Goal: Task Accomplishment & Management: Manage account settings

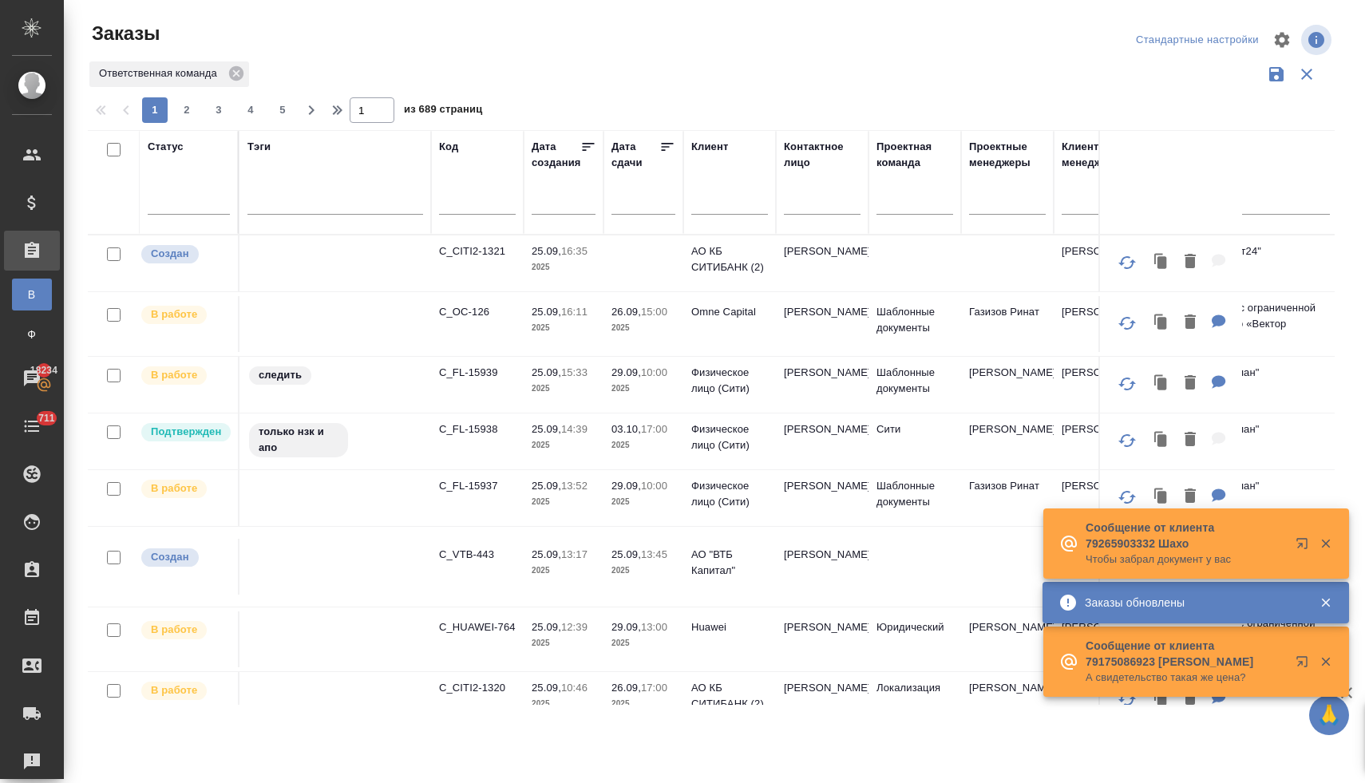
scroll to position [303, 0]
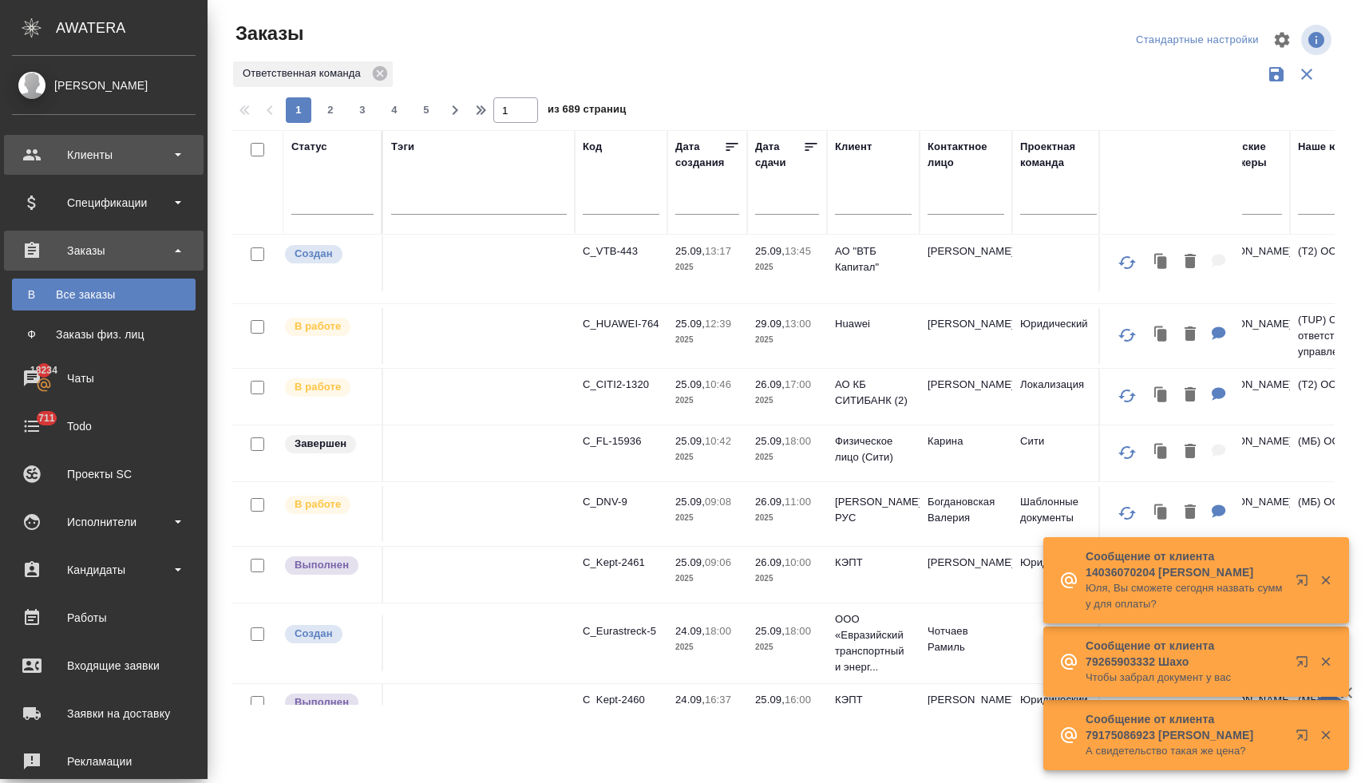
click at [92, 156] on div "Клиенты" at bounding box center [104, 155] width 184 height 24
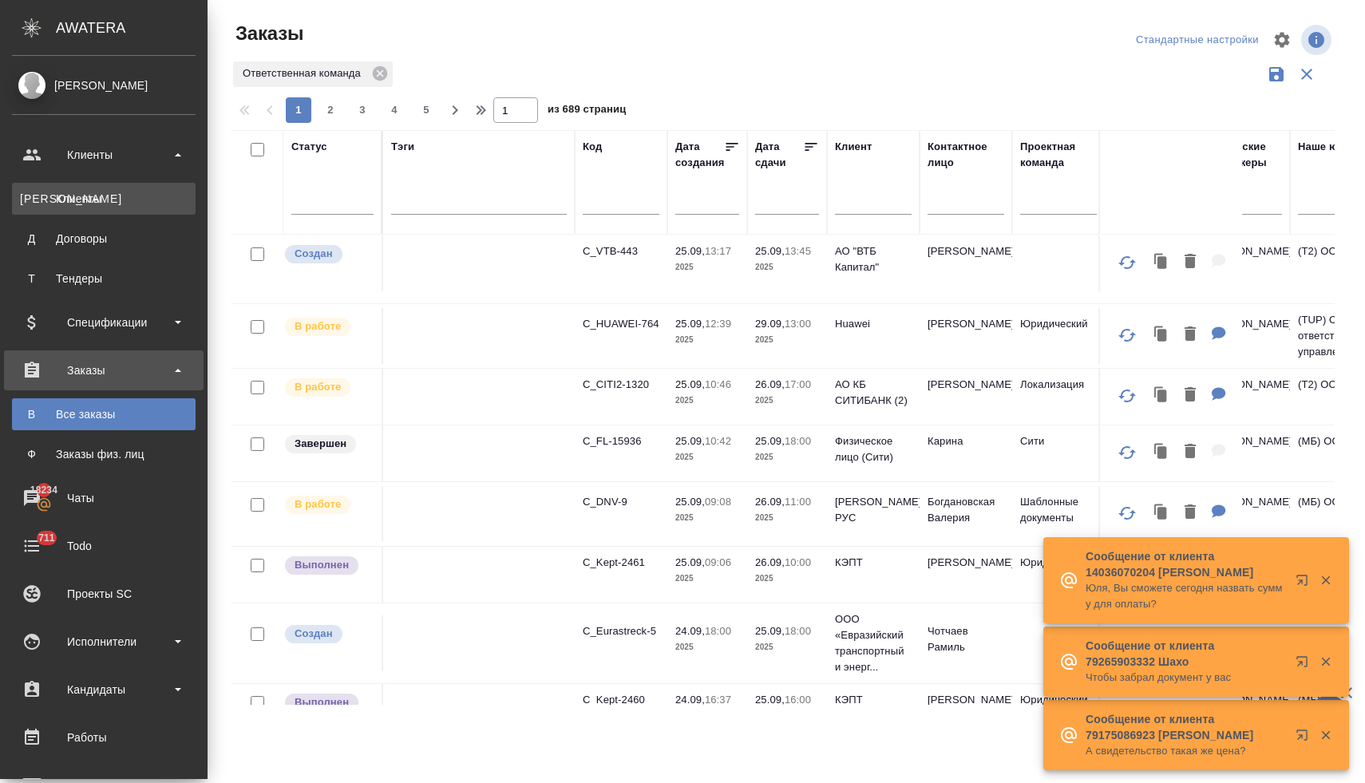
click at [105, 196] on div "Клиенты" at bounding box center [104, 199] width 168 height 16
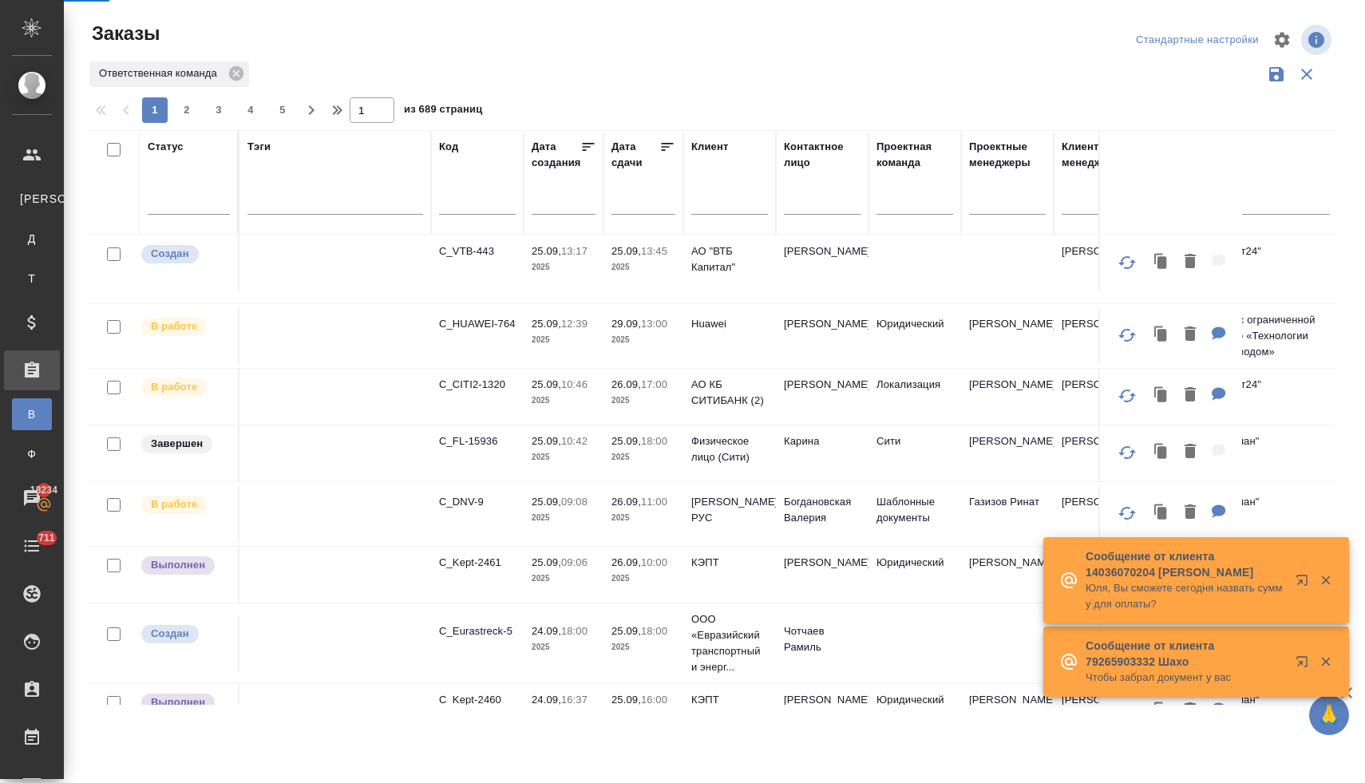
select select "RU"
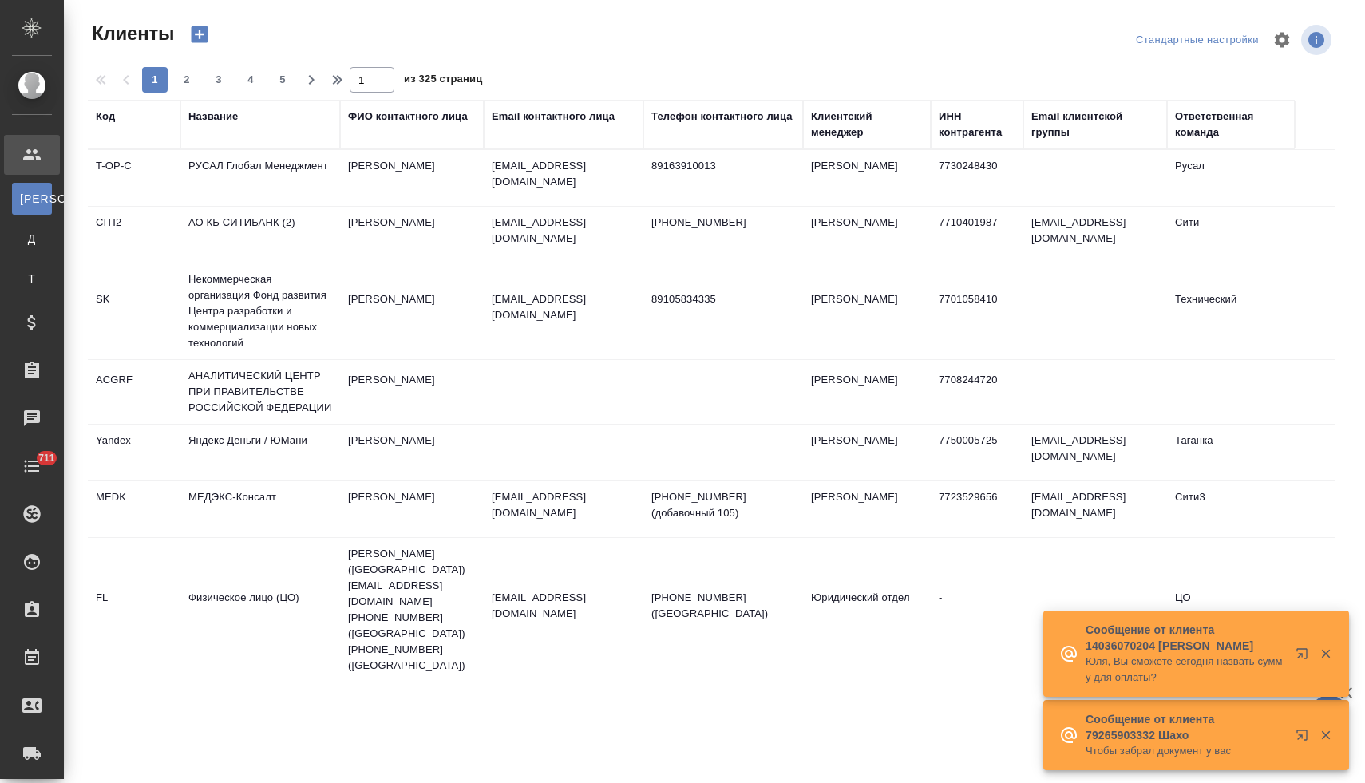
click at [254, 141] on th "Название" at bounding box center [260, 124] width 160 height 49
click at [230, 121] on div "Название" at bounding box center [212, 117] width 49 height 16
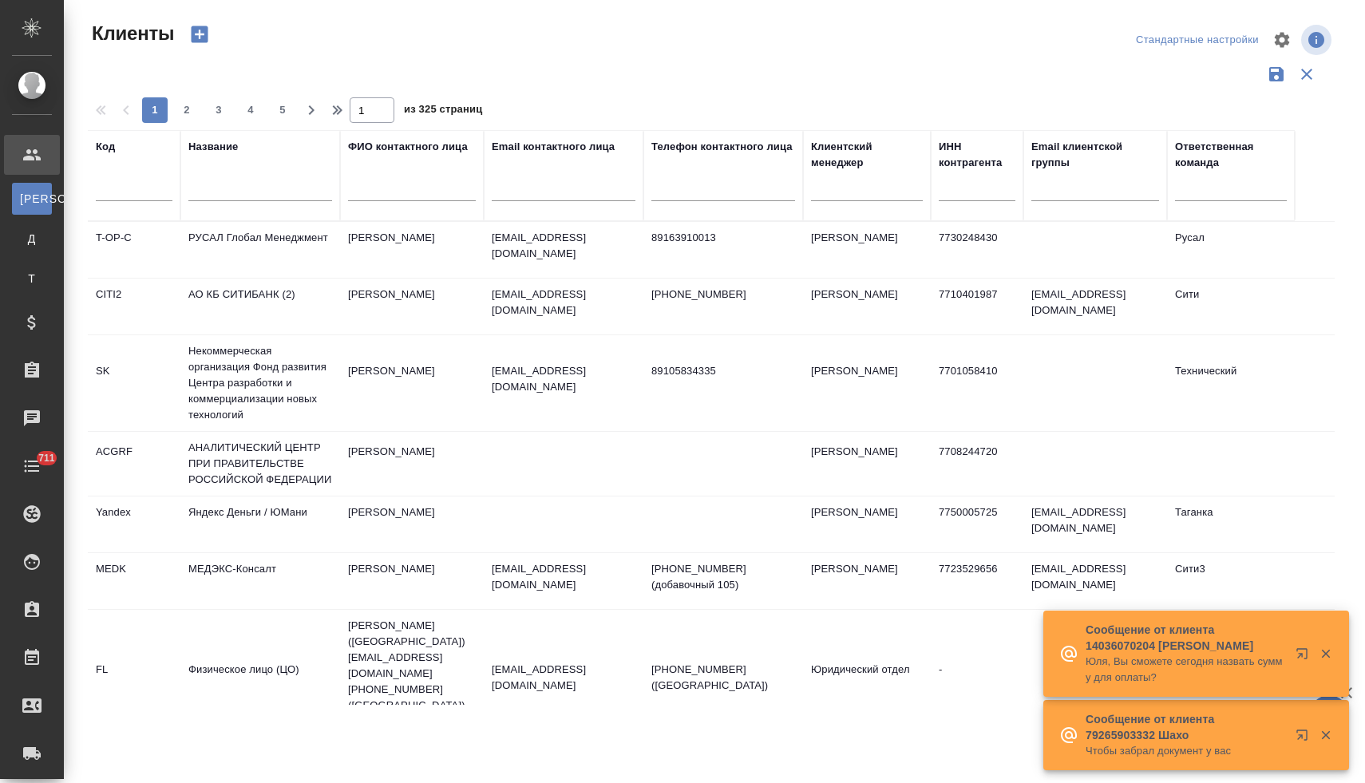
click at [233, 192] on input "text" at bounding box center [260, 191] width 144 height 20
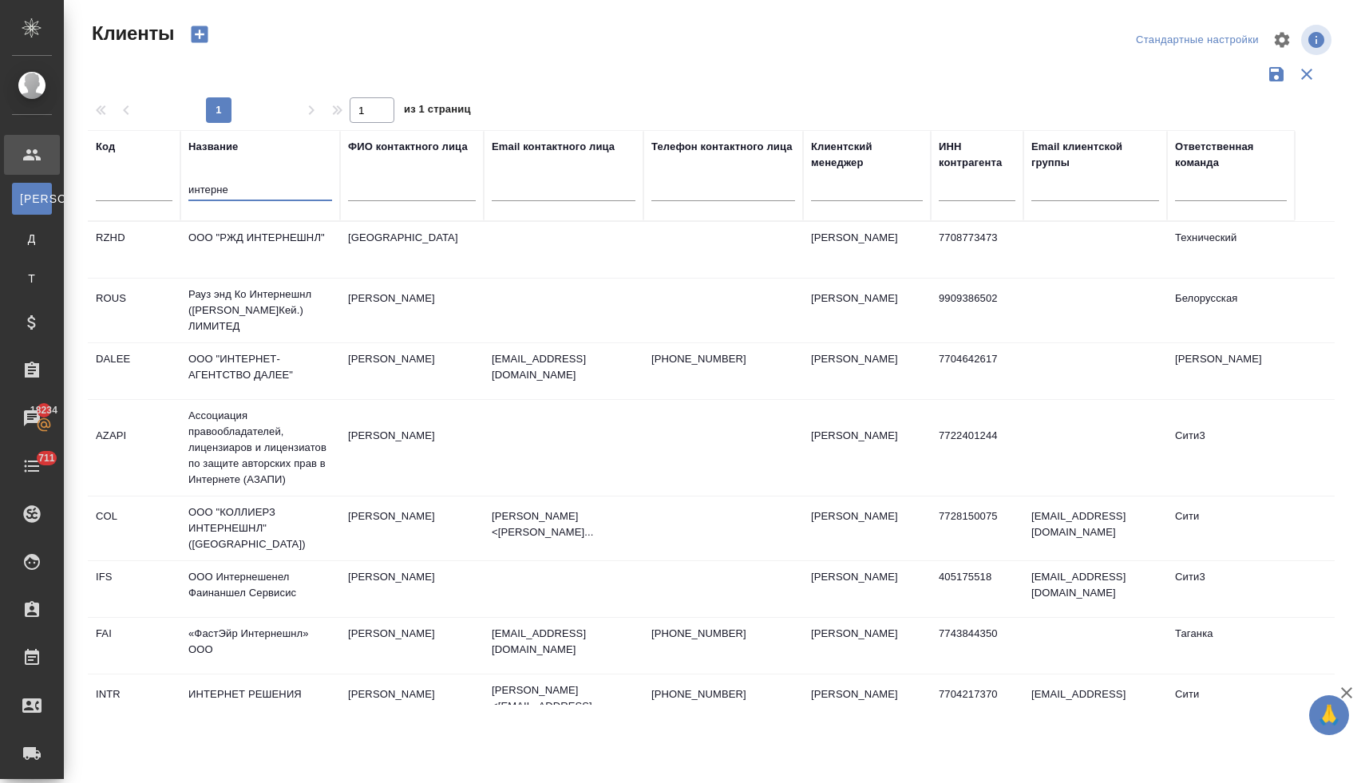
type input "интерне"
click at [289, 683] on td "ИНТЕРНЕТ РЕШЕНИЯ" at bounding box center [260, 706] width 160 height 56
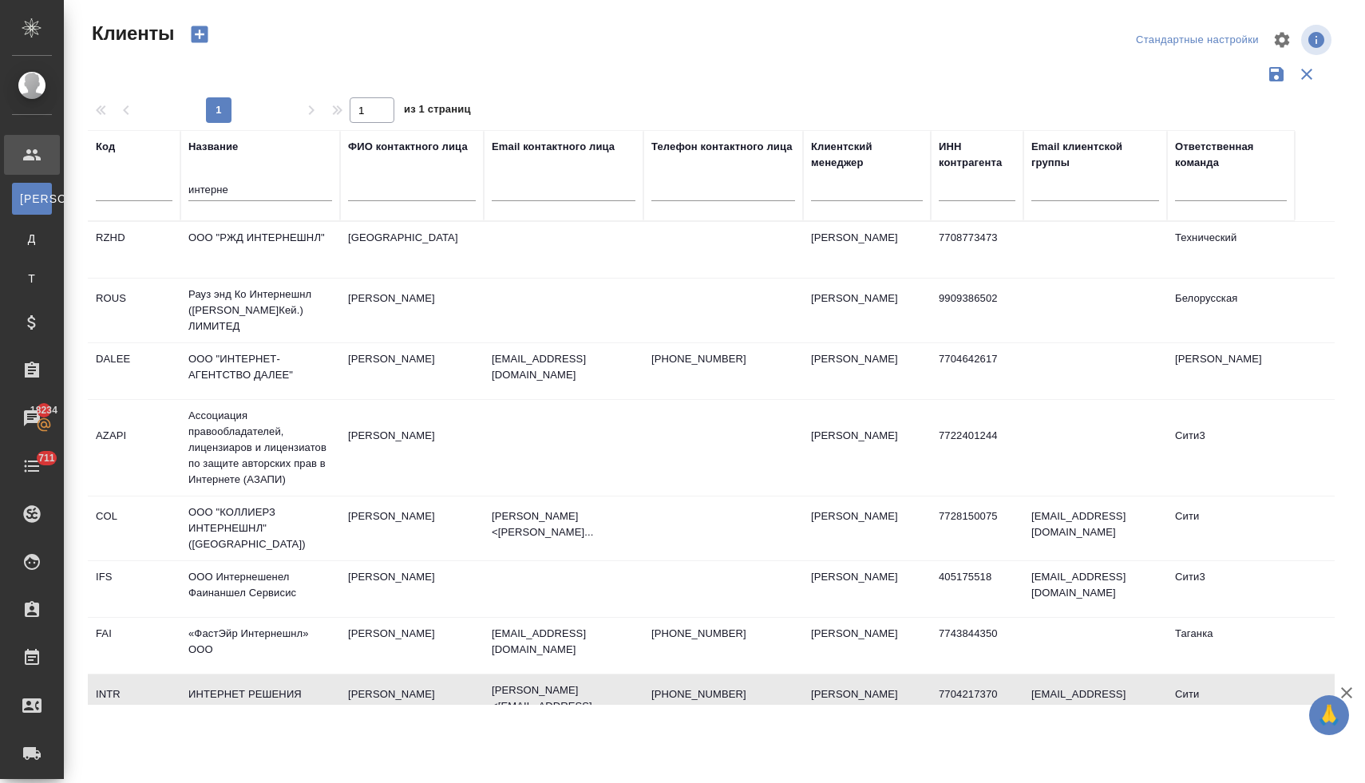
click at [289, 683] on td "ИНТЕРНЕТ РЕШЕНИЯ" at bounding box center [260, 706] width 160 height 56
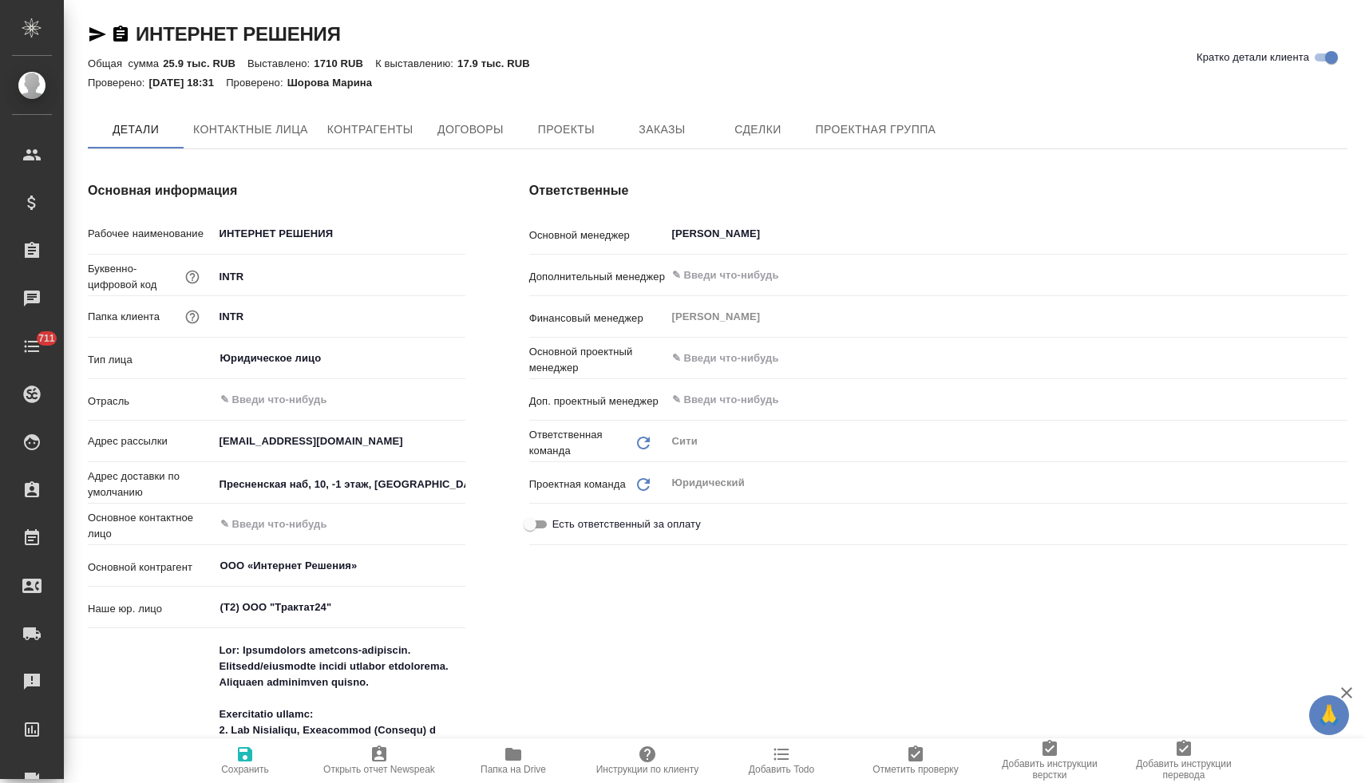
type textarea "x"
click at [662, 129] on span "Заказы" at bounding box center [661, 131] width 77 height 20
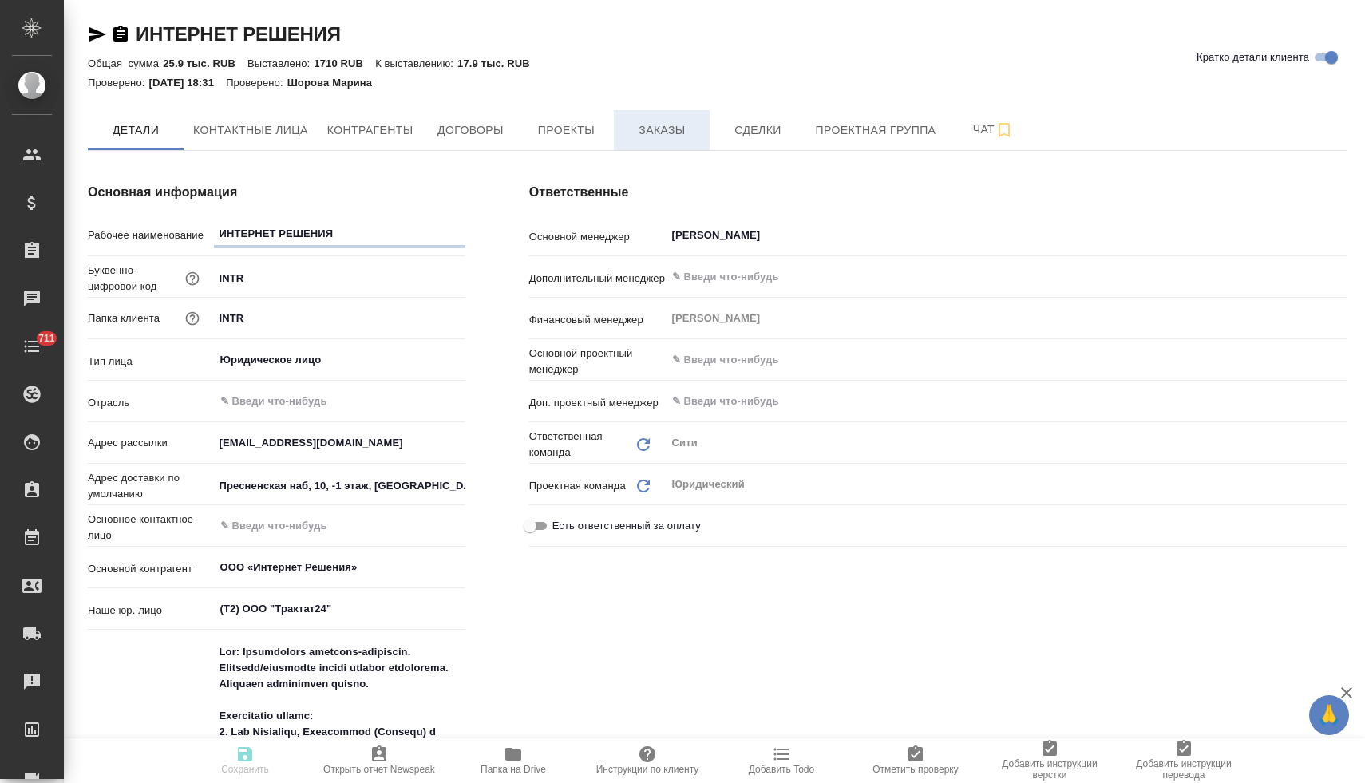
type textarea "x"
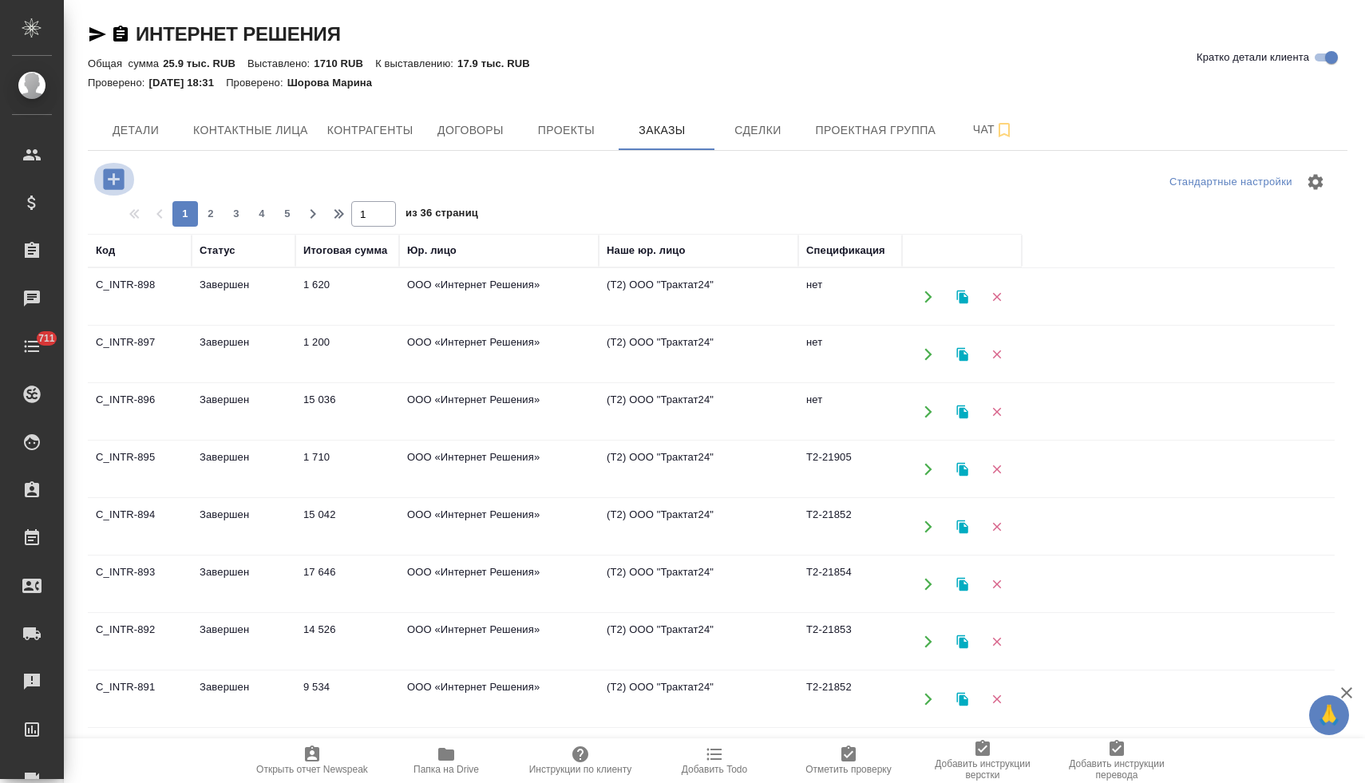
click at [114, 180] on icon "button" at bounding box center [114, 179] width 28 height 28
click at [115, 180] on icon "button" at bounding box center [113, 178] width 21 height 21
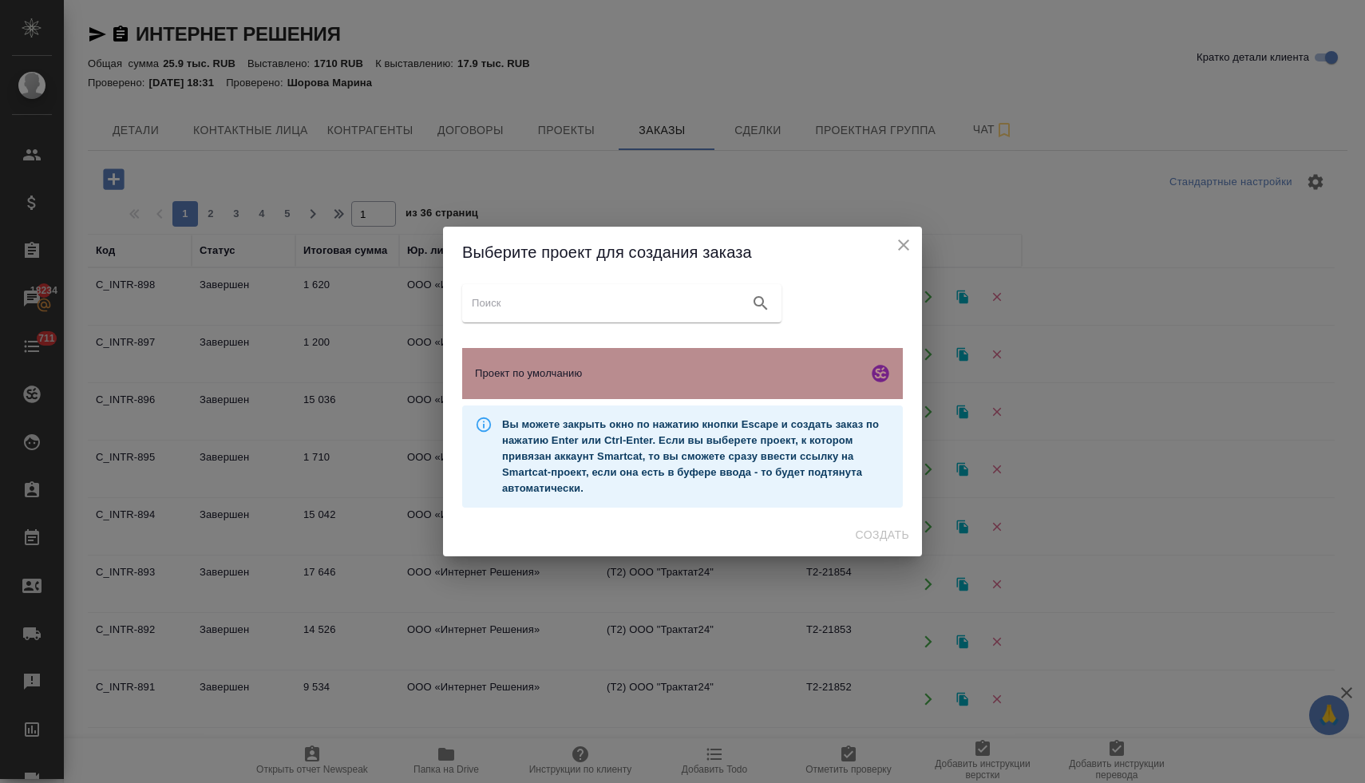
click at [547, 385] on div "Проект по умолчанию" at bounding box center [682, 373] width 441 height 51
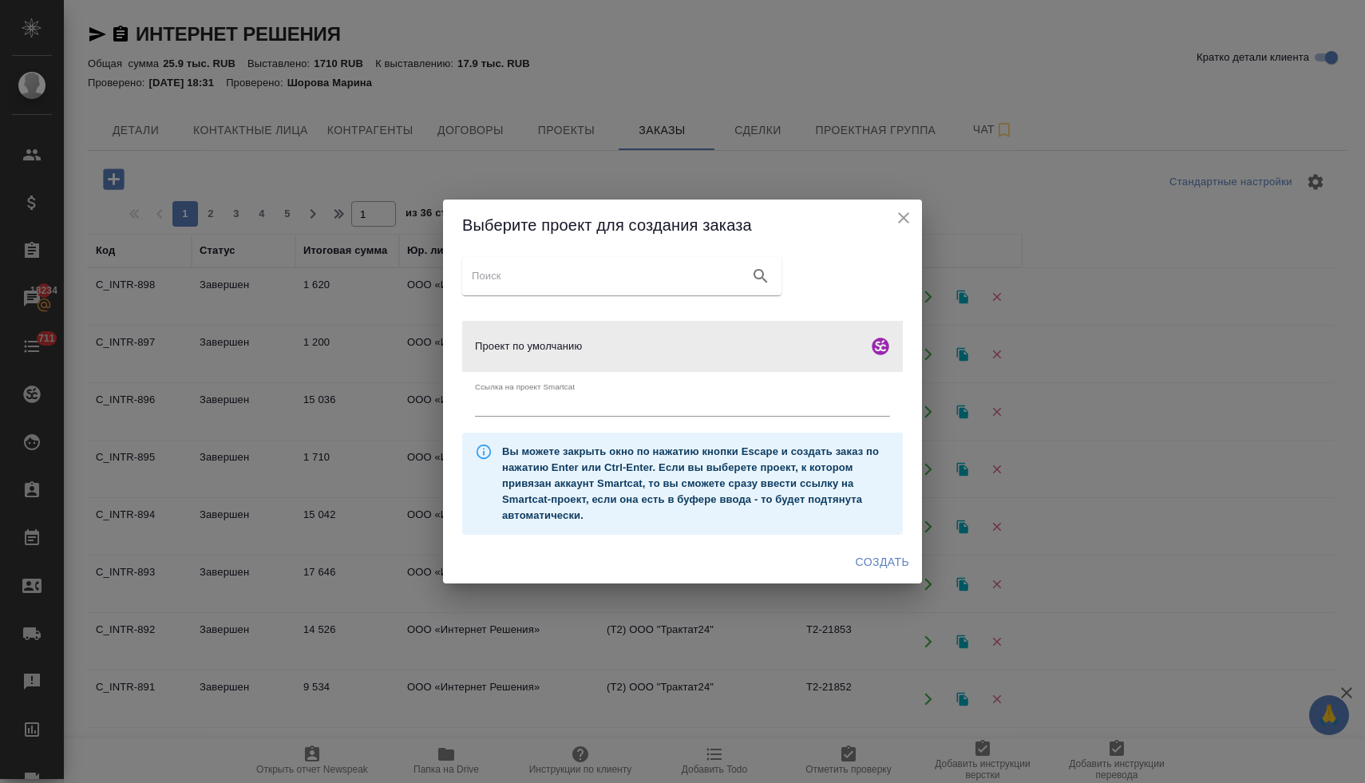
click at [879, 563] on span "Создать" at bounding box center [881, 562] width 53 height 20
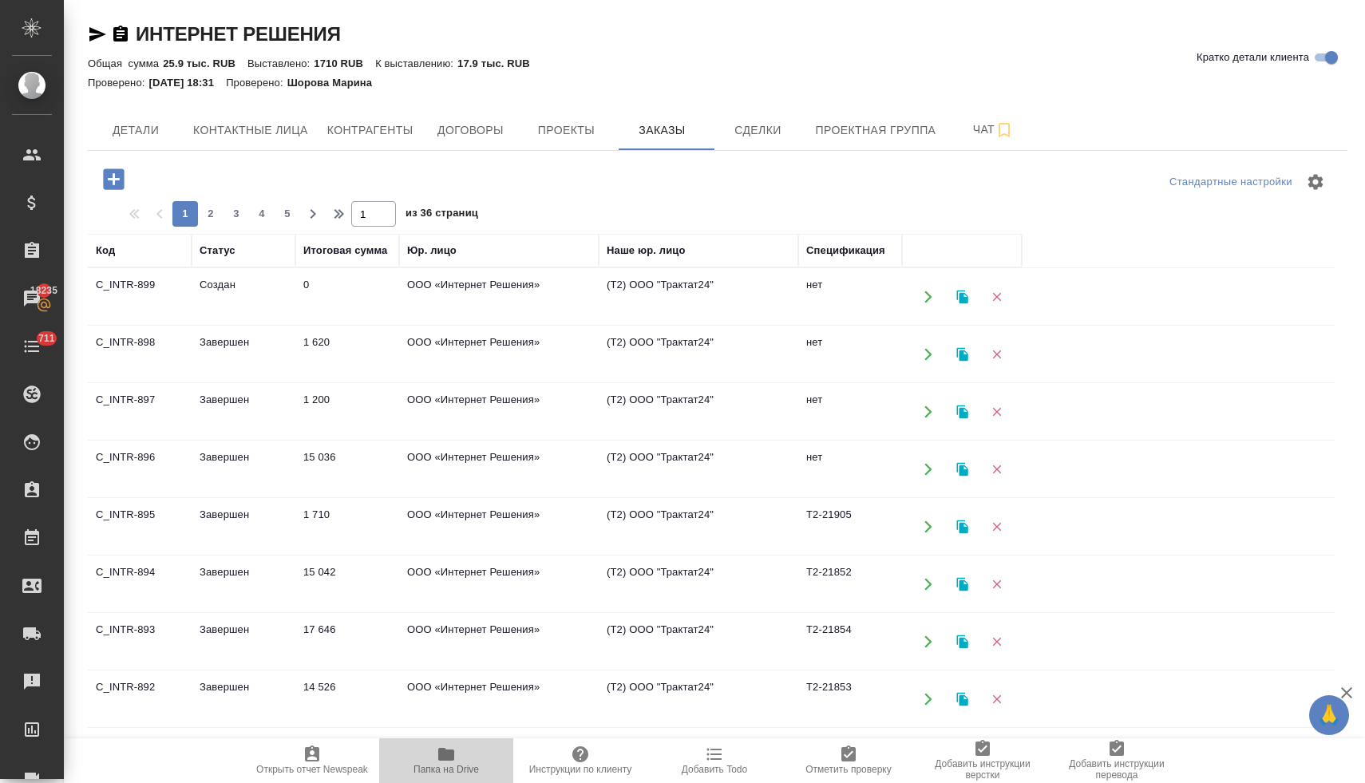
click at [449, 756] on icon "button" at bounding box center [446, 754] width 16 height 13
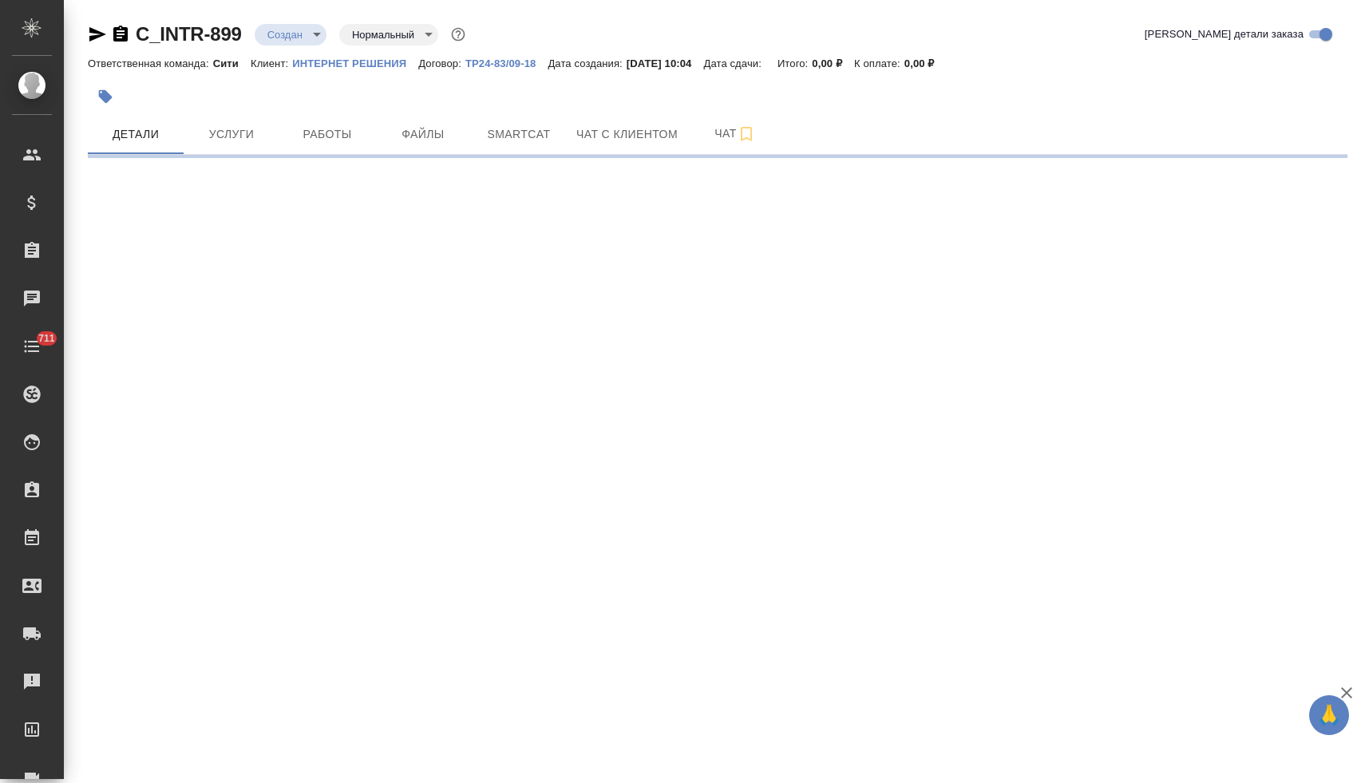
select select "RU"
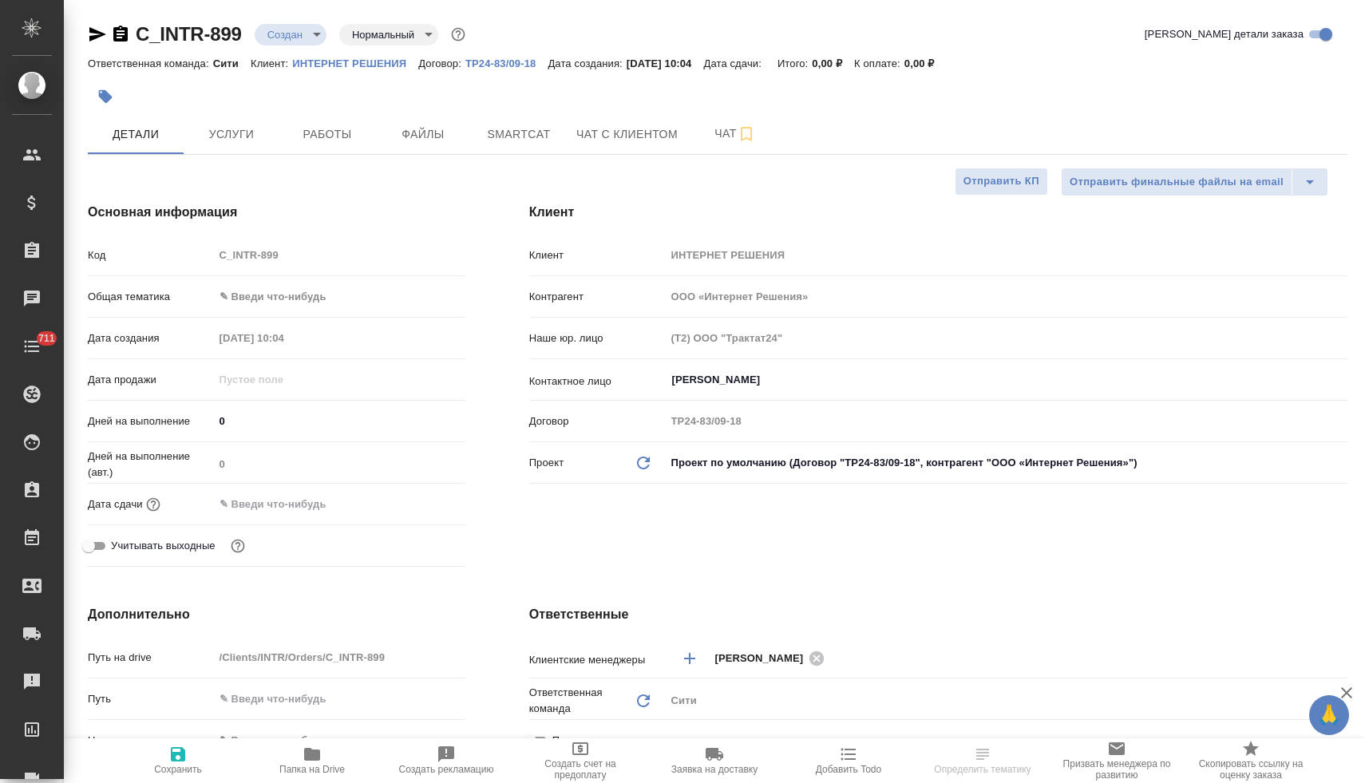
type textarea "x"
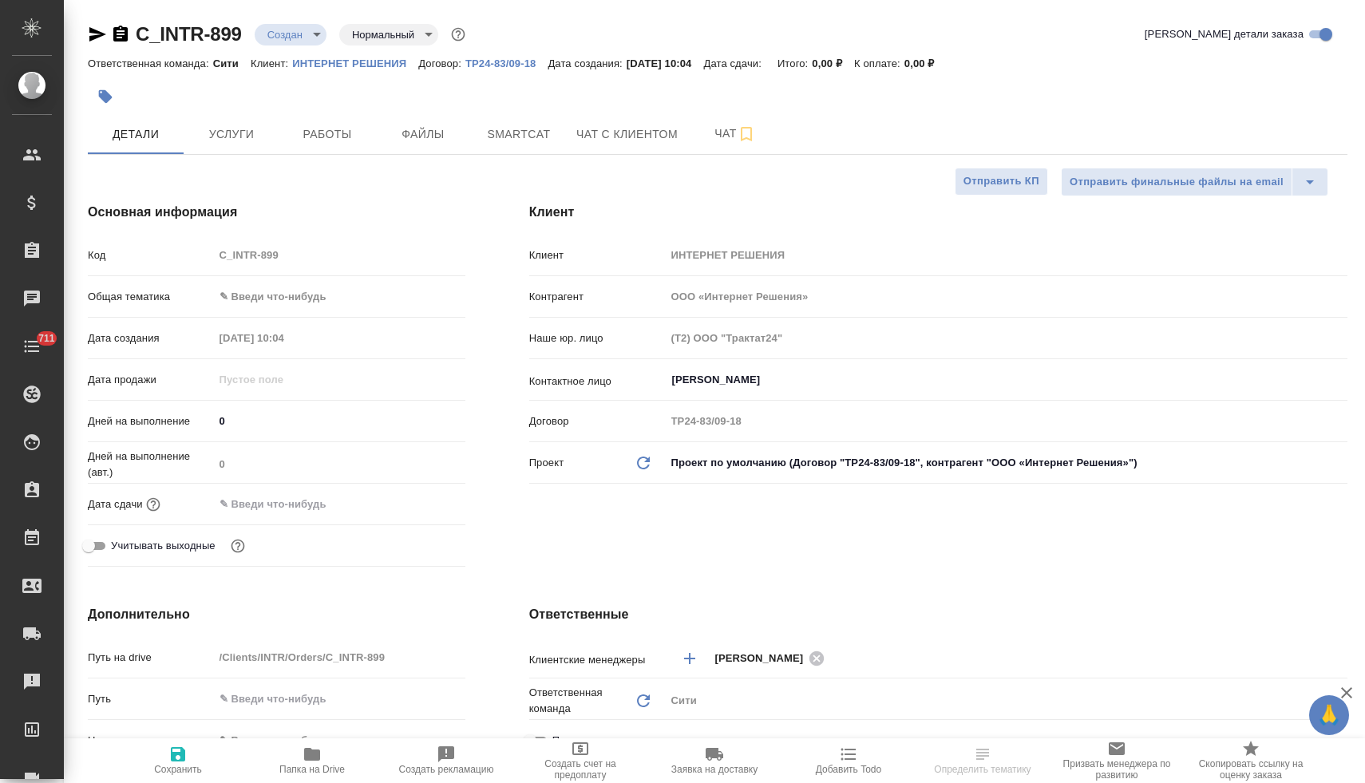
type textarea "x"
click at [271, 502] on input "text" at bounding box center [284, 503] width 140 height 23
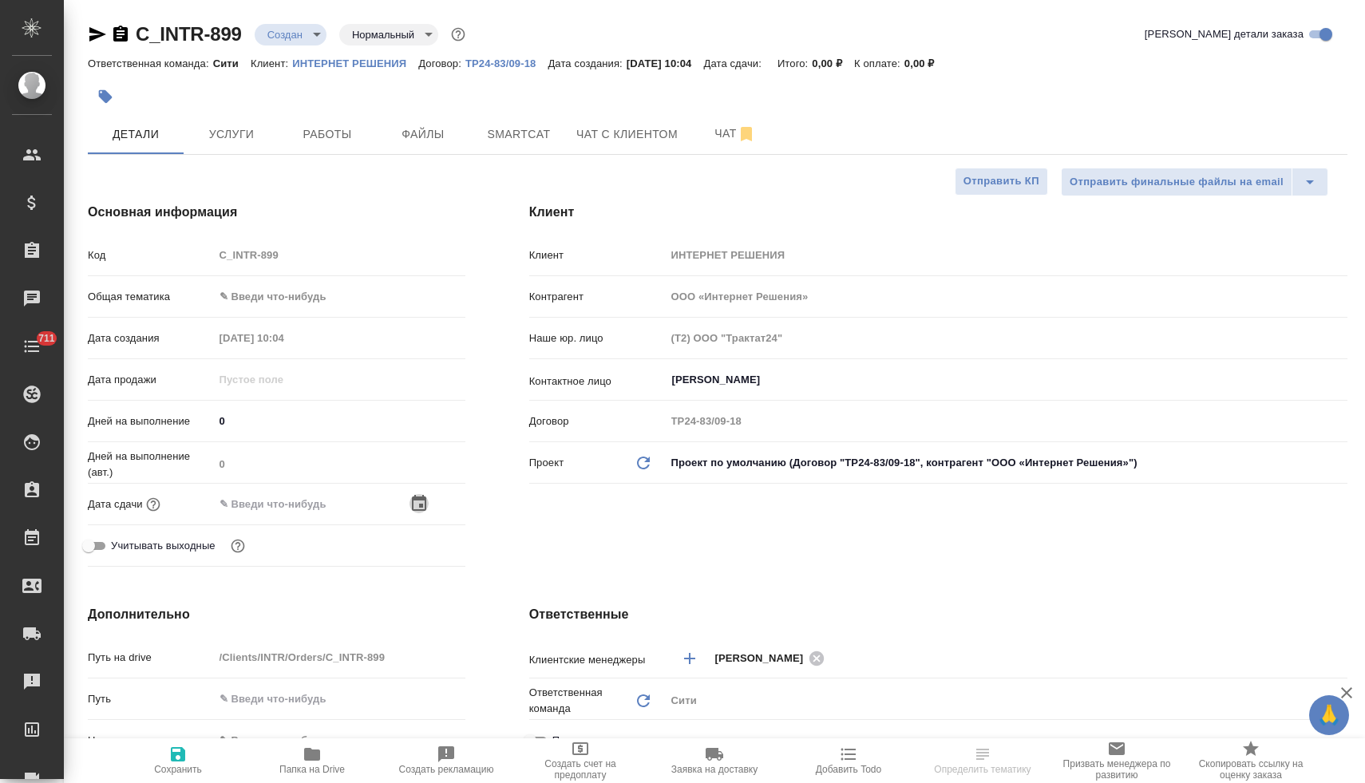
click at [415, 504] on icon "button" at bounding box center [419, 503] width 14 height 16
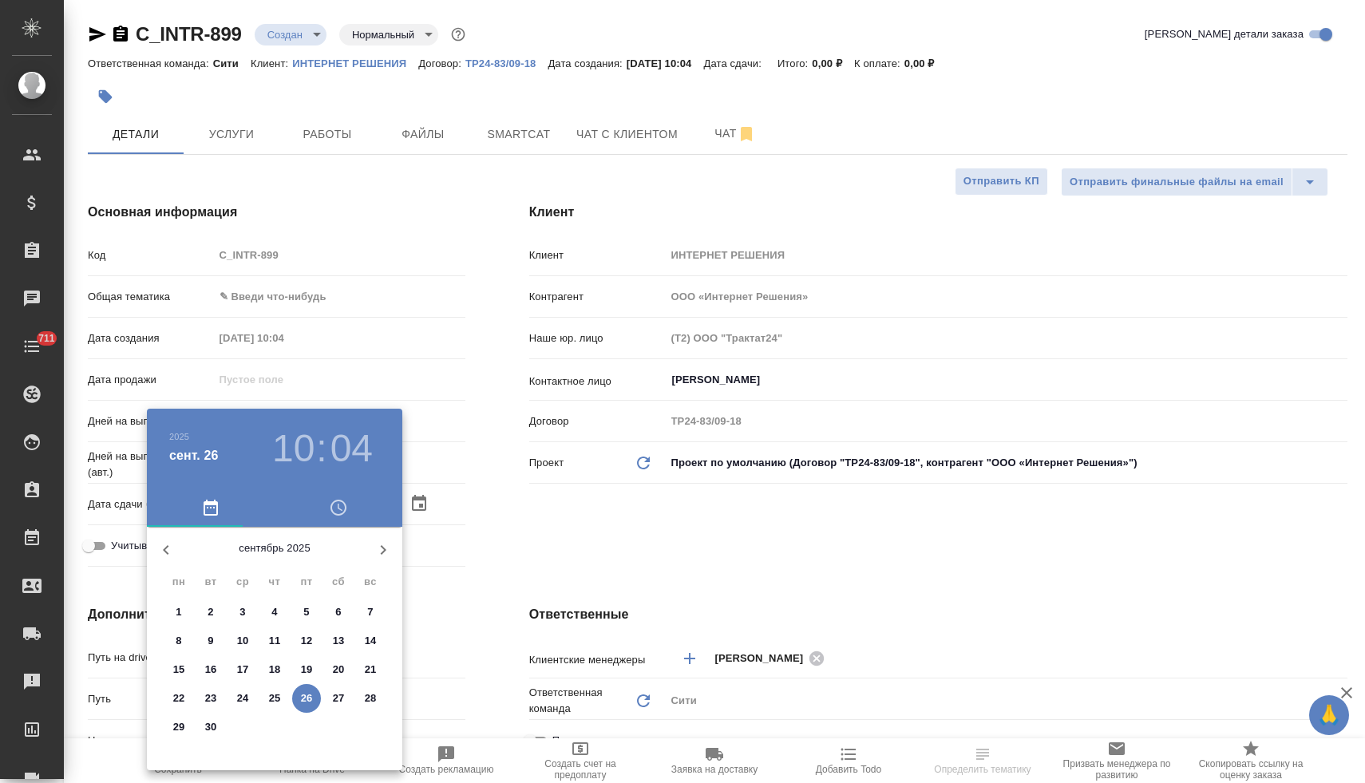
click at [342, 503] on icon "button" at bounding box center [338, 507] width 19 height 19
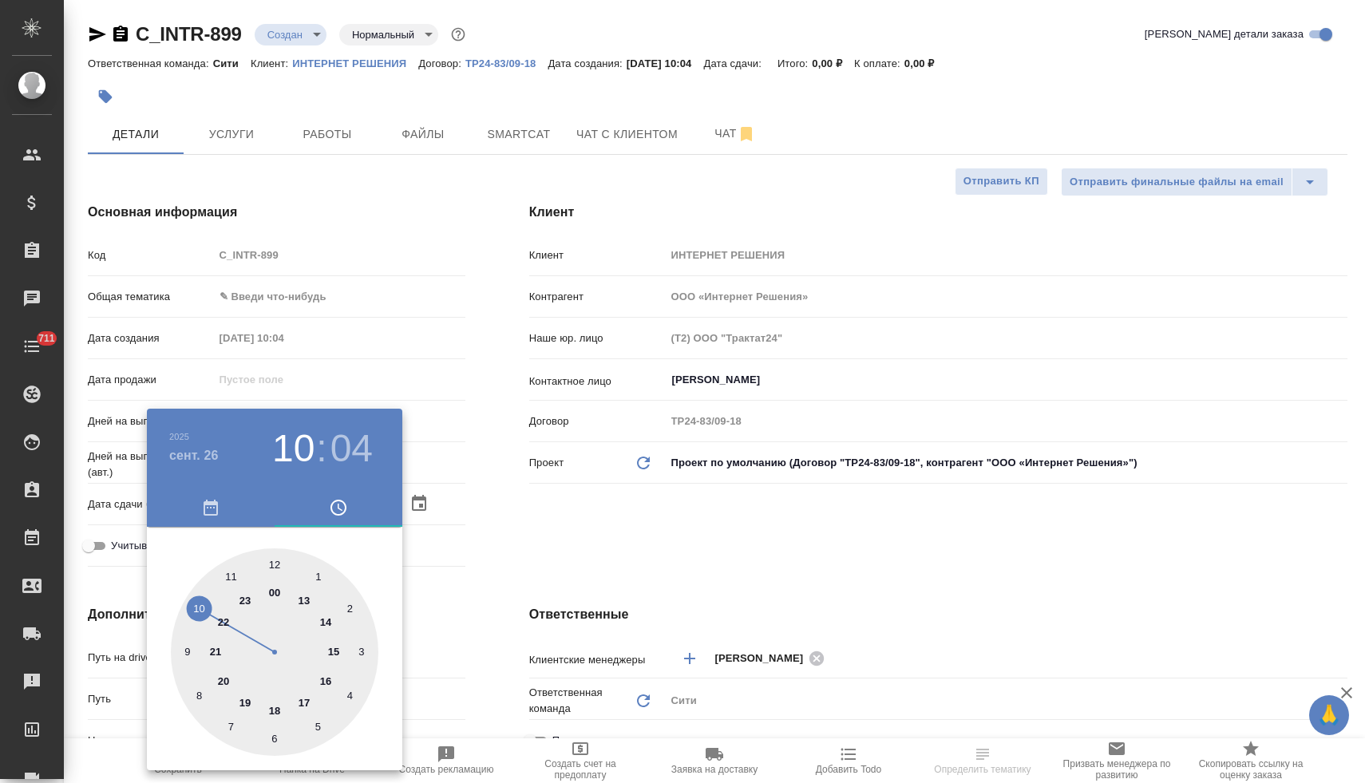
type input "26.09.2025 15:04"
type textarea "x"
click at [335, 647] on div at bounding box center [274, 651] width 207 height 207
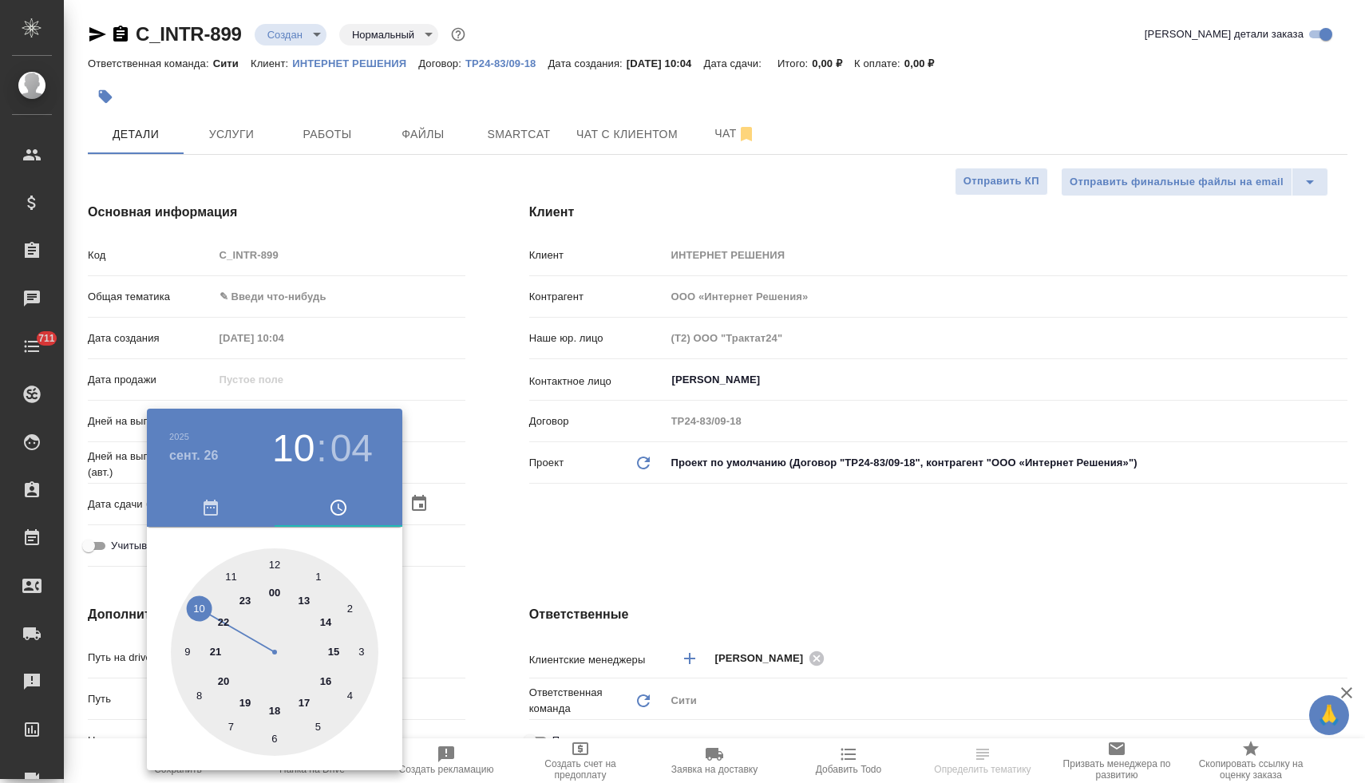
type textarea "x"
click at [544, 578] on div at bounding box center [682, 391] width 1365 height 783
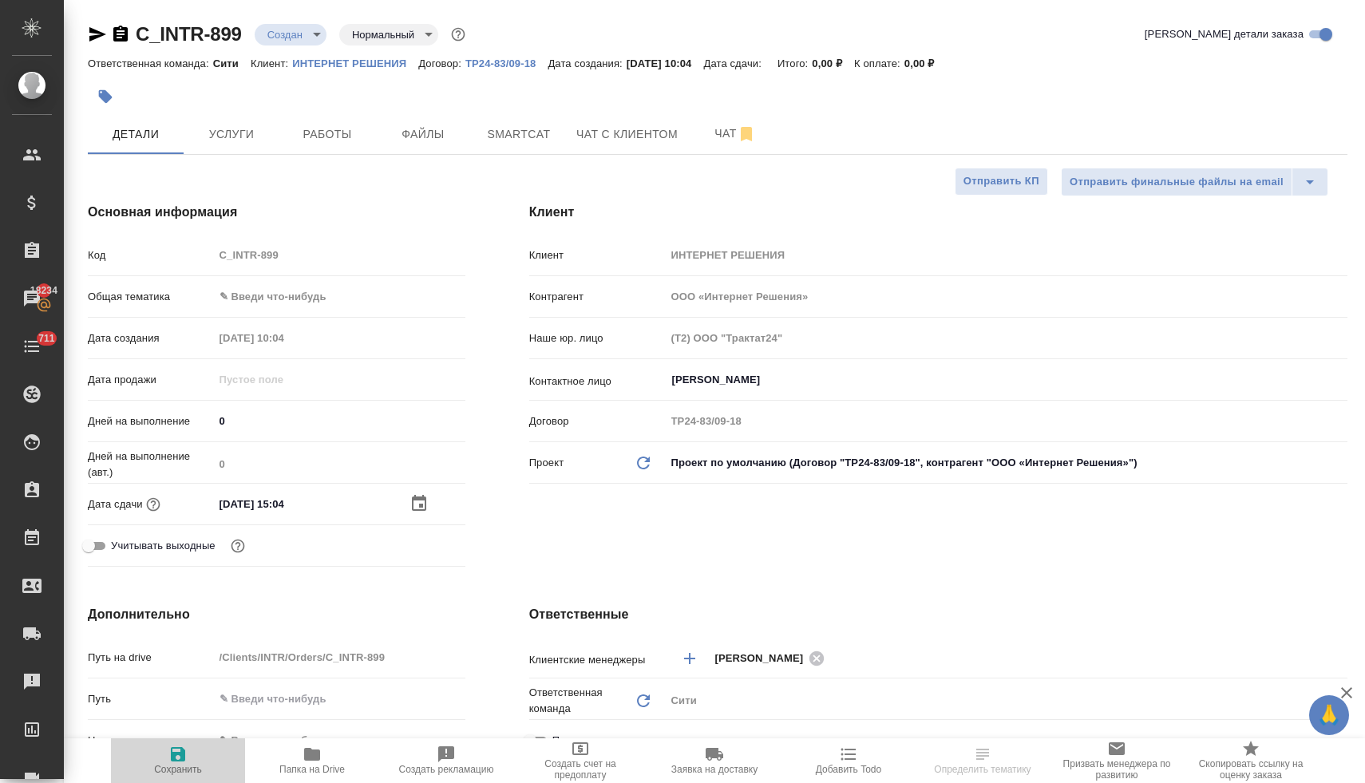
click at [181, 753] on icon "button" at bounding box center [178, 754] width 14 height 14
type textarea "x"
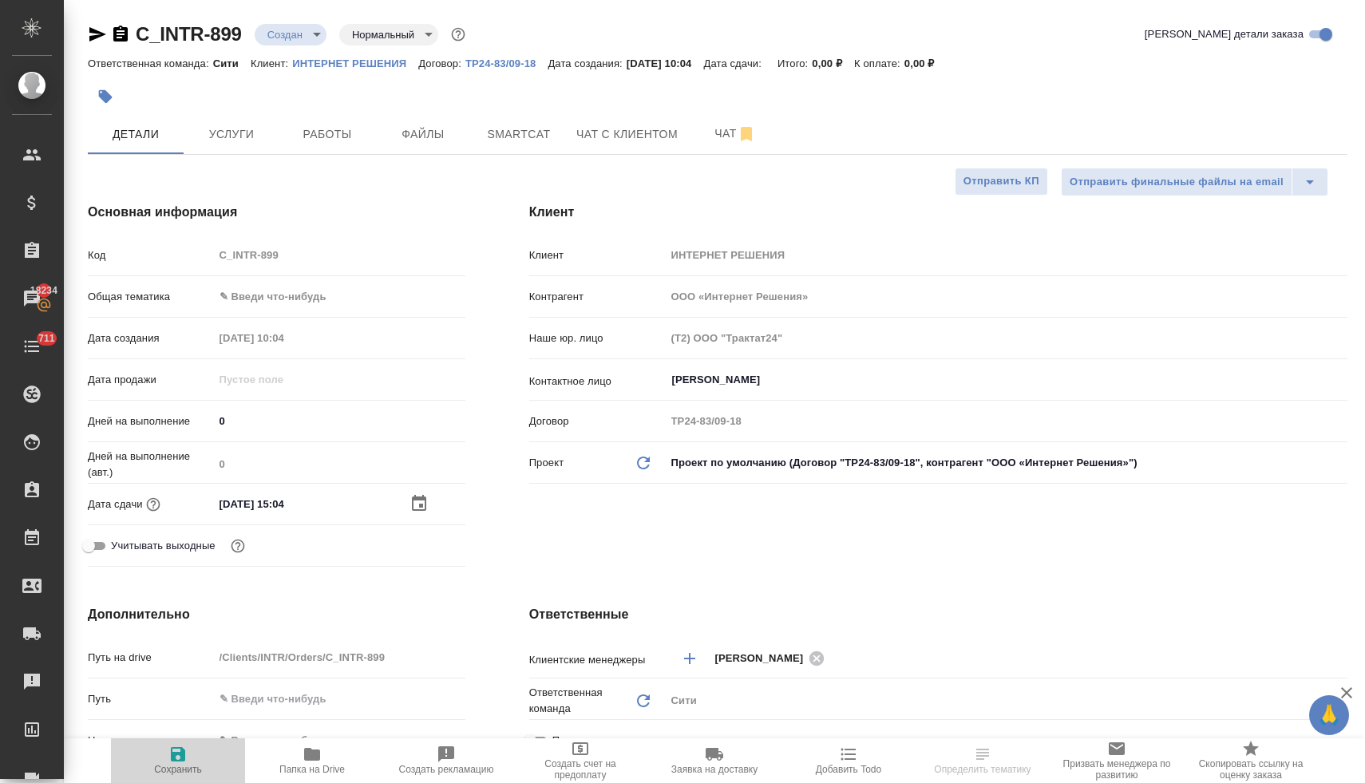
type textarea "x"
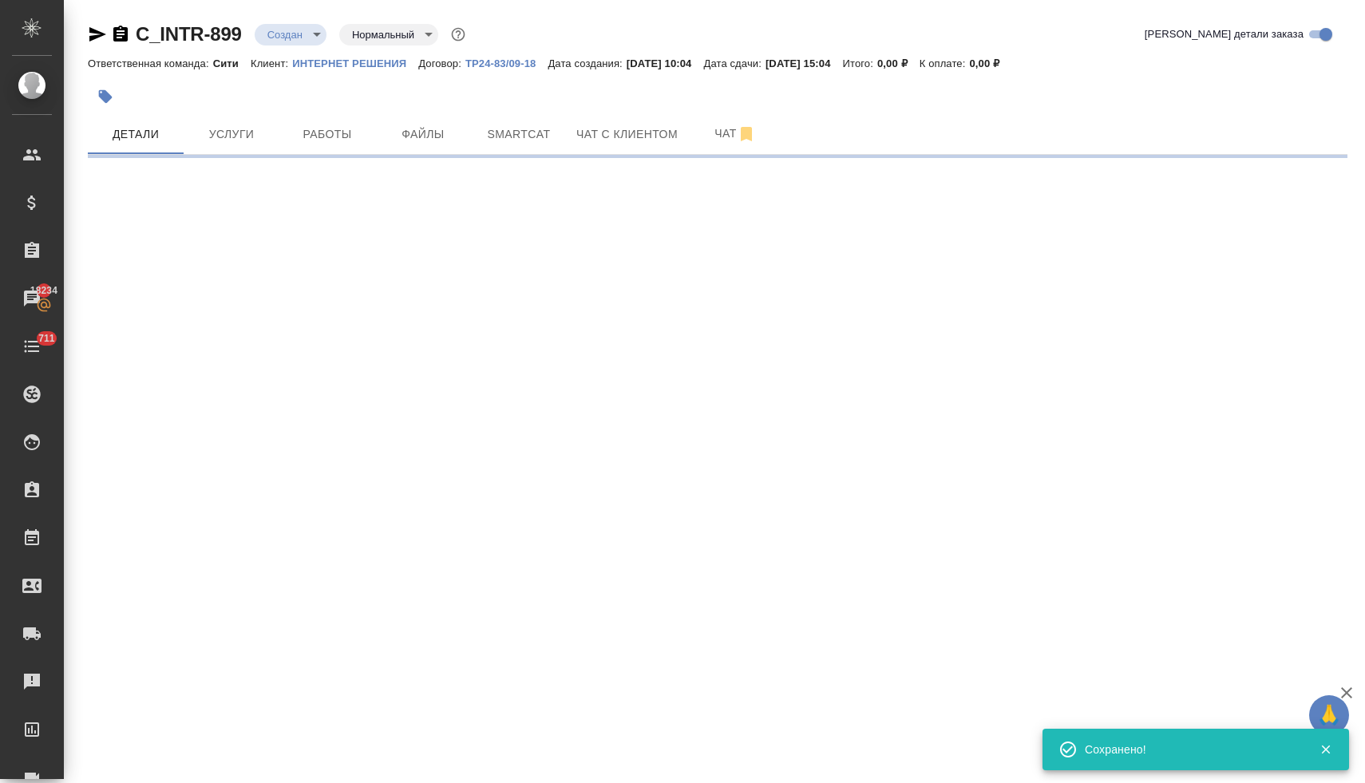
select select "RU"
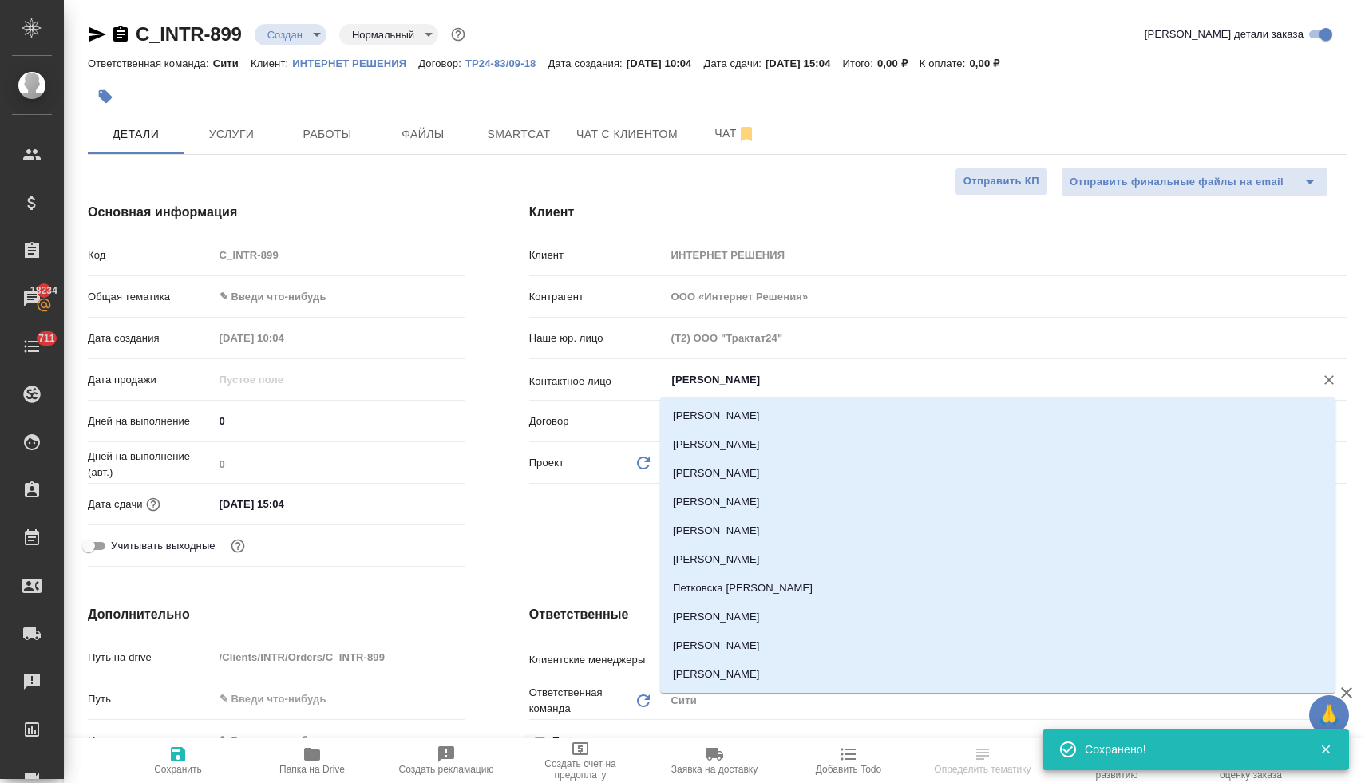
click at [689, 384] on input "Павлова Мария" at bounding box center [979, 379] width 618 height 19
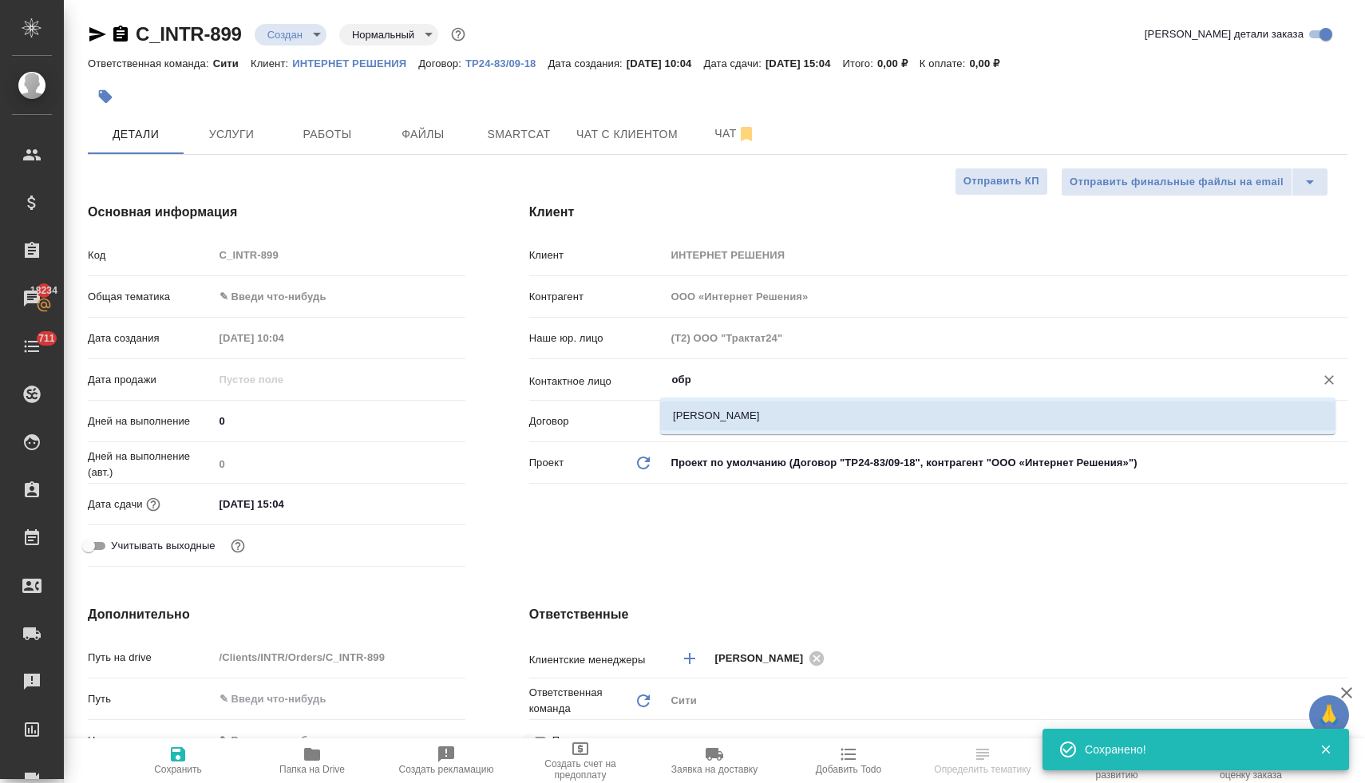
click at [733, 406] on li "Обрезкова Анастасия" at bounding box center [997, 415] width 675 height 29
type input "Обрезкова Анастасия"
type textarea "x"
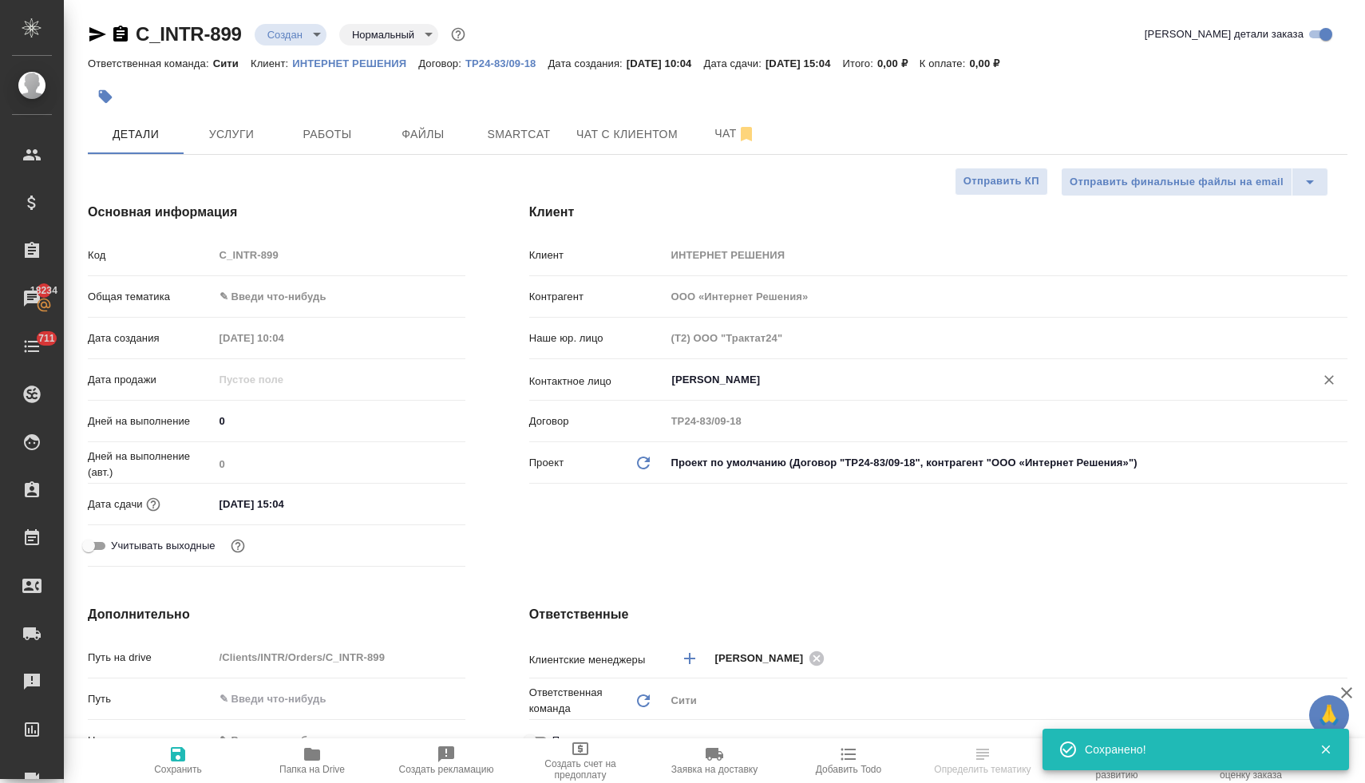
type input "Обрезкова Анастасия"
click at [184, 757] on icon "button" at bounding box center [178, 754] width 14 height 14
type textarea "x"
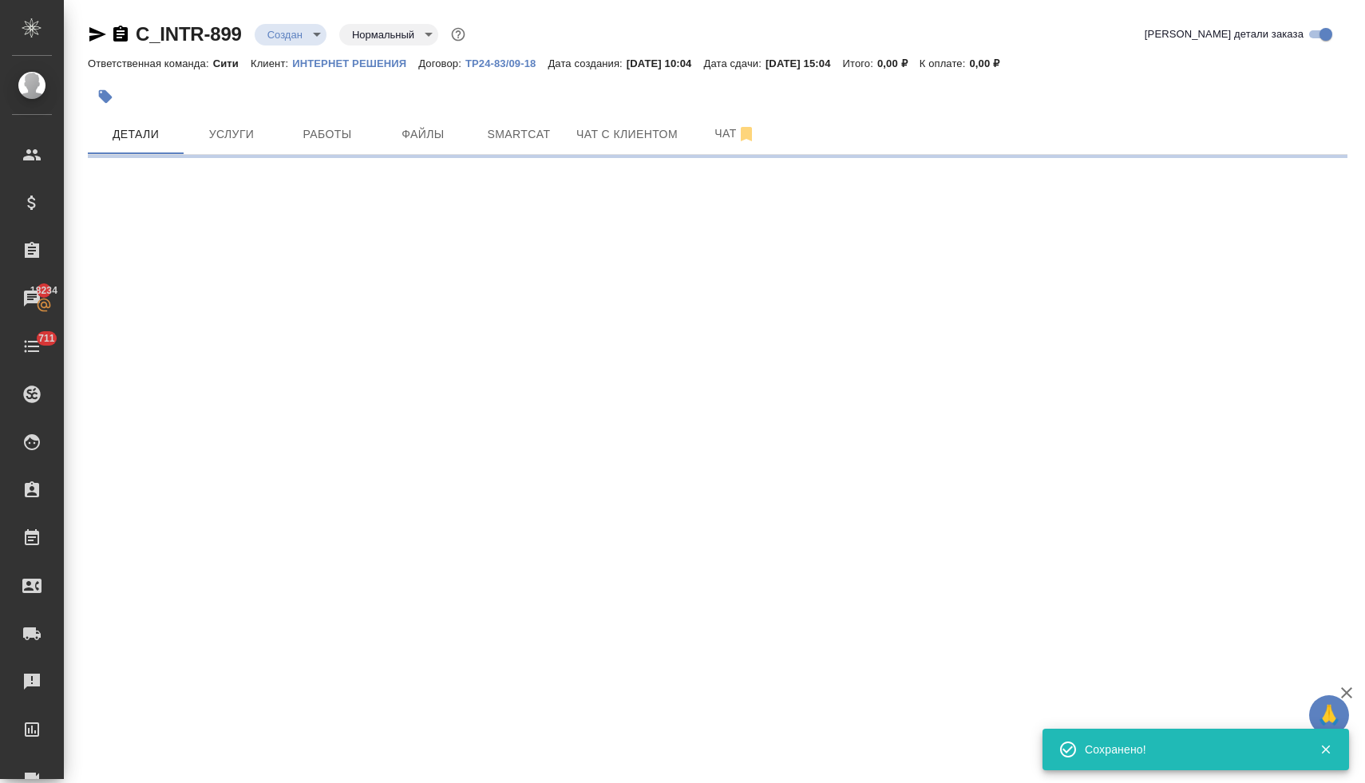
select select "RU"
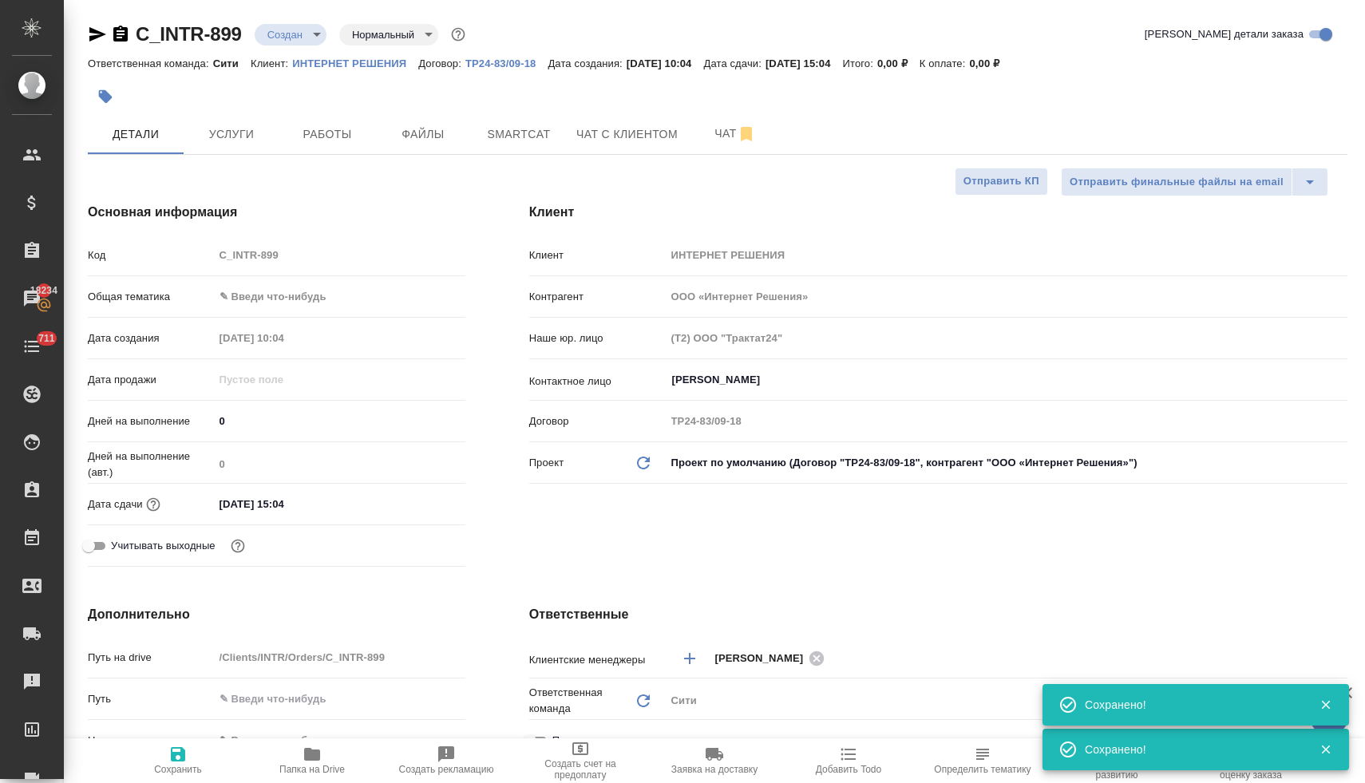
type input "Обрезкова Анастасия"
type textarea "x"
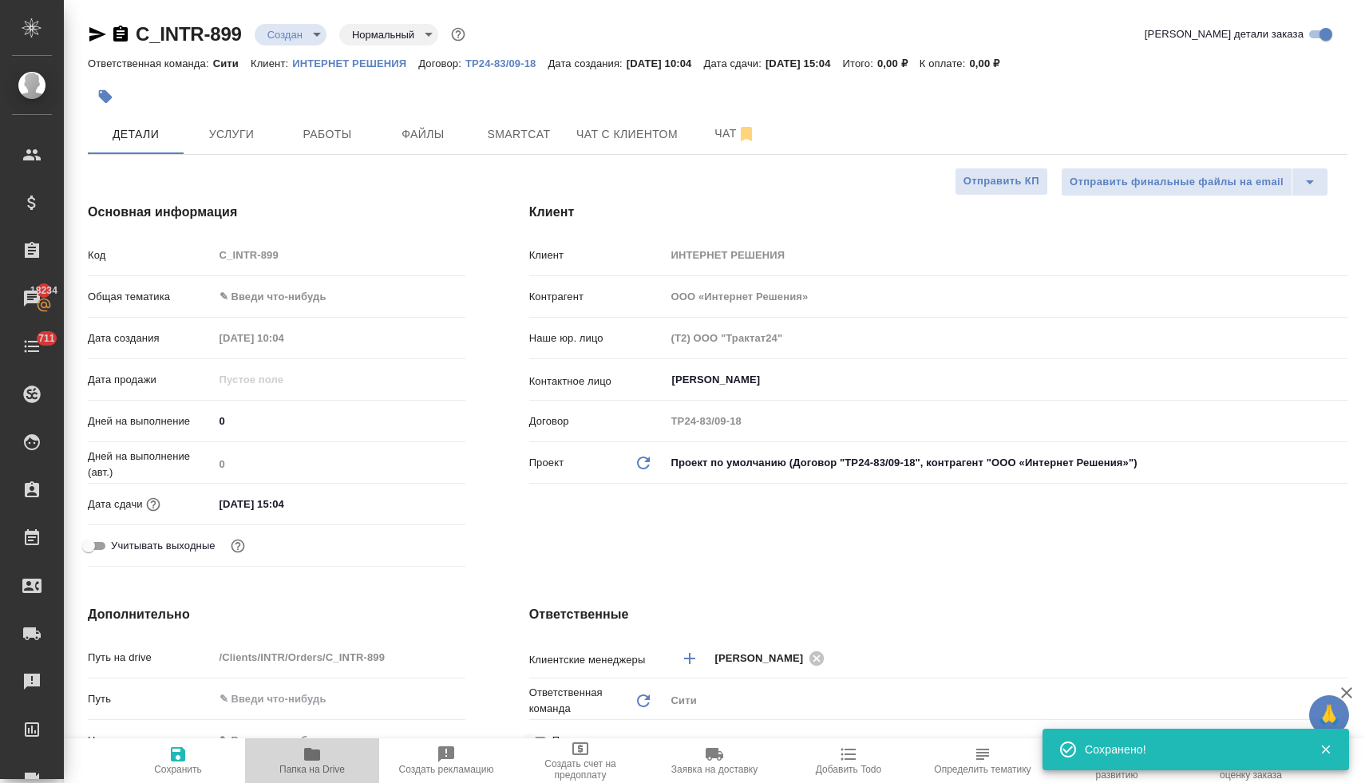
click at [299, 764] on span "Папка на Drive" at bounding box center [311, 769] width 65 height 11
type textarea "x"
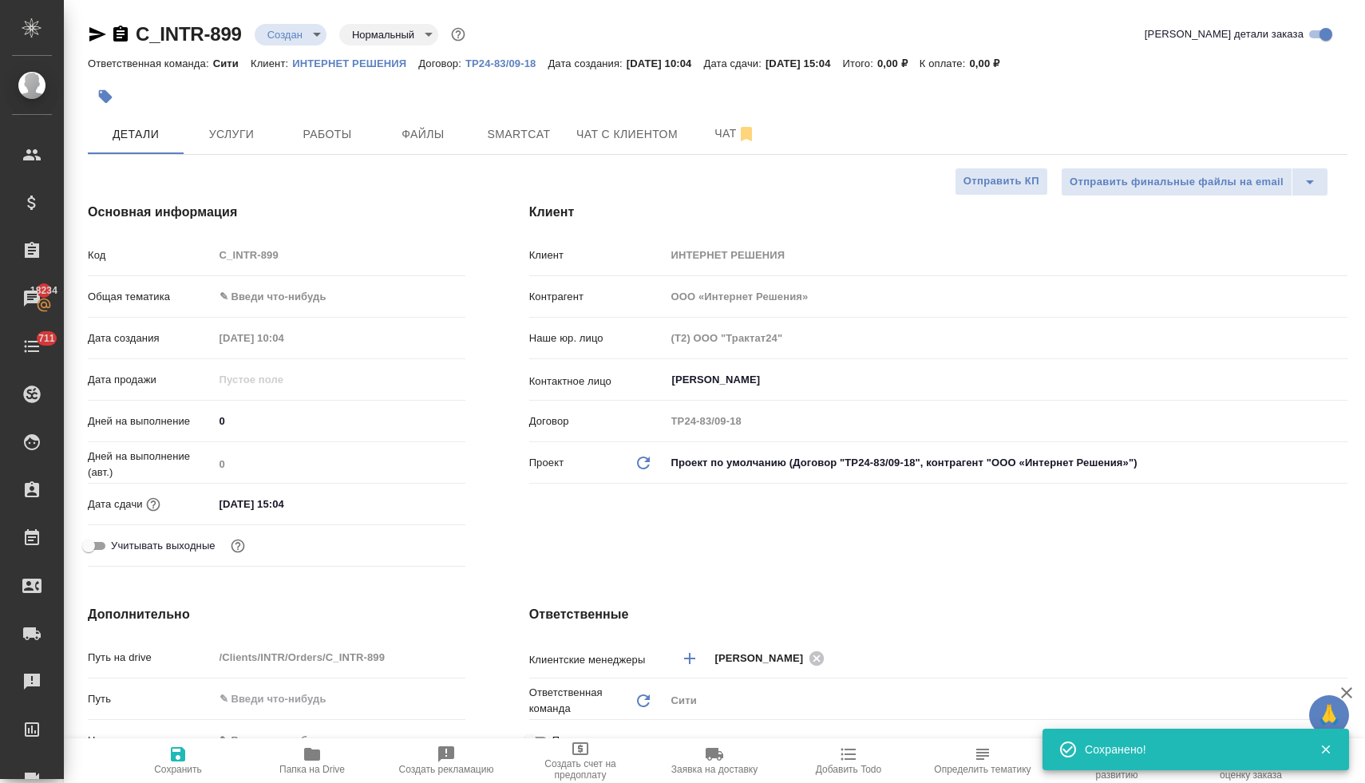
type textarea "x"
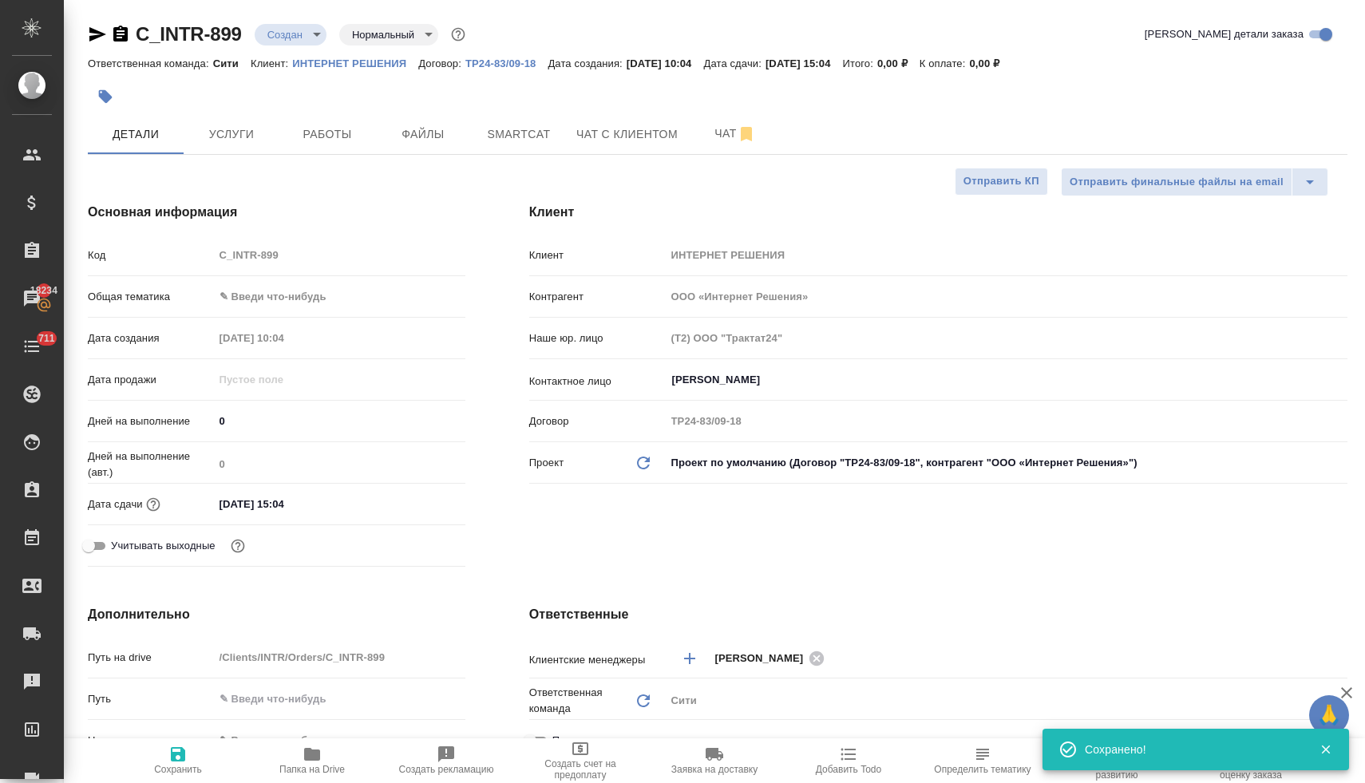
type textarea "x"
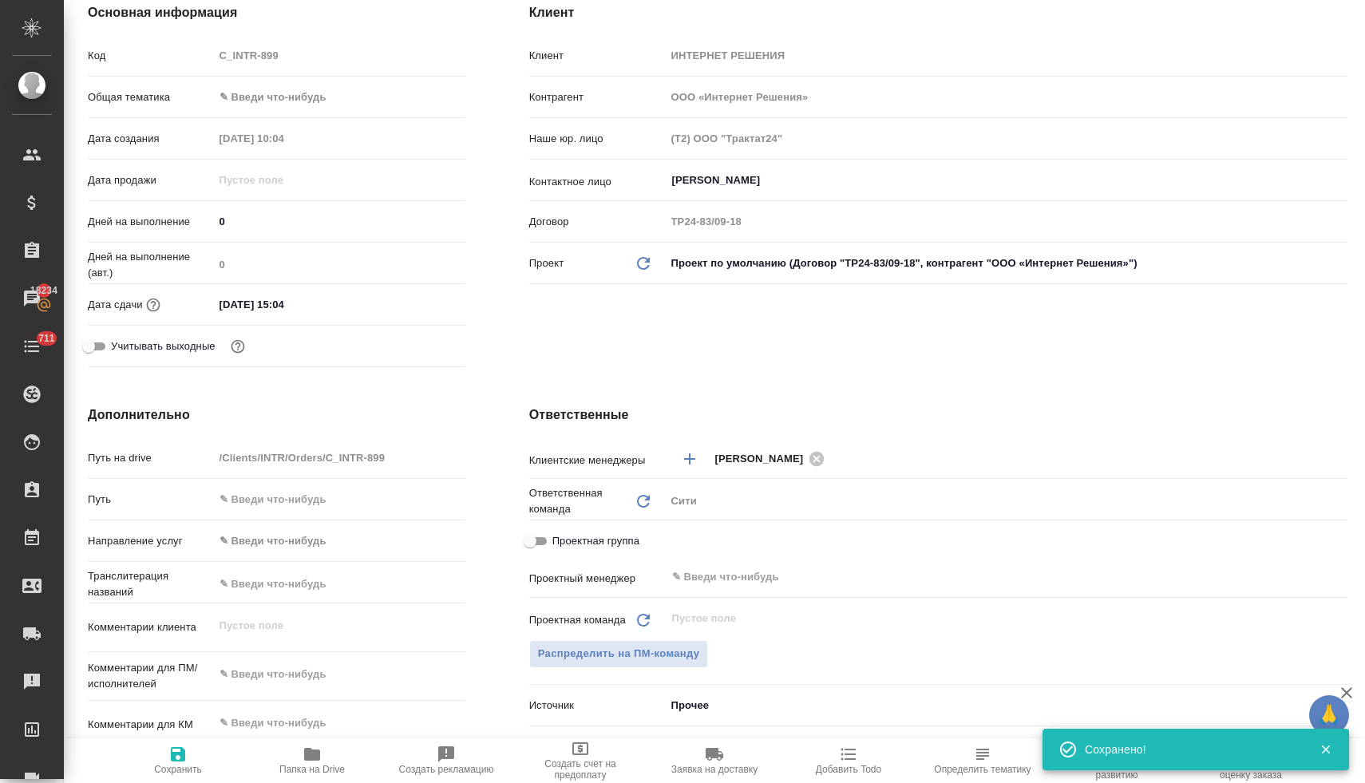
scroll to position [312, 0]
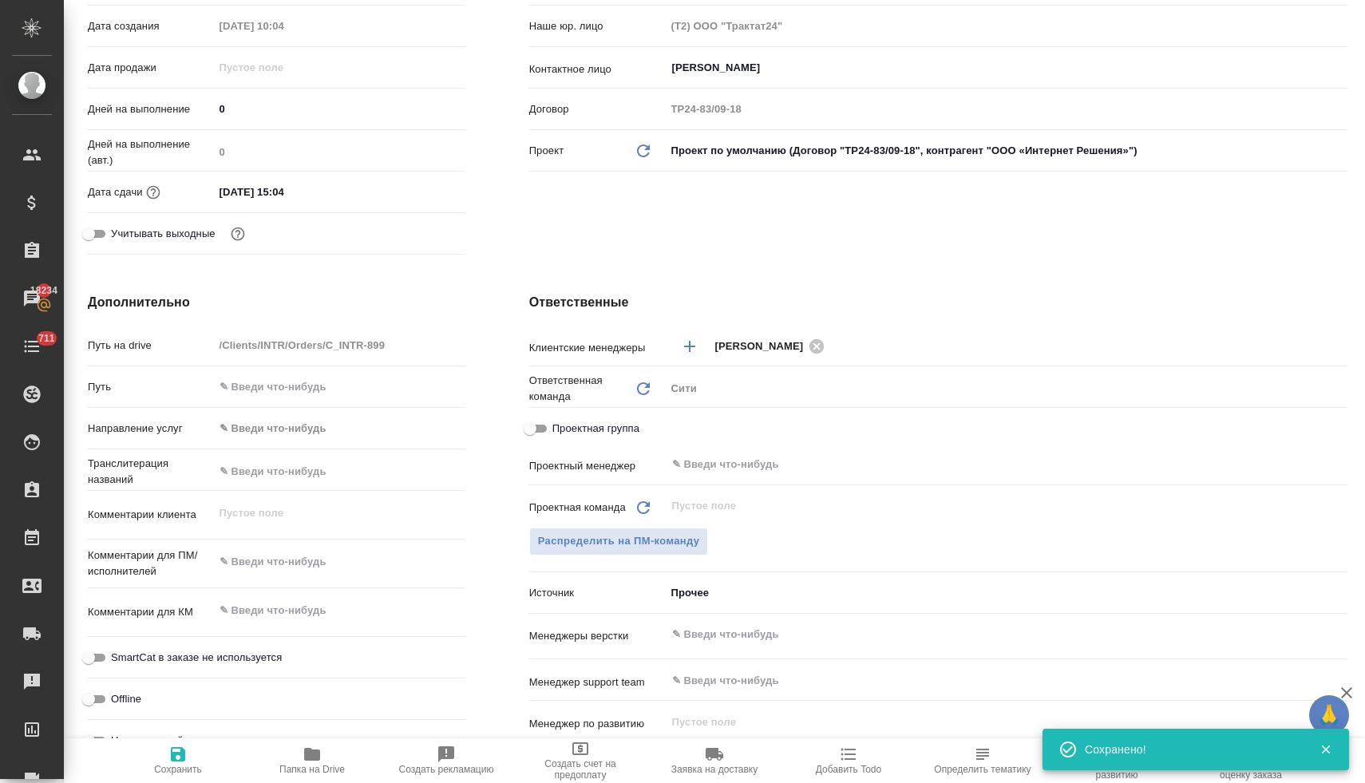
type textarea "x"
click at [276, 559] on textarea at bounding box center [340, 562] width 250 height 27
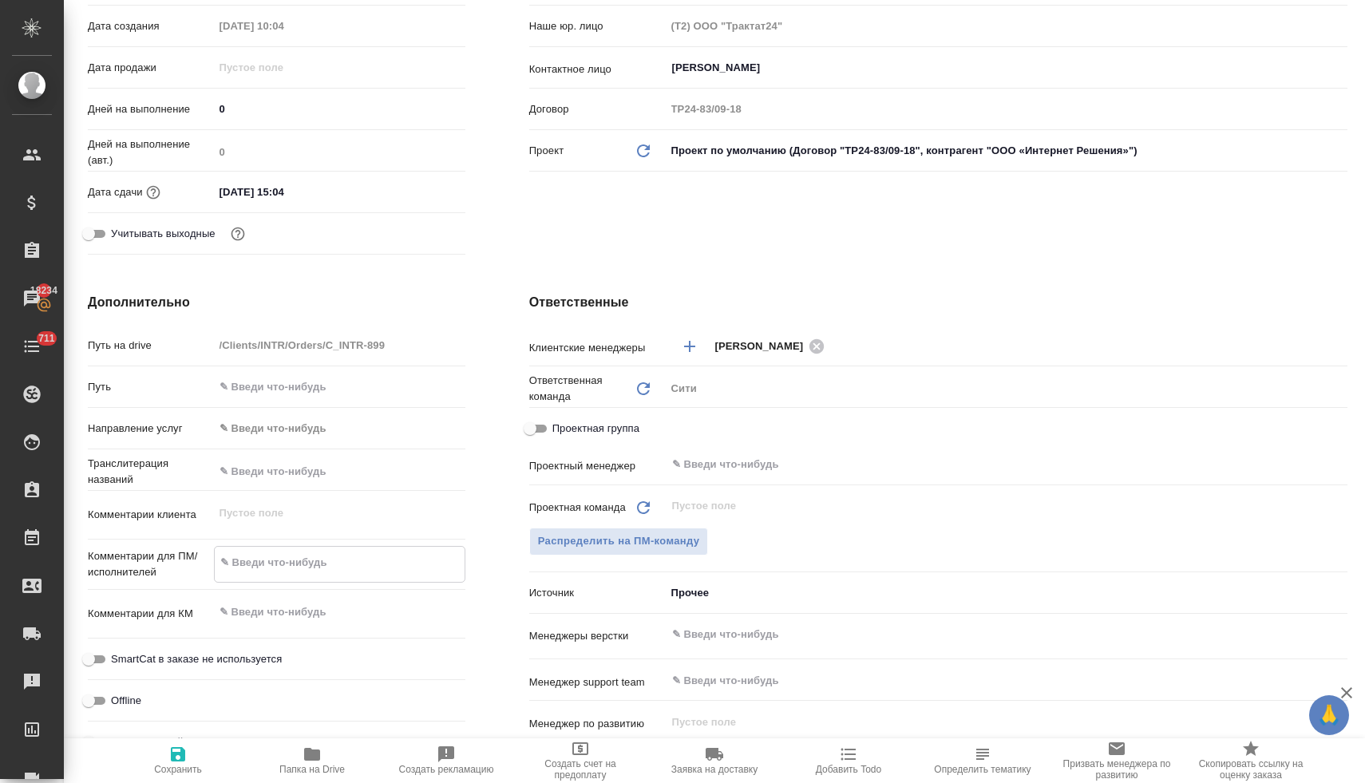
type textarea "x"
type textarea "с"
type textarea "x"
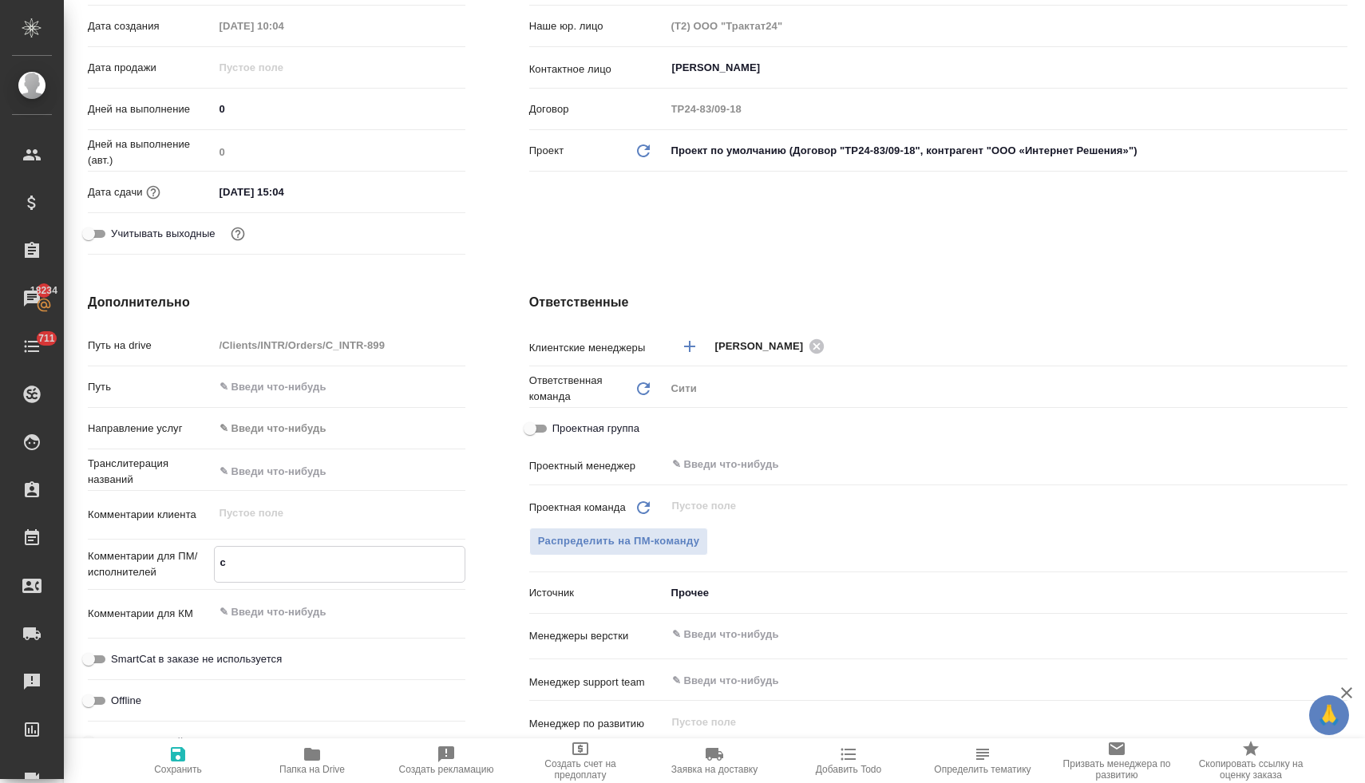
type textarea "сд"
type textarea "x"
type textarea "сде"
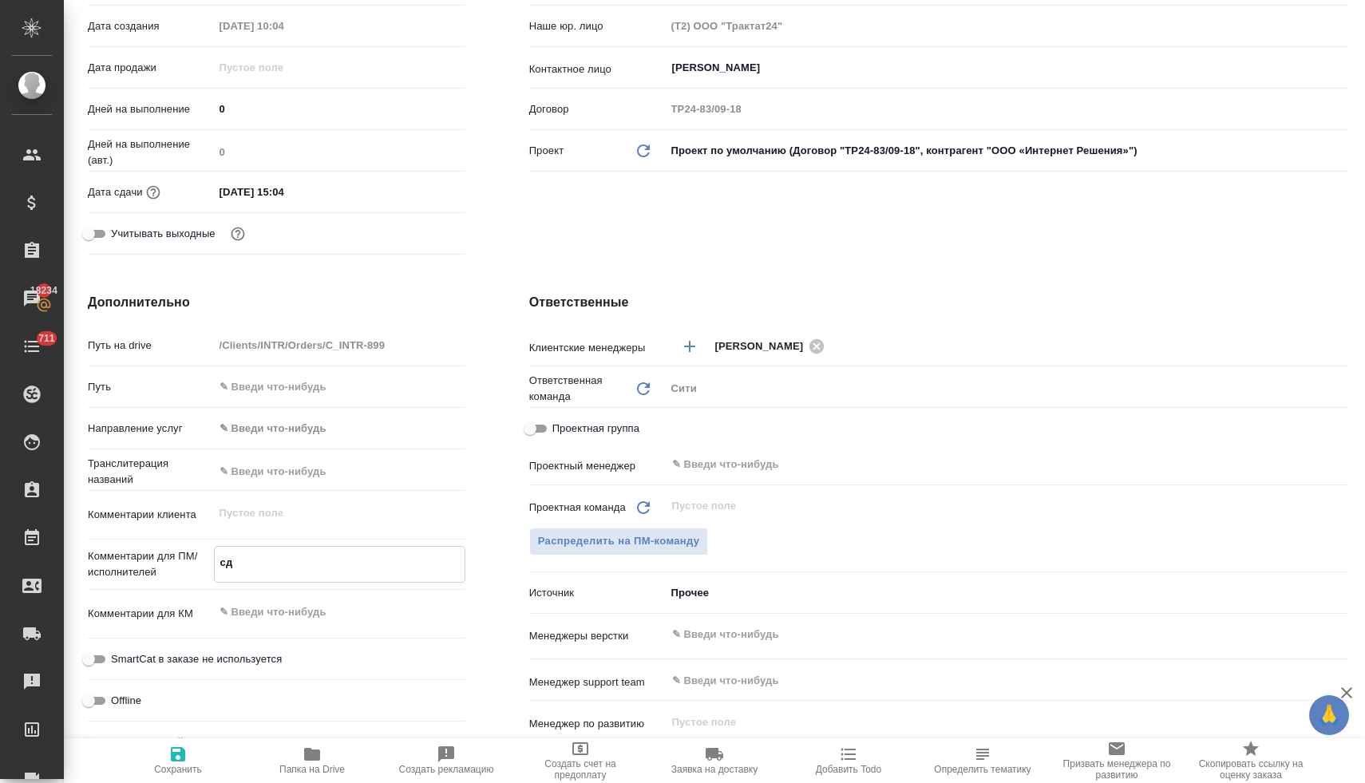
type textarea "x"
type textarea "сдел"
type textarea "x"
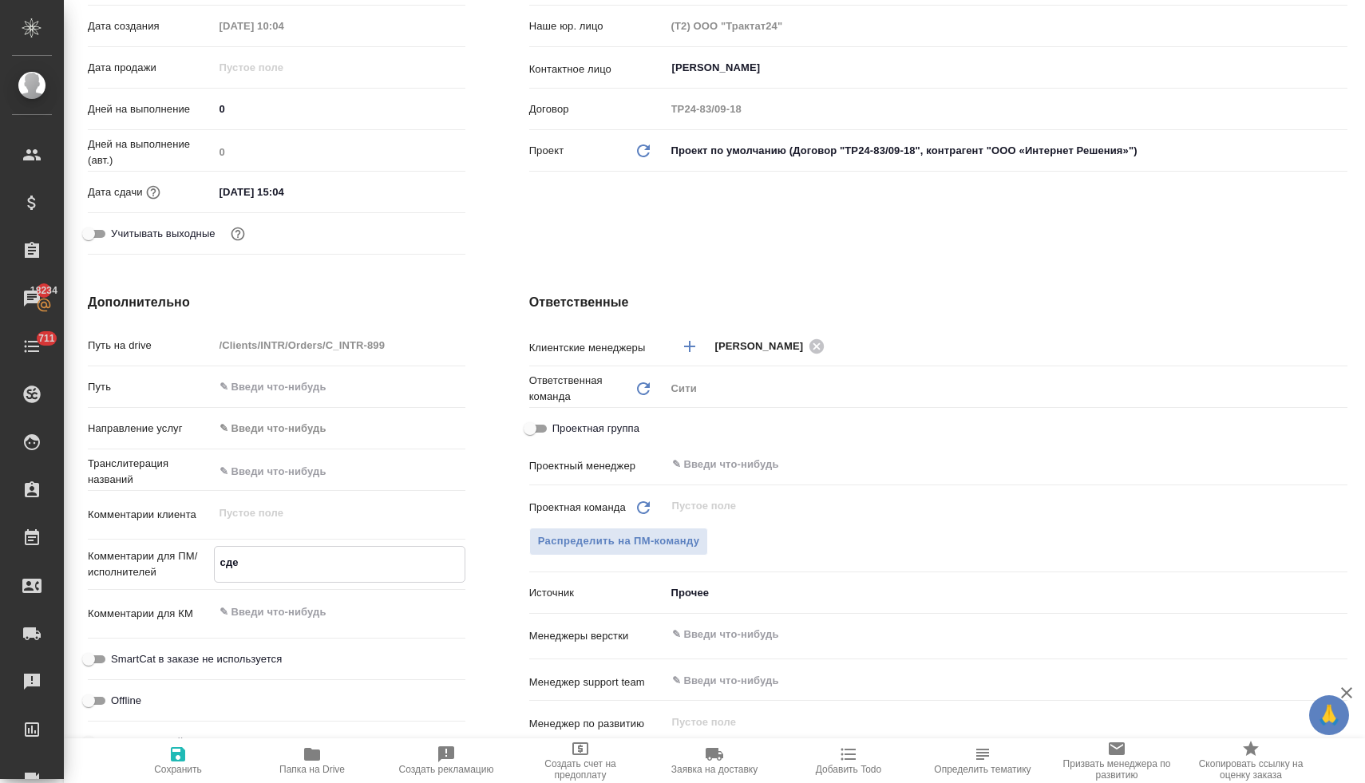
type textarea "x"
type textarea "сдела"
type textarea "x"
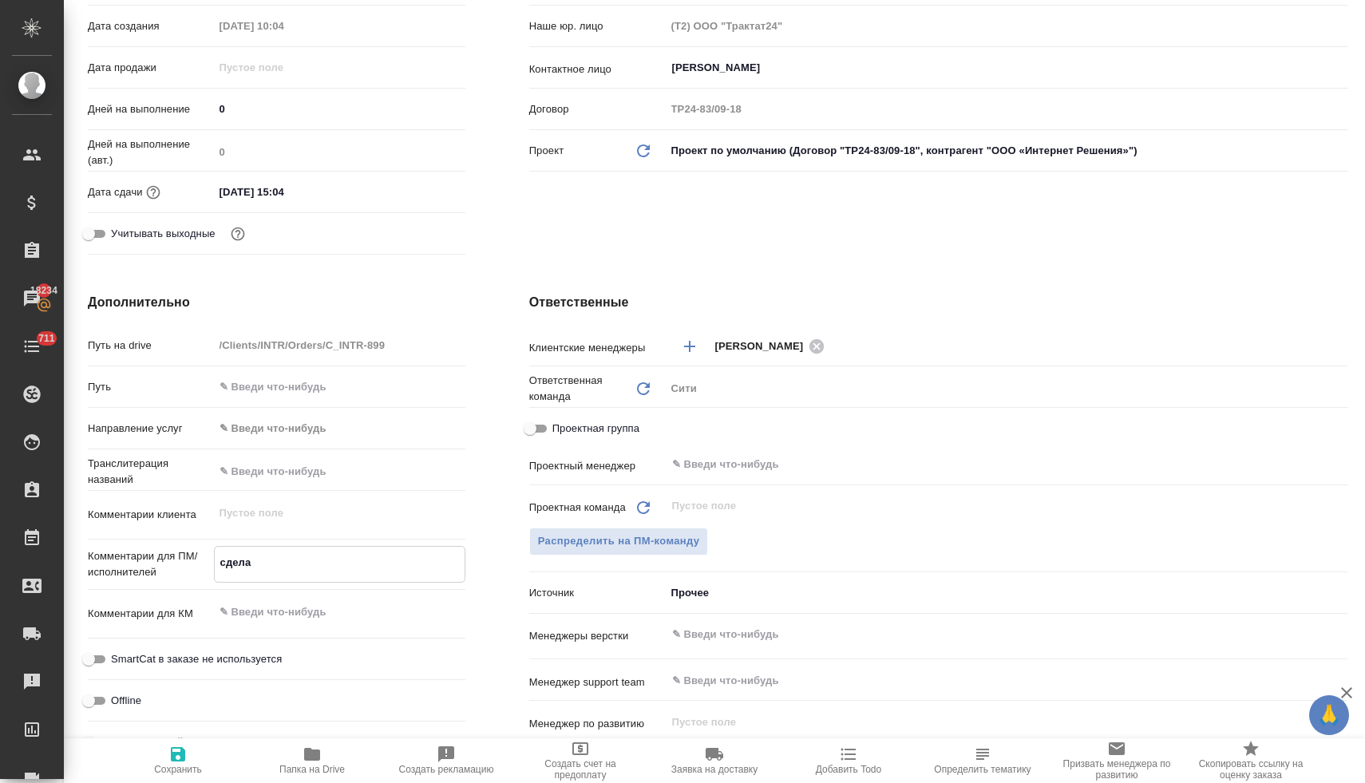
type textarea "x"
type textarea "сделай"
type textarea "x"
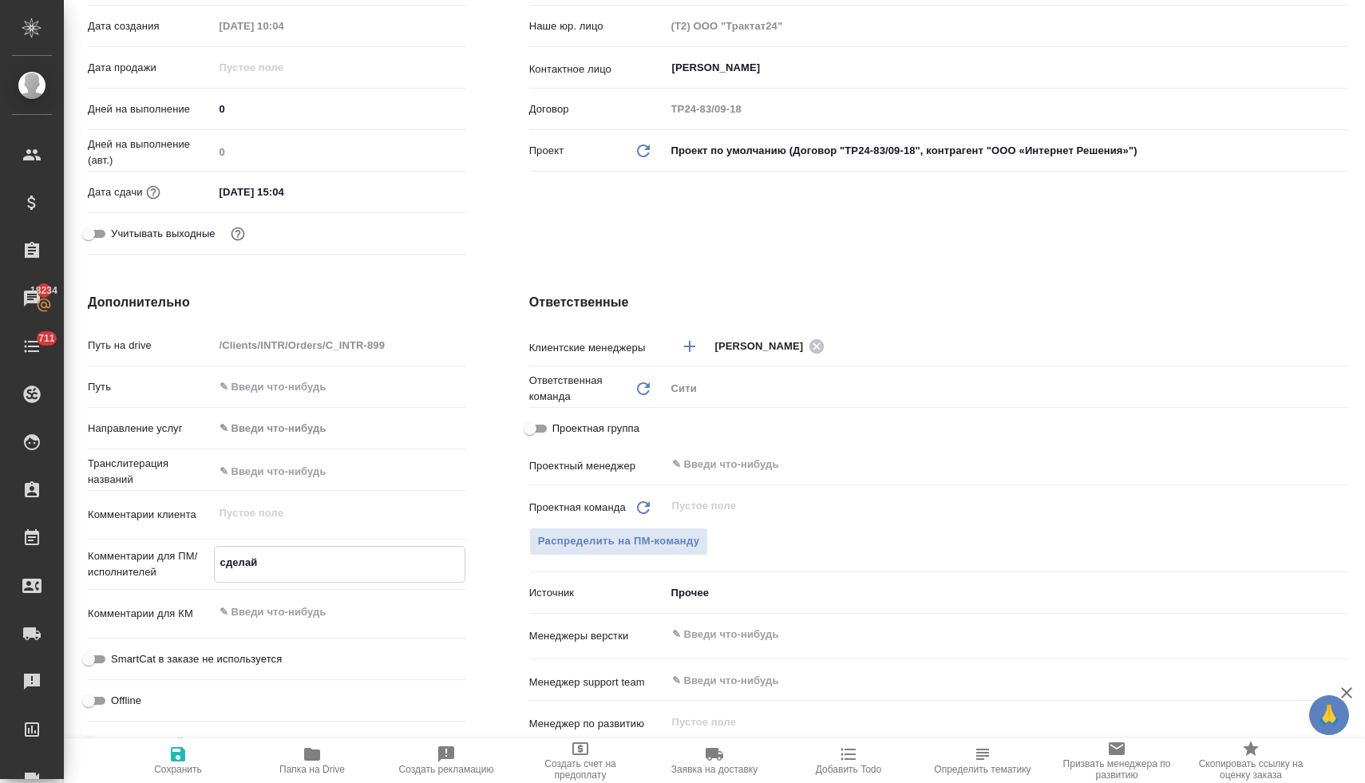
type textarea "сделайт"
type textarea "x"
type textarea "сделайтн"
type textarea "x"
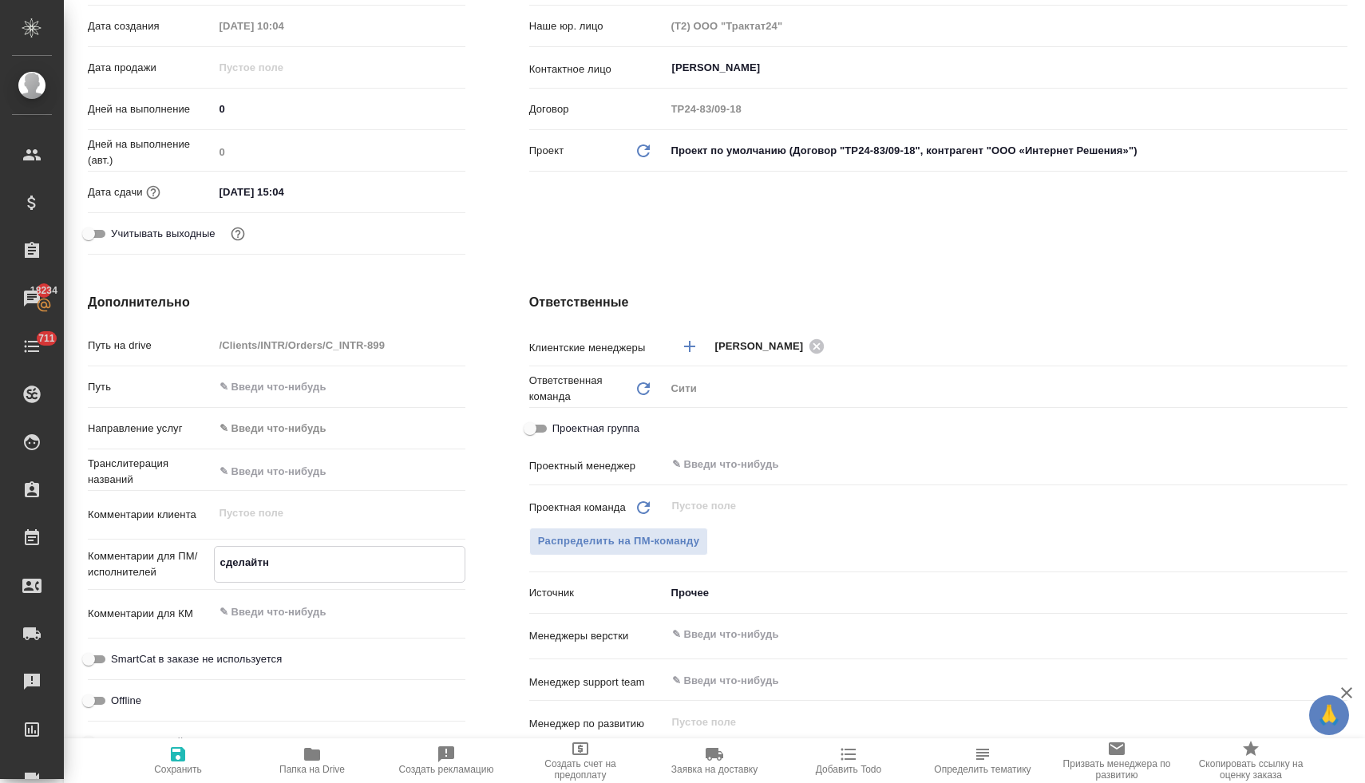
type textarea "x"
type textarea "сделайт"
type textarea "x"
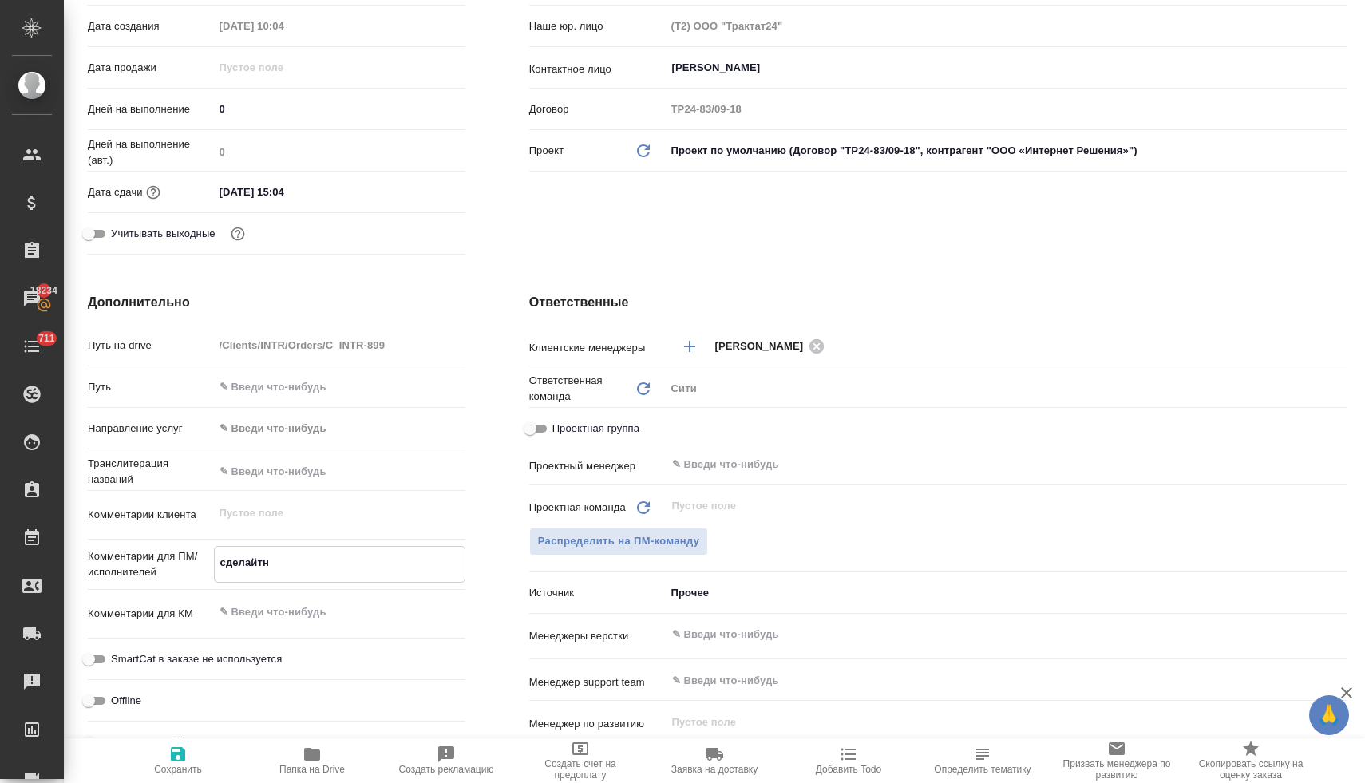
type textarea "x"
type textarea "сделайте"
type textarea "x"
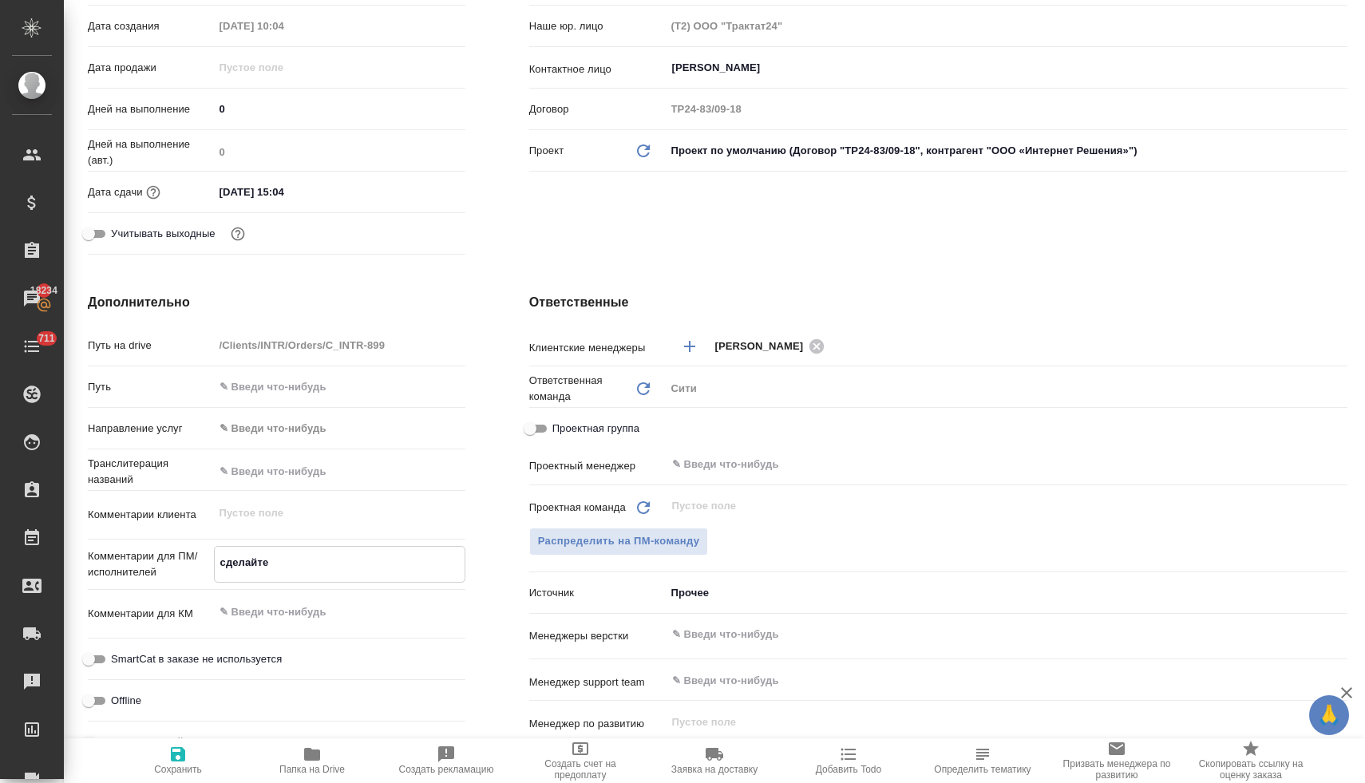
type textarea "x"
type textarea "сделайт"
type textarea "x"
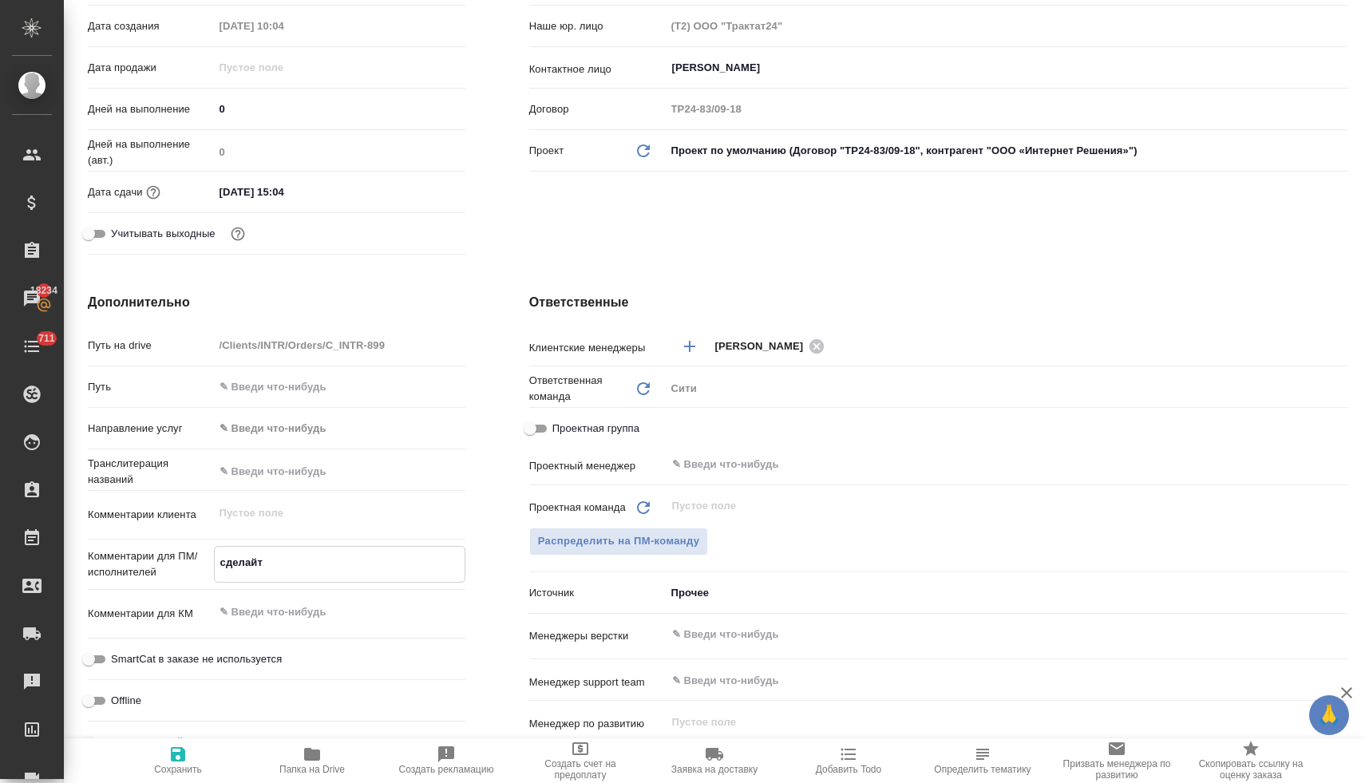
type textarea "сделай"
type textarea "x"
type textarea "сдела"
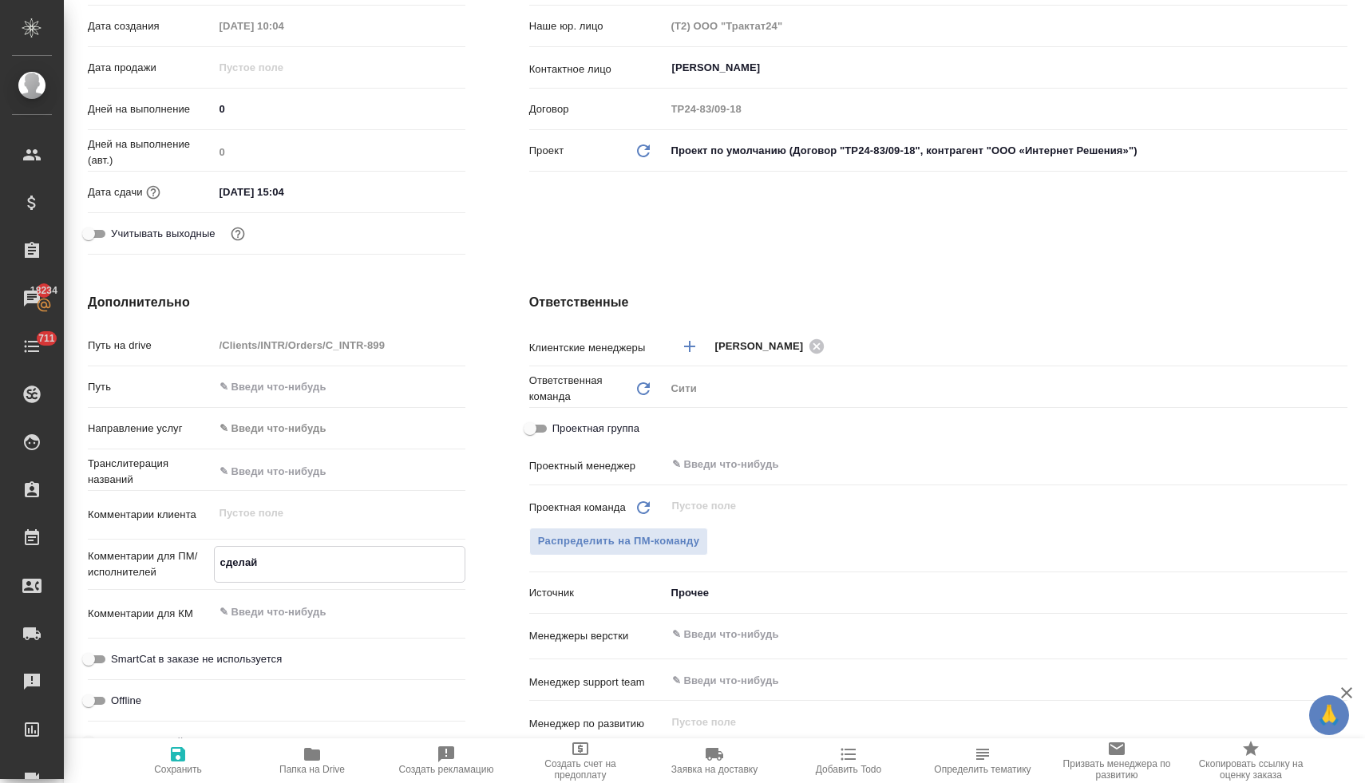
type textarea "x"
type textarea "сдел"
type textarea "x"
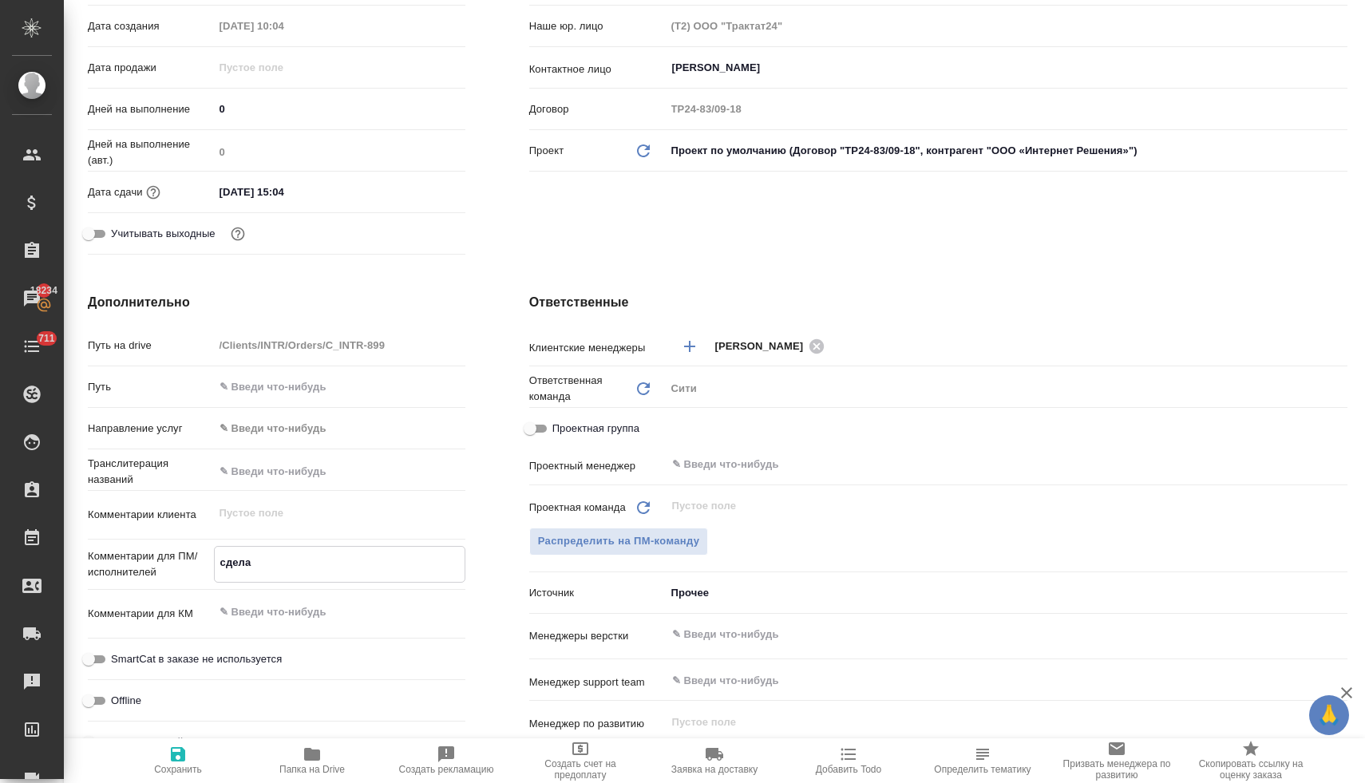
type textarea "x"
type textarea "сде"
type textarea "x"
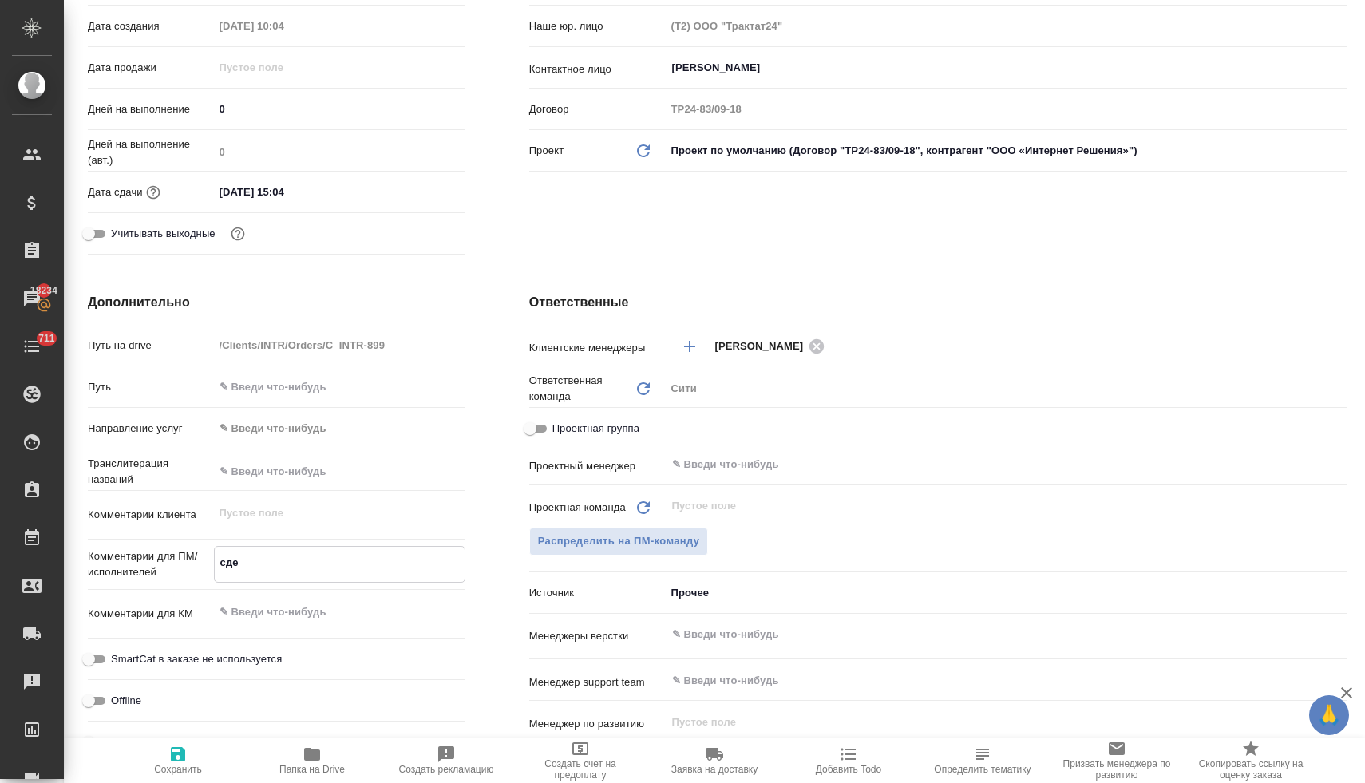
type textarea "x"
type textarea "сд"
type textarea "x"
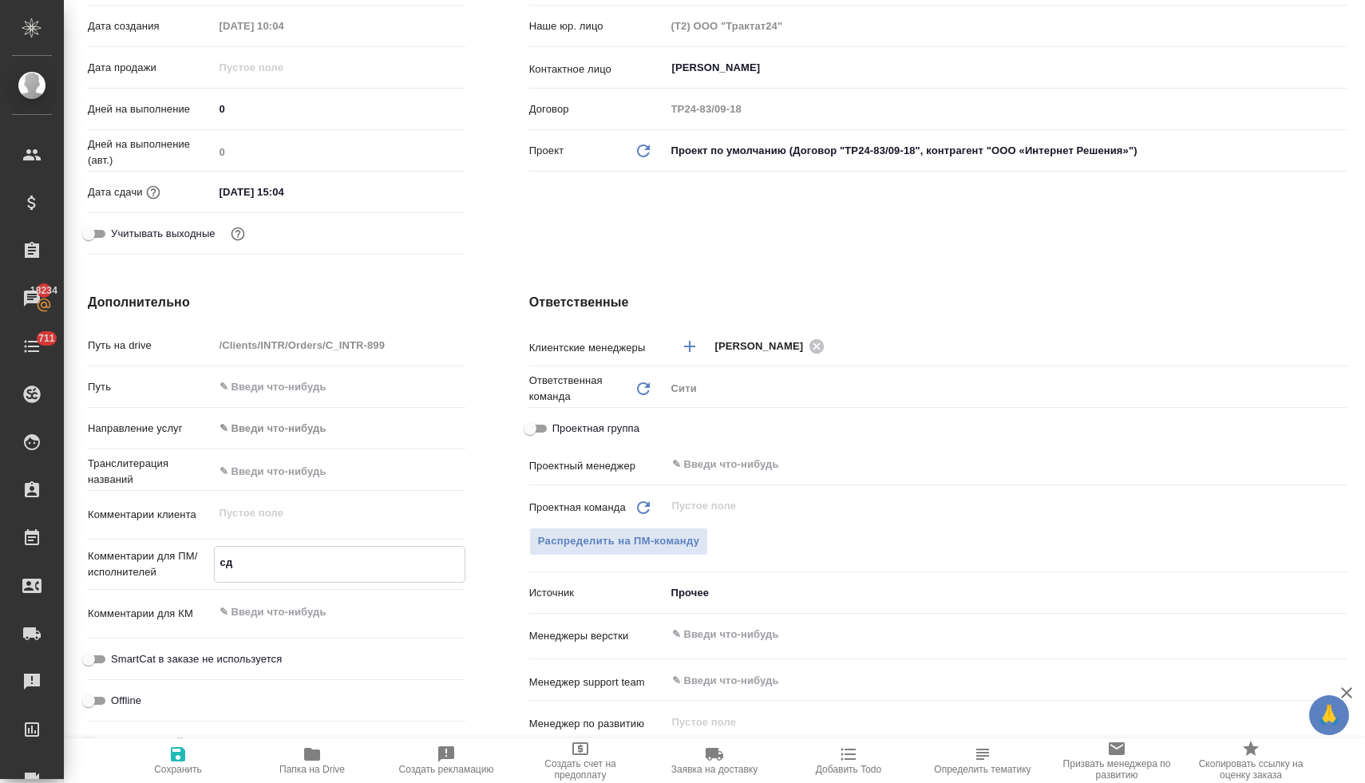
type textarea "с"
type textarea "x"
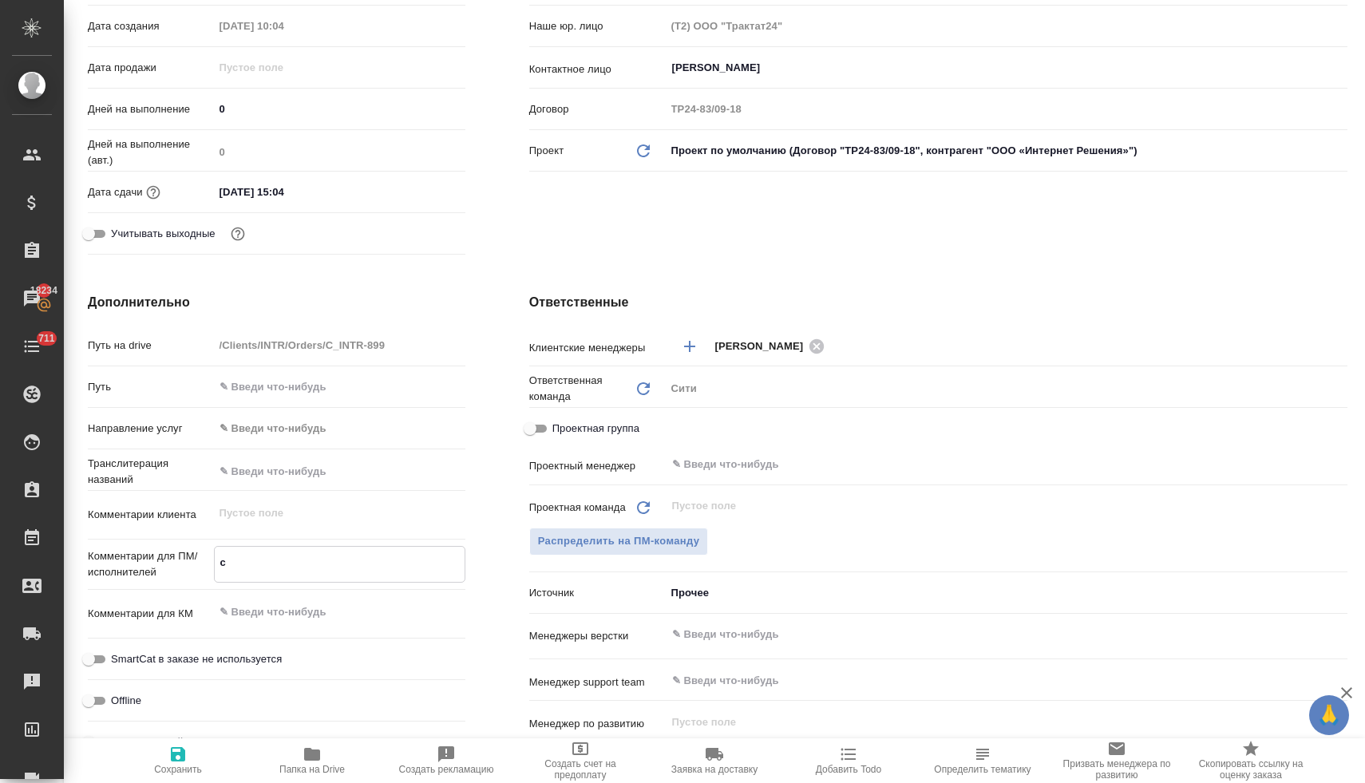
type textarea "x"
type textarea "п"
type textarea "x"
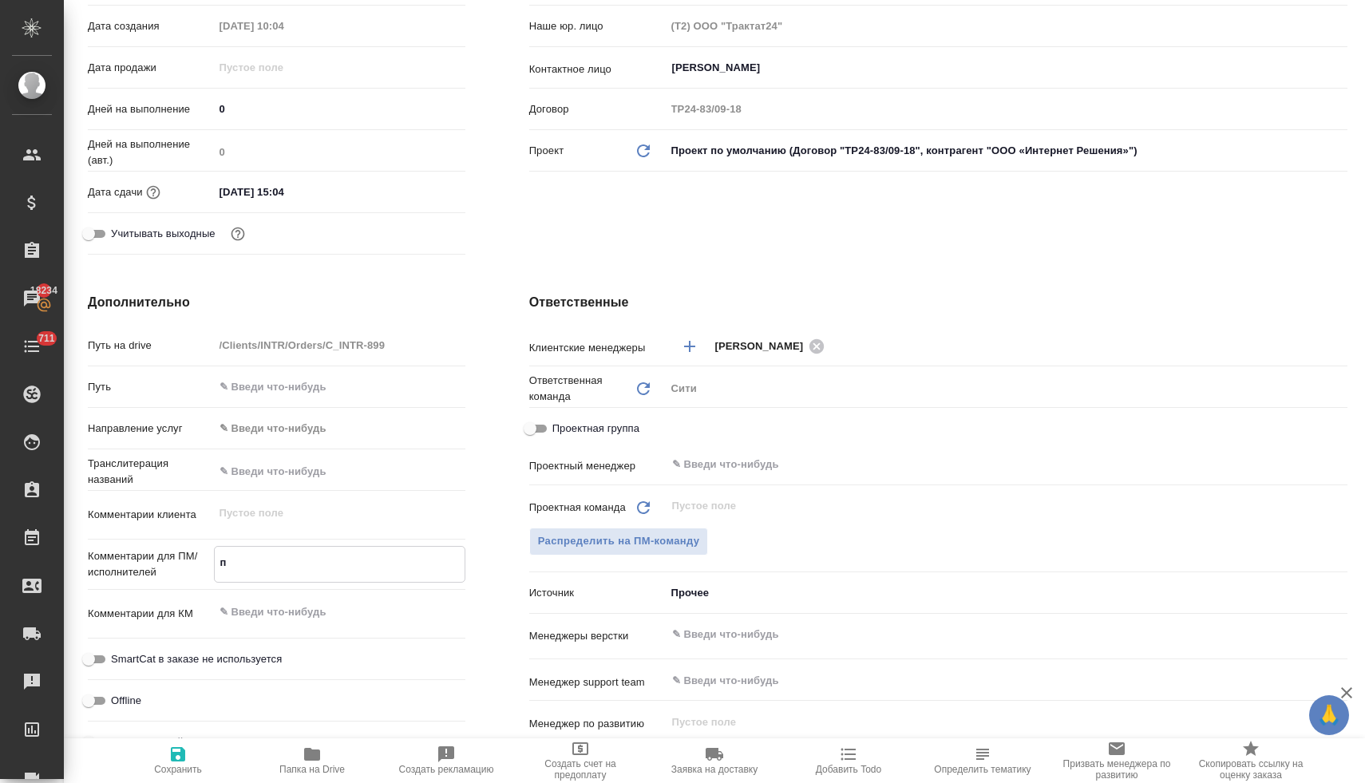
type textarea "x"
type textarea "по"
type textarea "x"
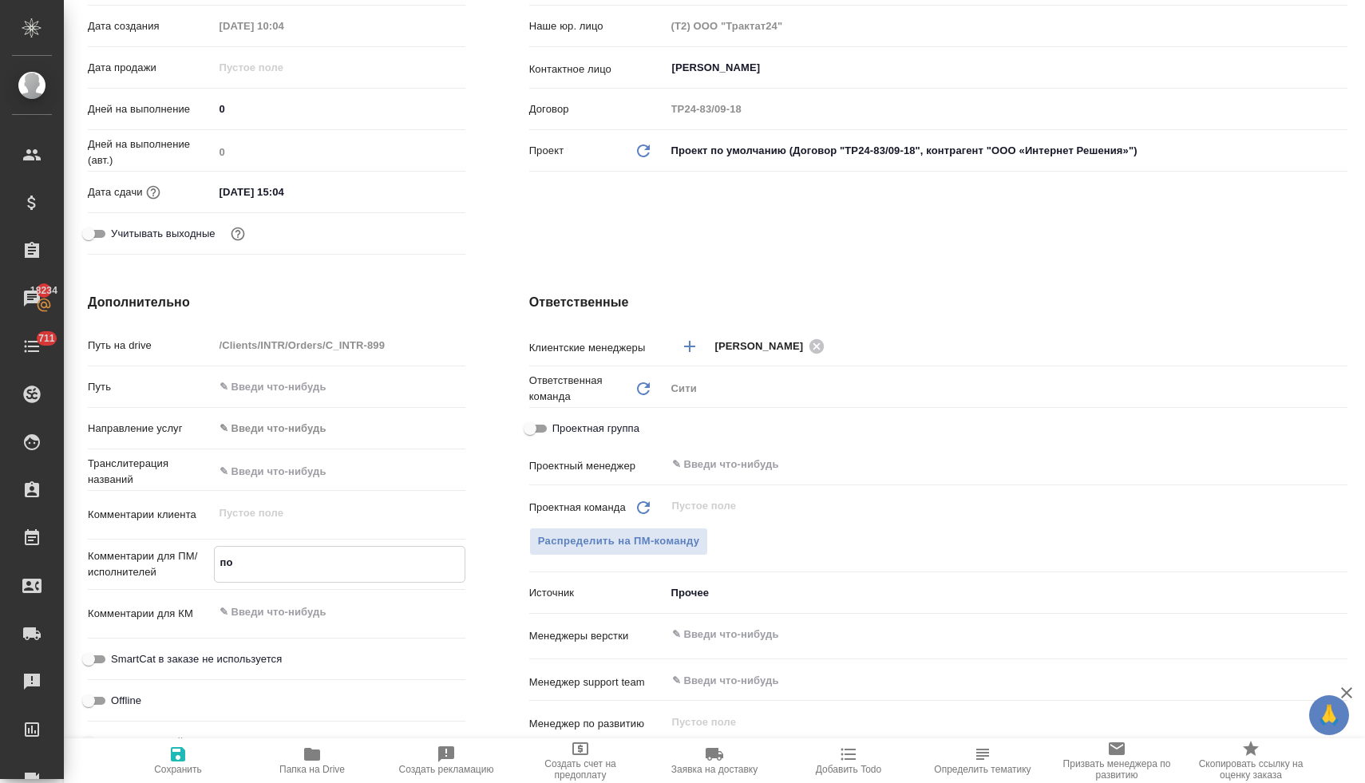
type textarea "пос"
type textarea "x"
type textarea "посч"
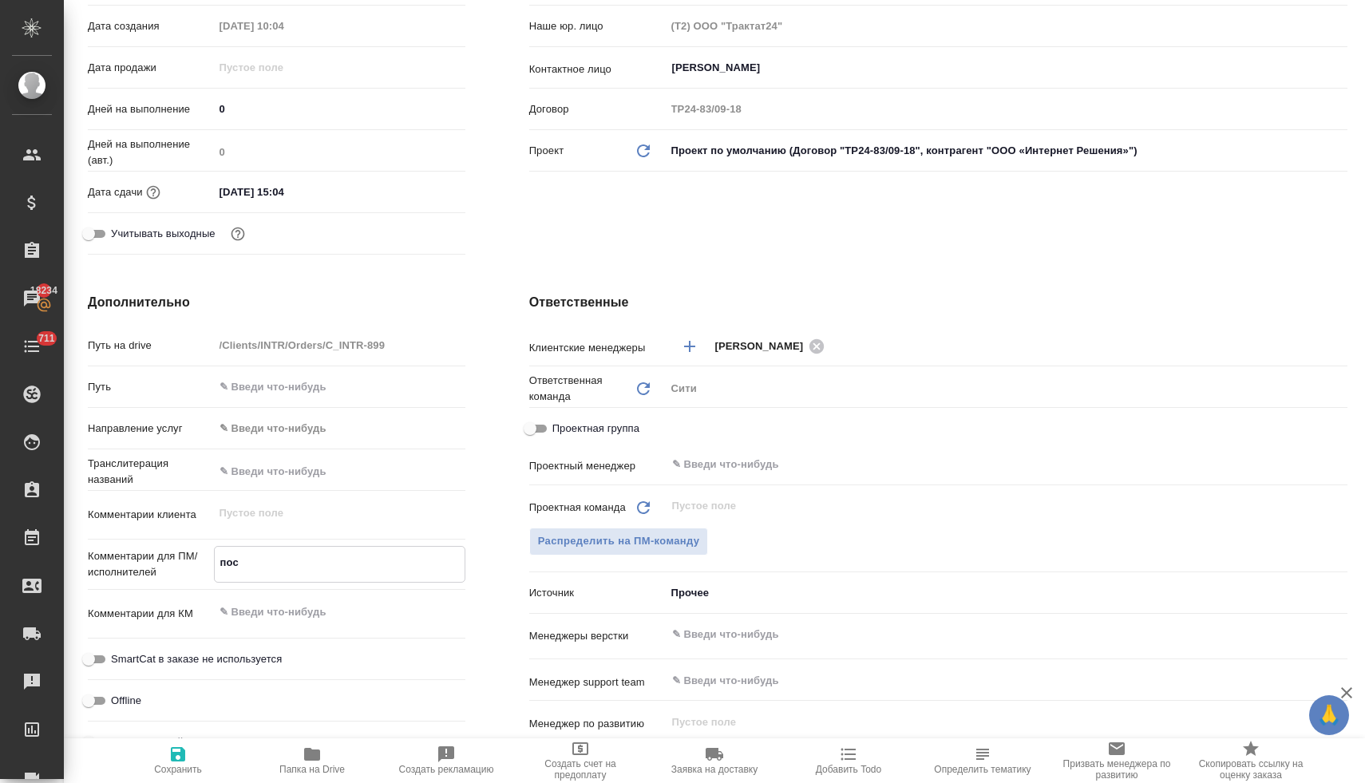
type textarea "x"
type textarea "посчи"
type textarea "x"
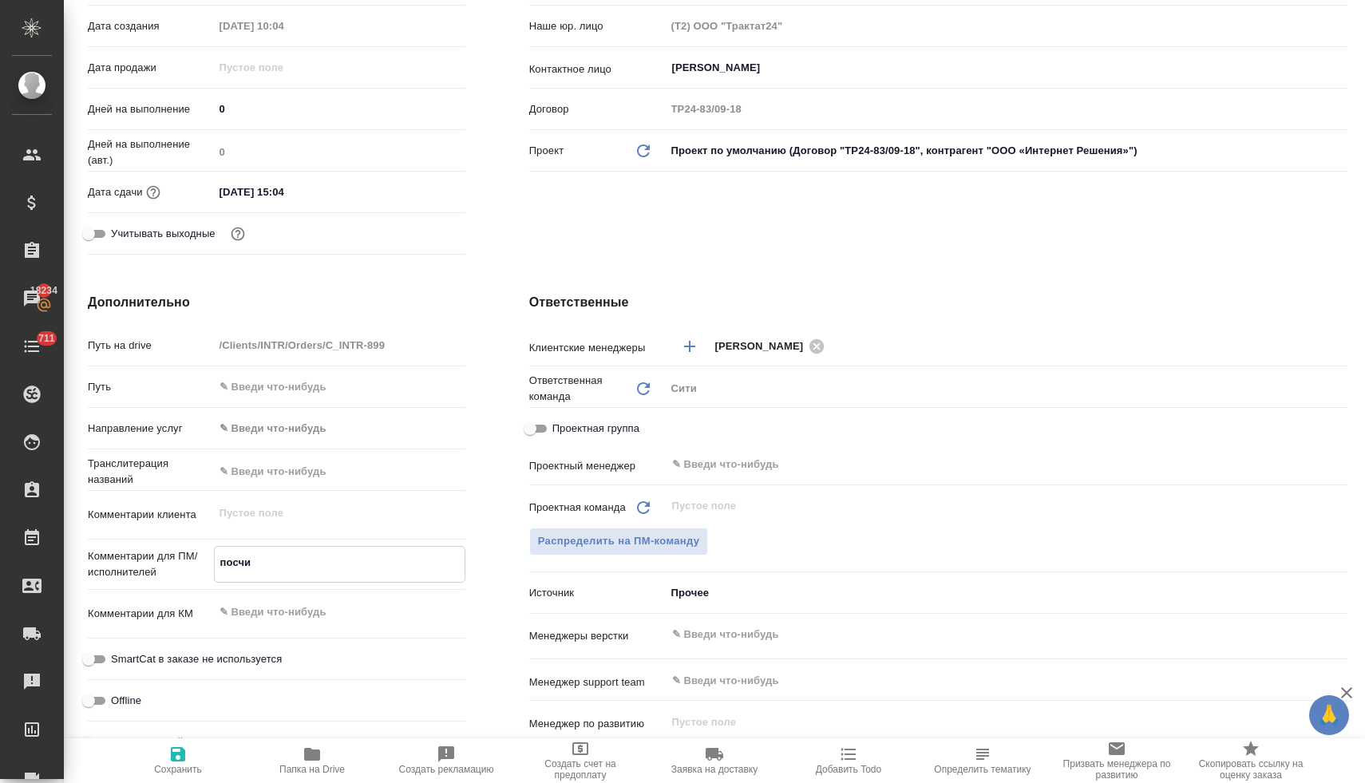
type textarea "x"
type textarea "посчит"
type textarea "x"
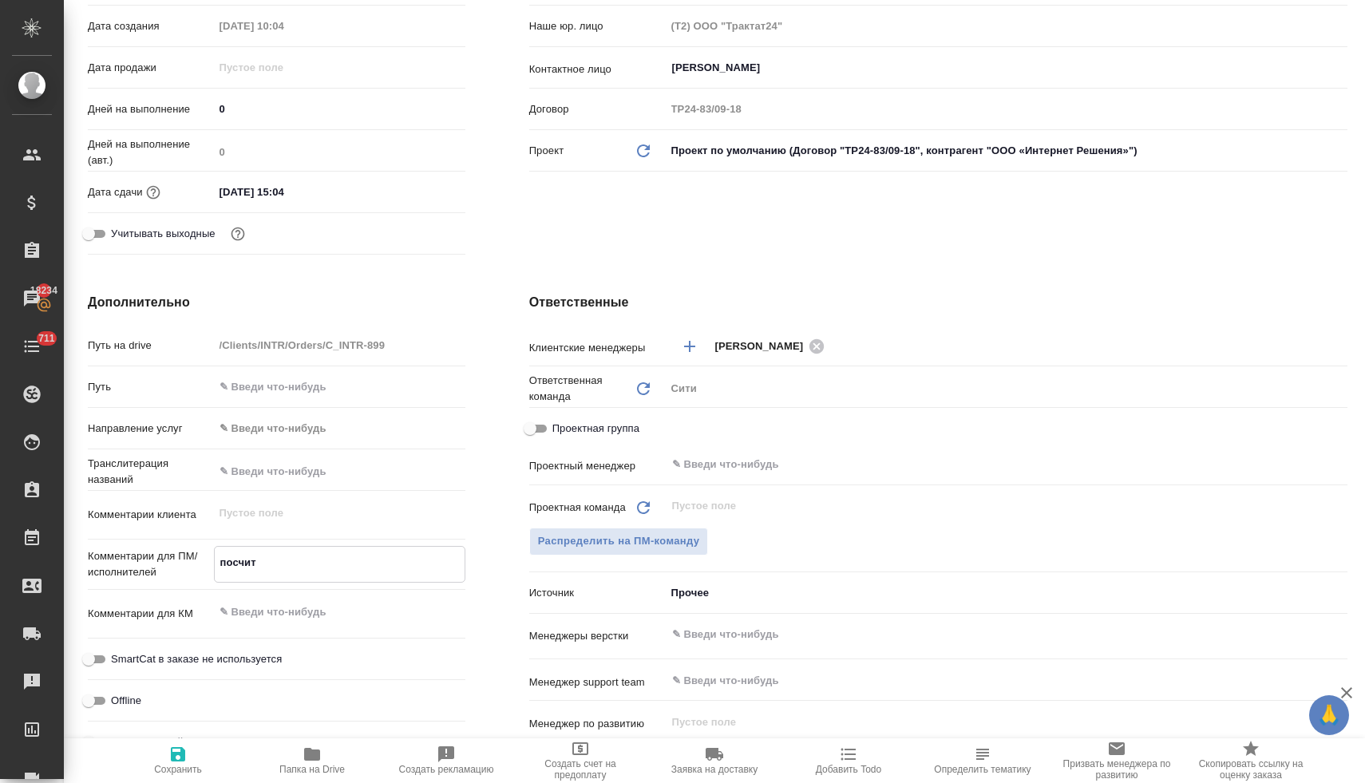
type textarea "x"
type textarea "посчита"
type textarea "x"
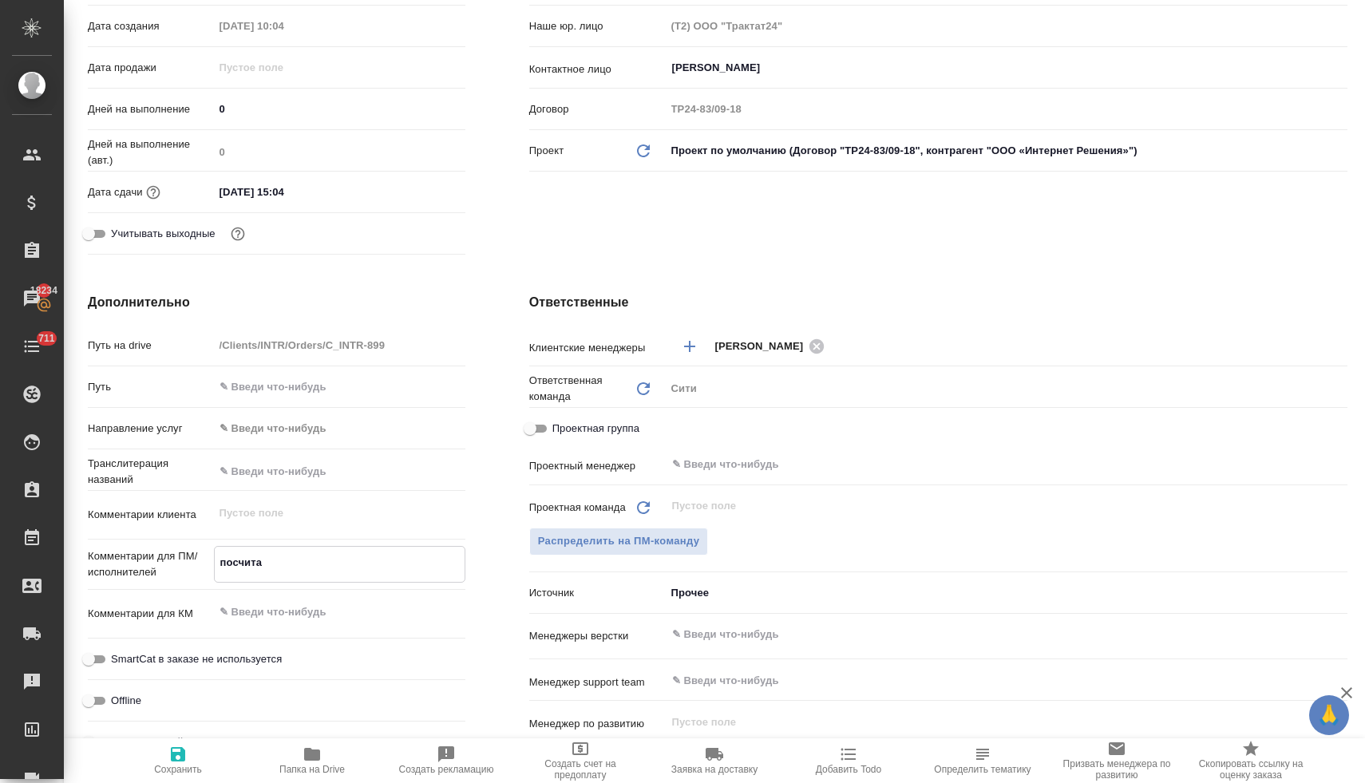
type textarea "посчитай"
type textarea "x"
type textarea "посчитайт"
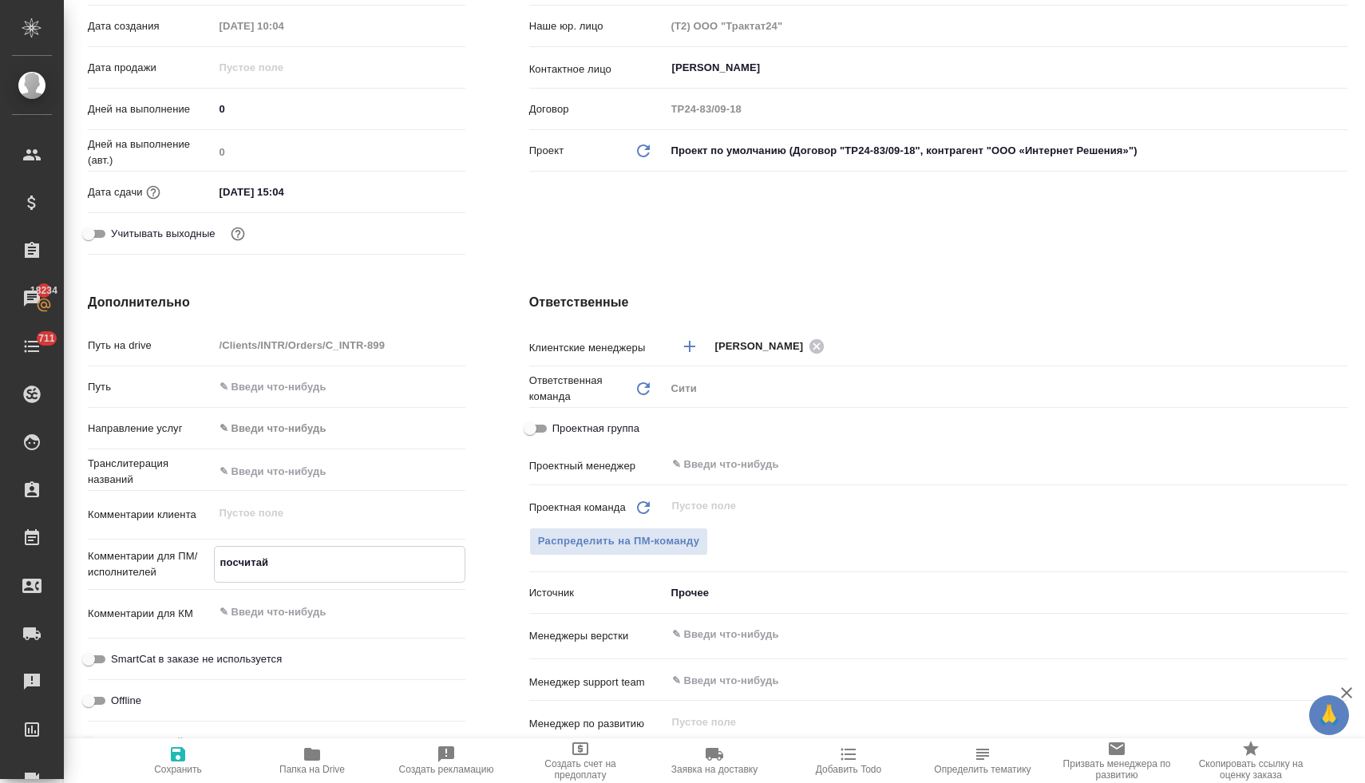
type textarea "x"
type textarea "посчитайте"
type textarea "x"
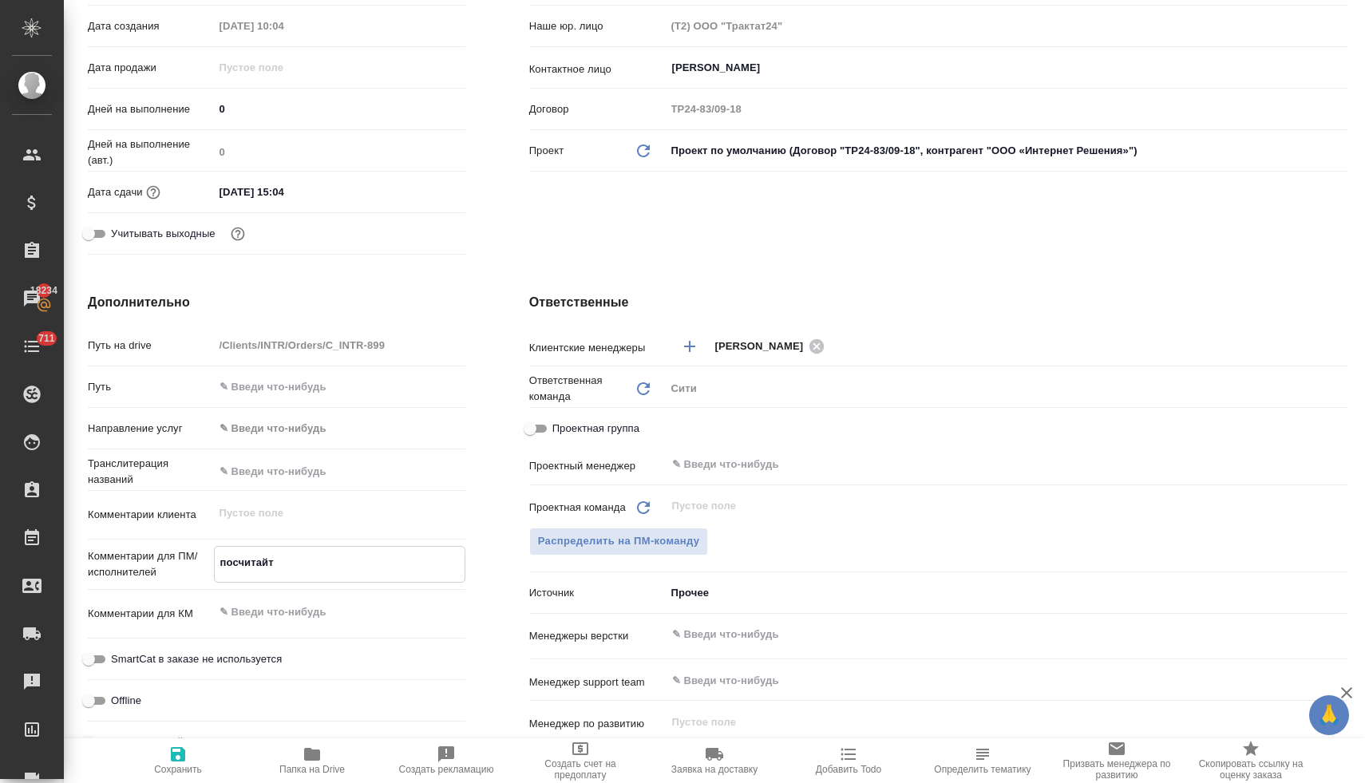
type textarea "x"
type textarea "посчитайте"
type textarea "x"
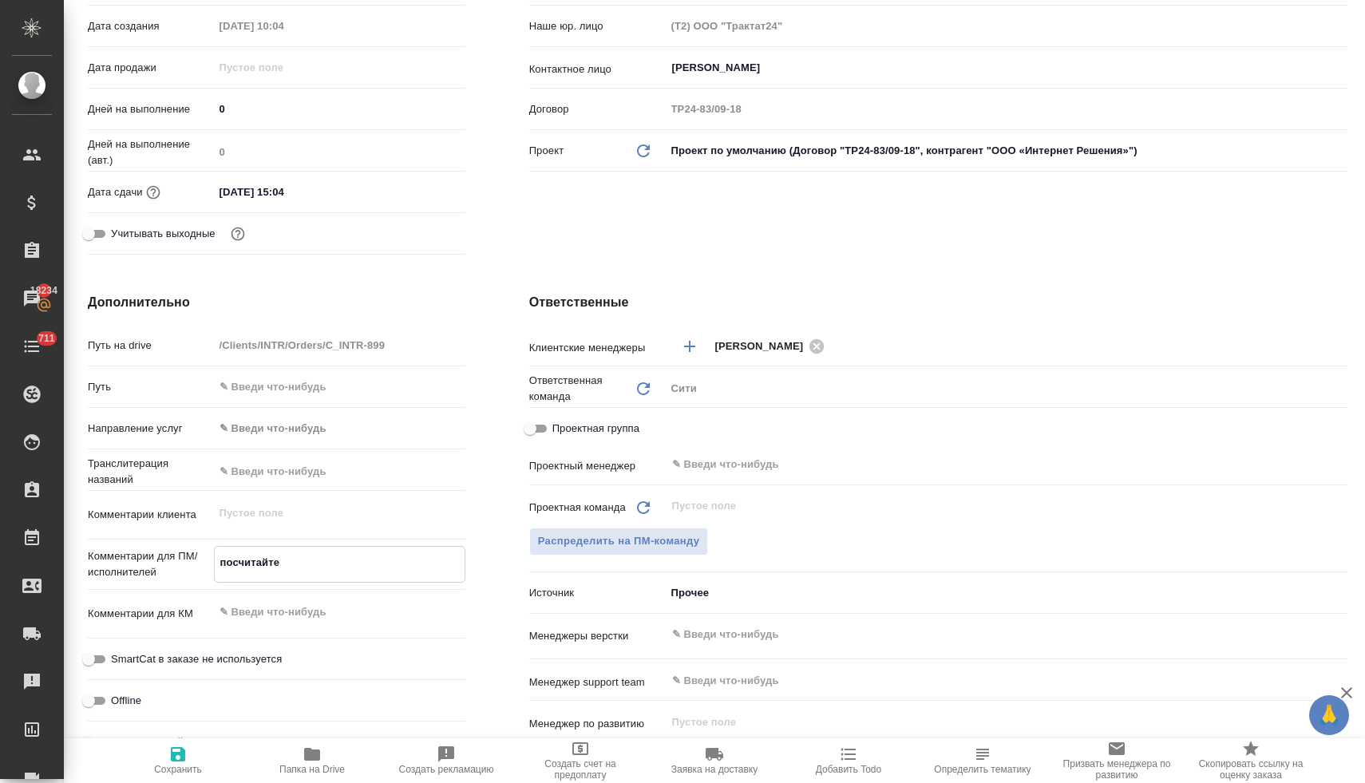
type textarea "x"
type textarea "посчитайте в"
type textarea "x"
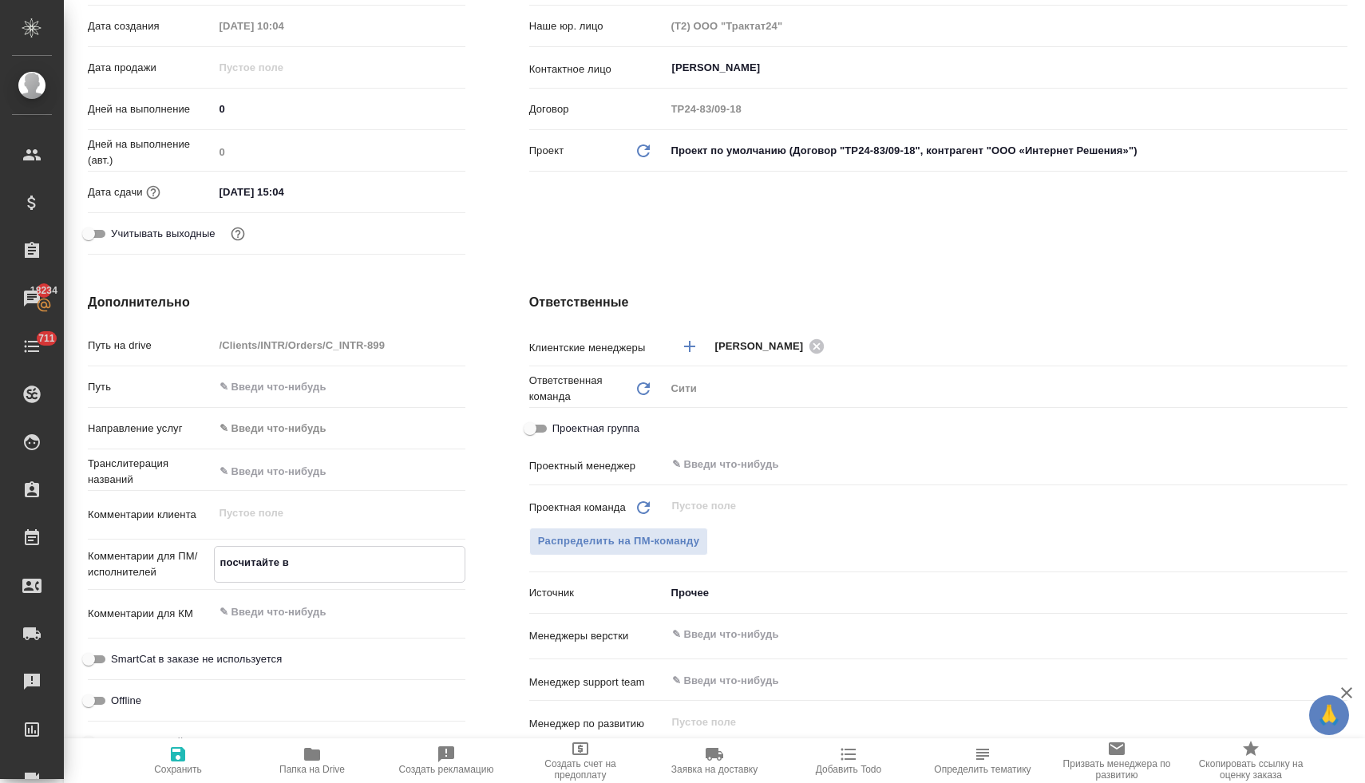
type textarea "посчитайте ве"
type textarea "x"
type textarea "посчитайте вер"
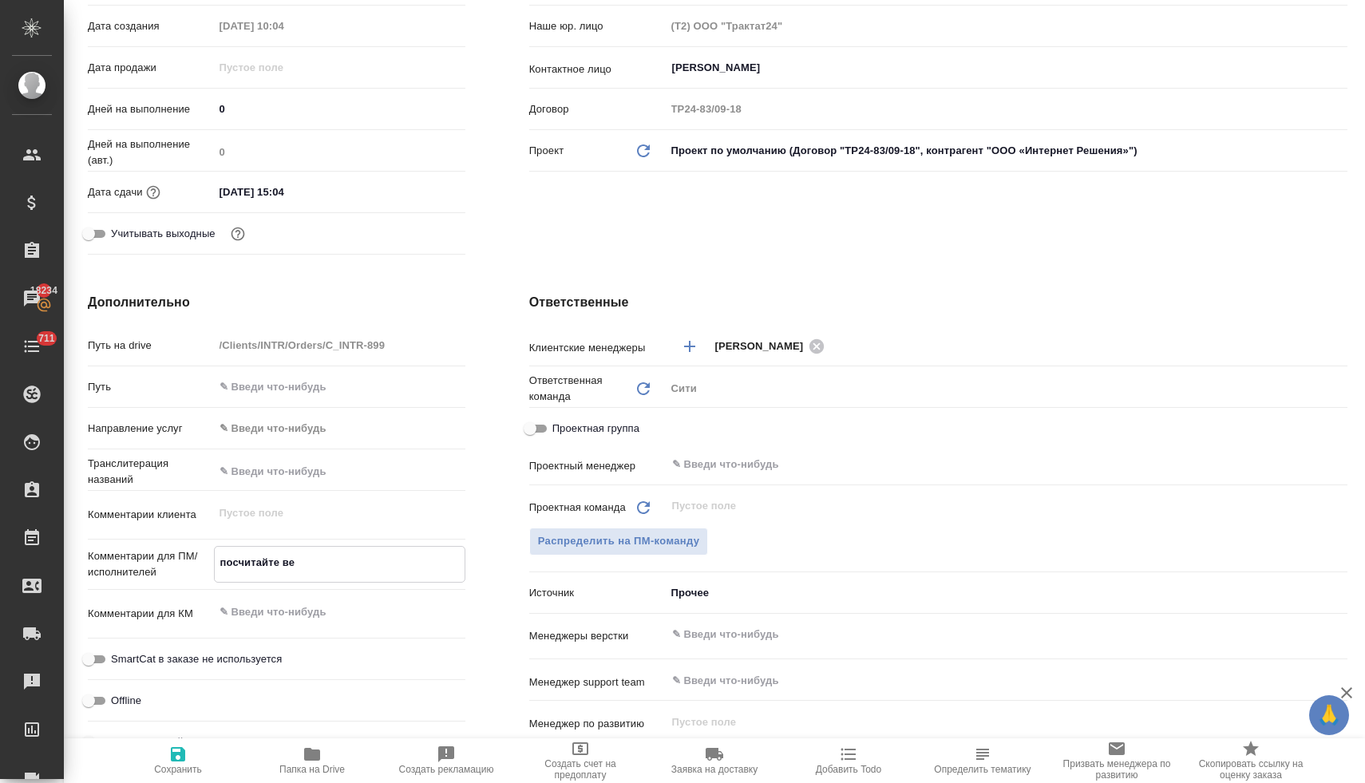
type textarea "x"
type textarea "посчитайте верс"
type textarea "x"
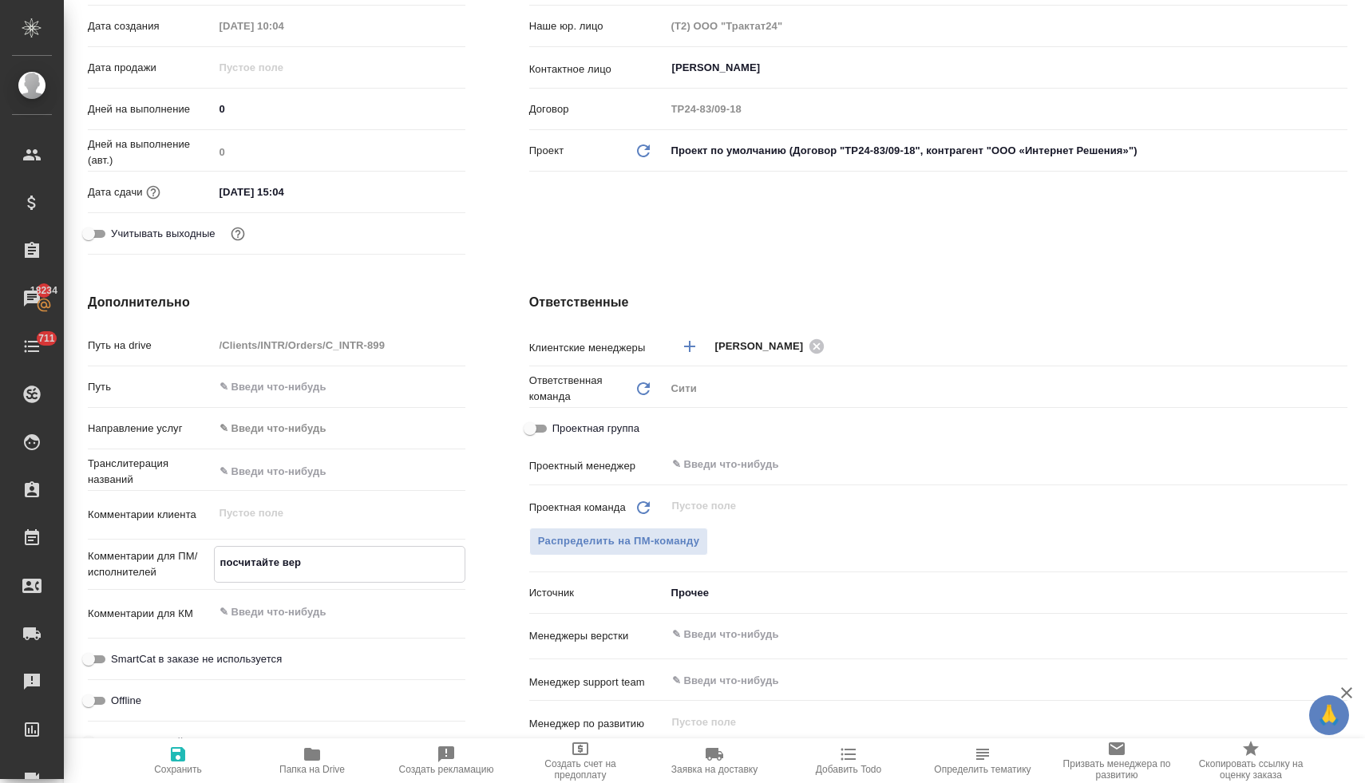
type textarea "x"
type textarea "посчитайте верст"
type textarea "x"
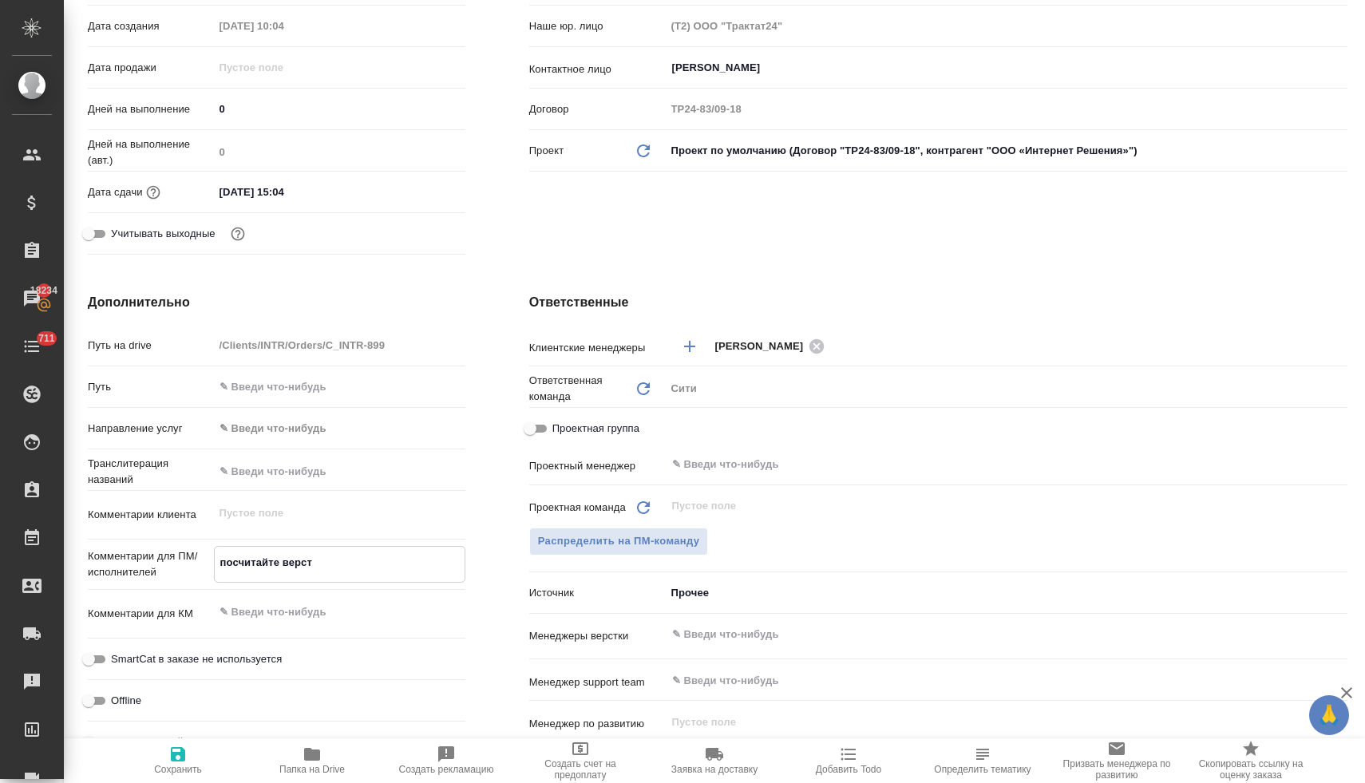
type textarea "x"
type textarea "посчитайте верстк"
type textarea "x"
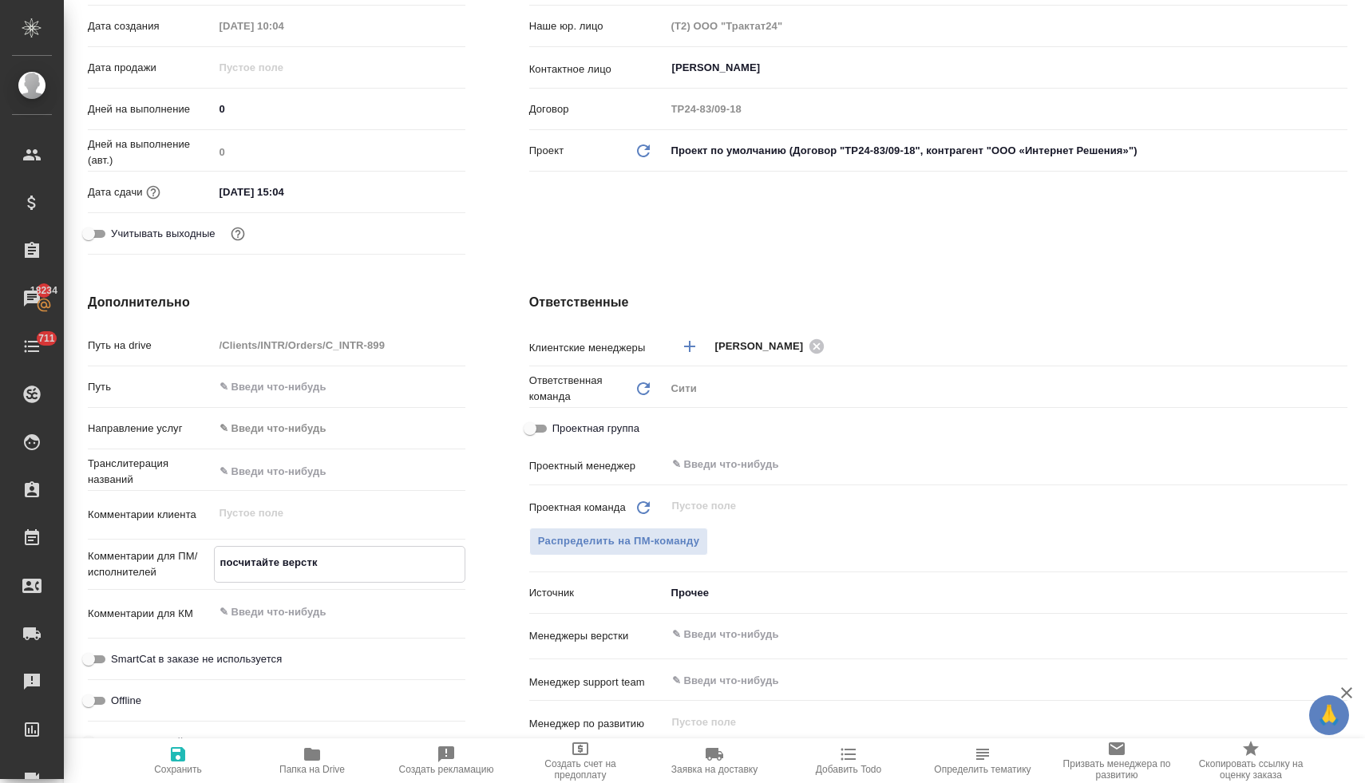
type textarea "посчитайте верстку"
type textarea "x"
type textarea "посчитайте верстку,"
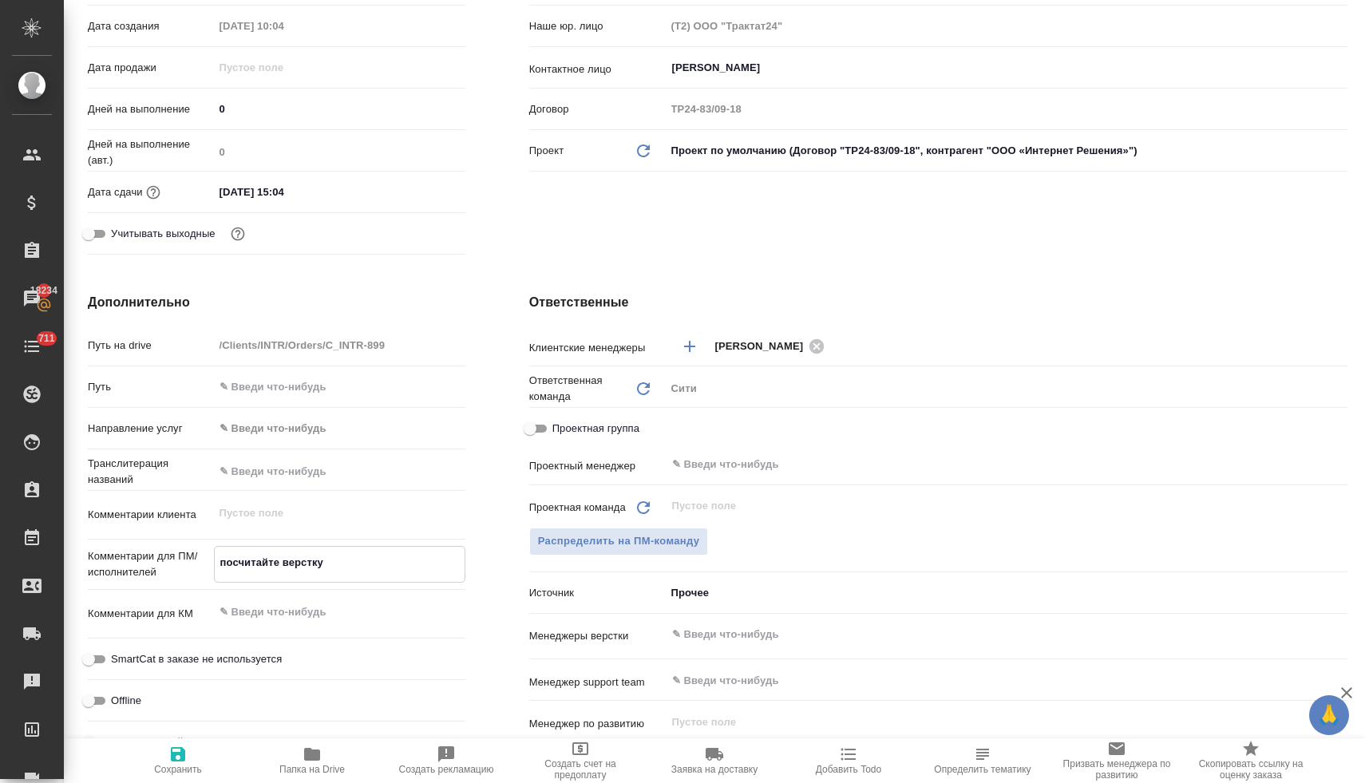
type textarea "x"
type textarea "посчитайте верстку,"
type textarea "x"
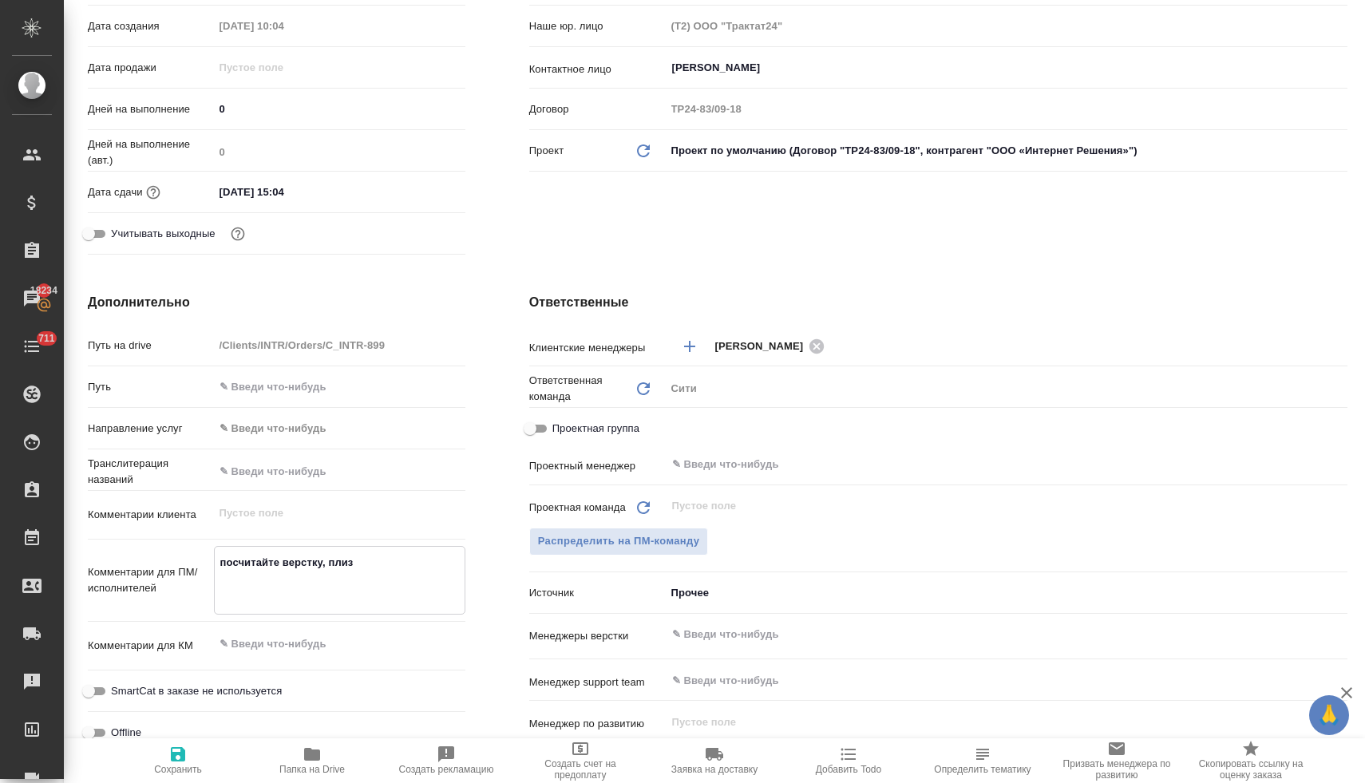
paste textarea "Нужен перевод всего содержимого файла, его названия, названия листов в файле и …"
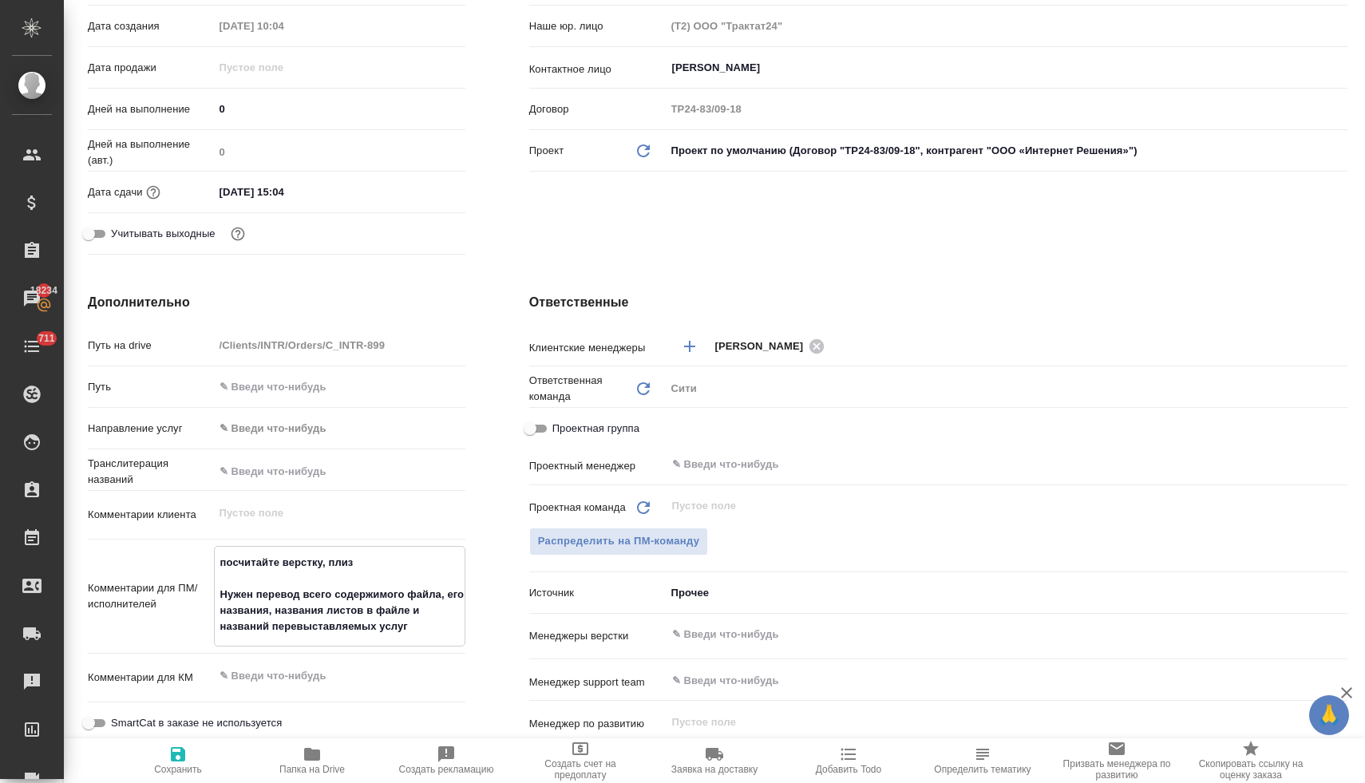
click at [715, 639] on input "text" at bounding box center [979, 634] width 618 height 19
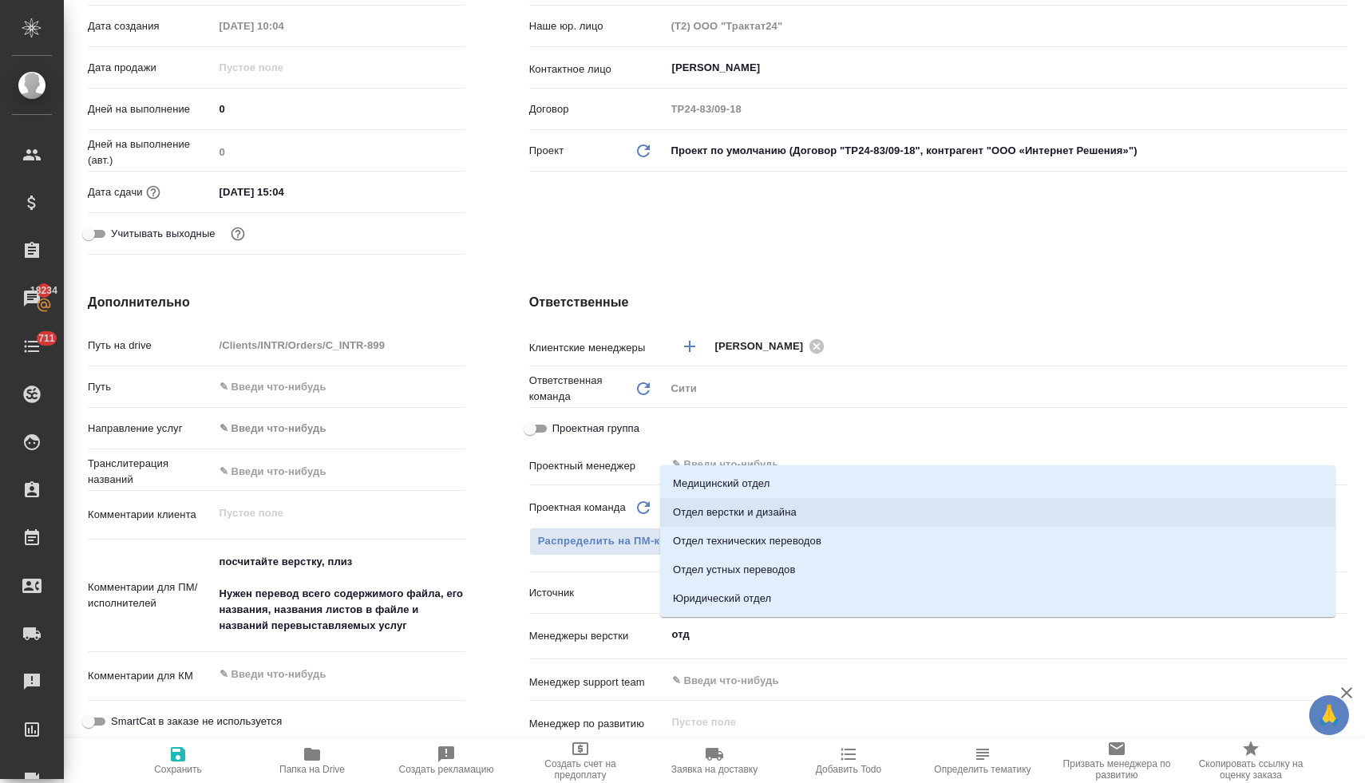
click at [749, 510] on li "Отдел верстки и дизайна" at bounding box center [997, 512] width 675 height 29
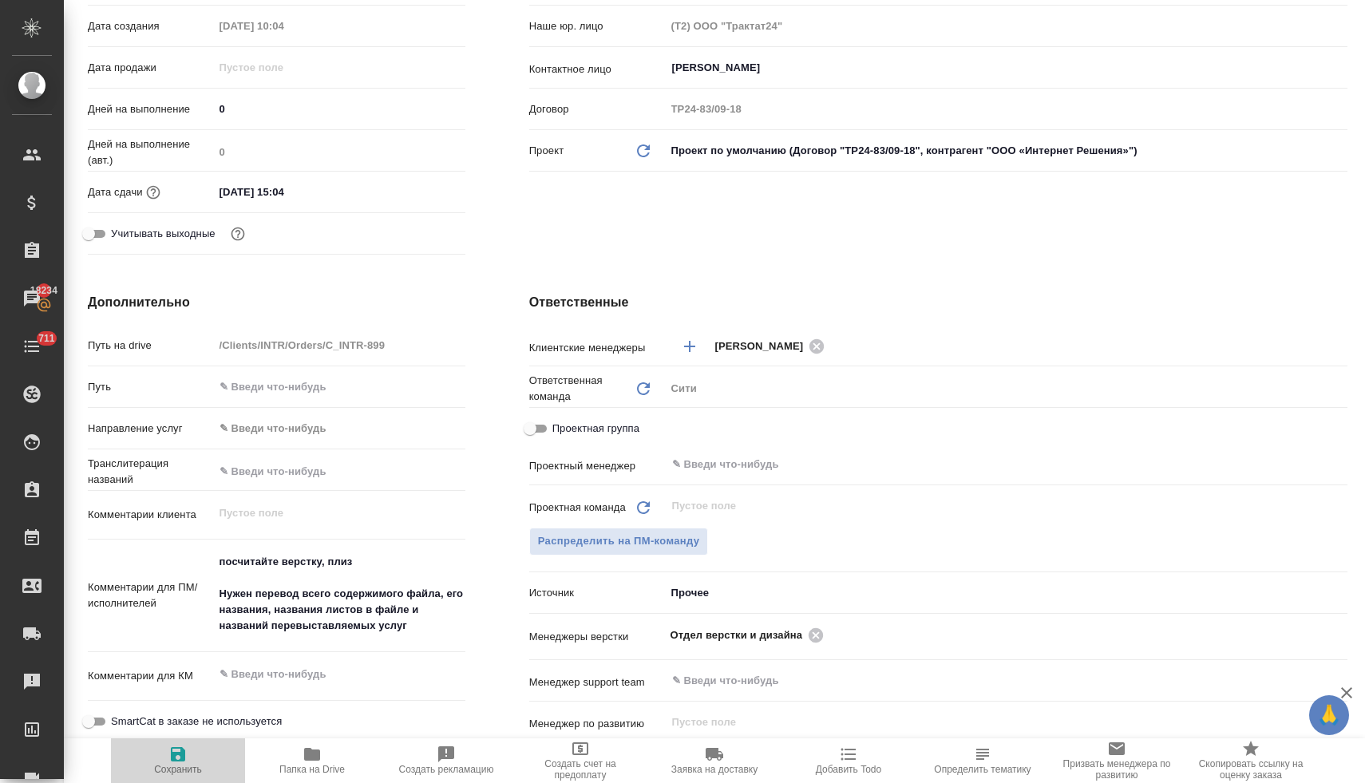
click at [176, 757] on icon "button" at bounding box center [177, 754] width 19 height 19
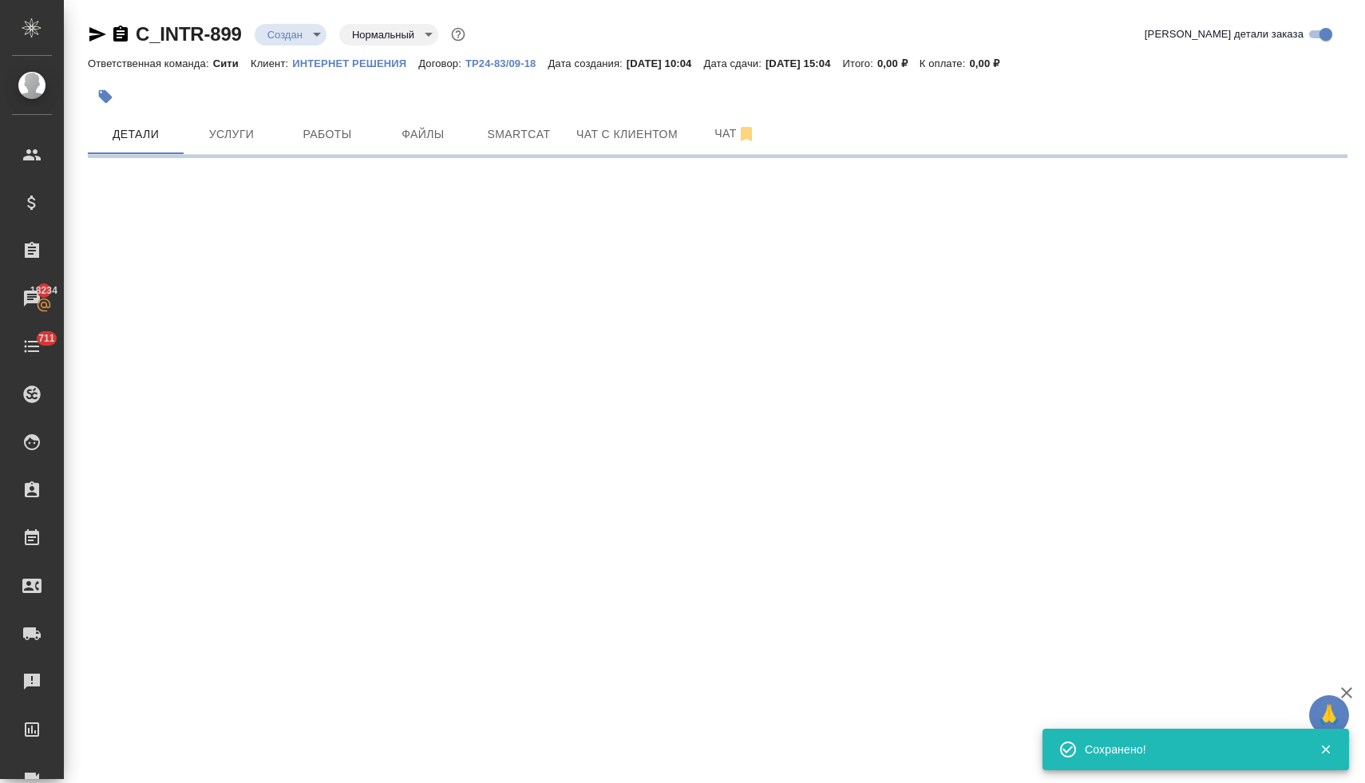
scroll to position [0, 0]
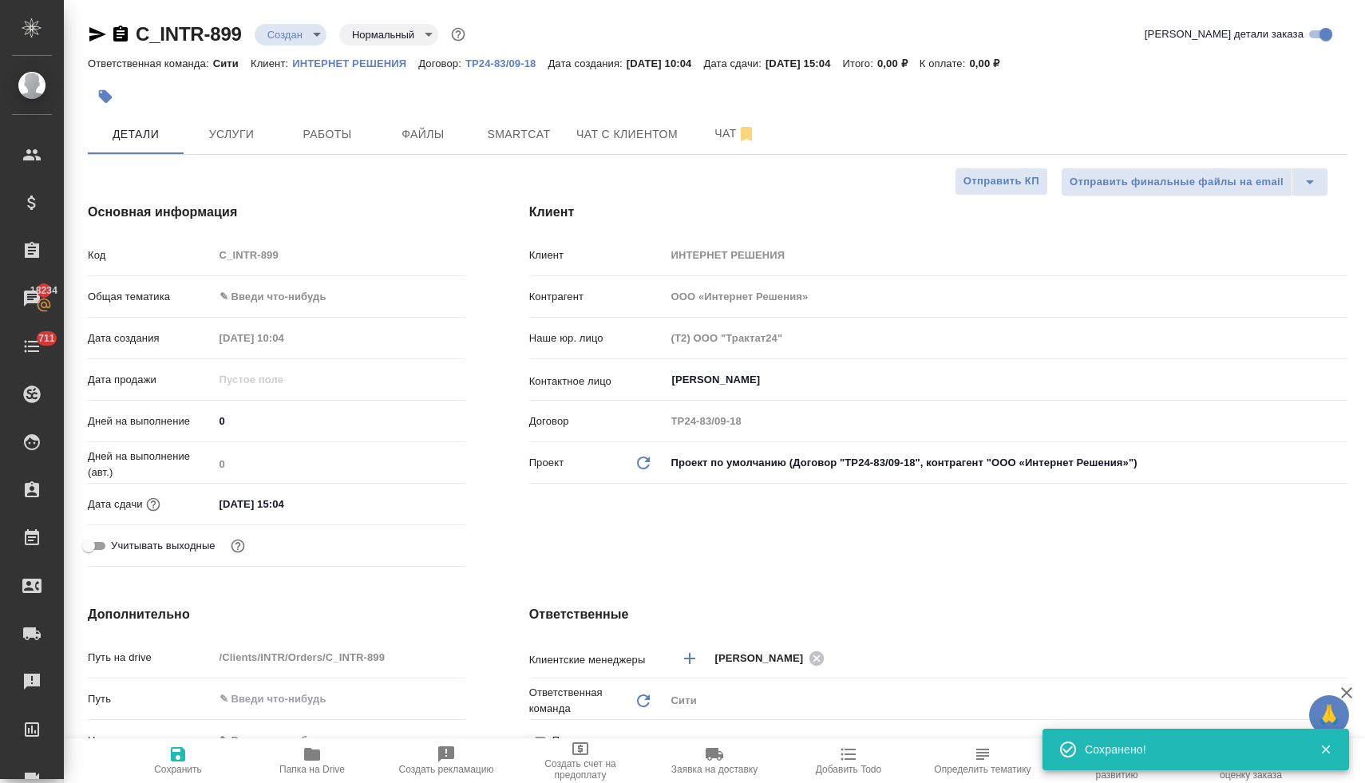
click at [299, 34] on body "🙏 .cls-1 fill:#fff; AWATERA Lyamina Nadezhda Клиенты Спецификации Заказы 18234 …" at bounding box center [682, 391] width 1365 height 783
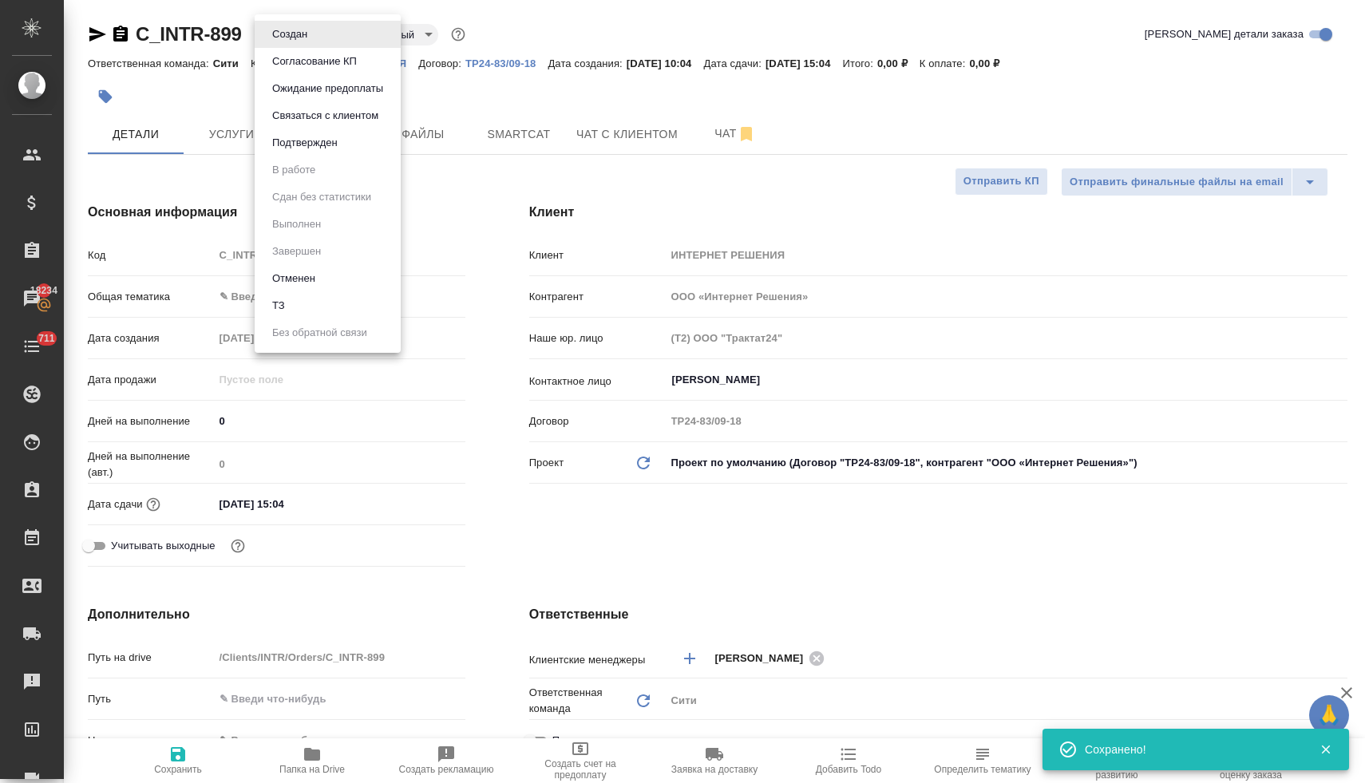
click at [519, 468] on div at bounding box center [682, 391] width 1365 height 783
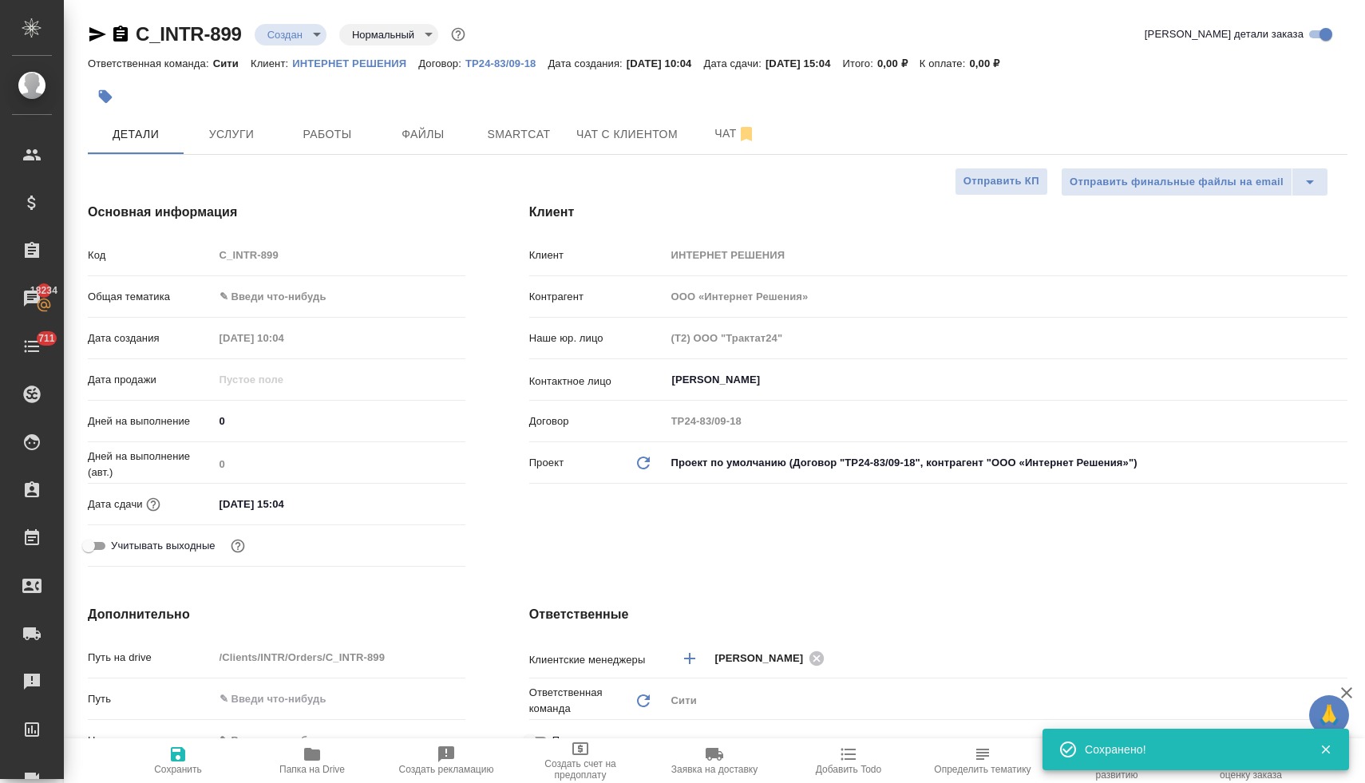
click at [317, 506] on input "26.09.2025 15:04" at bounding box center [284, 503] width 140 height 23
click at [412, 500] on icon "button" at bounding box center [418, 502] width 19 height 19
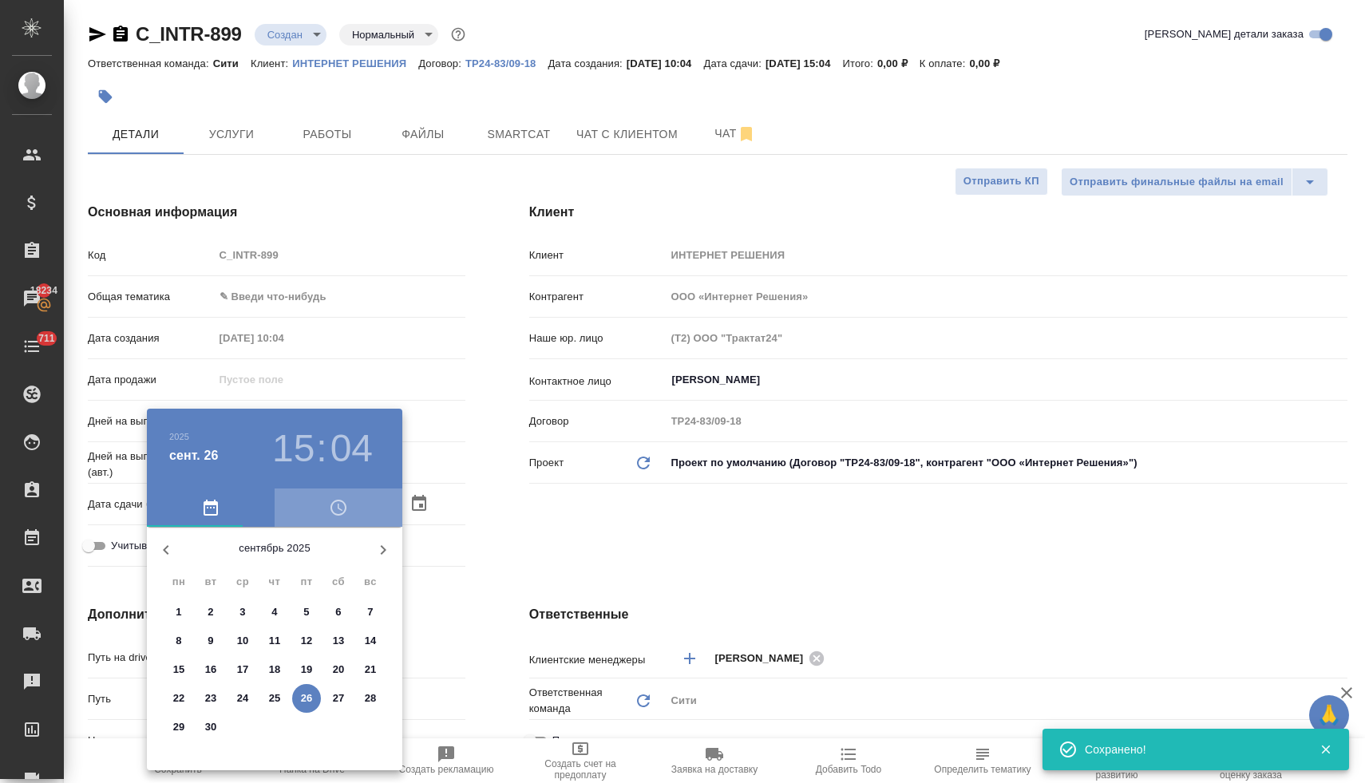
click at [345, 513] on icon "button" at bounding box center [338, 507] width 19 height 19
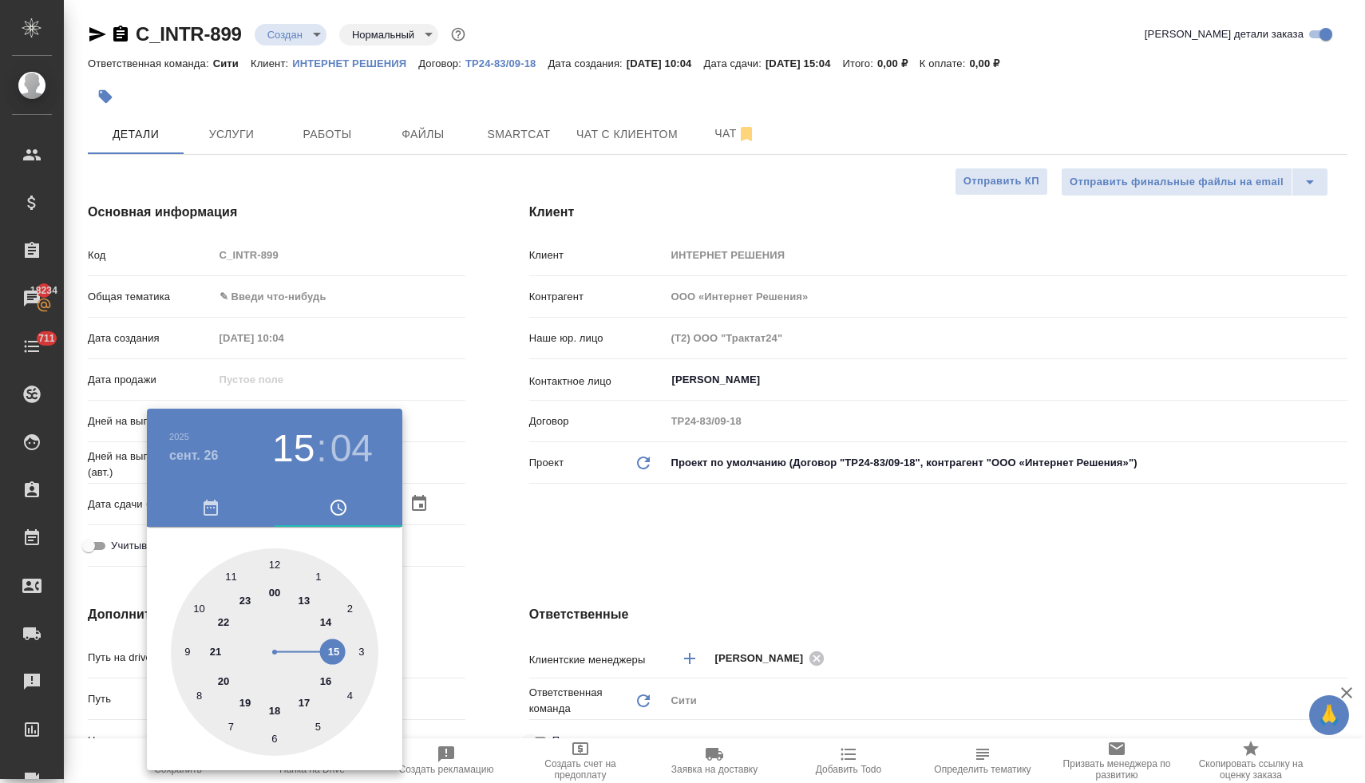
click at [199, 602] on div at bounding box center [274, 651] width 207 height 207
click at [363, 648] on div at bounding box center [274, 651] width 207 height 207
click at [546, 581] on div at bounding box center [682, 391] width 1365 height 783
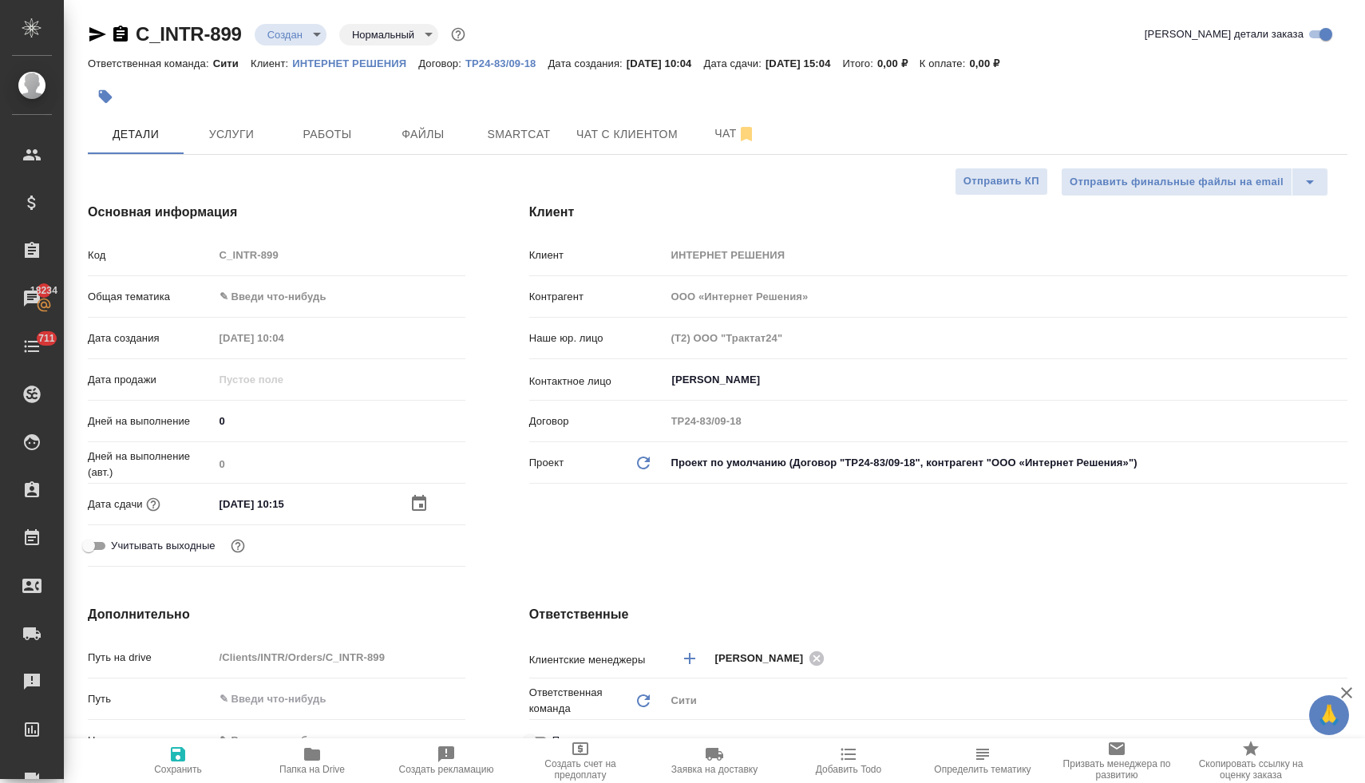
click at [175, 761] on icon "button" at bounding box center [177, 754] width 19 height 19
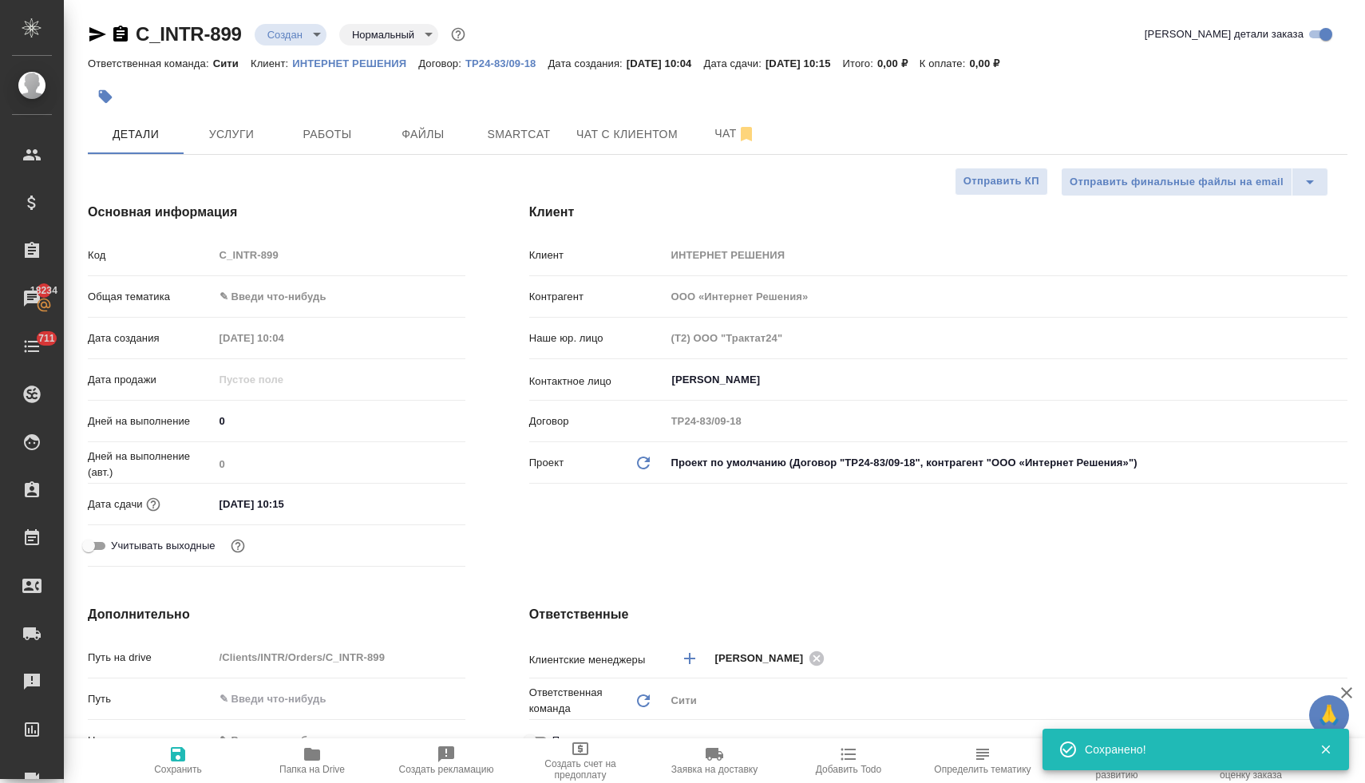
click at [274, 34] on body "🙏 .cls-1 fill:#fff; AWATERA Lyamina Nadezhda Клиенты Спецификации Заказы 18234 …" at bounding box center [682, 391] width 1365 height 783
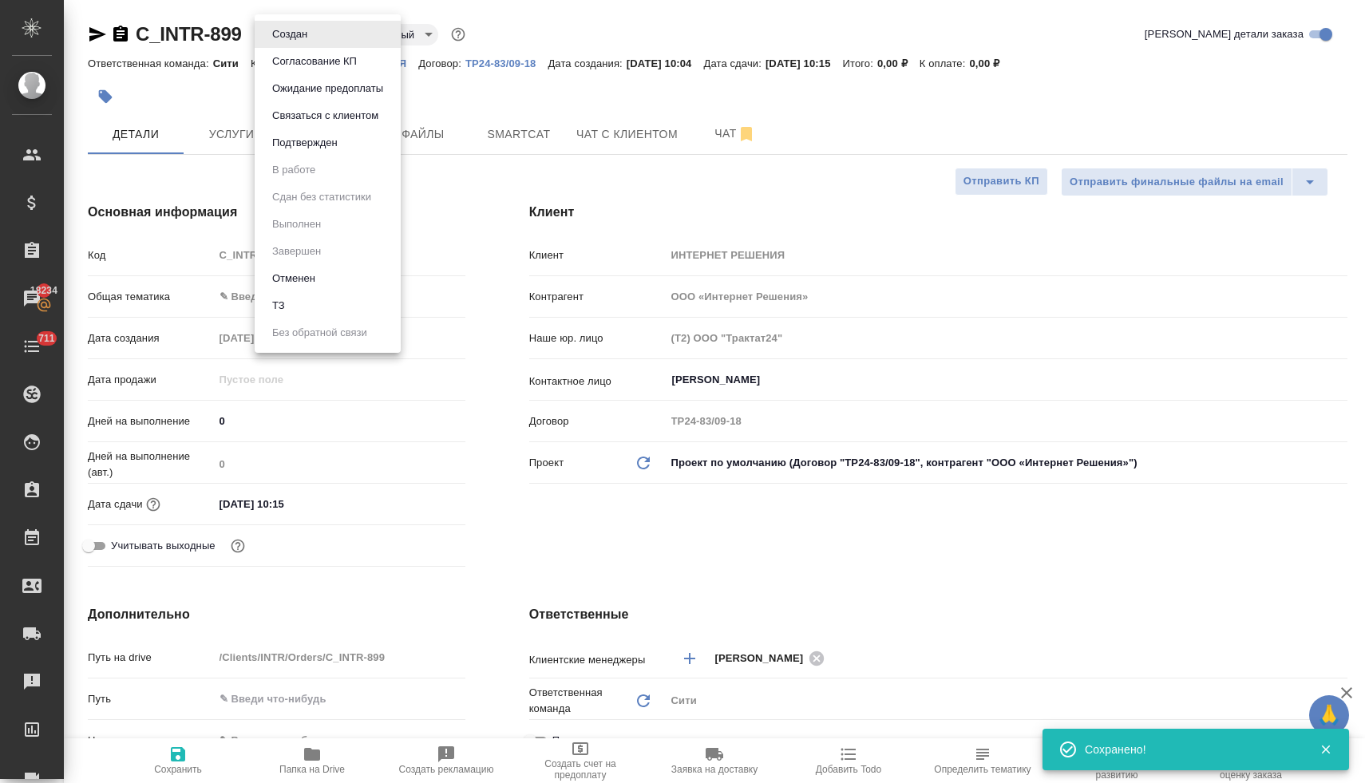
click at [303, 318] on li "ТЗ" at bounding box center [328, 305] width 146 height 27
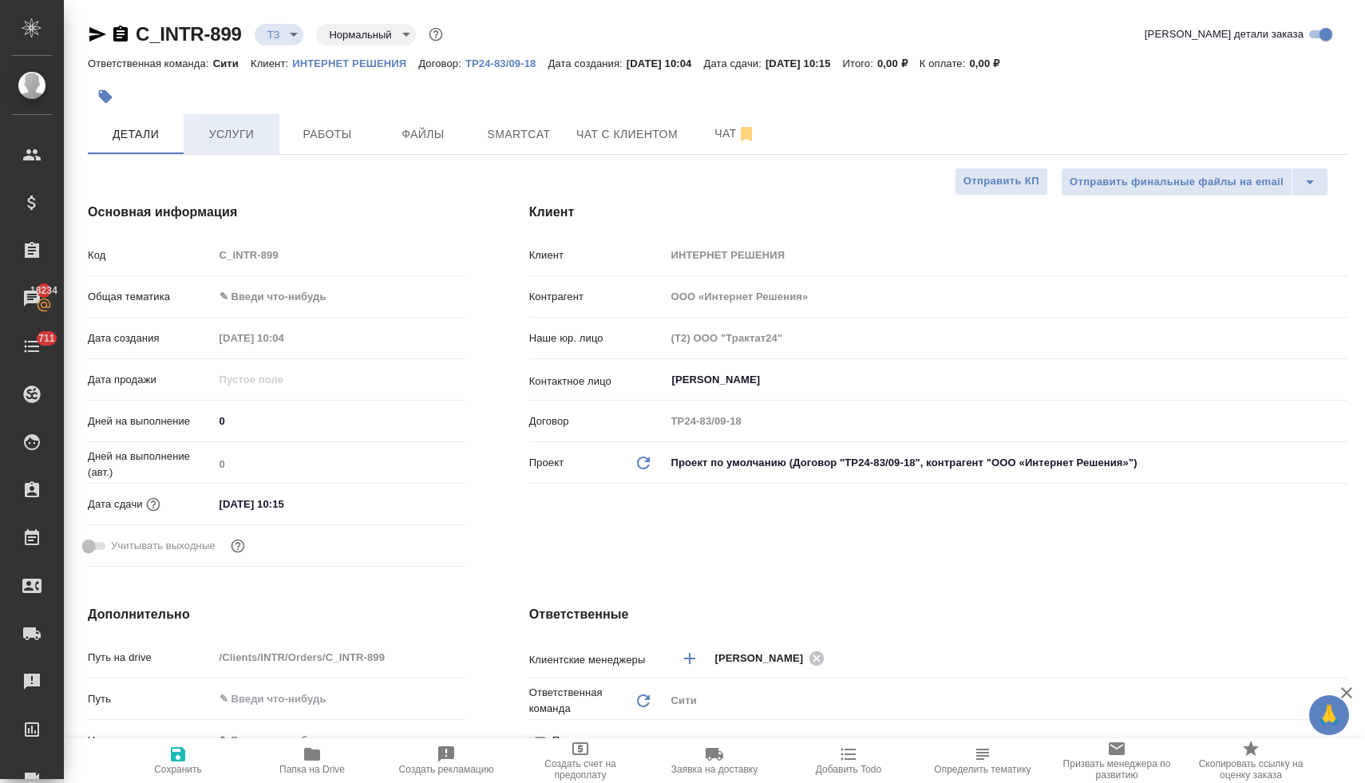
click at [242, 147] on button "Услуги" at bounding box center [232, 134] width 96 height 40
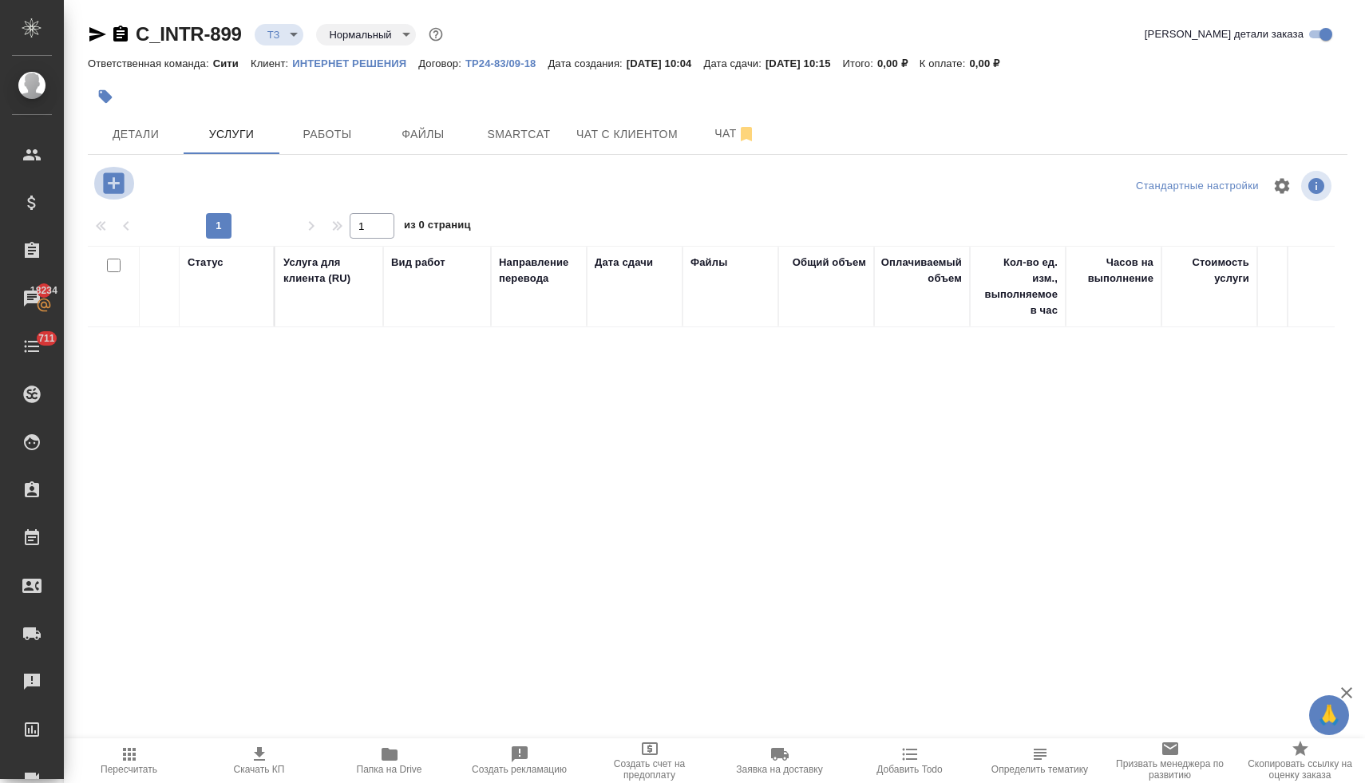
click at [108, 183] on icon "button" at bounding box center [114, 183] width 28 height 28
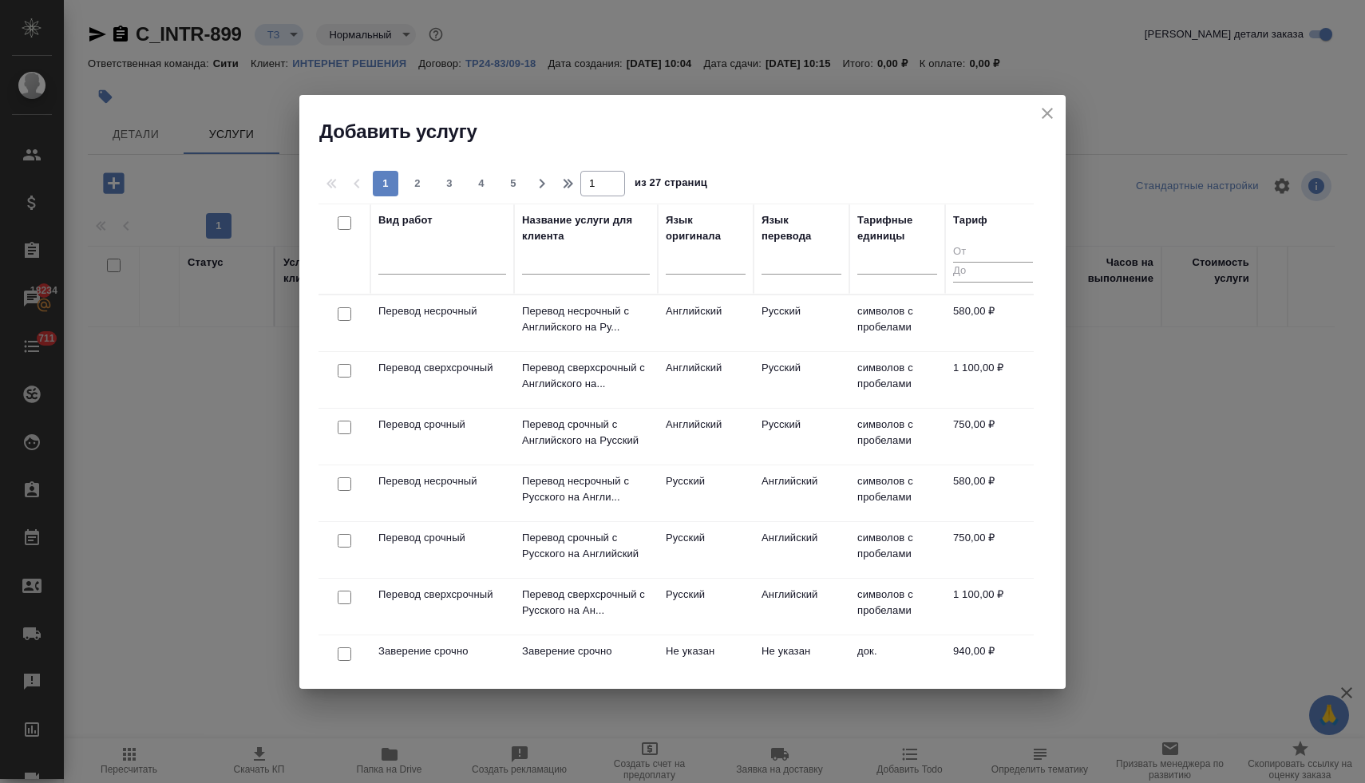
click at [343, 488] on input "checkbox" at bounding box center [345, 484] width 14 height 14
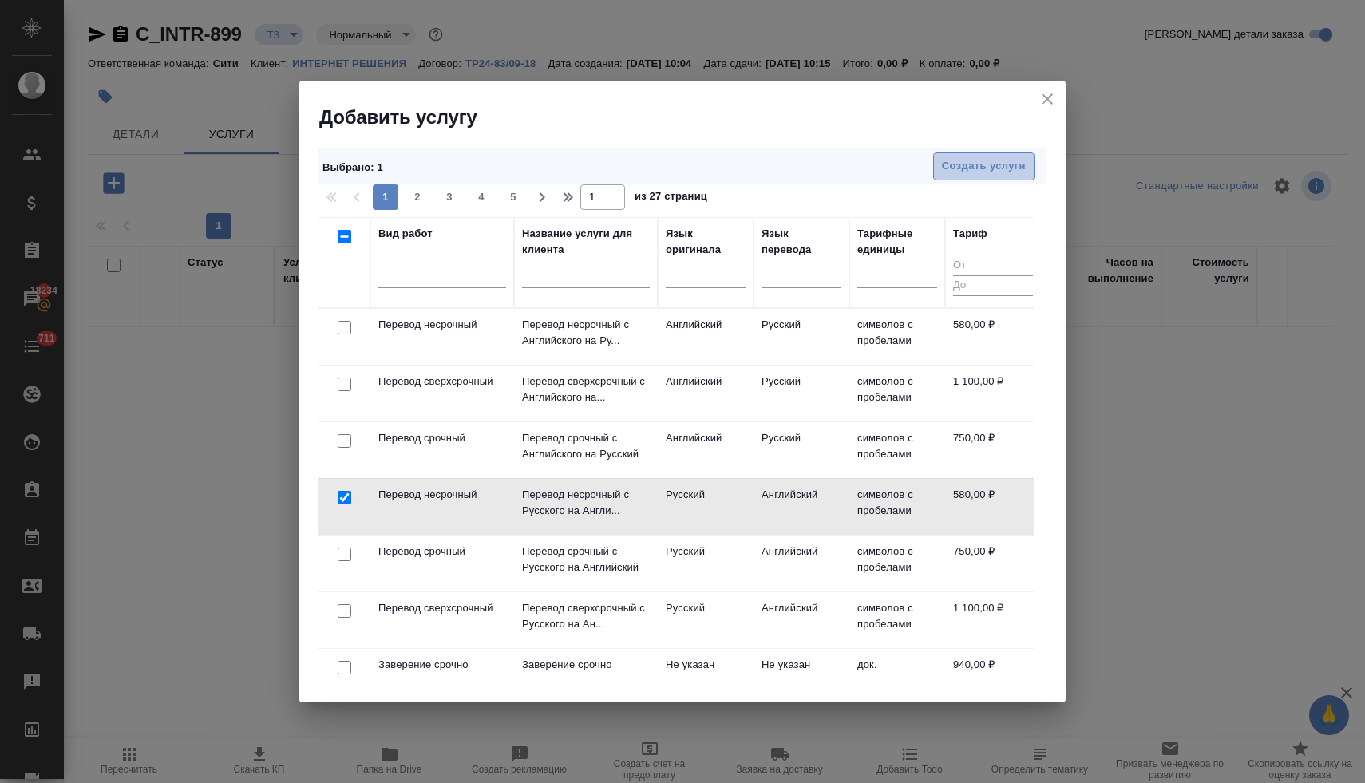
click at [979, 166] on span "Создать услуги" at bounding box center [984, 166] width 84 height 18
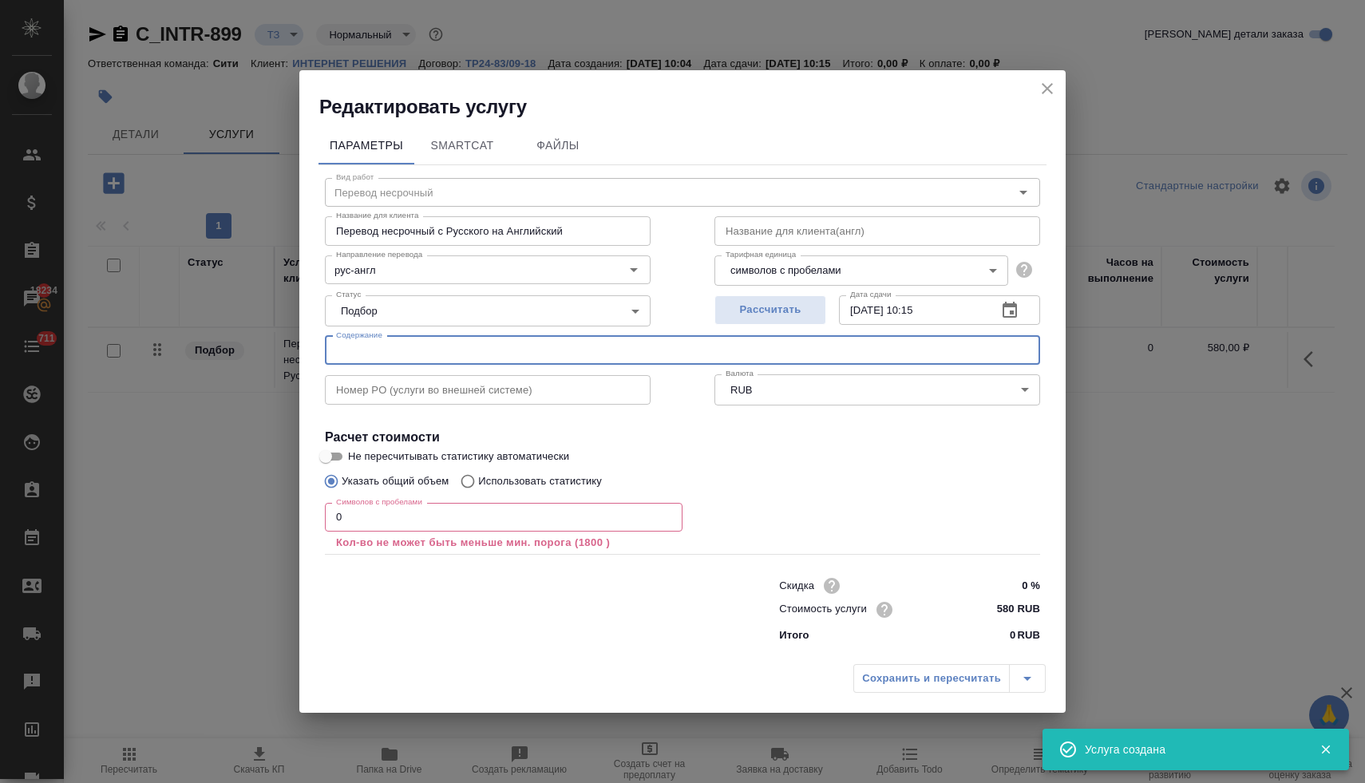
click at [545, 353] on input "text" at bounding box center [682, 350] width 715 height 29
paste input "4561_RU - ENG"
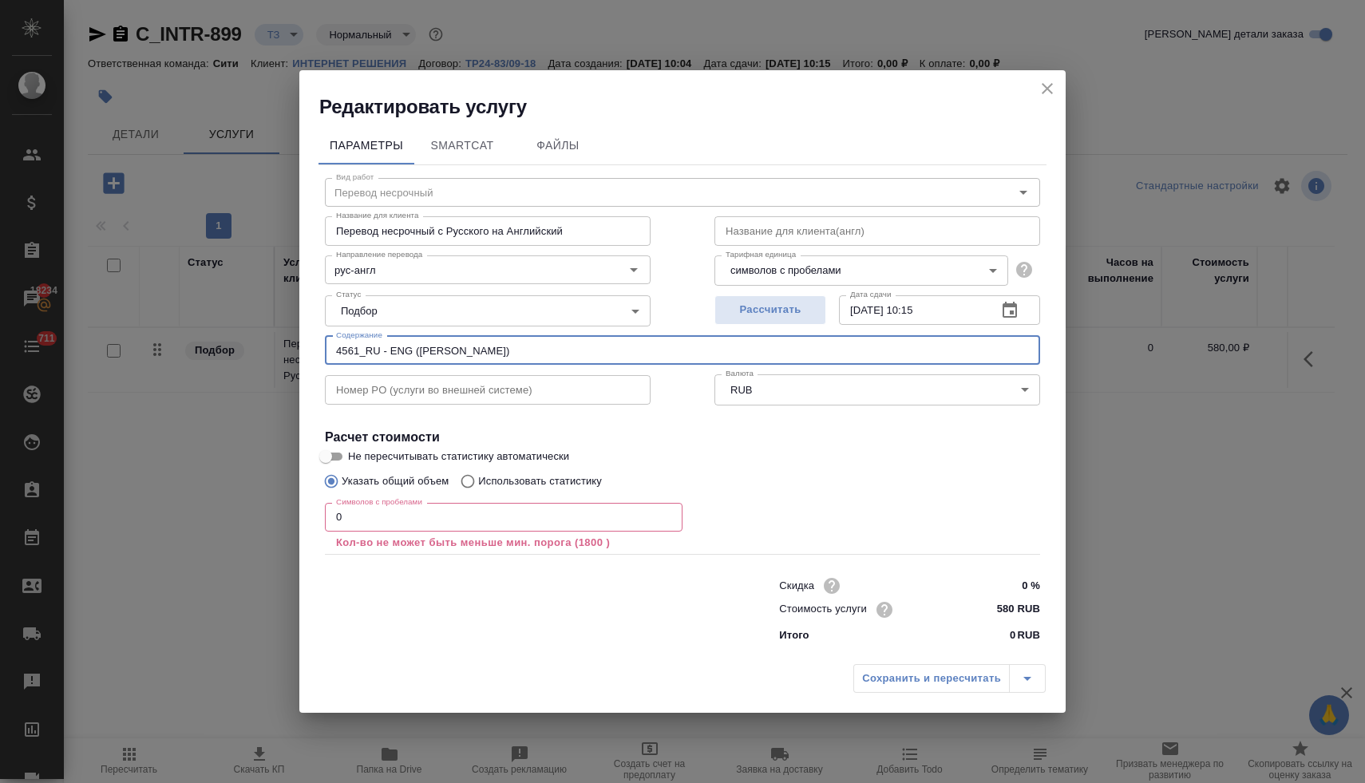
click at [485, 351] on input "4561_RU - ENG (Обрезкова Аастасия)" at bounding box center [682, 350] width 715 height 29
drag, startPoint x: 555, startPoint y: 350, endPoint x: 277, endPoint y: 322, distance: 279.9
click at [277, 322] on div "Редактировать услугу Параметры SmartCat Файлы Вид работ Перевод несрочный Вид р…" at bounding box center [682, 391] width 1365 height 783
click at [444, 524] on input "0" at bounding box center [504, 517] width 358 height 29
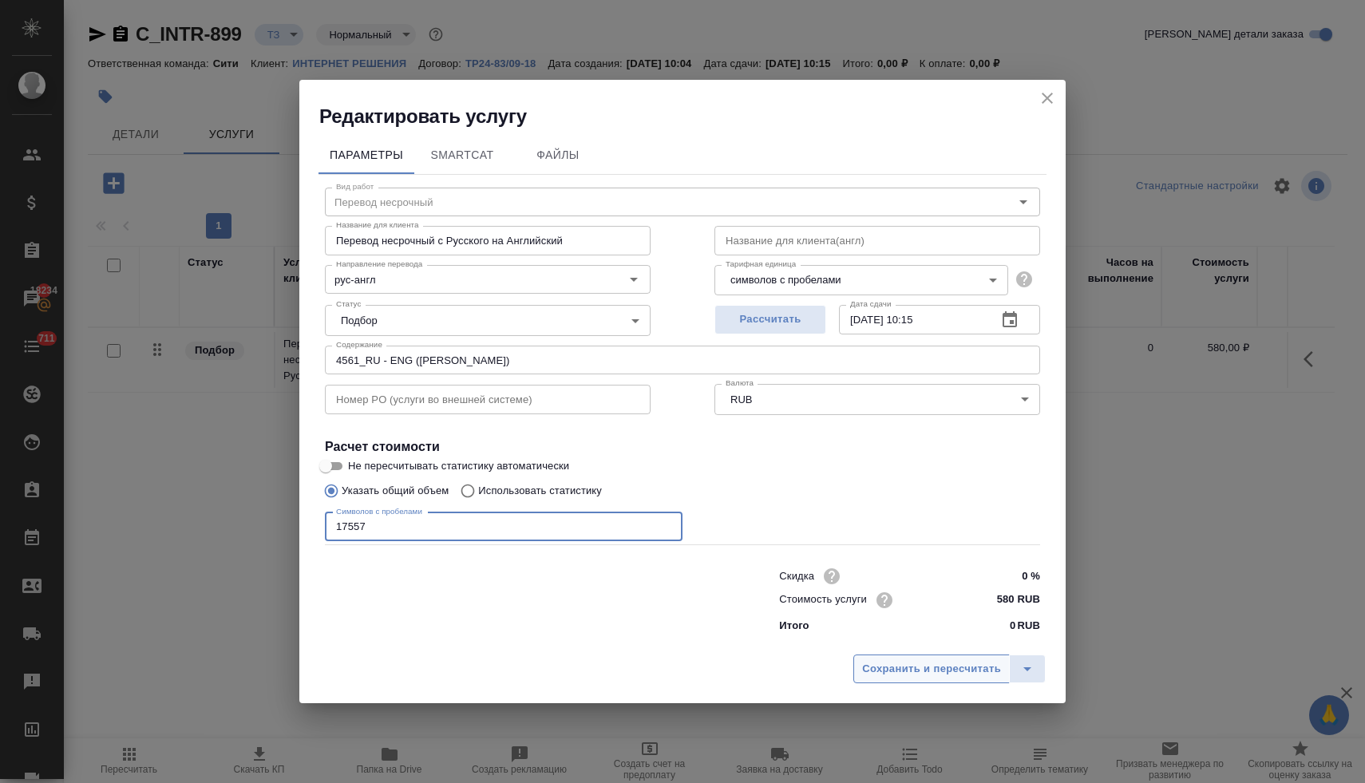
click at [946, 667] on span "Сохранить и пересчитать" at bounding box center [931, 669] width 139 height 18
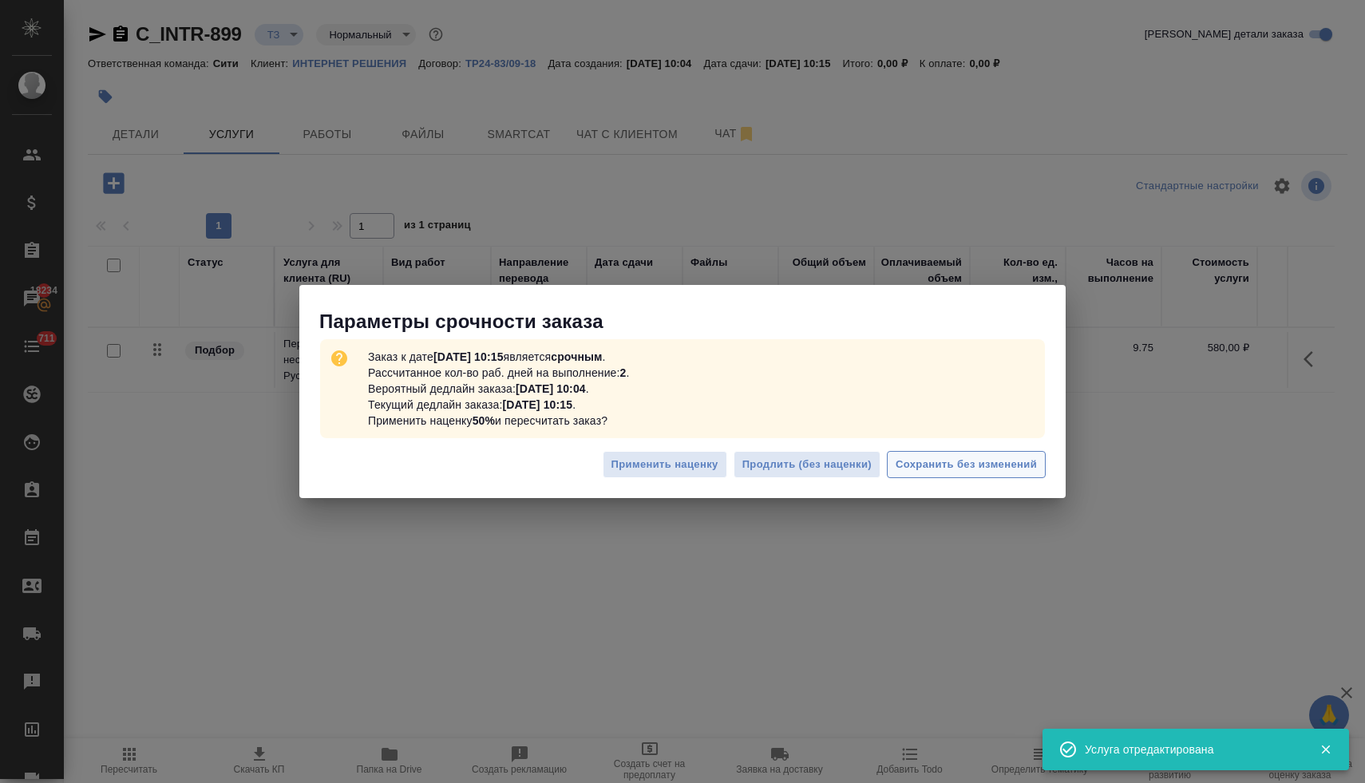
click at [946, 462] on span "Сохранить без изменений" at bounding box center [965, 465] width 141 height 18
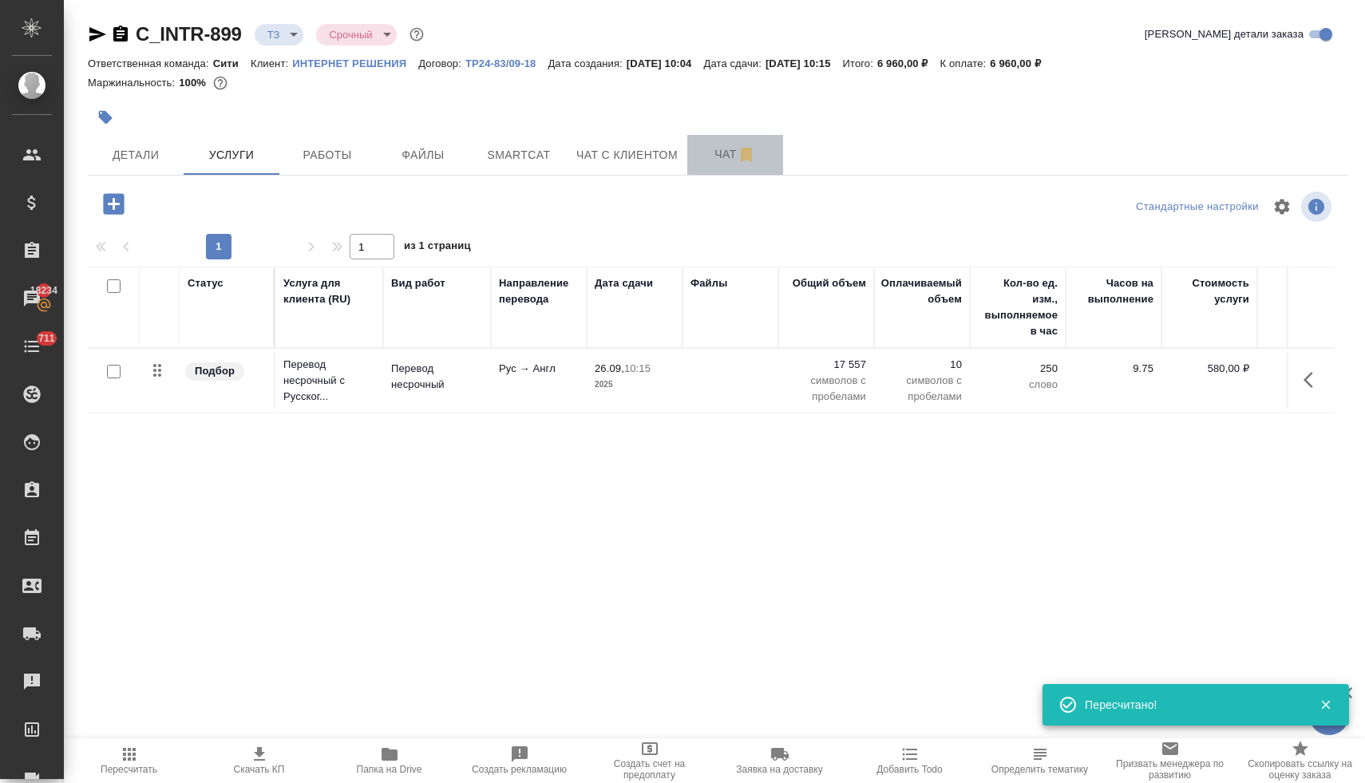
click at [721, 151] on span "Чат" at bounding box center [735, 154] width 77 height 20
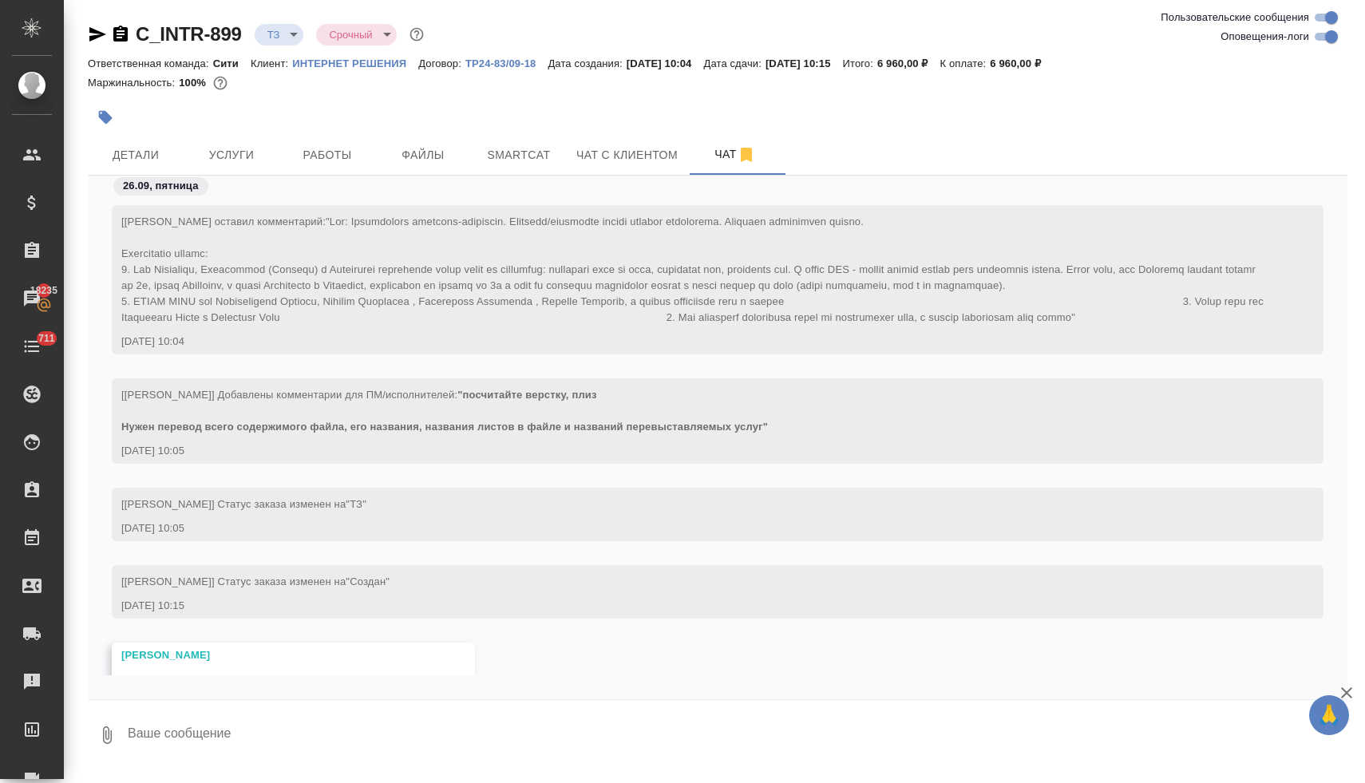
scroll to position [113, 0]
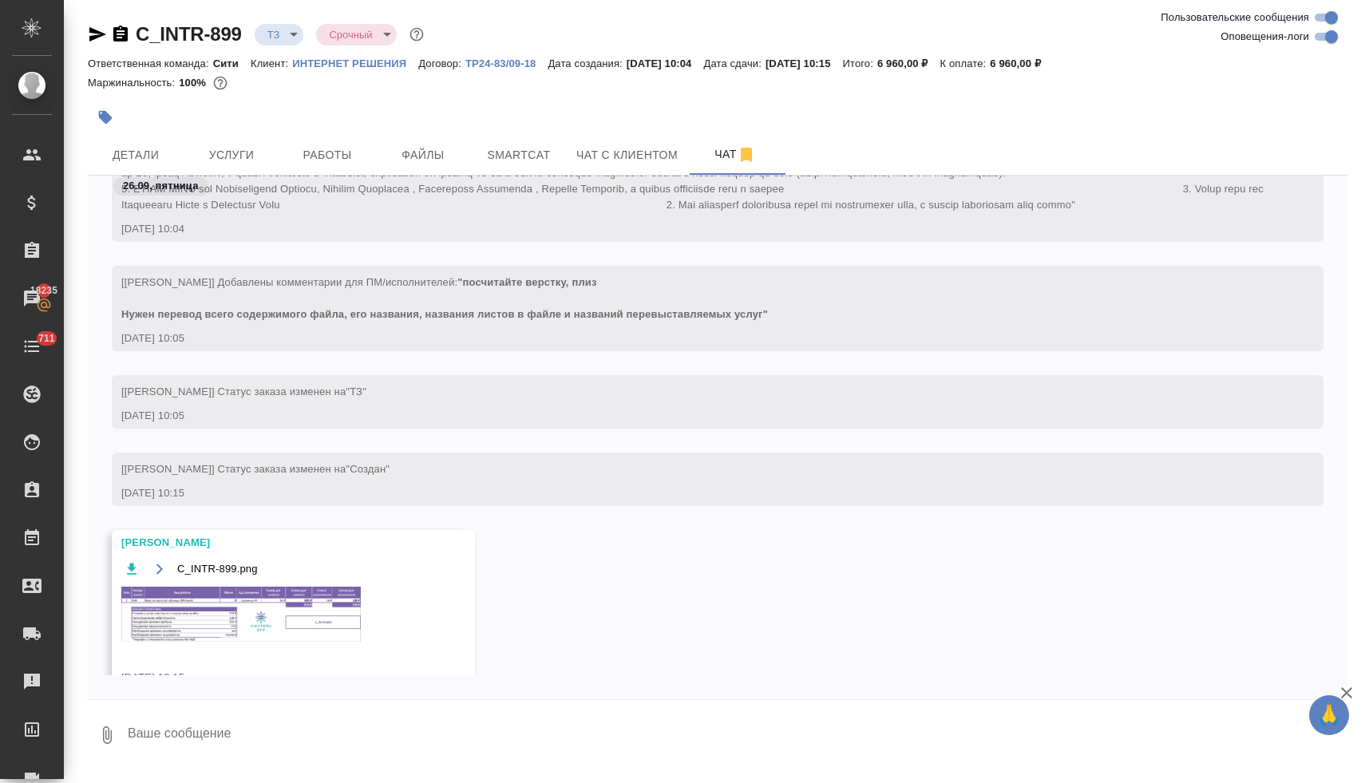
click at [276, 633] on img at bounding box center [240, 614] width 239 height 55
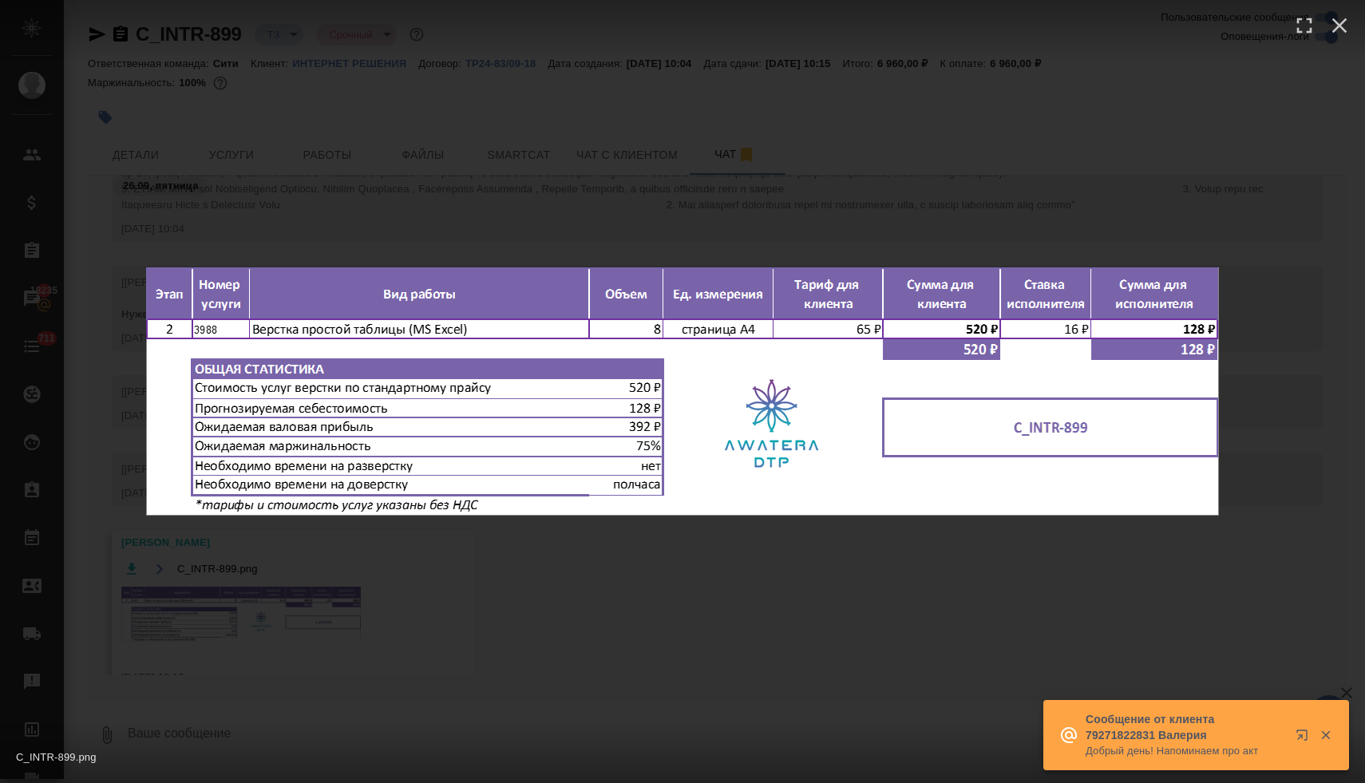
click at [720, 587] on div "C_INTR-899.png 1 of 1" at bounding box center [682, 391] width 1365 height 783
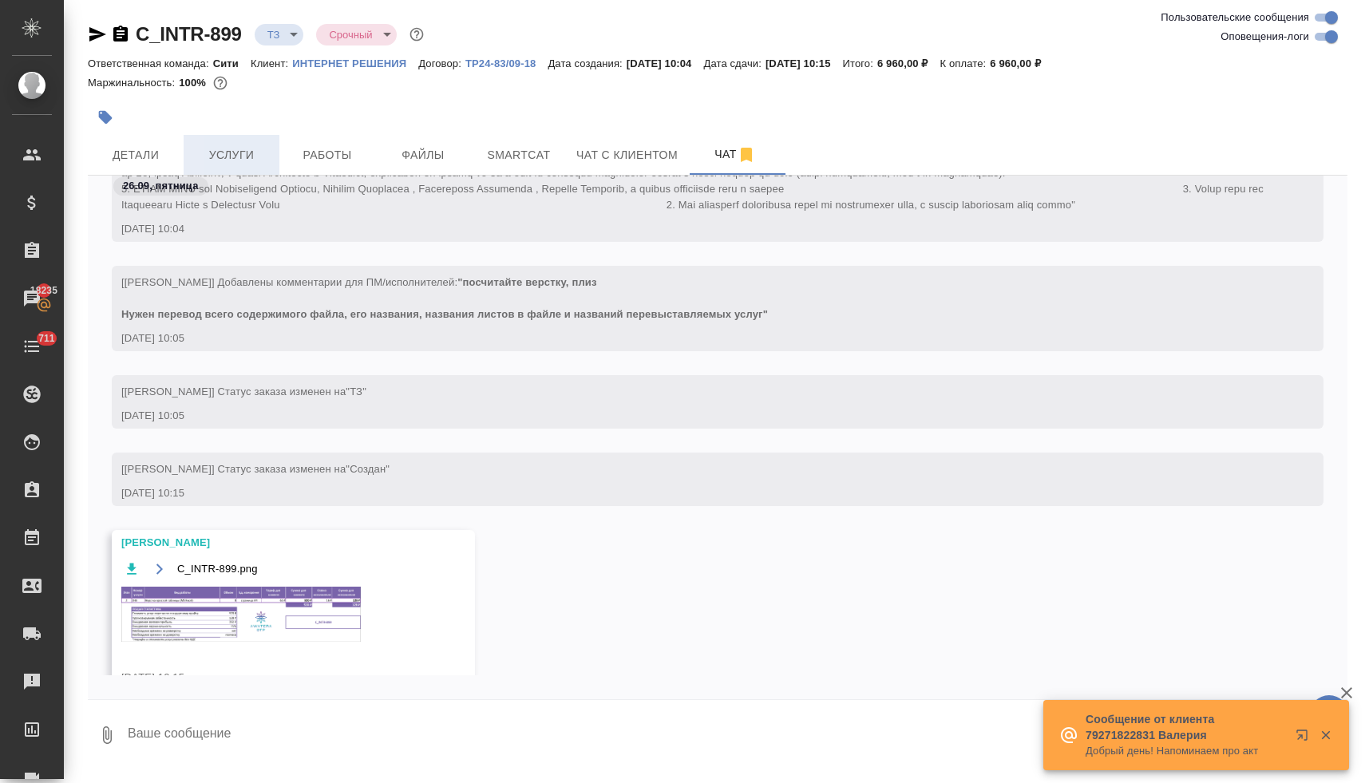
click at [259, 152] on span "Услуги" at bounding box center [231, 155] width 77 height 20
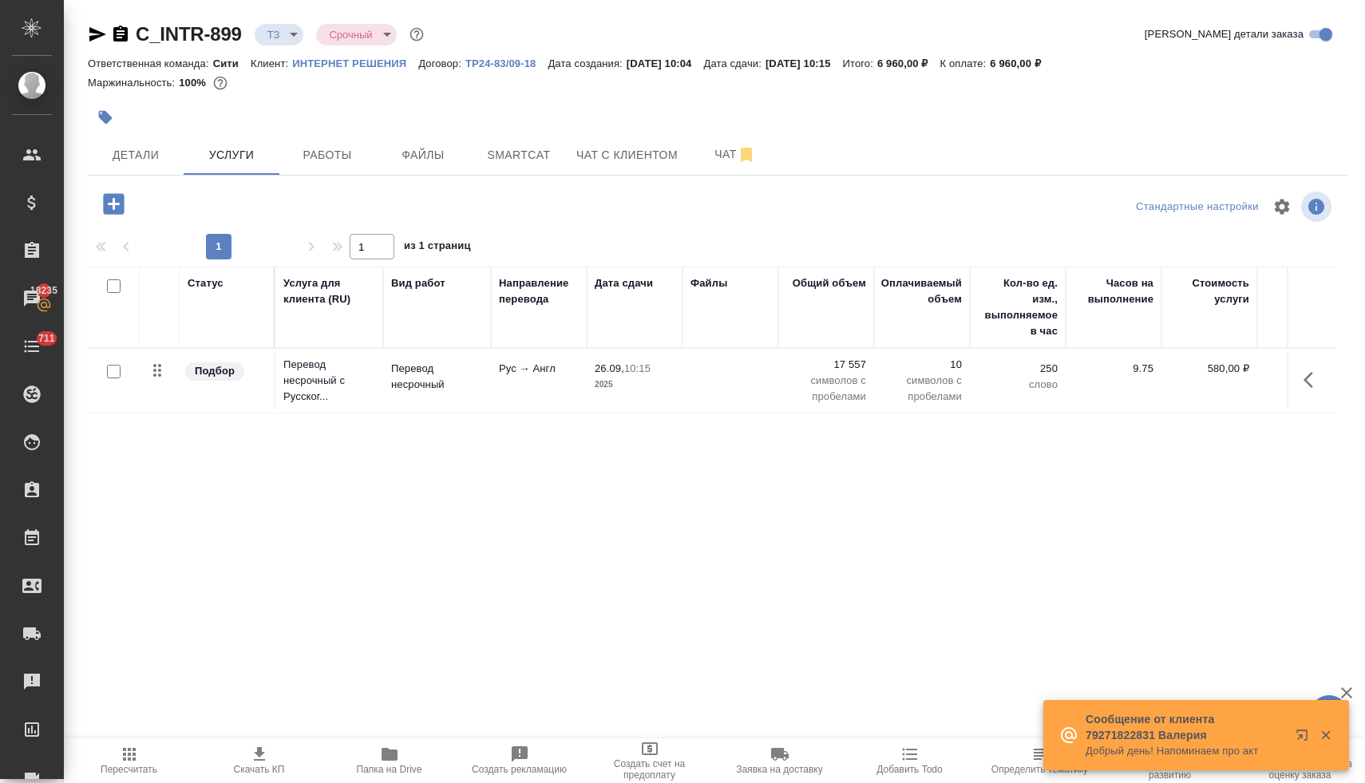
click at [112, 208] on icon "button" at bounding box center [113, 203] width 21 height 21
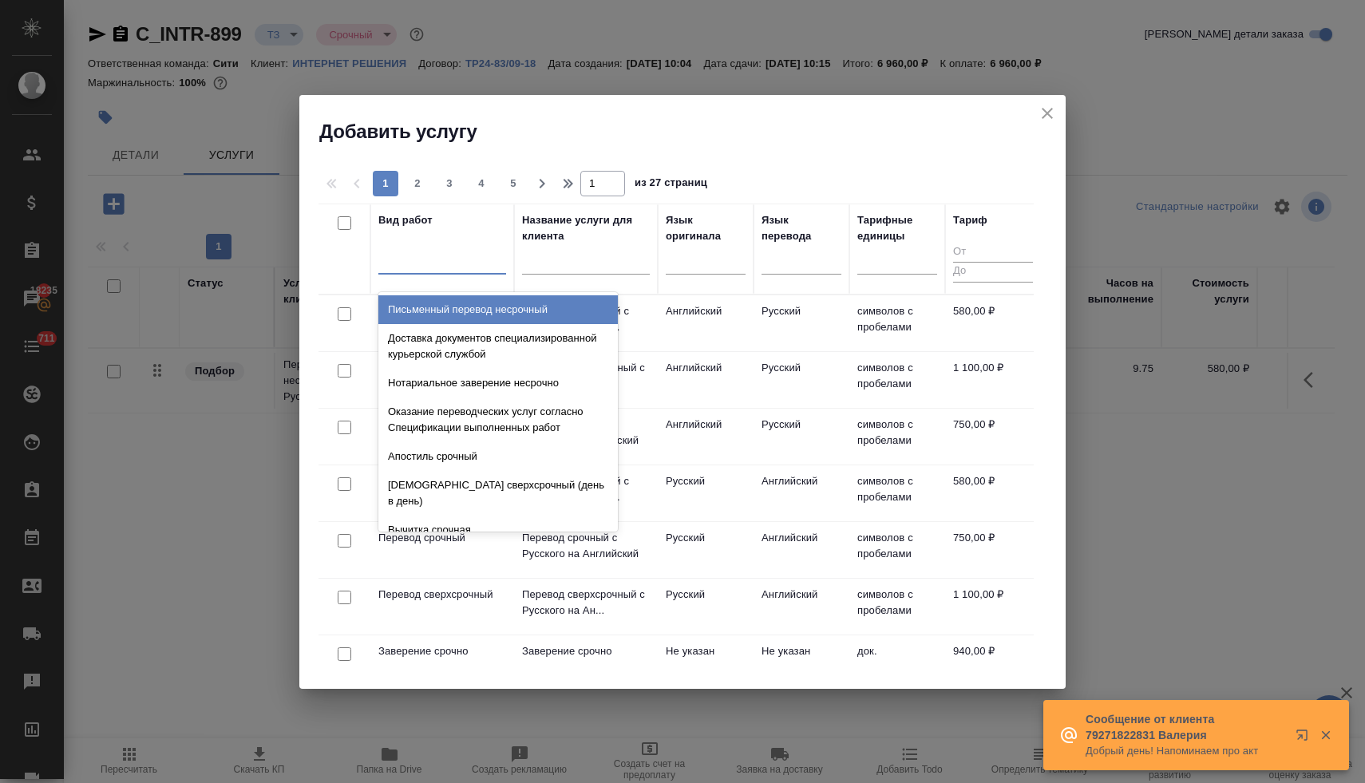
click at [453, 267] on div at bounding box center [442, 258] width 128 height 23
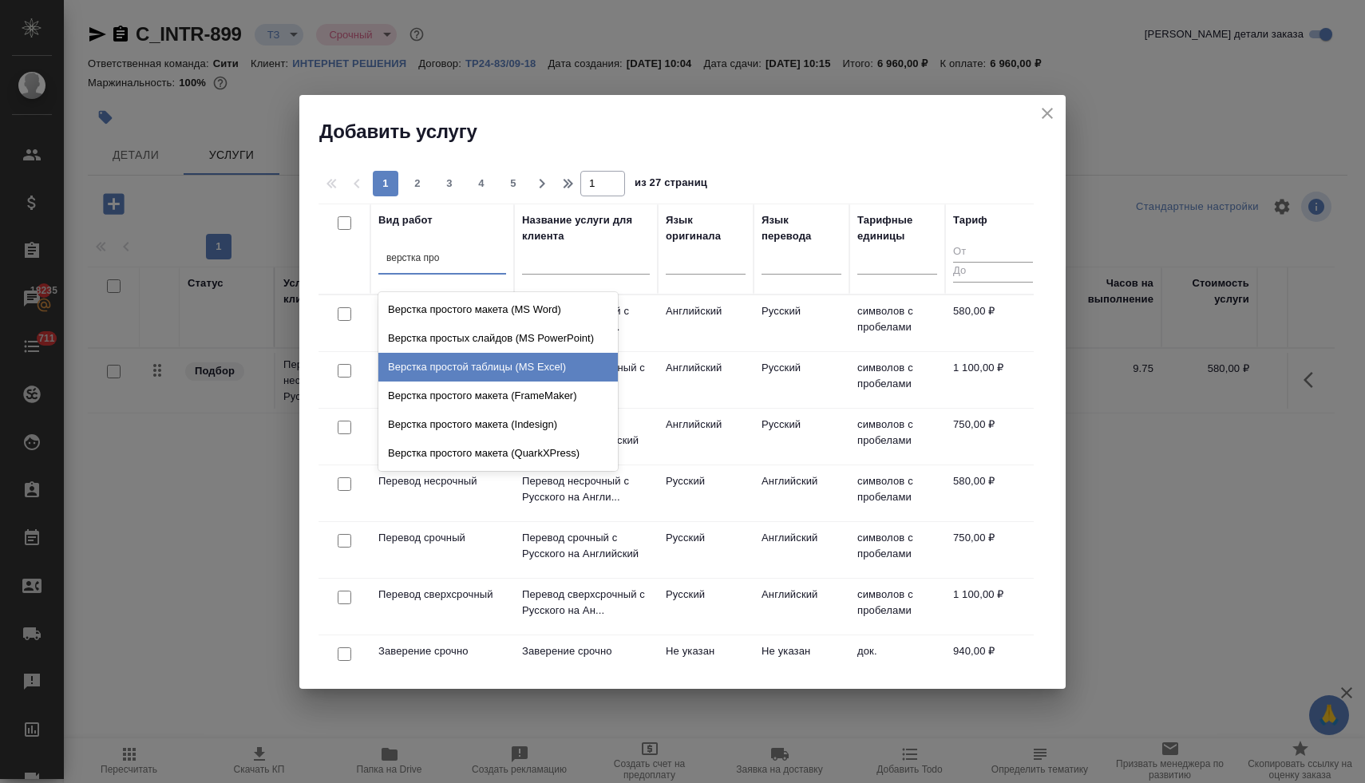
click at [485, 357] on div "Верстка простой таблицы (MS Excel)" at bounding box center [497, 367] width 239 height 29
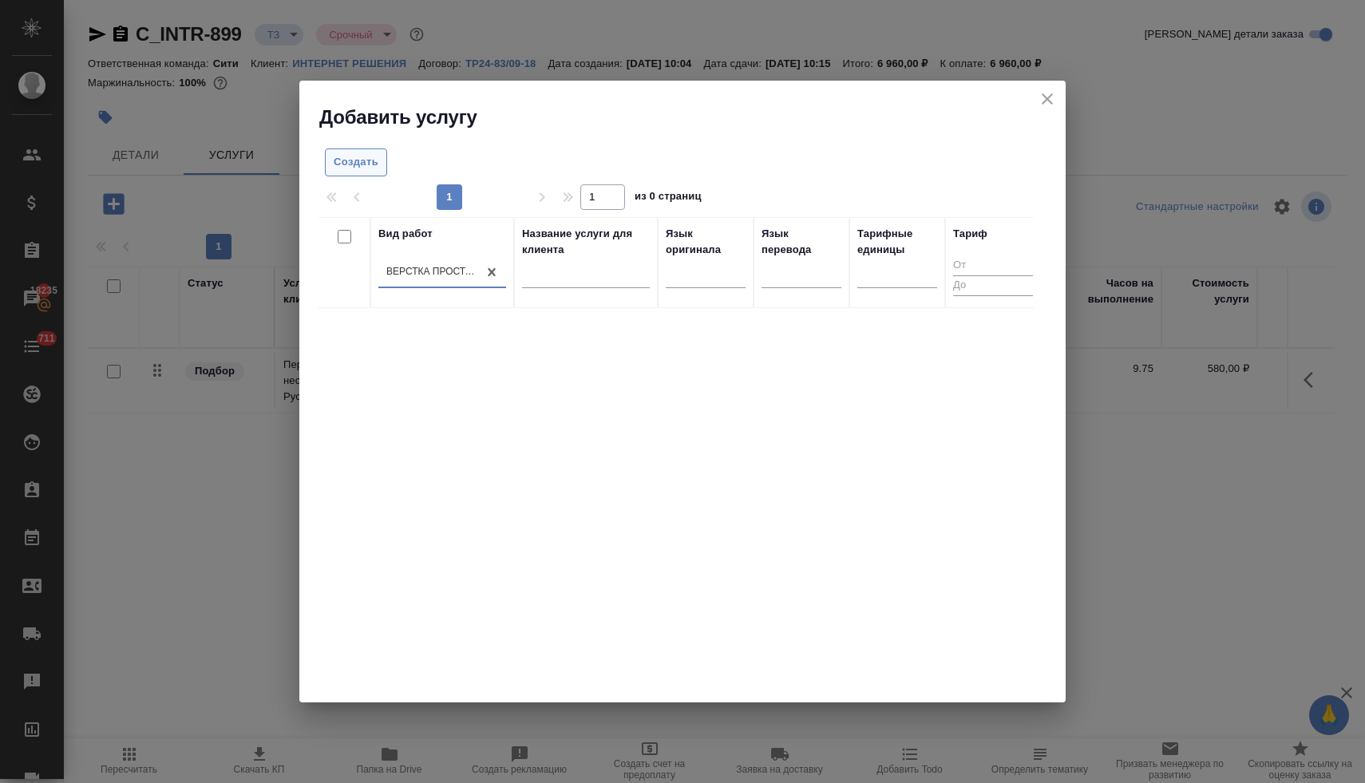
click at [381, 169] on button "Создать" at bounding box center [356, 162] width 62 height 28
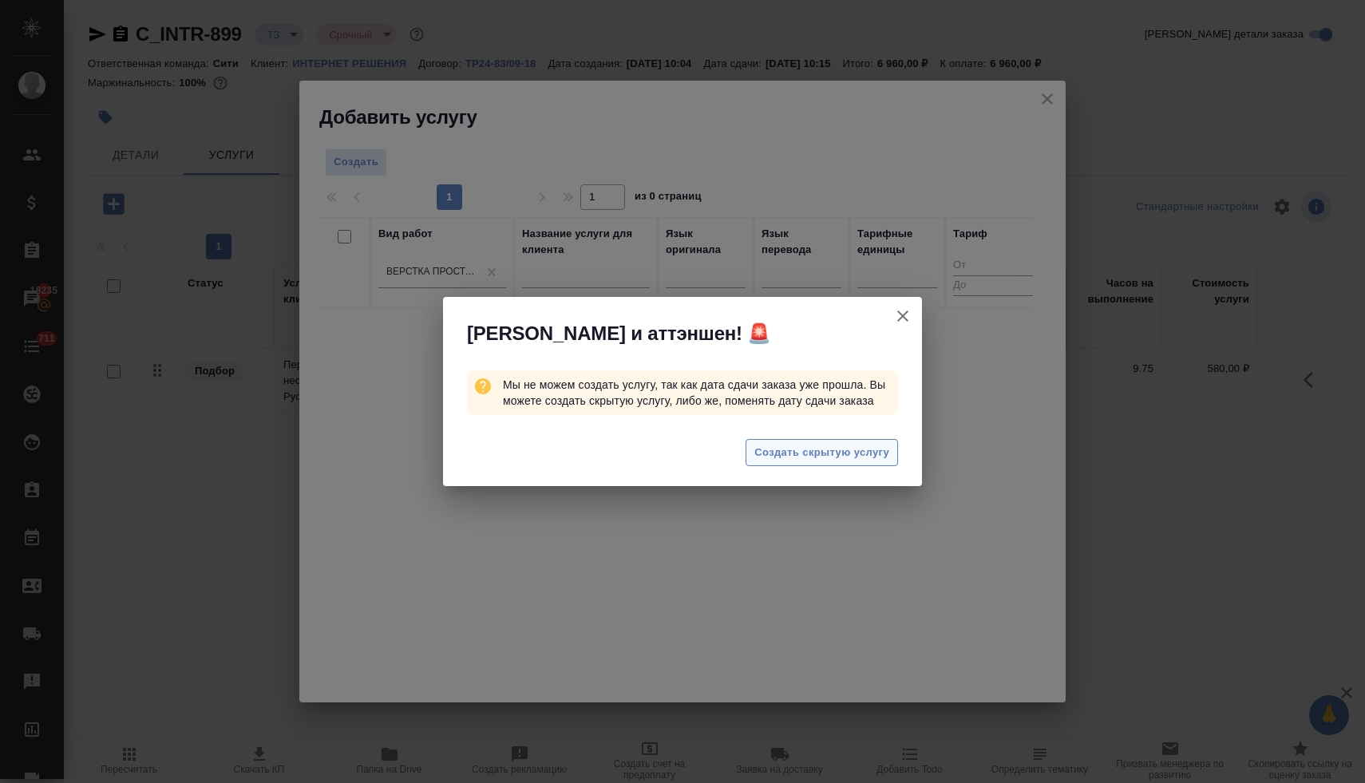
click at [801, 462] on span "Создать скрытую услугу" at bounding box center [821, 453] width 135 height 18
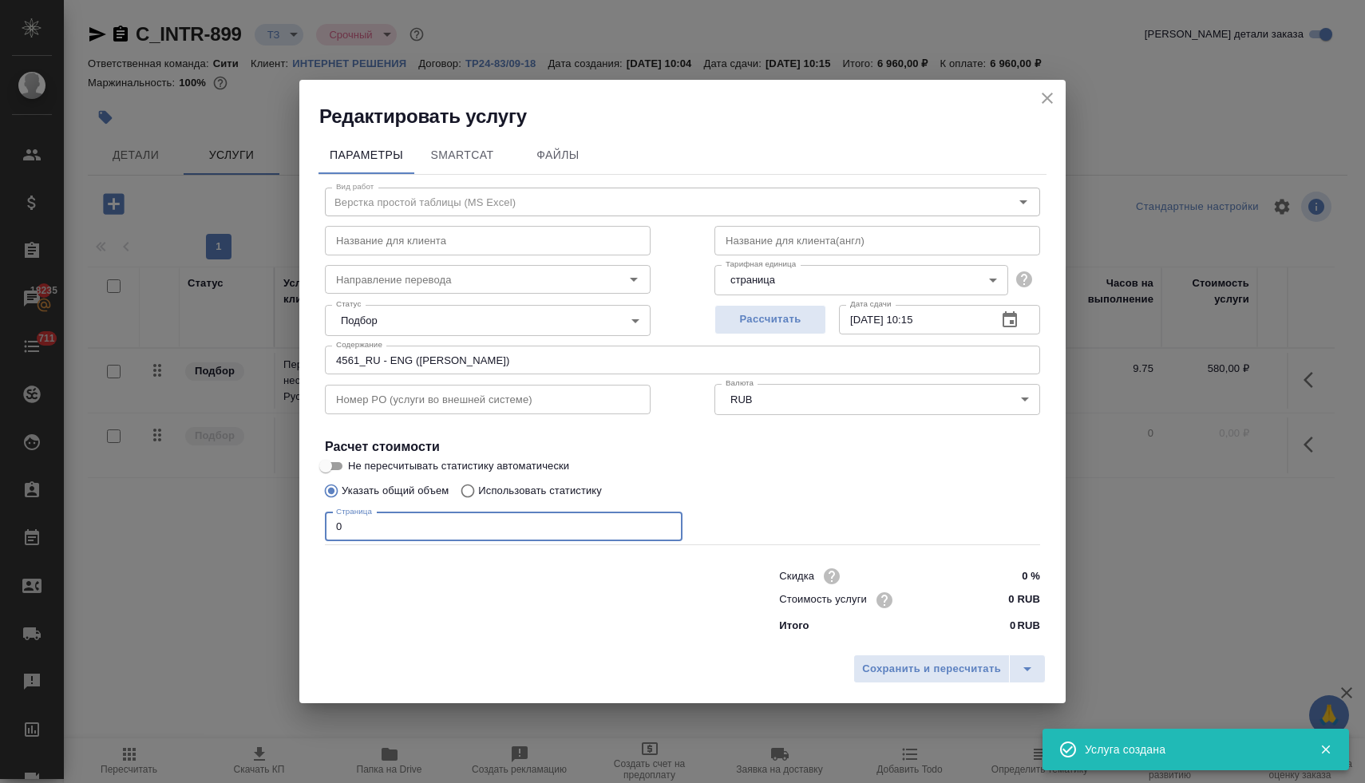
drag, startPoint x: 367, startPoint y: 525, endPoint x: 292, endPoint y: 516, distance: 75.5
click at [294, 516] on div "Редактировать услугу Параметры SmartCat Файлы Вид работ Верстка простой таблицы…" at bounding box center [682, 391] width 1365 height 783
click at [881, 665] on span "Сохранить и пересчитать" at bounding box center [931, 669] width 139 height 18
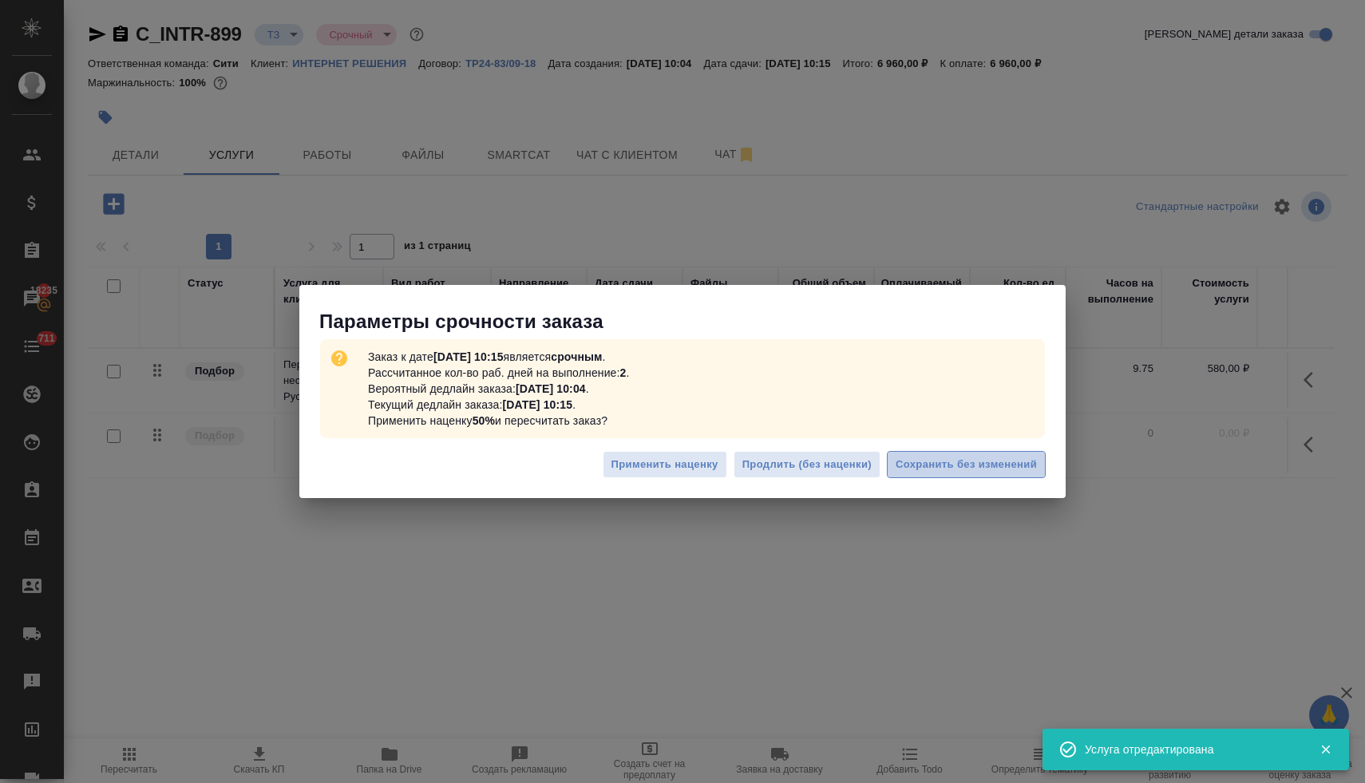
click at [956, 468] on span "Сохранить без изменений" at bounding box center [965, 465] width 141 height 18
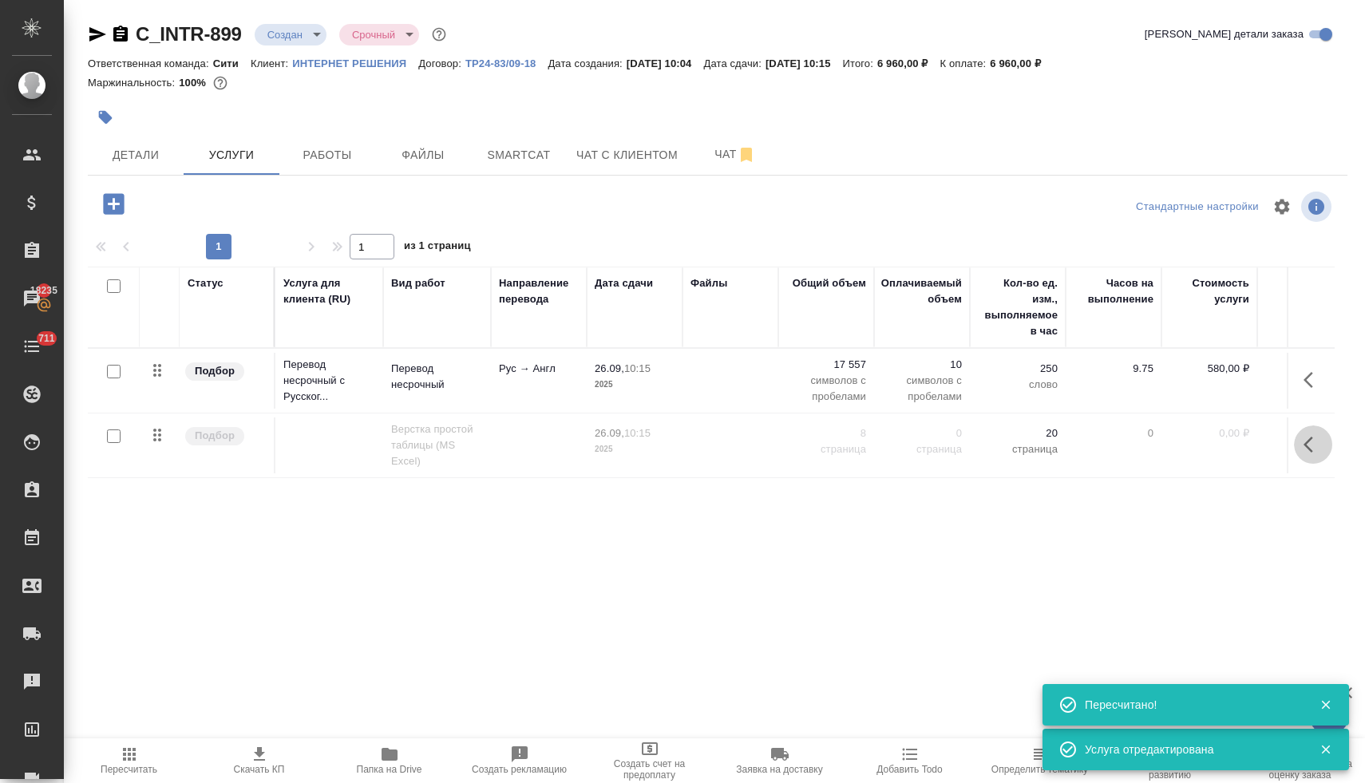
click at [1315, 449] on icon "button" at bounding box center [1312, 444] width 19 height 19
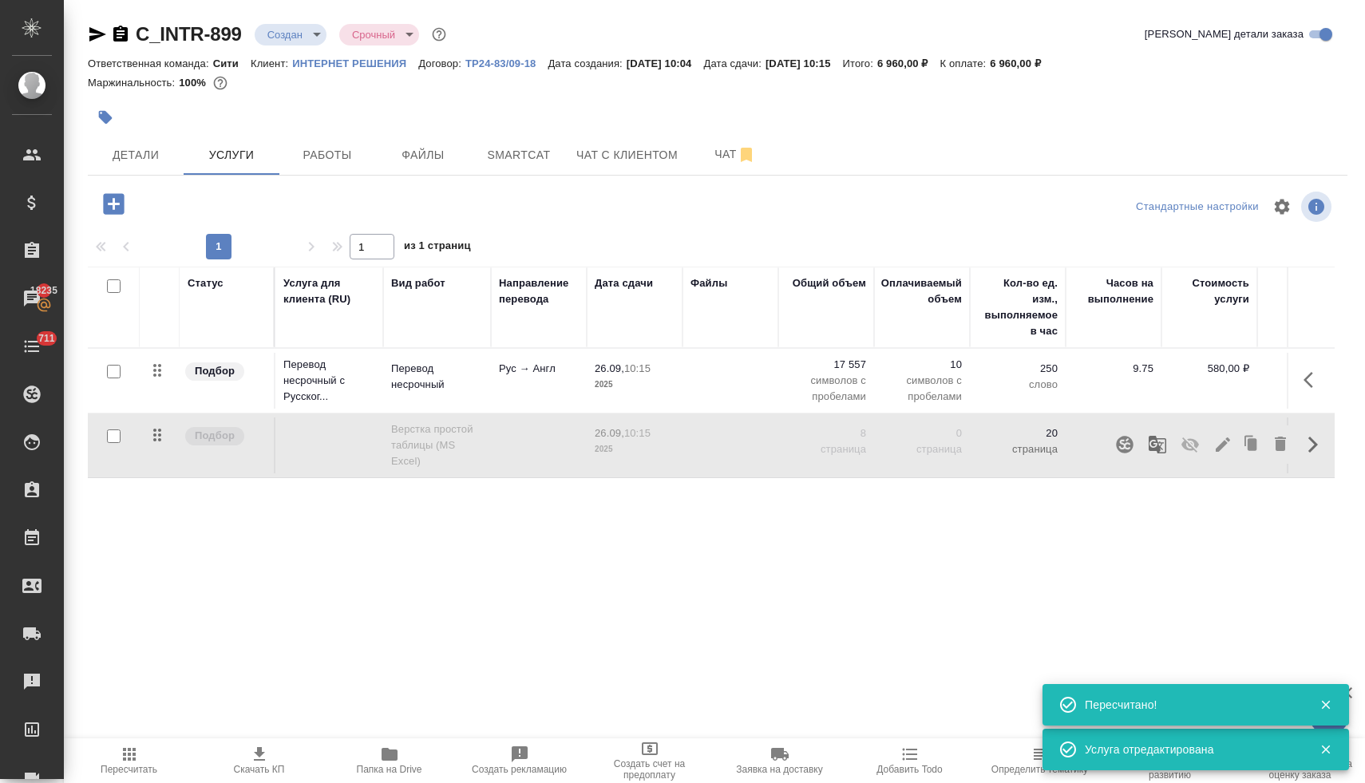
click at [1193, 450] on icon "button" at bounding box center [1189, 444] width 19 height 19
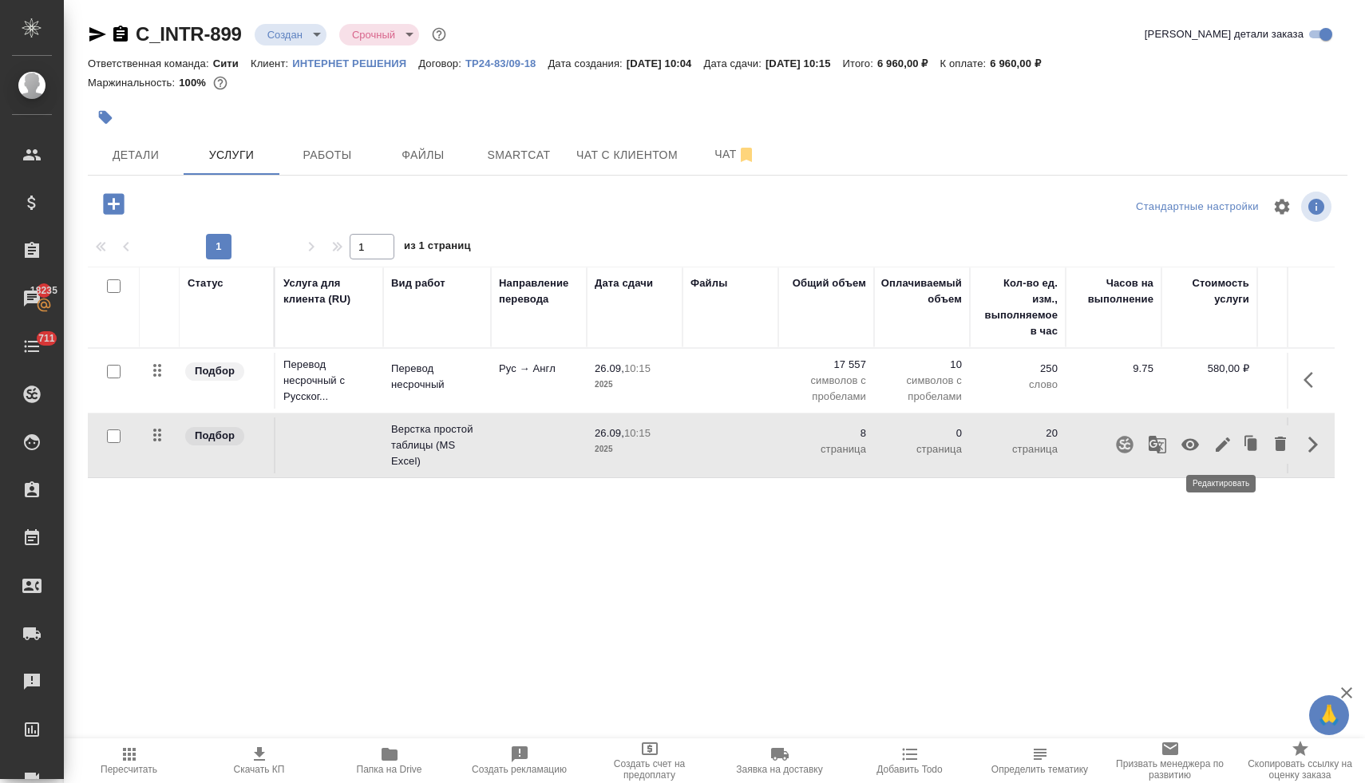
click at [1223, 442] on icon "button" at bounding box center [1222, 444] width 14 height 14
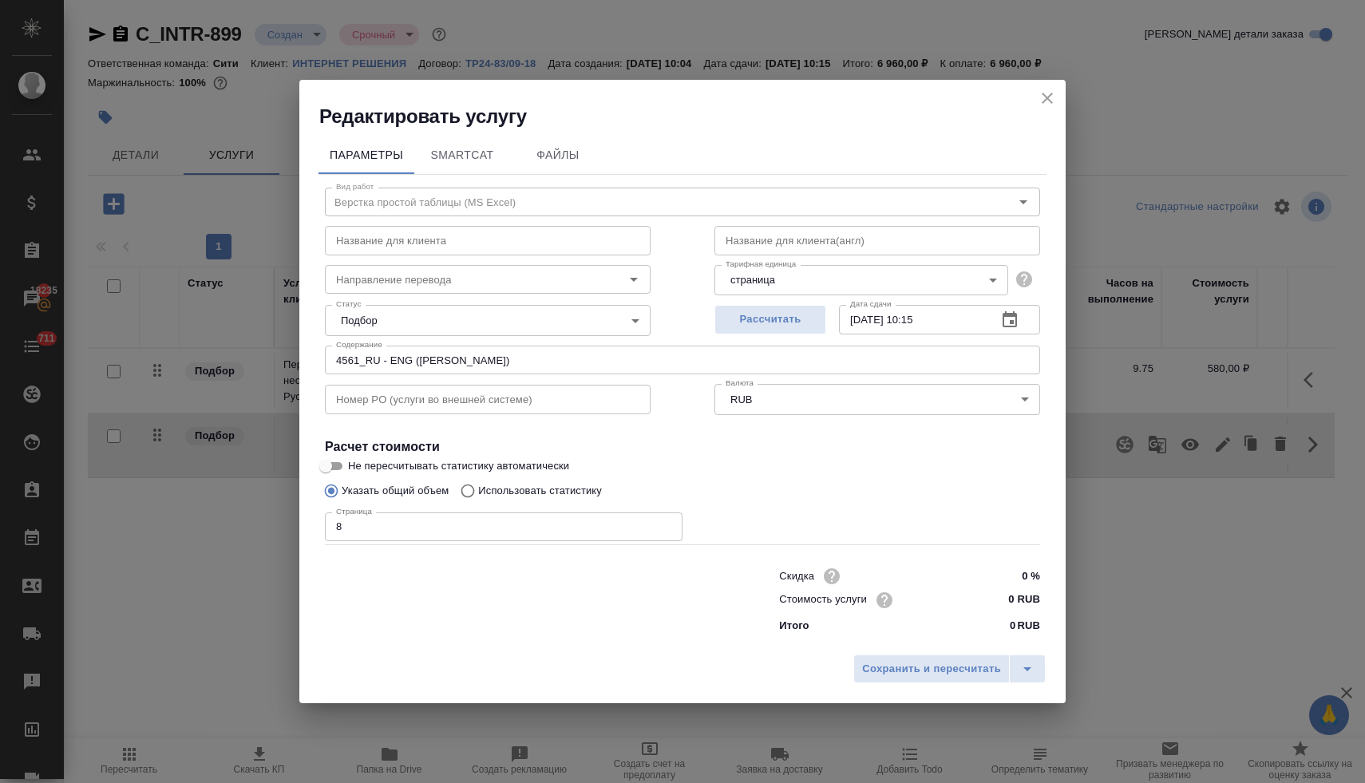
click at [1010, 601] on input "0 RUB" at bounding box center [1010, 599] width 60 height 23
click at [978, 672] on span "Сохранить и пересчитать" at bounding box center [931, 669] width 139 height 18
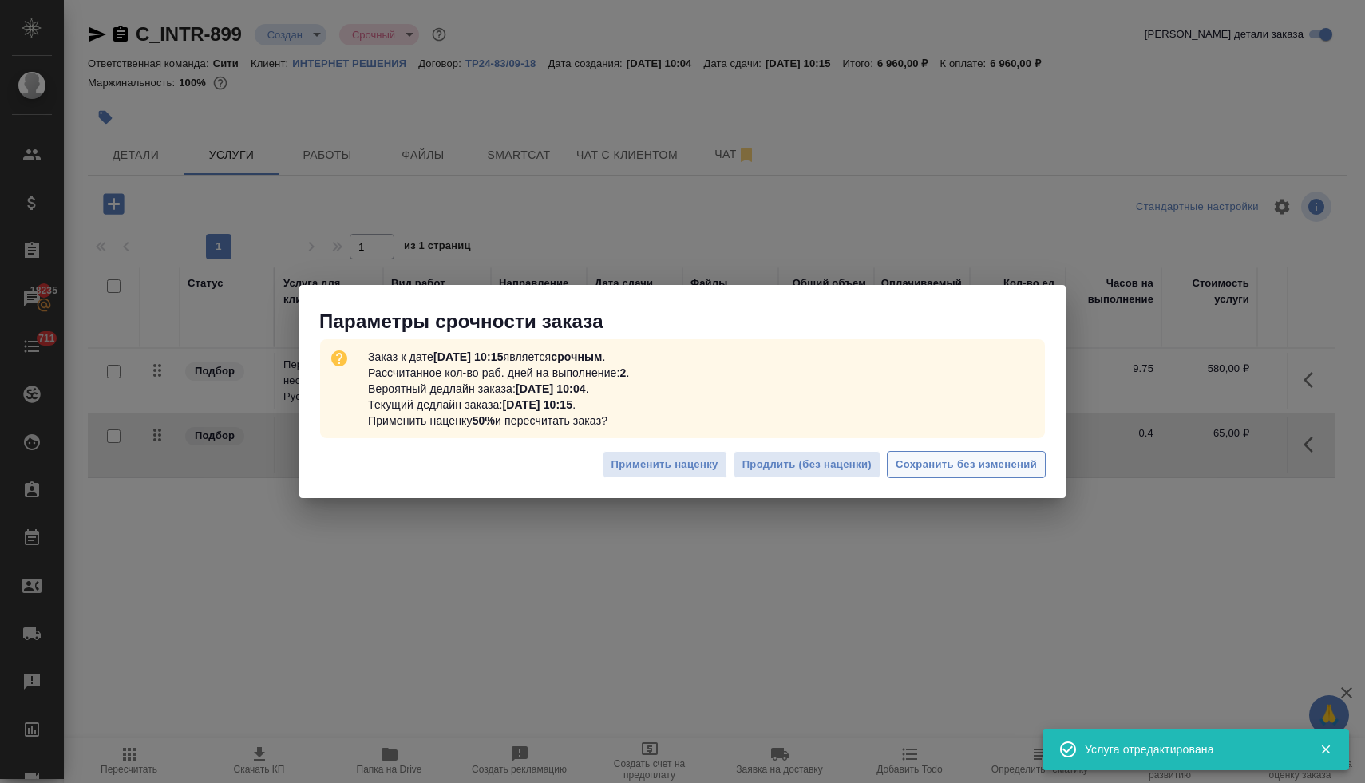
click at [953, 468] on span "Сохранить без изменений" at bounding box center [965, 465] width 141 height 18
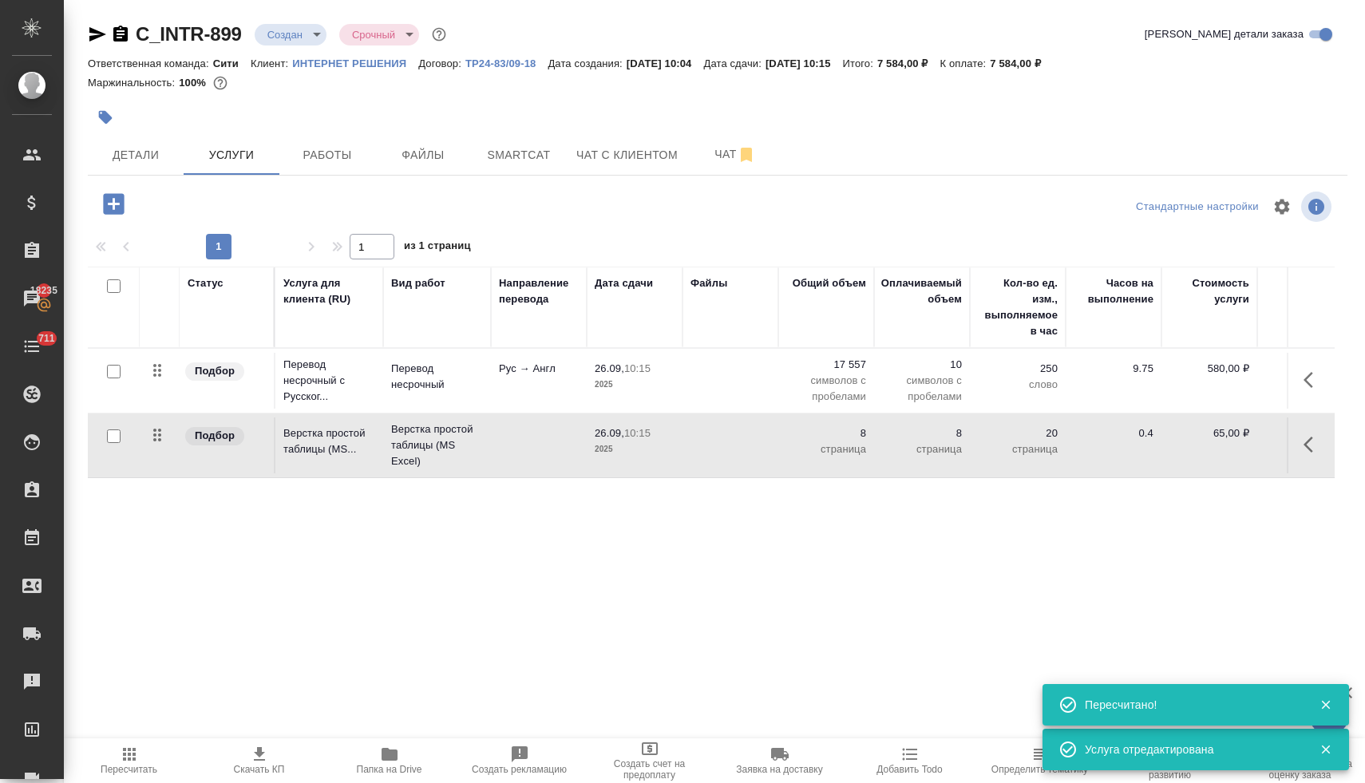
click at [271, 761] on span "Скачать КП" at bounding box center [258, 760] width 111 height 30
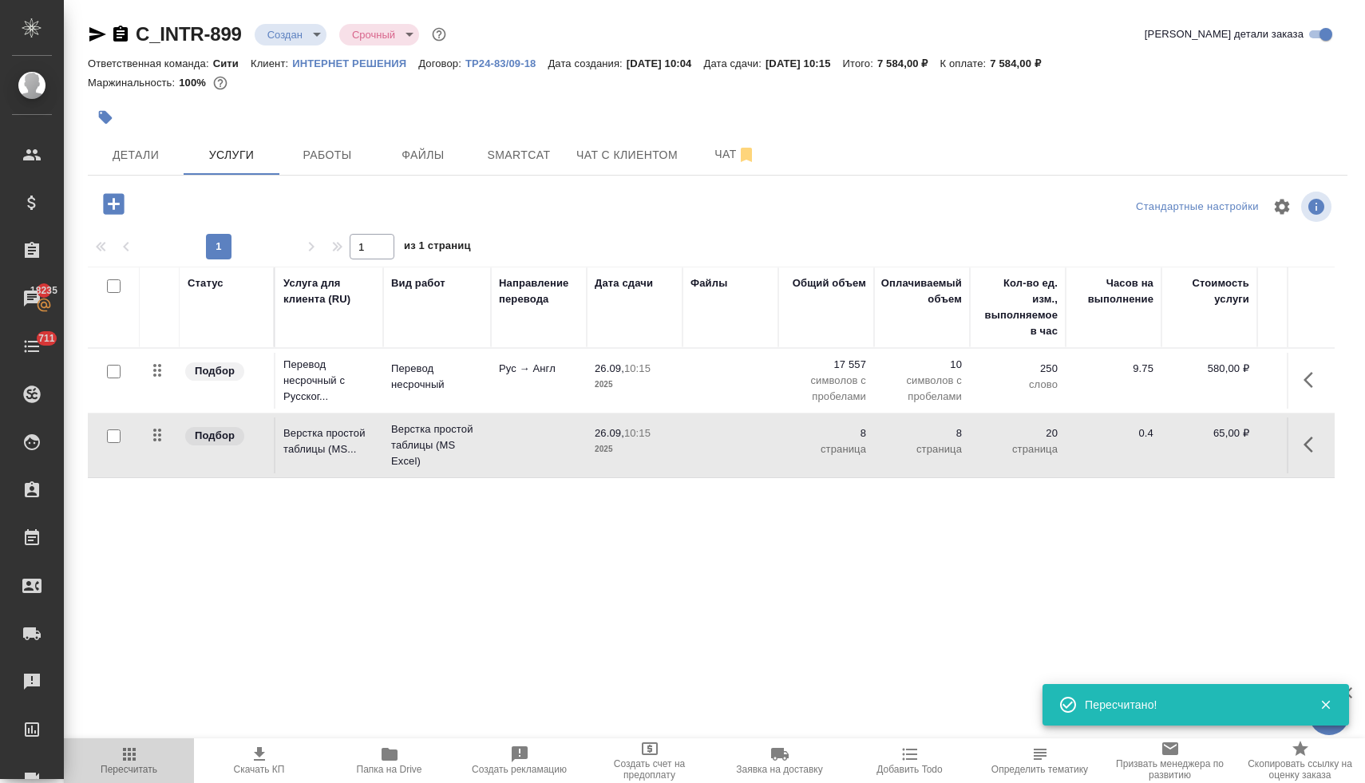
click at [140, 758] on span "Пересчитать" at bounding box center [128, 760] width 111 height 30
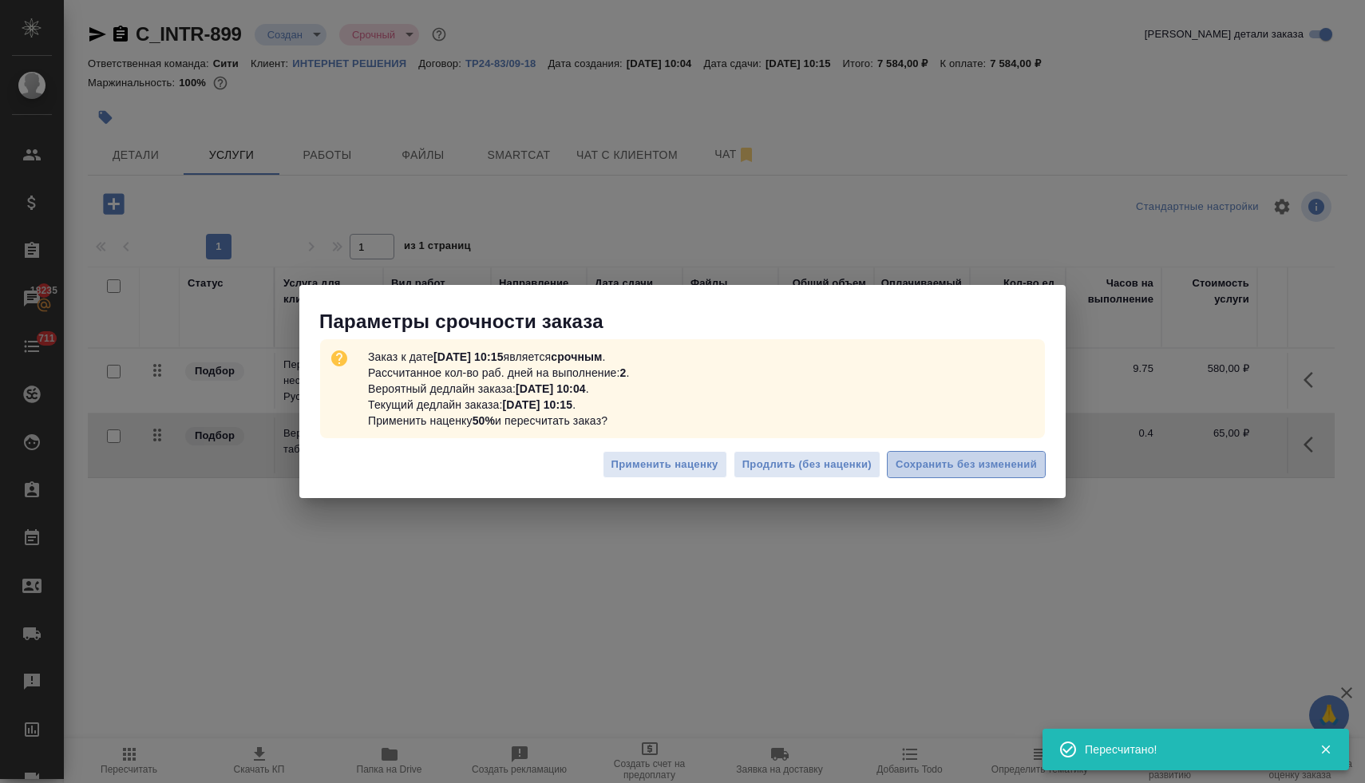
click at [967, 465] on span "Сохранить без изменений" at bounding box center [965, 465] width 141 height 18
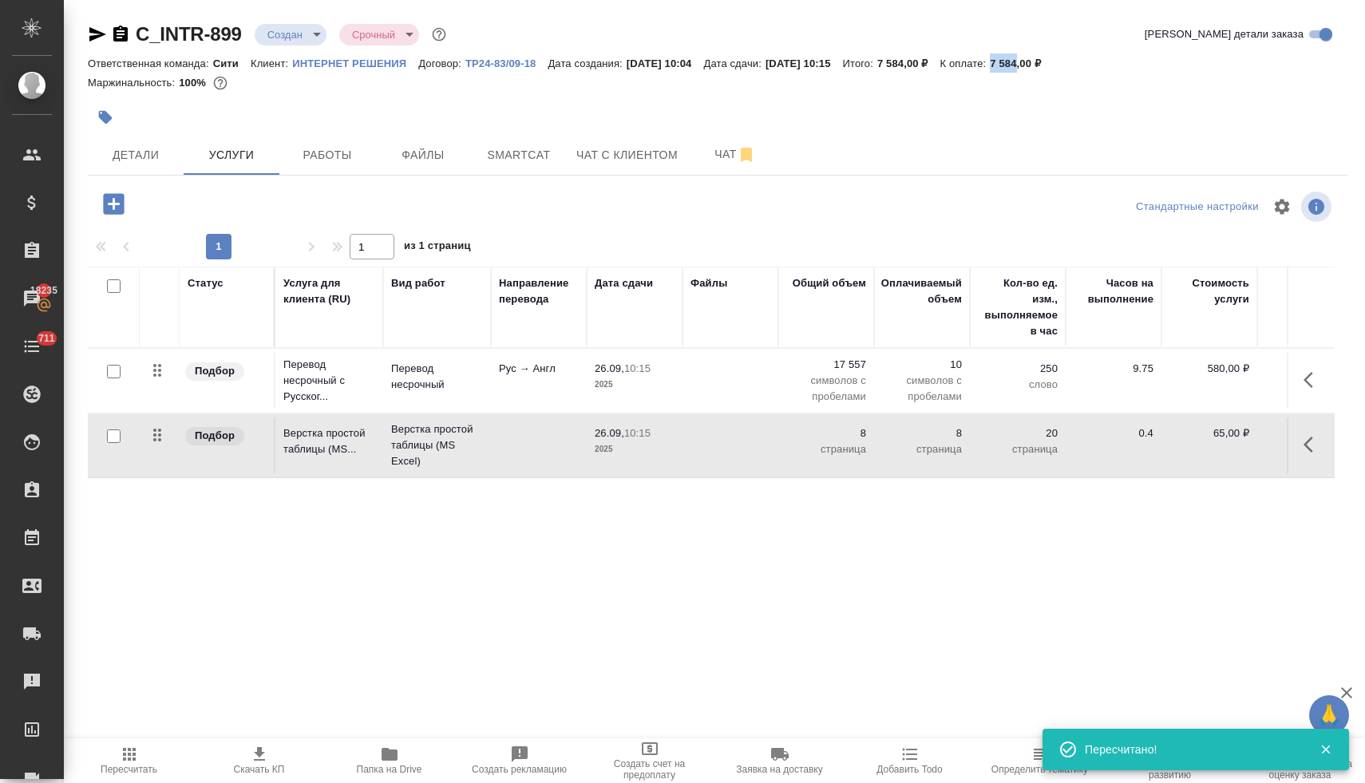
drag, startPoint x: 1069, startPoint y: 64, endPoint x: 1046, endPoint y: 61, distance: 23.4
click at [1046, 61] on p "7 584,00 ₽" at bounding box center [1021, 63] width 63 height 12
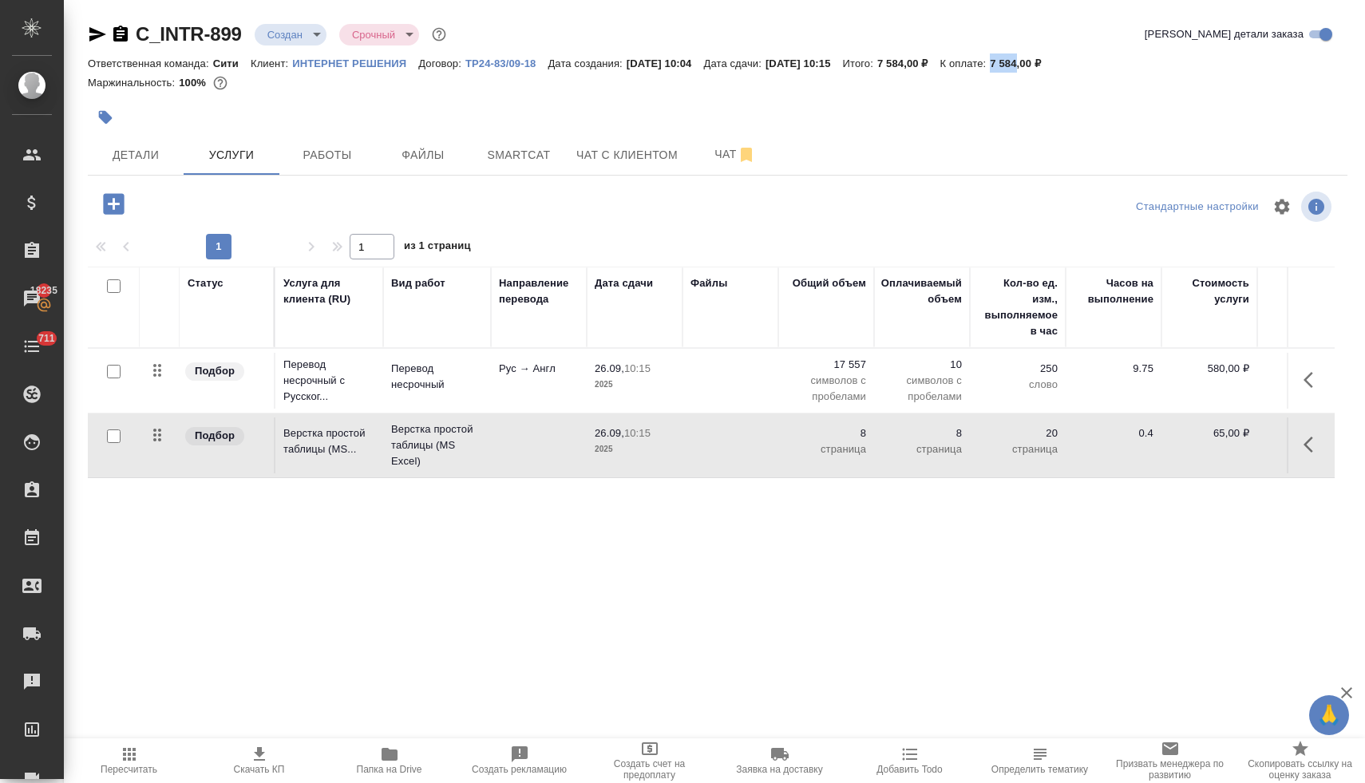
copy p "7 584"
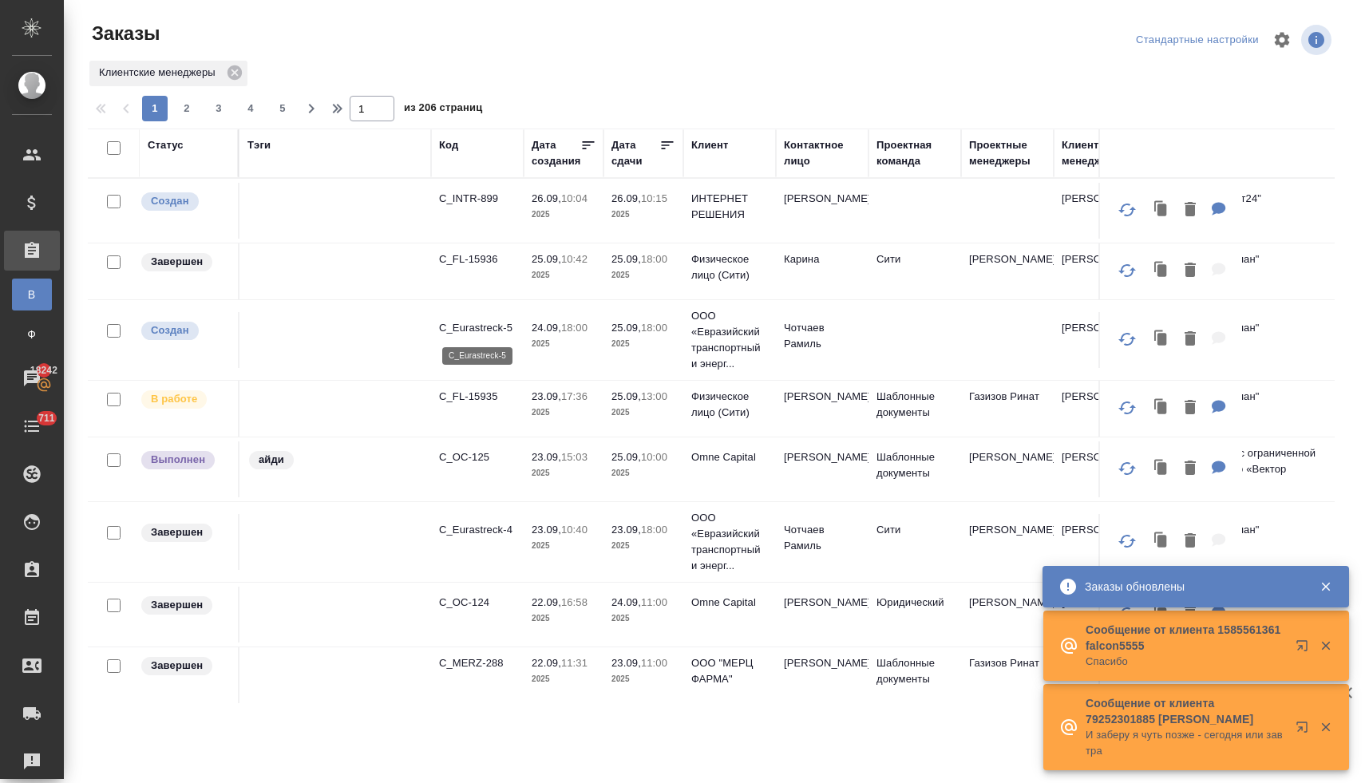
click at [478, 327] on p "C_Eurastreck-5" at bounding box center [477, 328] width 77 height 16
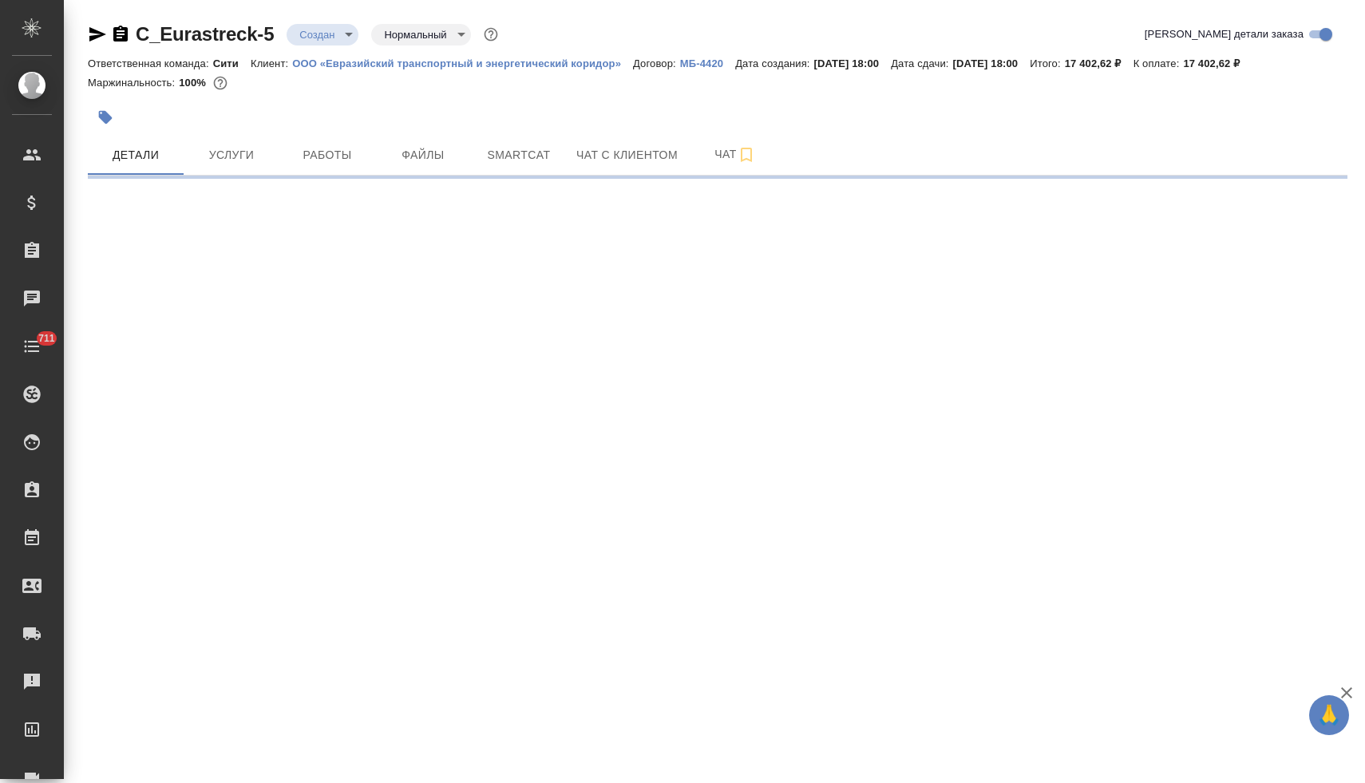
select select "RU"
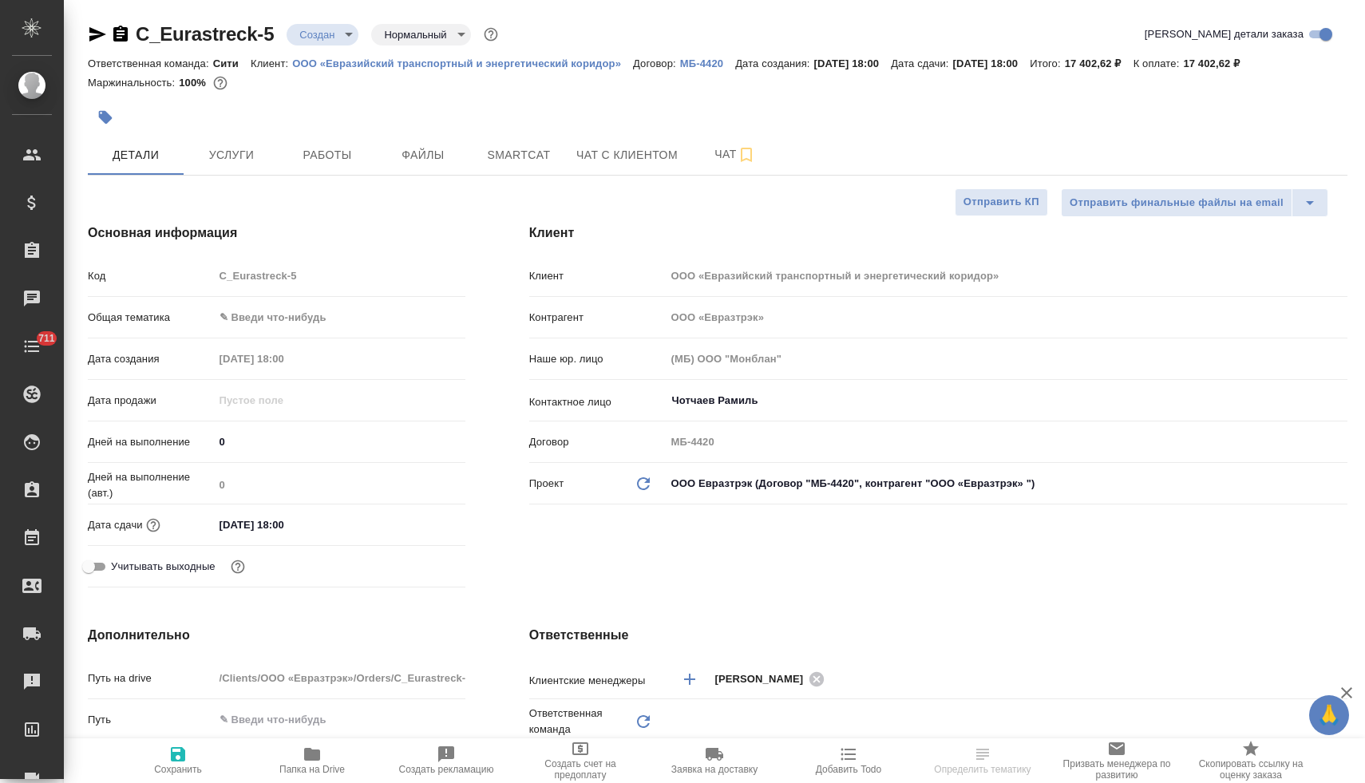
type textarea "x"
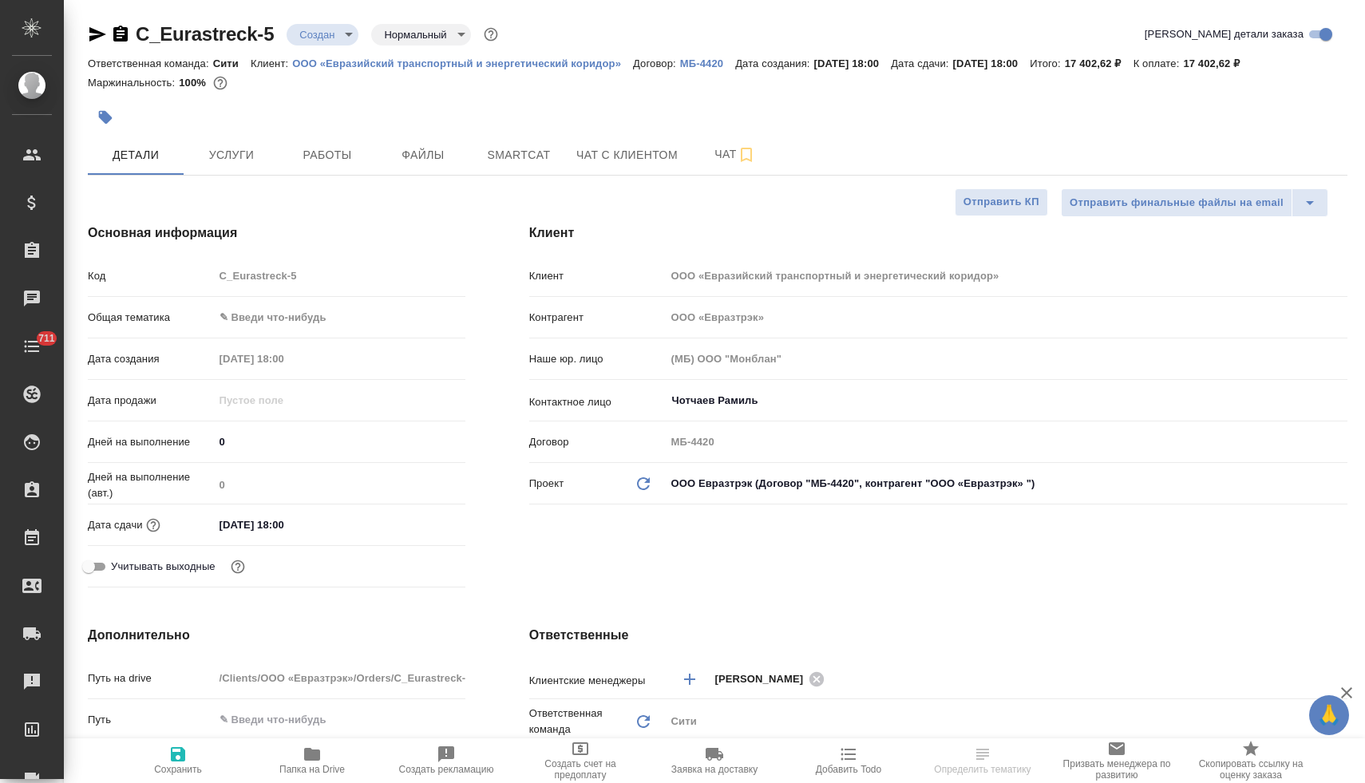
type textarea "x"
click at [595, 756] on span "Создать счет на предоплату" at bounding box center [580, 759] width 115 height 41
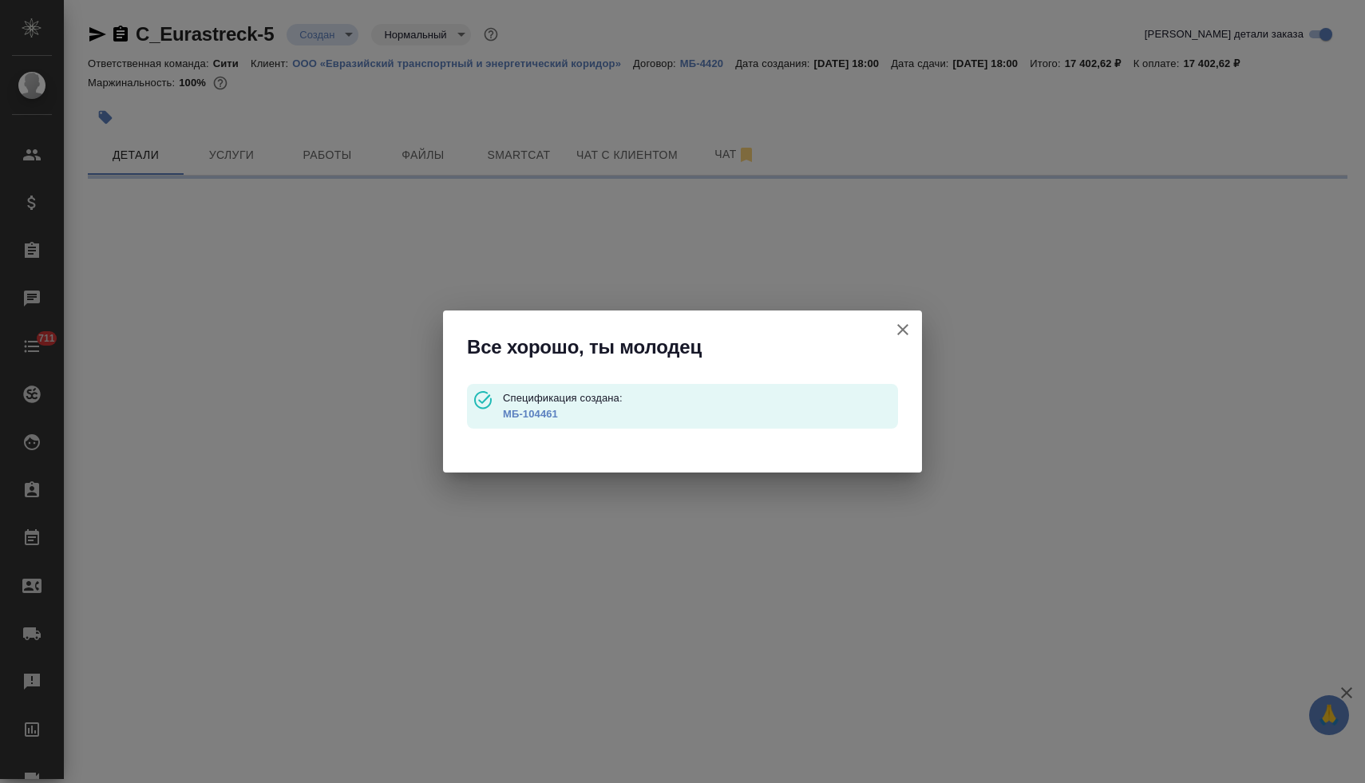
type input "waitingForPrepayment"
select select "RU"
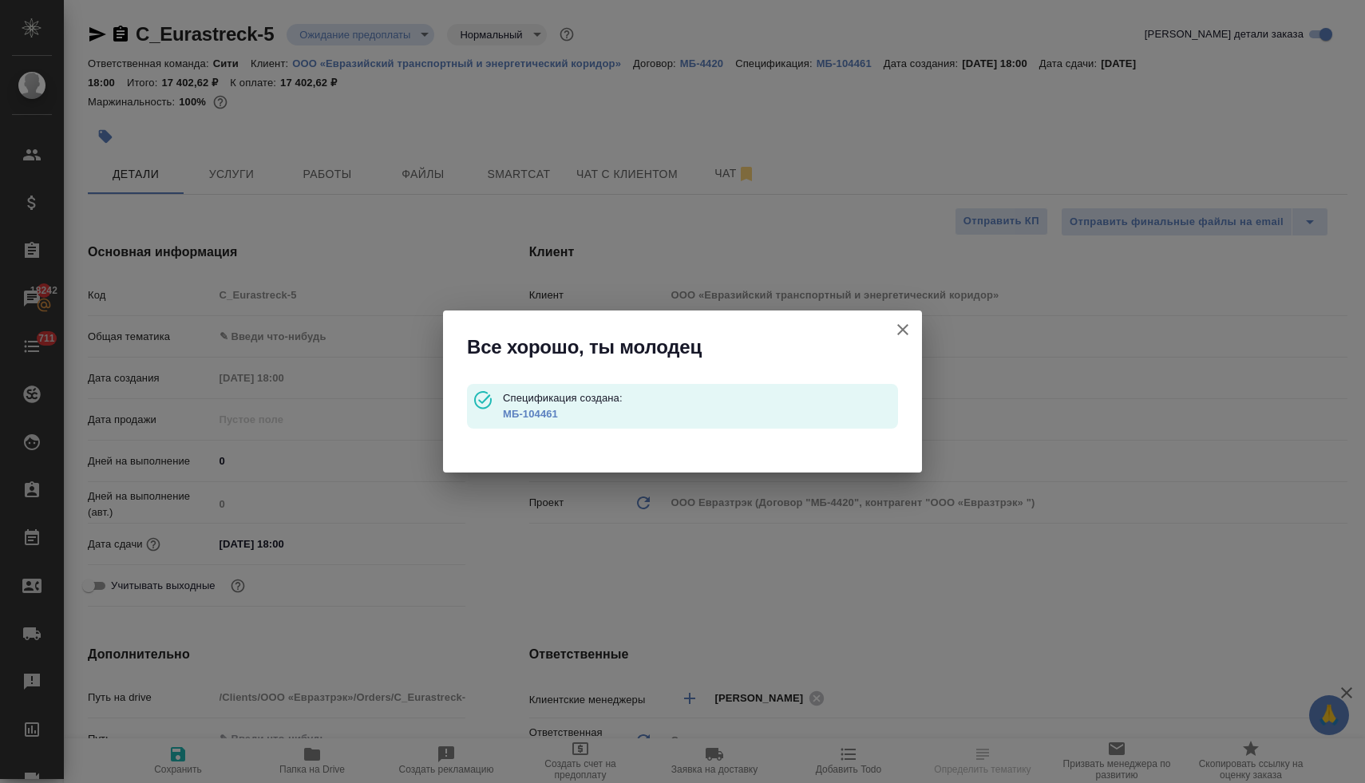
click at [508, 416] on link "МБ-104461" at bounding box center [530, 414] width 55 height 12
select select "RU"
type textarea "x"
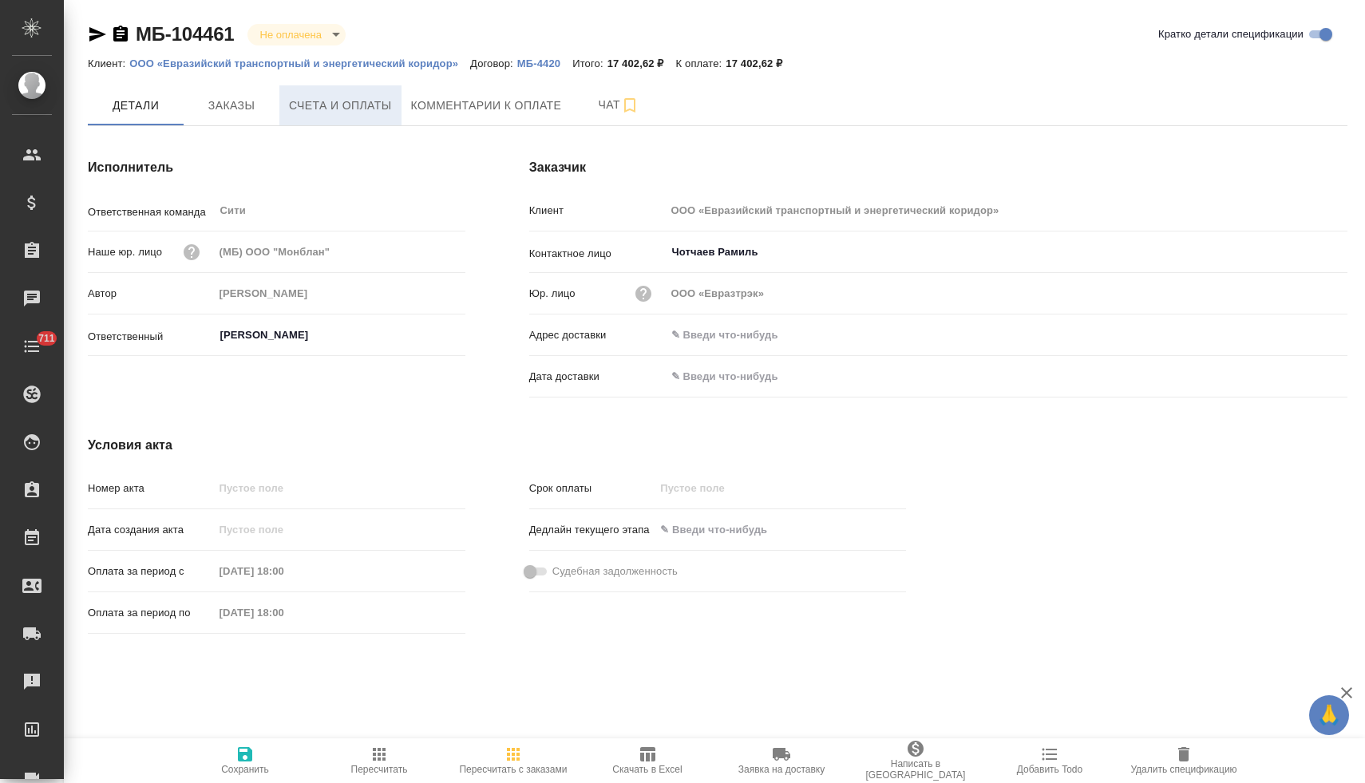
click at [356, 110] on span "Счета и оплаты" at bounding box center [340, 106] width 103 height 20
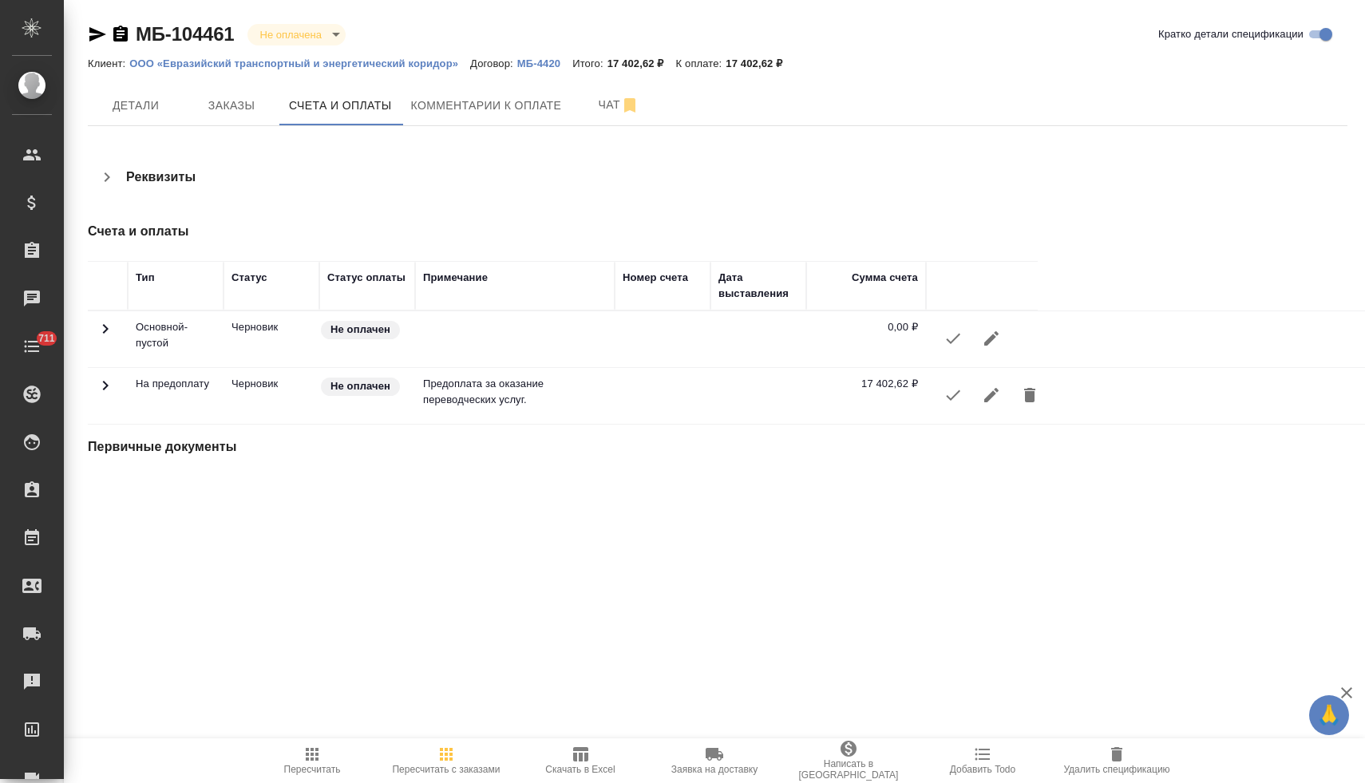
click at [954, 397] on icon "button" at bounding box center [952, 394] width 19 height 19
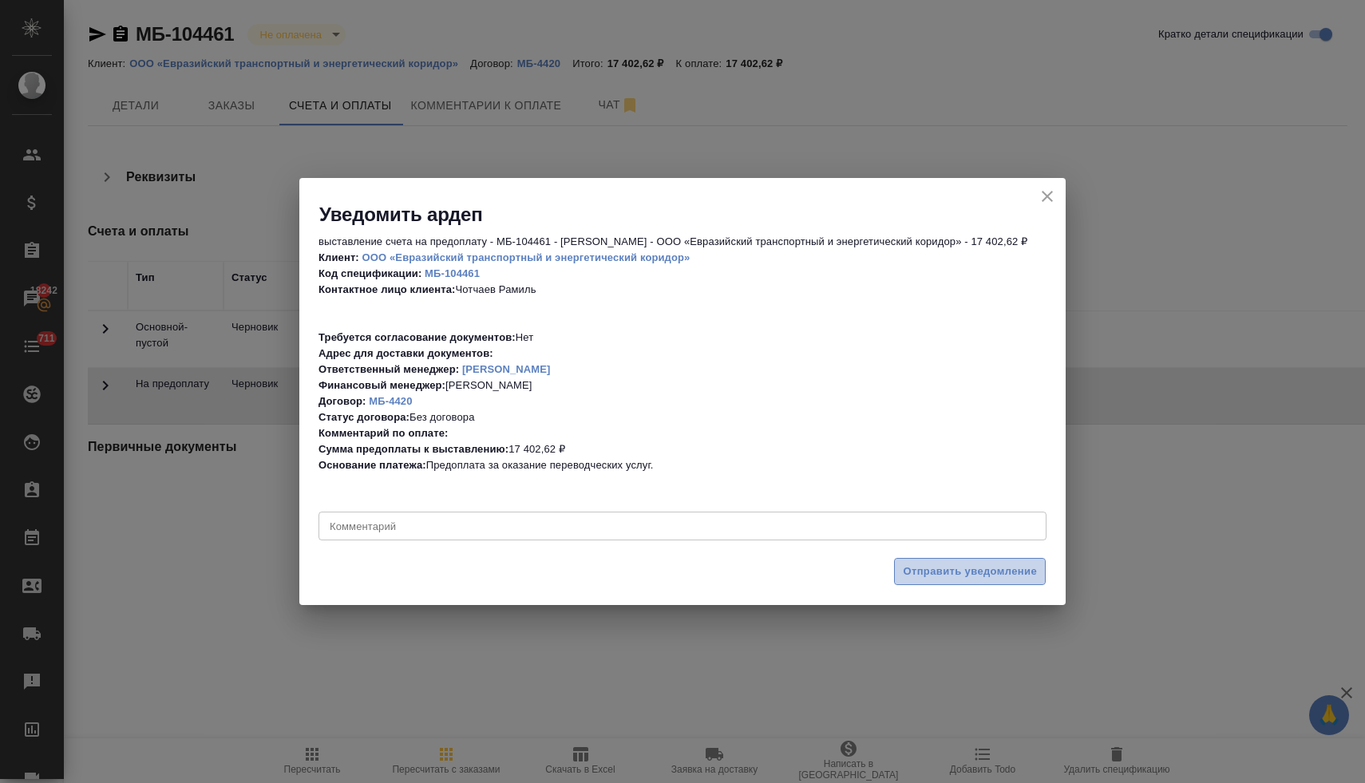
click at [949, 571] on span "Отправить уведомление" at bounding box center [970, 572] width 134 height 18
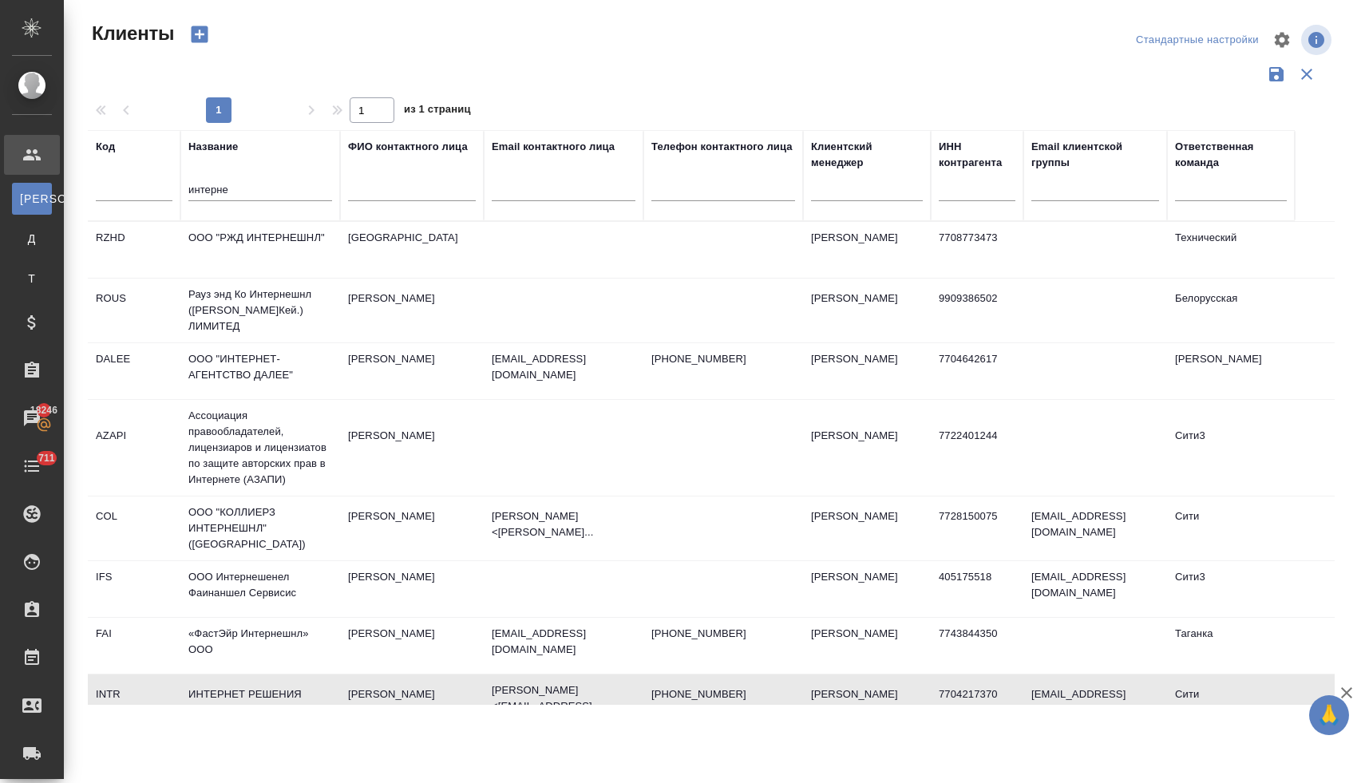
select select "RU"
drag, startPoint x: 243, startPoint y: 185, endPoint x: 154, endPoint y: 181, distance: 89.5
click at [158, 180] on tr "Код Название интерне ФИО контактного лица Email контактного лица Телефон контак…" at bounding box center [691, 175] width 1207 height 91
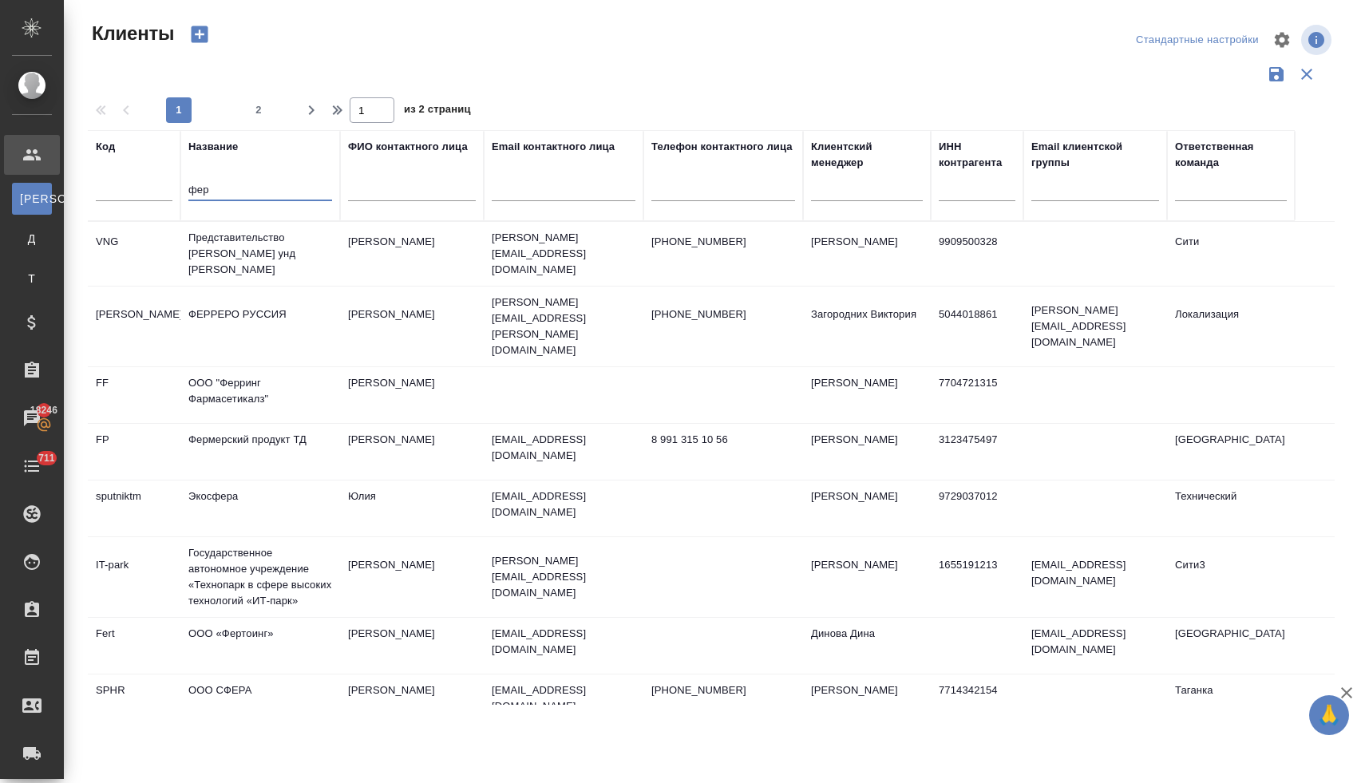
type input "фер"
click at [259, 249] on td "Представительство ФНГ Хандель унд Фертриб ГмбХ" at bounding box center [260, 254] width 160 height 64
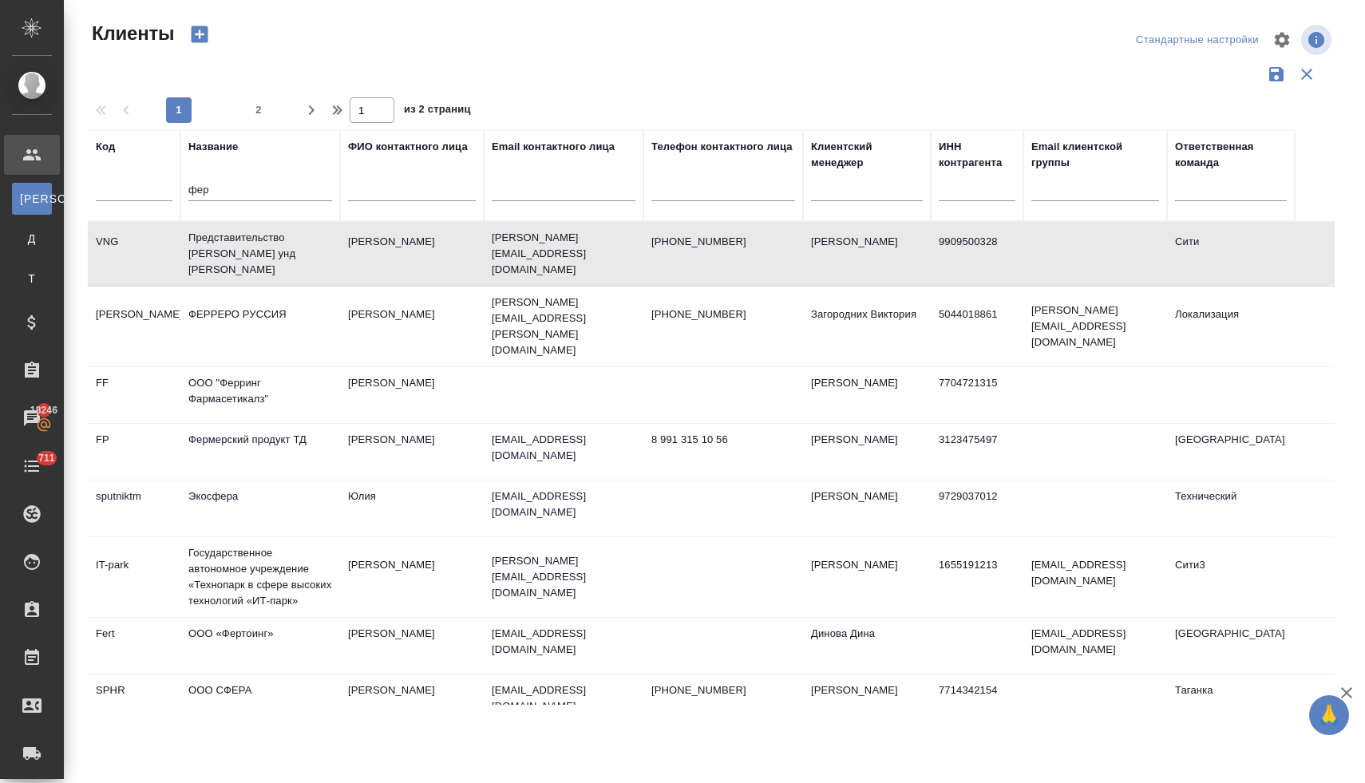
click at [259, 249] on td "Представительство ФНГ Хандель унд Фертриб ГмбХ" at bounding box center [260, 254] width 160 height 64
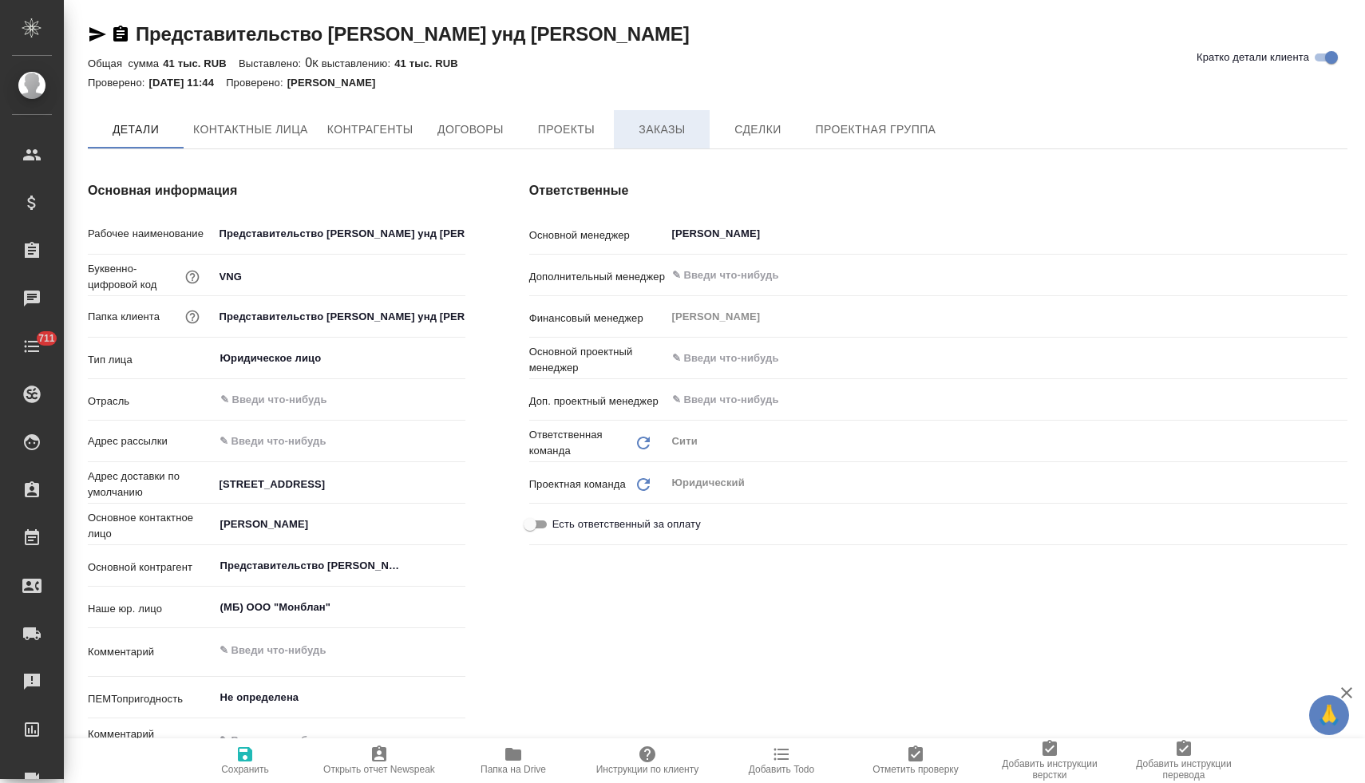
click at [666, 128] on span "Заказы" at bounding box center [661, 130] width 77 height 20
type textarea "x"
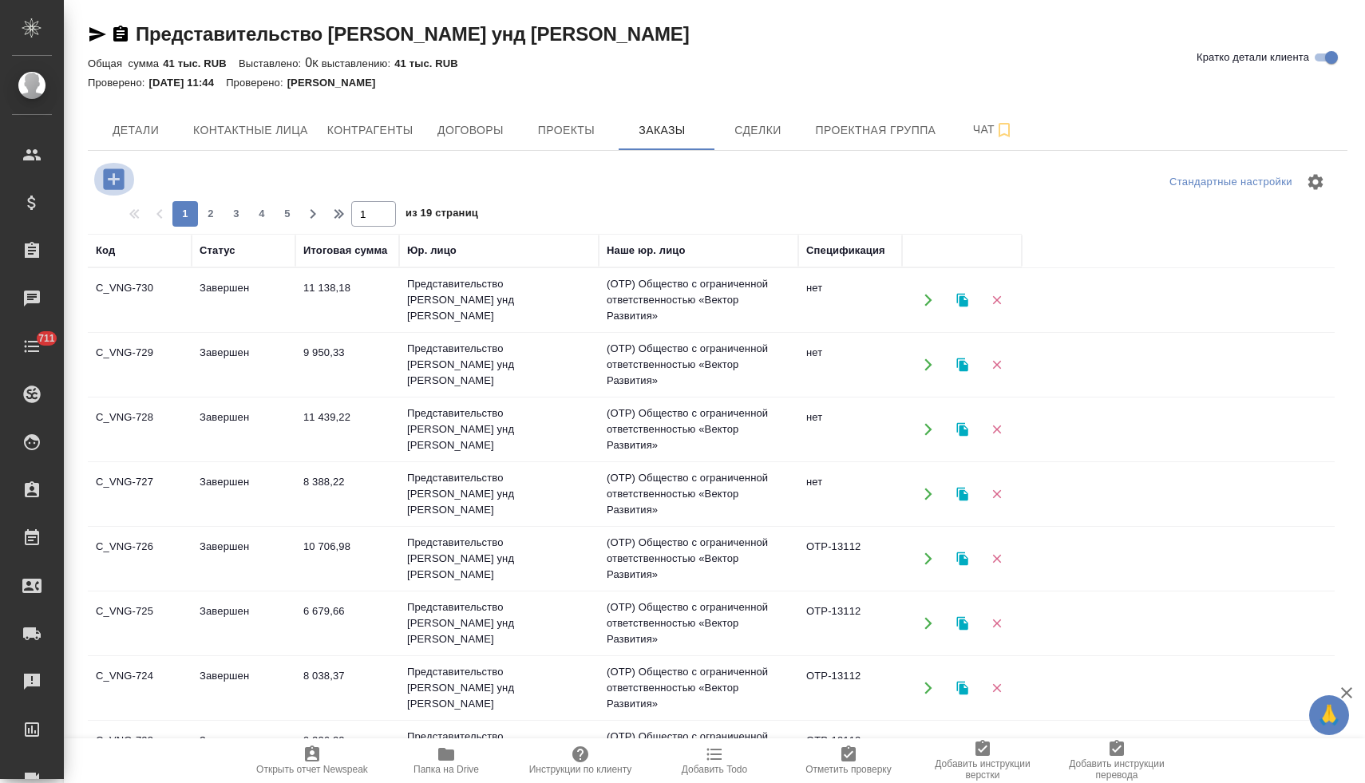
click at [117, 183] on icon "button" at bounding box center [113, 178] width 21 height 21
click at [111, 180] on icon "button" at bounding box center [113, 178] width 21 height 21
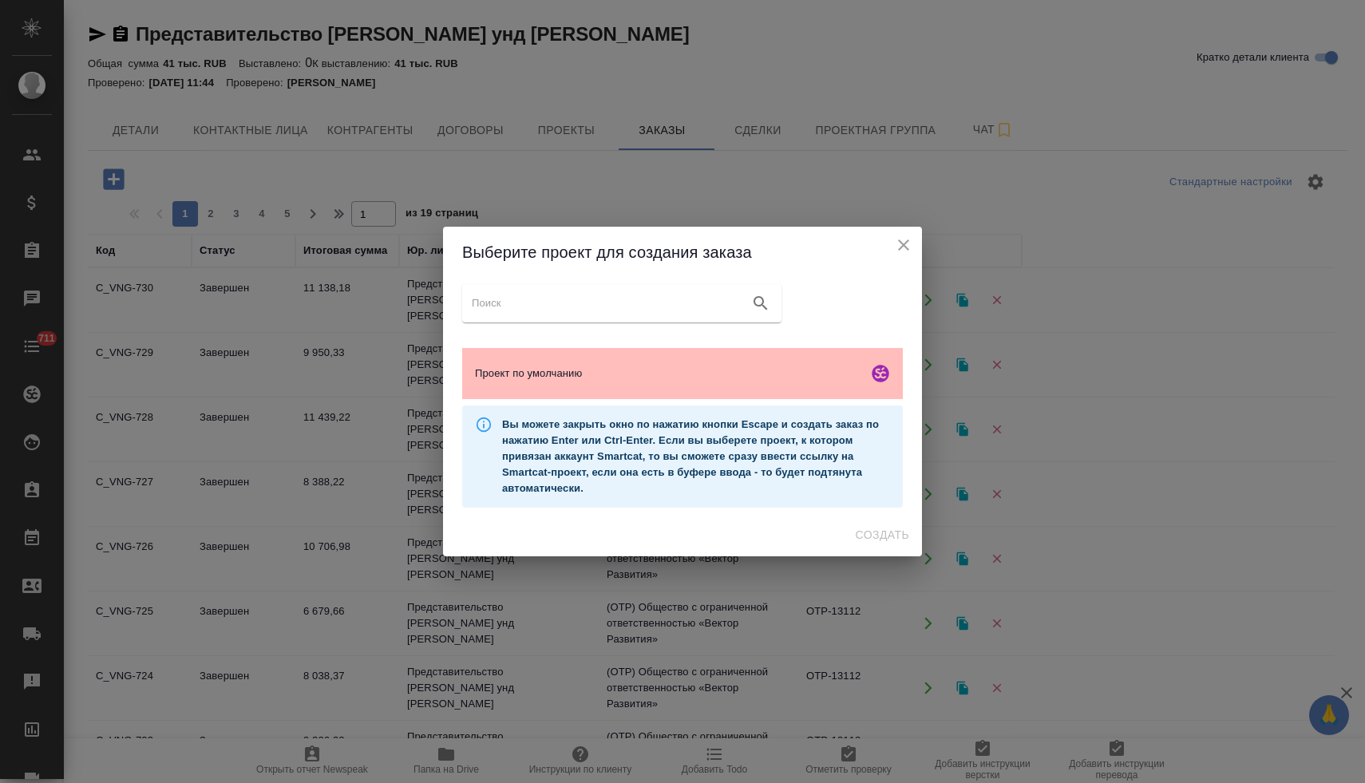
click at [496, 377] on span "Проект по умолчанию" at bounding box center [668, 373] width 386 height 16
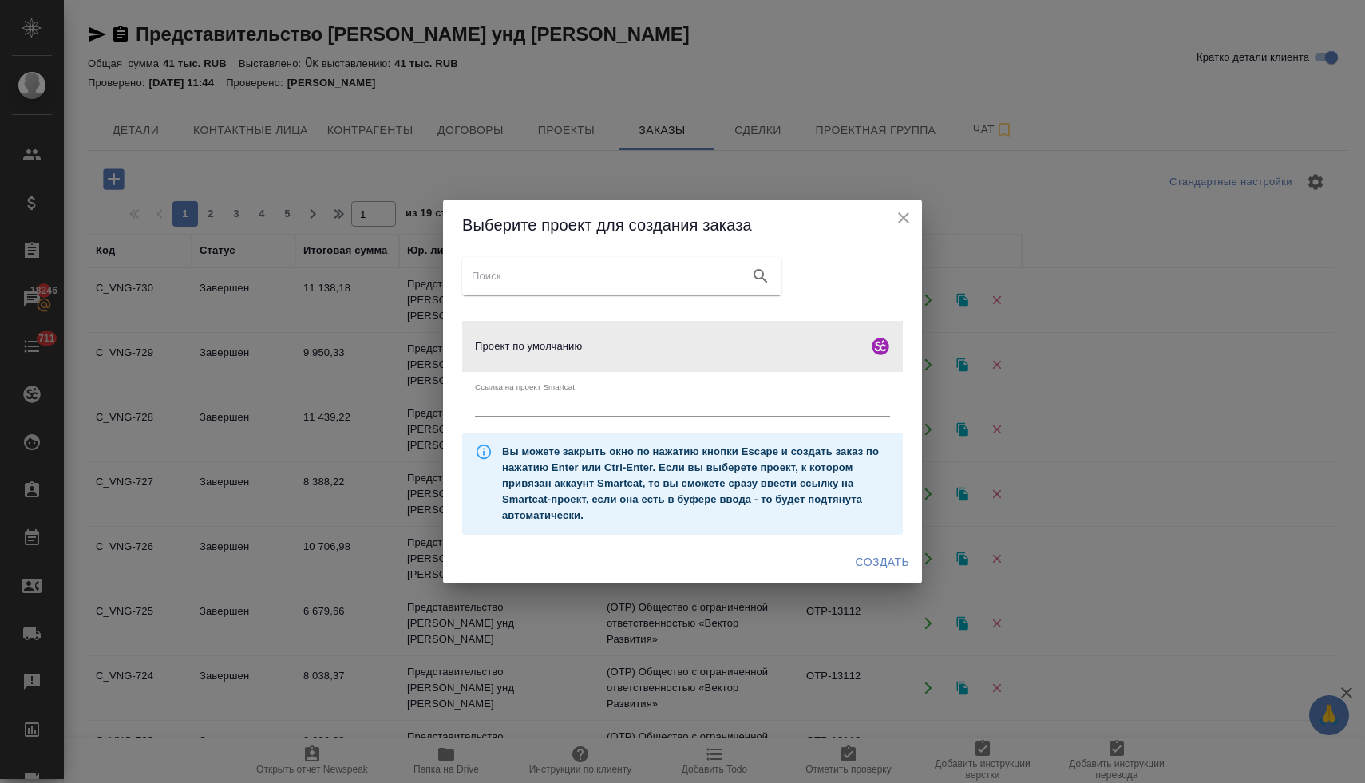
click at [892, 559] on span "Создать" at bounding box center [881, 562] width 53 height 20
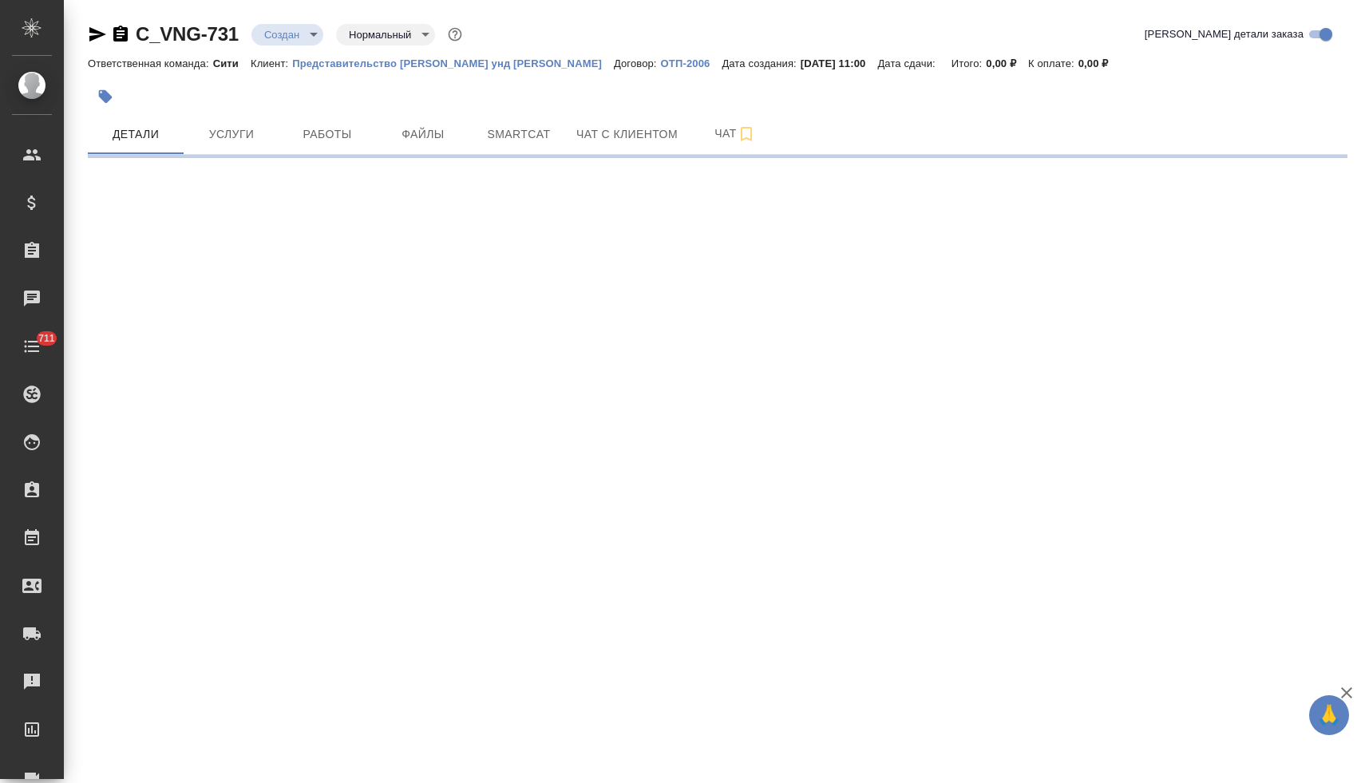
select select "RU"
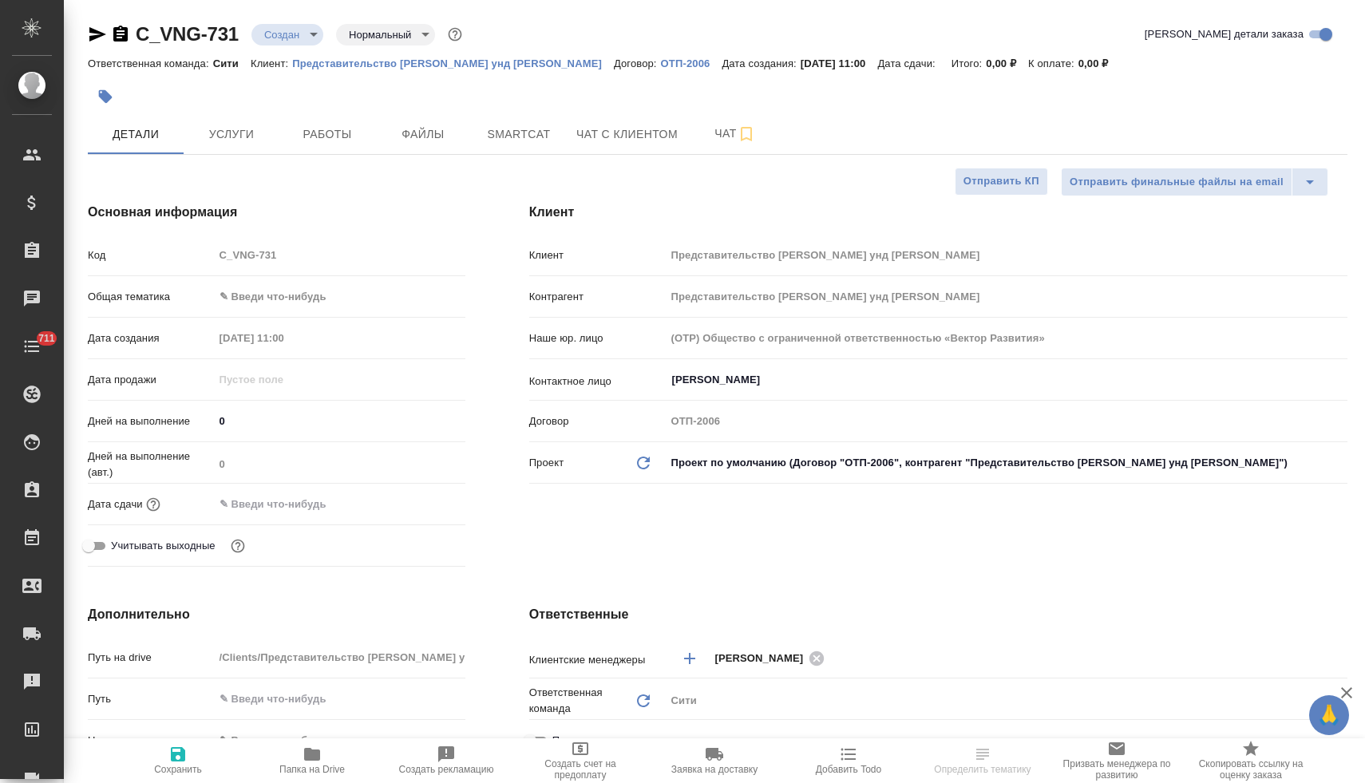
type textarea "x"
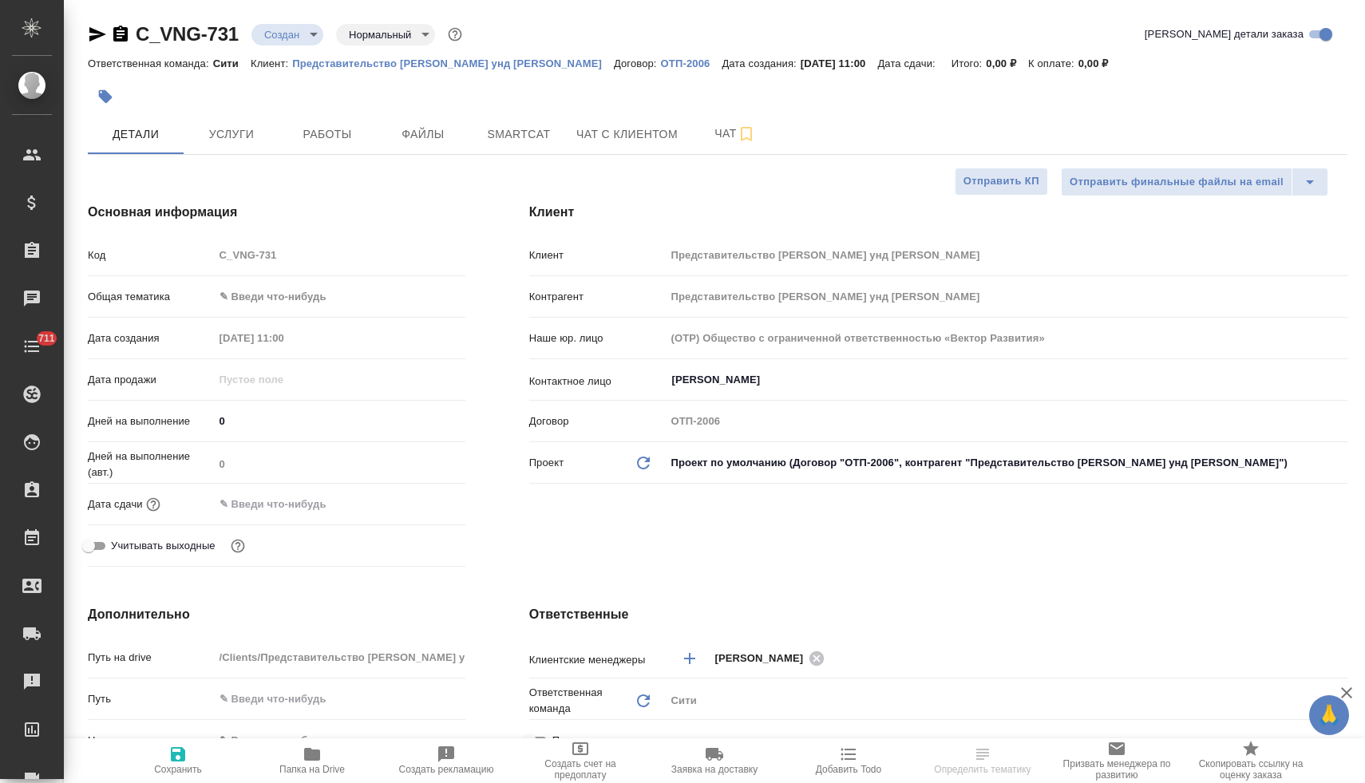
type textarea "x"
click at [280, 505] on input "text" at bounding box center [285, 503] width 140 height 23
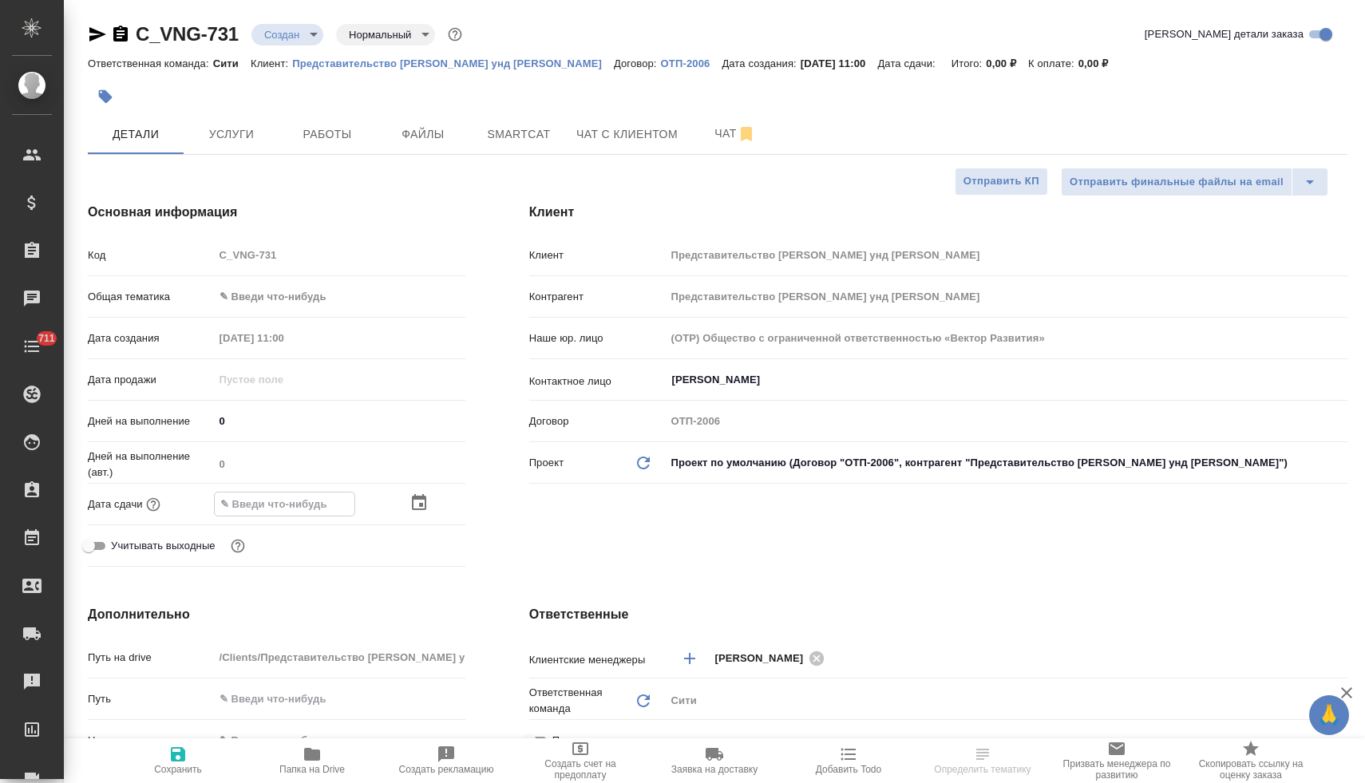
click at [416, 503] on icon "button" at bounding box center [418, 502] width 19 height 19
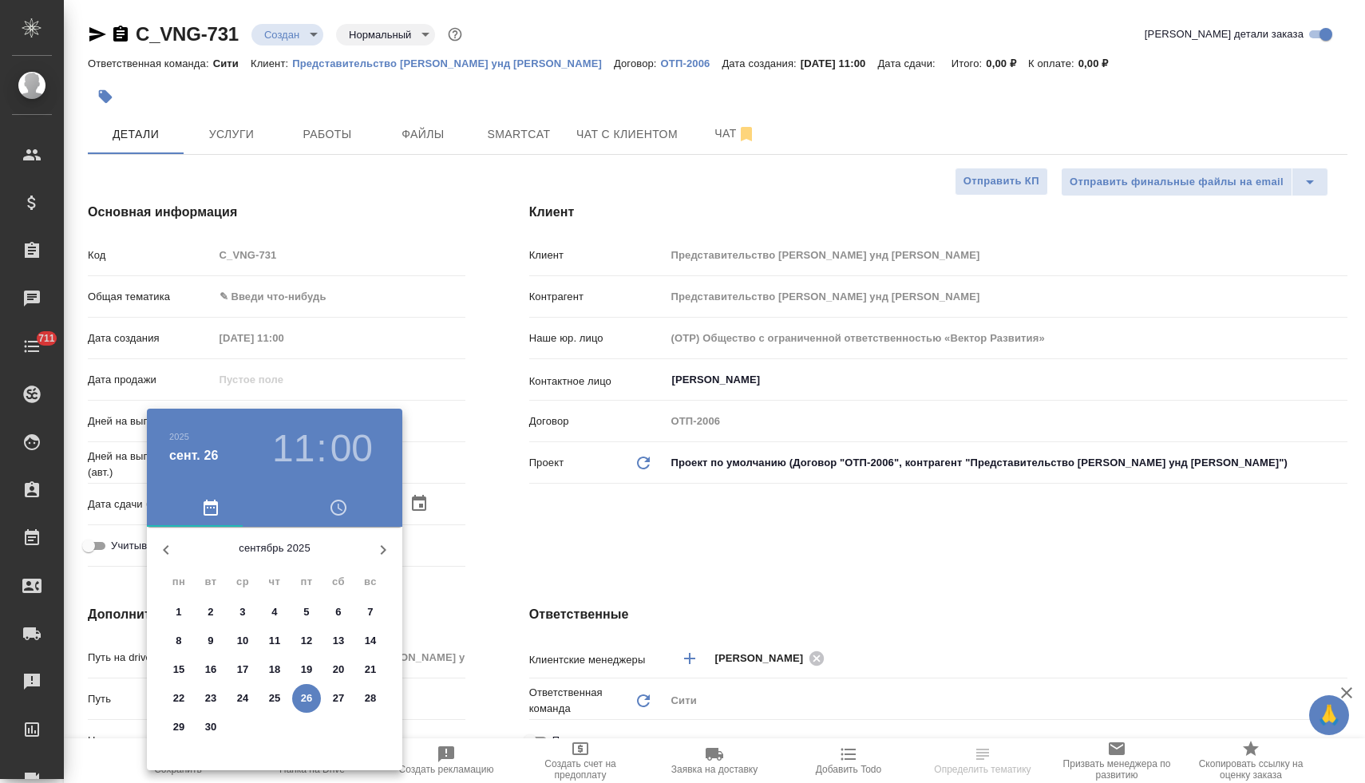
click at [184, 723] on p "29" at bounding box center [179, 727] width 12 height 16
type input "[DATE] 11:00"
type textarea "x"
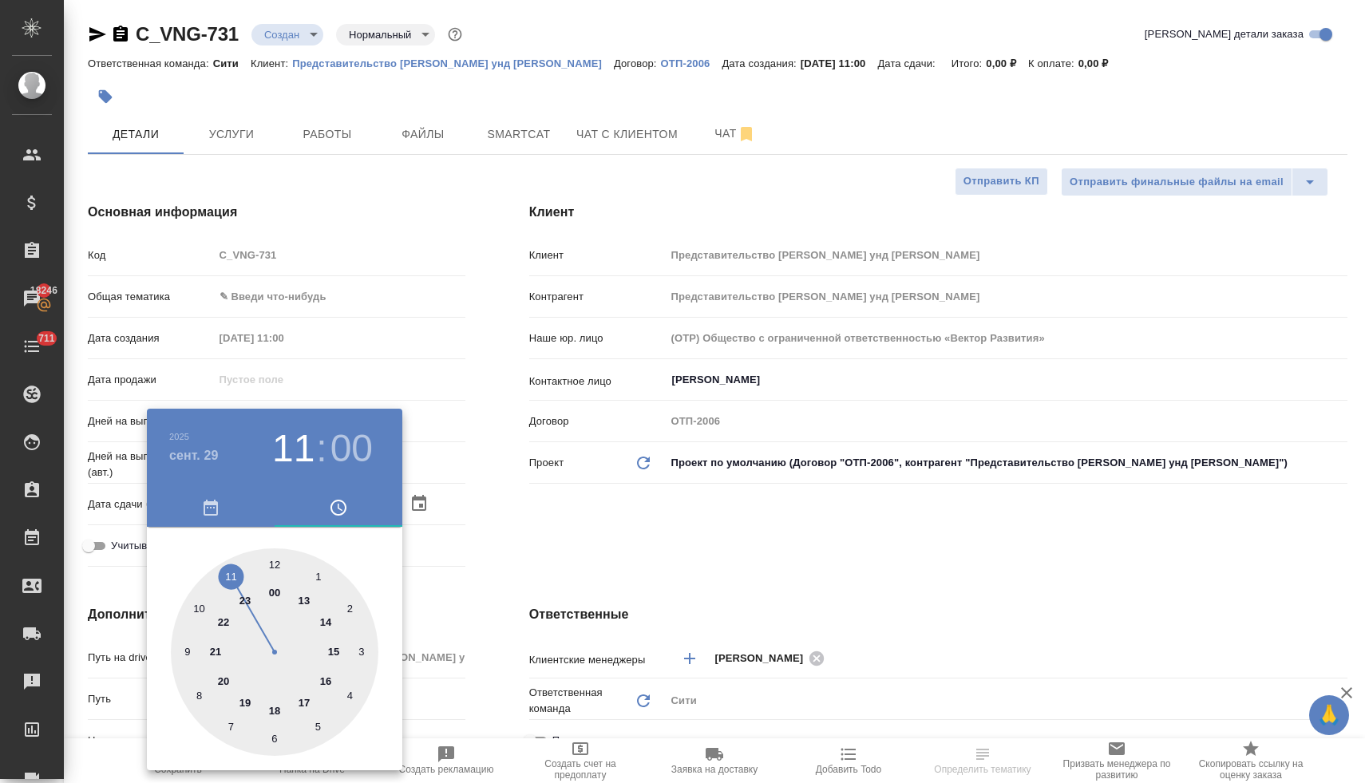
click at [195, 604] on div at bounding box center [274, 651] width 207 height 207
type input "29.09.2025 10:00"
type textarea "x"
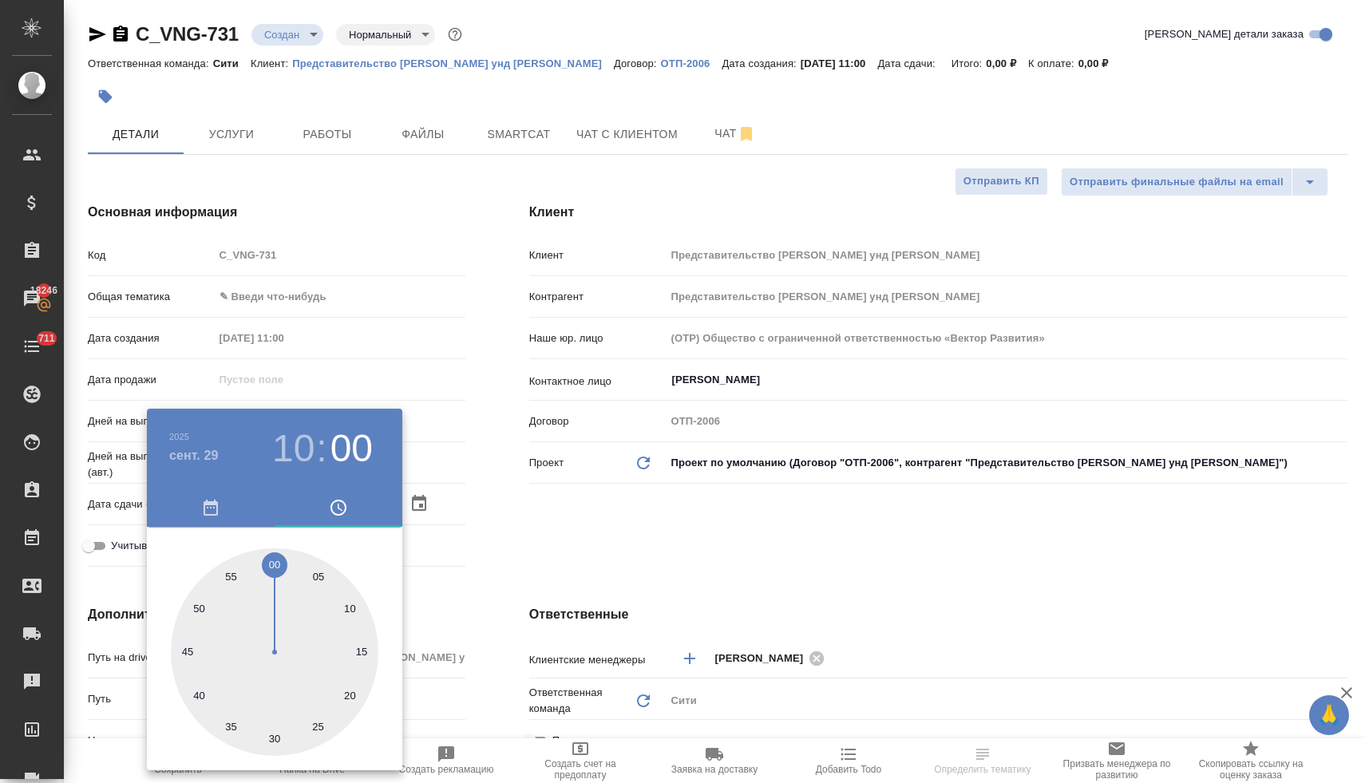
click at [595, 546] on div at bounding box center [682, 391] width 1365 height 783
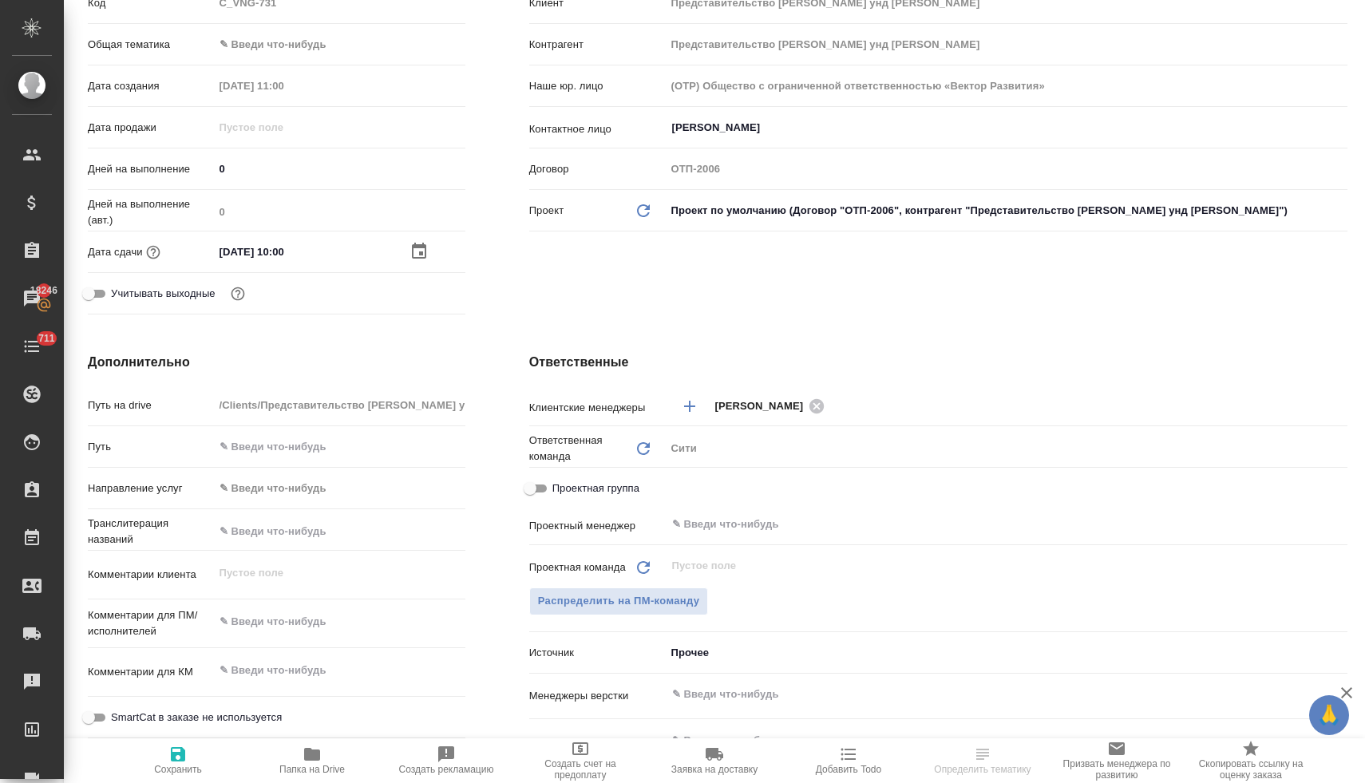
scroll to position [376, 0]
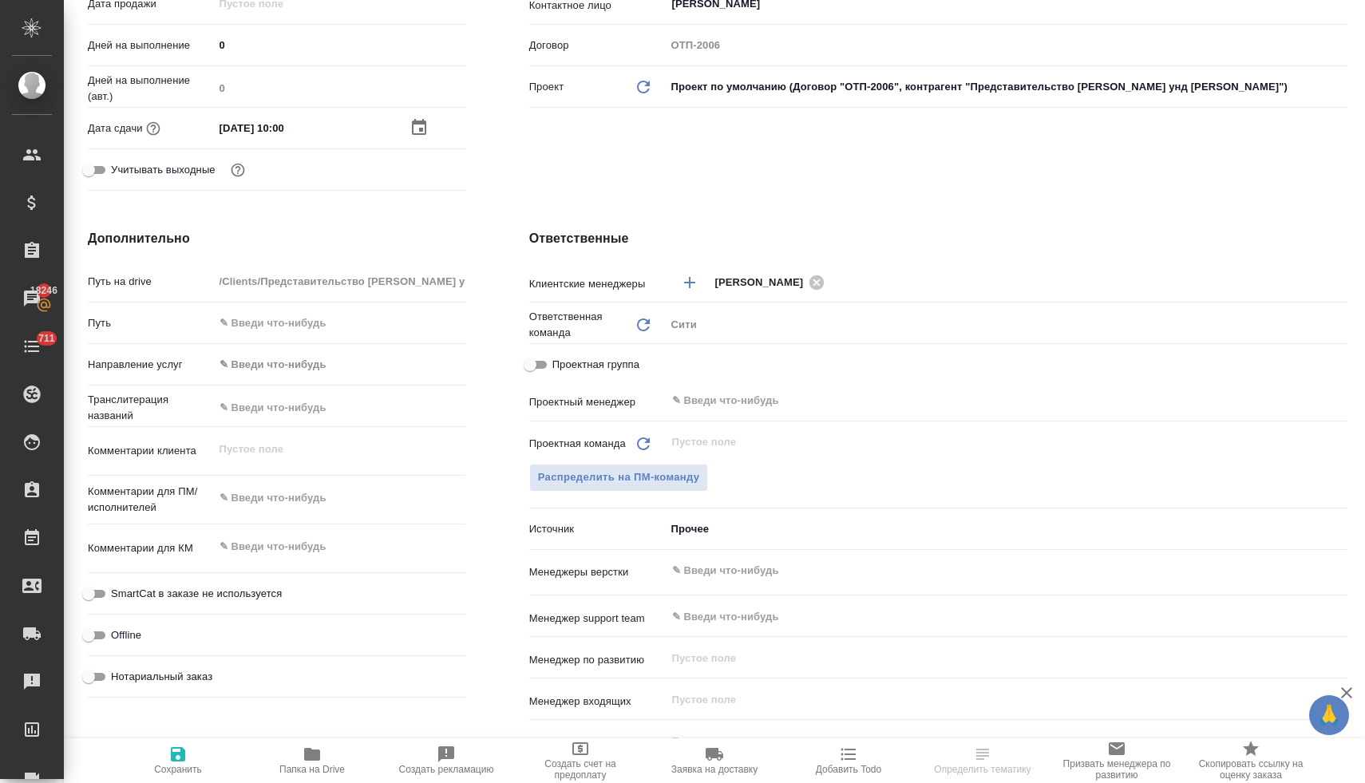
type textarea "x"
click at [282, 488] on textarea at bounding box center [340, 498] width 250 height 27
type textarea "x"
type textarea "ф"
type textarea "x"
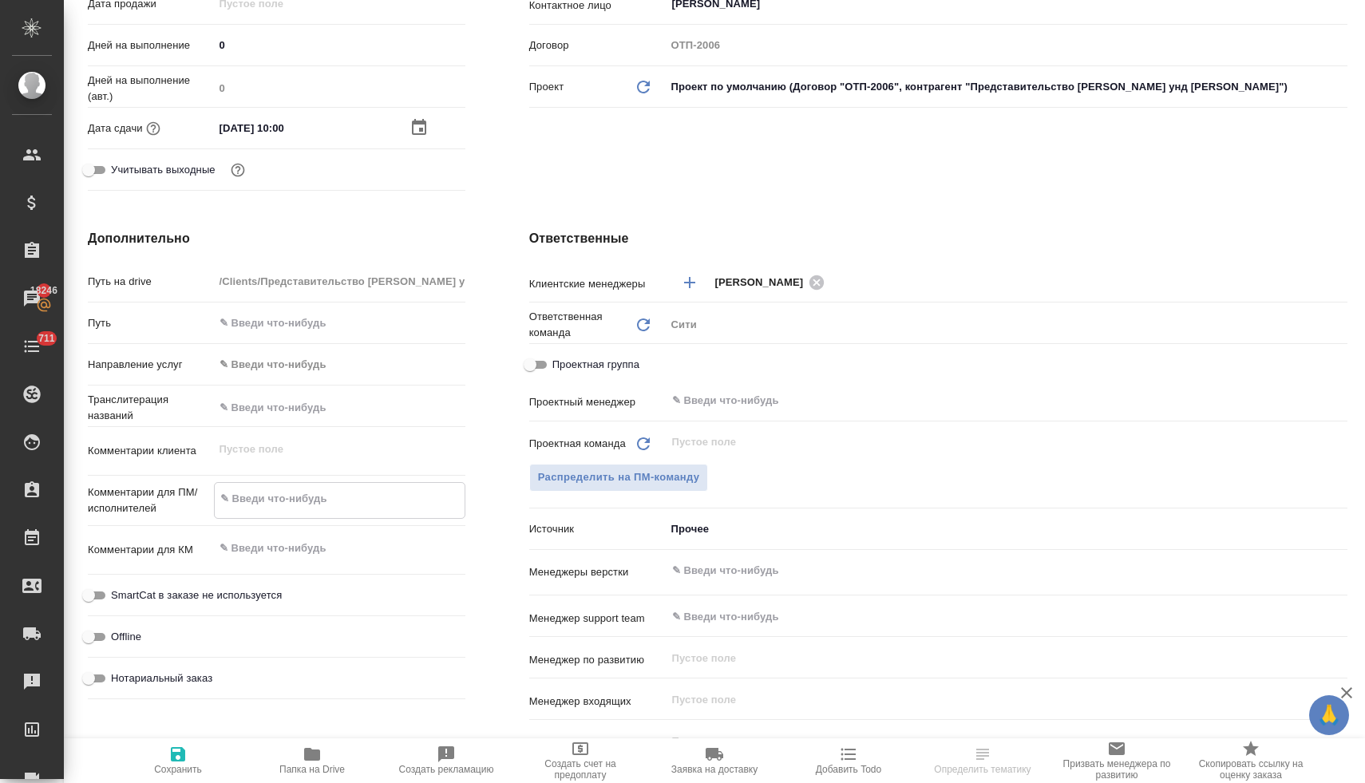
type textarea "x"
type textarea "фи"
type textarea "x"
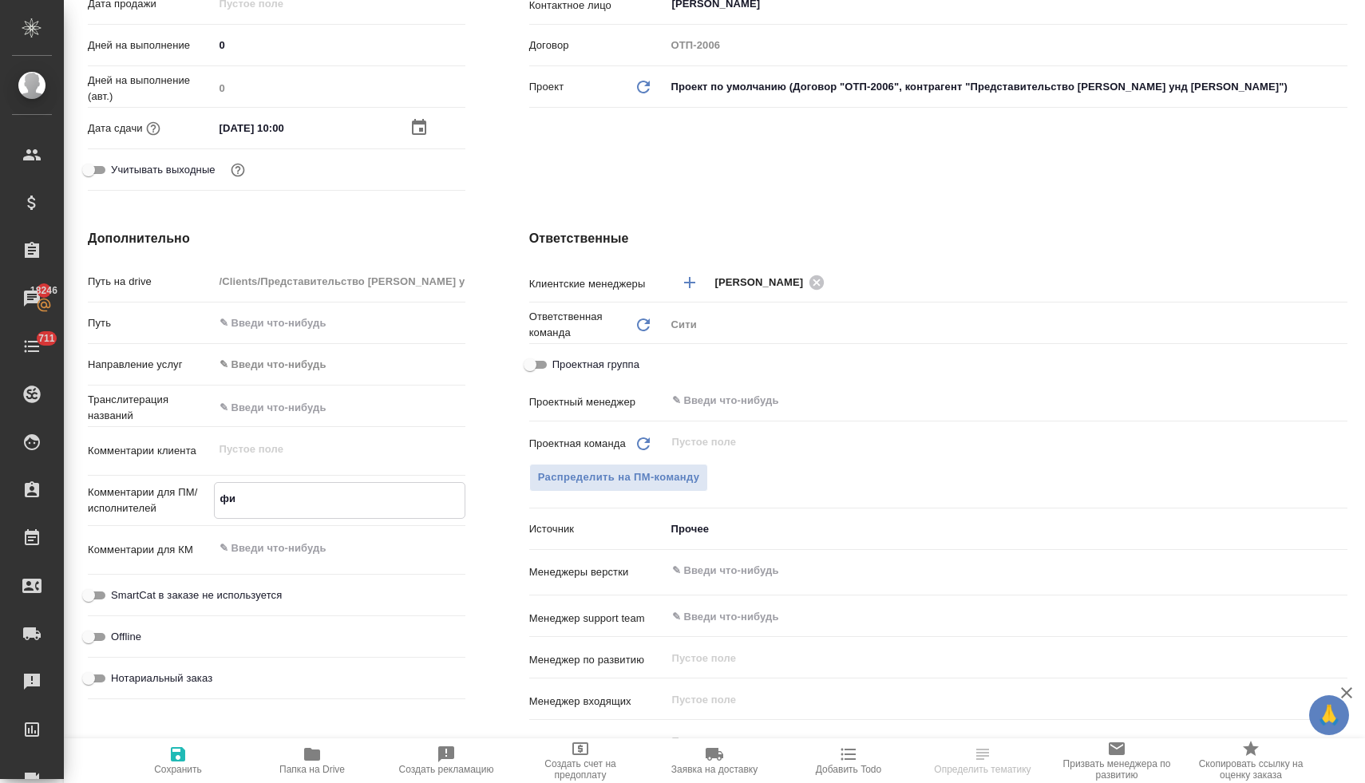
type textarea "x"
type textarea "фиш"
type textarea "x"
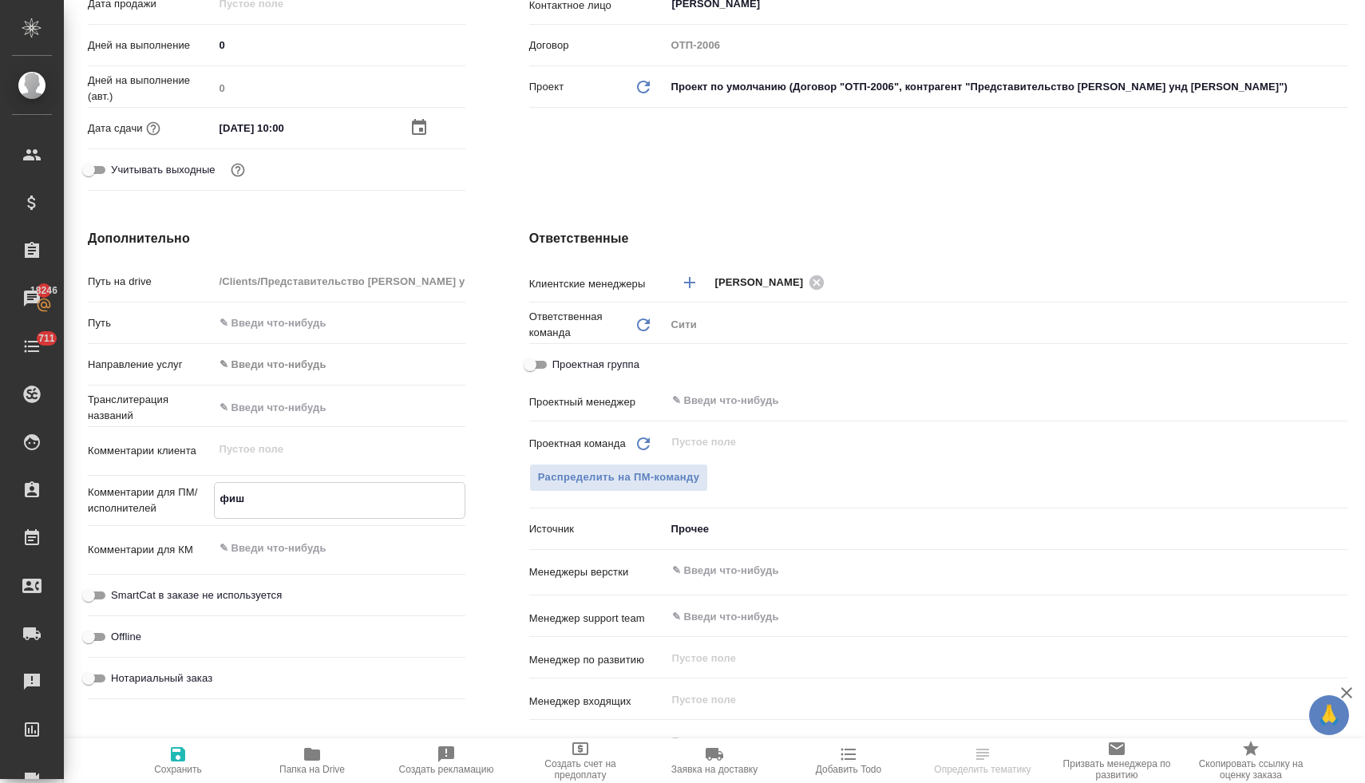
type textarea "фише"
type textarea "x"
type textarea "фишер"
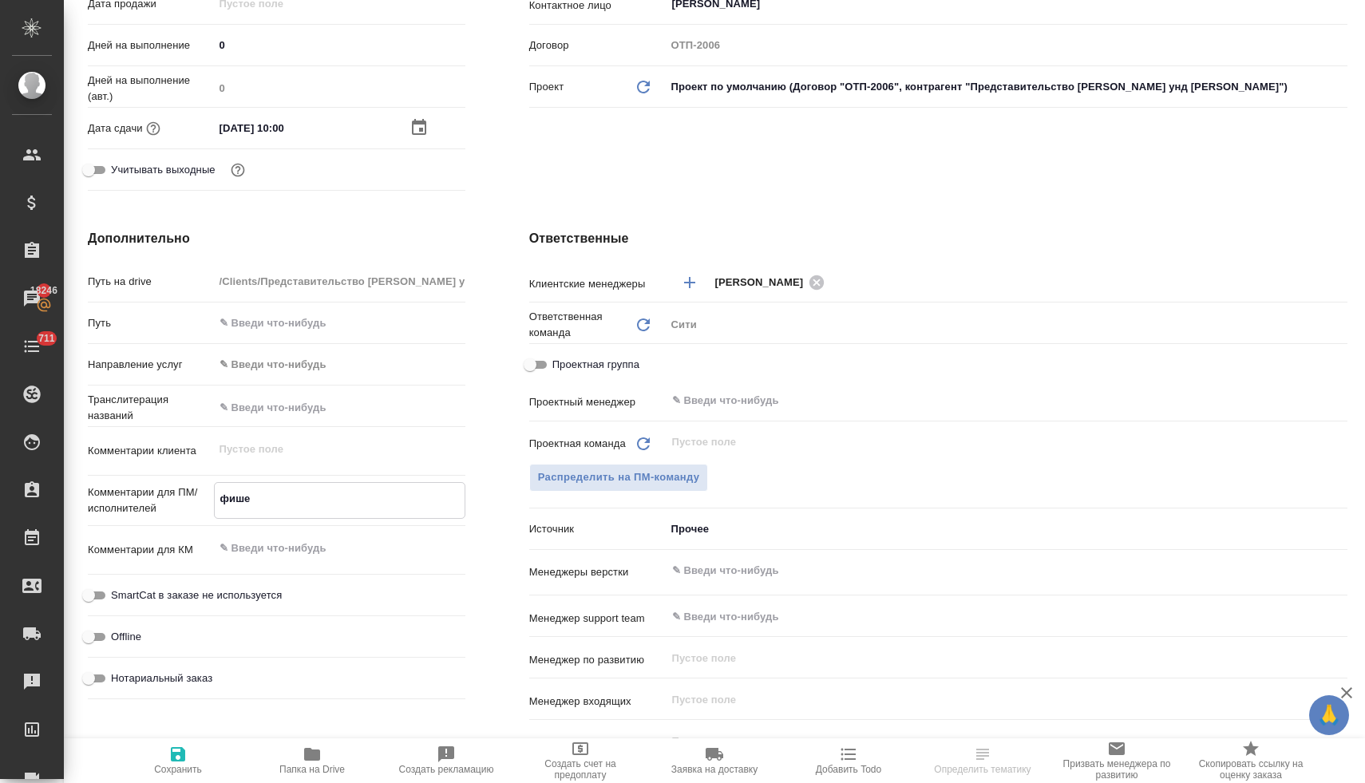
type textarea "x"
type textarea "фишеру"
type textarea "x"
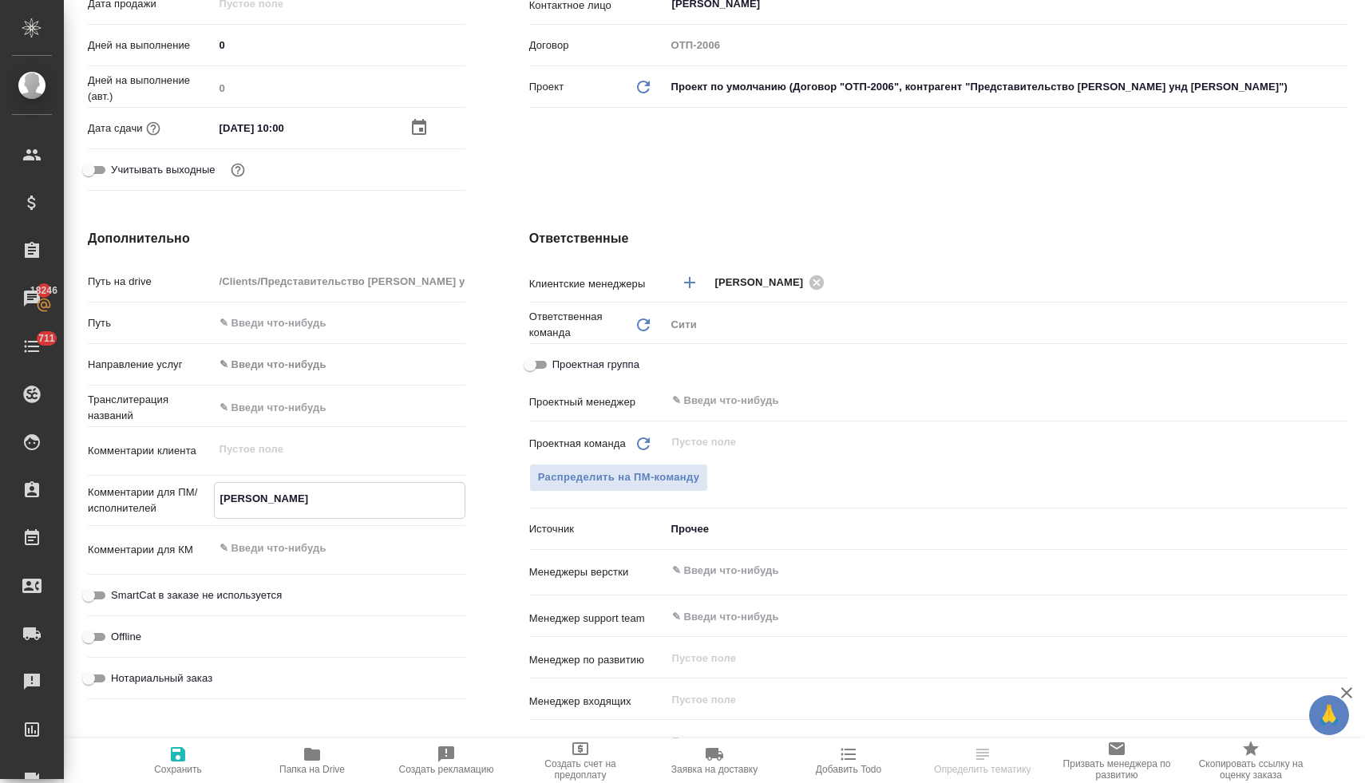
type textarea "x"
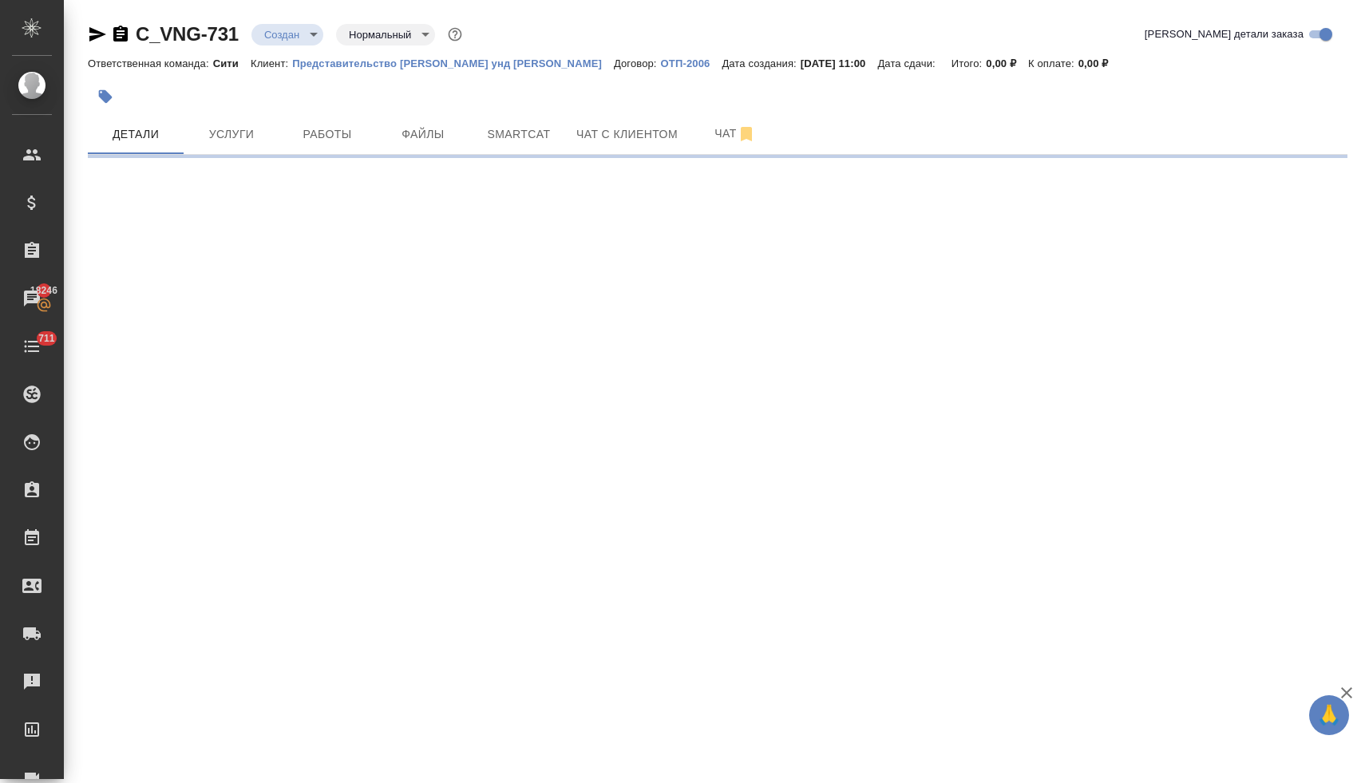
scroll to position [0, 0]
select select "RU"
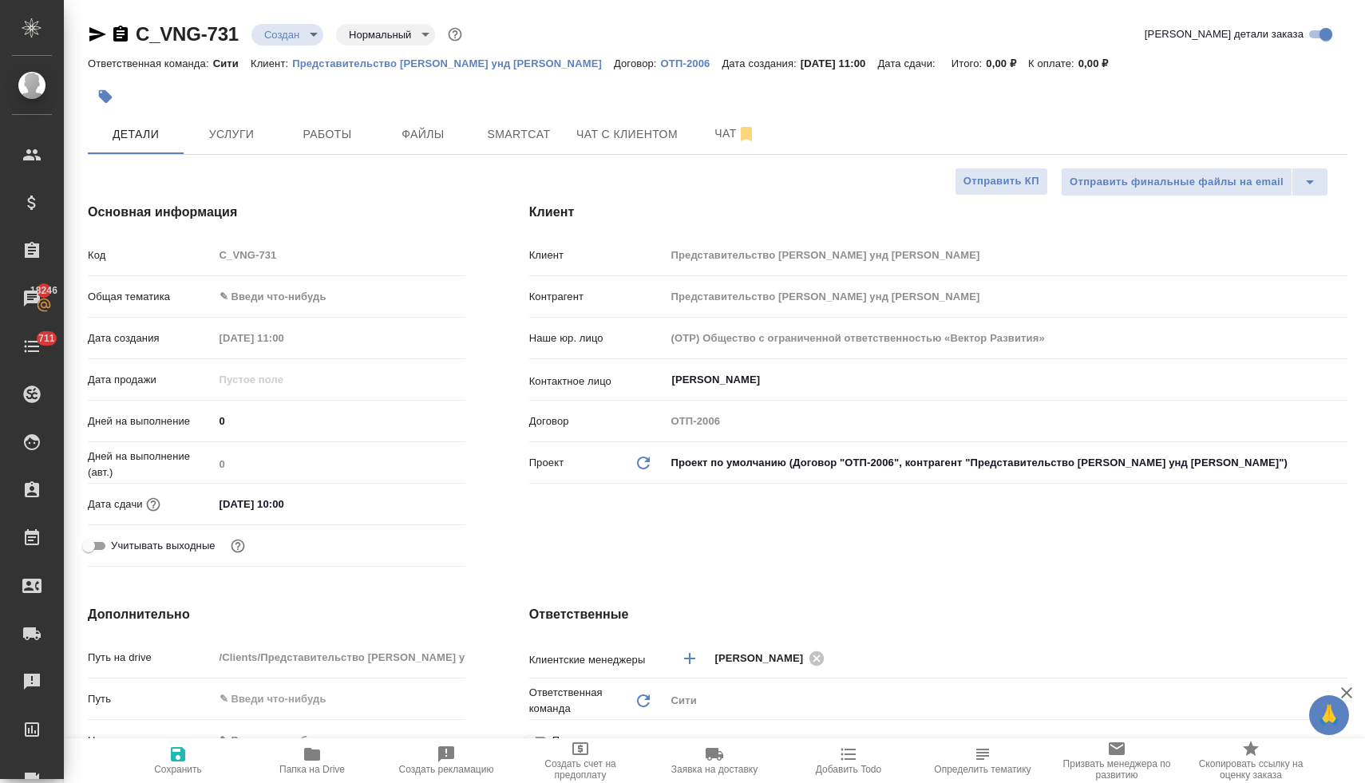
type textarea "x"
click at [301, 298] on body "🙏 .cls-1 fill:#fff; AWATERA Lyamina Nadezhda Клиенты Спецификации Заказы 18246 …" at bounding box center [682, 391] width 1365 height 783
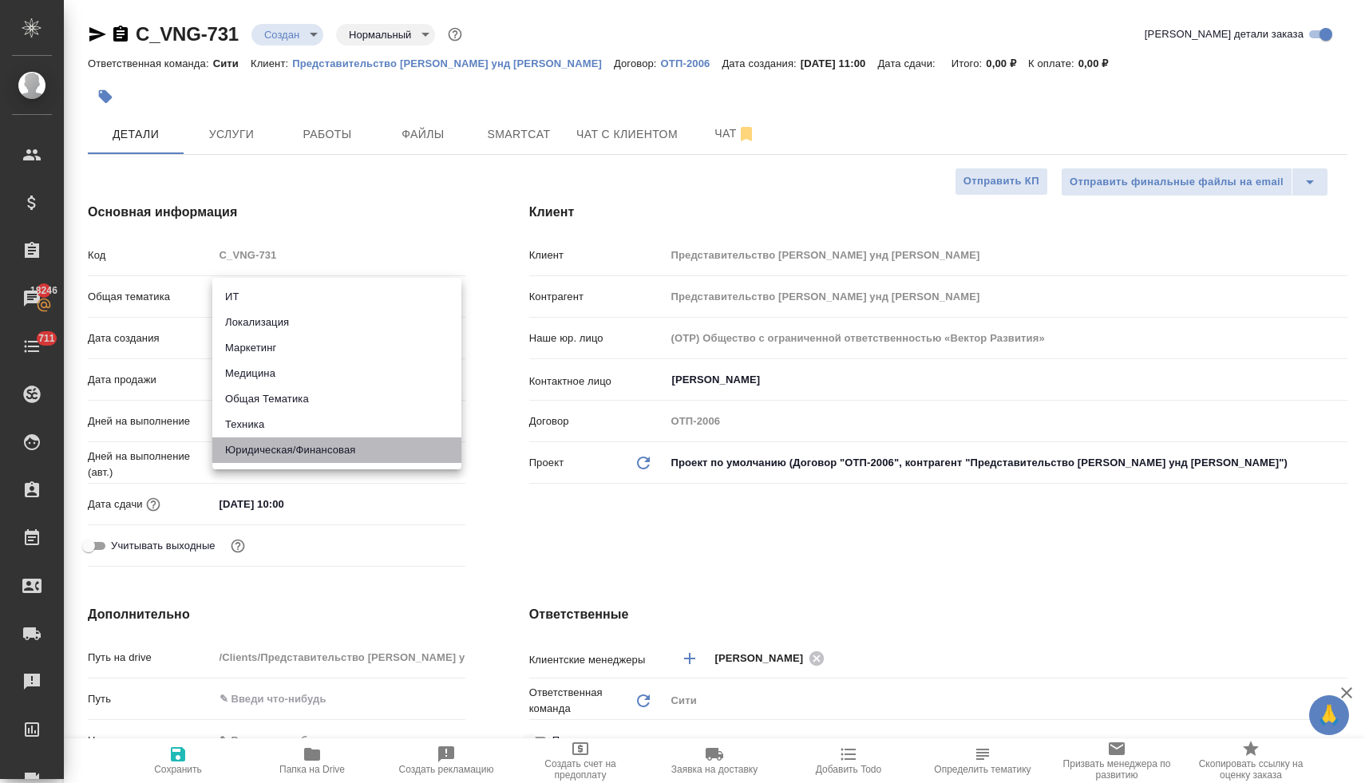
click at [314, 457] on li "Юридическая/Финансовая" at bounding box center [336, 450] width 249 height 26
type input "yr-fn"
type textarea "x"
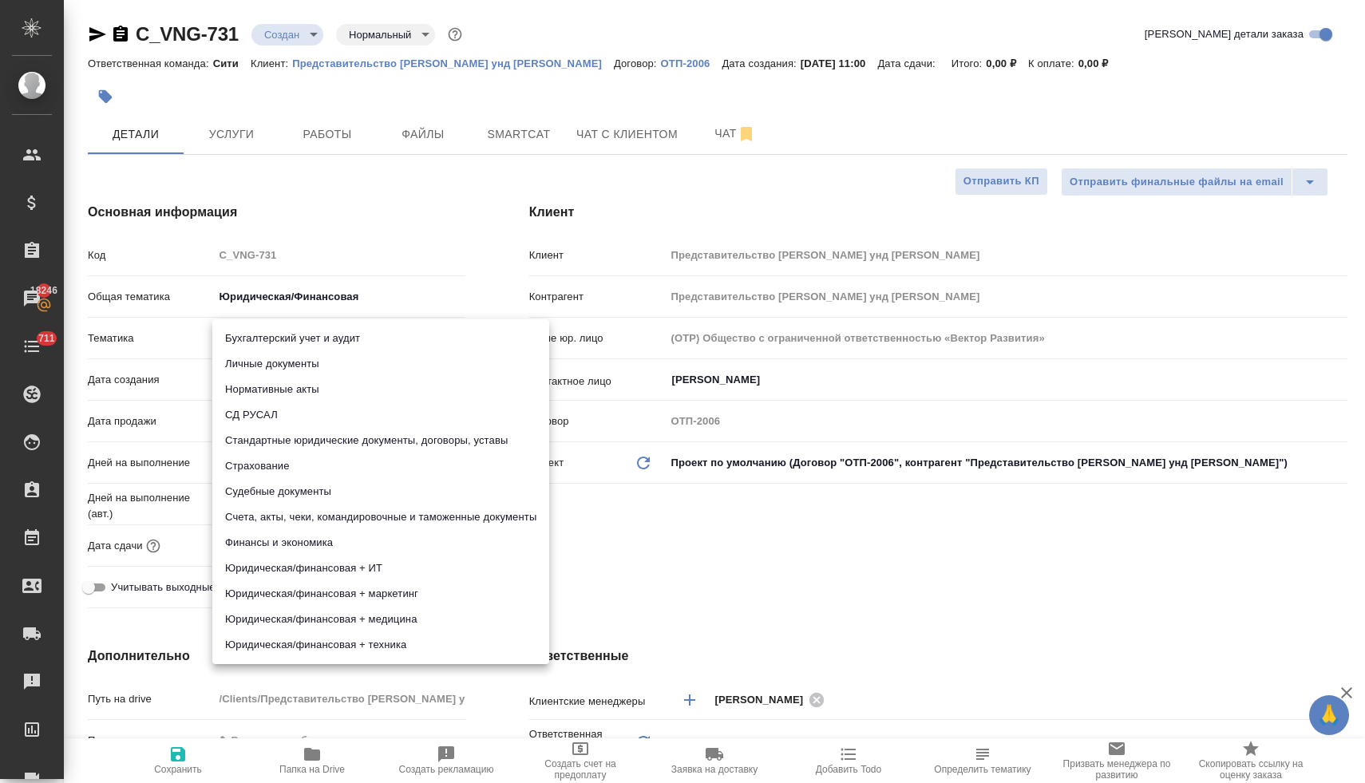
click at [286, 330] on body "🙏 .cls-1 fill:#fff; AWATERA Lyamina Nadezhda Клиенты Спецификации Заказы 18246 …" at bounding box center [682, 391] width 1365 height 783
click at [294, 365] on li "Личные документы" at bounding box center [380, 364] width 337 height 26
type textarea "x"
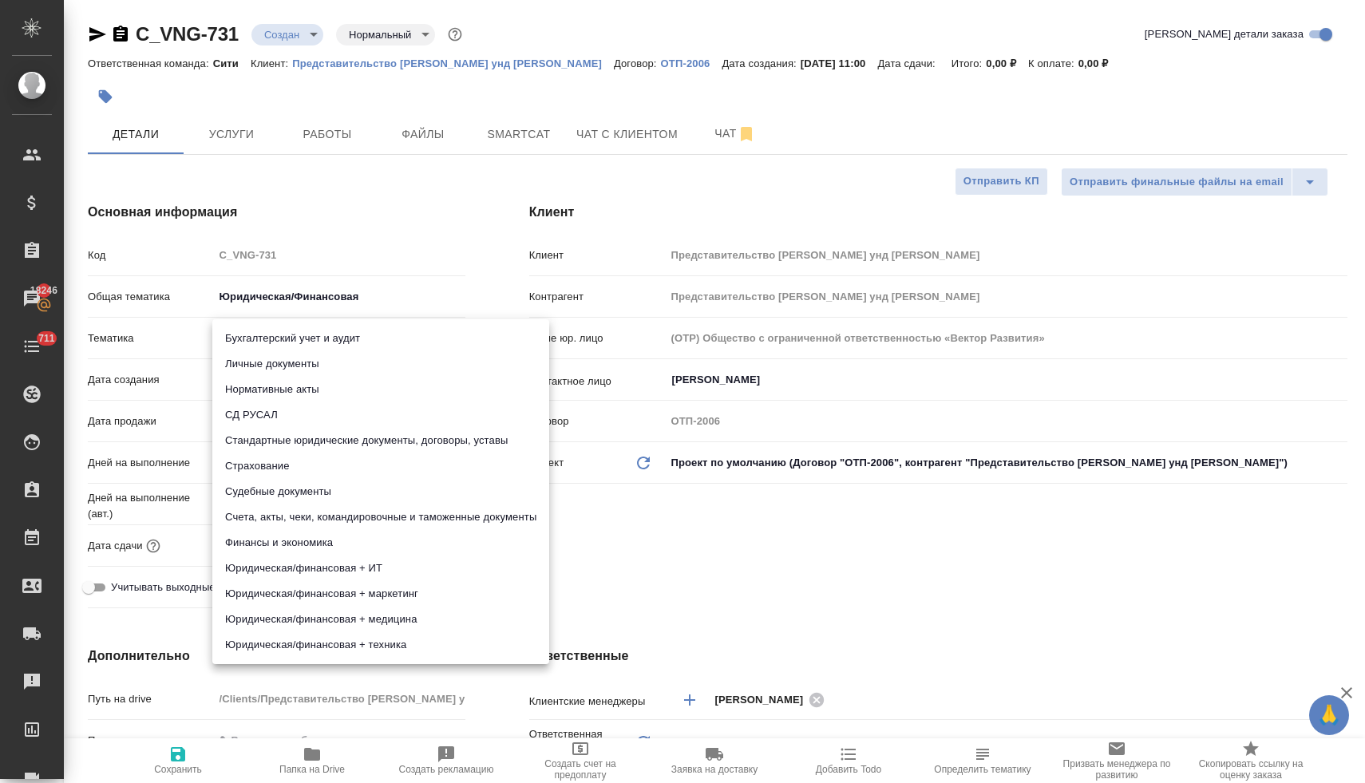
type input "5a8b8b956a9677013d343cfe"
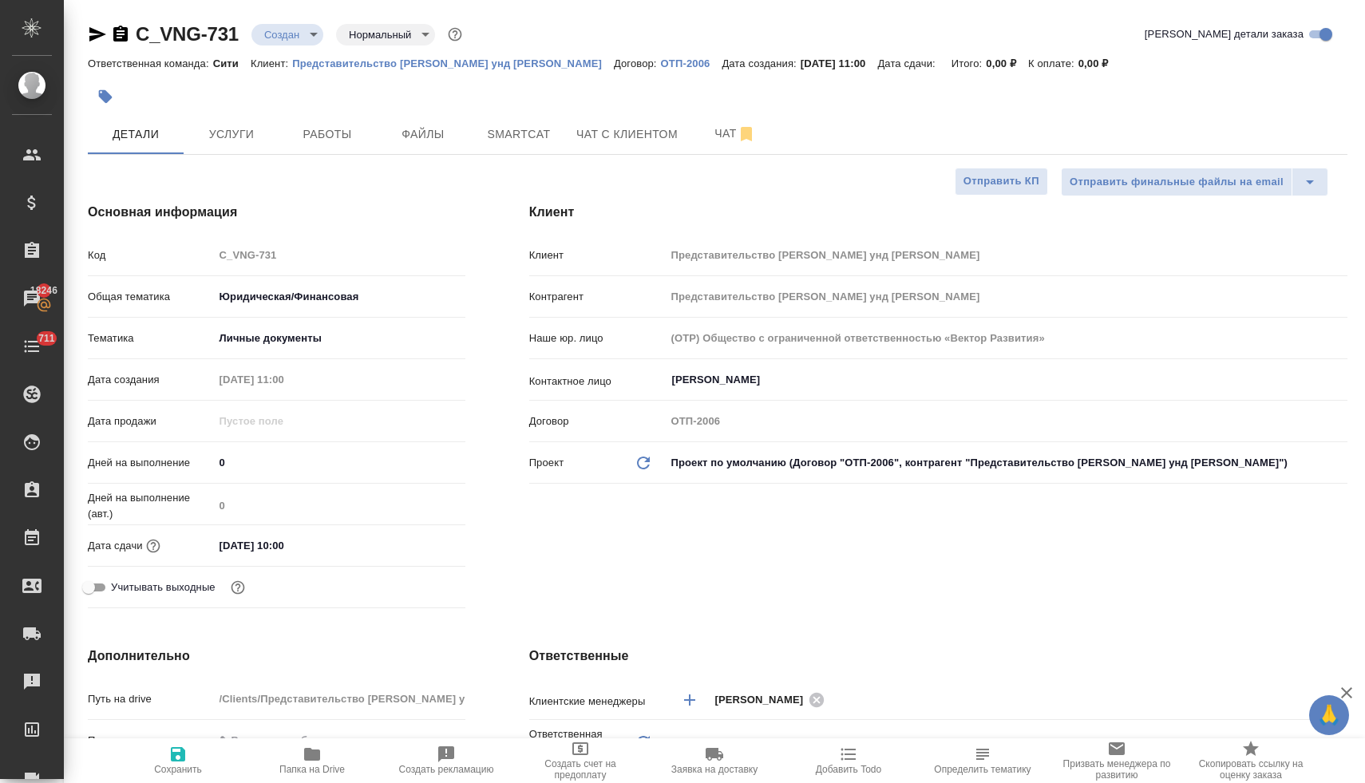
click at [288, 338] on body "🙏 .cls-1 fill:#fff; AWATERA Lyamina Nadezhda Клиенты Спецификации Заказы 18246 …" at bounding box center [682, 391] width 1365 height 783
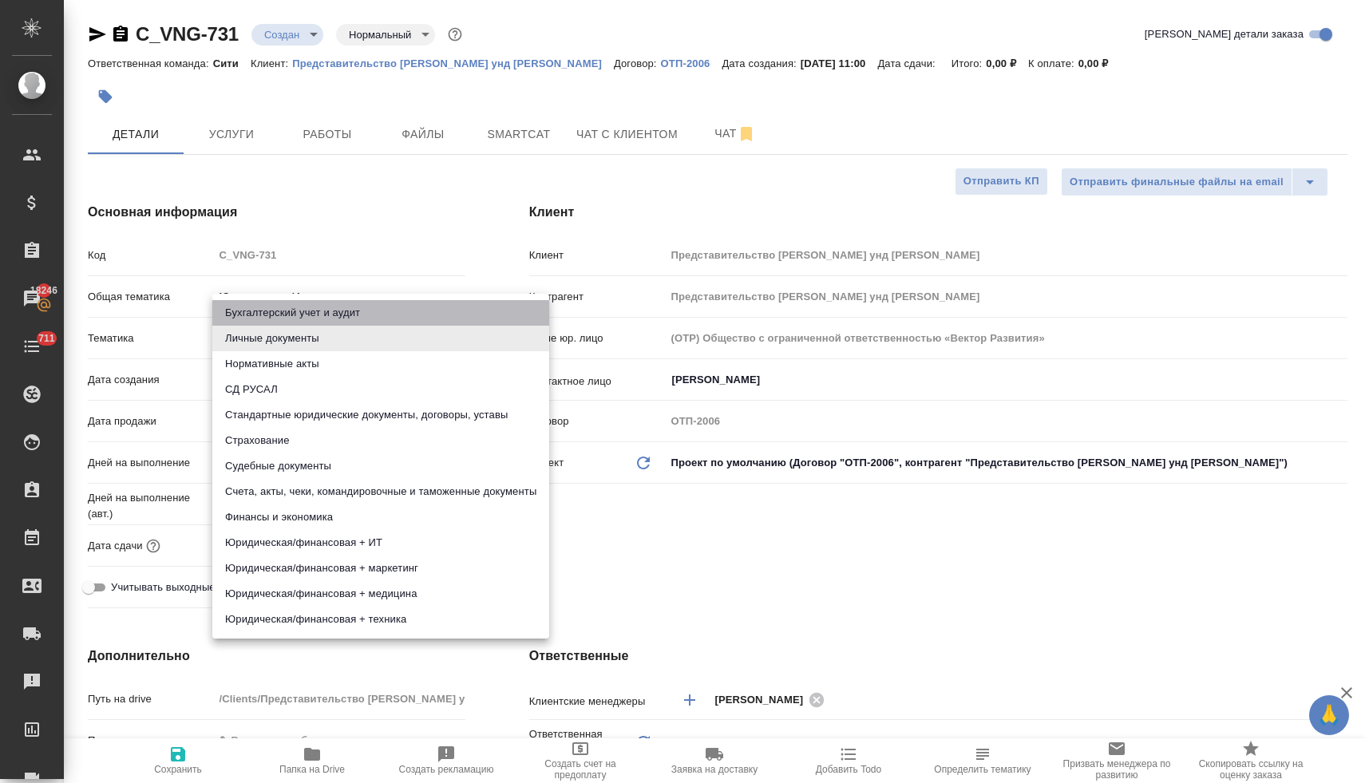
click at [302, 312] on li "Бухгалтерский учет и аудит" at bounding box center [380, 313] width 337 height 26
type textarea "x"
type input "6149848a2b7be24903fd7a88"
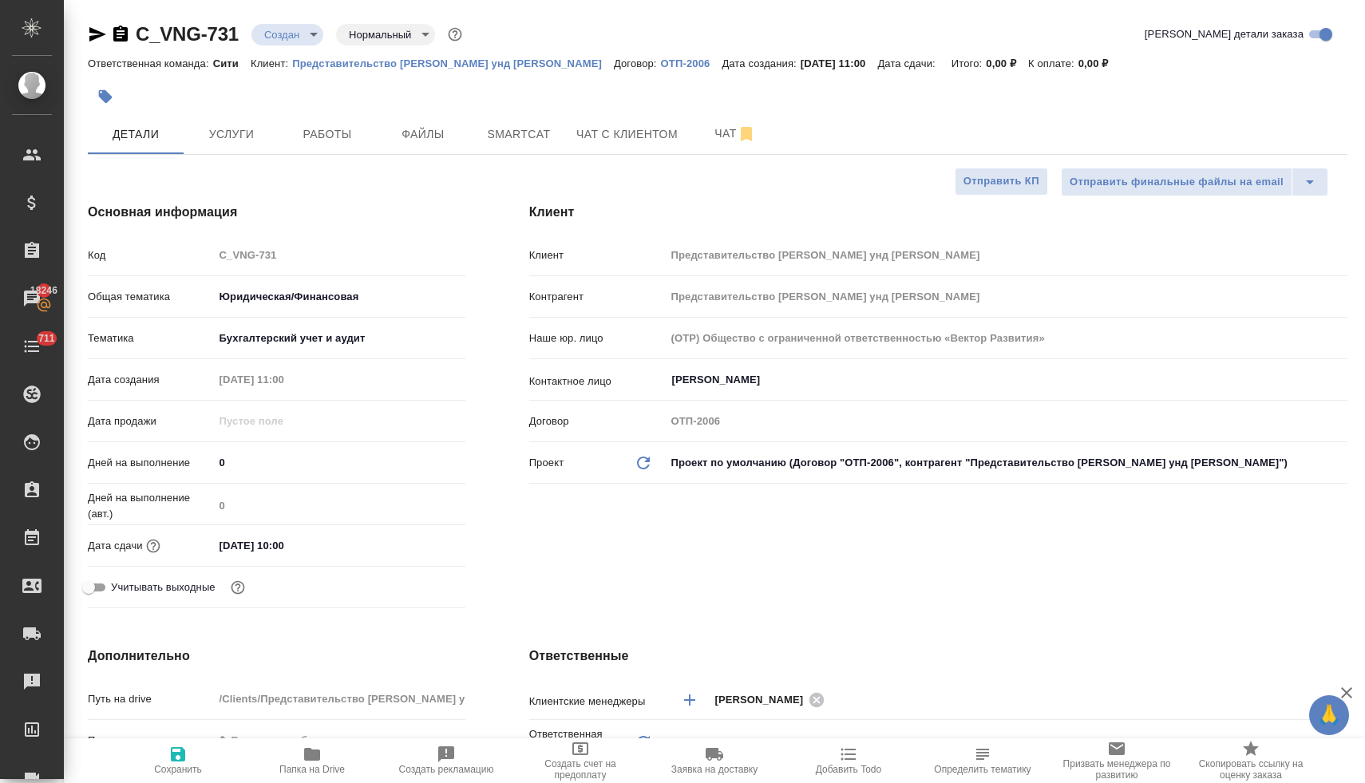
click at [178, 761] on icon "button" at bounding box center [178, 754] width 14 height 14
type textarea "x"
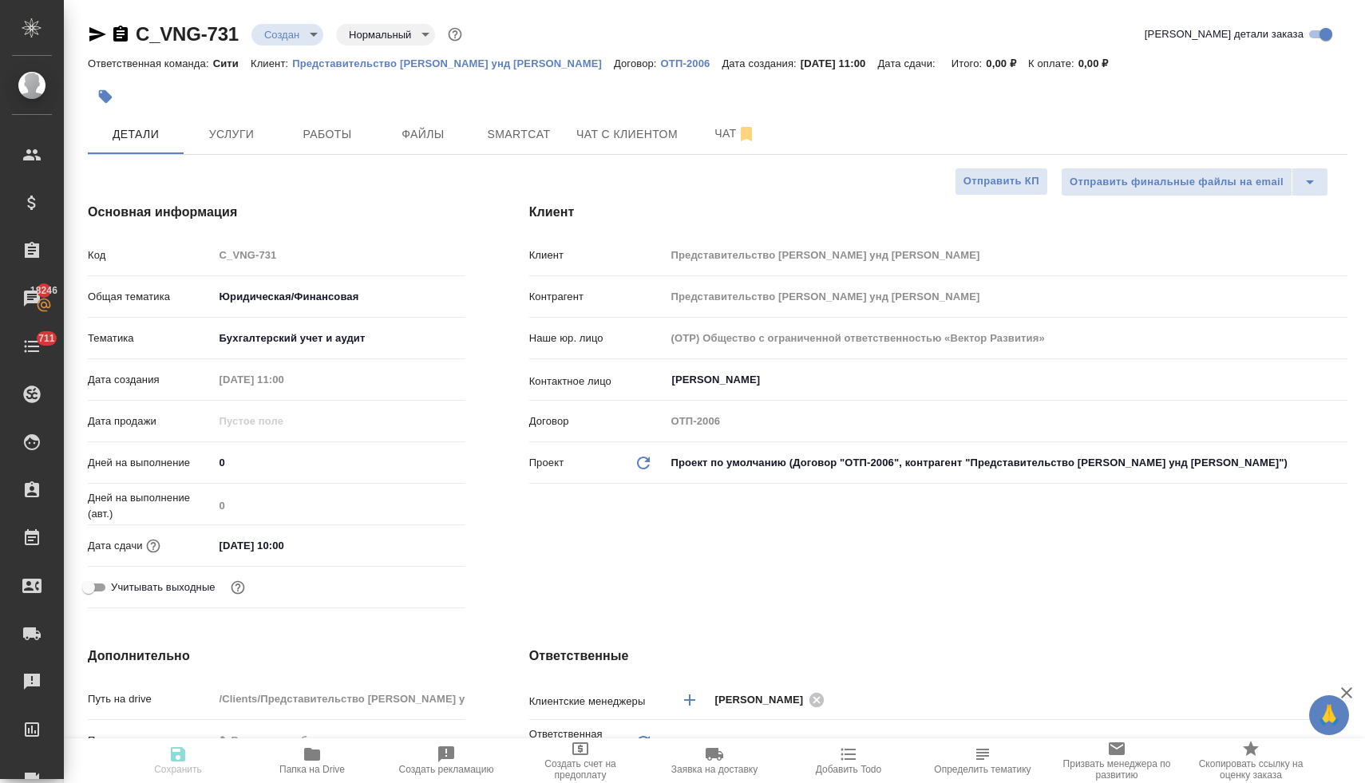
type textarea "x"
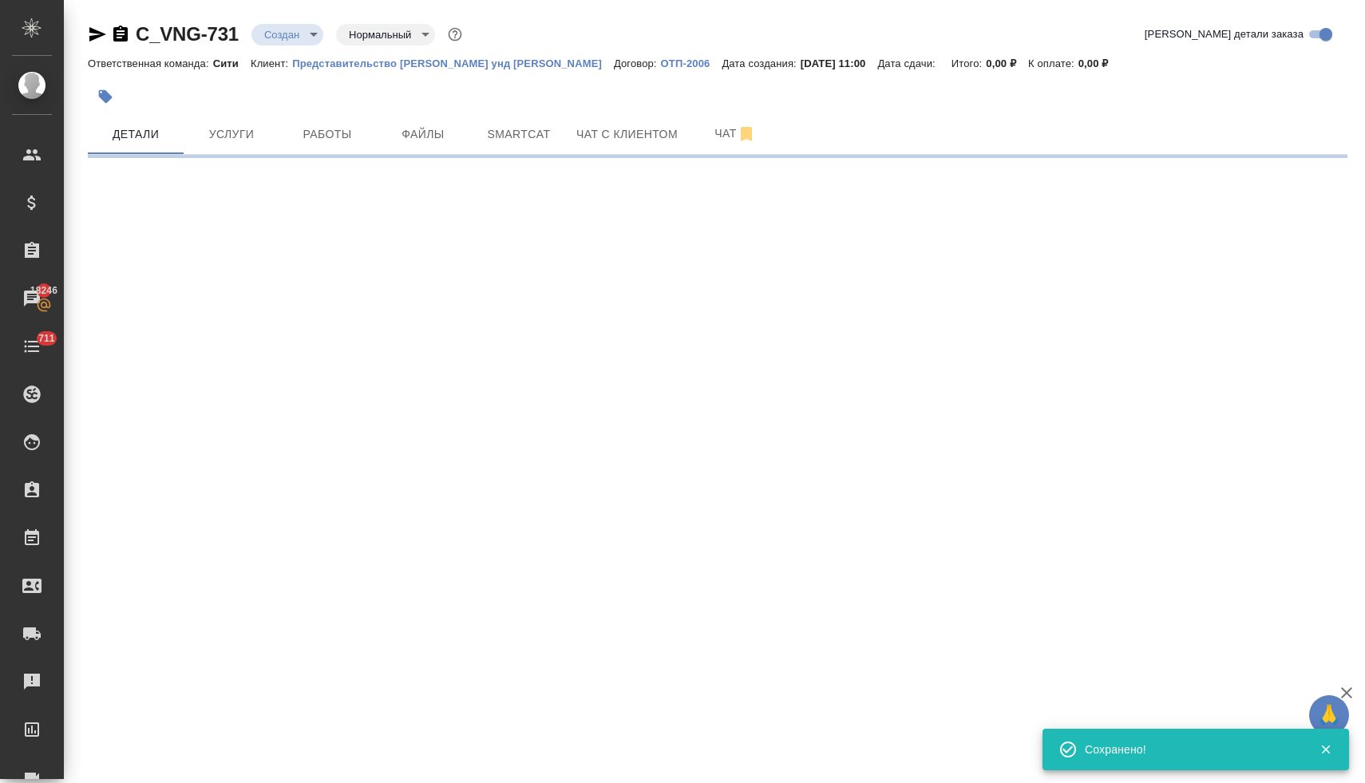
select select "RU"
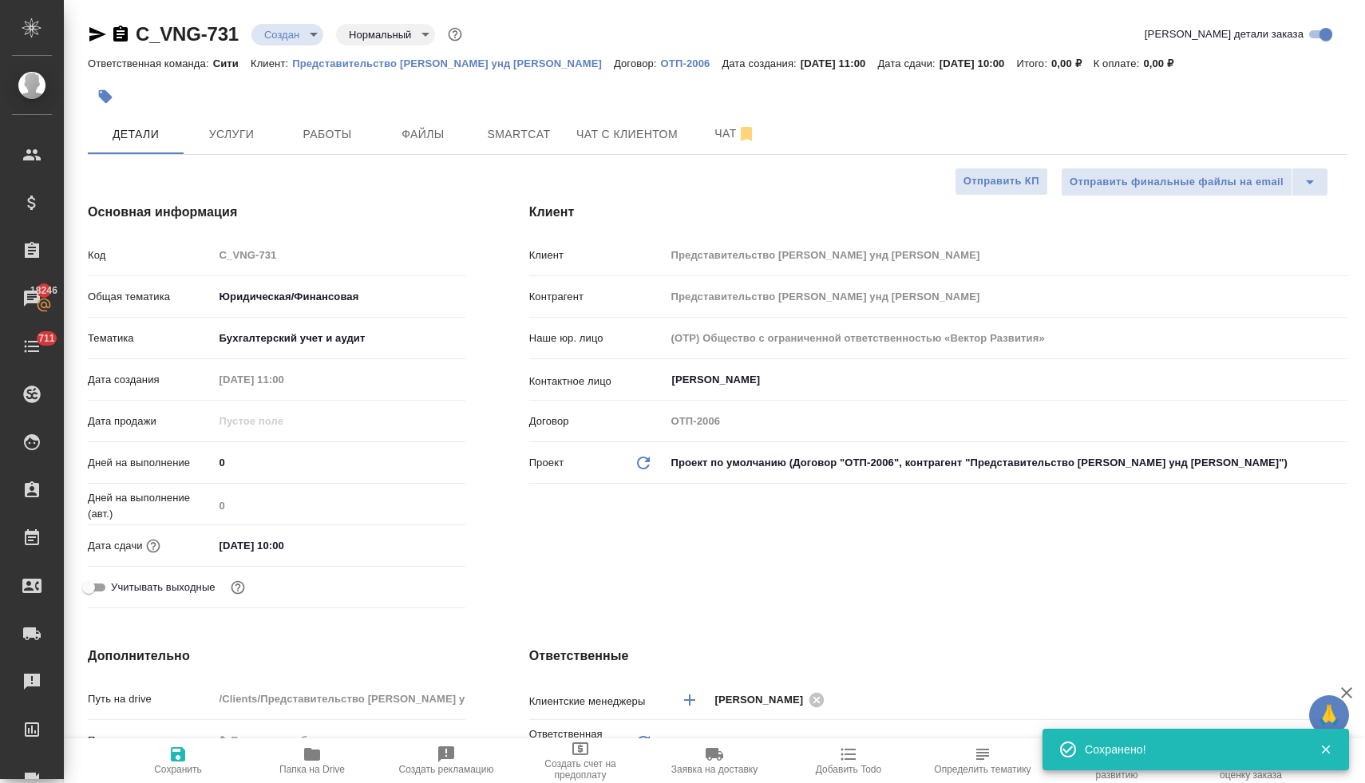
type textarea "x"
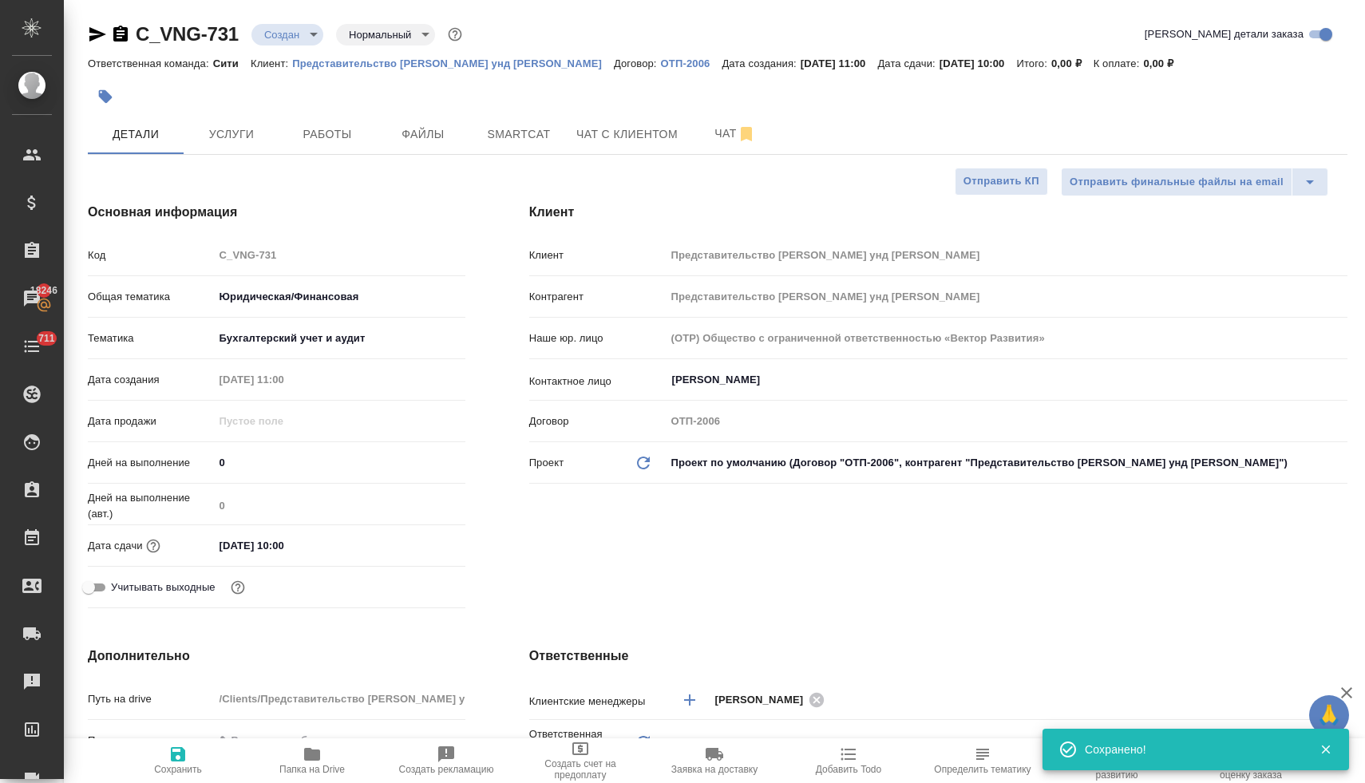
type textarea "x"
click at [300, 767] on span "Папка на Drive" at bounding box center [311, 769] width 65 height 11
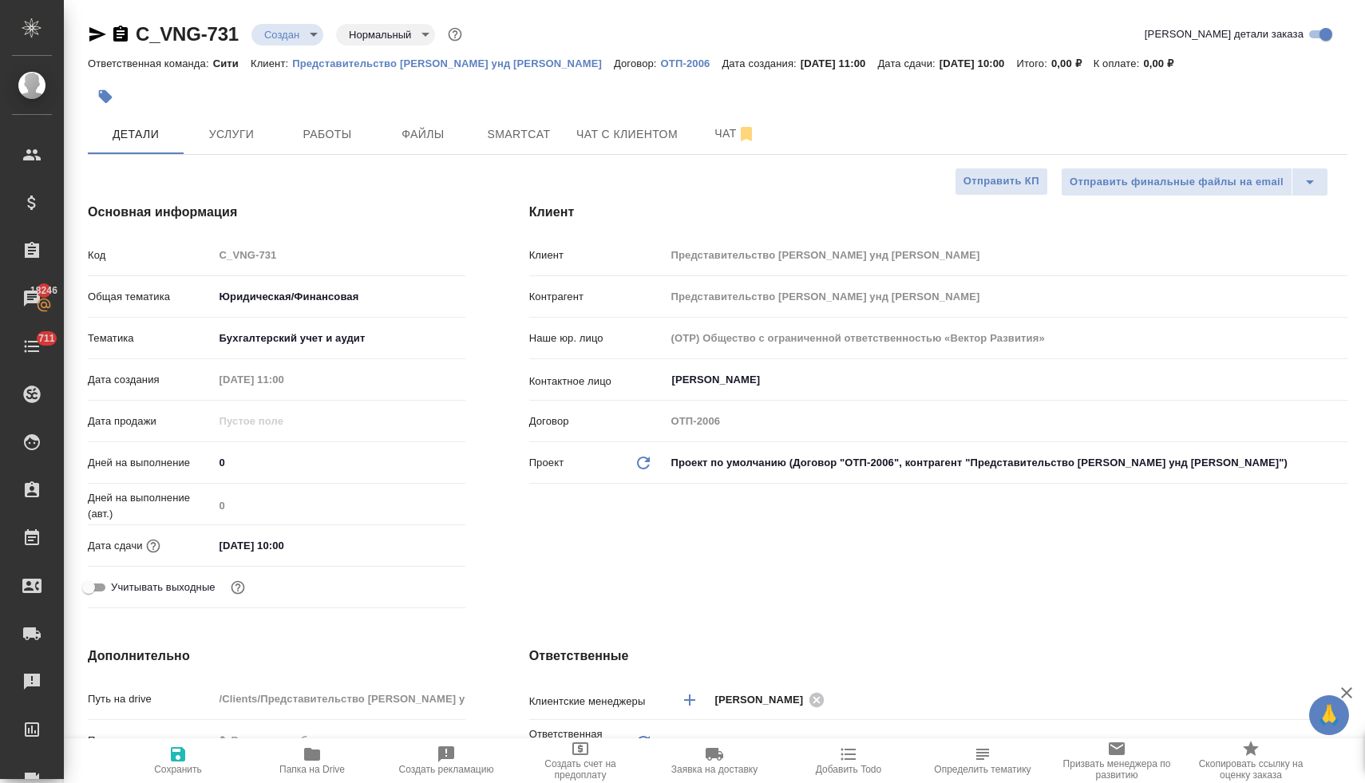
type textarea "x"
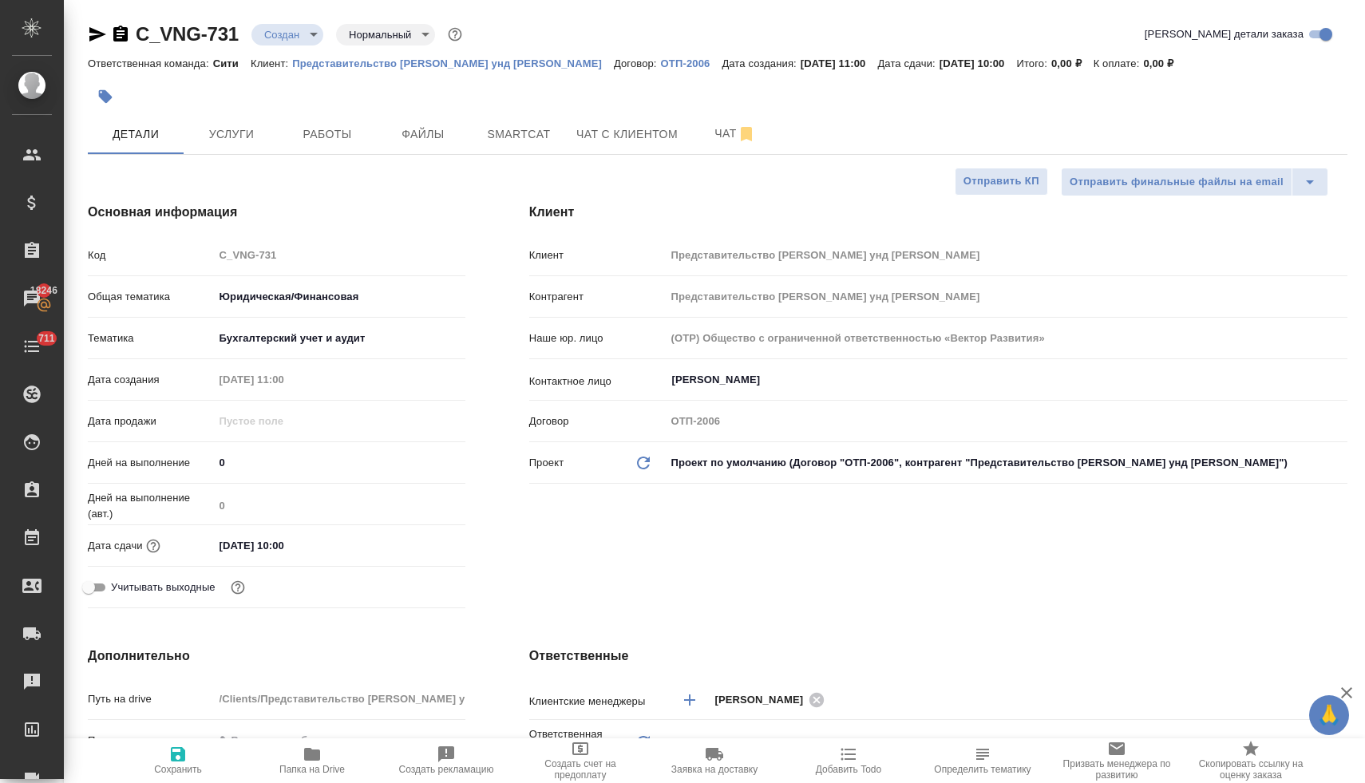
type textarea "x"
click at [238, 130] on span "Услуги" at bounding box center [231, 134] width 77 height 20
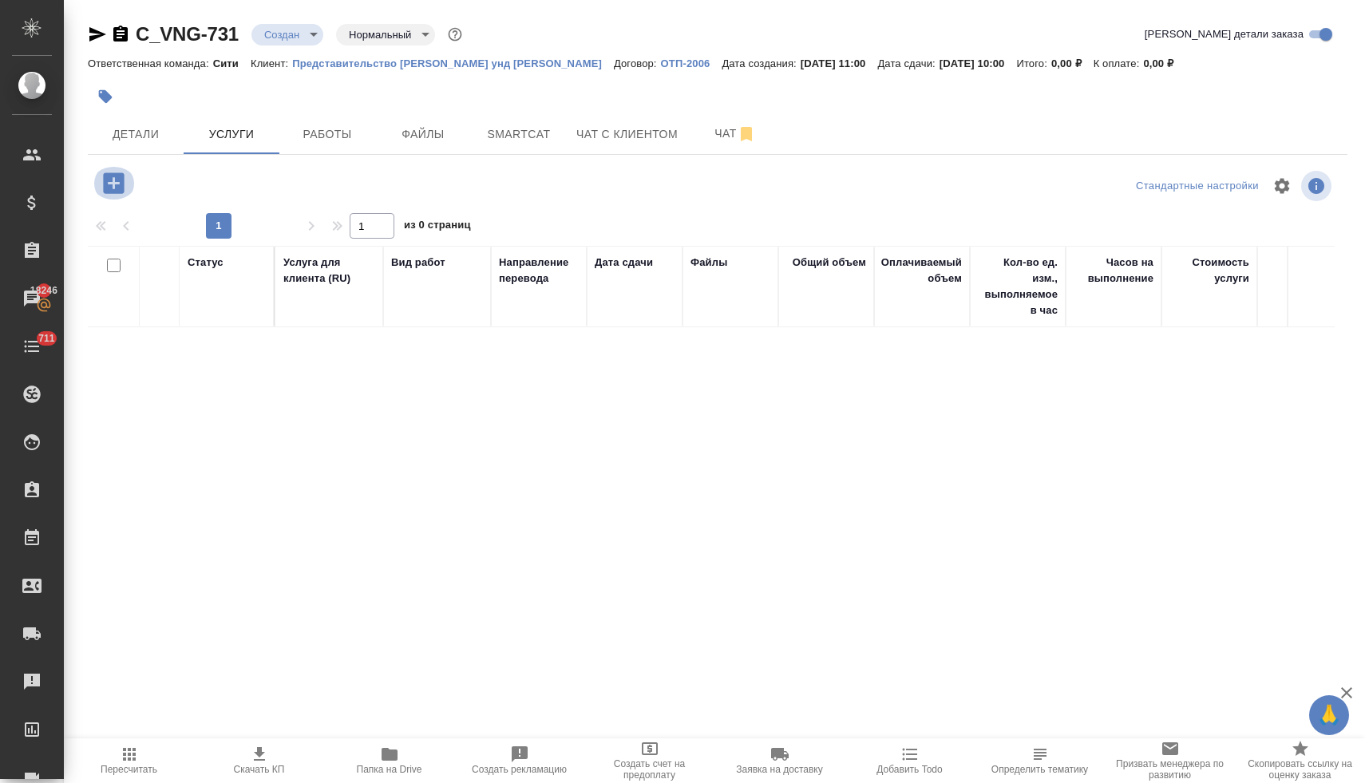
click at [114, 185] on icon "button" at bounding box center [114, 183] width 28 height 28
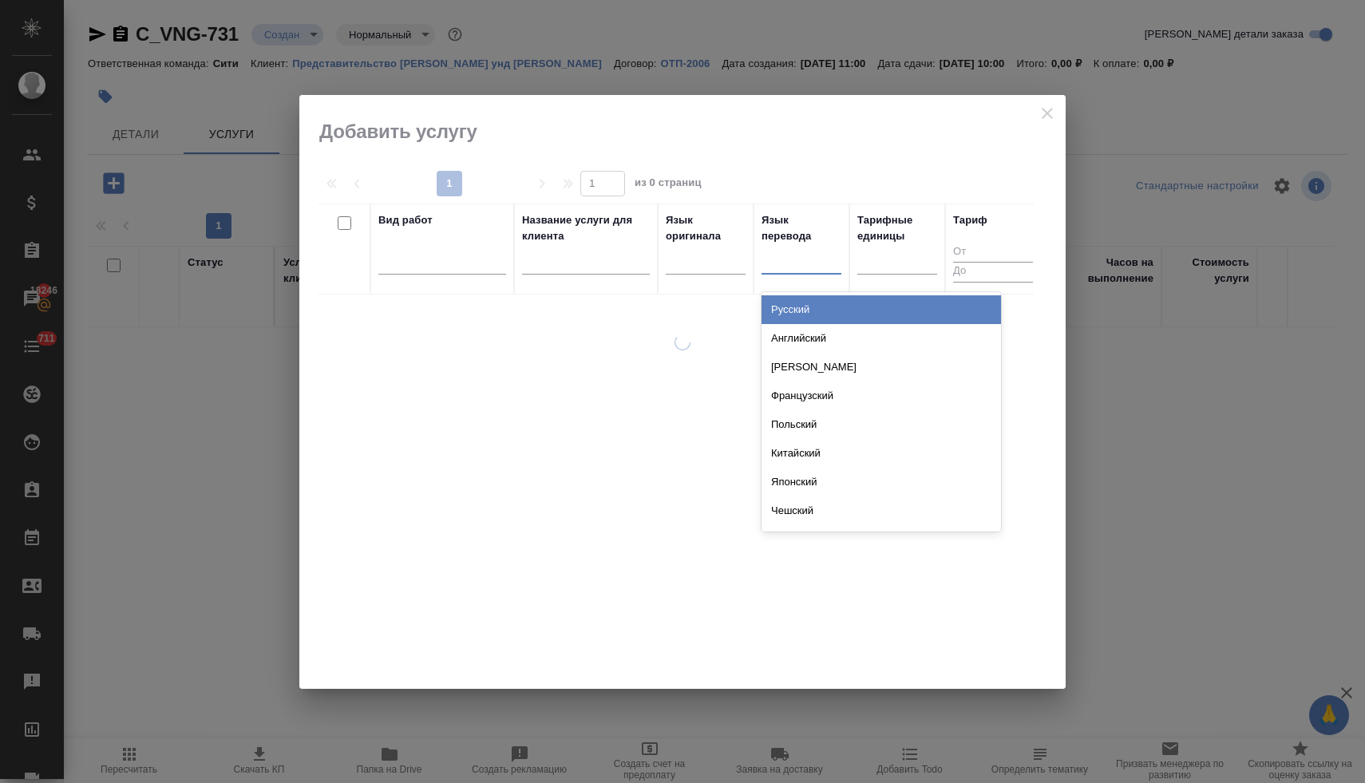
click at [819, 258] on div at bounding box center [801, 258] width 80 height 23
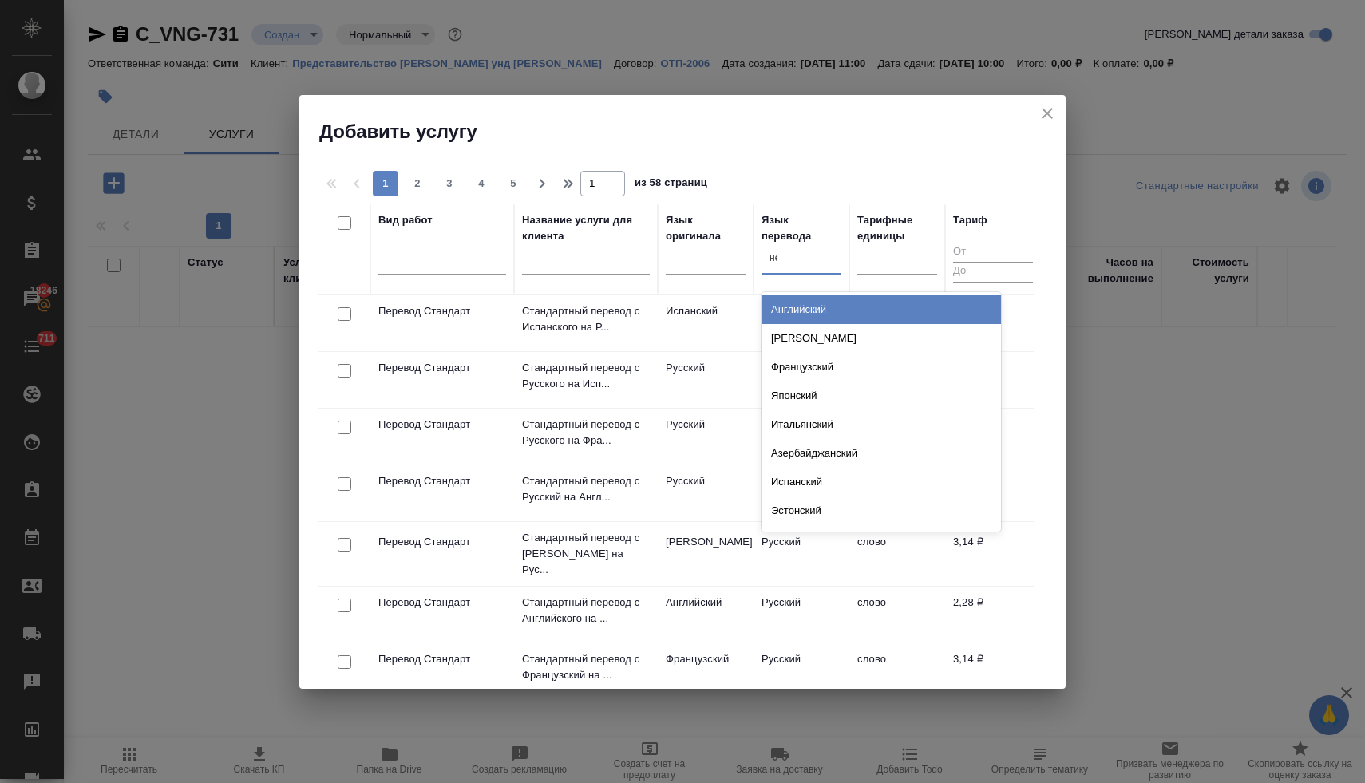
type input "нем"
click at [813, 310] on div "Немецкий" at bounding box center [880, 309] width 239 height 29
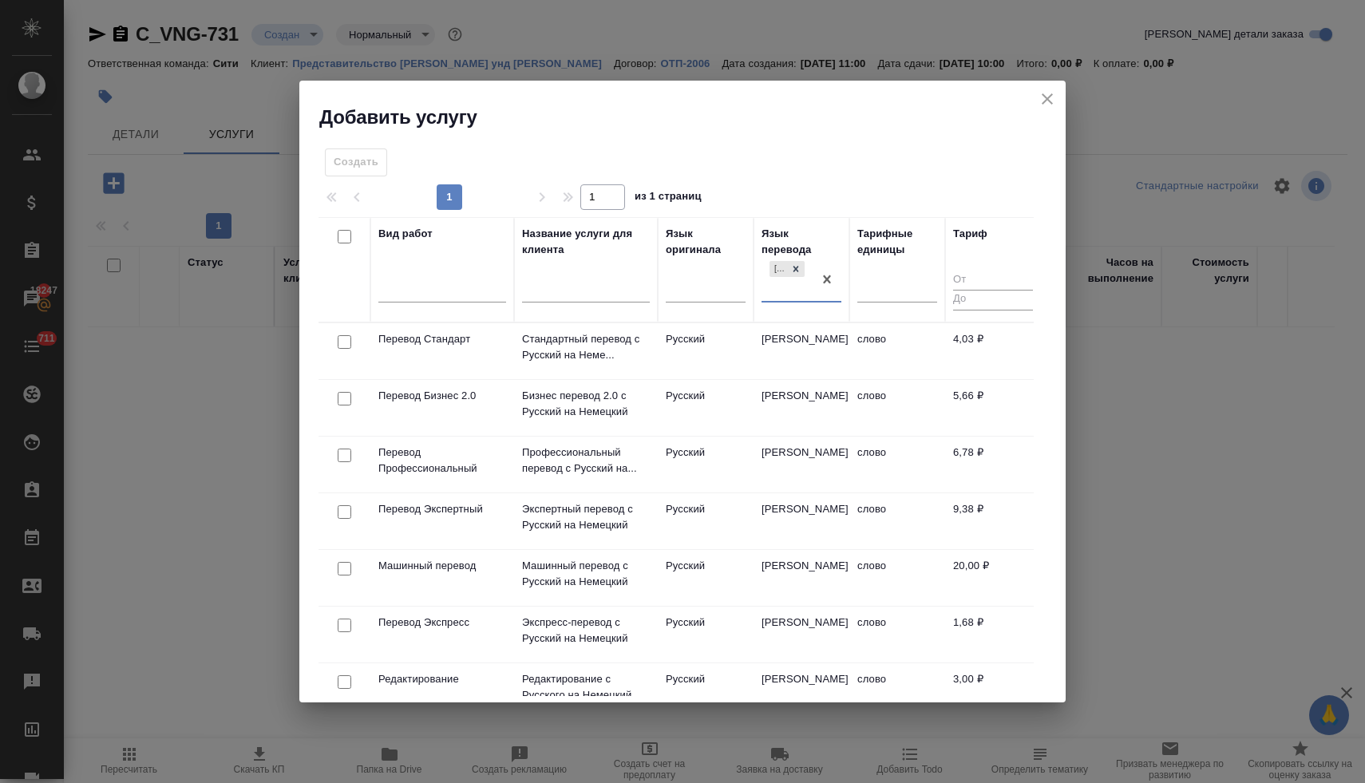
click at [342, 458] on input "checkbox" at bounding box center [345, 455] width 14 height 14
checkbox input "true"
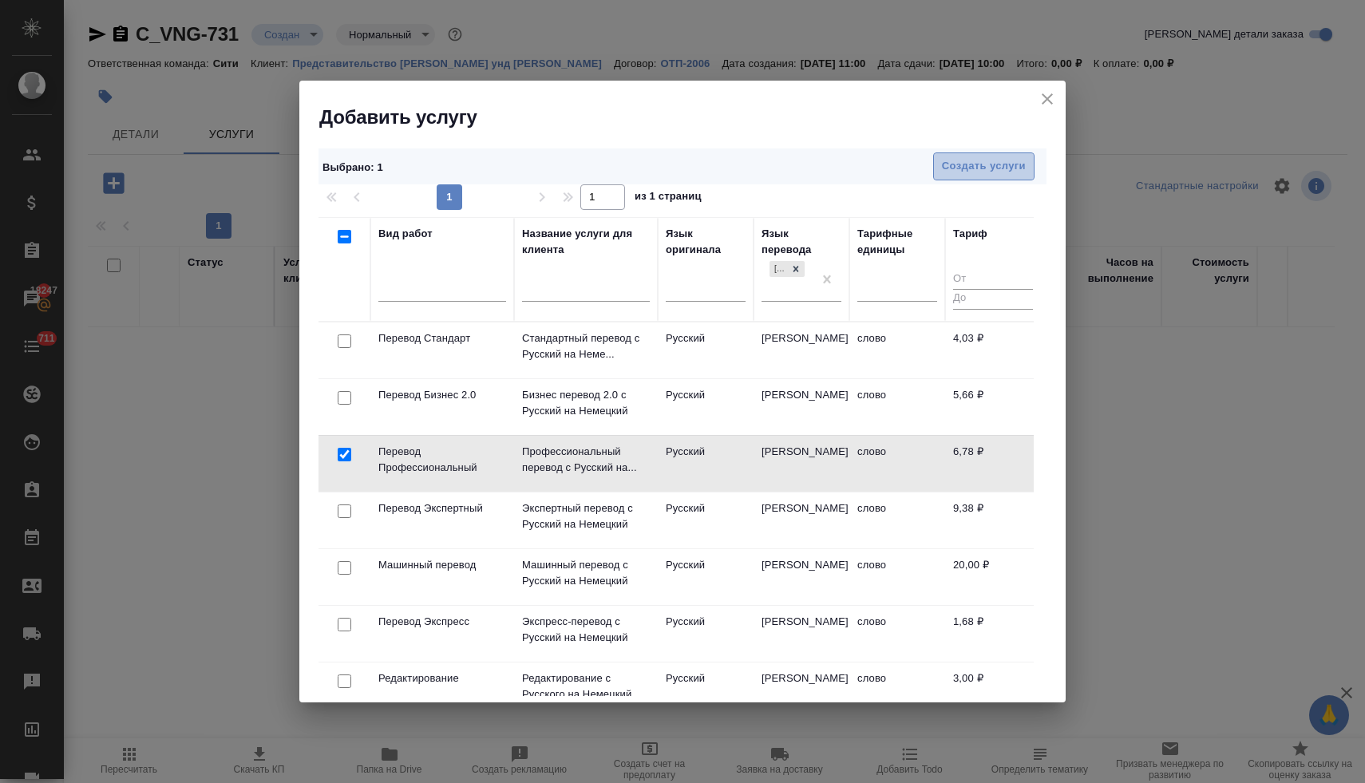
click at [998, 164] on span "Создать услуги" at bounding box center [984, 166] width 84 height 18
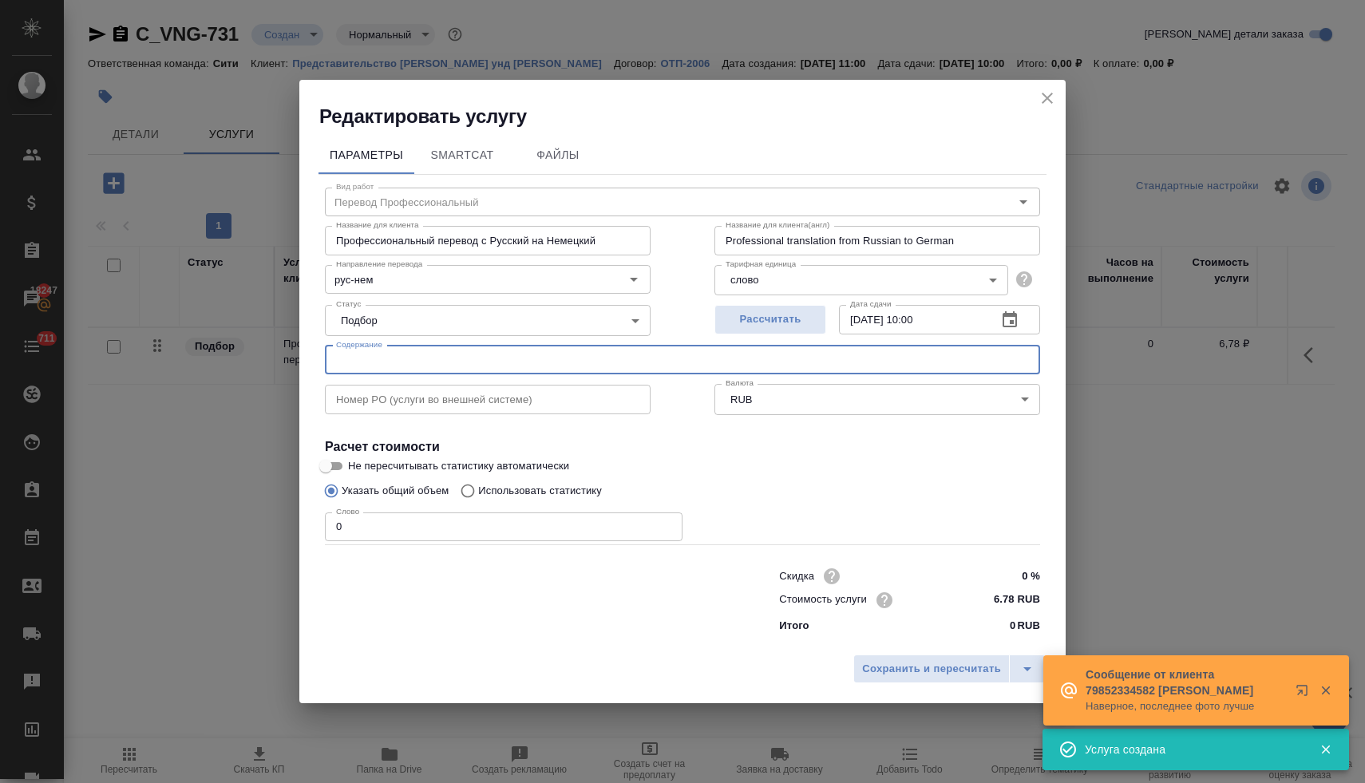
click at [464, 361] on input "text" at bounding box center [682, 360] width 715 height 29
paste input "39.25_Woche"
type input "39.25_Woche"
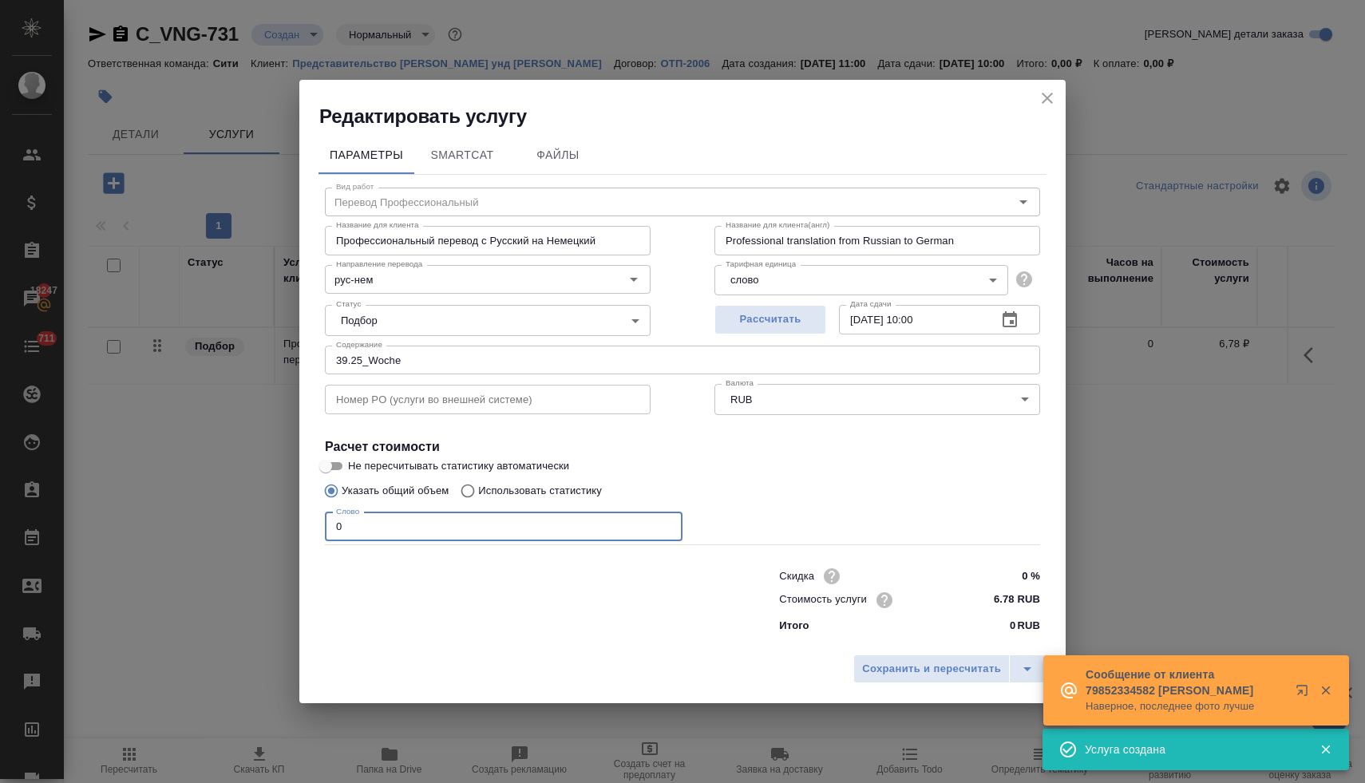
drag, startPoint x: 360, startPoint y: 527, endPoint x: 303, endPoint y: 520, distance: 57.1
click at [305, 521] on div "Параметры SmartCat Файлы Вид работ Перевод Профессиональный Вид работ Название …" at bounding box center [682, 387] width 766 height 517
type input "1322"
click at [905, 665] on span "Сохранить и пересчитать" at bounding box center [931, 669] width 139 height 18
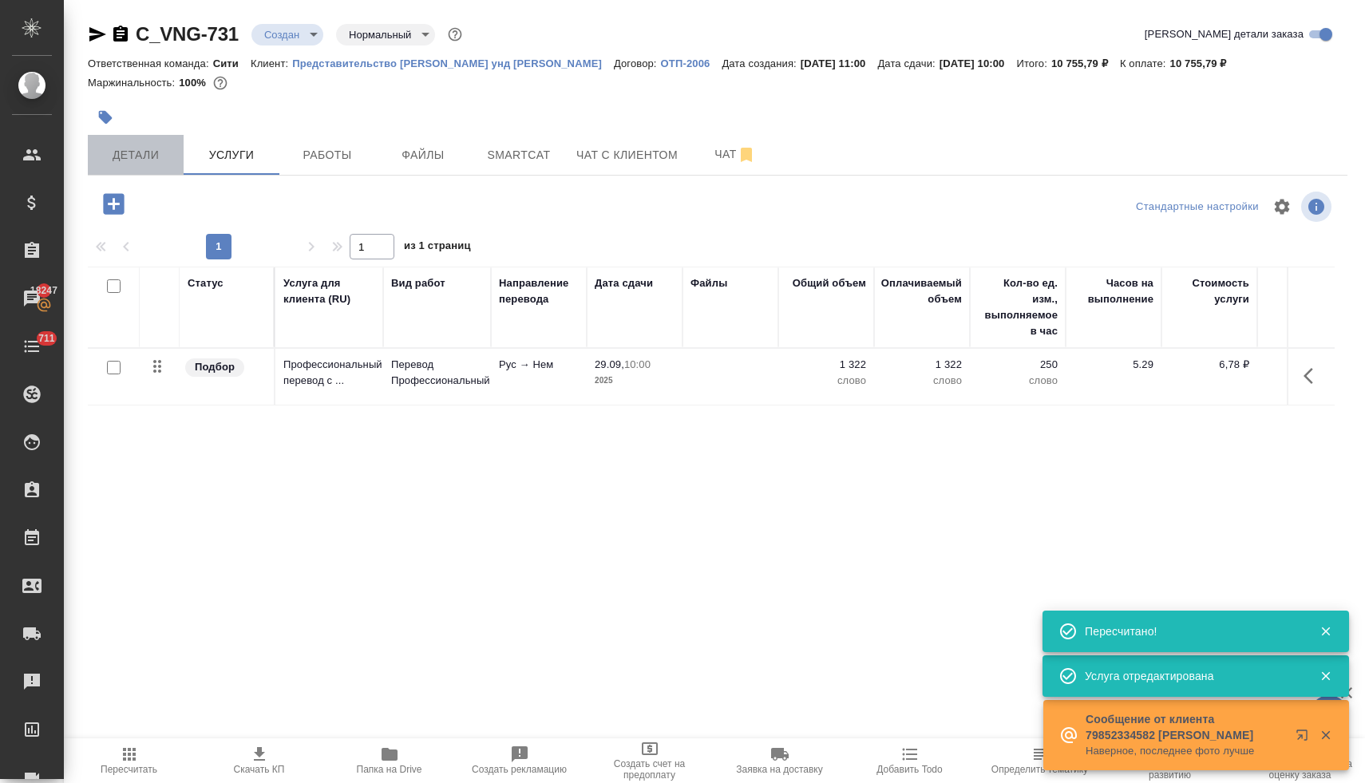
click at [152, 152] on span "Детали" at bounding box center [135, 155] width 77 height 20
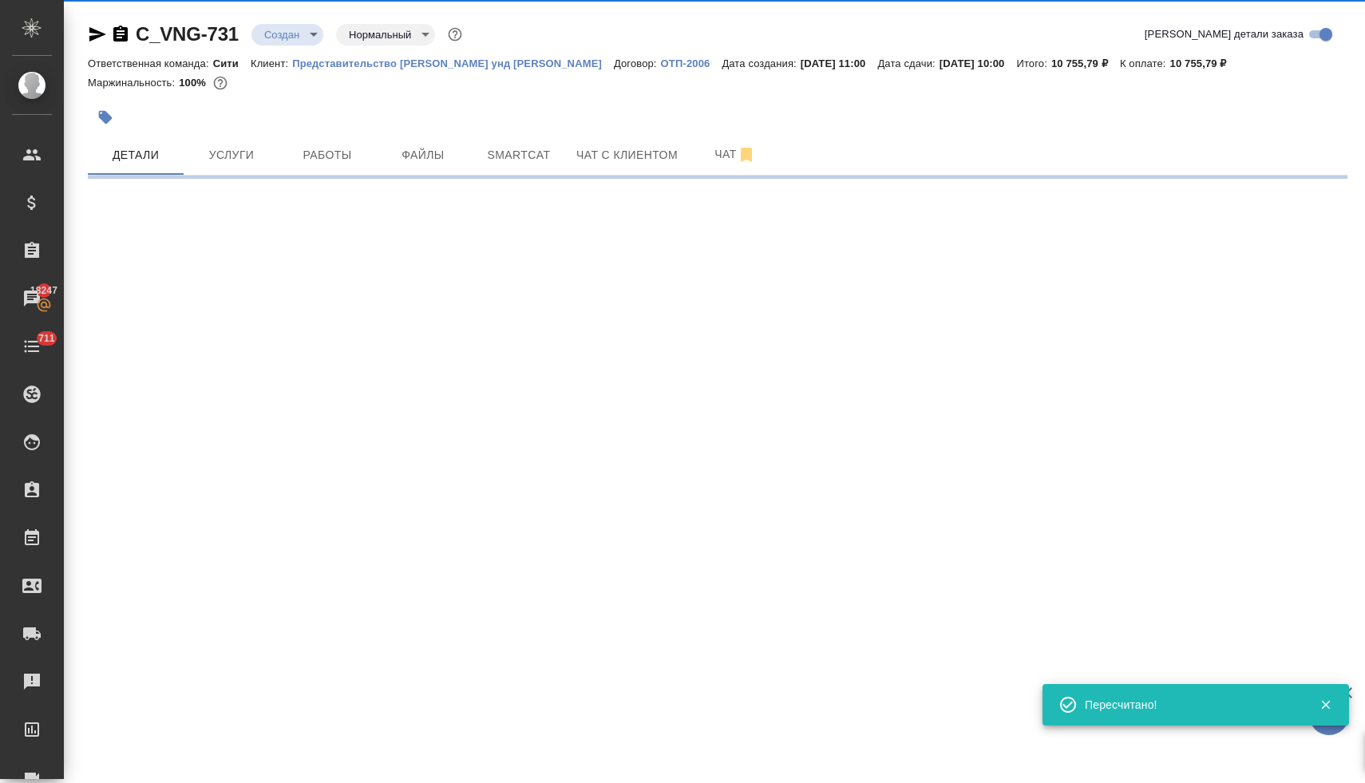
select select "RU"
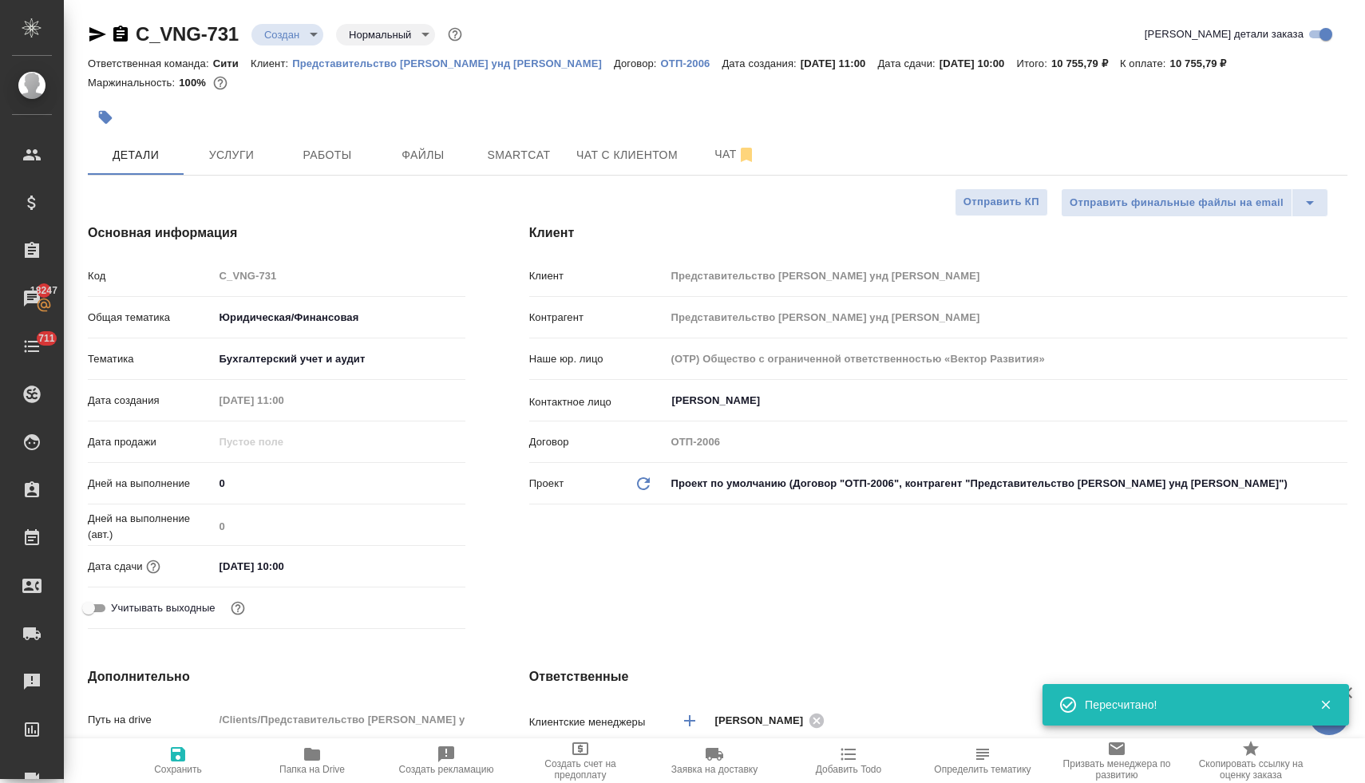
type textarea "x"
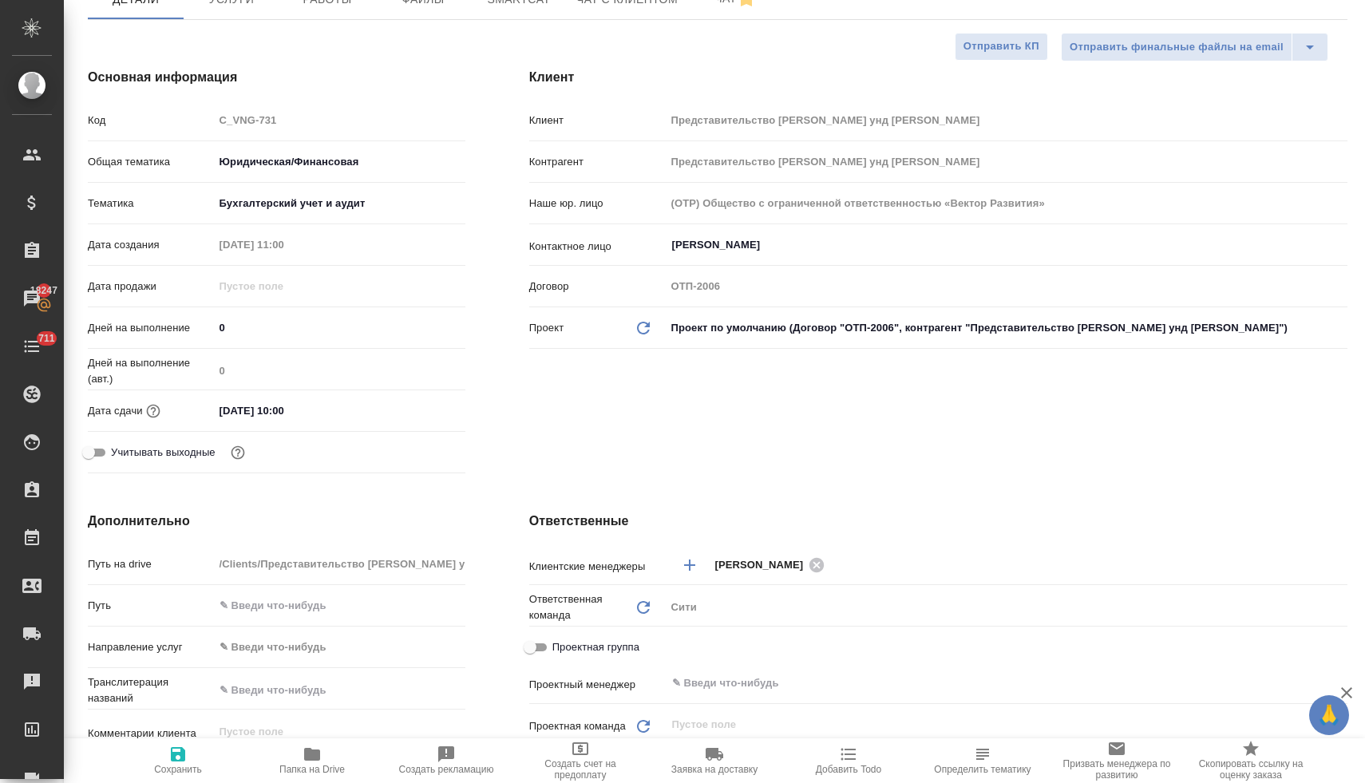
scroll to position [461, 0]
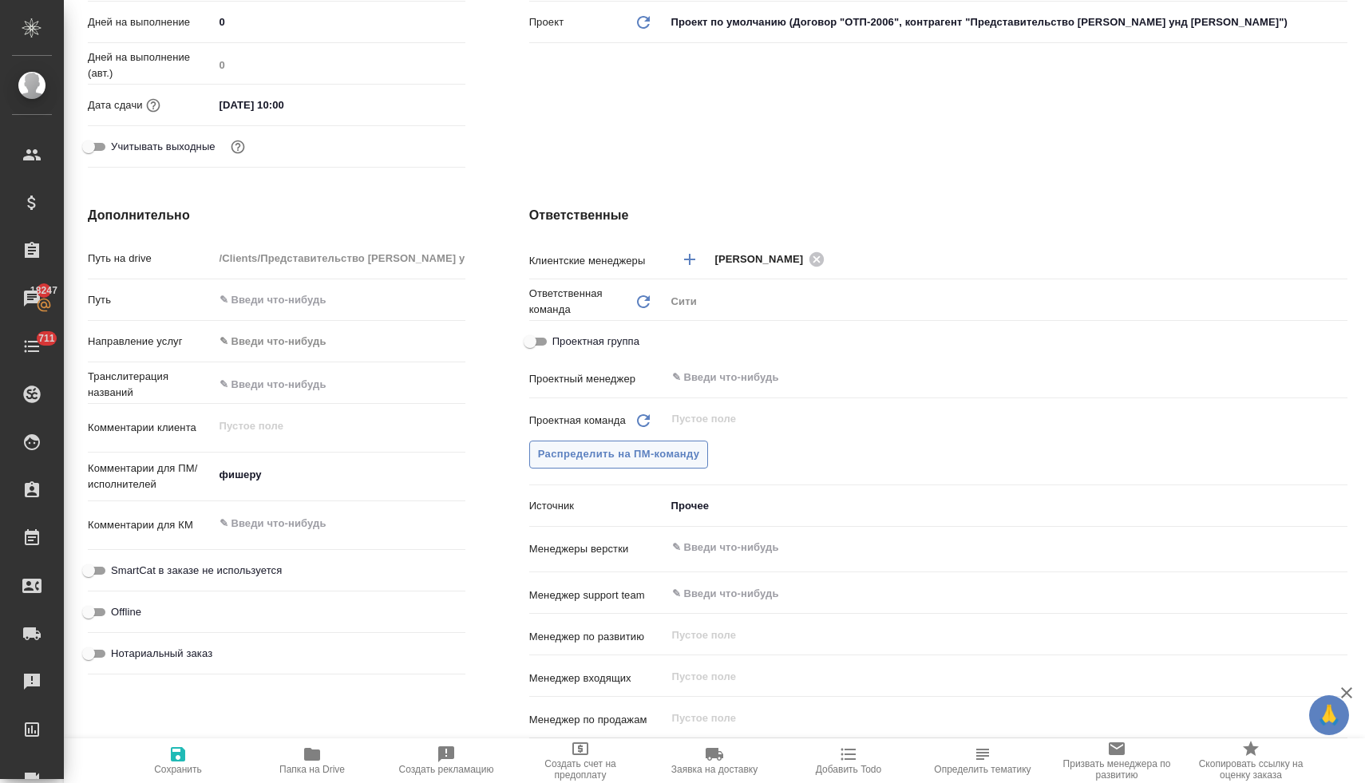
click at [653, 460] on span "Распределить на ПМ-команду" at bounding box center [619, 454] width 162 height 18
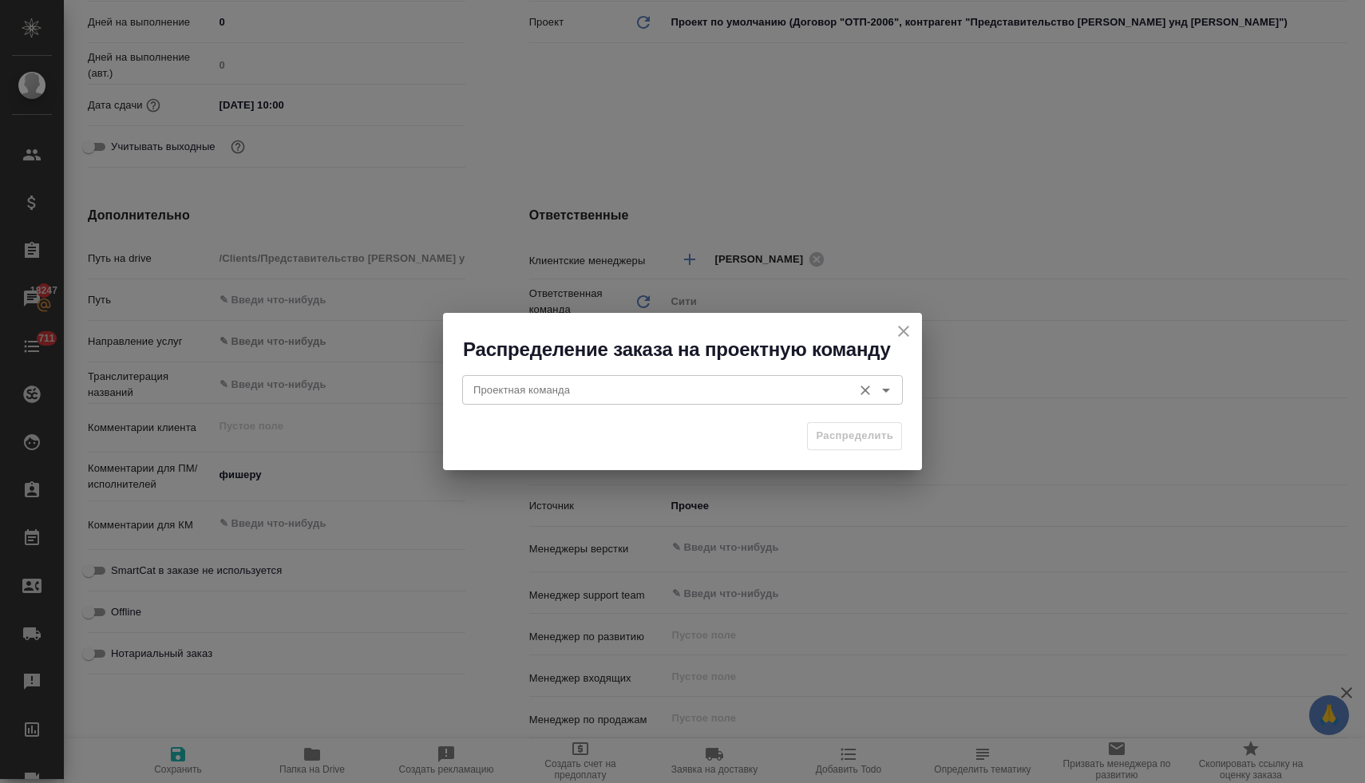
click at [608, 394] on input "Проектная команда" at bounding box center [655, 389] width 377 height 19
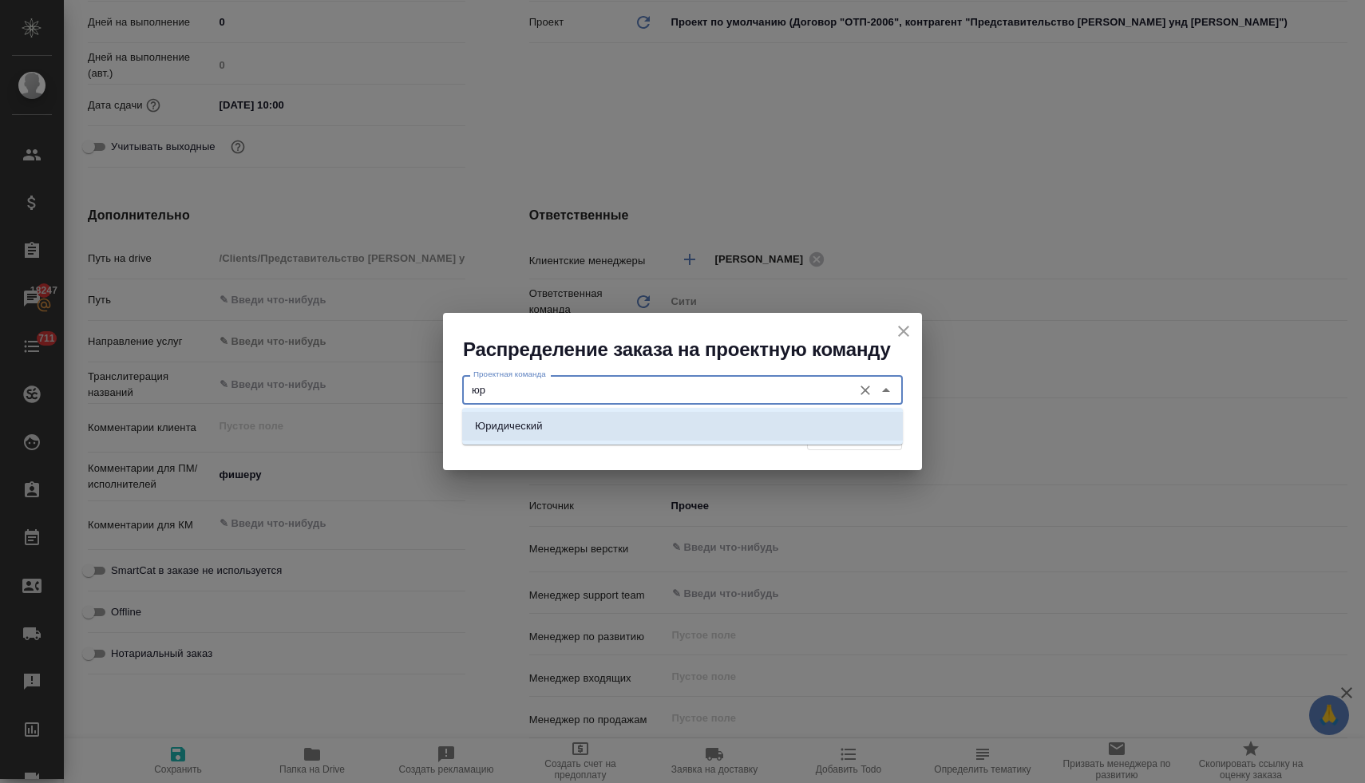
click at [624, 434] on li "Юридический" at bounding box center [682, 426] width 441 height 29
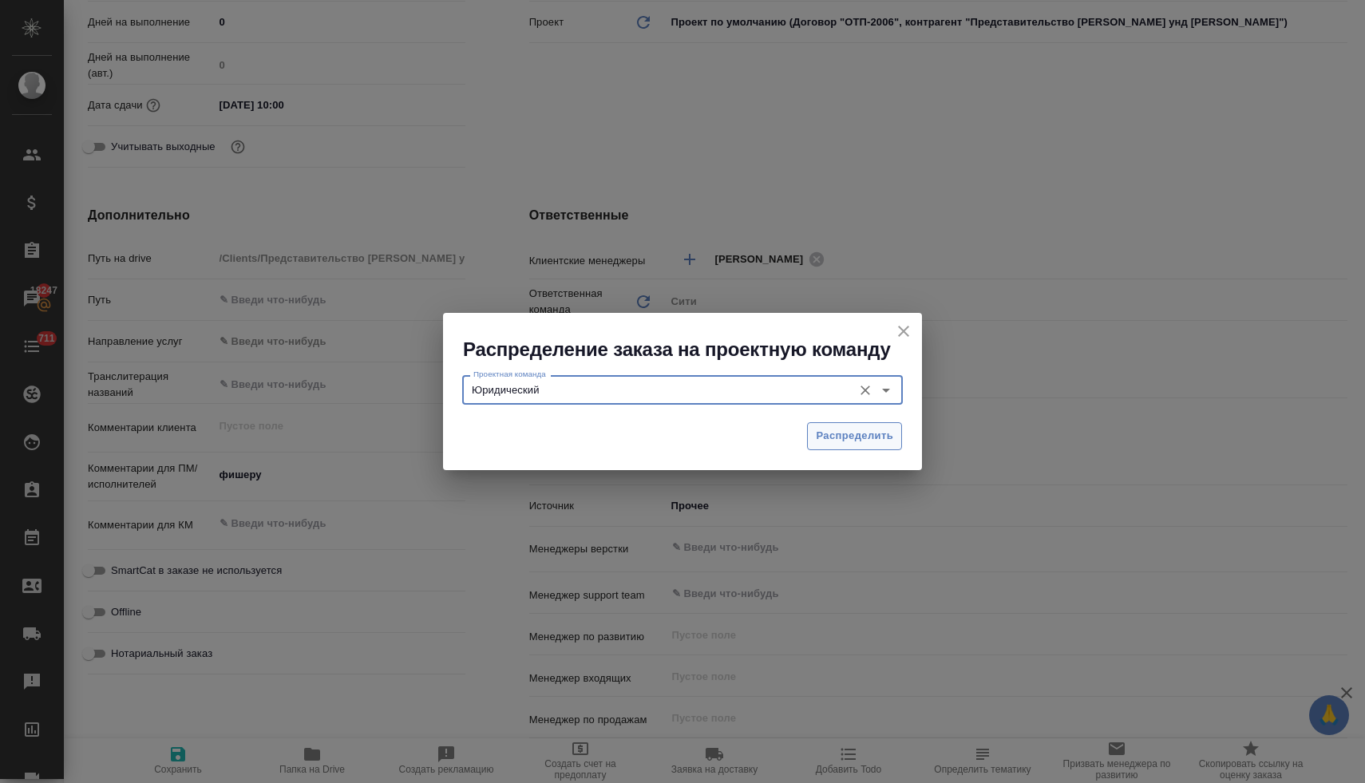
type input "Юридический"
click at [874, 435] on span "Распределить" at bounding box center [854, 436] width 77 height 18
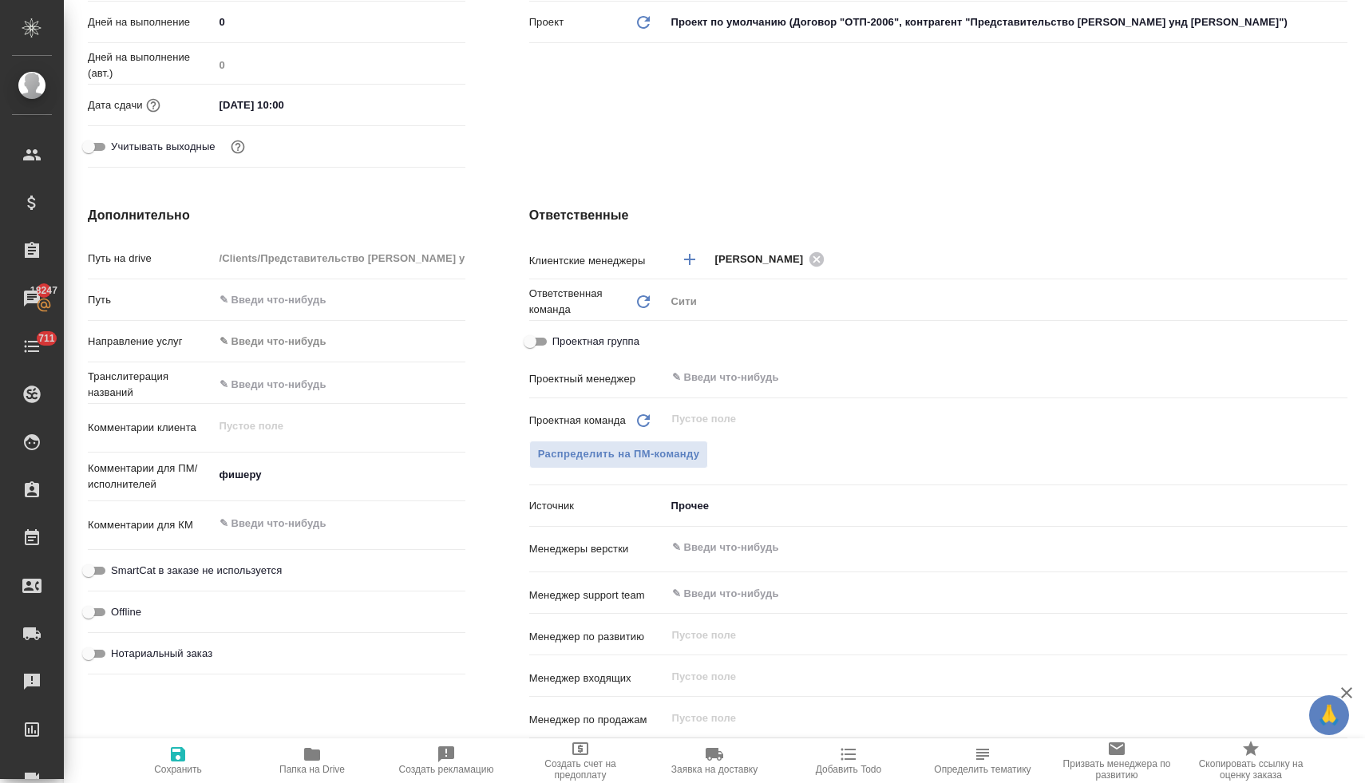
type textarea "x"
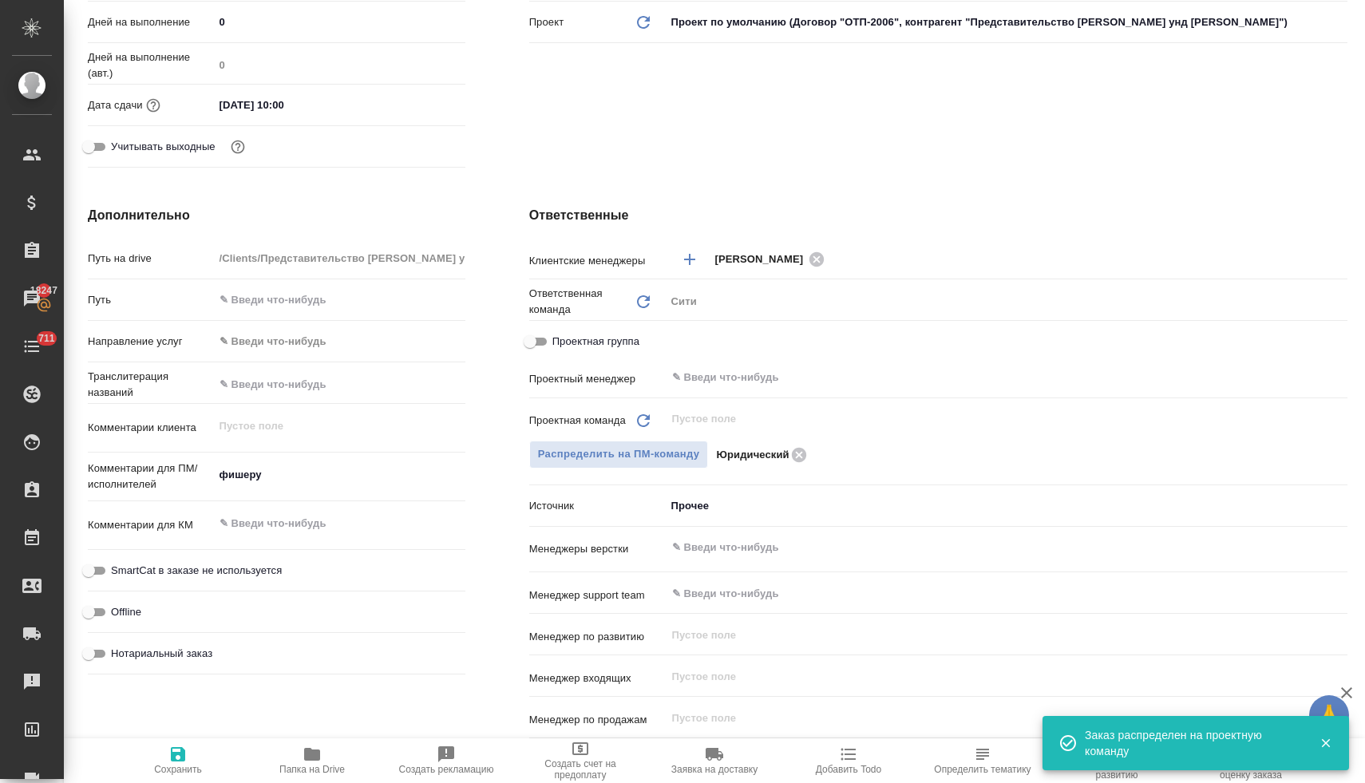
click at [180, 752] on icon "button" at bounding box center [178, 754] width 14 height 14
type textarea "x"
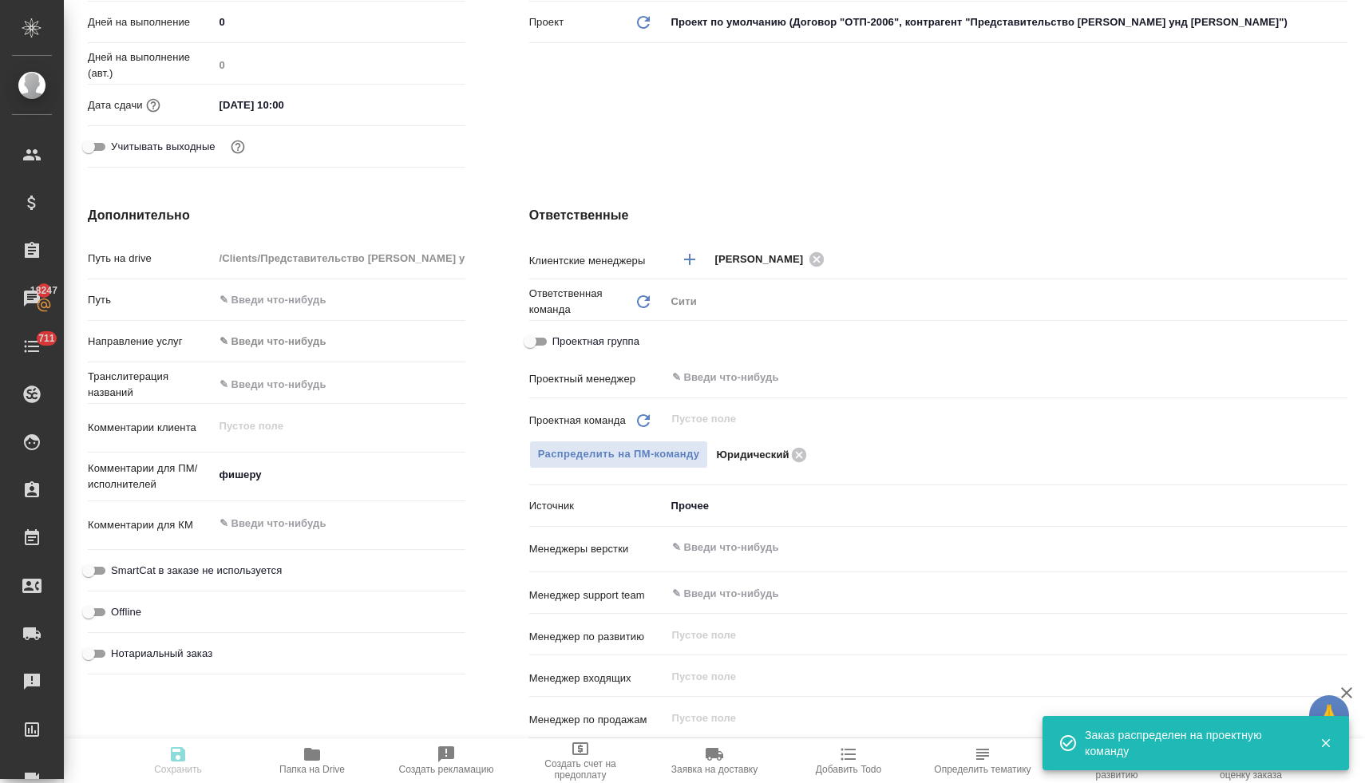
type textarea "x"
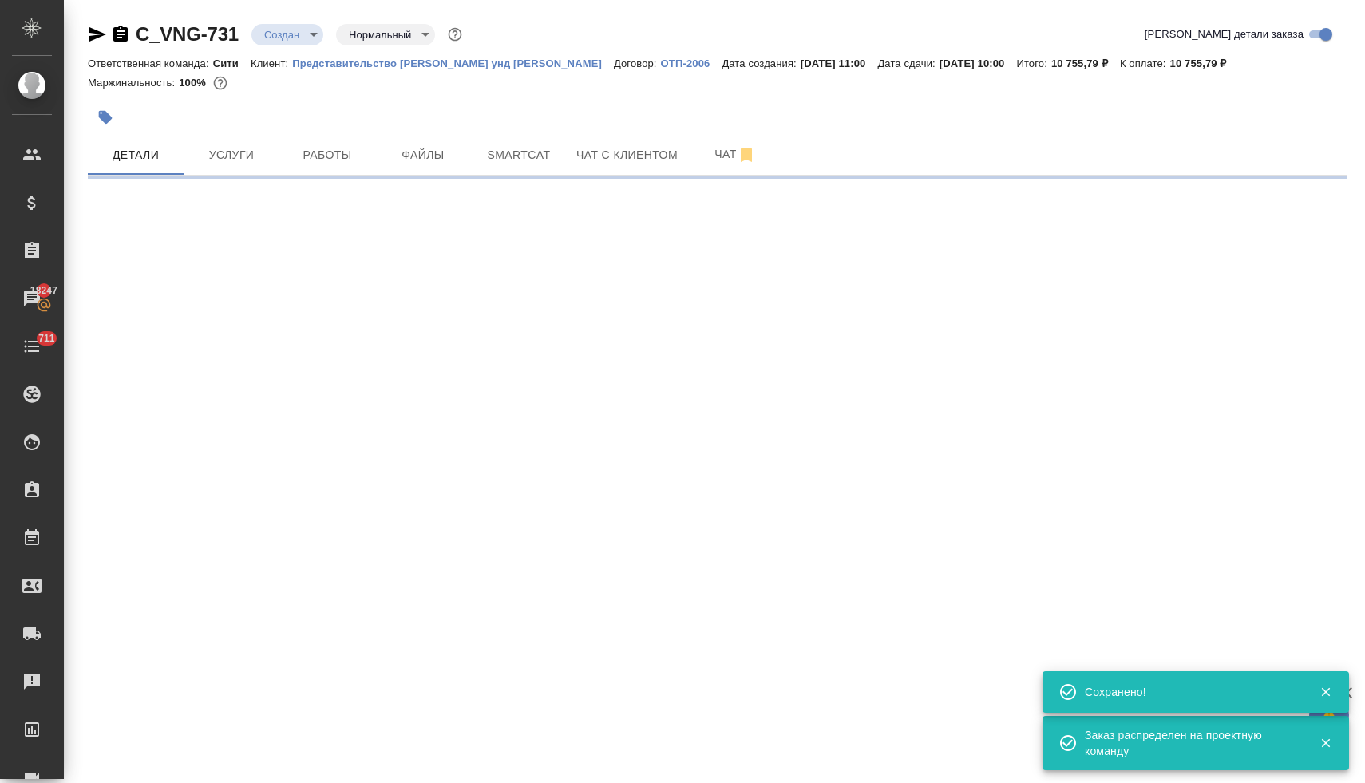
scroll to position [0, 0]
select select "RU"
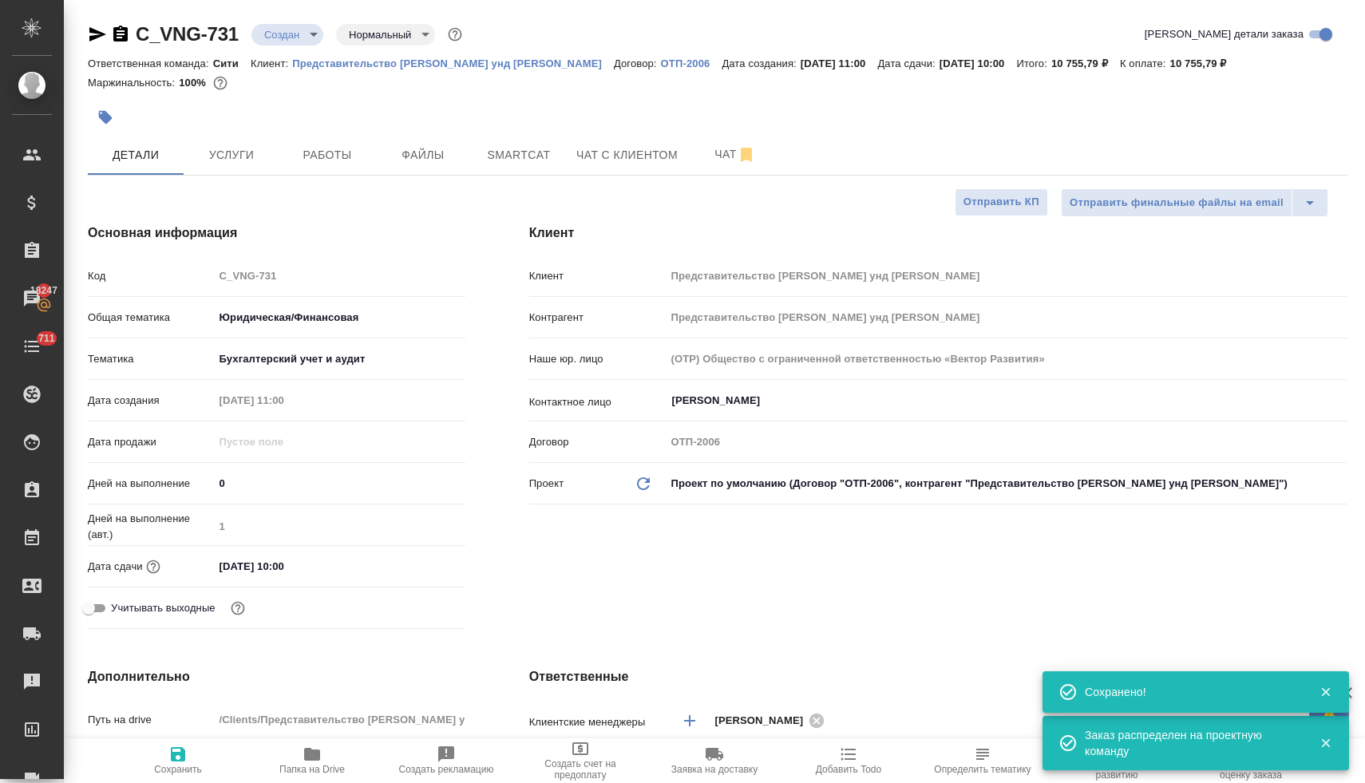
type textarea "x"
click at [297, 32] on body "🙏 .cls-1 fill:#fff; AWATERA Lyamina Nadezhda Клиенты Спецификации Заказы 18247 …" at bounding box center [682, 391] width 1365 height 783
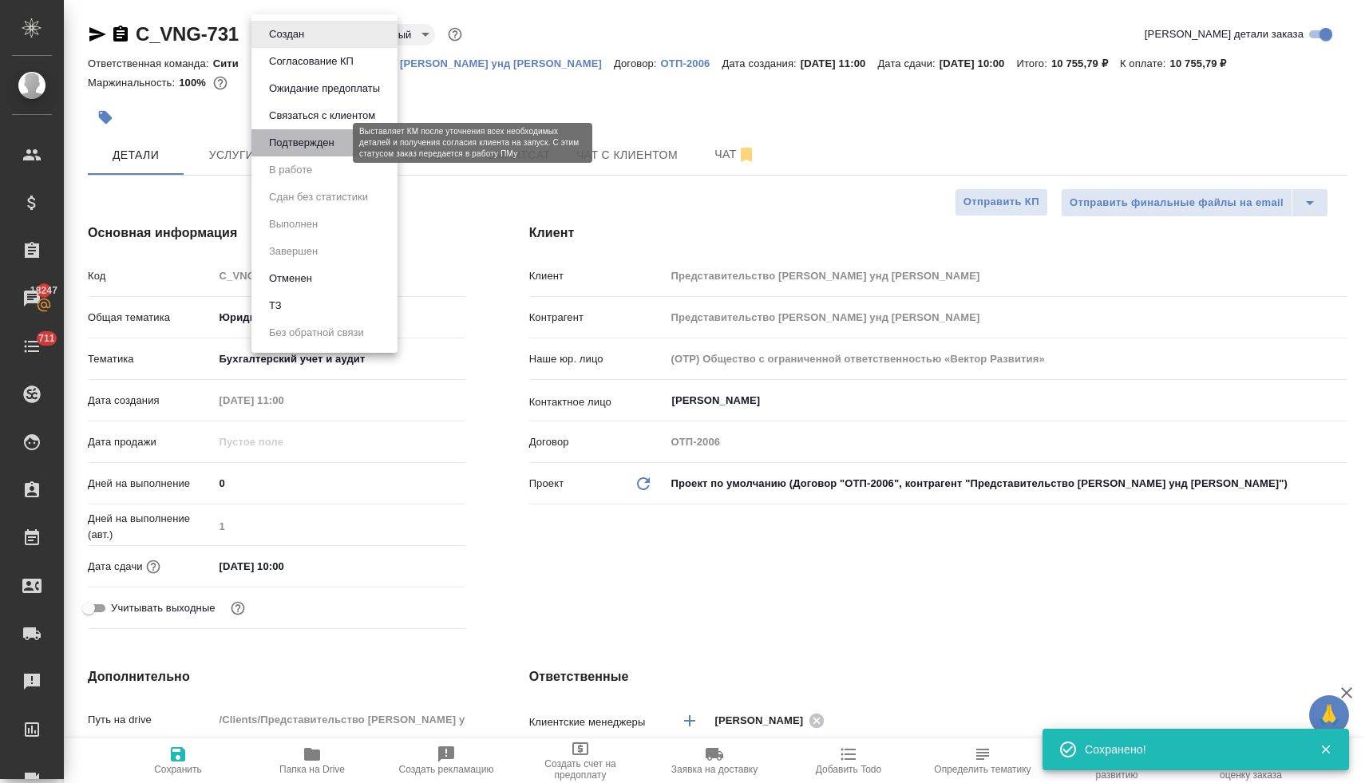
click at [295, 151] on button "Подтвержден" at bounding box center [301, 143] width 75 height 18
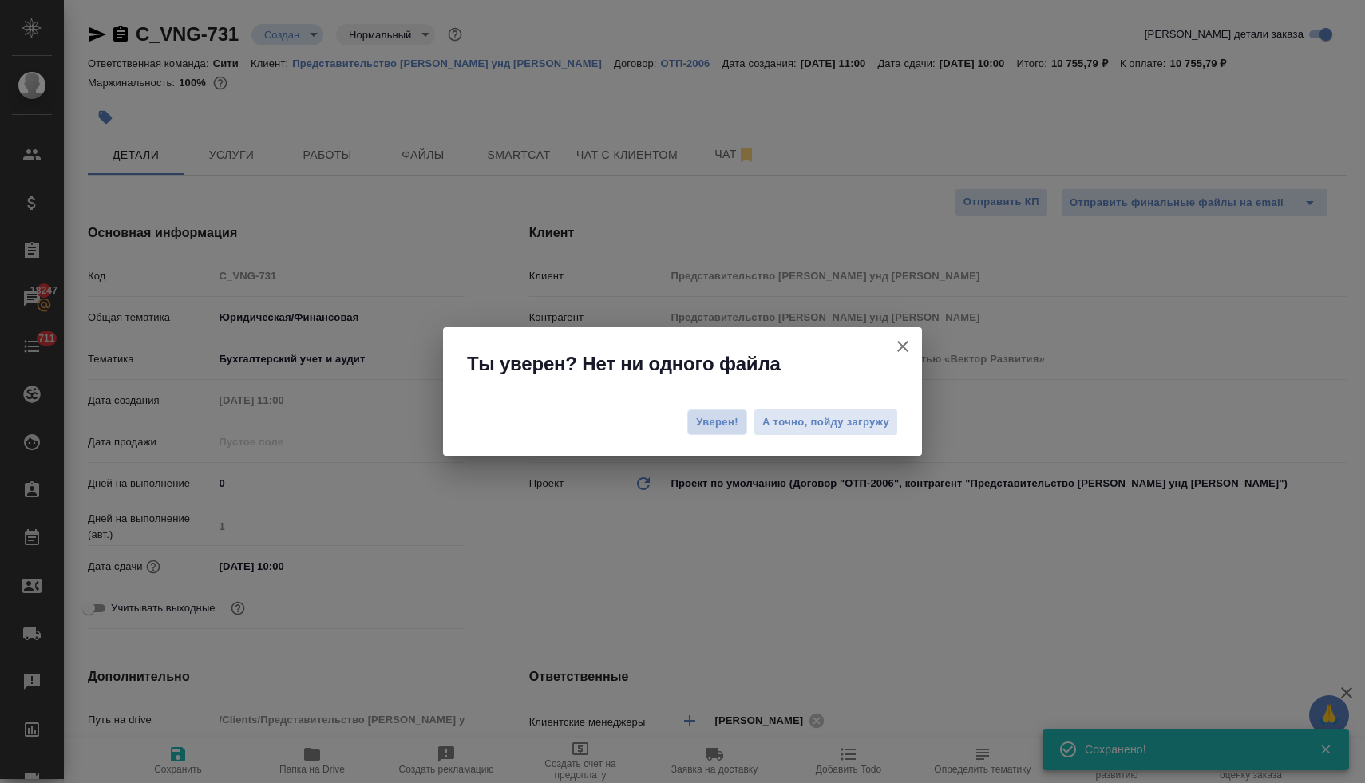
click at [715, 421] on span "Уверен!" at bounding box center [717, 422] width 42 height 16
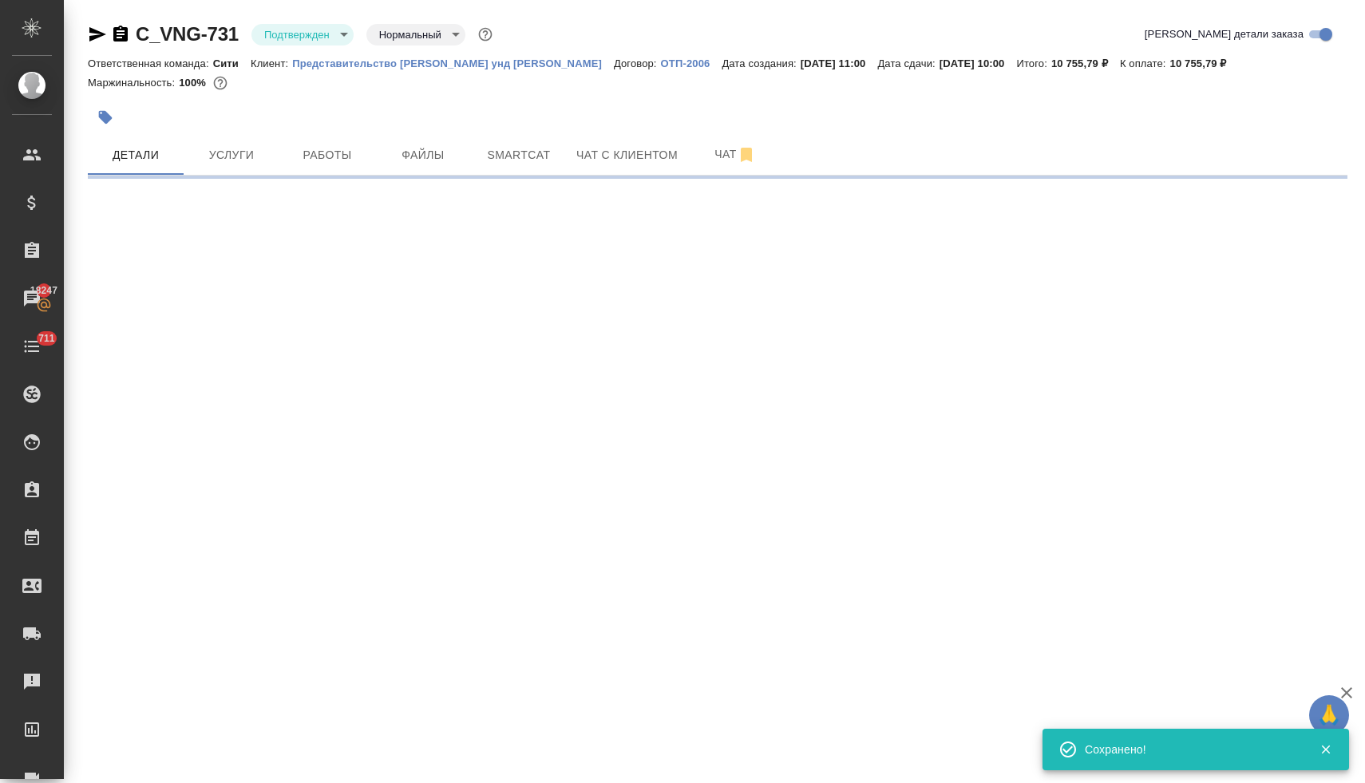
select select "RU"
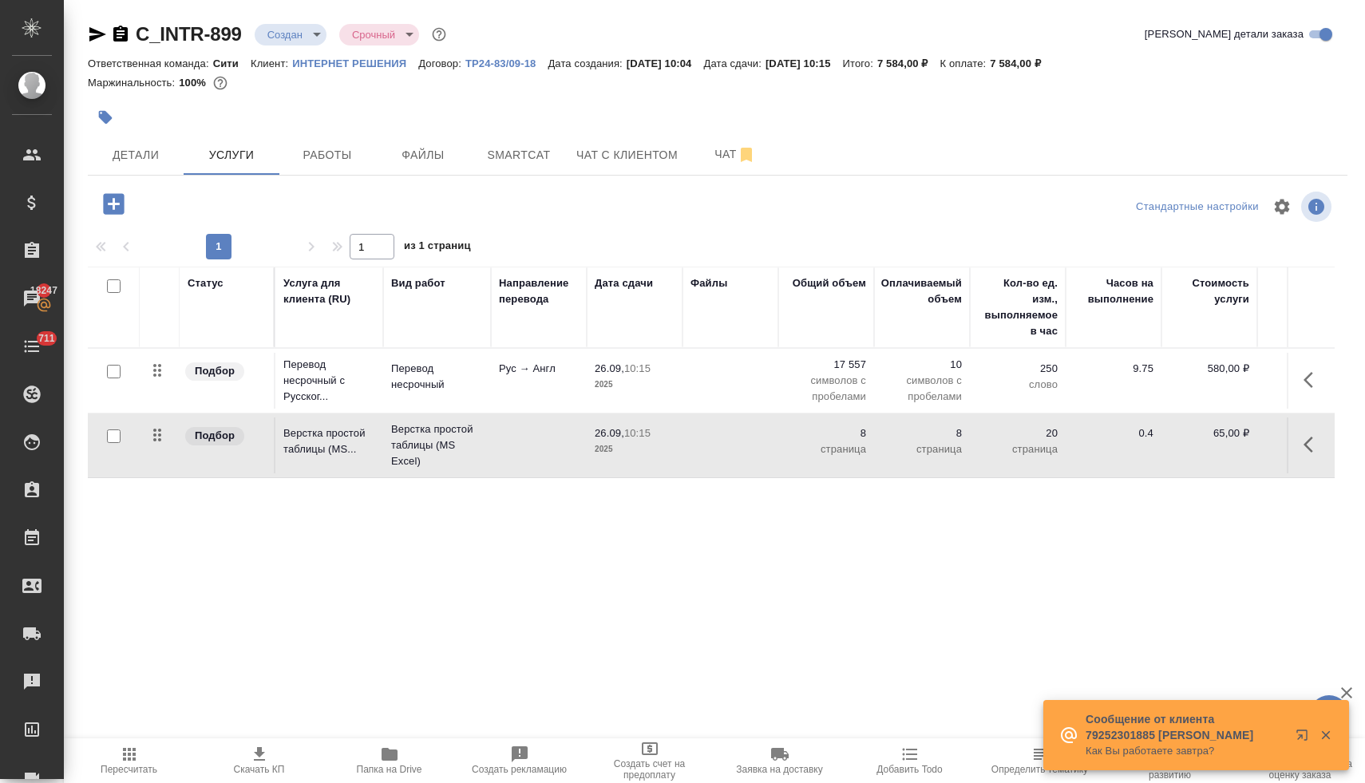
click at [74, 159] on div "C_INTR-899 Создан new Срочный urgent Кратко детали заказа Ответственная команда…" at bounding box center [714, 325] width 1301 height 650
click at [116, 158] on span "Детали" at bounding box center [135, 155] width 77 height 20
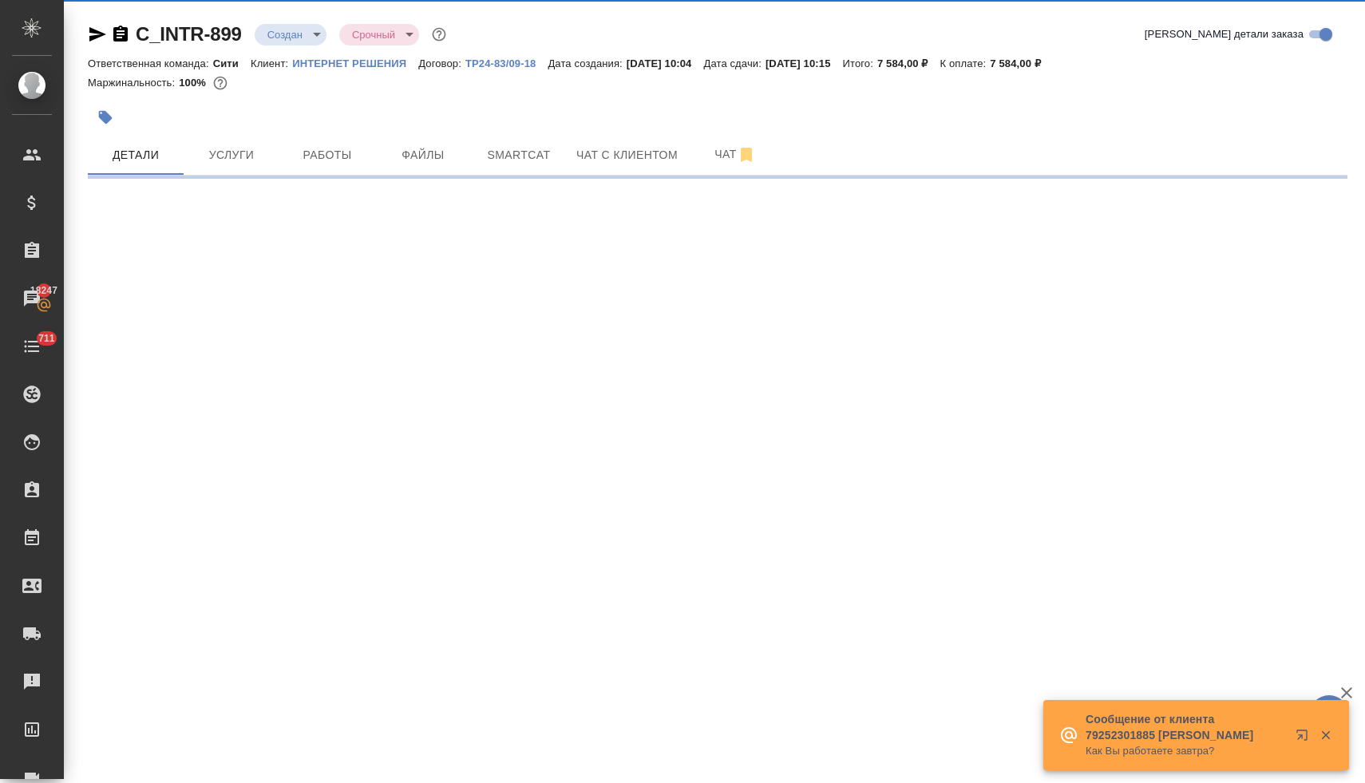
select select "RU"
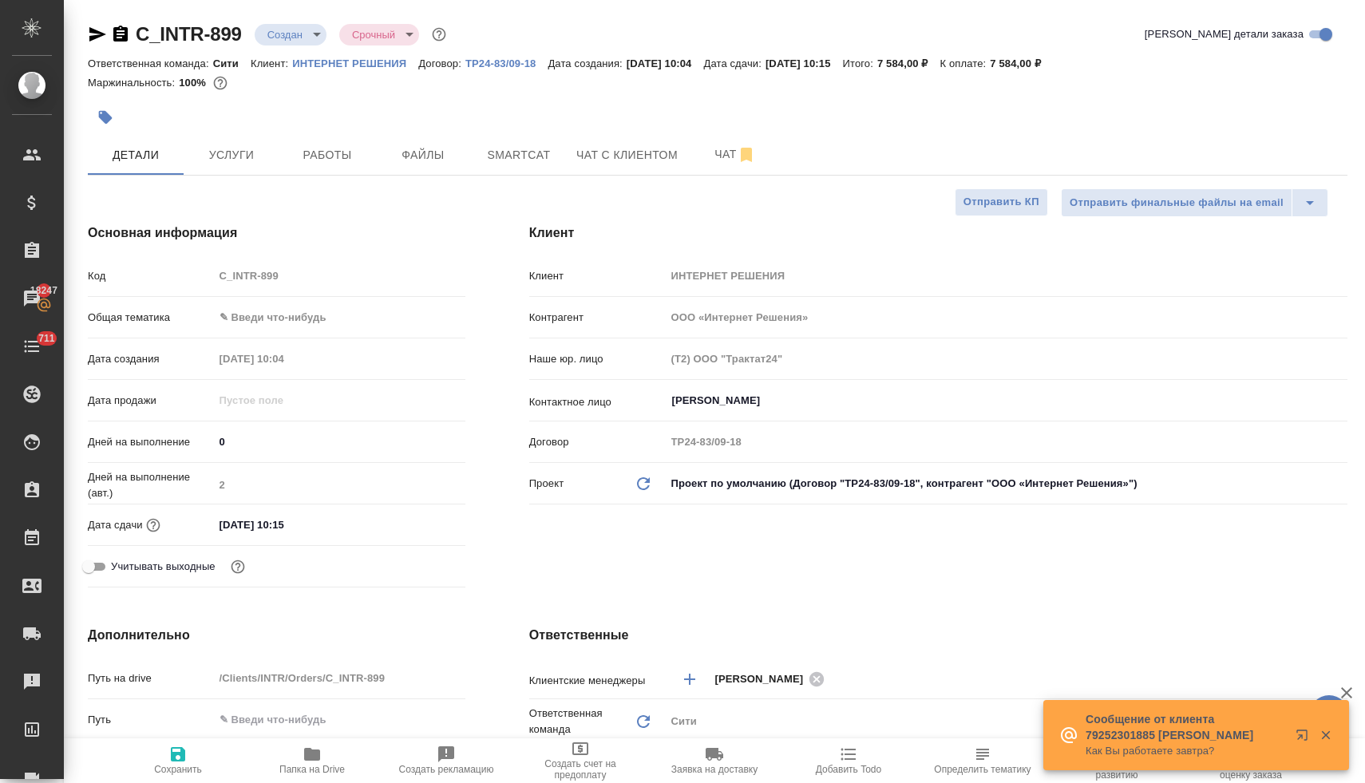
type textarea "x"
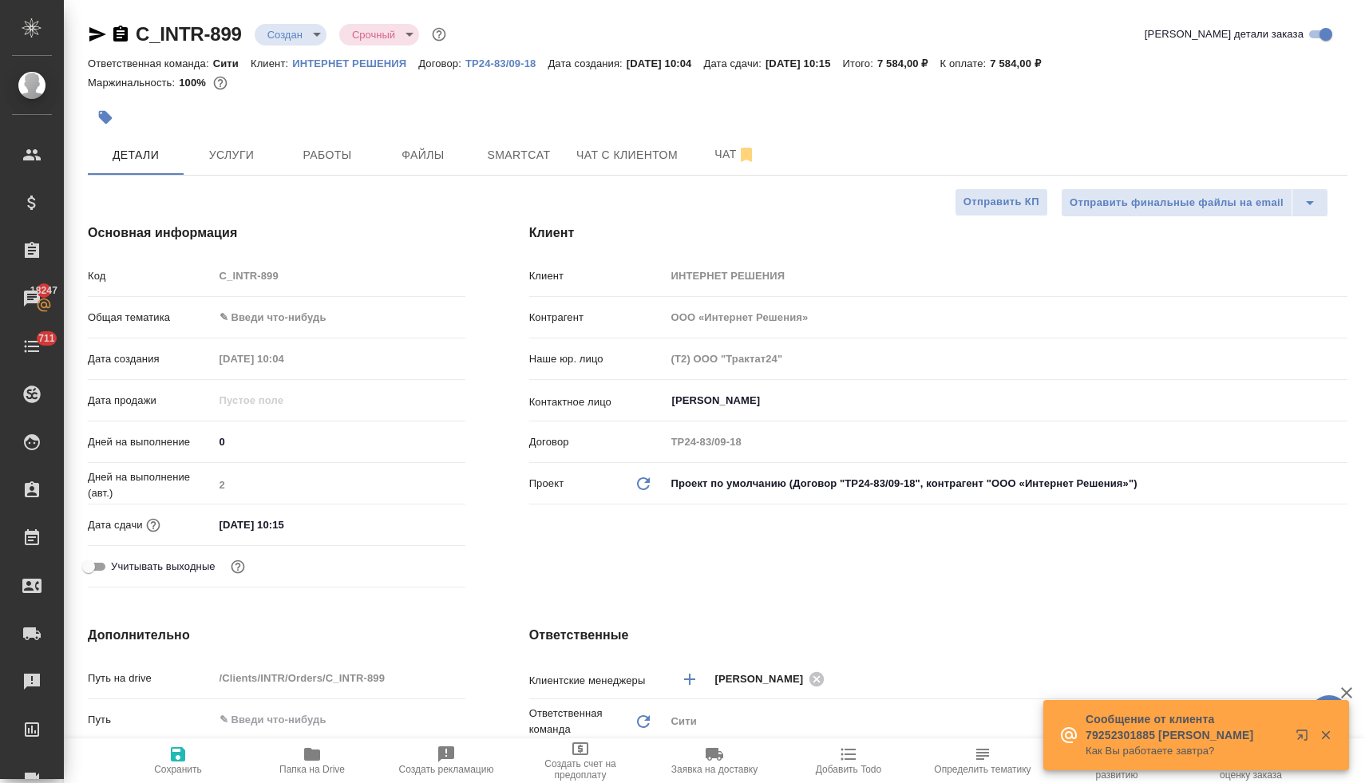
type textarea "x"
click at [307, 315] on body "🙏 .cls-1 fill:#fff; AWATERA [PERSON_NAME] Спецификации Заказы 18247 Чаты 711 To…" at bounding box center [682, 391] width 1365 height 783
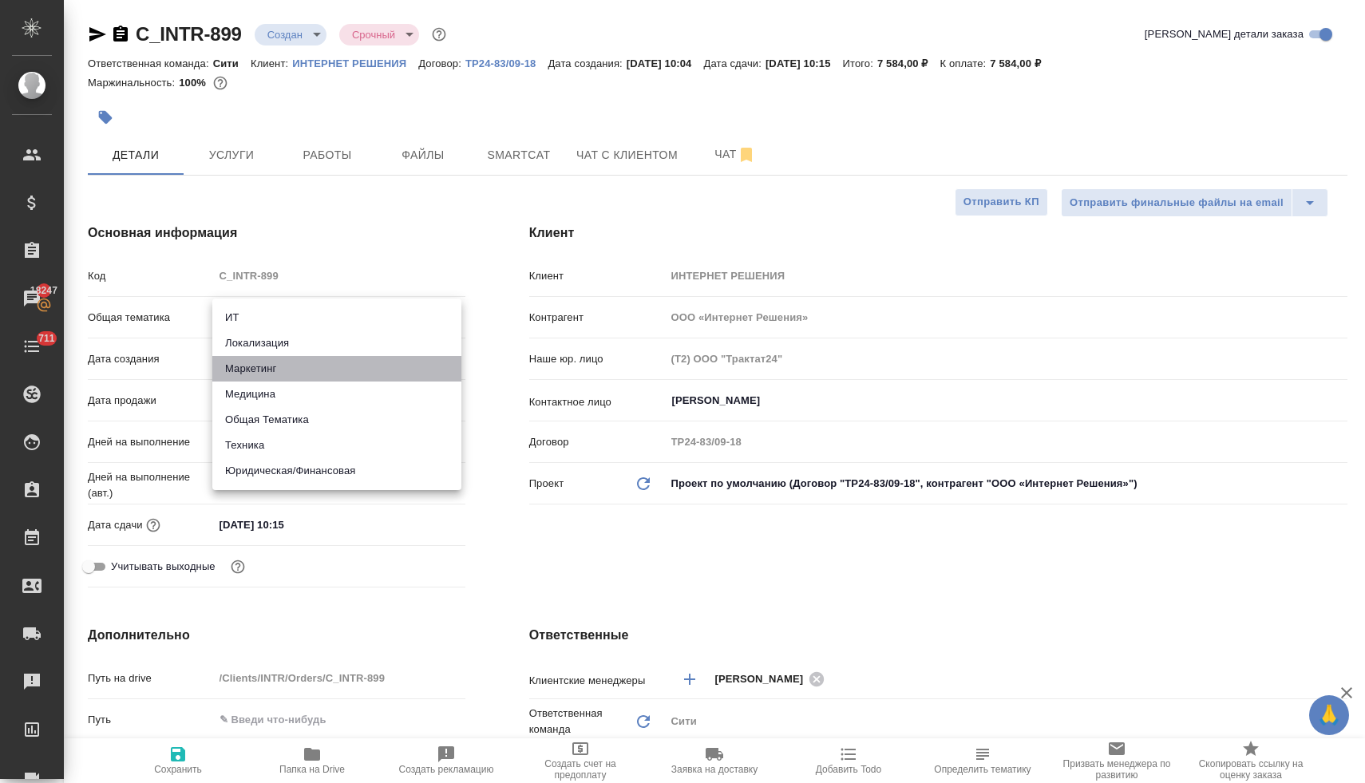
click at [306, 369] on li "Маркетинг" at bounding box center [336, 369] width 249 height 26
type input "marketing"
type textarea "x"
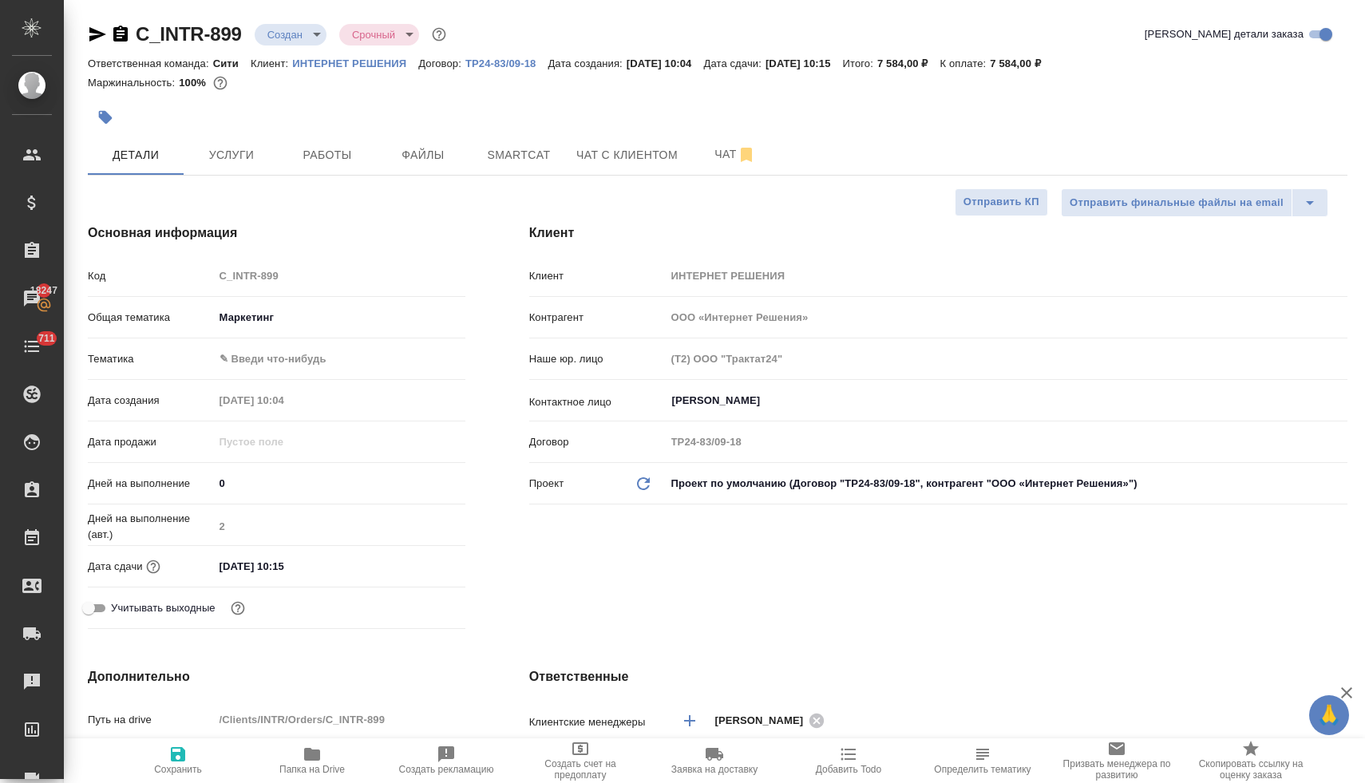
click at [289, 363] on body "🙏 .cls-1 fill:#fff; AWATERA [PERSON_NAME] Спецификации Заказы 18247 Чаты 711 To…" at bounding box center [682, 391] width 1365 height 783
click at [306, 319] on div at bounding box center [682, 391] width 1365 height 783
click at [259, 318] on body "🙏 .cls-1 fill:#fff; AWATERA [PERSON_NAME] Спецификации Заказы 18247 Чаты 711 To…" at bounding box center [682, 391] width 1365 height 783
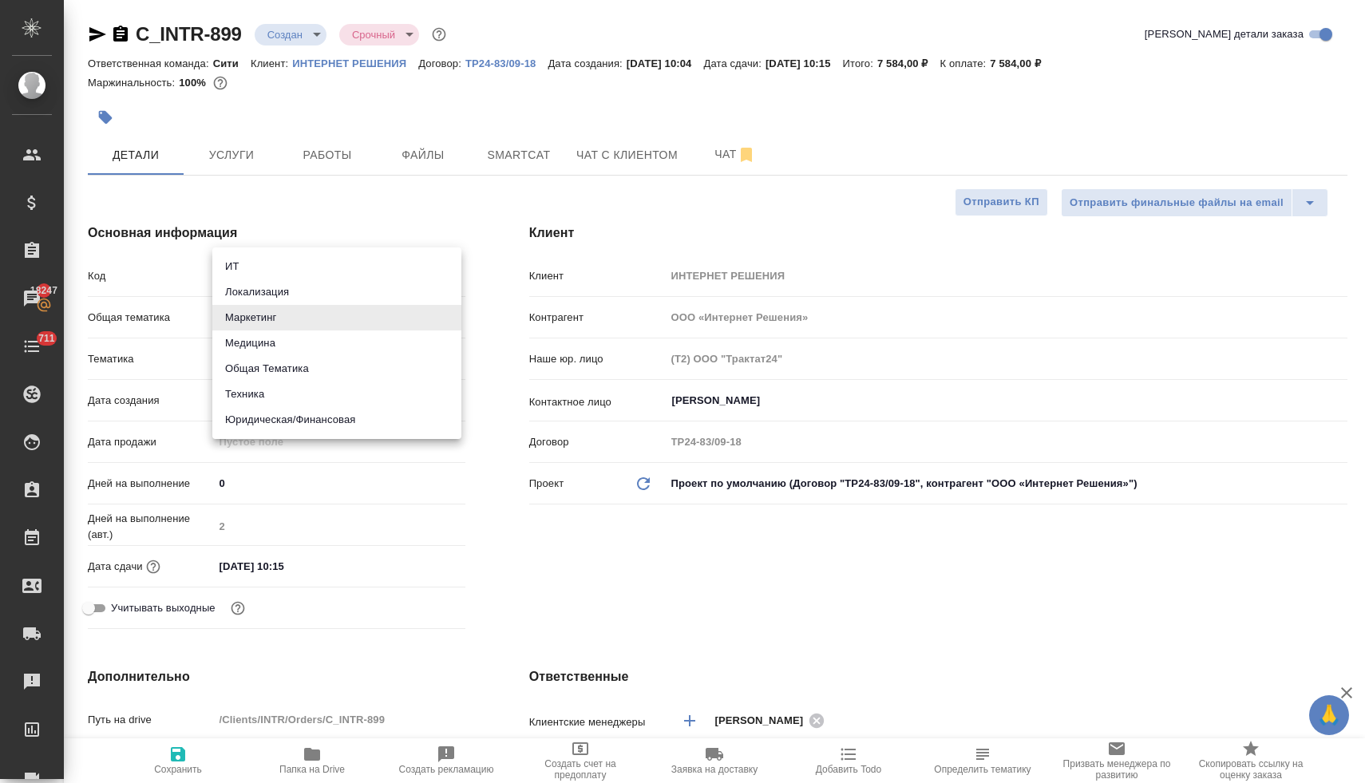
click at [290, 429] on li "Юридическая/Финансовая" at bounding box center [336, 420] width 249 height 26
type input "yr-fn"
type textarea "x"
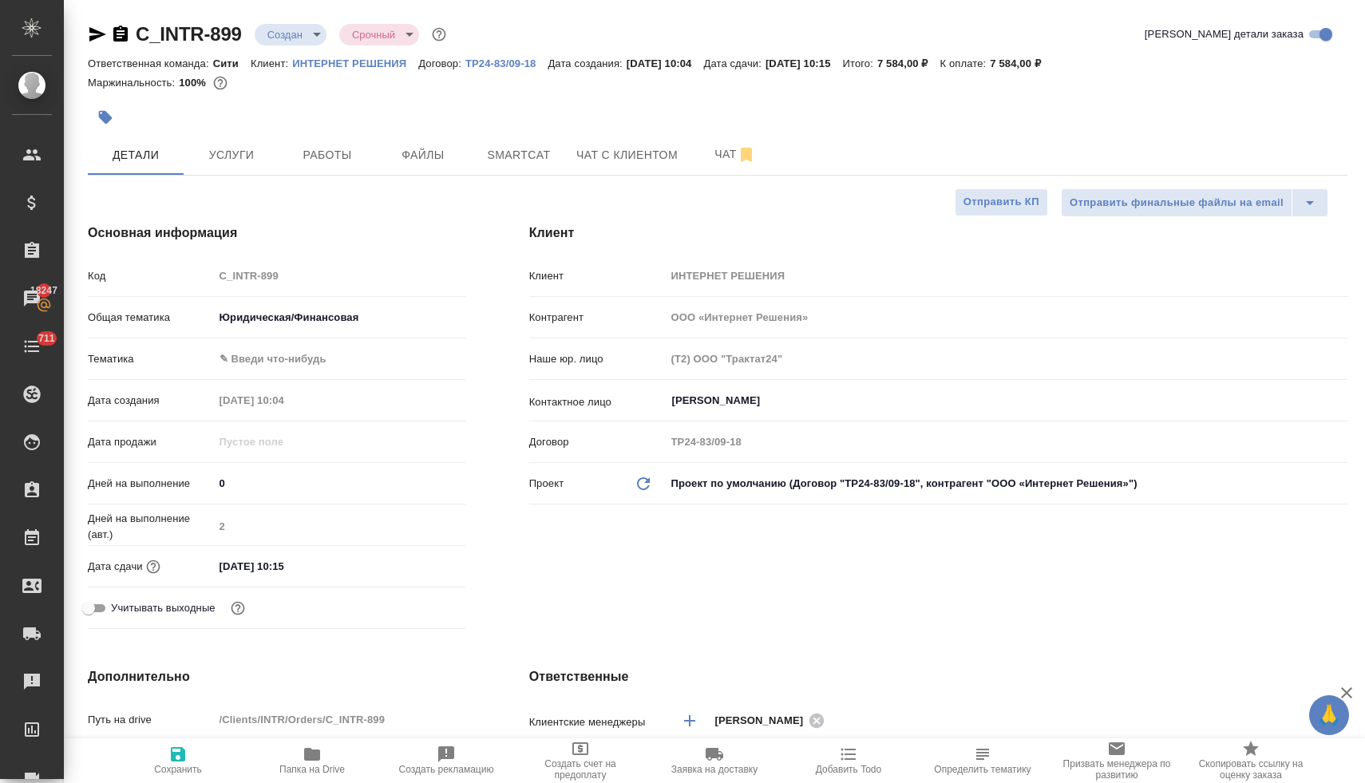
click at [273, 357] on body "🙏 .cls-1 fill:#fff; AWATERA [PERSON_NAME] Спецификации Заказы 18247 Чаты 711 To…" at bounding box center [682, 391] width 1365 height 783
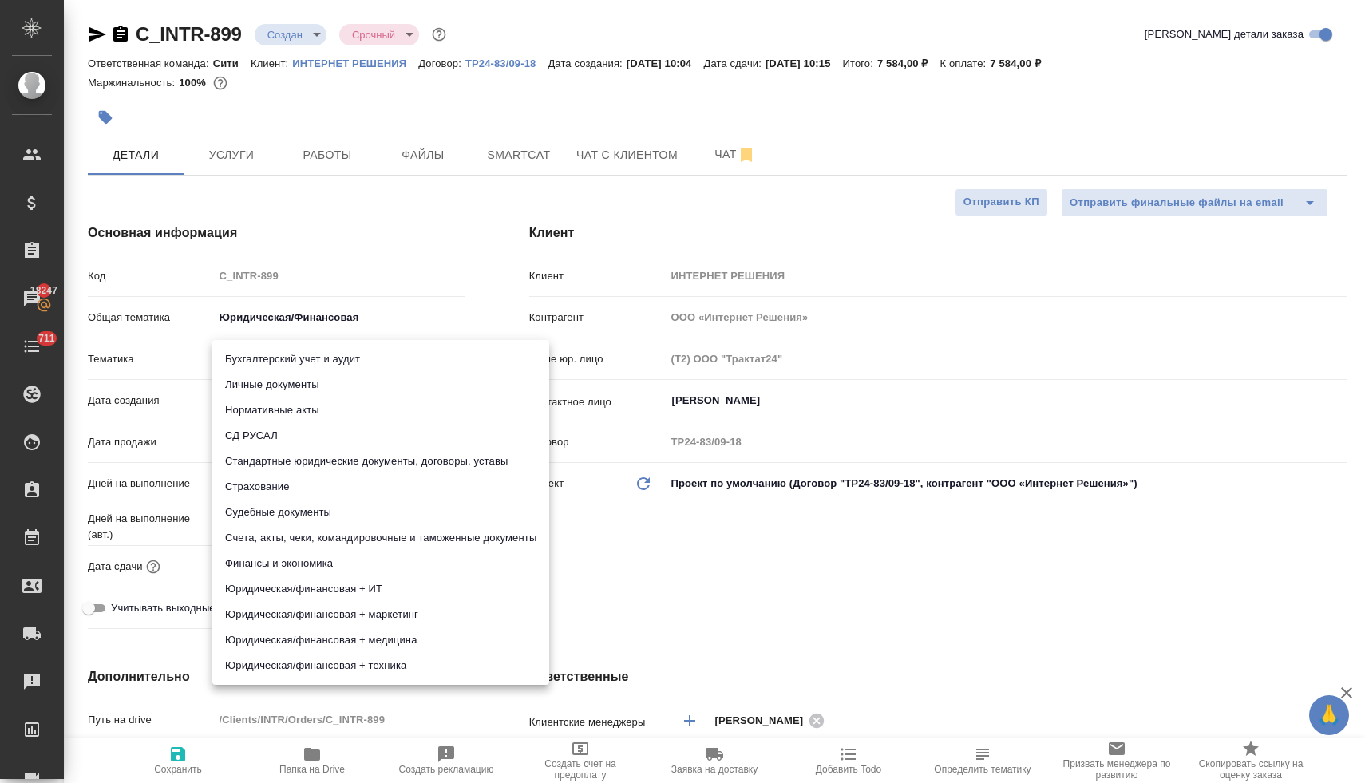
click at [305, 316] on div at bounding box center [682, 391] width 1365 height 783
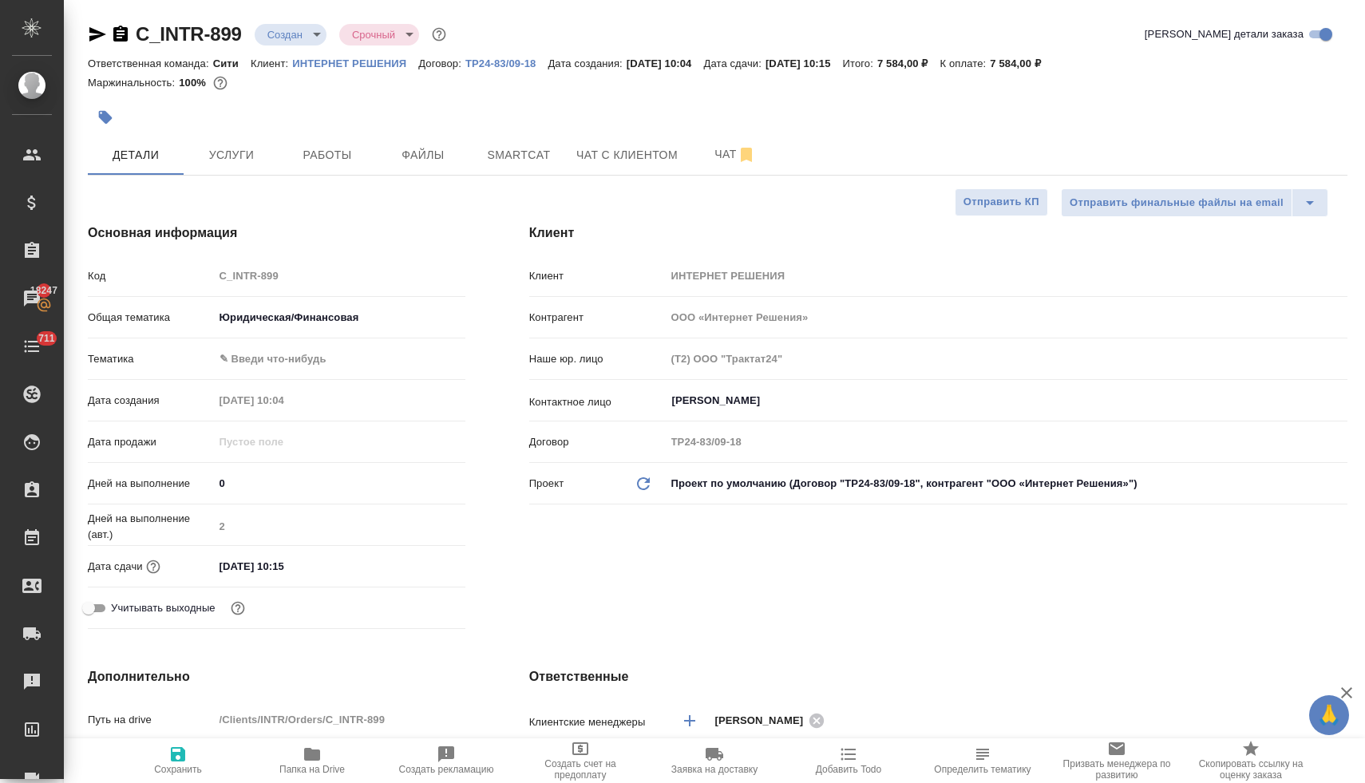
click at [305, 316] on body "🙏 .cls-1 fill:#fff; AWATERA [PERSON_NAME] Спецификации Заказы 18247 Чаты 711 To…" at bounding box center [682, 391] width 1365 height 783
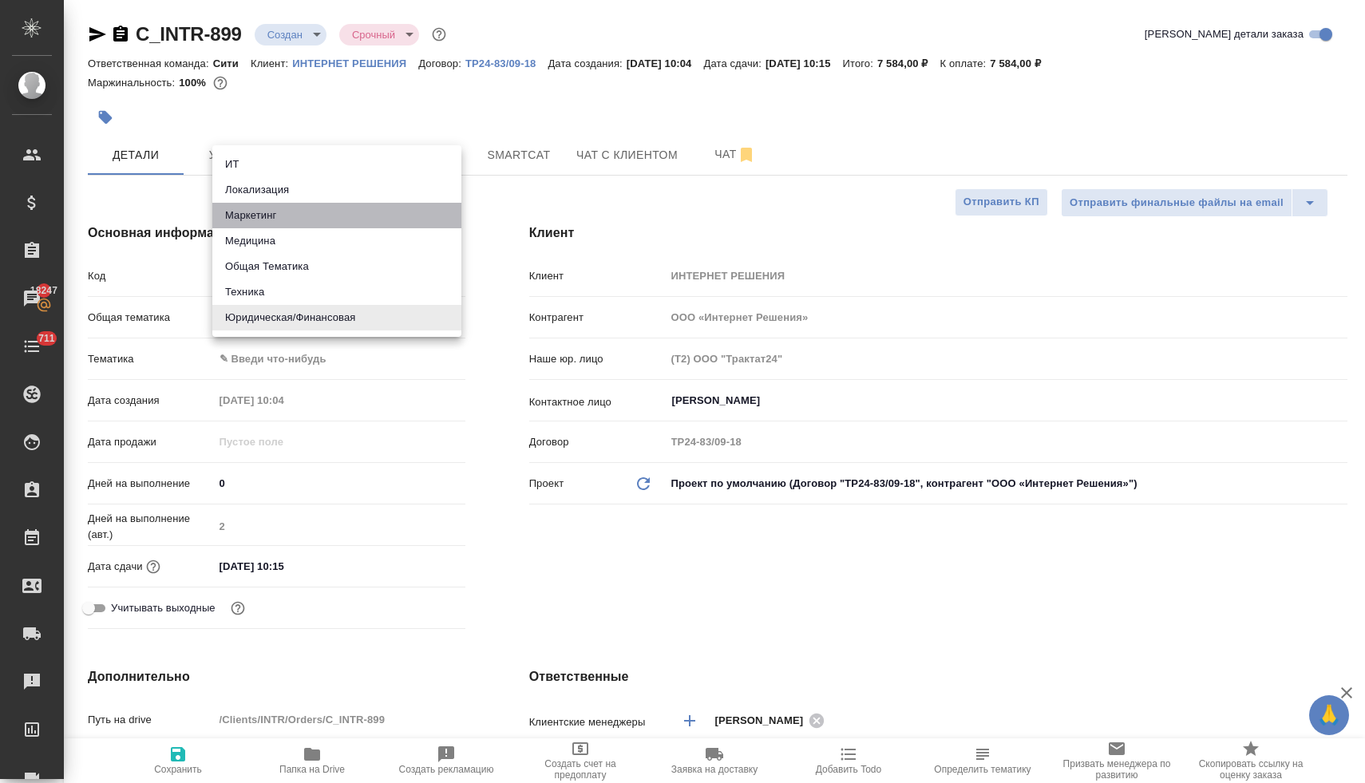
click at [318, 220] on li "Маркетинг" at bounding box center [336, 216] width 249 height 26
type input "marketing"
type textarea "x"
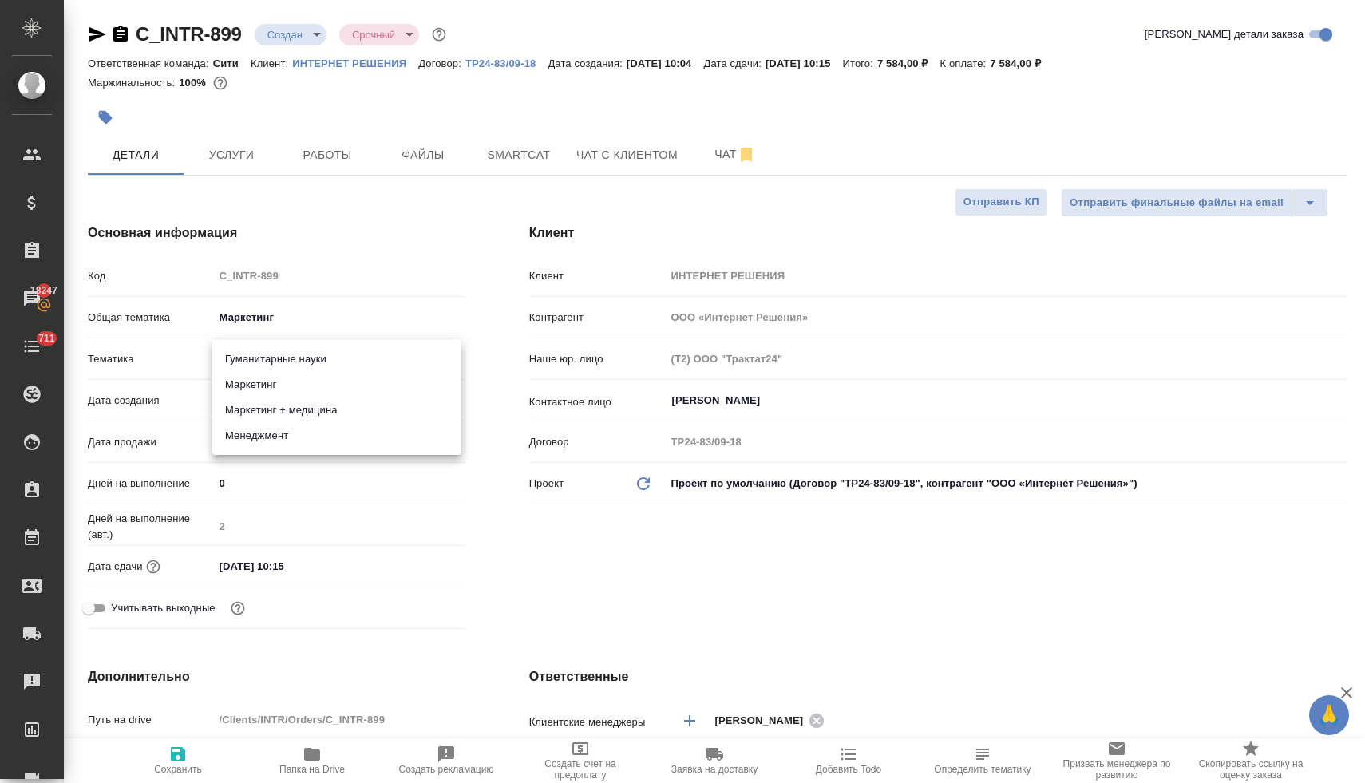
click at [322, 356] on body "🙏 .cls-1 fill:#fff; AWATERA [PERSON_NAME] Спецификации Заказы 18247 Чаты 711 To…" at bounding box center [682, 391] width 1365 height 783
click at [310, 434] on li "Менеджмент" at bounding box center [336, 436] width 249 height 26
type textarea "x"
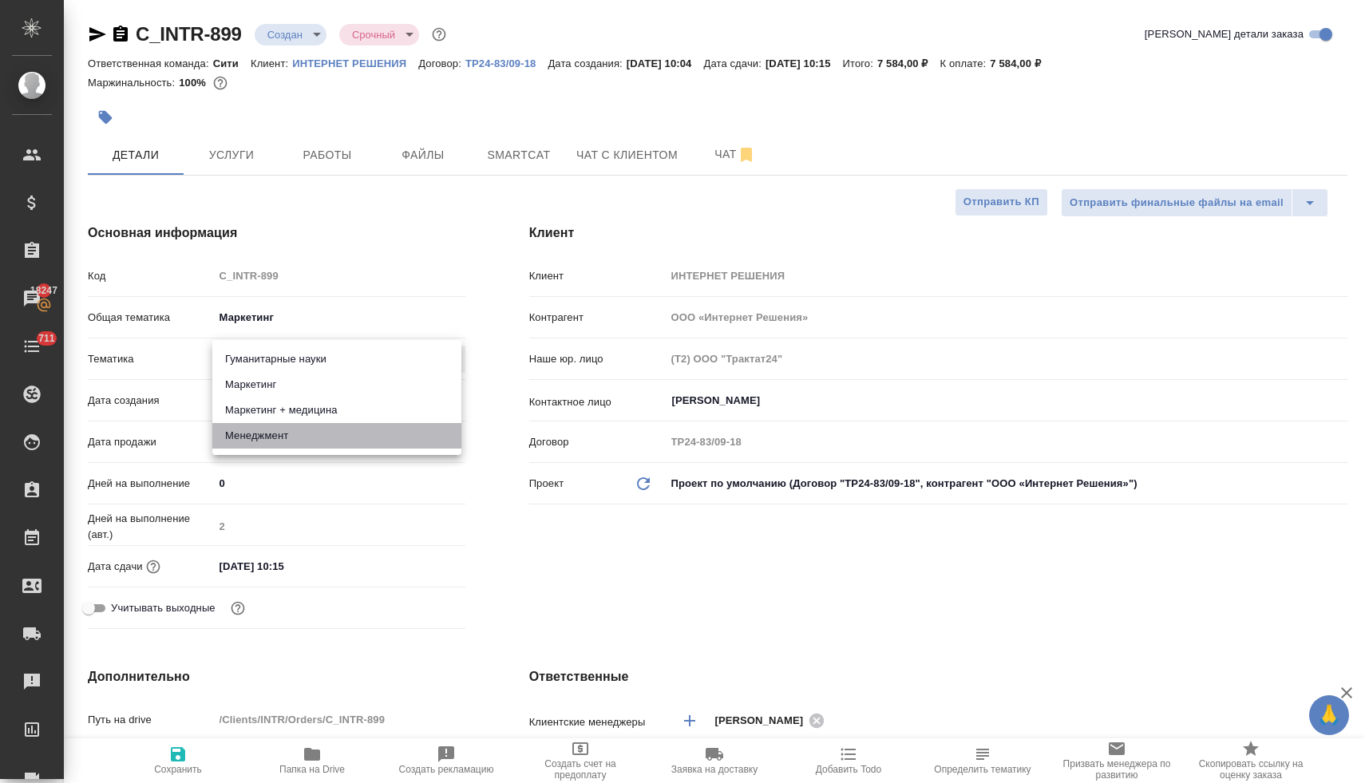
type input "5a8b8b956a9677013d343d4c"
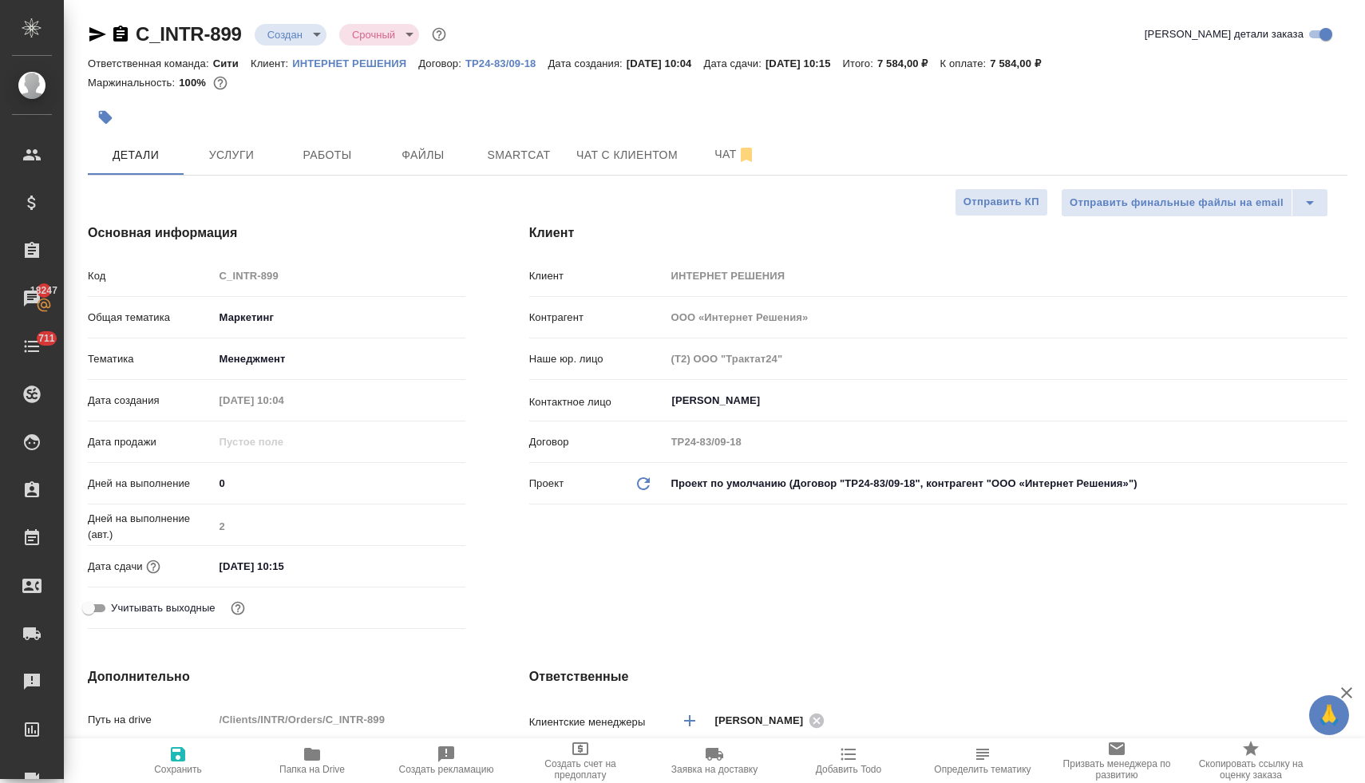
click at [327, 564] on input "[DATE] 10:15" at bounding box center [284, 566] width 140 height 23
click at [419, 563] on icon "button" at bounding box center [418, 564] width 19 height 19
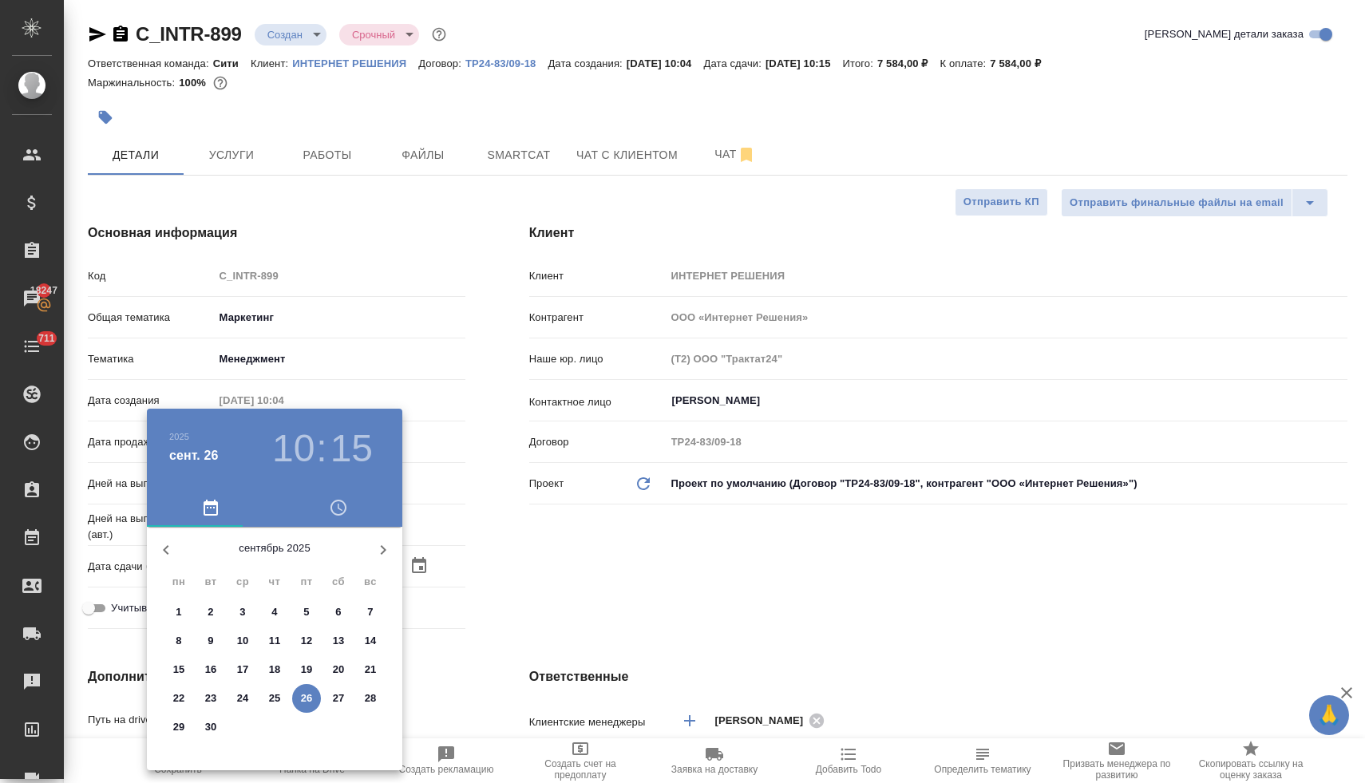
click at [186, 726] on span "29" at bounding box center [178, 727] width 29 height 16
type input "[DATE] 10:15"
type textarea "x"
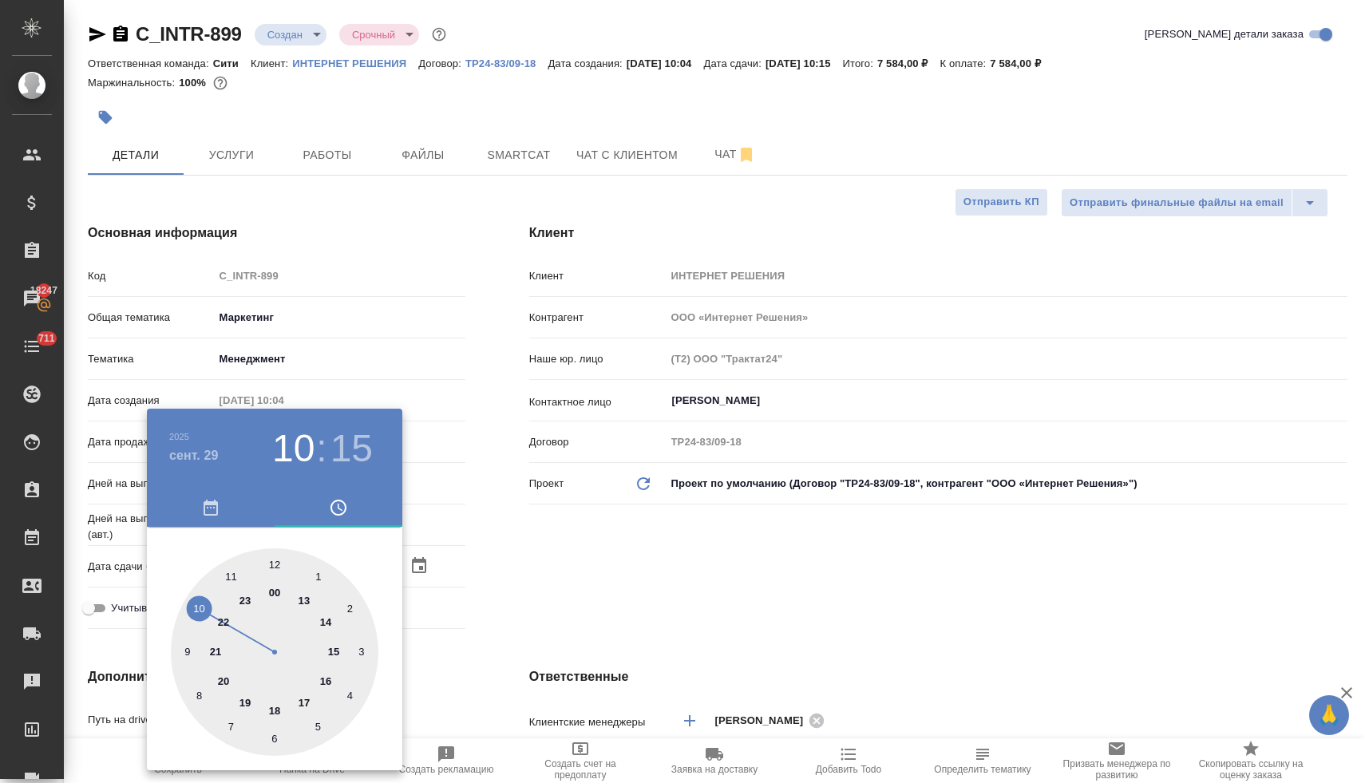
click at [230, 575] on div at bounding box center [274, 651] width 207 height 207
type input "[DATE] 11:15"
type textarea "x"
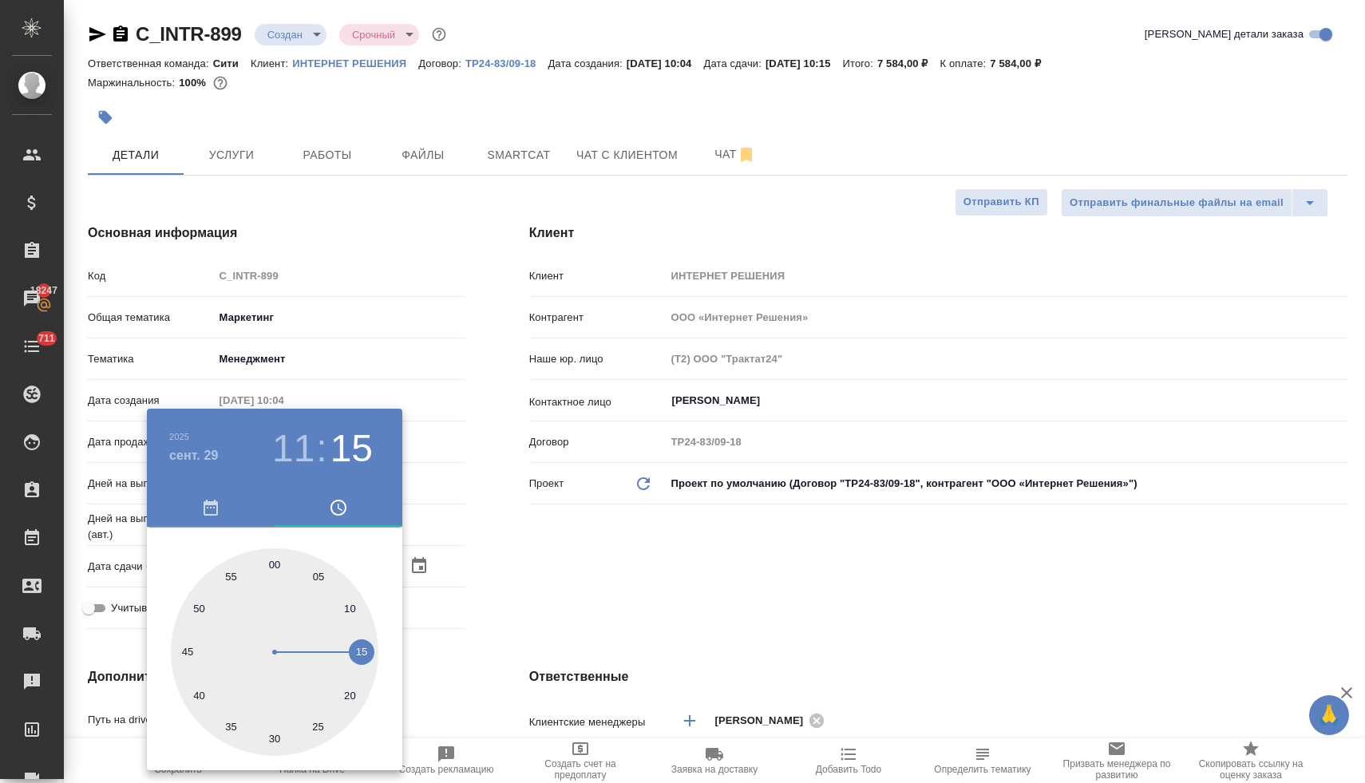
click at [279, 558] on div at bounding box center [274, 651] width 207 height 207
type input "[DATE] 11:00"
type textarea "x"
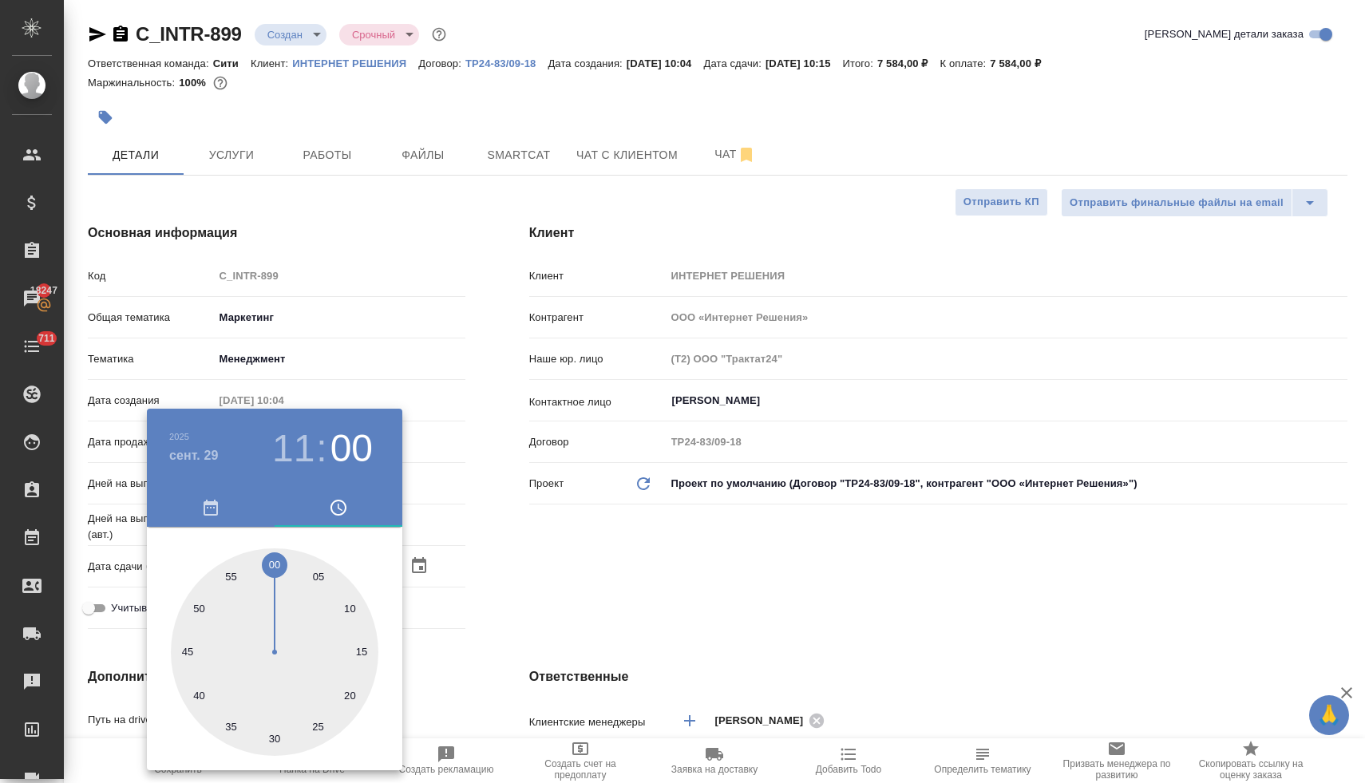
click at [567, 583] on div at bounding box center [682, 391] width 1365 height 783
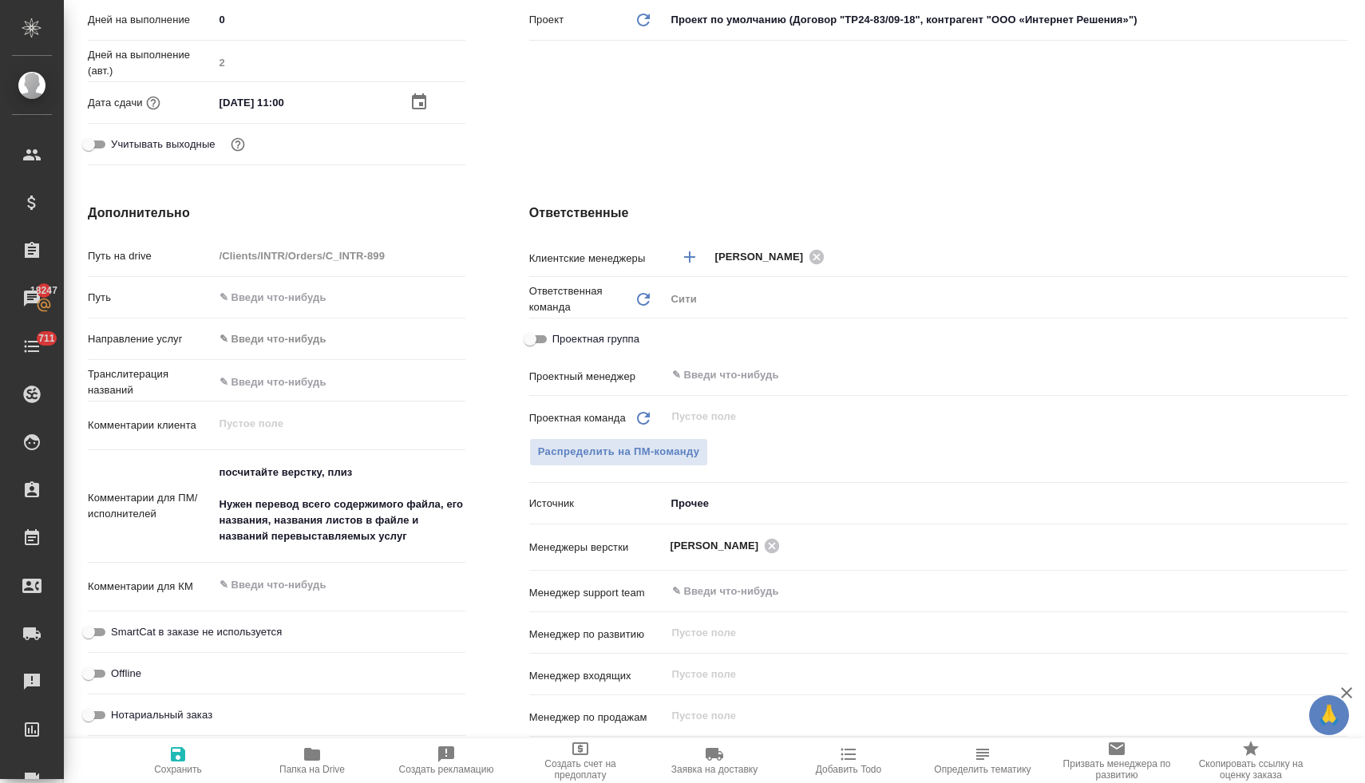
scroll to position [480, 0]
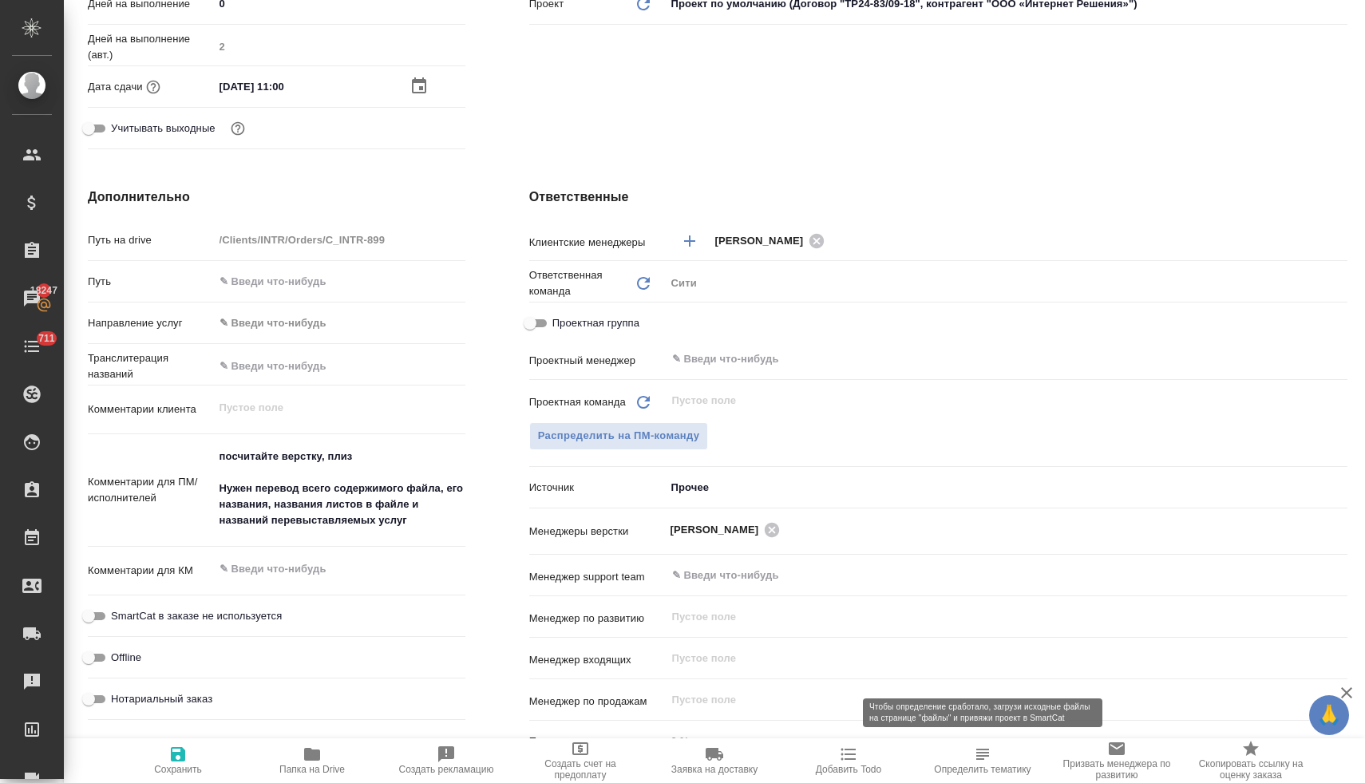
click at [962, 765] on span "Определить тематику" at bounding box center [982, 769] width 97 height 11
type textarea "x"
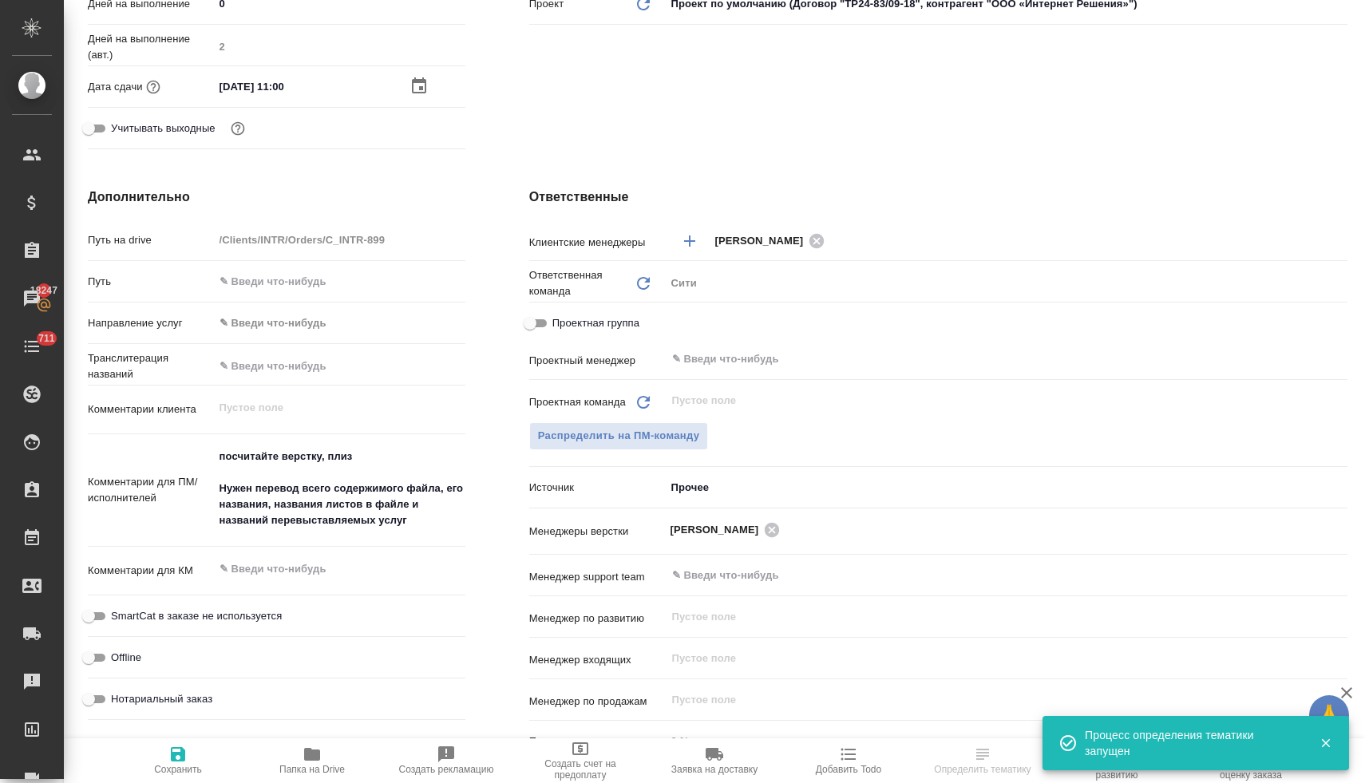
type textarea "x"
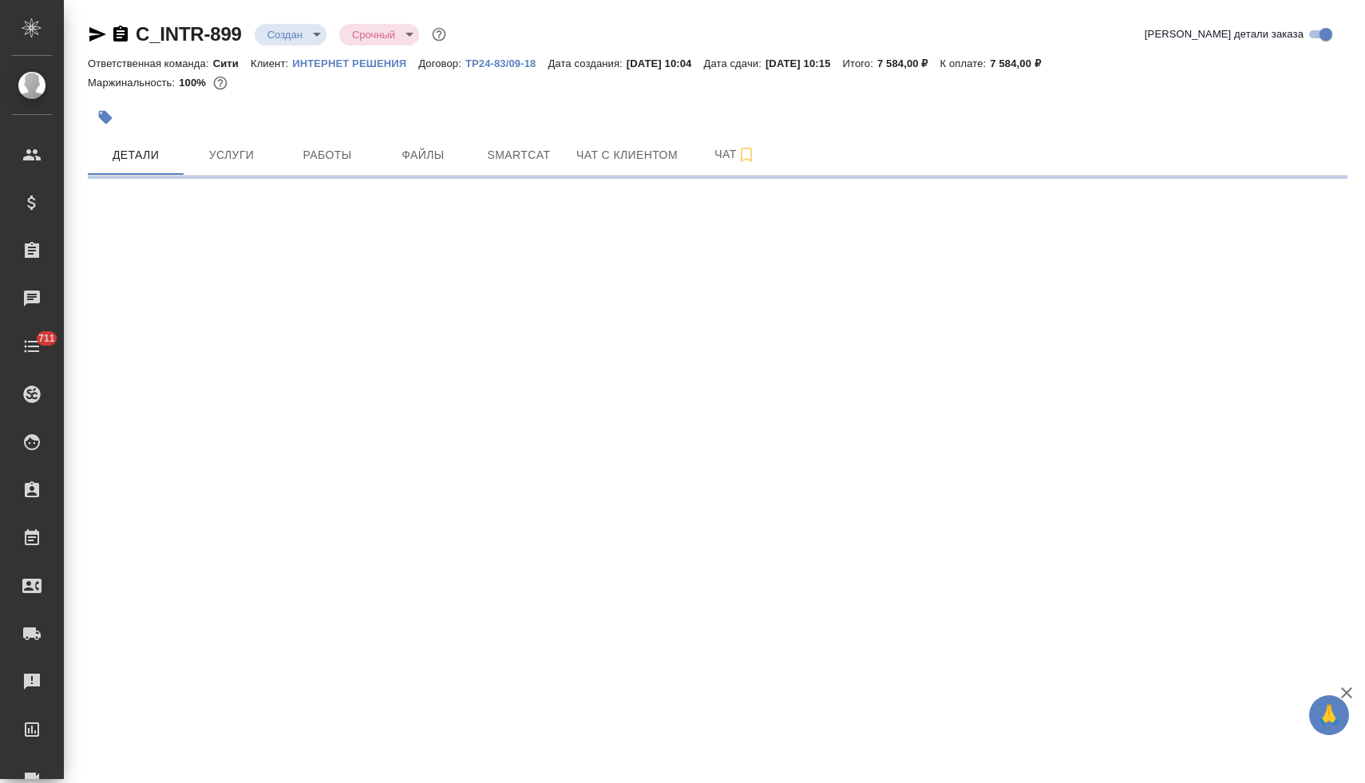
select select "RU"
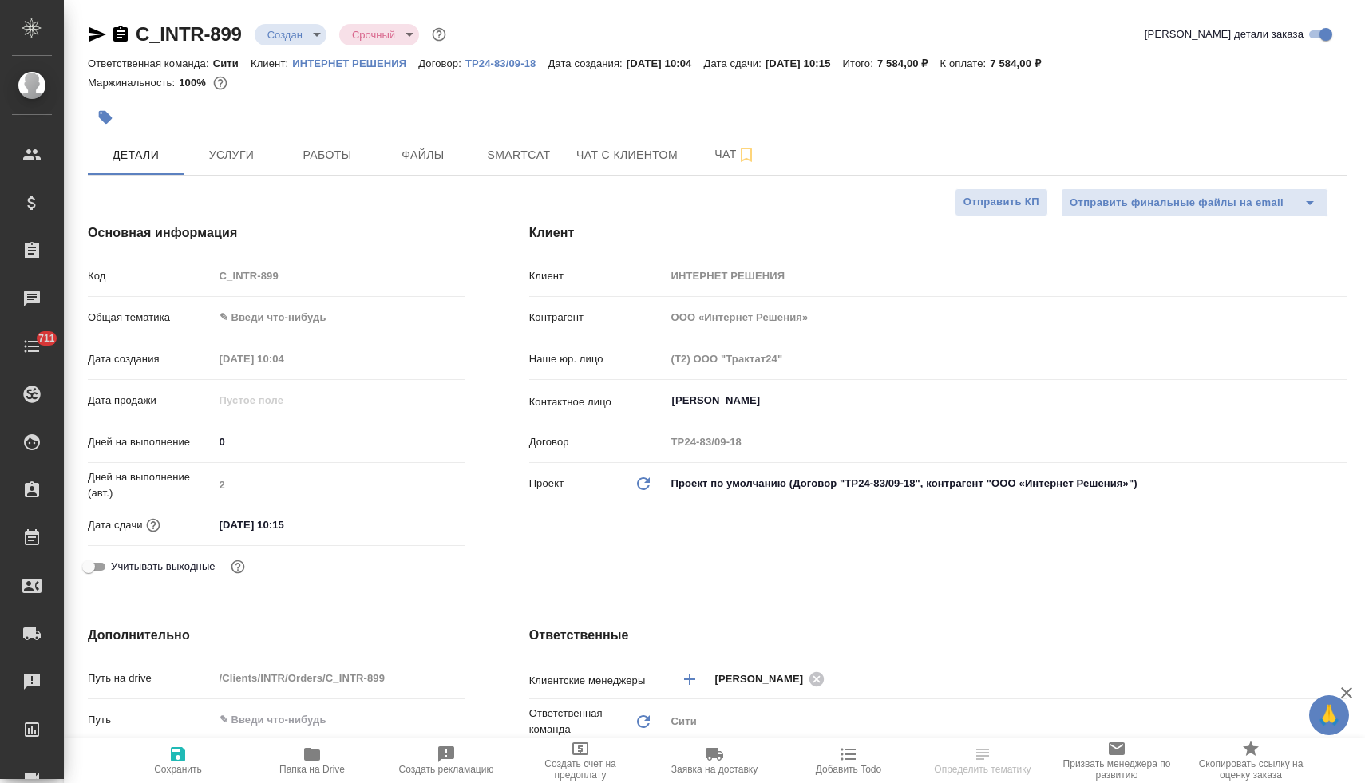
type textarea "x"
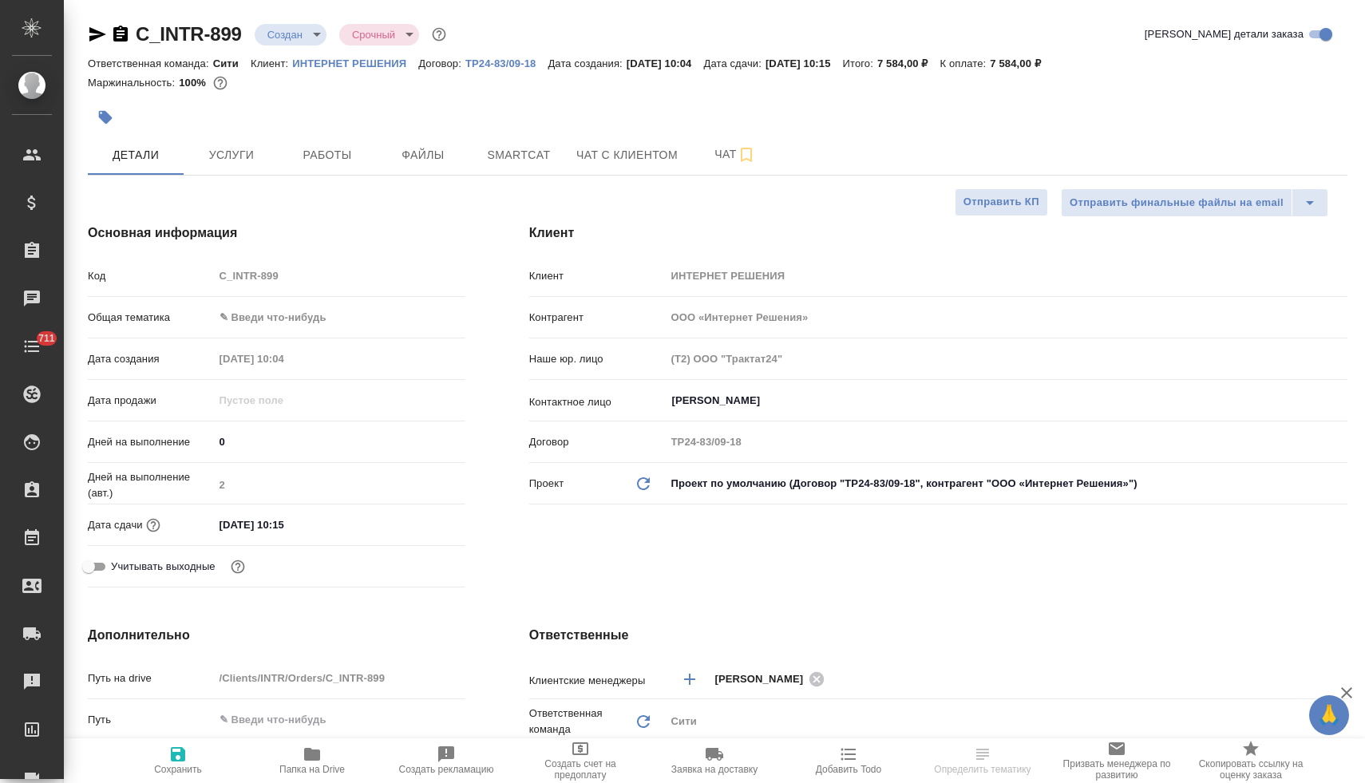
type textarea "x"
click at [725, 152] on span "Чат" at bounding box center [735, 154] width 77 height 20
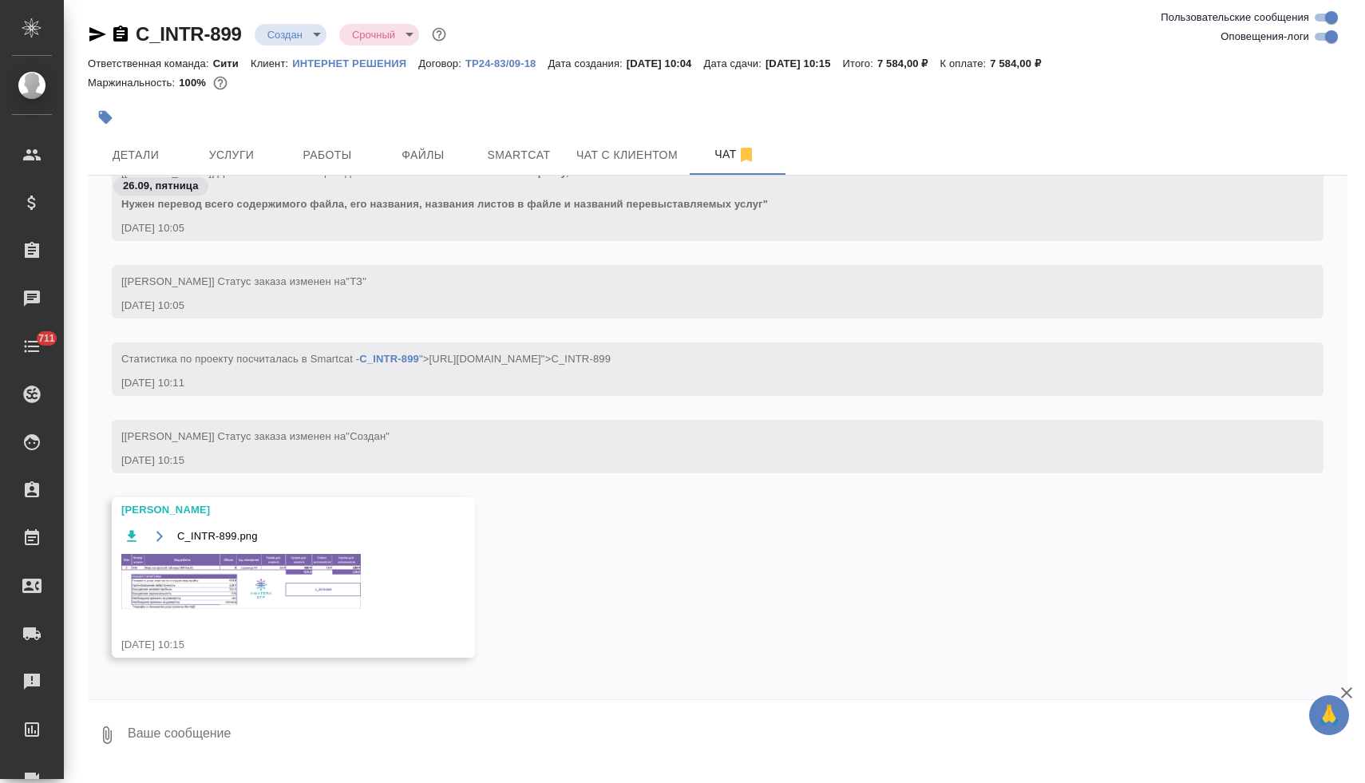
scroll to position [245, 0]
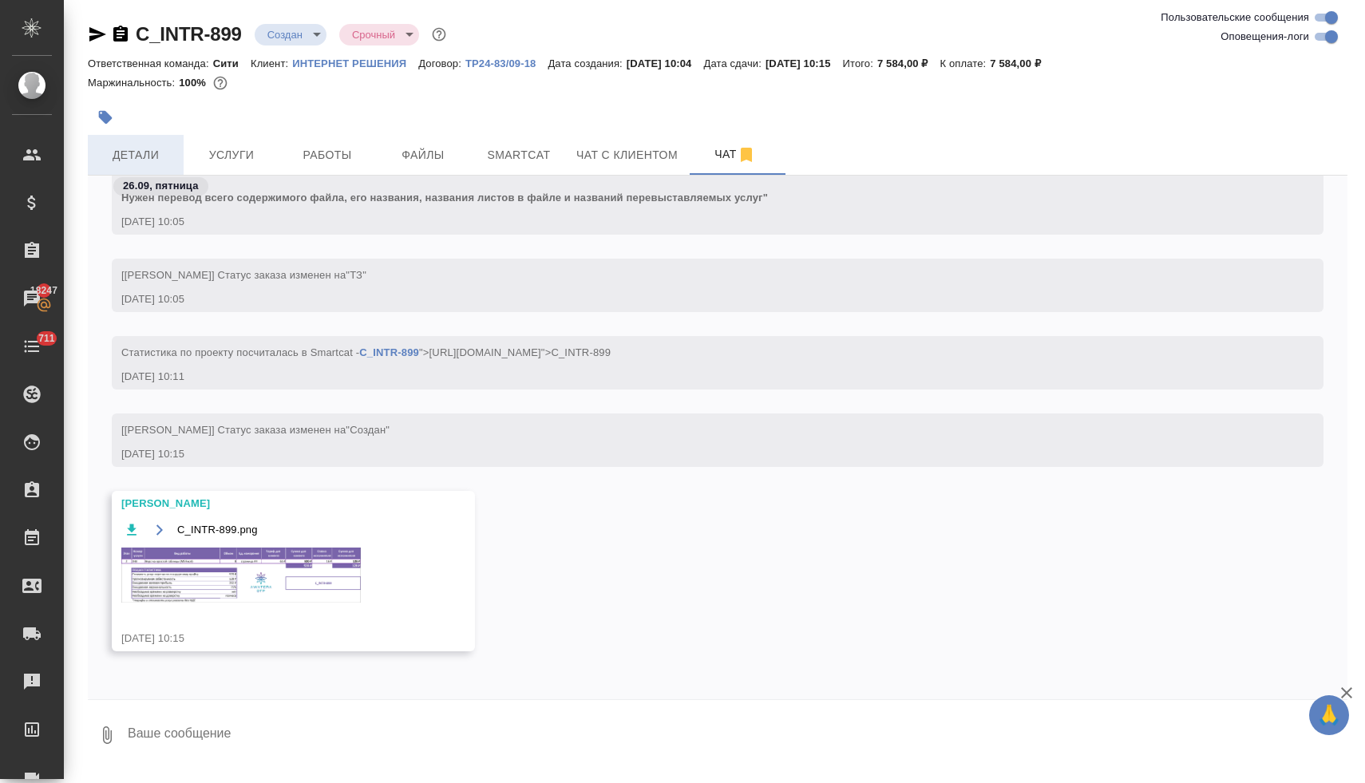
click at [147, 153] on span "Детали" at bounding box center [135, 155] width 77 height 20
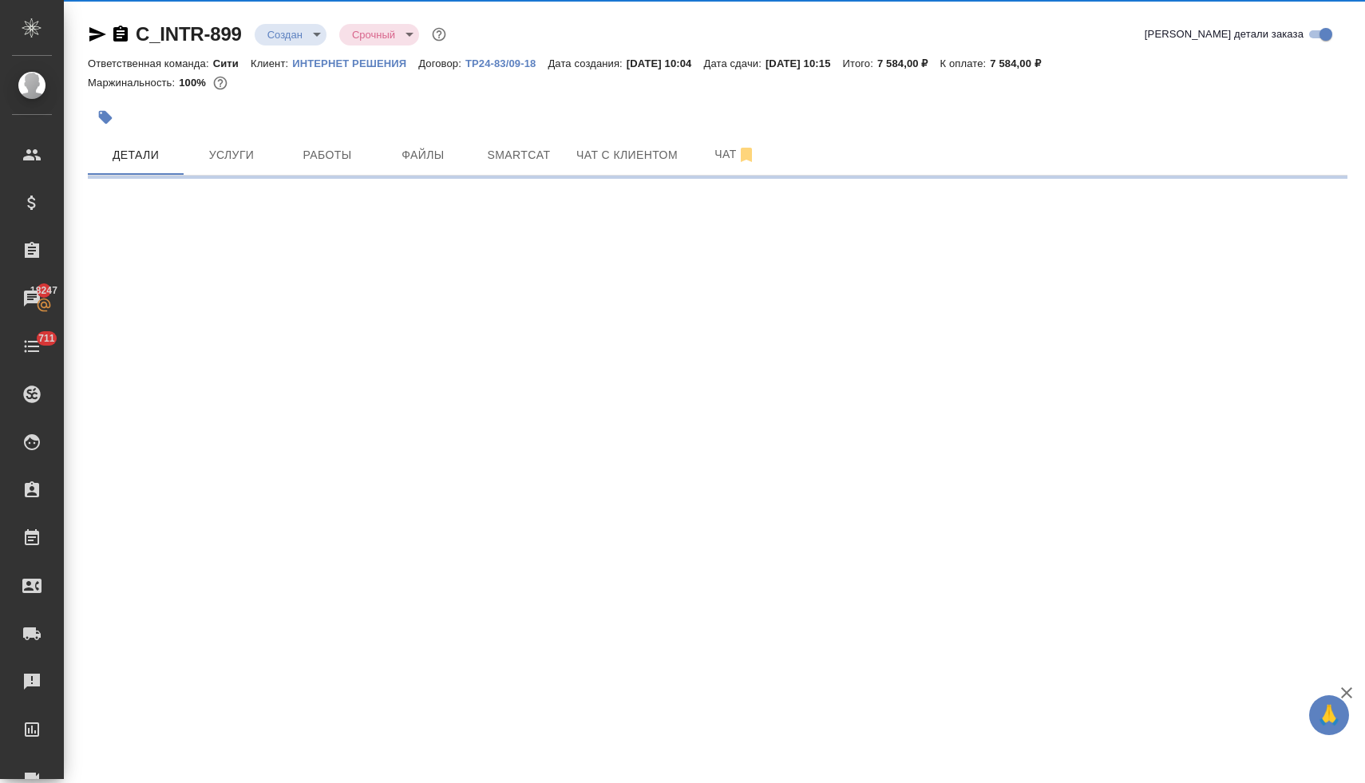
select select "RU"
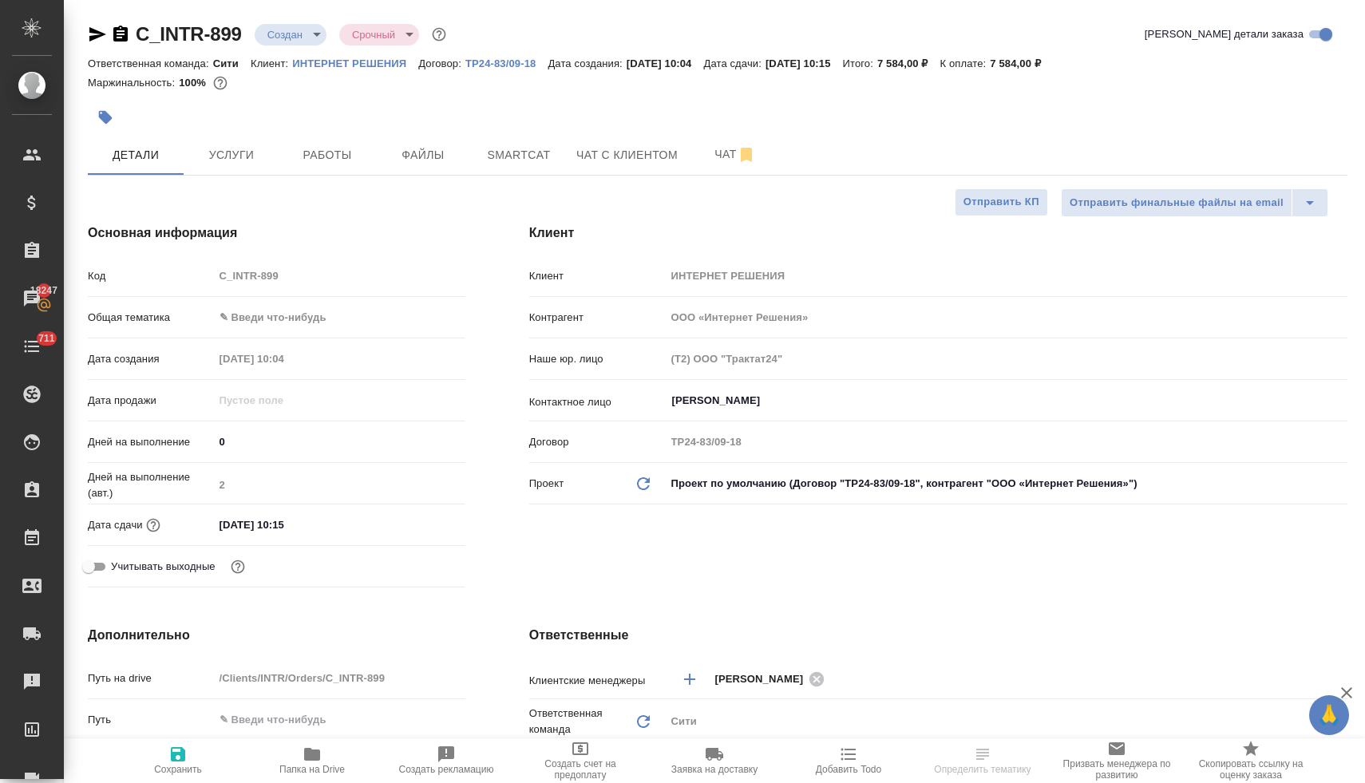
type textarea "x"
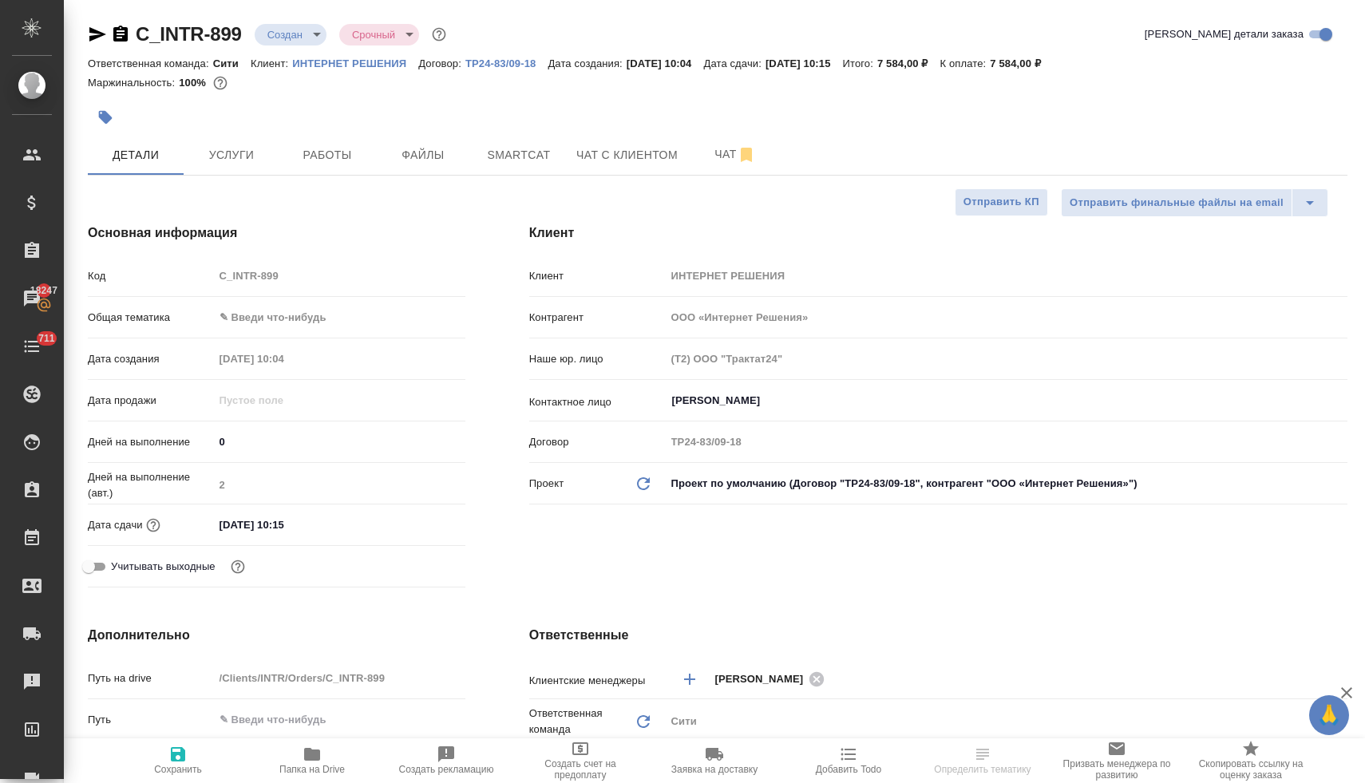
type textarea "x"
click at [282, 316] on body "🙏 .cls-1 fill:#fff; AWATERA Lyamina Nadezhda Клиенты Спецификации Заказы 18247 …" at bounding box center [682, 391] width 1365 height 783
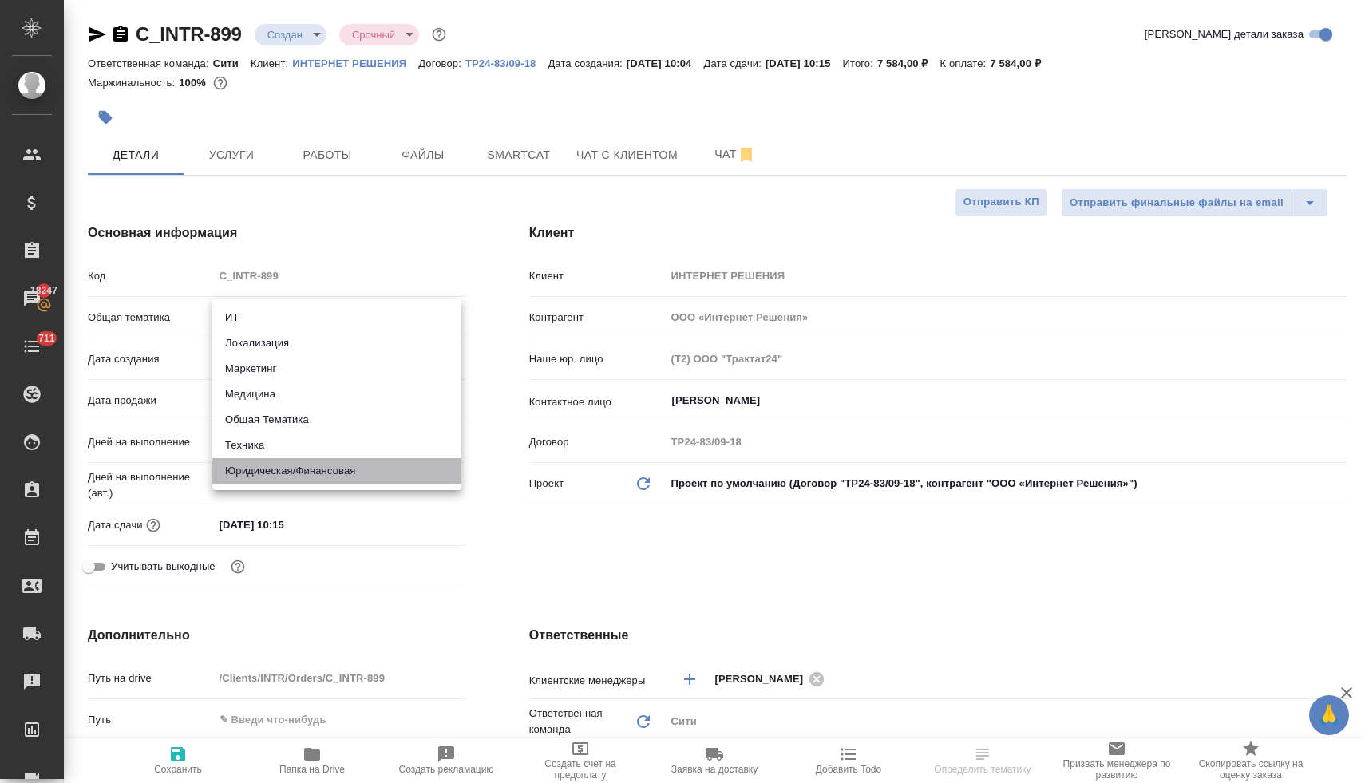
click at [311, 473] on li "Юридическая/Финансовая" at bounding box center [336, 471] width 249 height 26
type input "yr-fn"
type textarea "x"
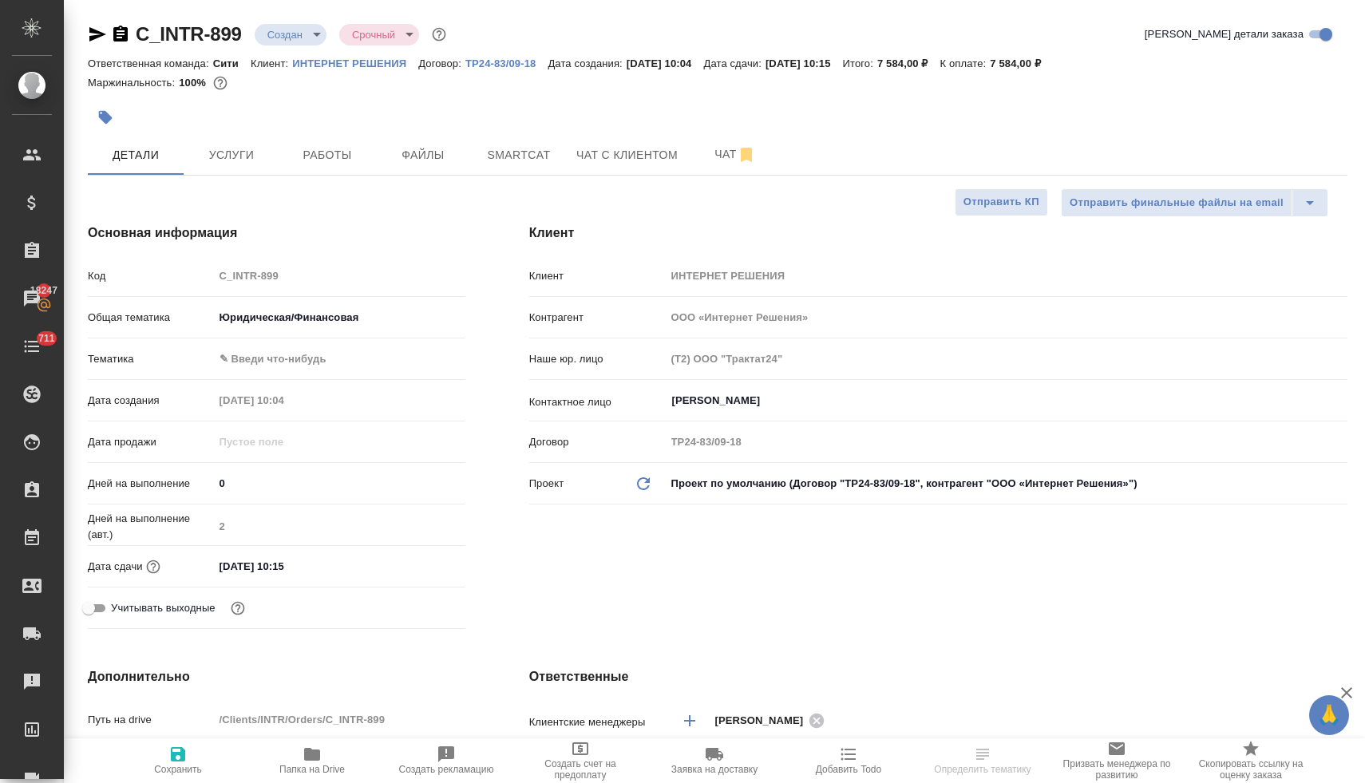
click at [314, 358] on body "🙏 .cls-1 fill:#fff; AWATERA [PERSON_NAME] Спецификации Заказы 18247 Чаты 711 To…" at bounding box center [682, 391] width 1365 height 783
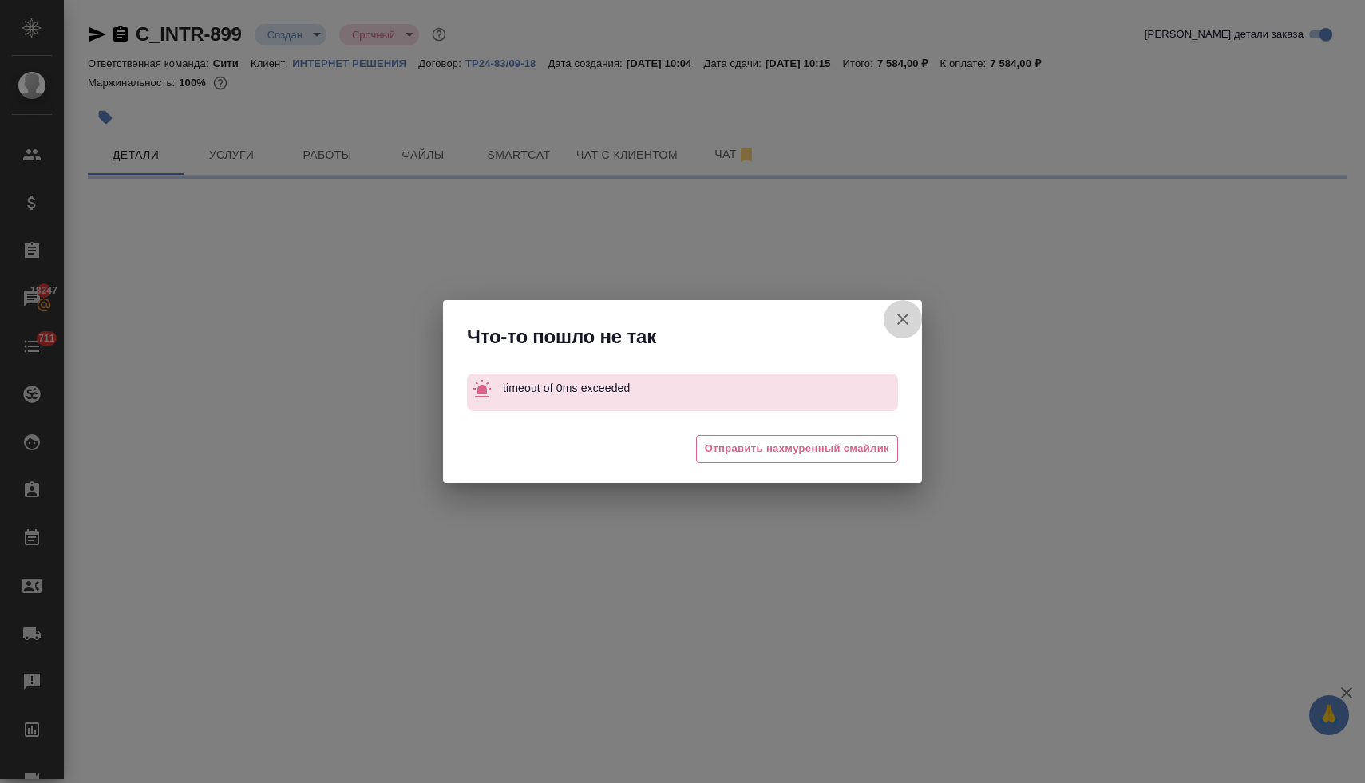
click at [896, 317] on icon "button" at bounding box center [902, 319] width 19 height 19
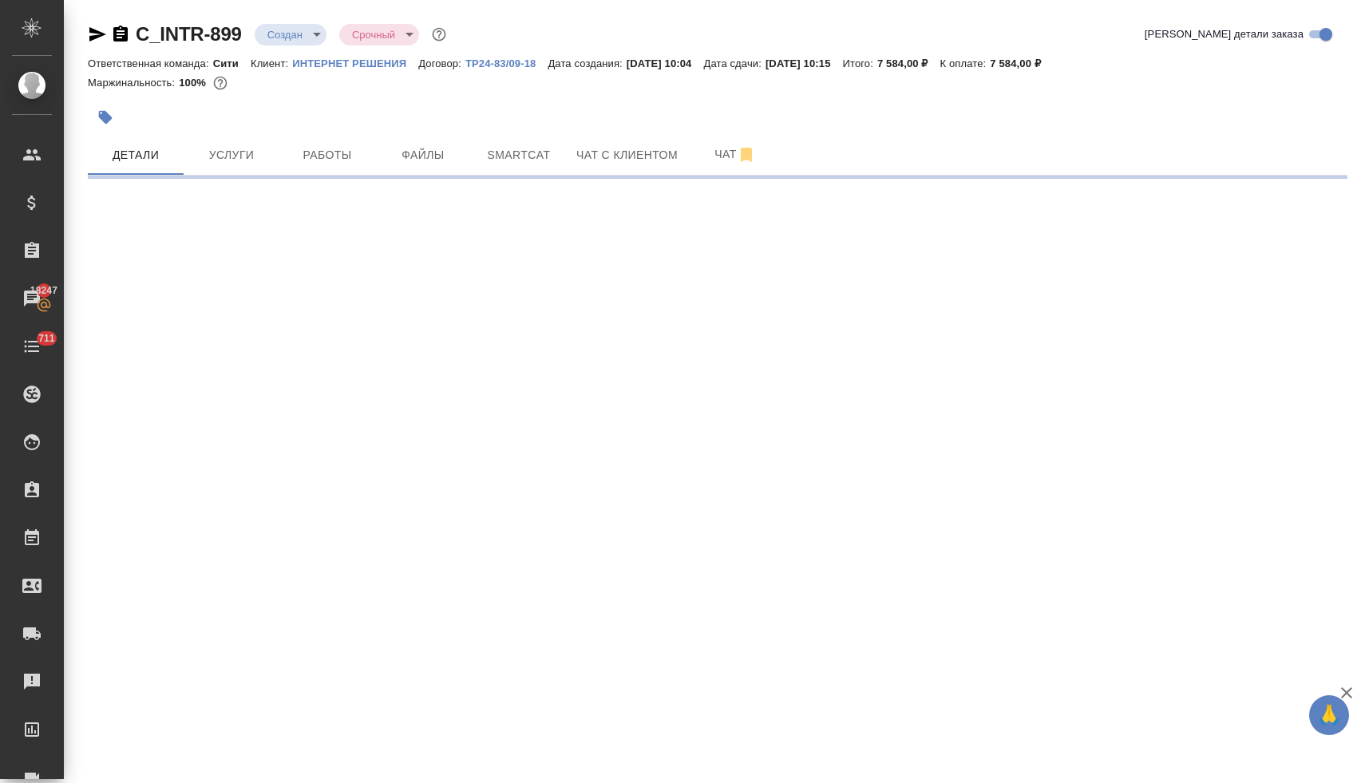
select select "RU"
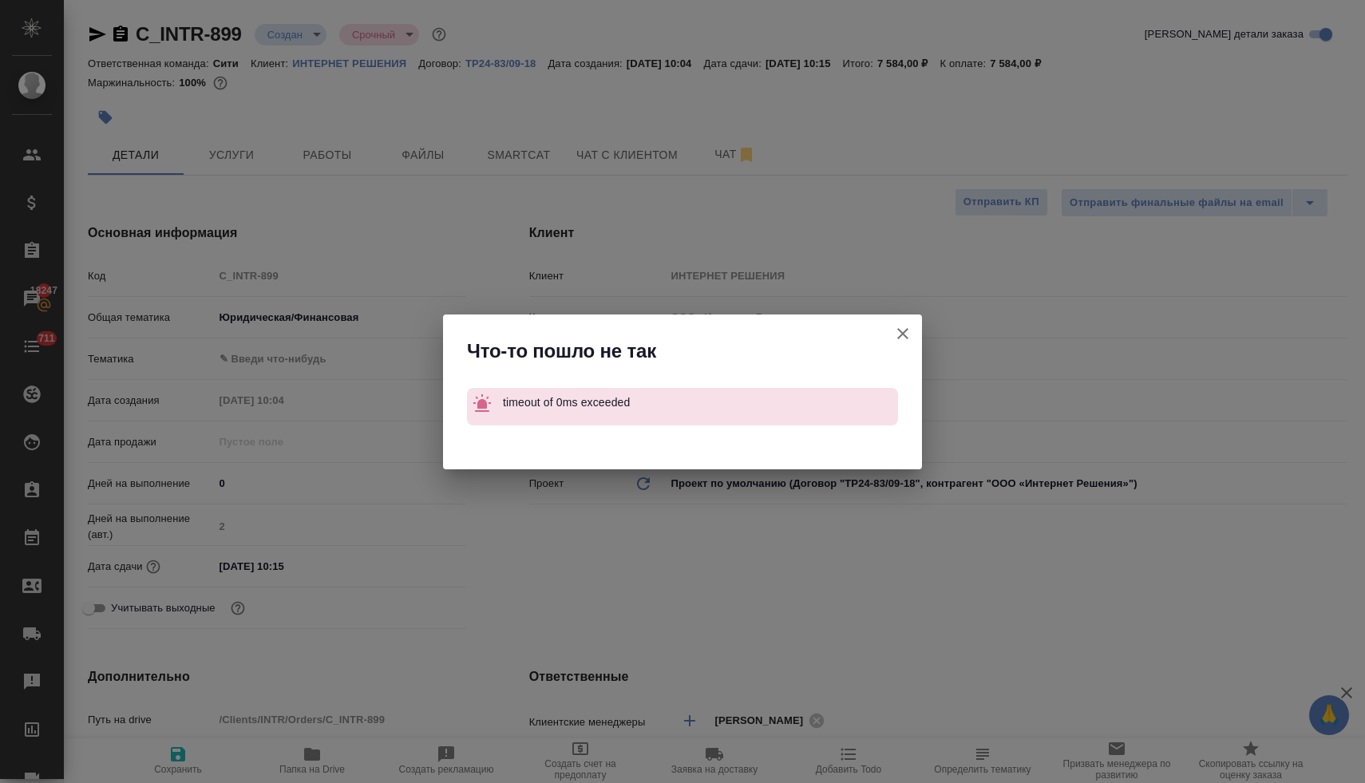
type textarea "x"
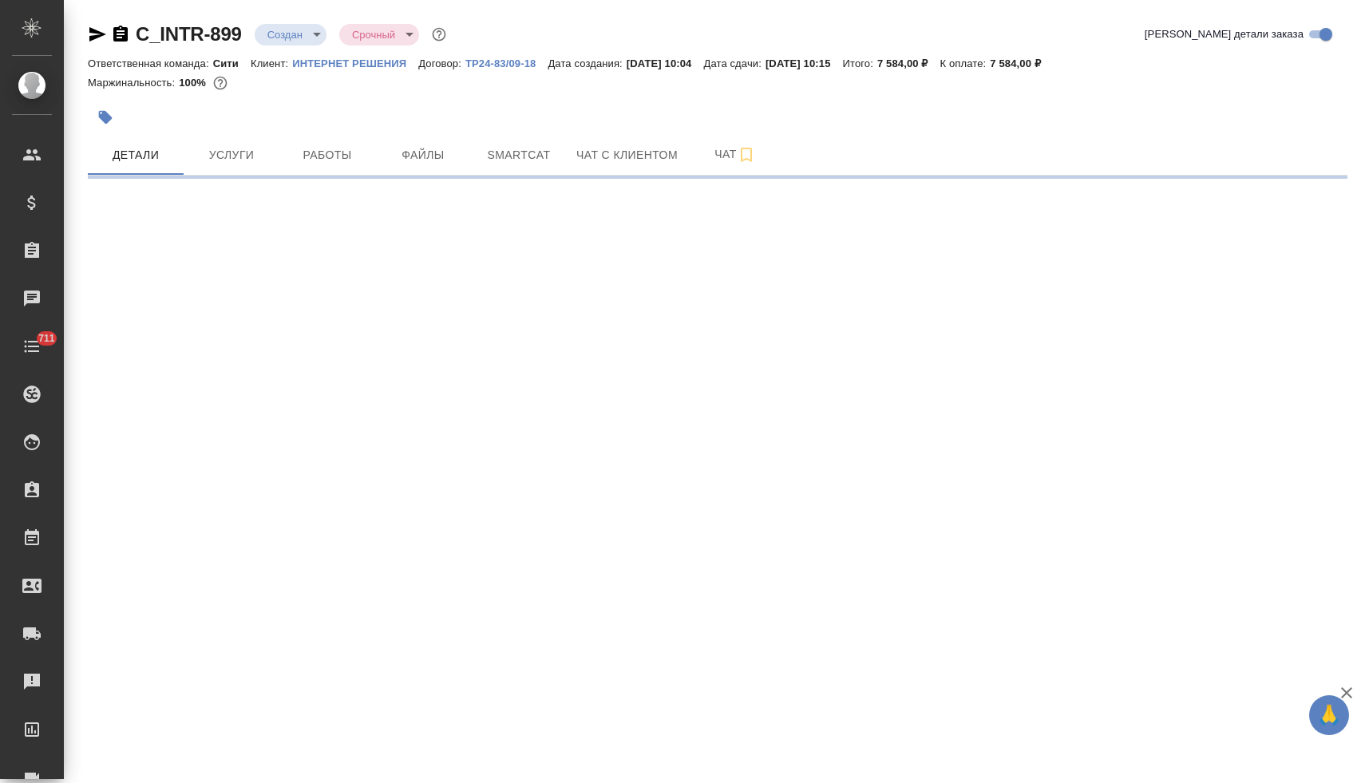
select select "RU"
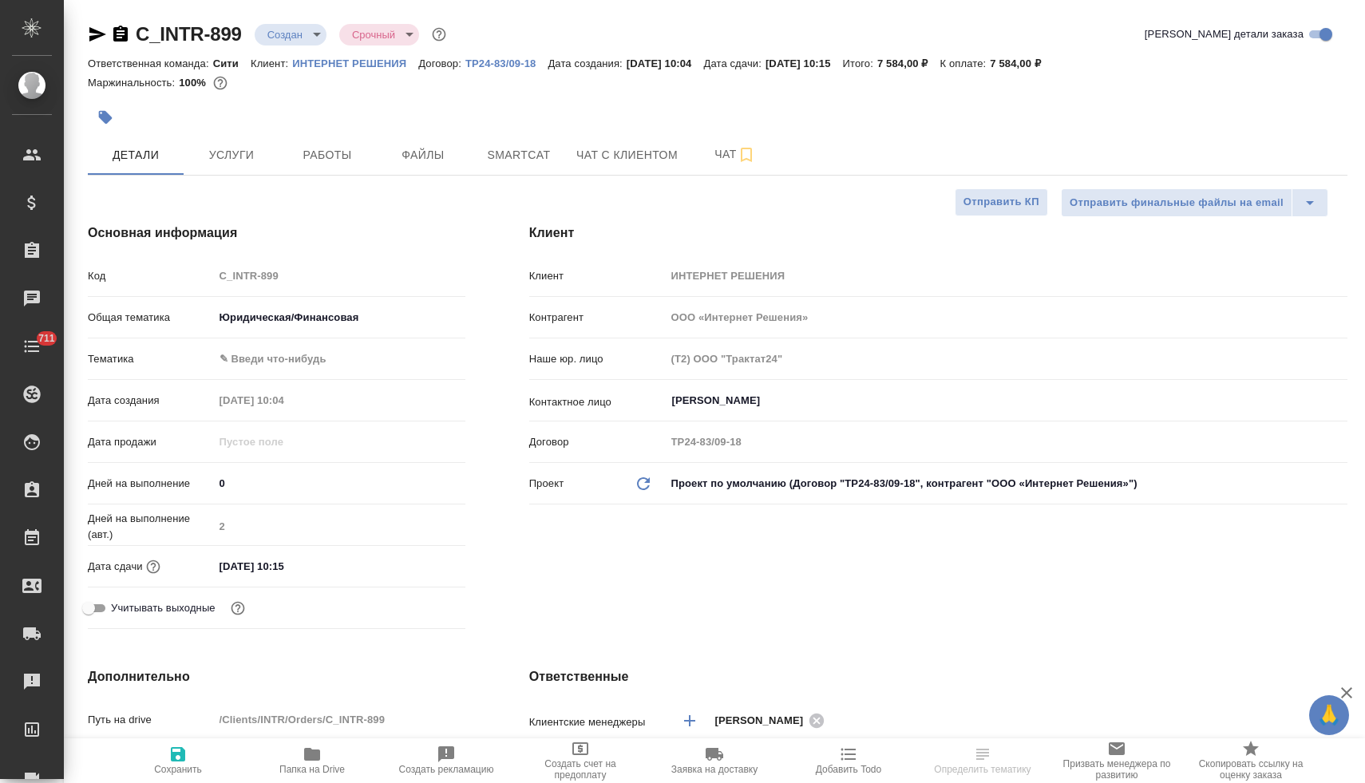
type textarea "x"
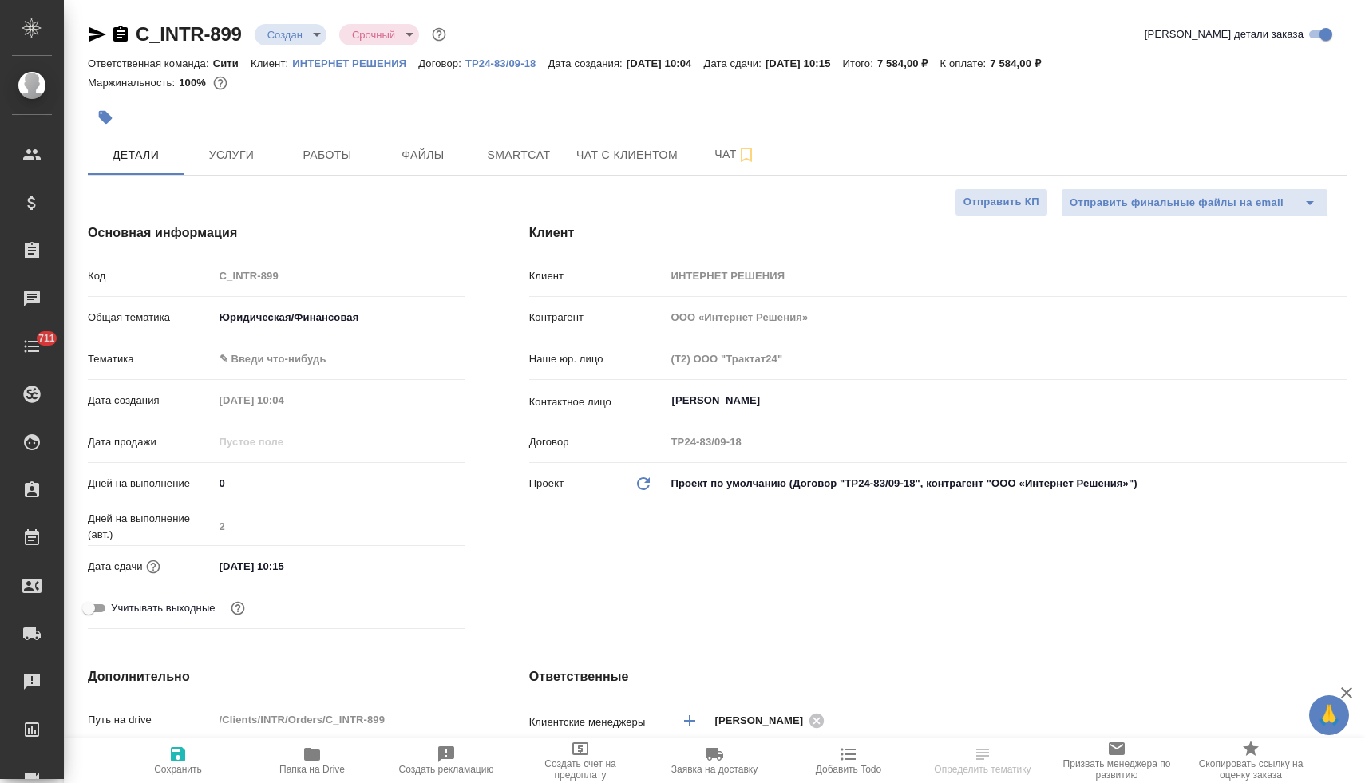
type textarea "x"
click at [286, 345] on div "[PERSON_NAME] ✎ Введи что-нибудь" at bounding box center [276, 359] width 377 height 28
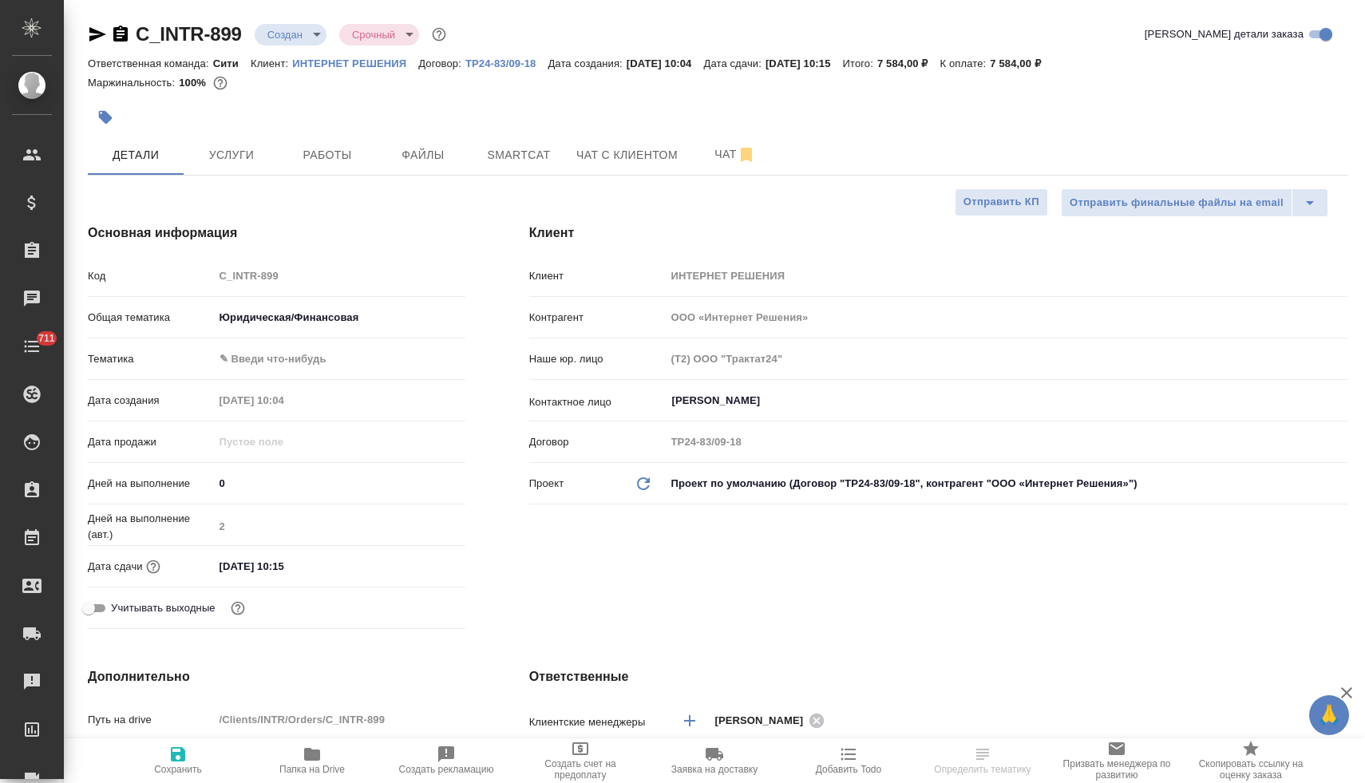
click at [294, 362] on body "🙏 .cls-1 fill:#fff; AWATERA [PERSON_NAME] Спецификации Заказы Чаты 711 Todo Про…" at bounding box center [682, 391] width 1365 height 783
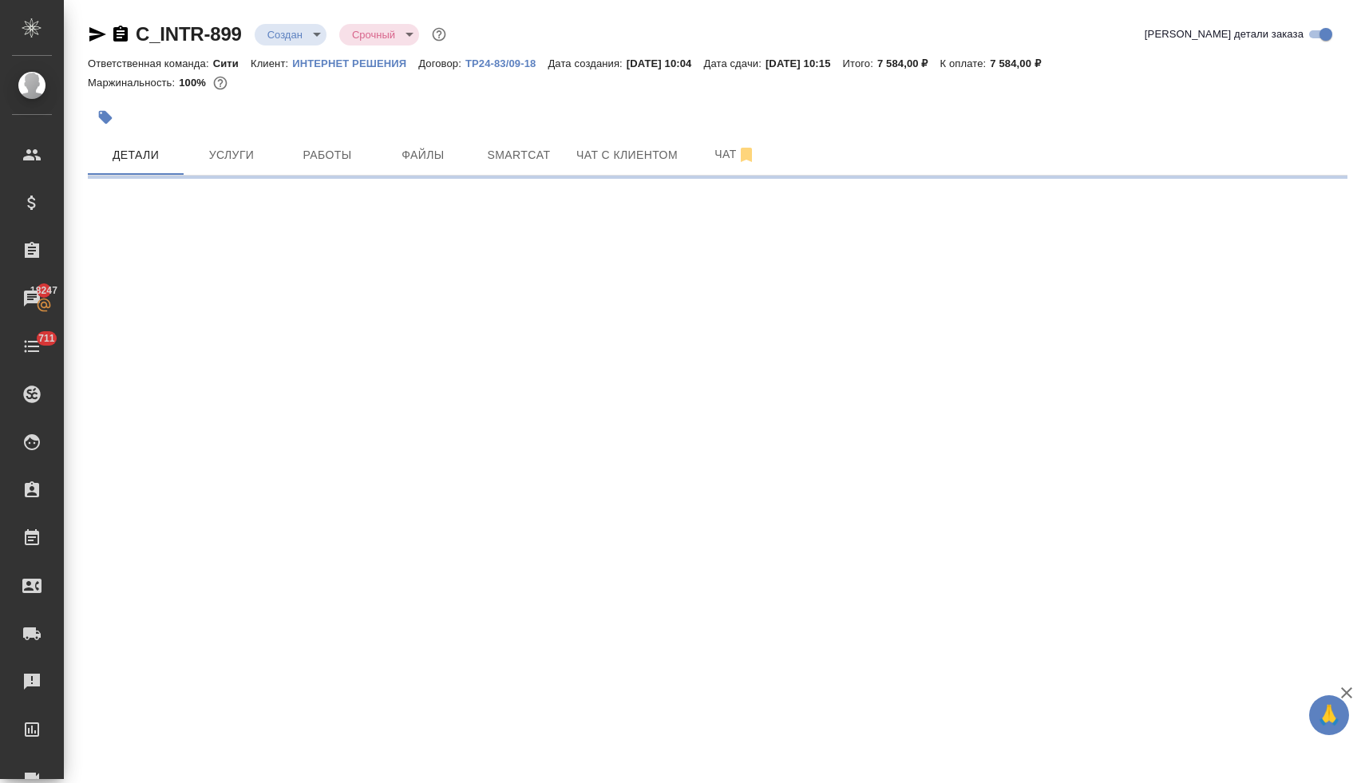
select select "RU"
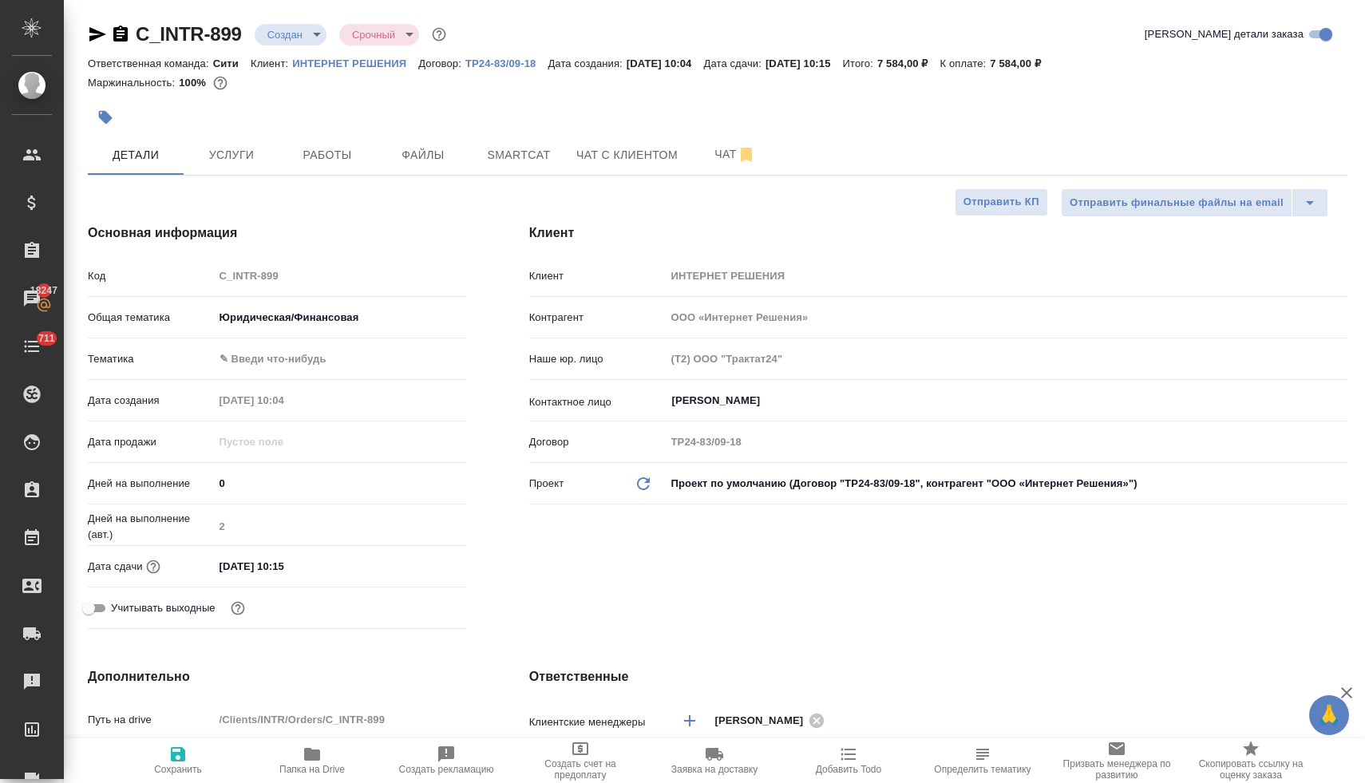
type textarea "x"
click at [311, 360] on body "🙏 .cls-1 fill:#fff; AWATERA [PERSON_NAME] Спецификации Заказы 18247 Чаты 711 To…" at bounding box center [682, 391] width 1365 height 783
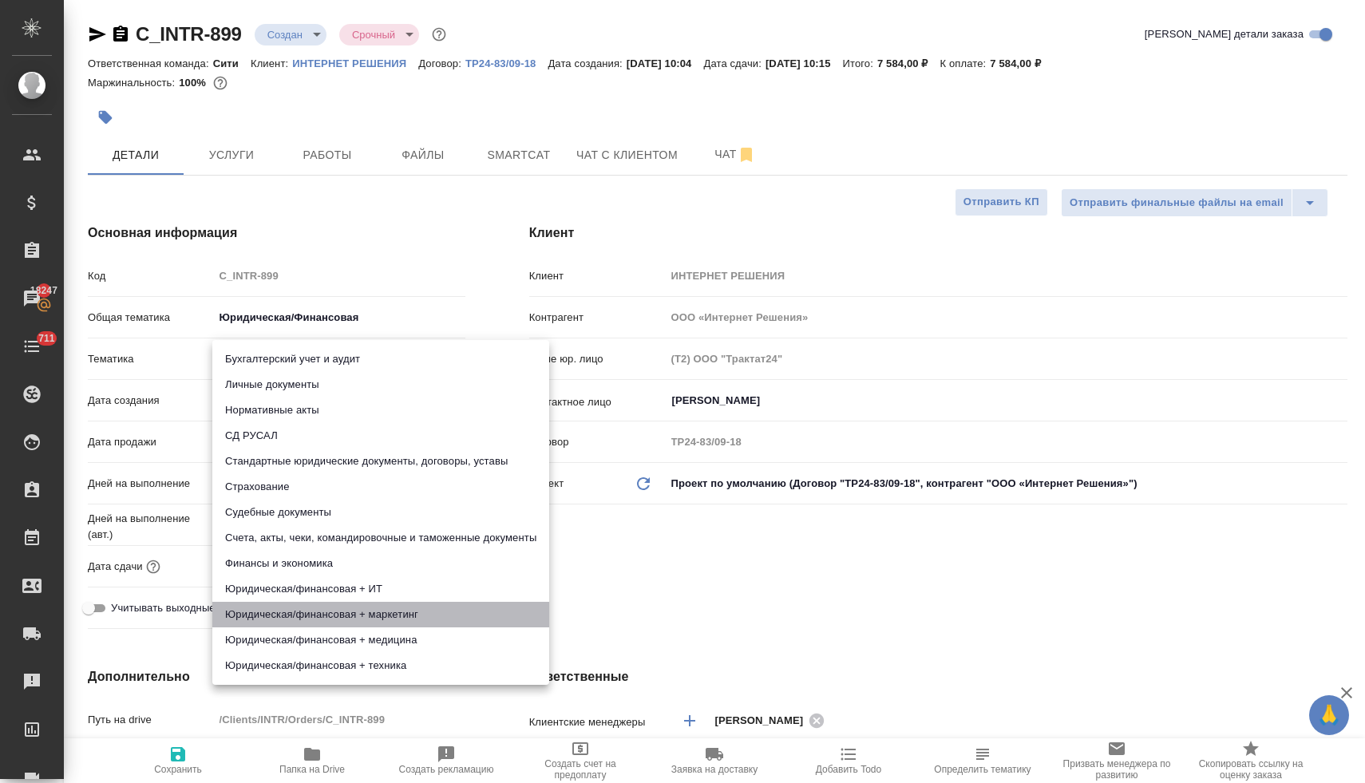
click at [341, 618] on li "Юридическая/финансовая + маркетинг" at bounding box center [380, 615] width 337 height 26
type input "5f647205b73bc97568ca66c4"
type textarea "x"
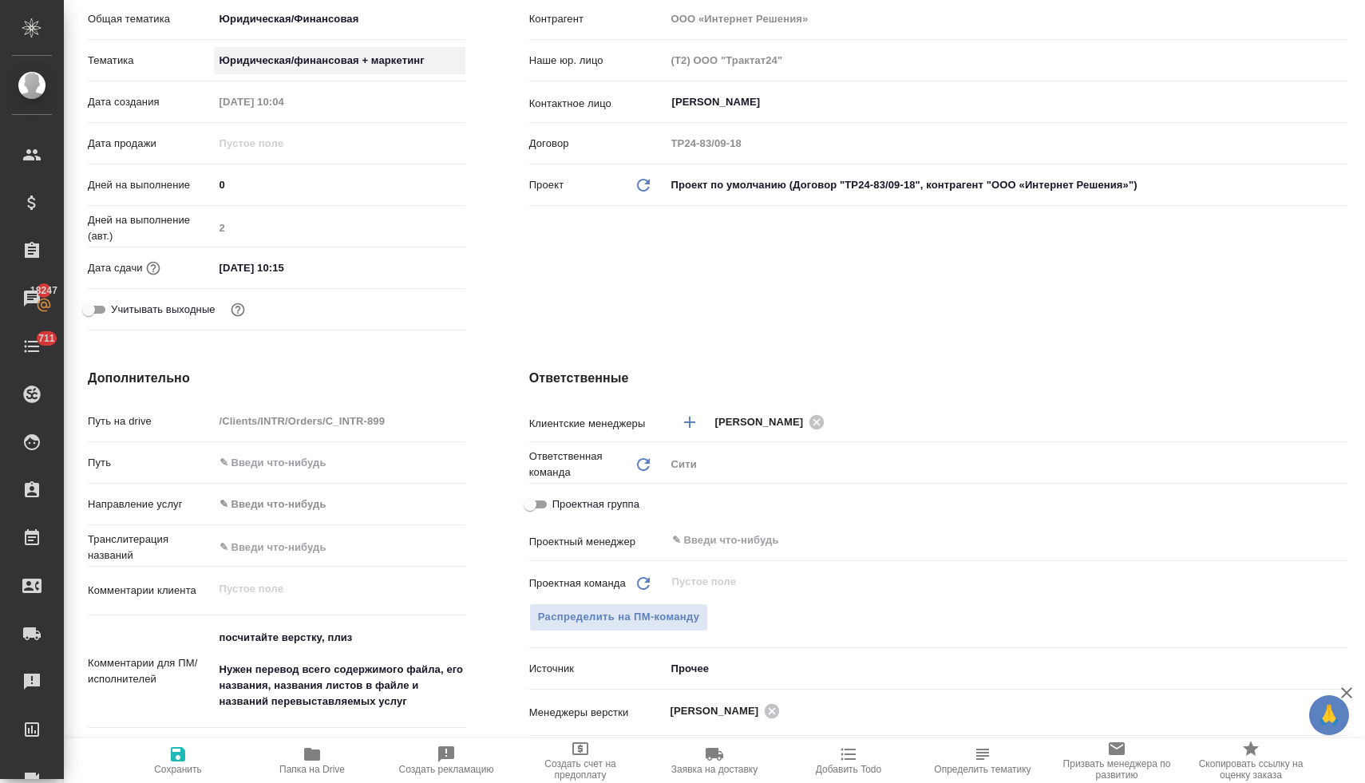
scroll to position [407, 0]
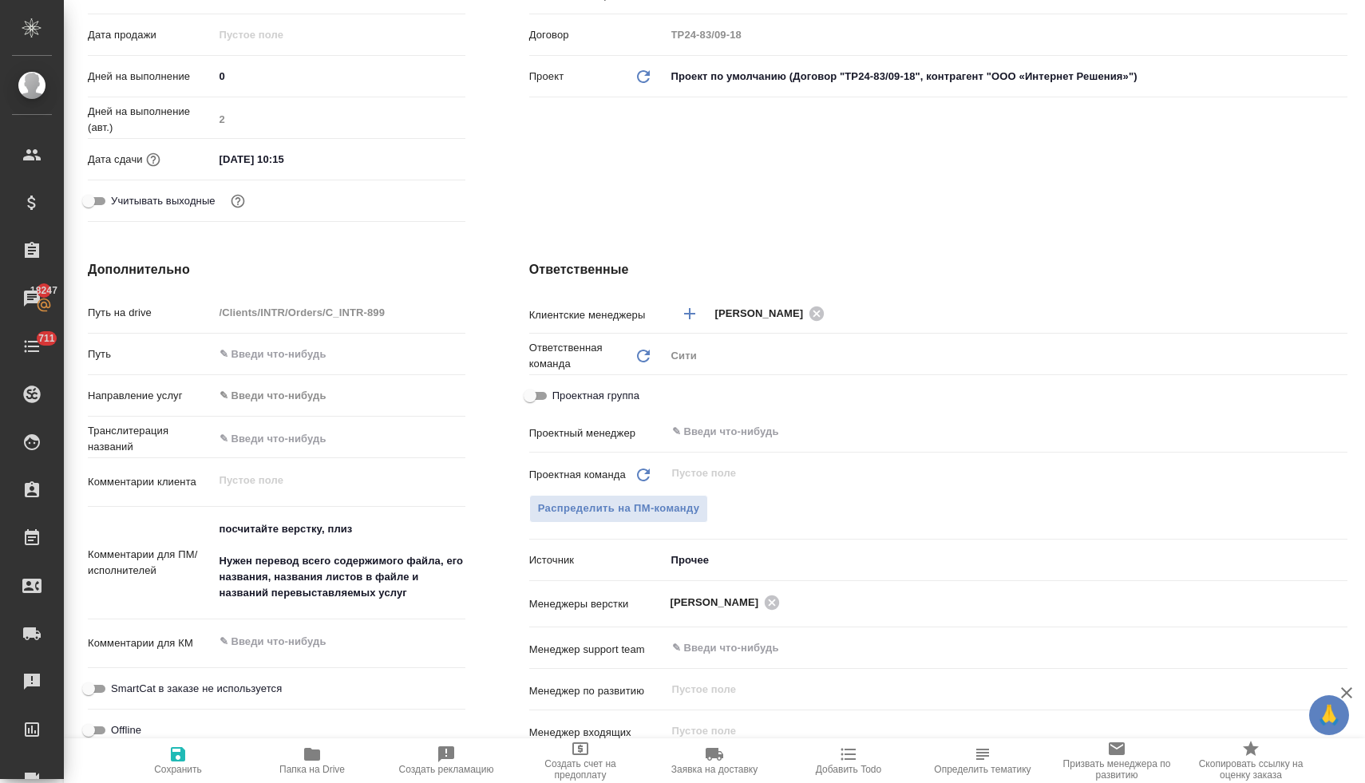
type textarea "x"
drag, startPoint x: 233, startPoint y: 549, endPoint x: 204, endPoint y: 509, distance: 49.2
click at [207, 514] on div "Комментарии для ПМ/исполнителей посчитайте верстку, плиз Нужен перевод всего со…" at bounding box center [276, 563] width 377 height 101
type textarea "Нужен перевод всего содержимого файла, его названия, названия листов в файле и …"
type textarea "x"
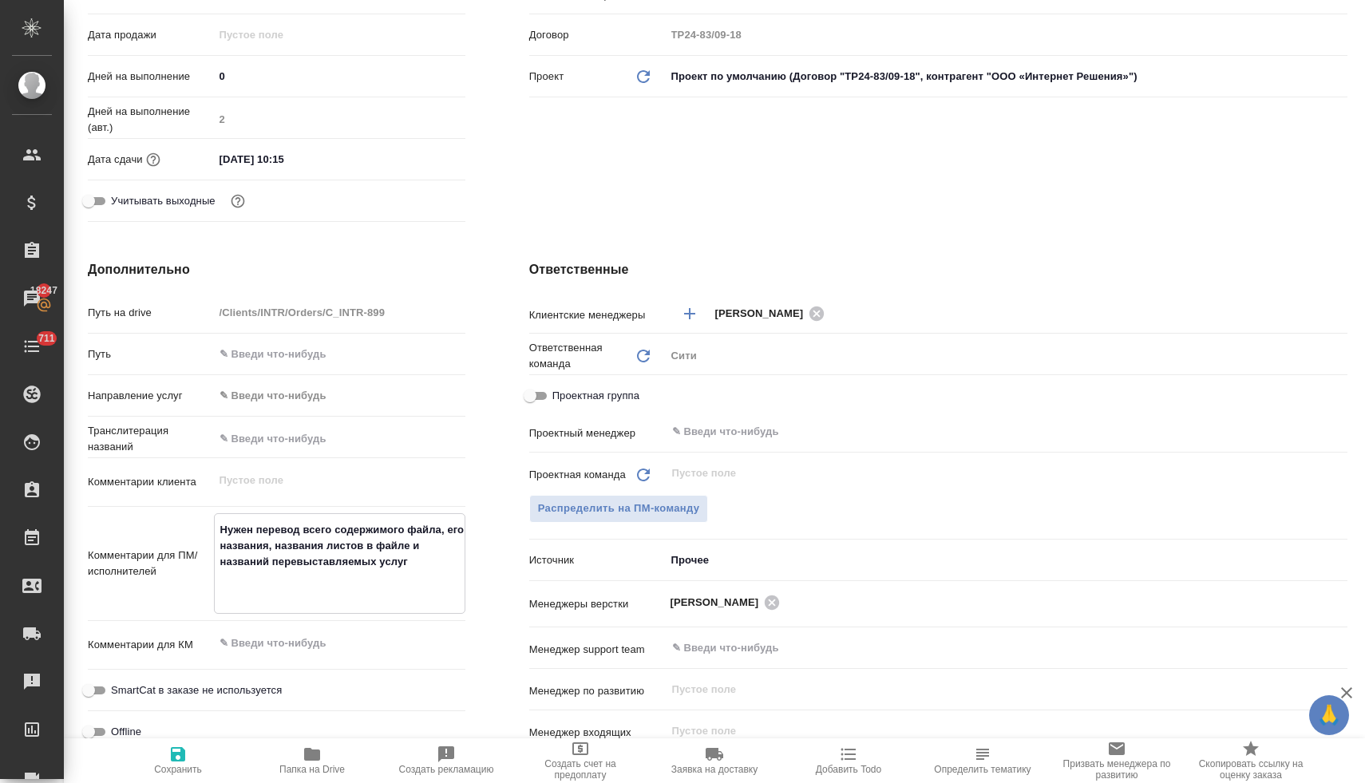
type textarea "x"
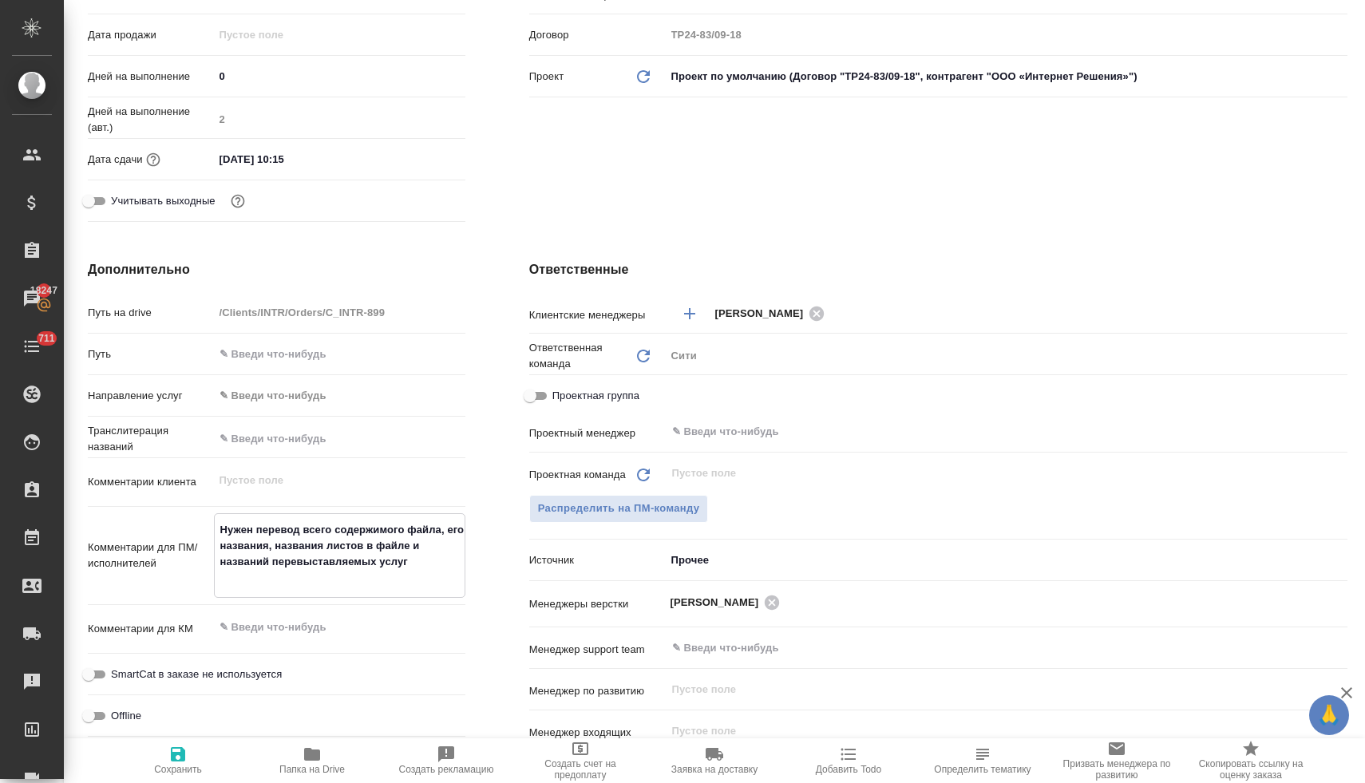
type textarea "x"
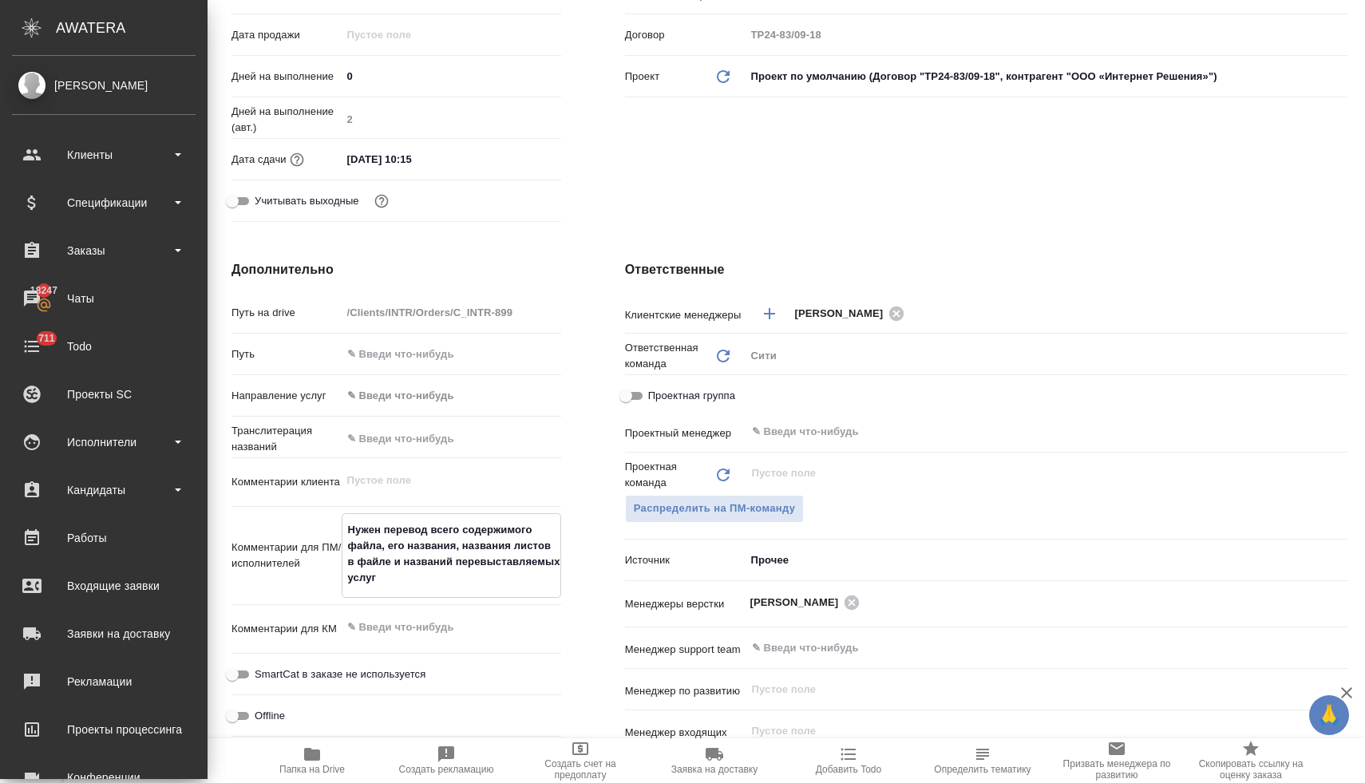
type textarea "x"
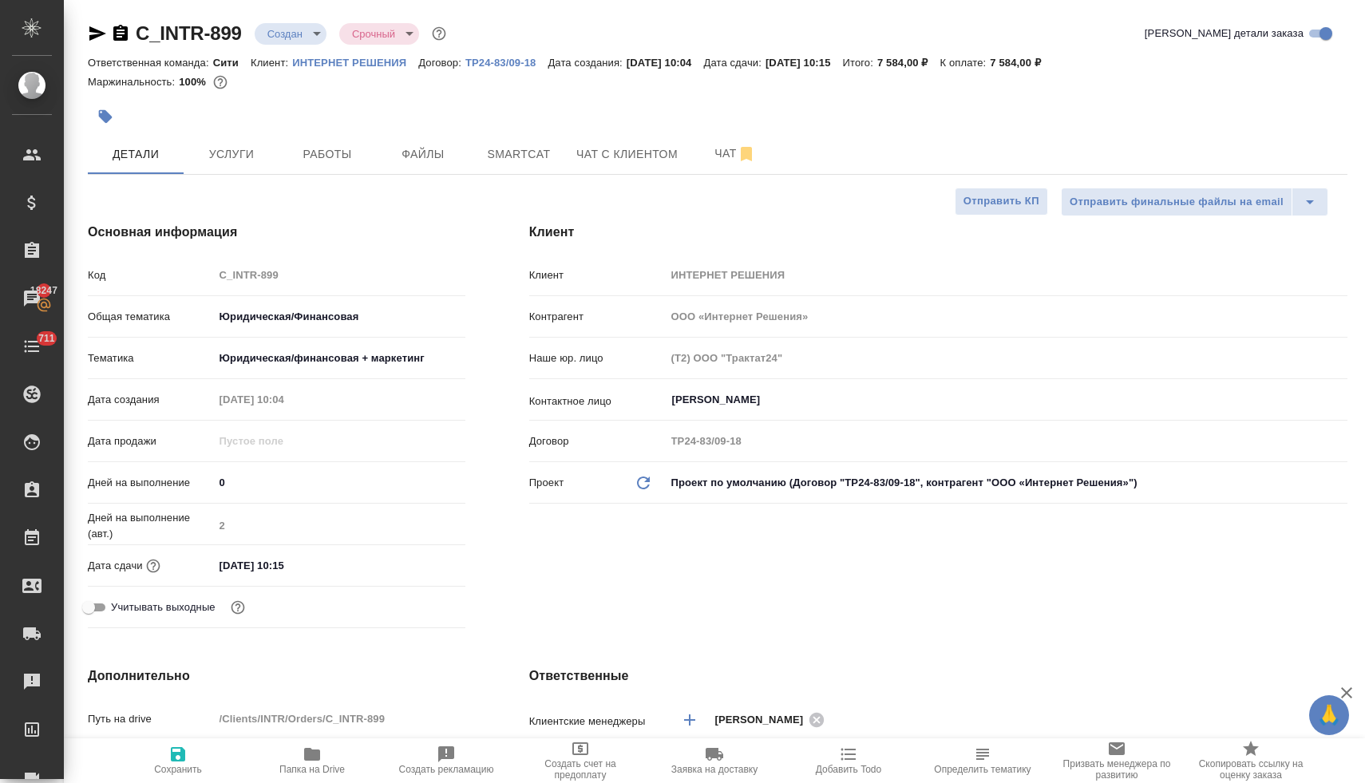
scroll to position [0, 0]
type textarea "Нужен перевод всего содержимого файла, его названия, названия листов в файле и …"
type textarea "x"
click at [95, 34] on icon "button" at bounding box center [97, 34] width 19 height 19
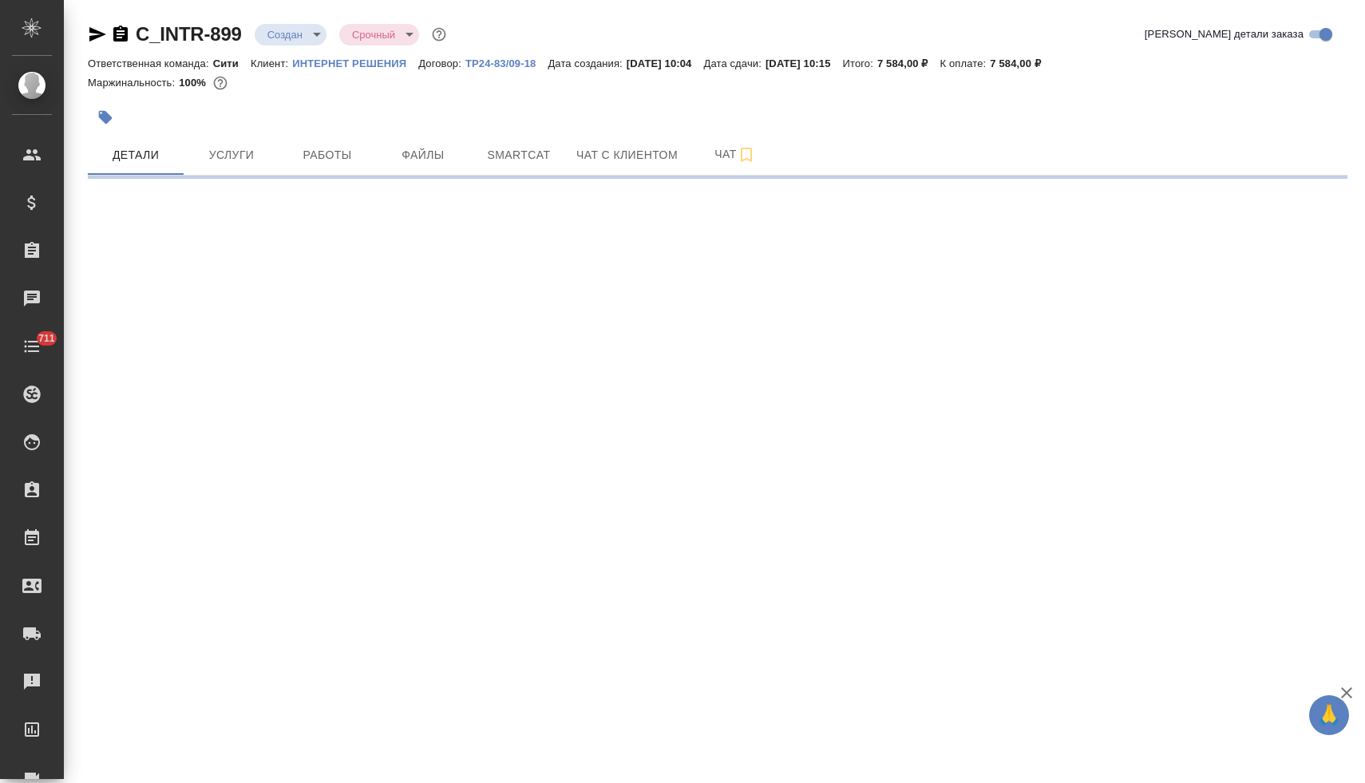
select select "RU"
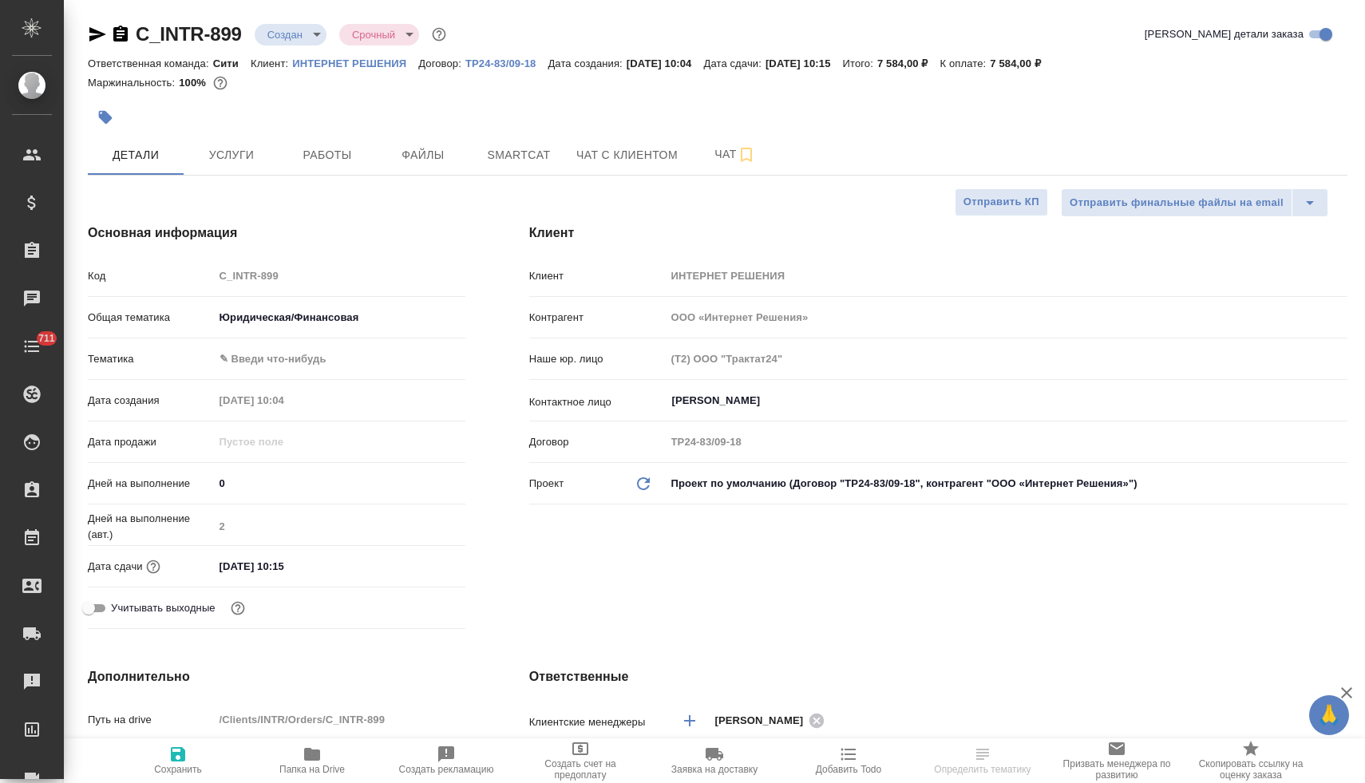
type textarea "x"
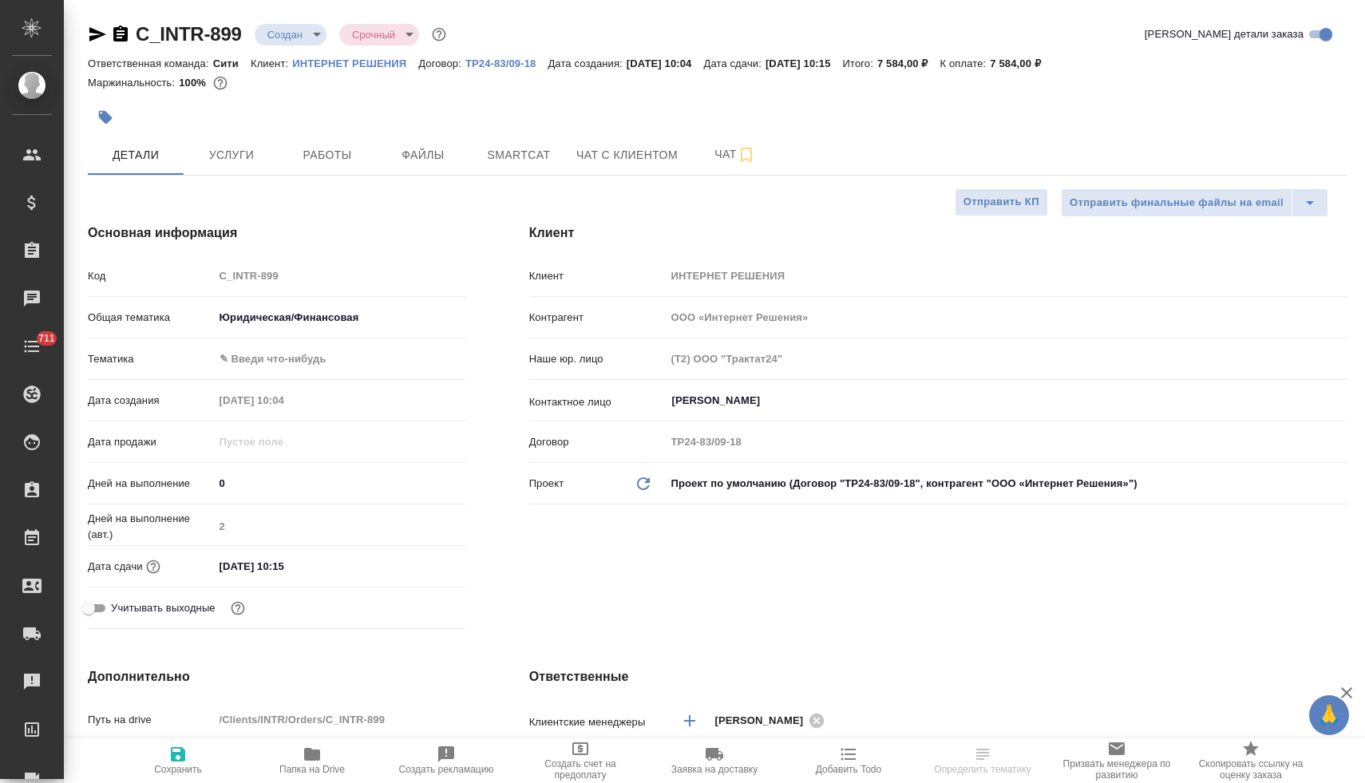
type textarea "x"
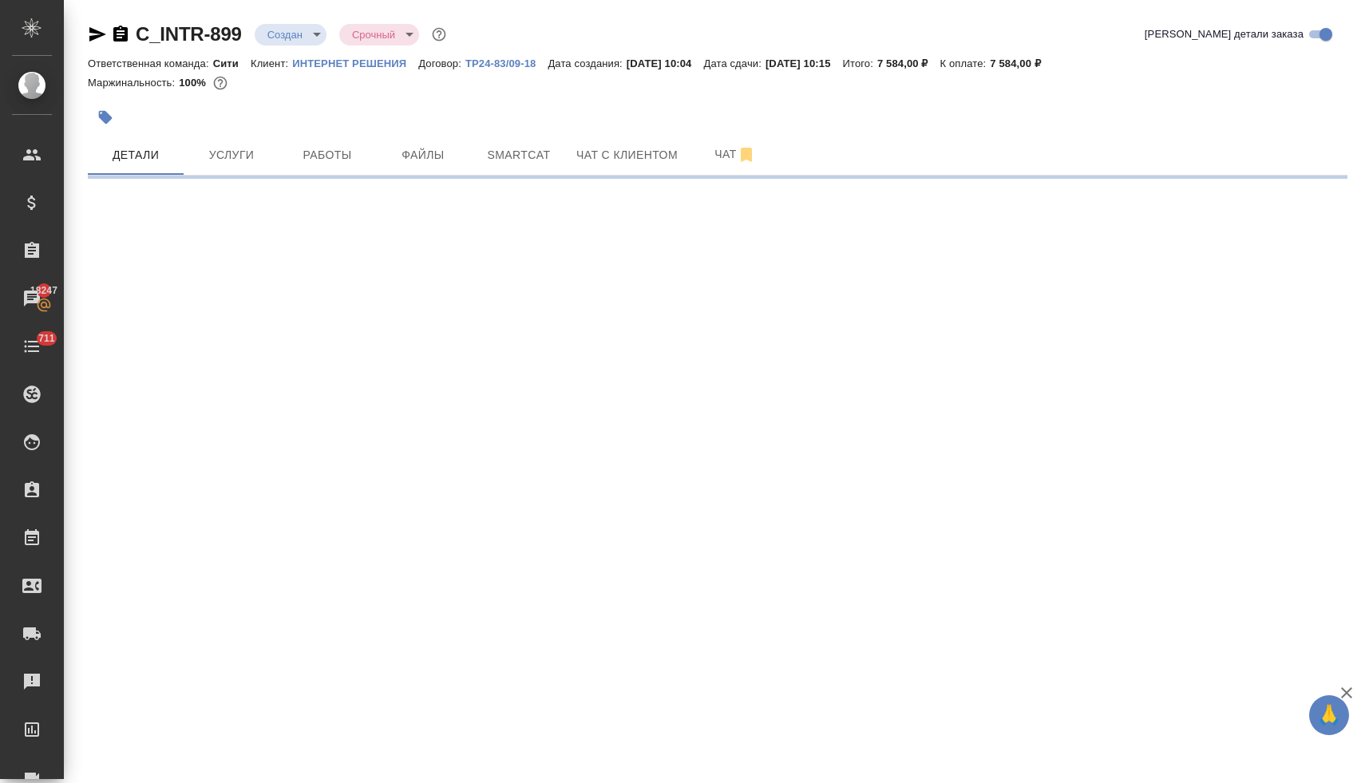
select select "RU"
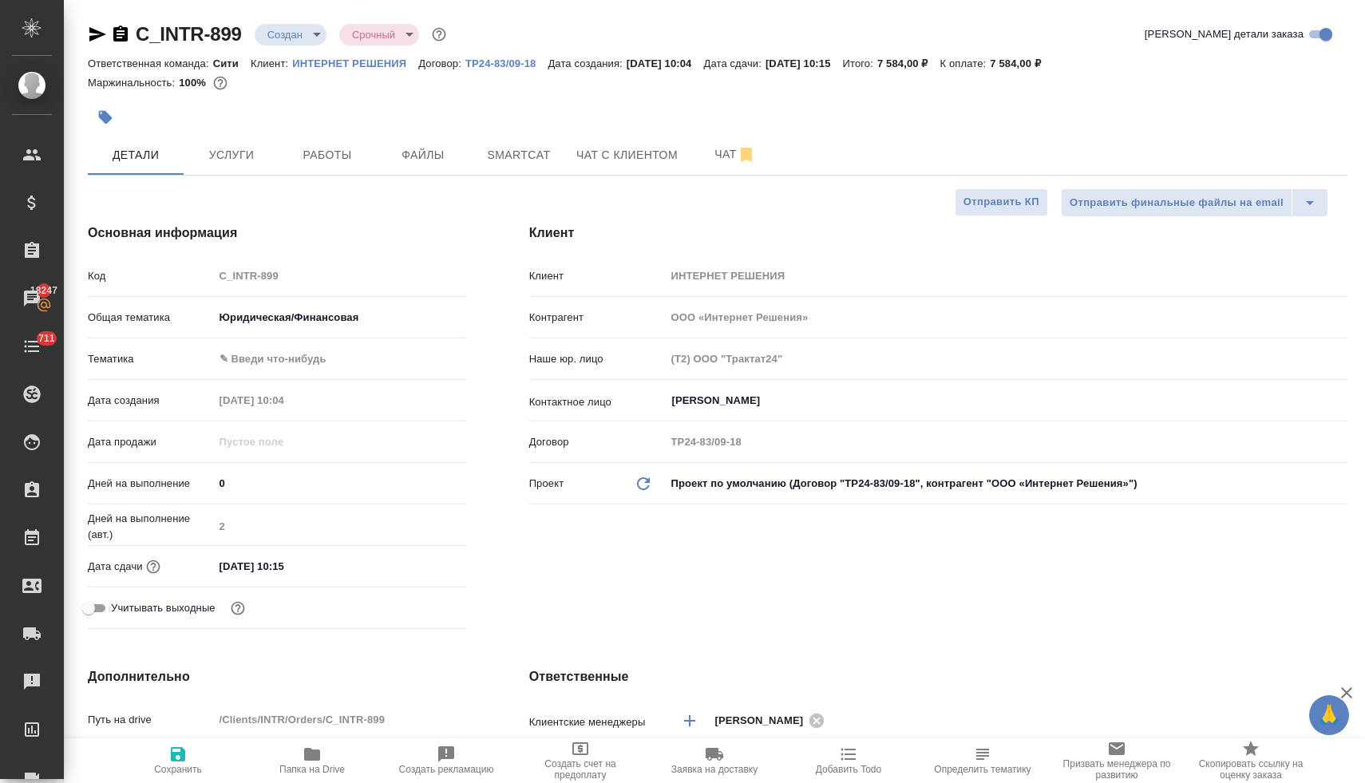
type textarea "x"
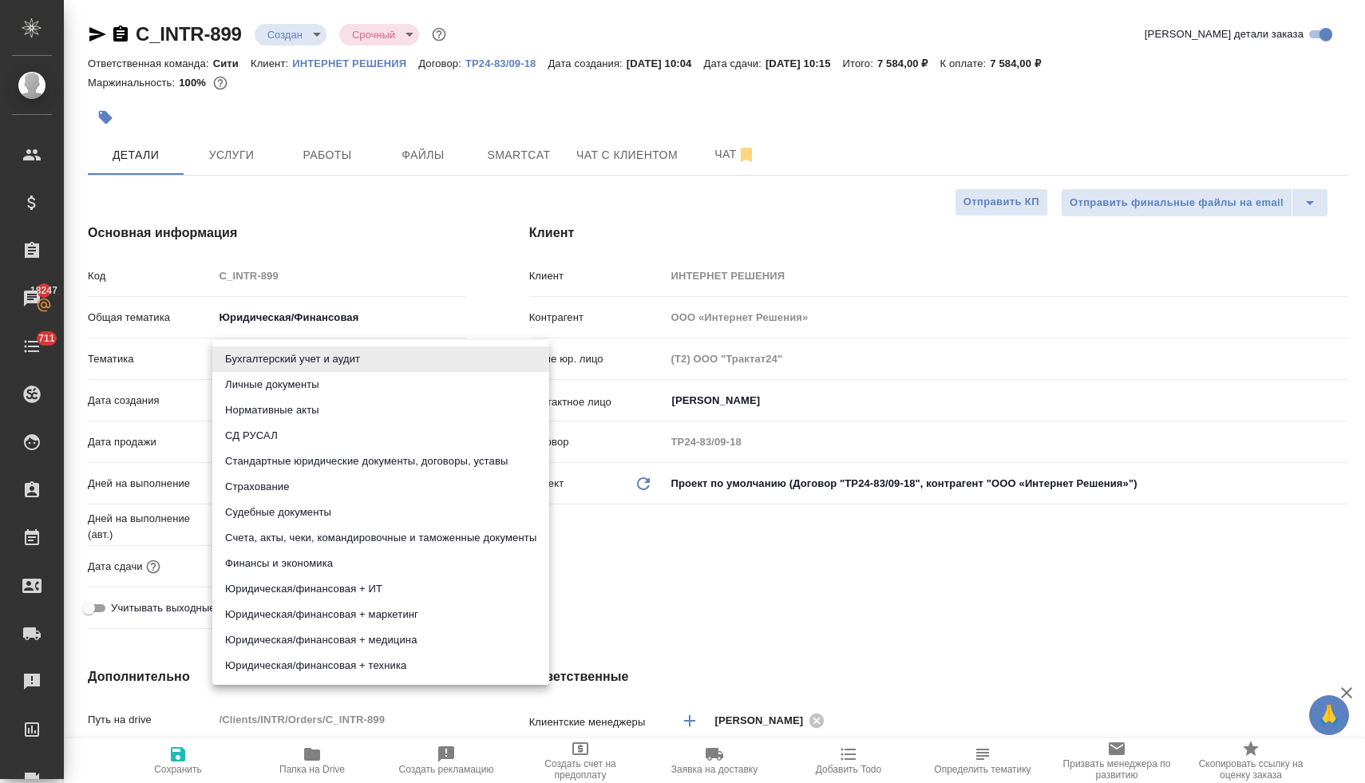
click at [310, 360] on body "🙏 .cls-1 fill:#fff; AWATERA [PERSON_NAME] Спецификации Заказы 18247 Чаты 711 To…" at bounding box center [682, 391] width 1365 height 783
click at [431, 614] on li "Юридическая/финансовая + маркетинг" at bounding box center [380, 615] width 337 height 26
type input "5f647205b73bc97568ca66c4"
type textarea "x"
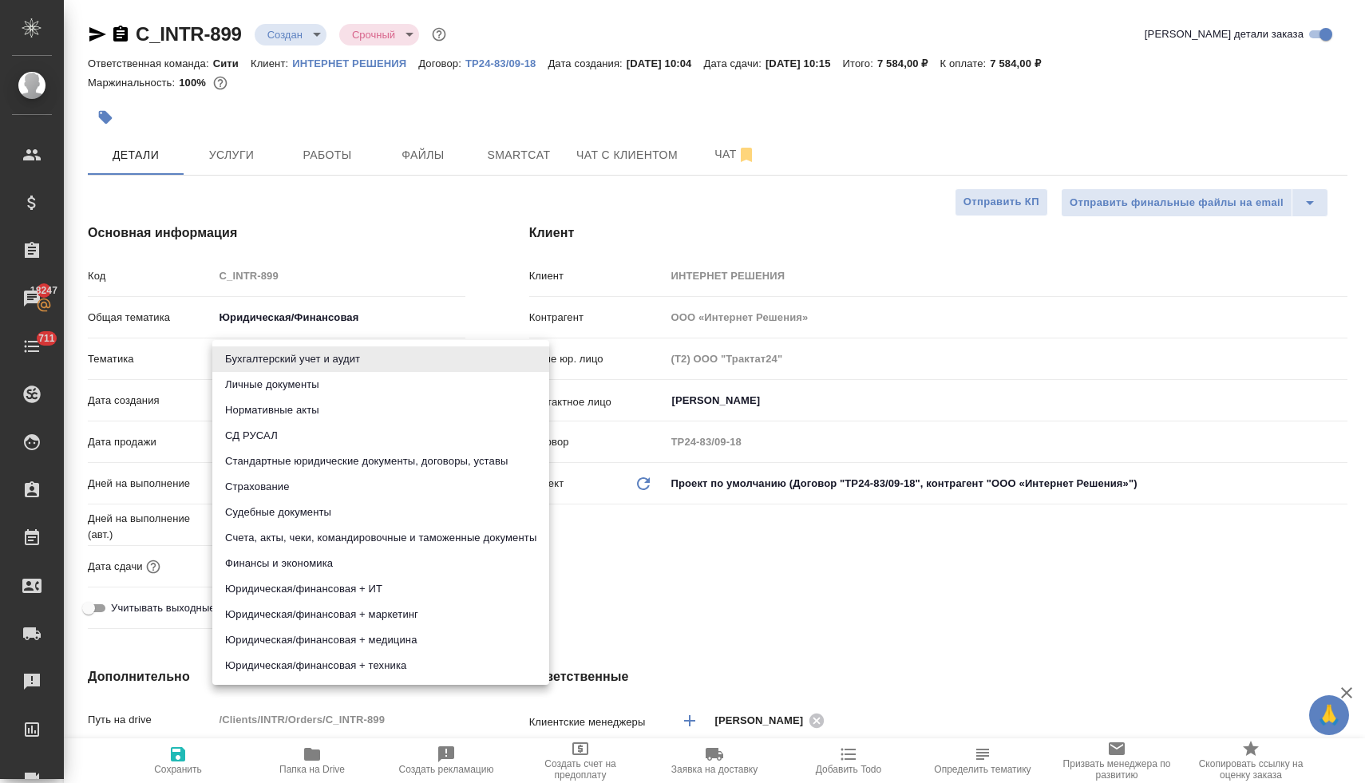
type textarea "x"
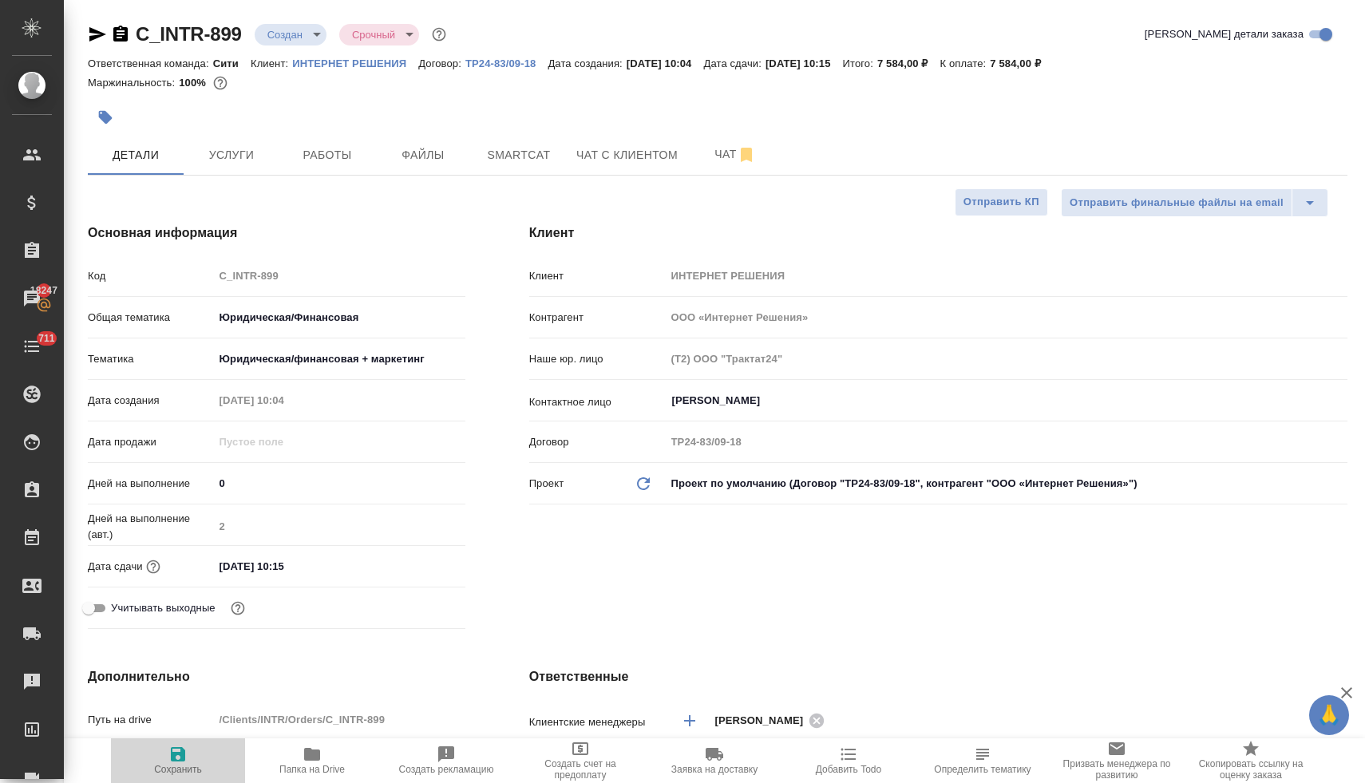
click at [184, 764] on span "Сохранить" at bounding box center [178, 769] width 48 height 11
type textarea "x"
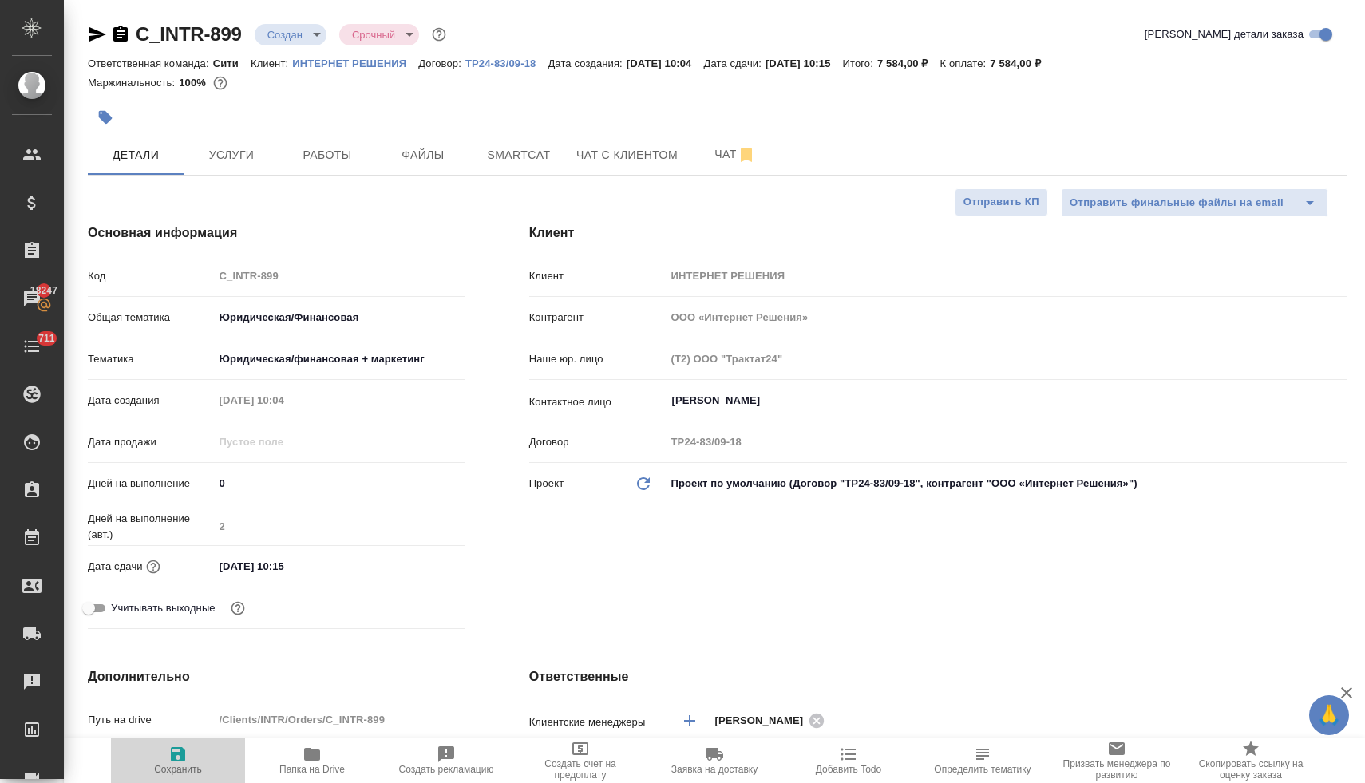
type textarea "x"
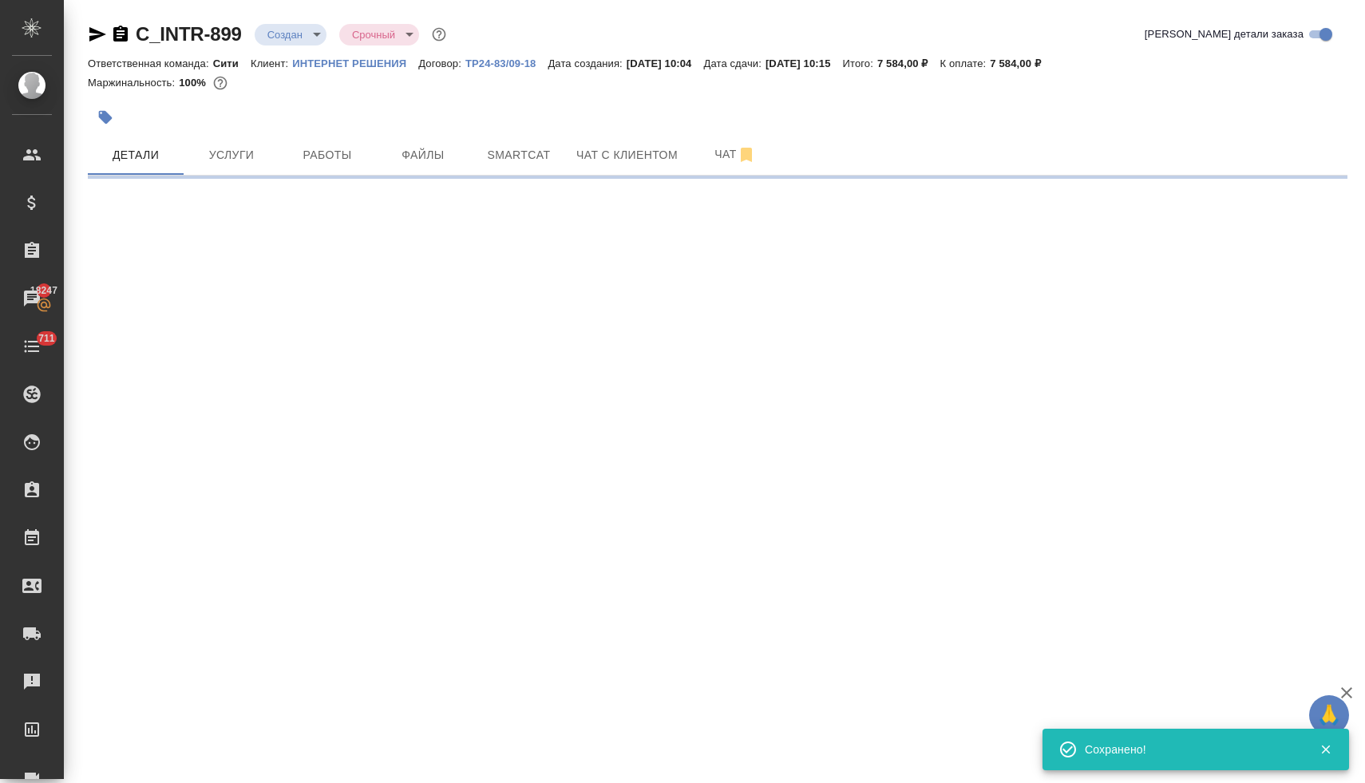
select select "RU"
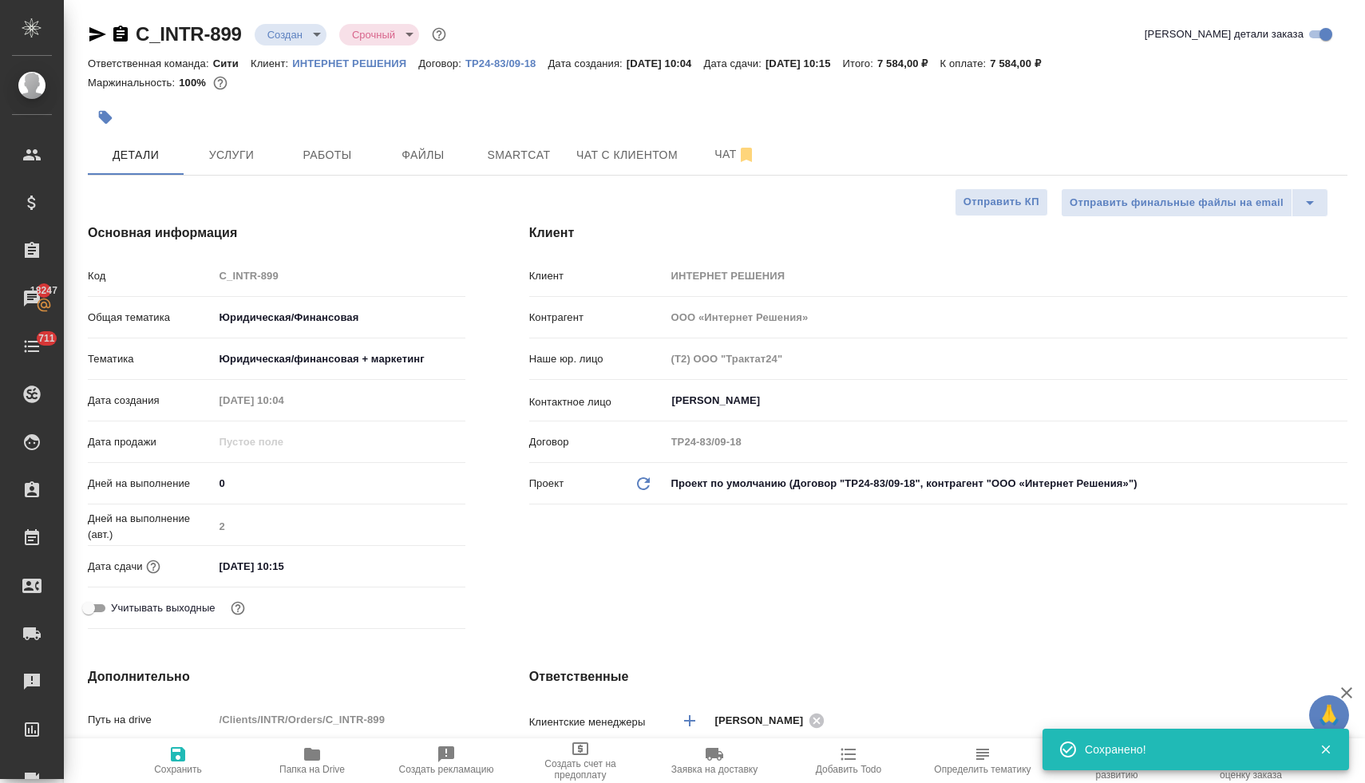
type textarea "x"
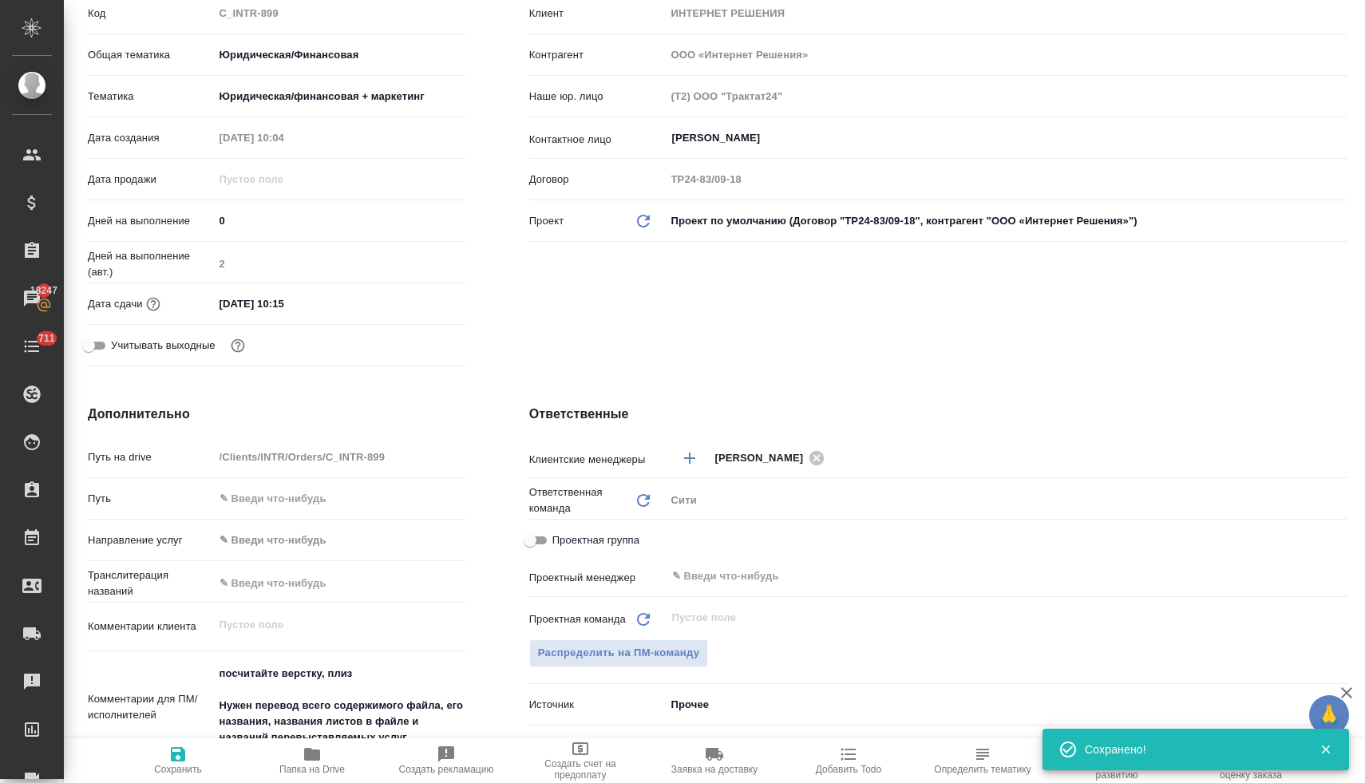
scroll to position [389, 0]
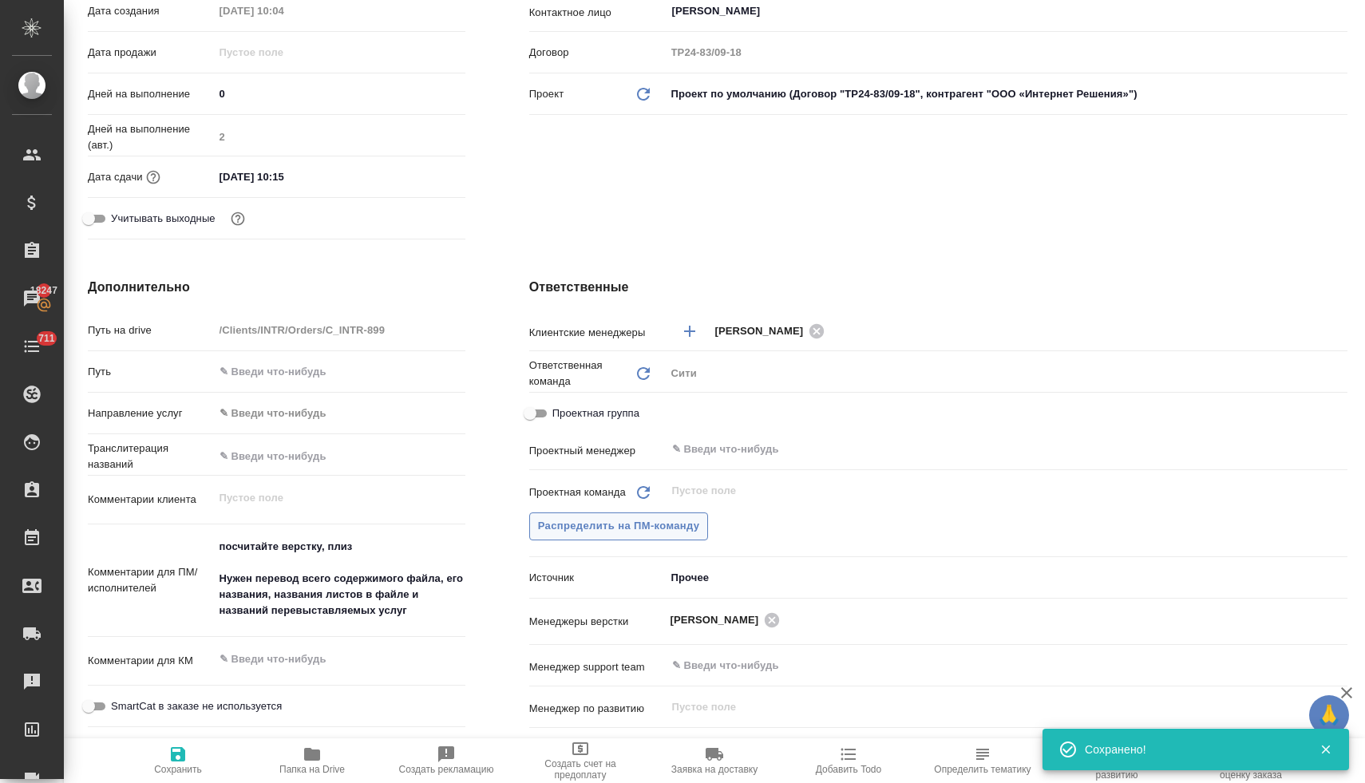
click at [628, 531] on span "Распределить на ПМ-команду" at bounding box center [619, 526] width 162 height 18
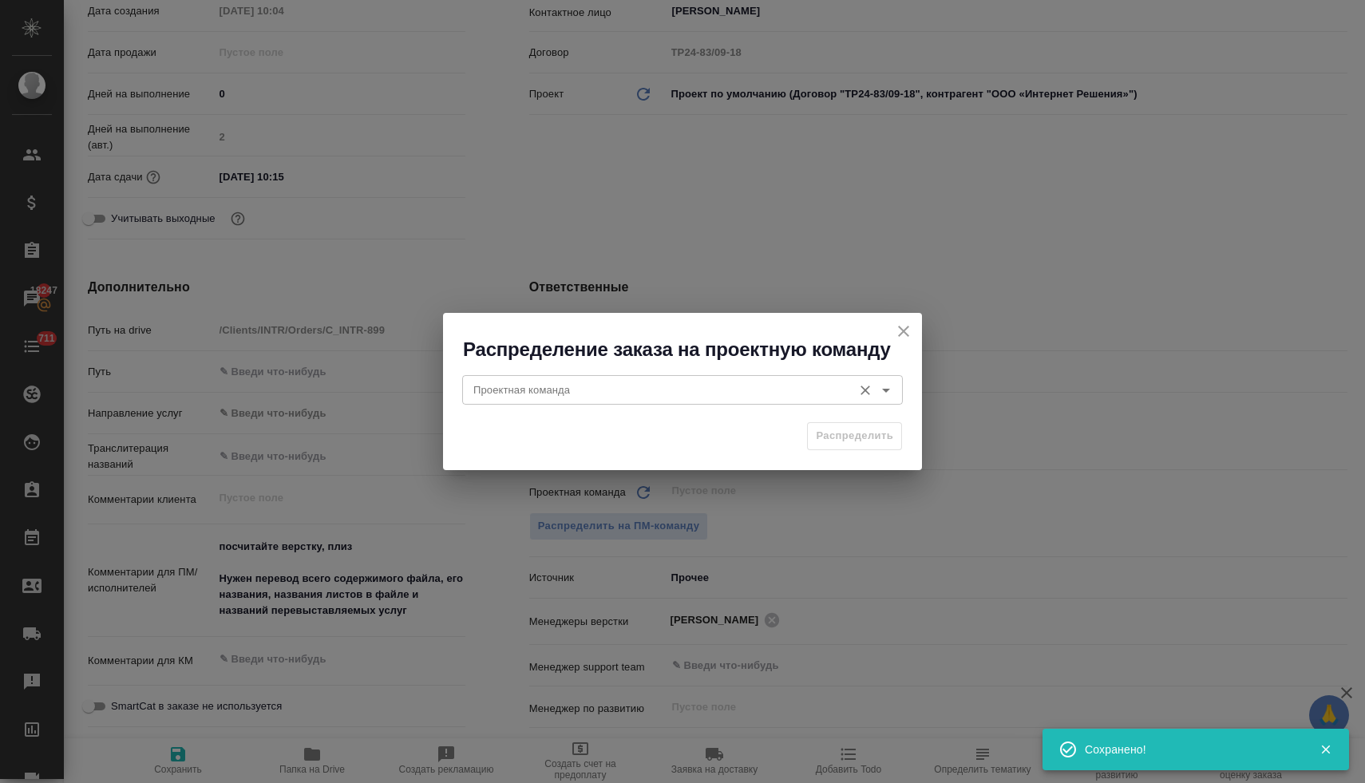
click at [554, 390] on input "Проектная команда" at bounding box center [655, 389] width 377 height 19
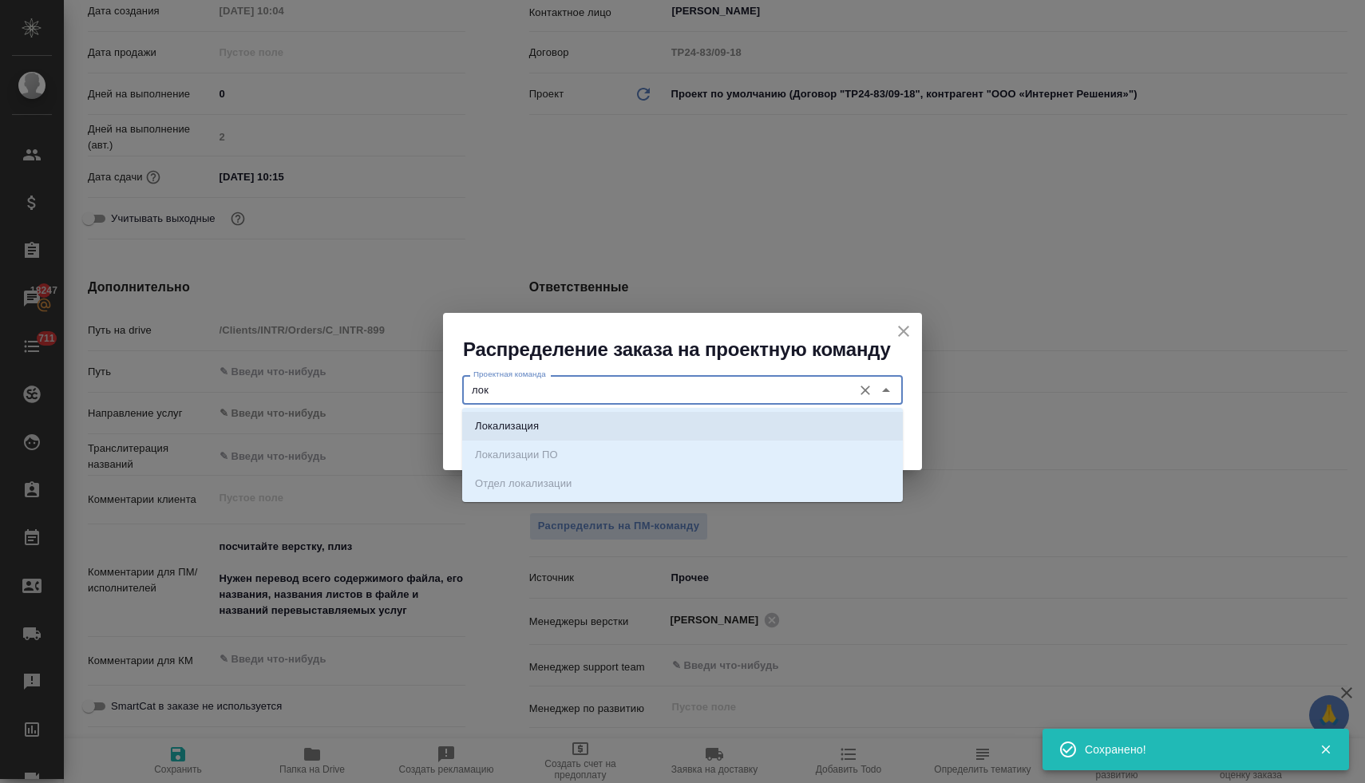
click at [574, 421] on li "Локализация" at bounding box center [682, 426] width 441 height 29
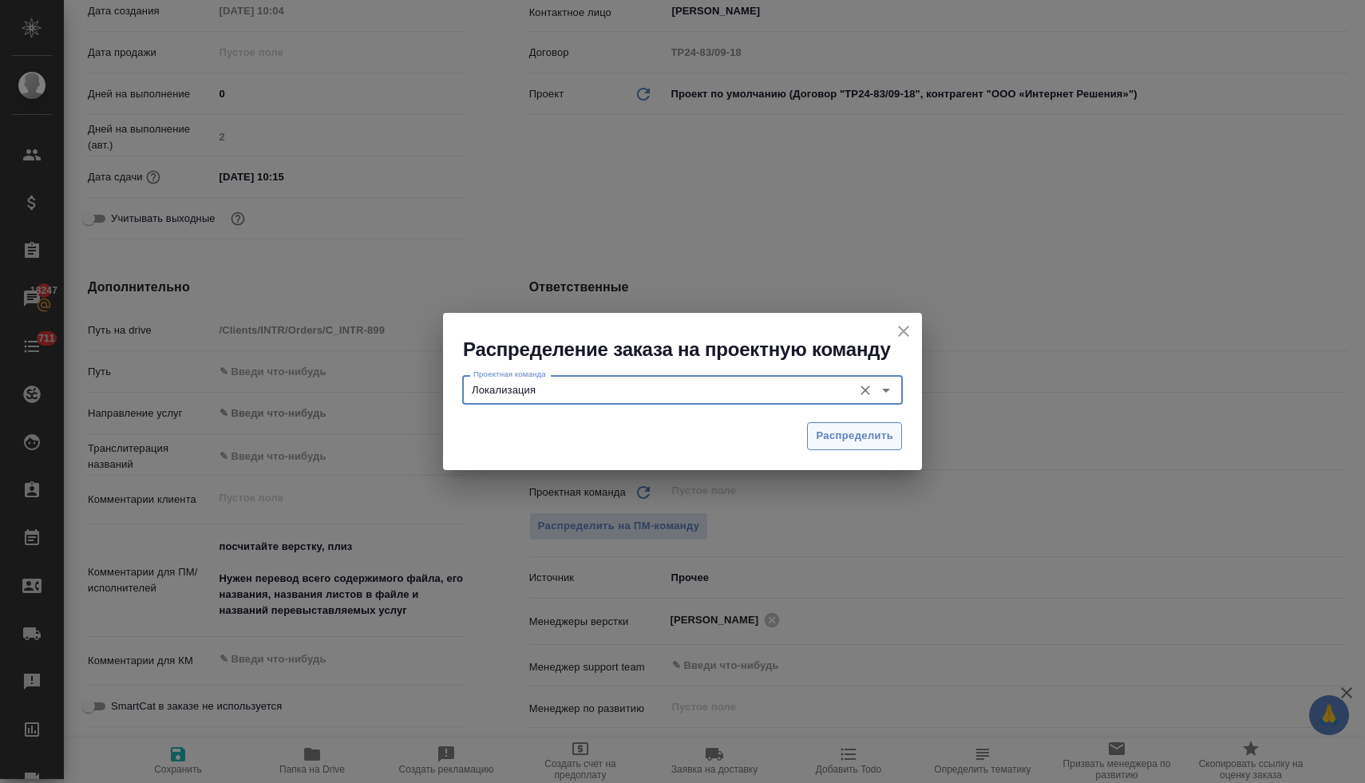
type input "Локализация"
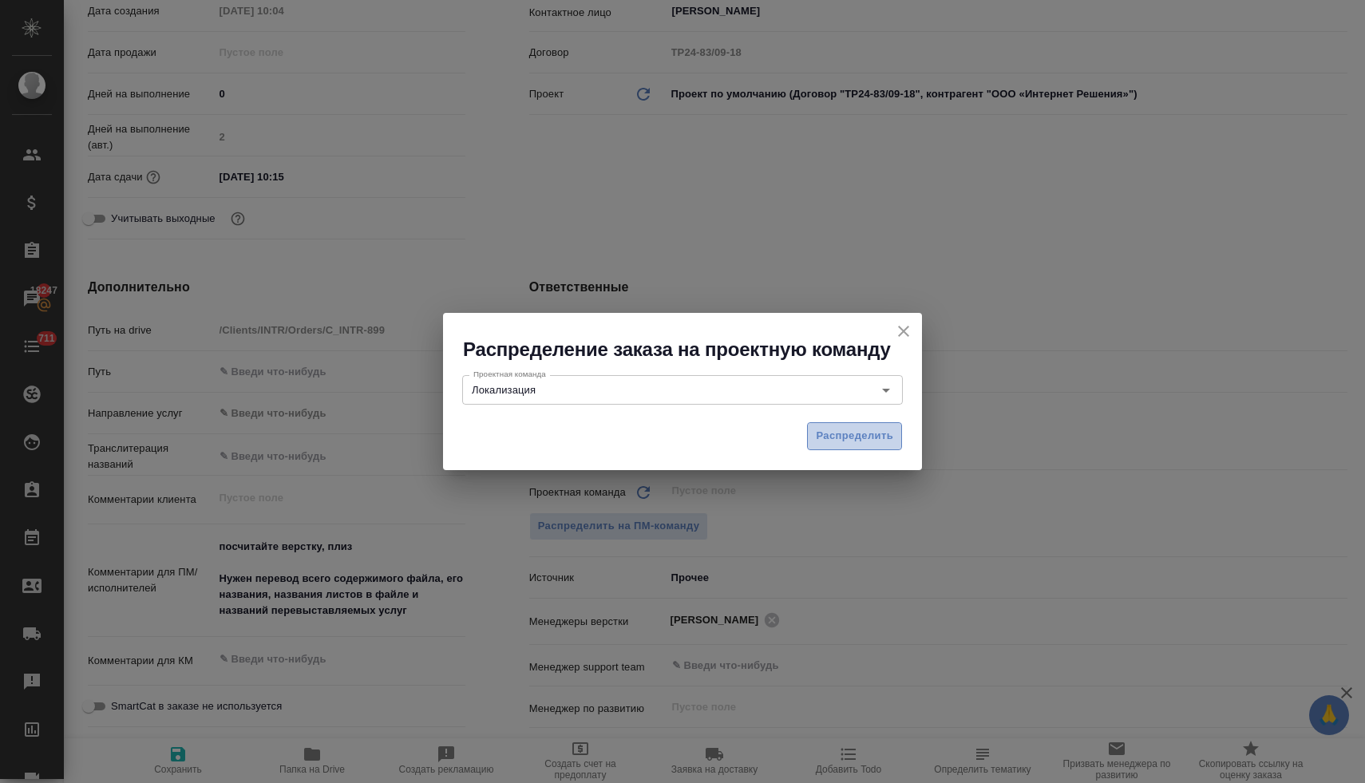
click at [861, 433] on span "Распределить" at bounding box center [854, 436] width 77 height 18
type textarea "x"
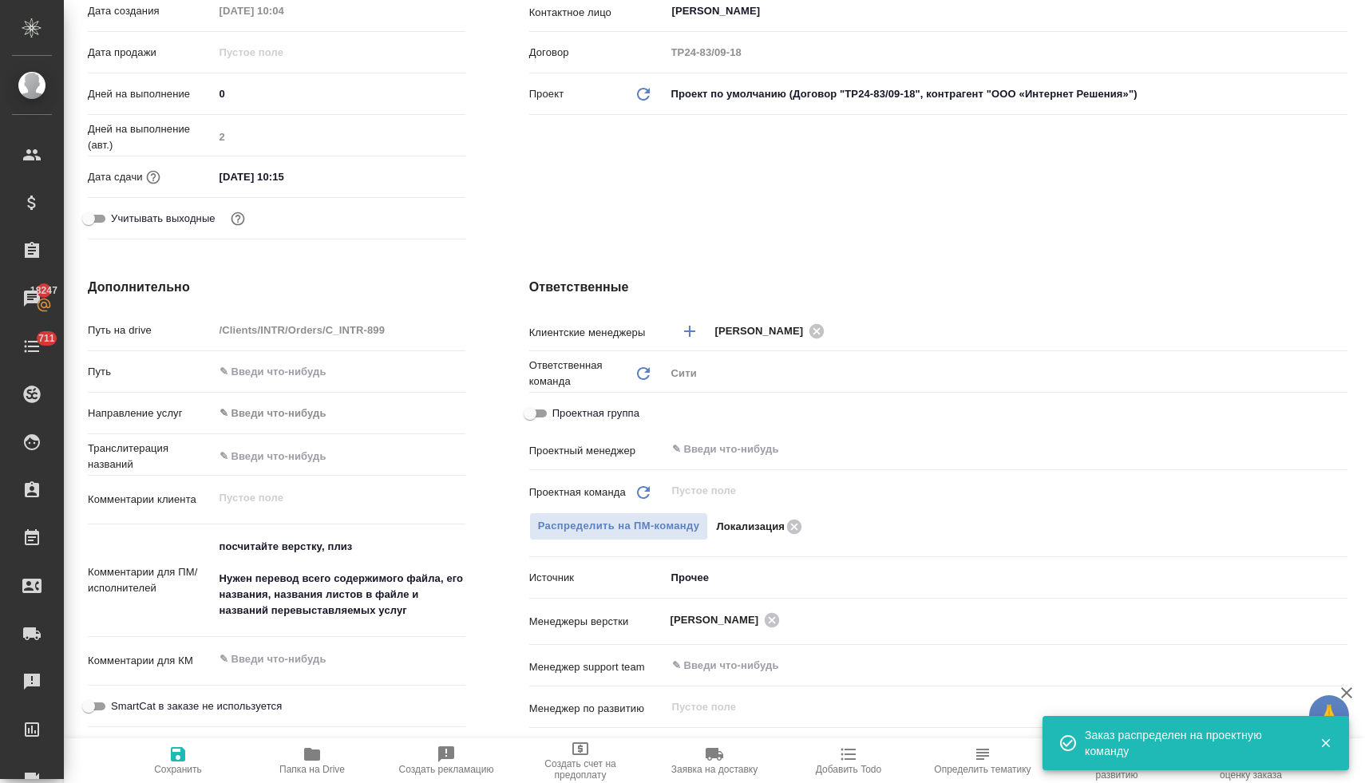
type textarea "x"
drag, startPoint x: 219, startPoint y: 563, endPoint x: 202, endPoint y: 523, distance: 44.0
click at [203, 525] on div "Путь на drive /Clients/INTR/Orders/C_INTR-899 Путь Направление услуг ✎ Введи чт…" at bounding box center [276, 567] width 377 height 502
type textarea "Нужен перевод всего содержимого файла, его названия, названия листов в файле и …"
type textarea "x"
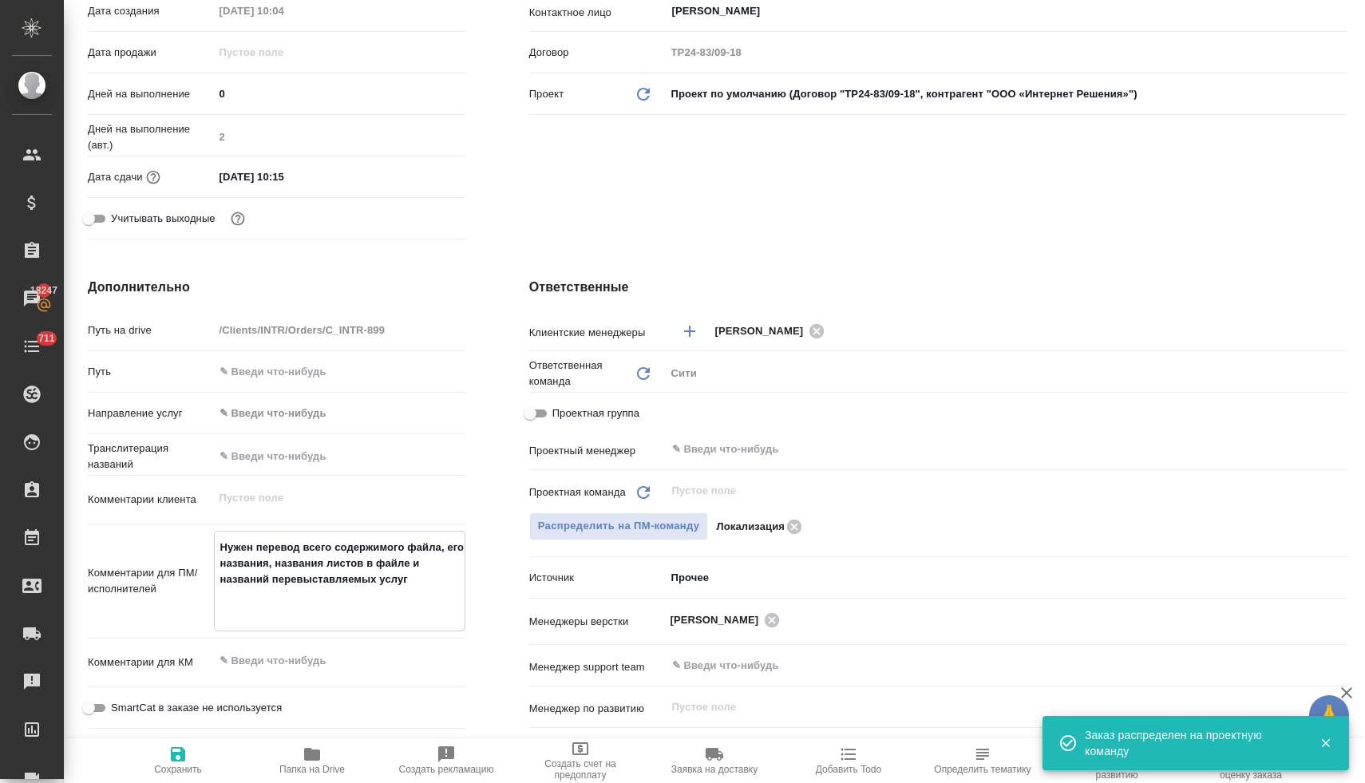
type textarea "x"
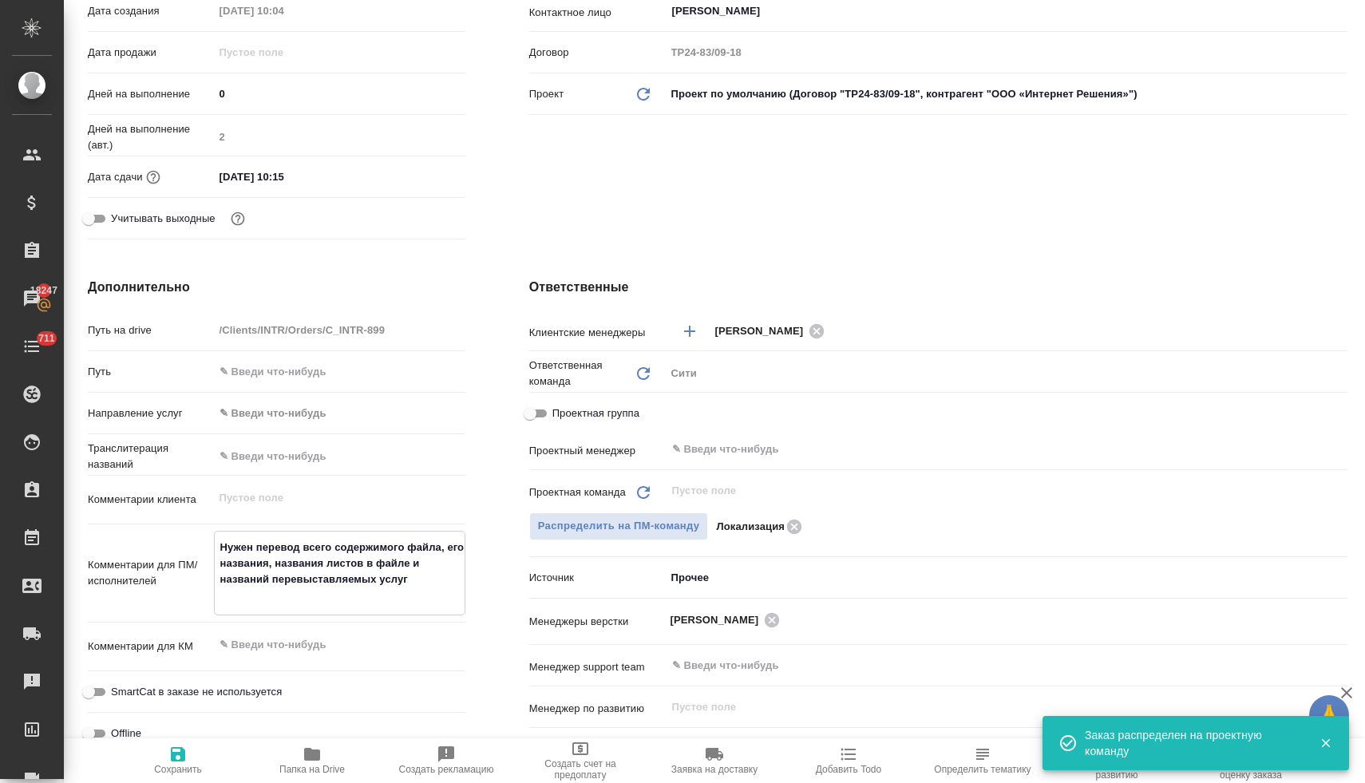
type textarea "Нужен перевод всего содержимого файла, его названия, названия листов в файле и …"
type textarea "x"
click at [192, 750] on span "Сохранить" at bounding box center [178, 760] width 115 height 30
type textarea "x"
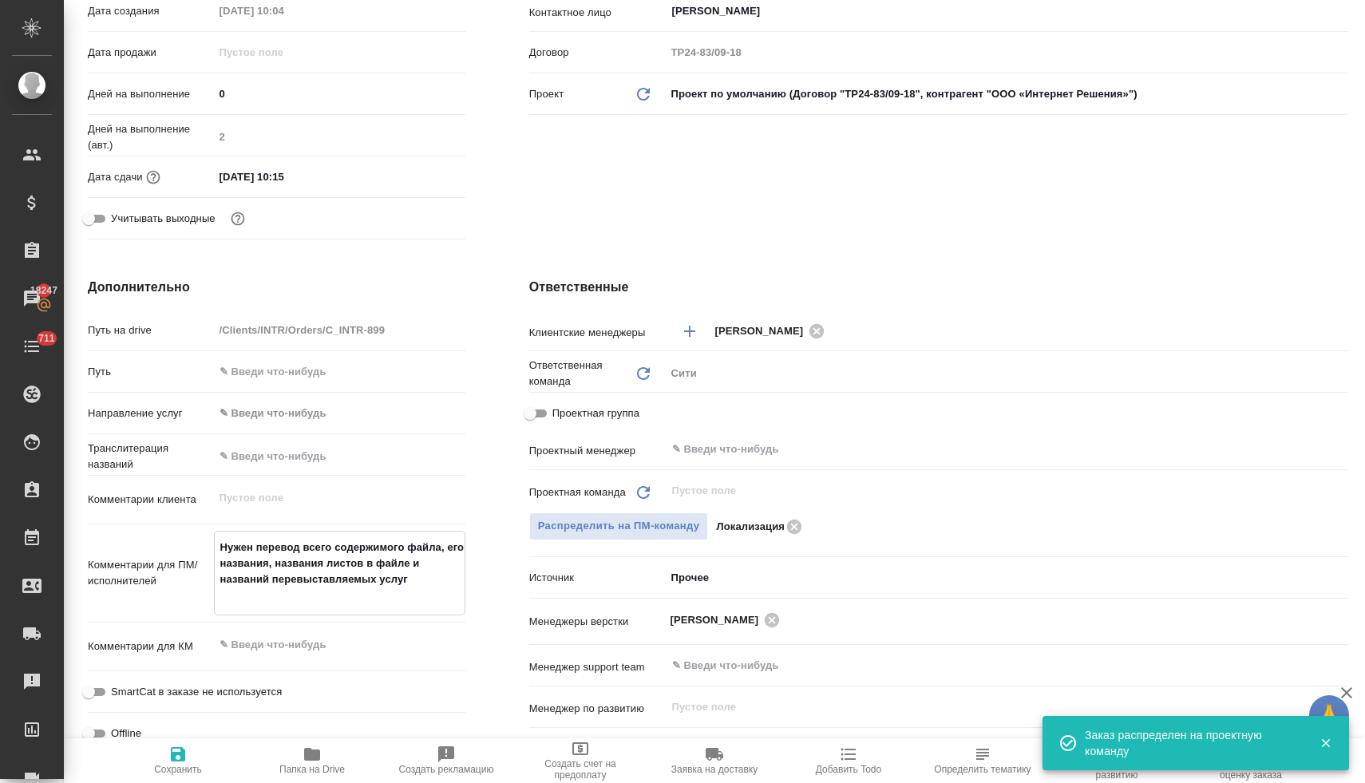
type textarea "x"
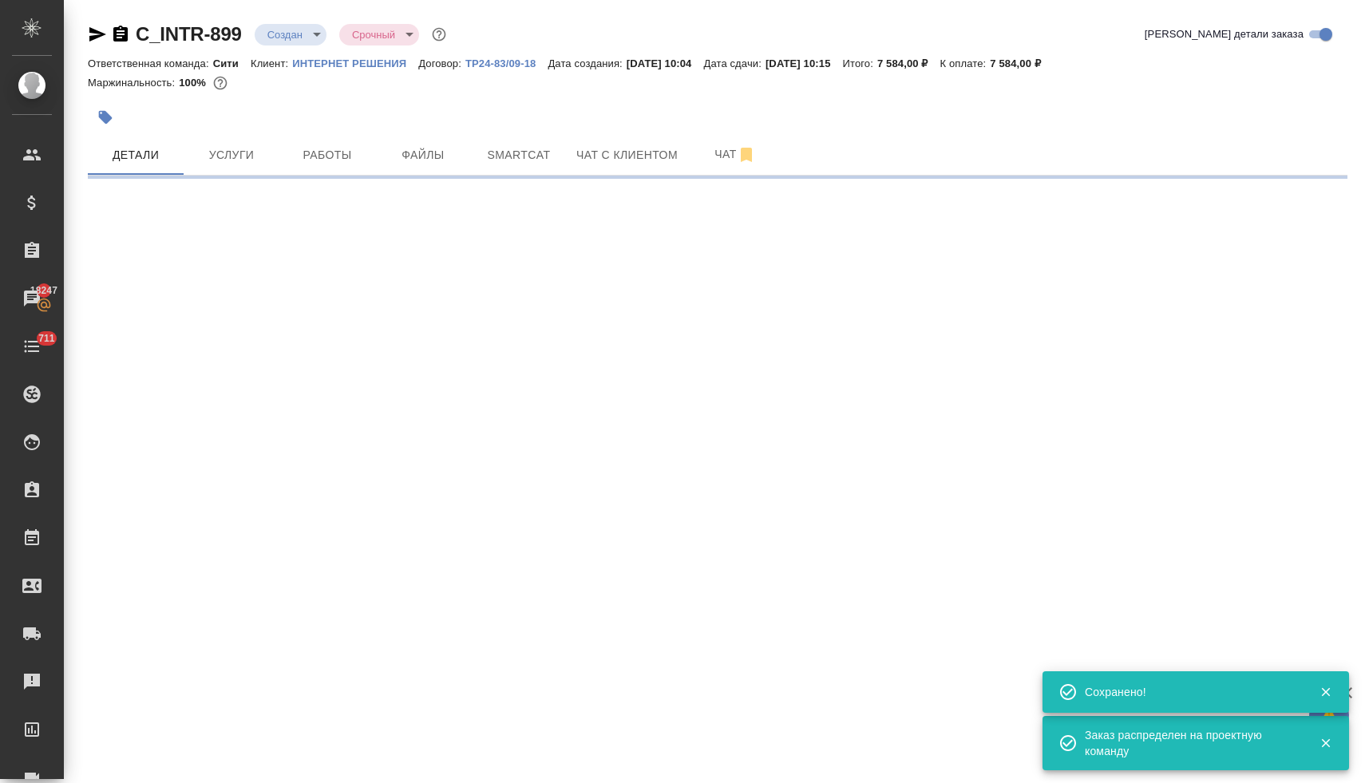
scroll to position [0, 0]
select select "RU"
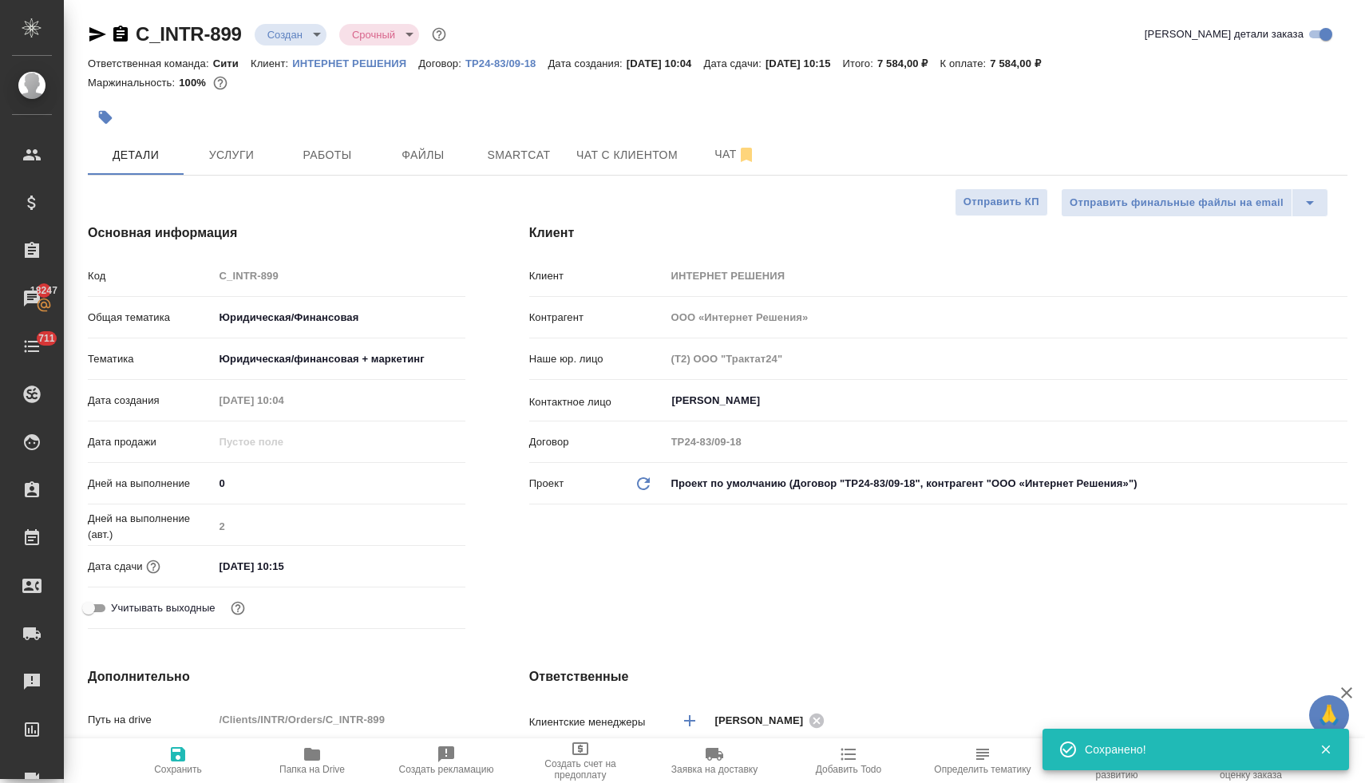
click at [296, 33] on body "🙏 .cls-1 fill:#fff; AWATERA Lyamina Nadezhda Клиенты Спецификации Заказы 18247 …" at bounding box center [682, 391] width 1365 height 783
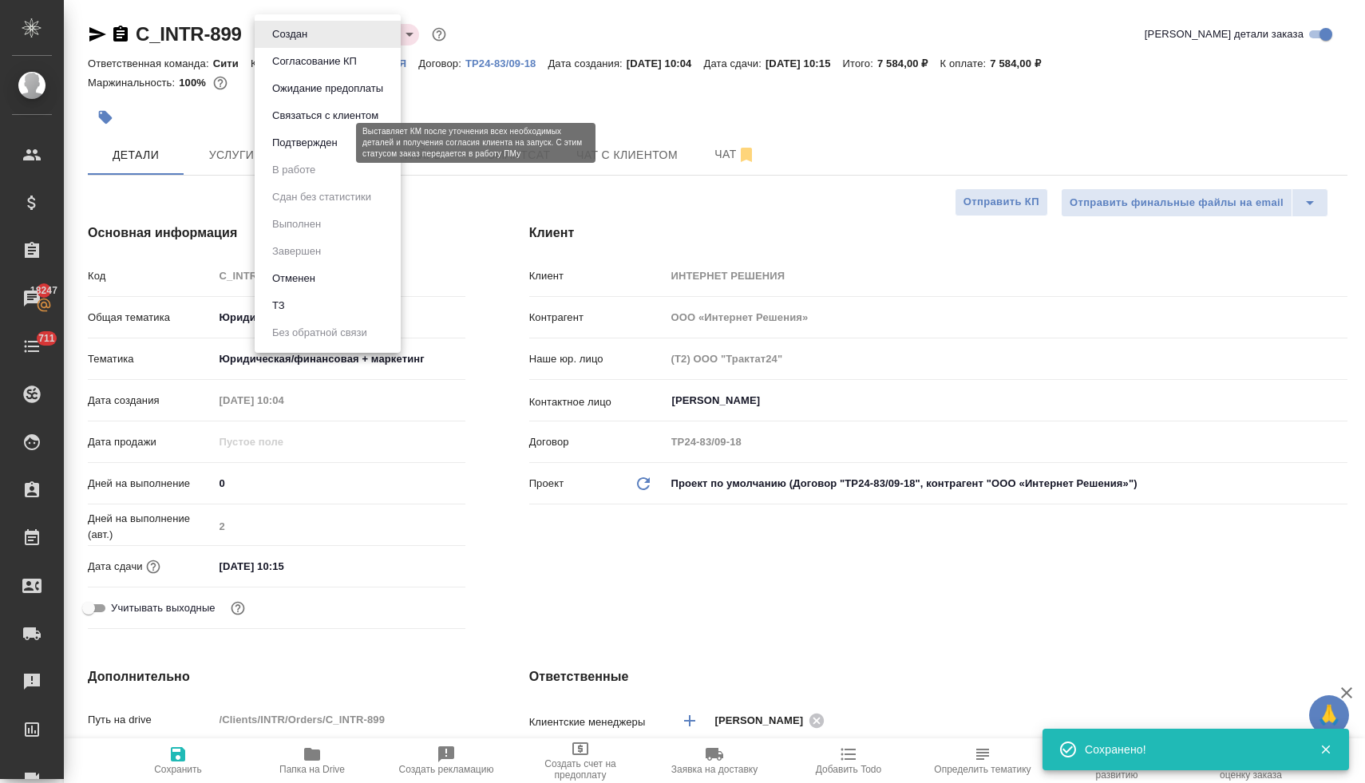
click at [295, 147] on button "Подтвержден" at bounding box center [304, 143] width 75 height 18
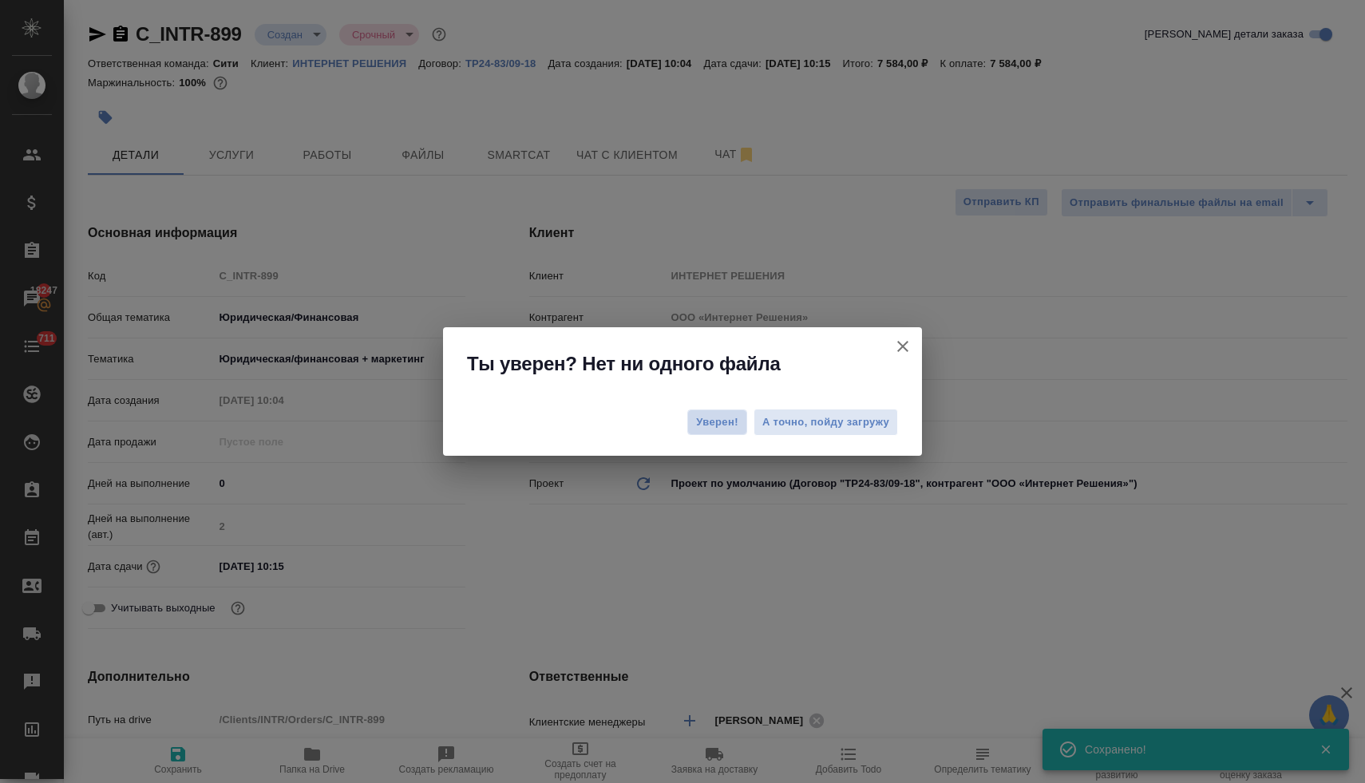
click at [713, 424] on span "Уверен!" at bounding box center [717, 422] width 42 height 16
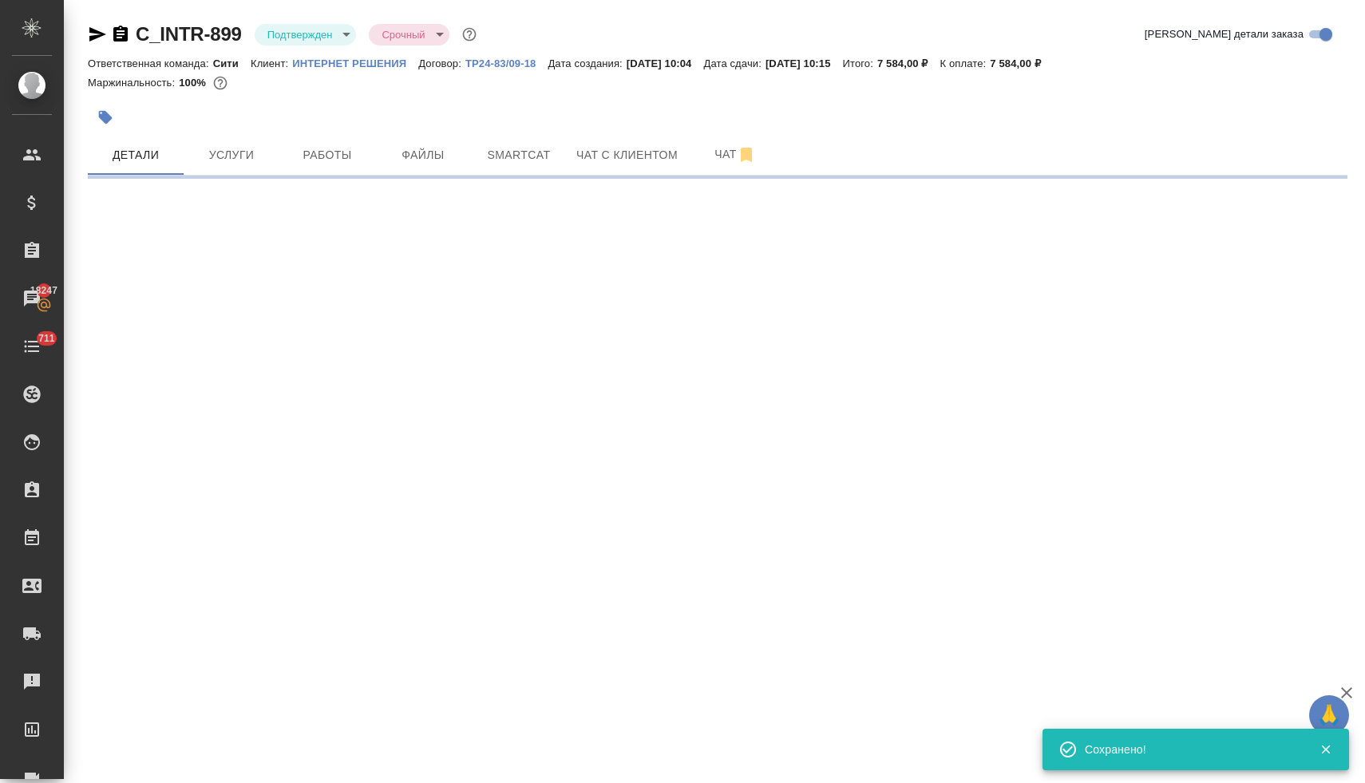
select select "RU"
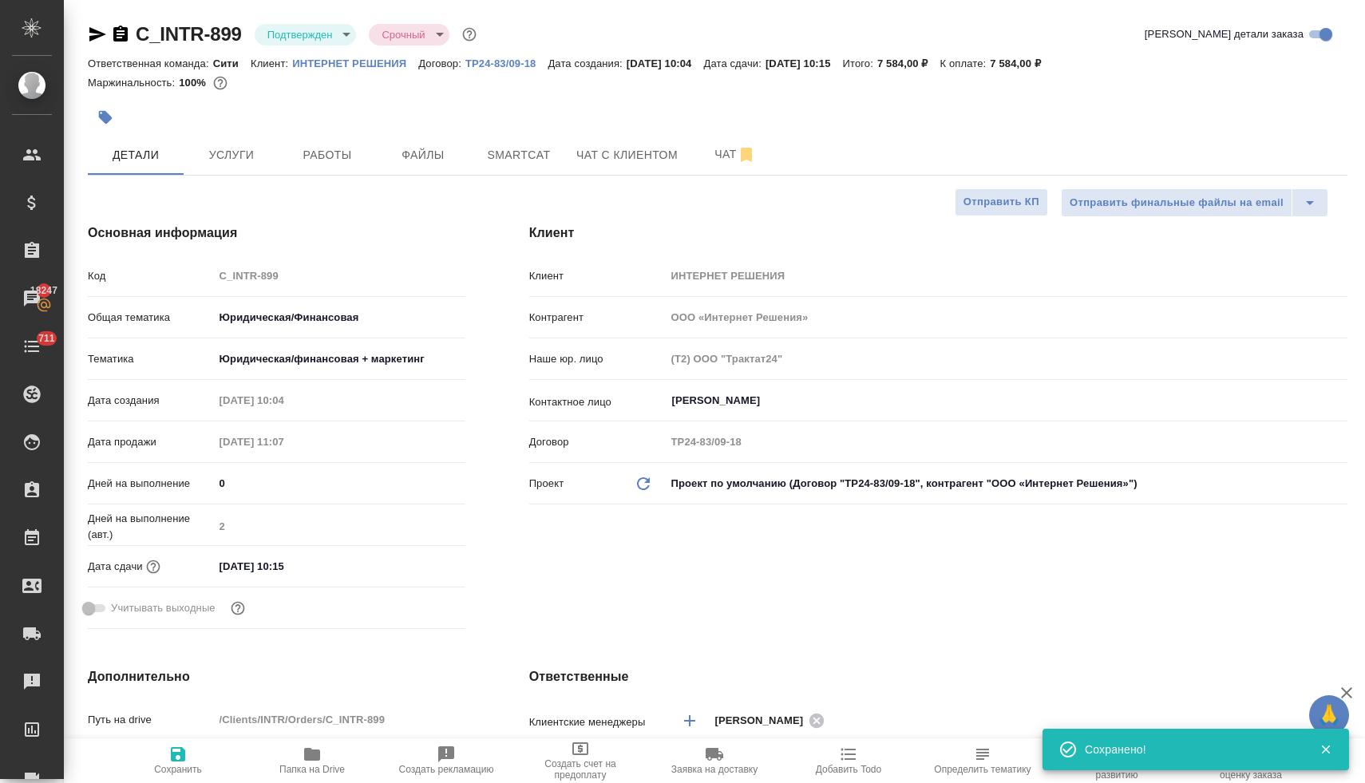
type textarea "x"
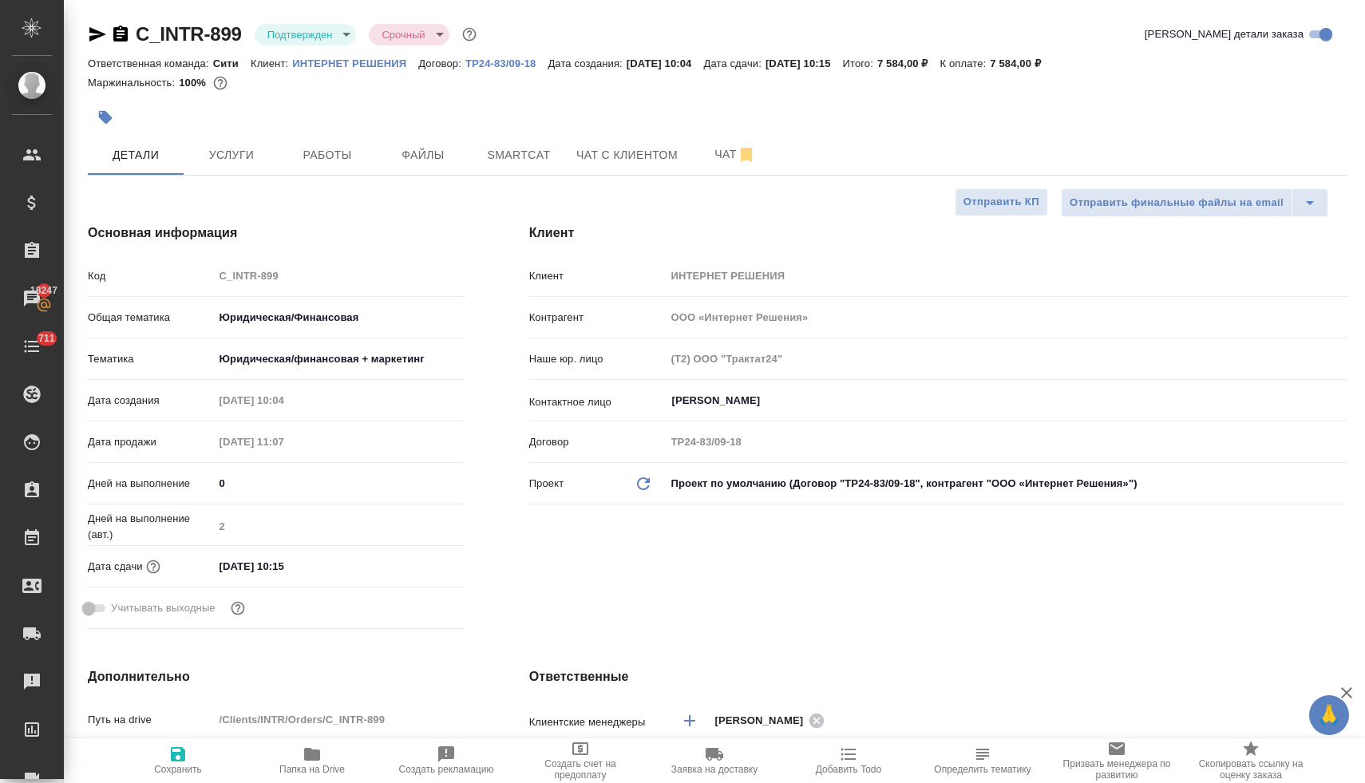
type textarea "x"
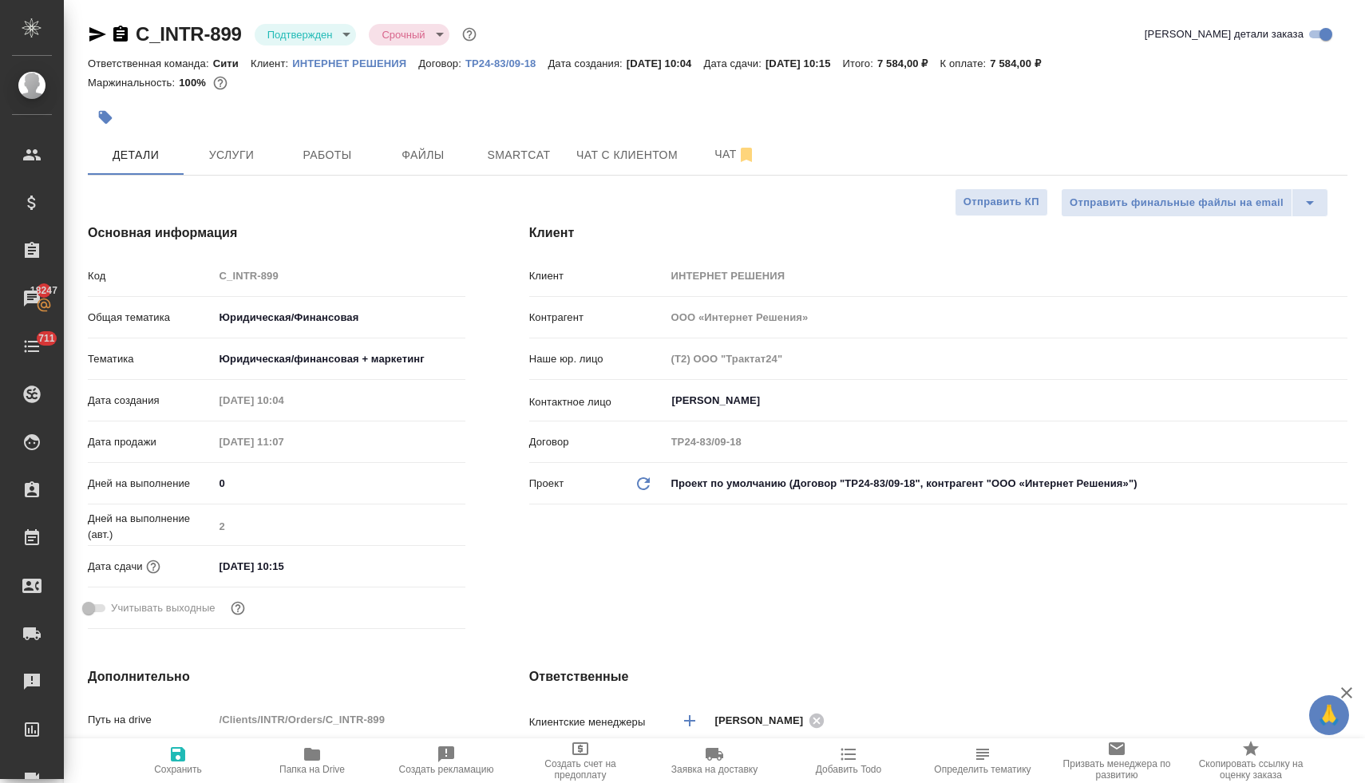
type textarea "x"
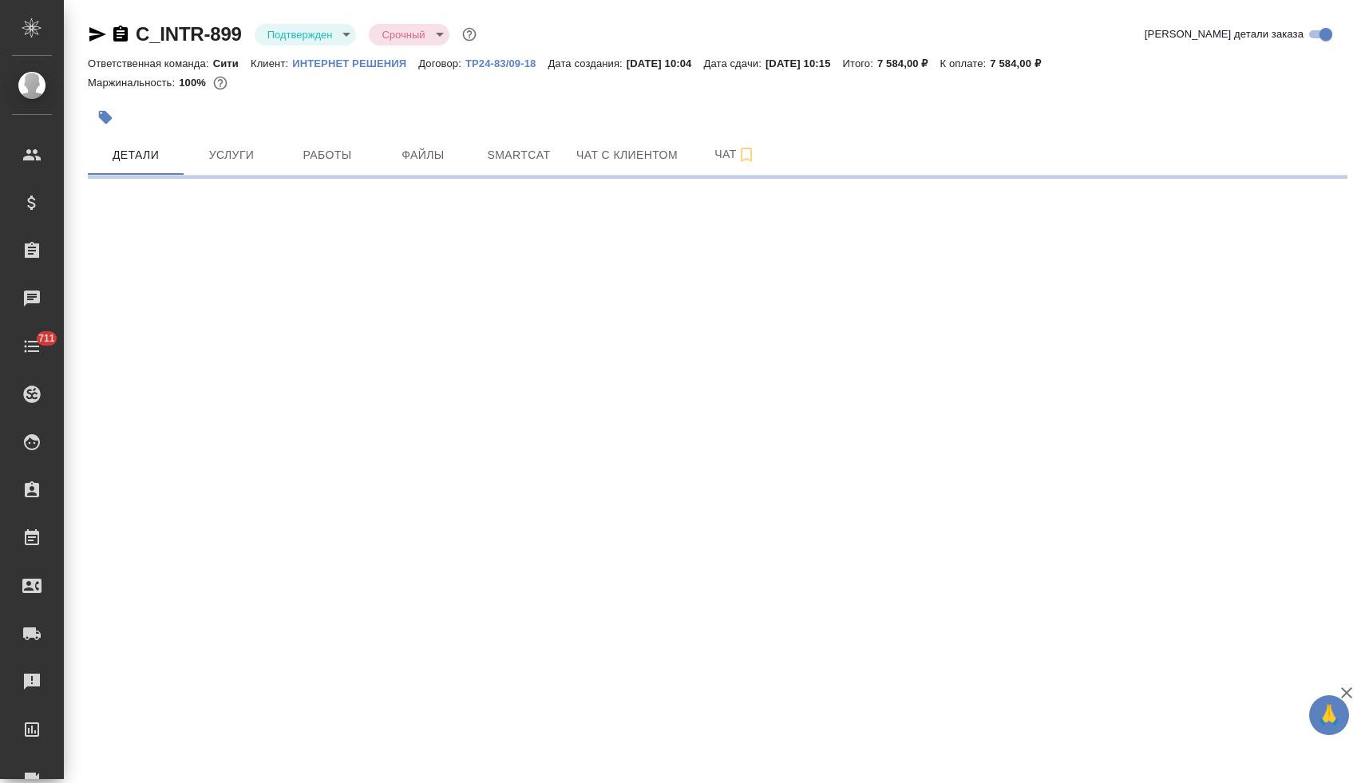
select select "RU"
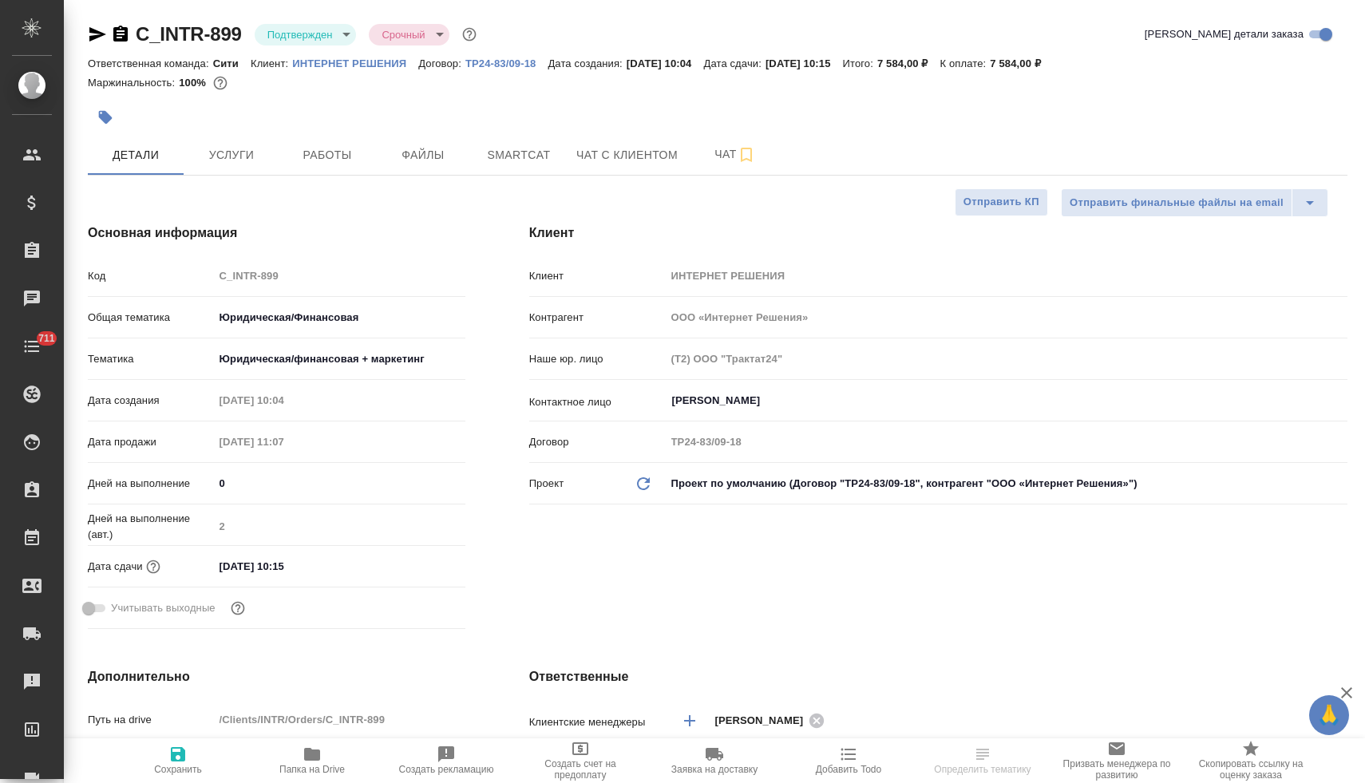
type textarea "x"
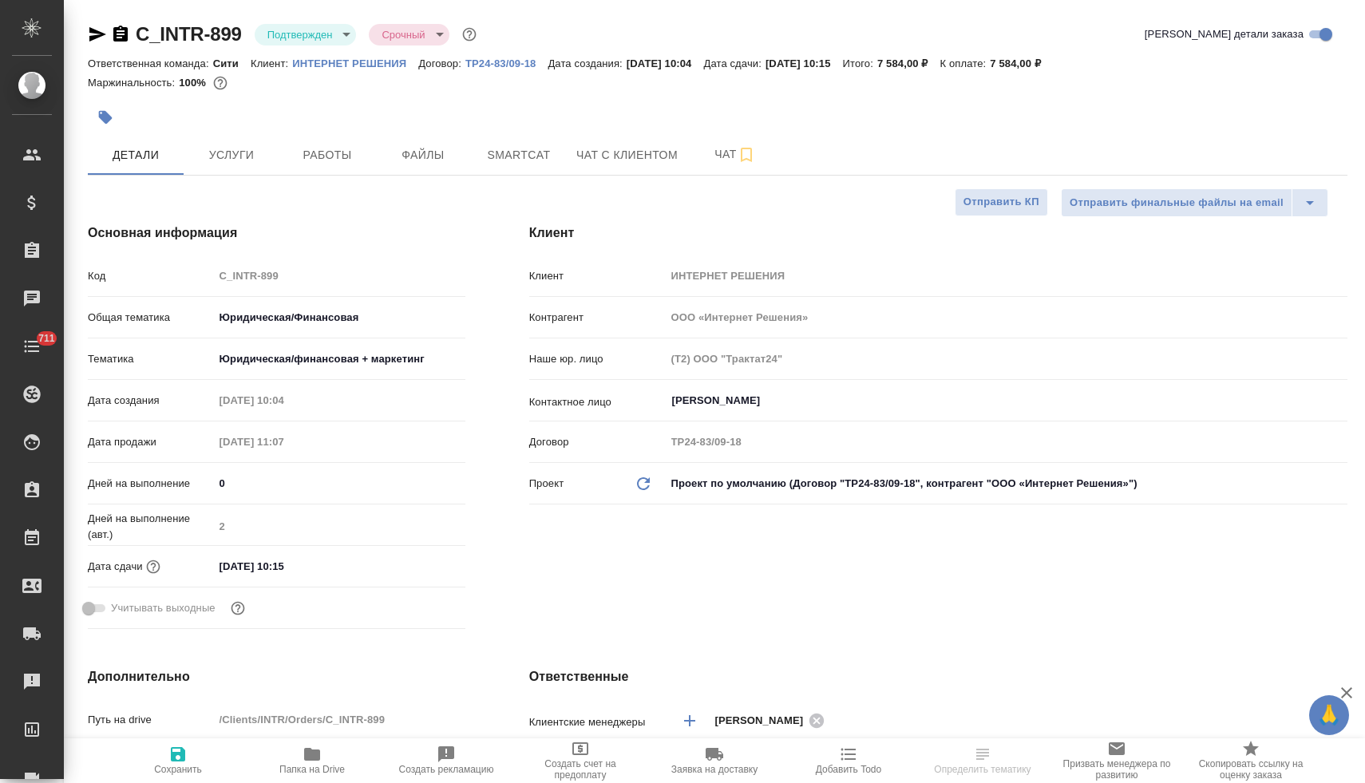
type textarea "x"
click at [89, 31] on icon "button" at bounding box center [97, 34] width 17 height 14
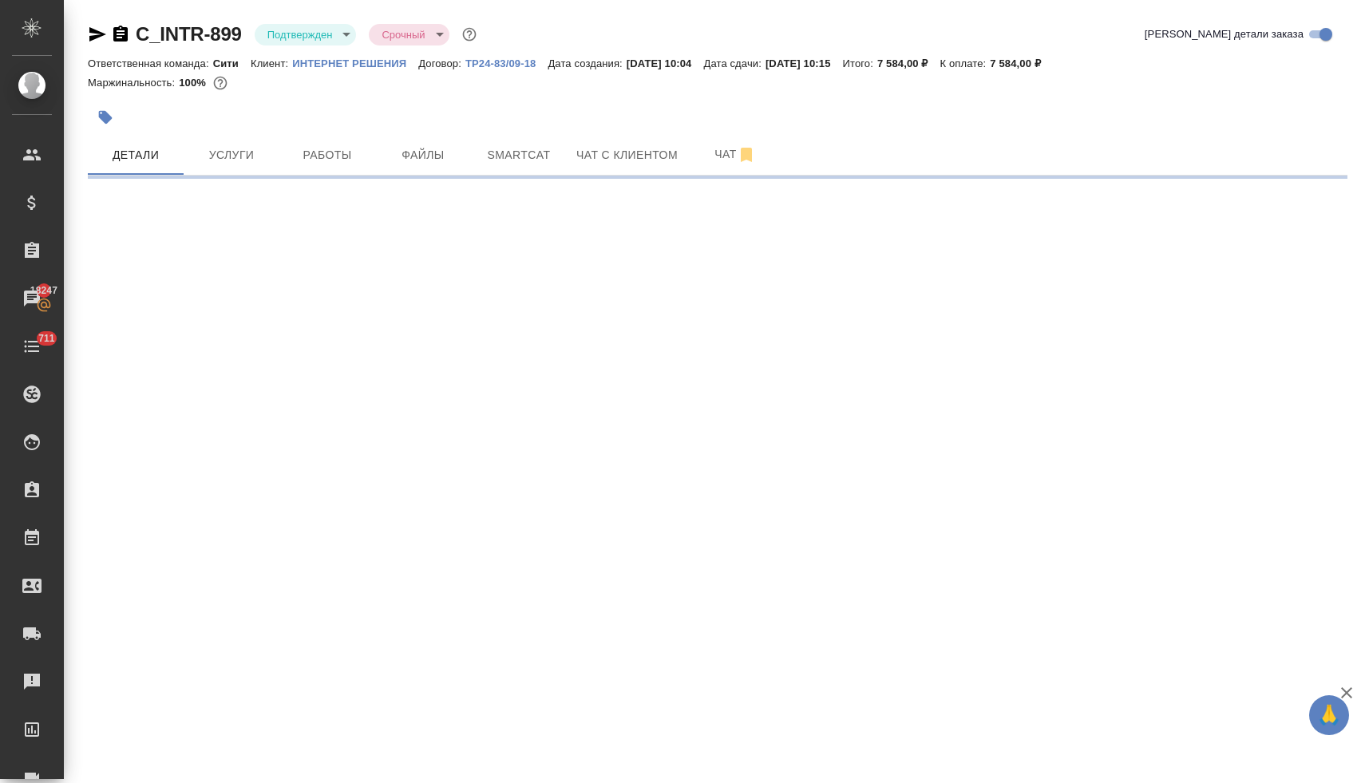
select select "RU"
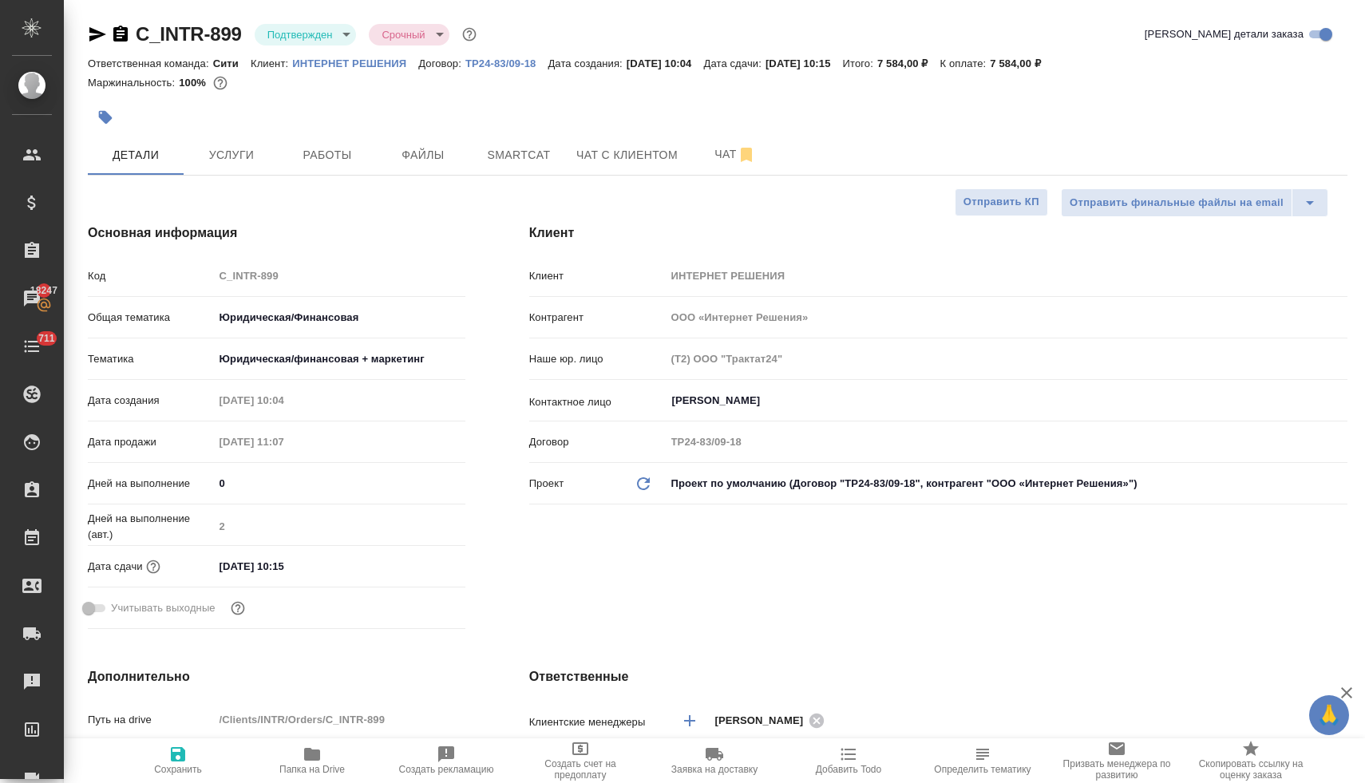
type textarea "x"
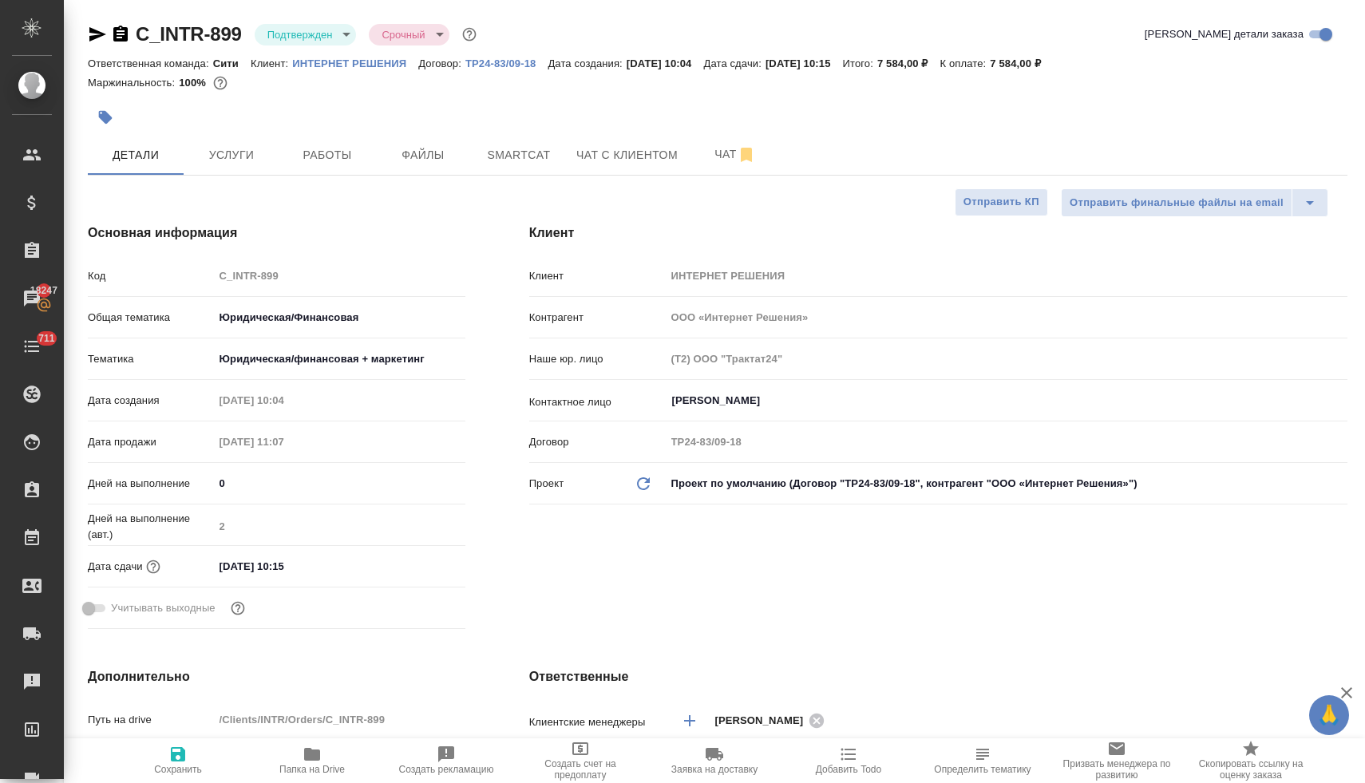
type textarea "x"
click at [325, 572] on input "[DATE] 10:15" at bounding box center [285, 566] width 140 height 23
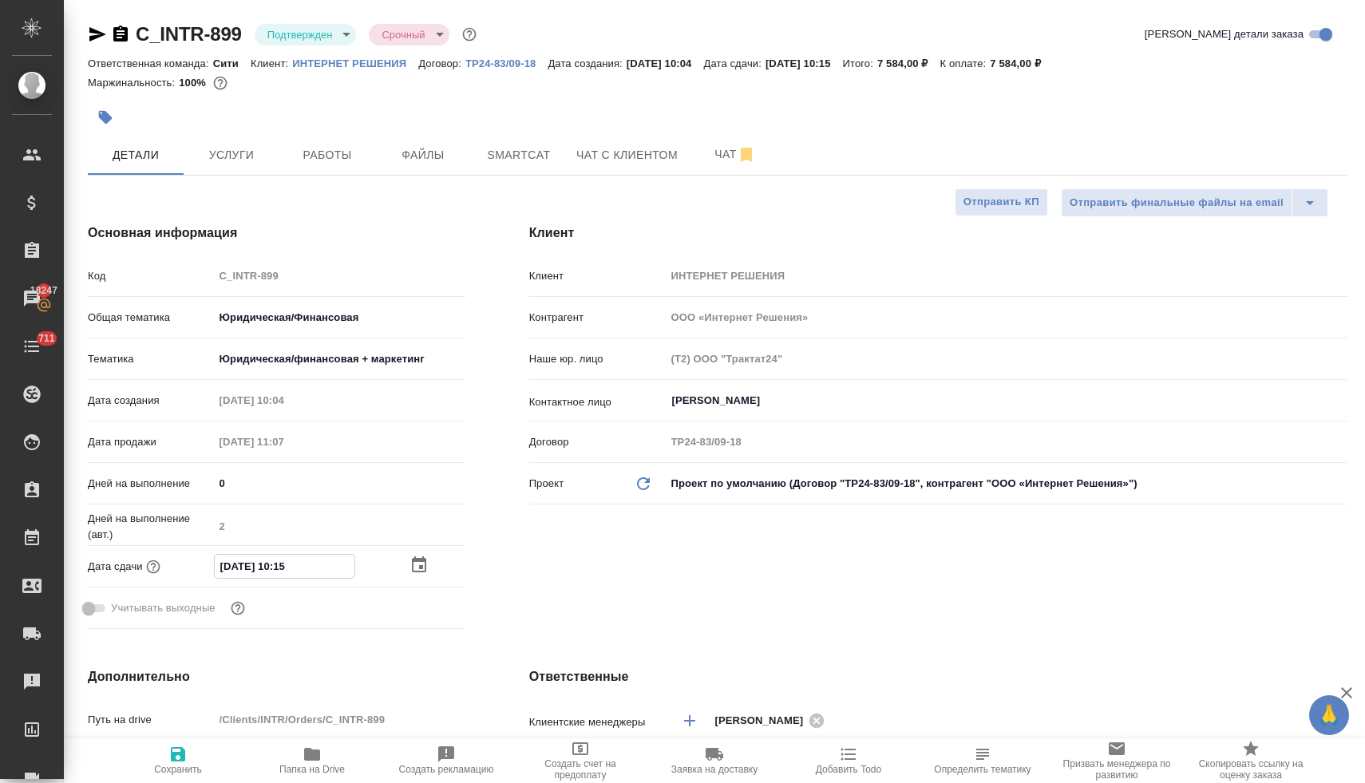
click at [426, 563] on div at bounding box center [437, 564] width 56 height 19
click at [417, 565] on icon "button" at bounding box center [418, 565] width 19 height 19
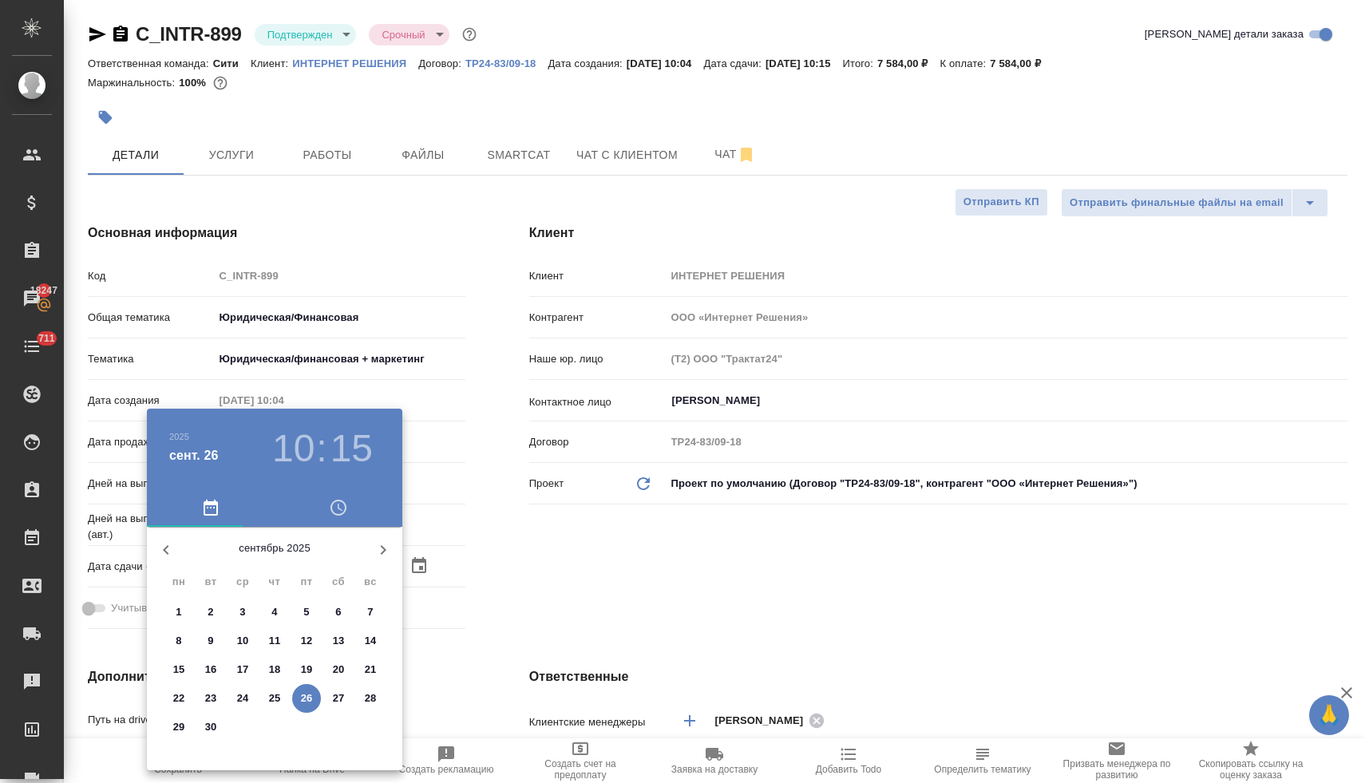
click at [176, 727] on p "29" at bounding box center [179, 727] width 12 height 16
type input "[DATE] 10:15"
type textarea "x"
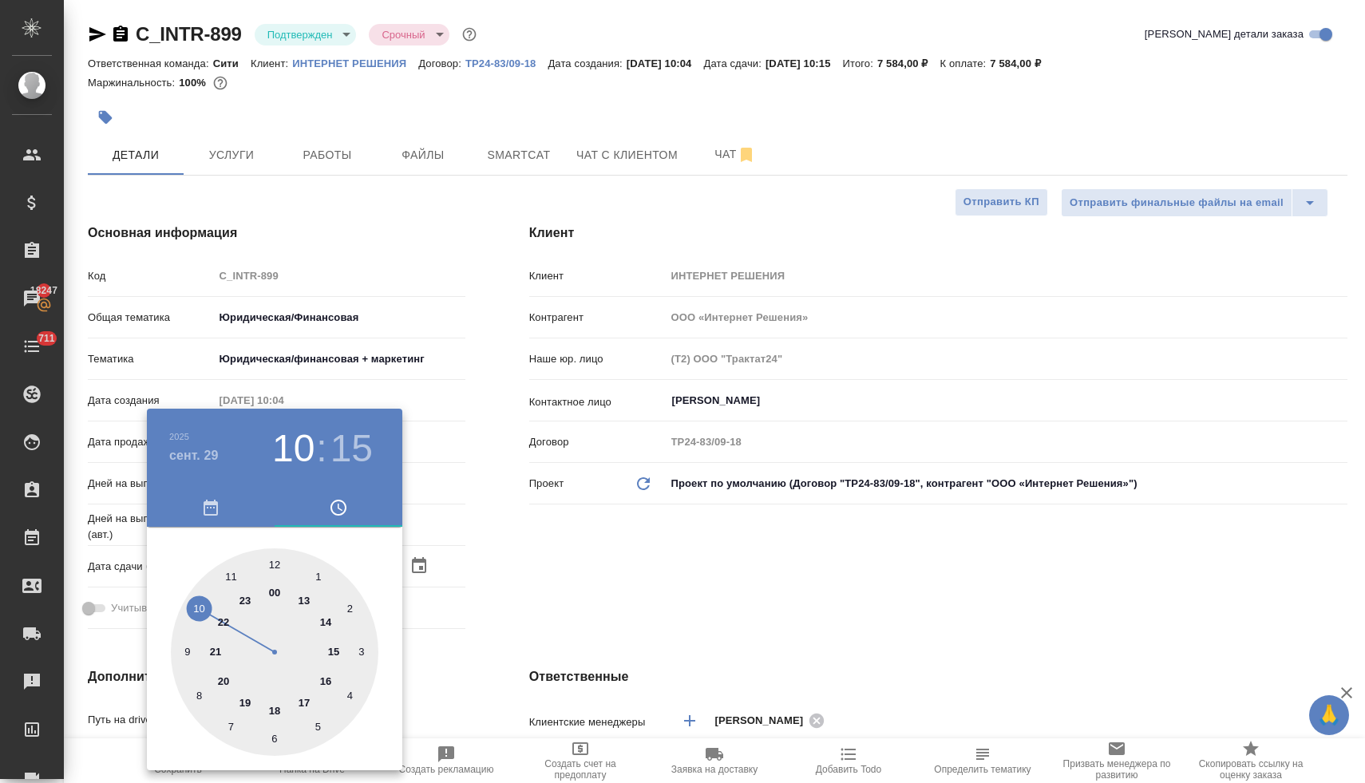
click at [234, 573] on div at bounding box center [274, 651] width 207 height 207
type input "[DATE] 11:15"
type textarea "x"
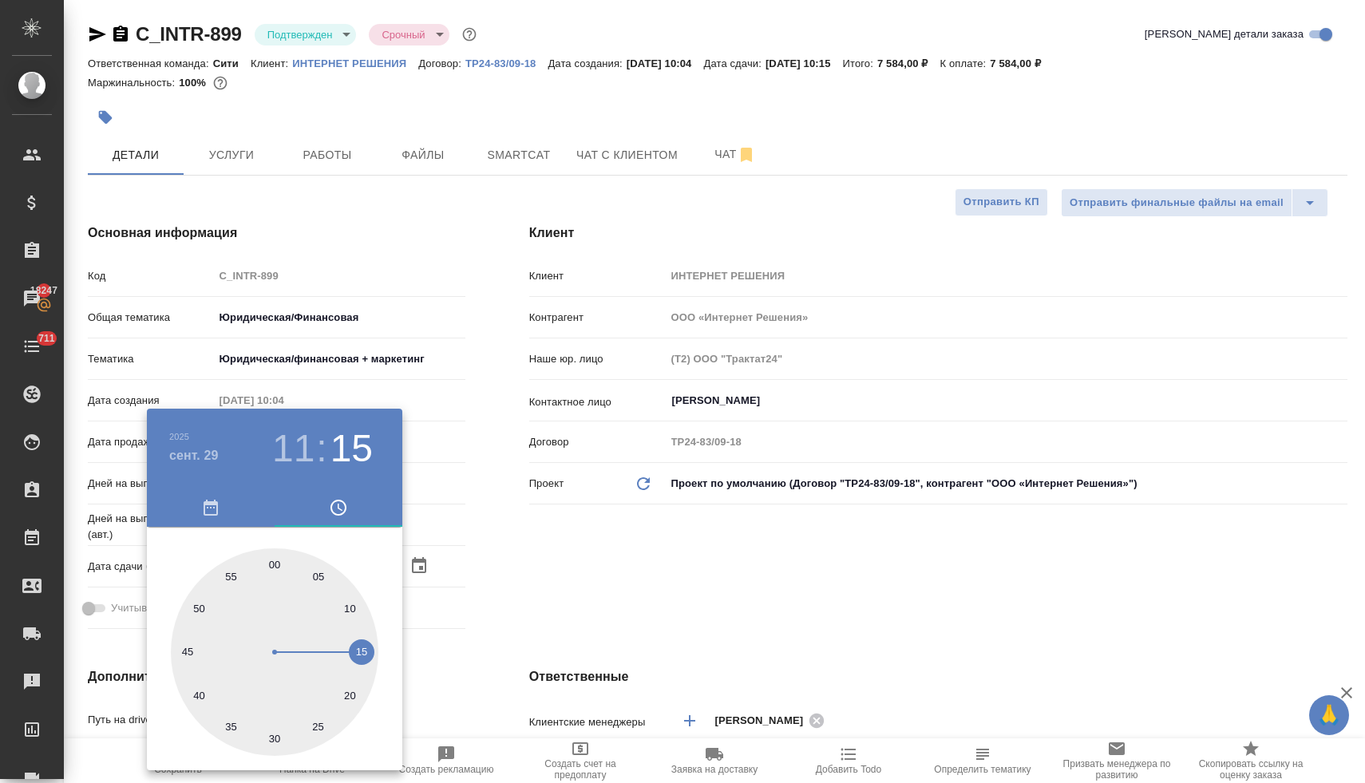
click at [271, 559] on div at bounding box center [274, 651] width 207 height 207
type input "[DATE] 11:00"
type textarea "x"
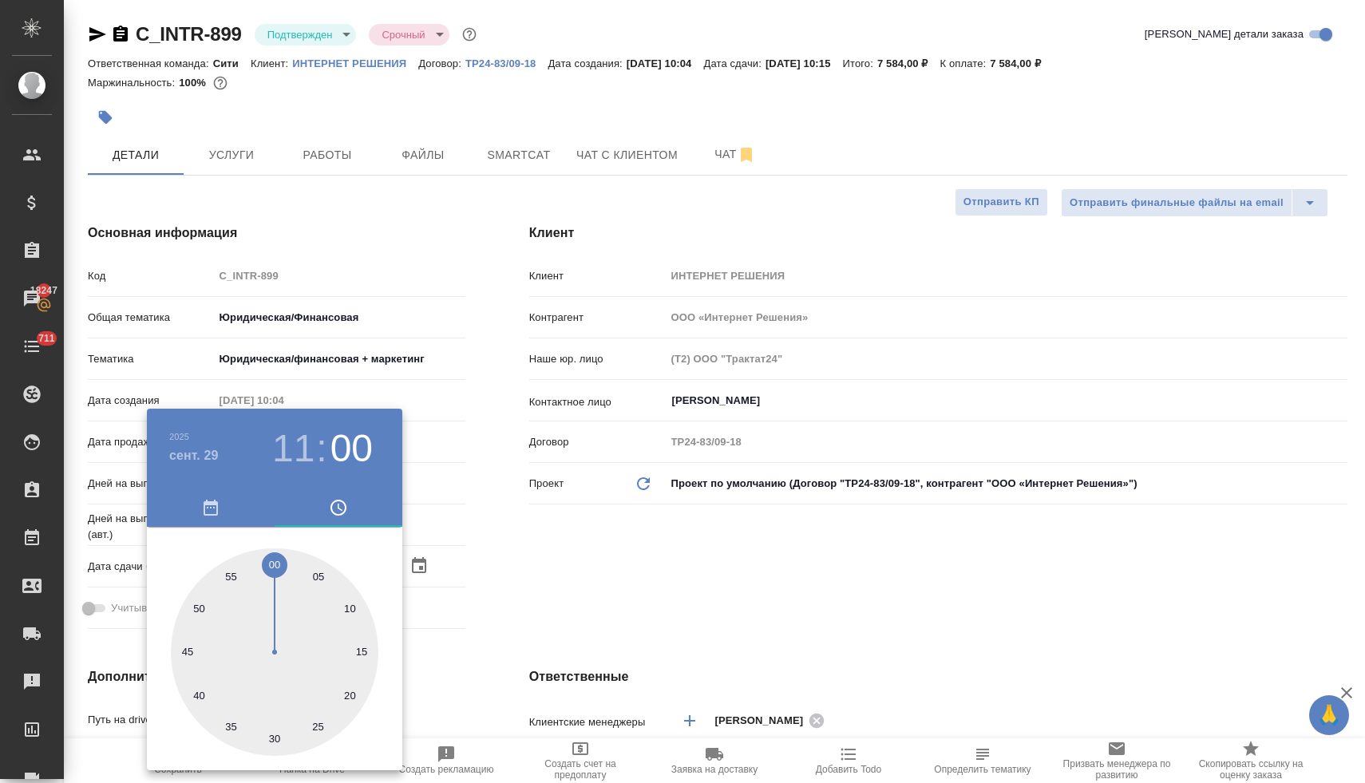
click at [573, 566] on div at bounding box center [682, 391] width 1365 height 783
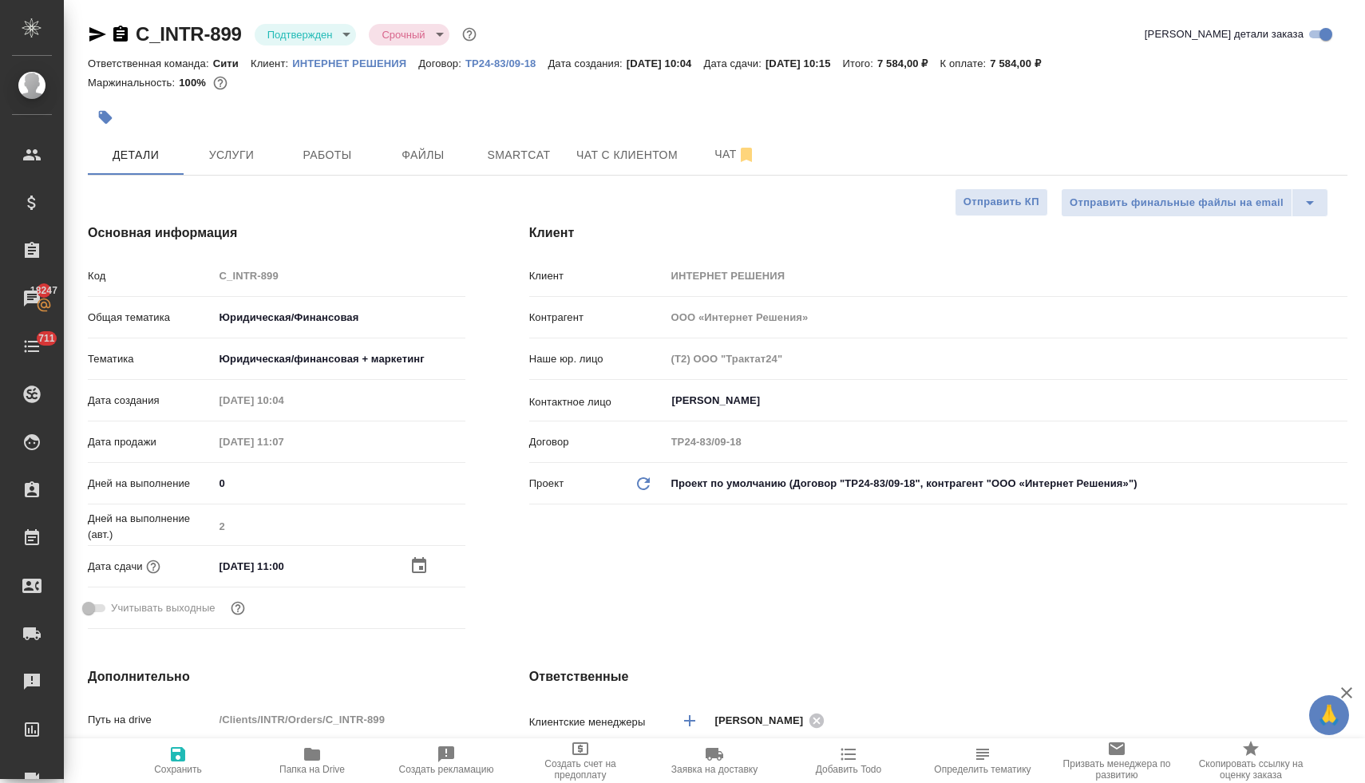
drag, startPoint x: 187, startPoint y: 763, endPoint x: 221, endPoint y: 757, distance: 34.9
click at [187, 763] on span "Сохранить" at bounding box center [178, 760] width 115 height 30
type textarea "x"
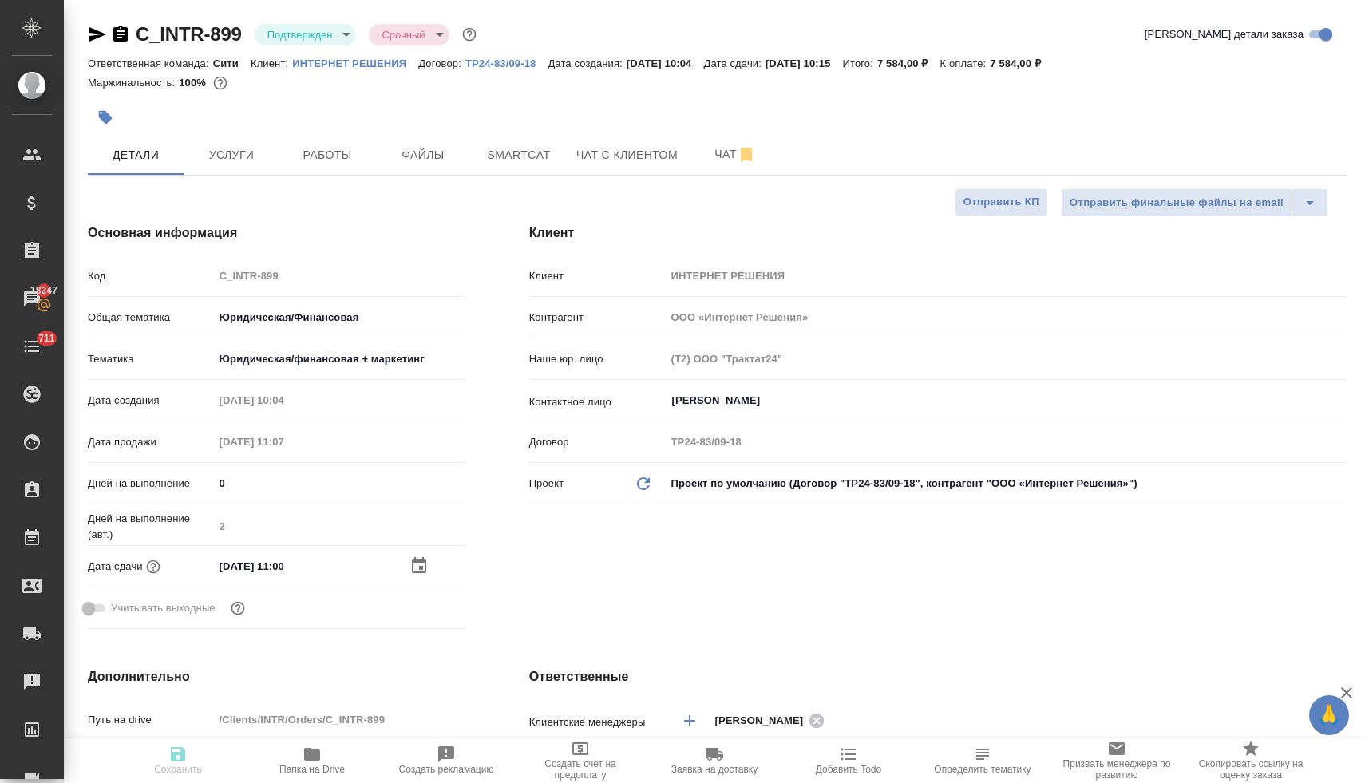
type textarea "x"
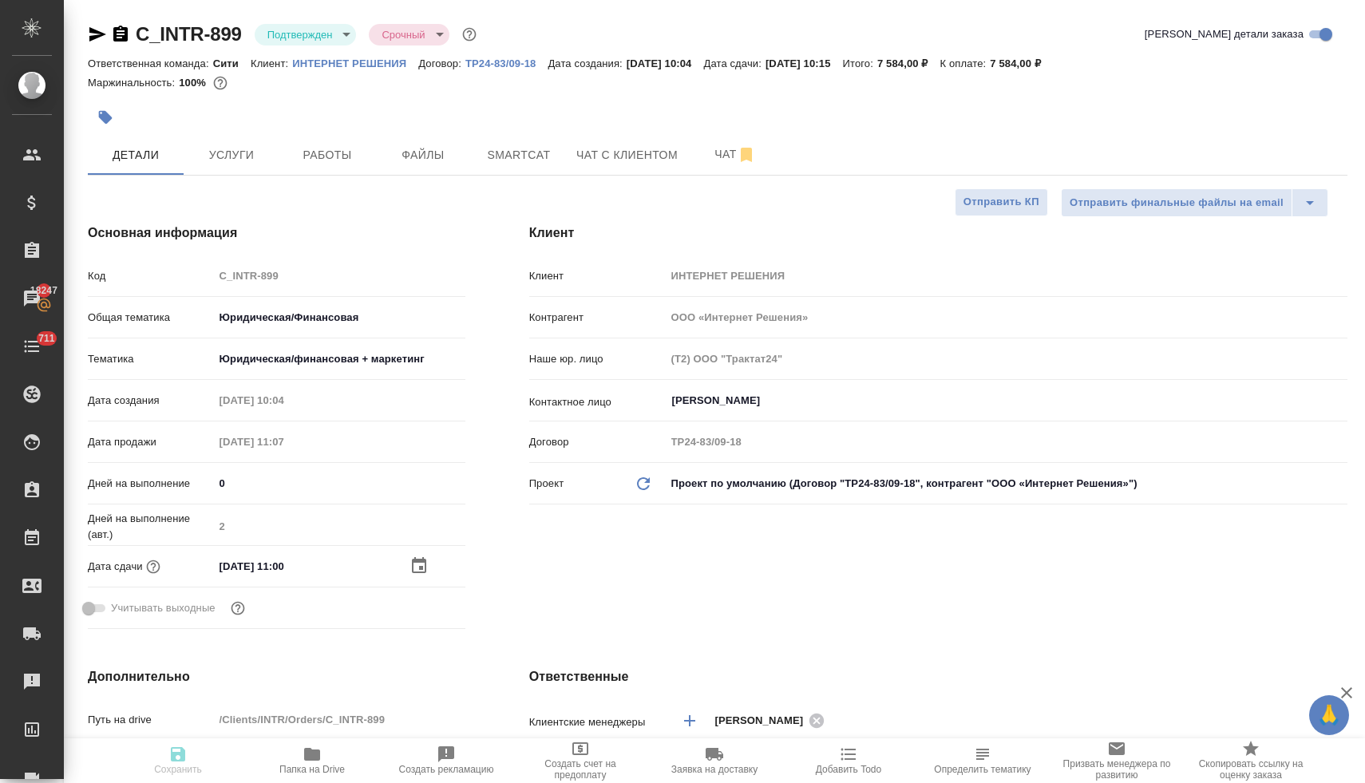
type textarea "x"
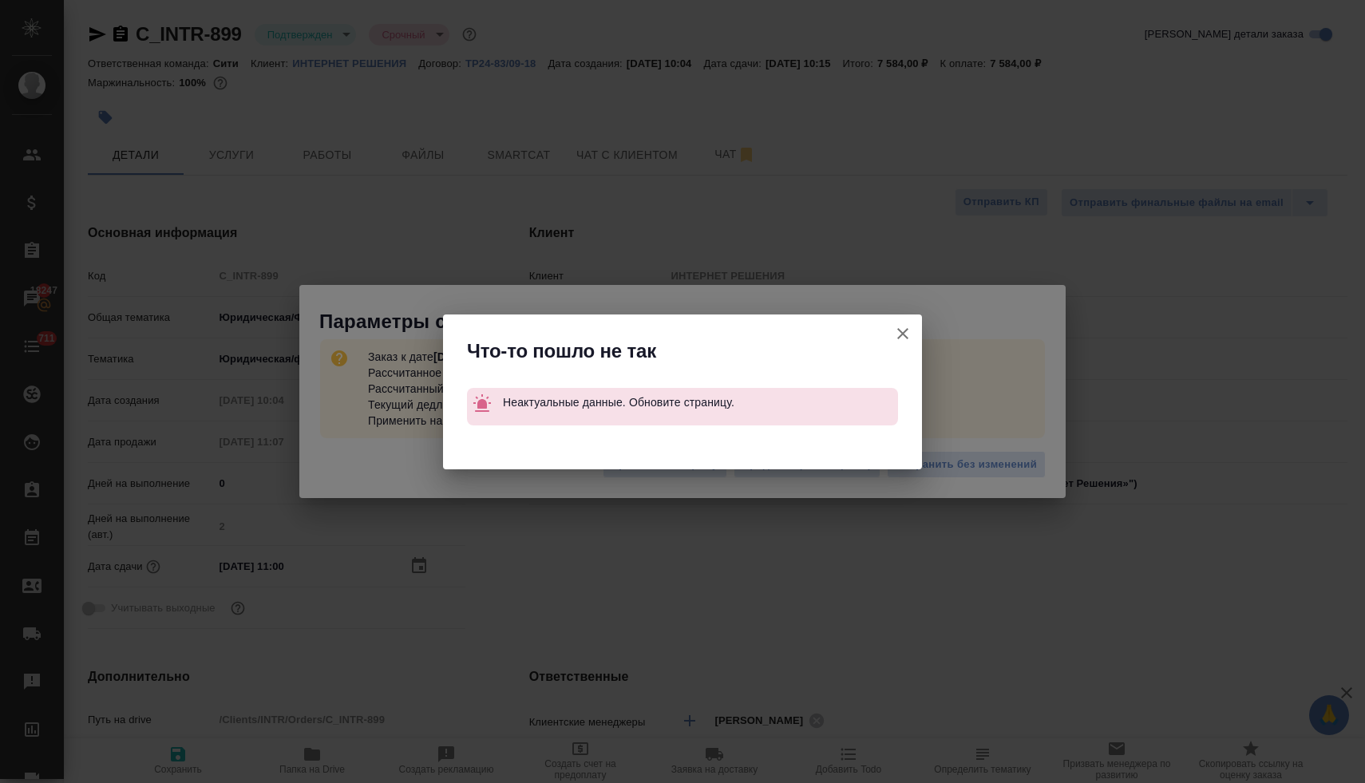
click at [907, 330] on icon "button" at bounding box center [902, 333] width 11 height 11
type textarea "x"
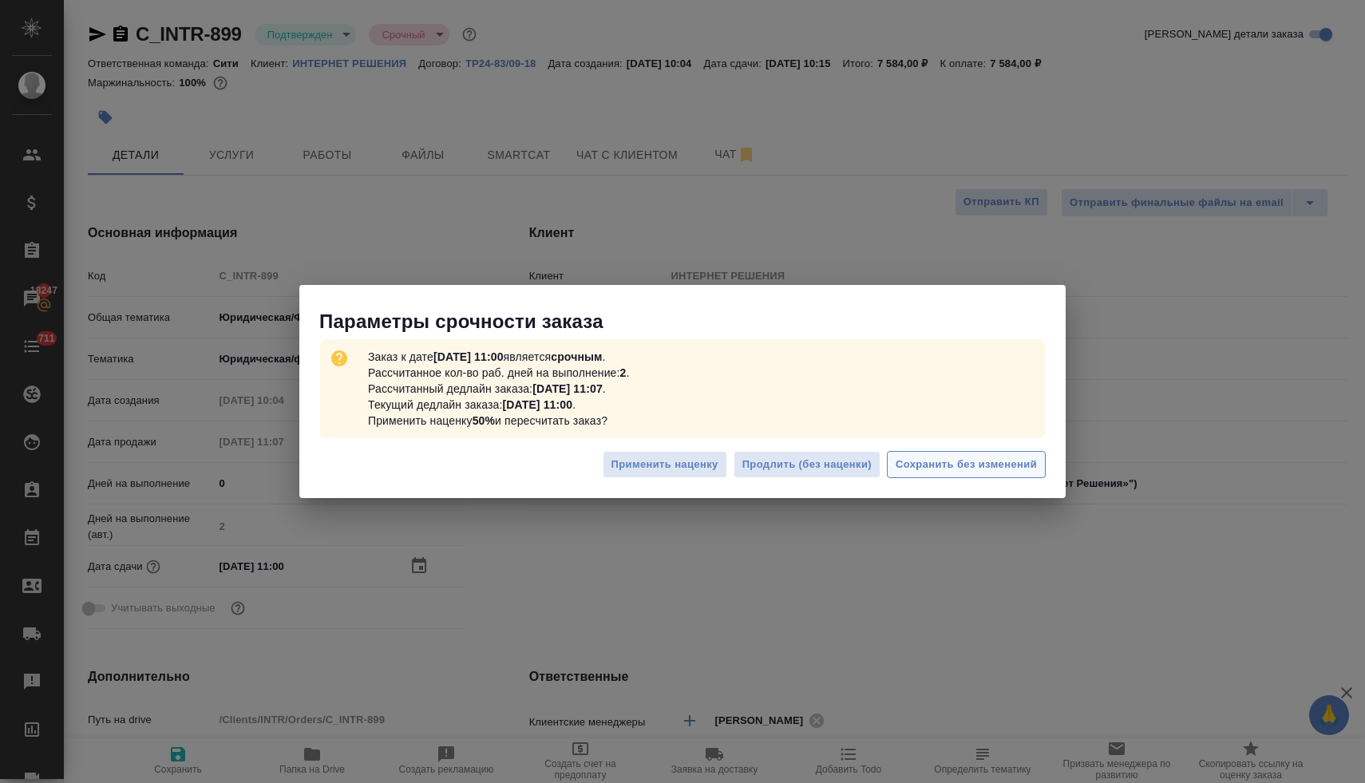
click at [953, 465] on span "Сохранить без изменений" at bounding box center [965, 465] width 141 height 18
type textarea "x"
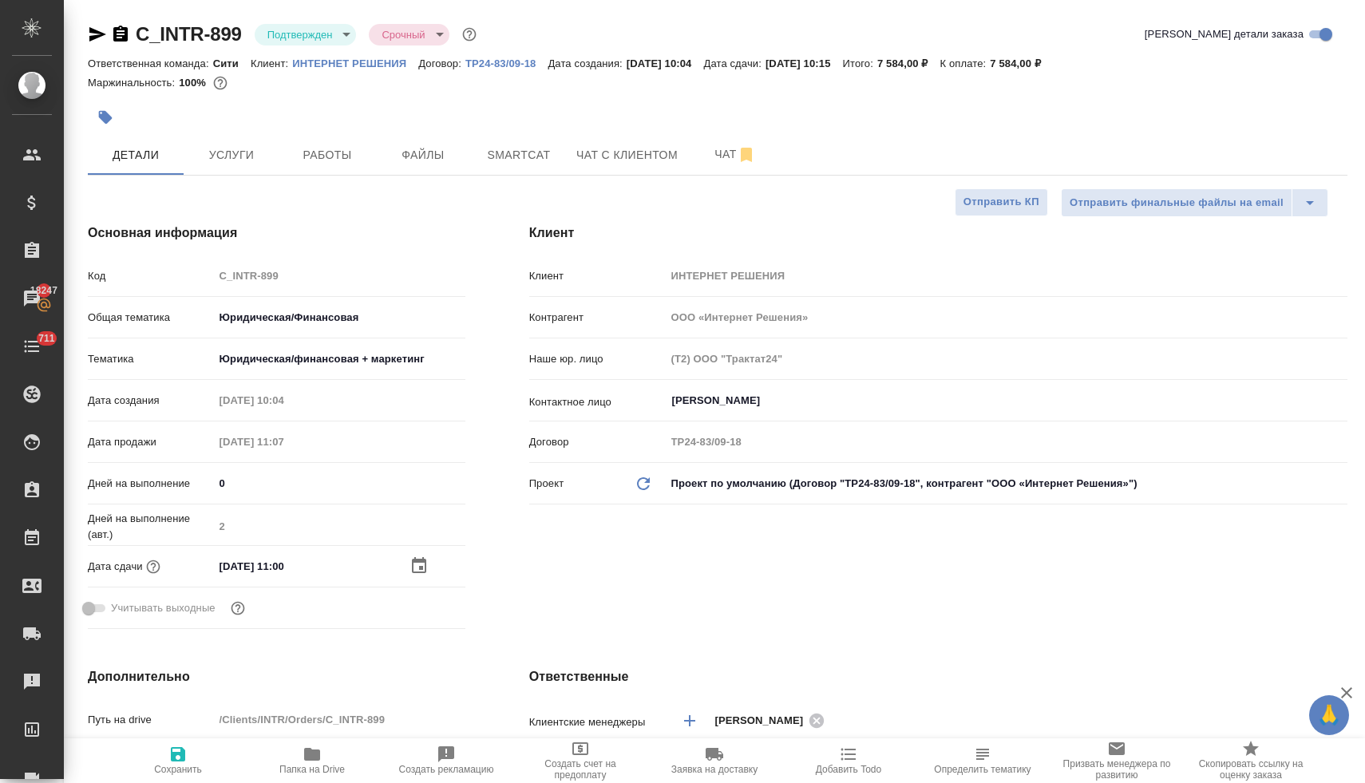
type textarea "x"
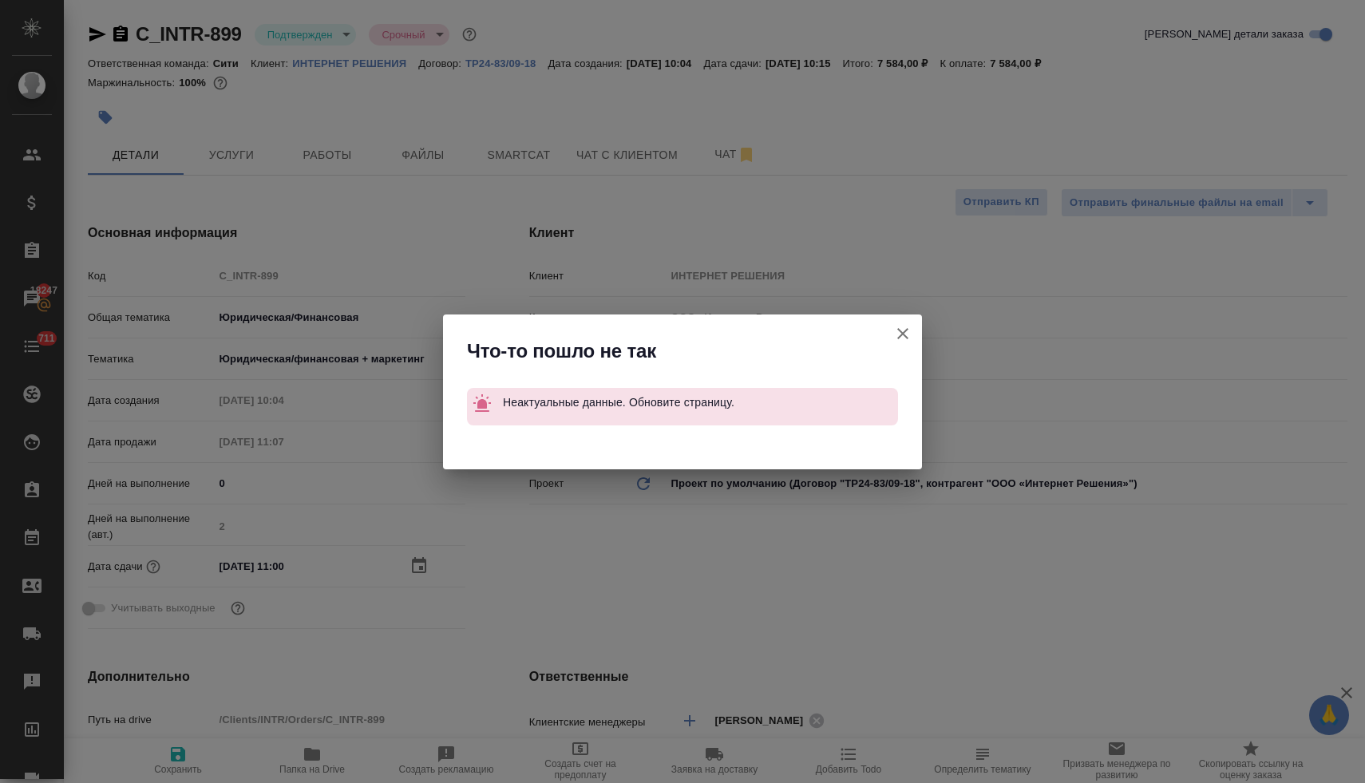
click at [901, 333] on icon "button" at bounding box center [902, 333] width 11 height 11
type textarea "x"
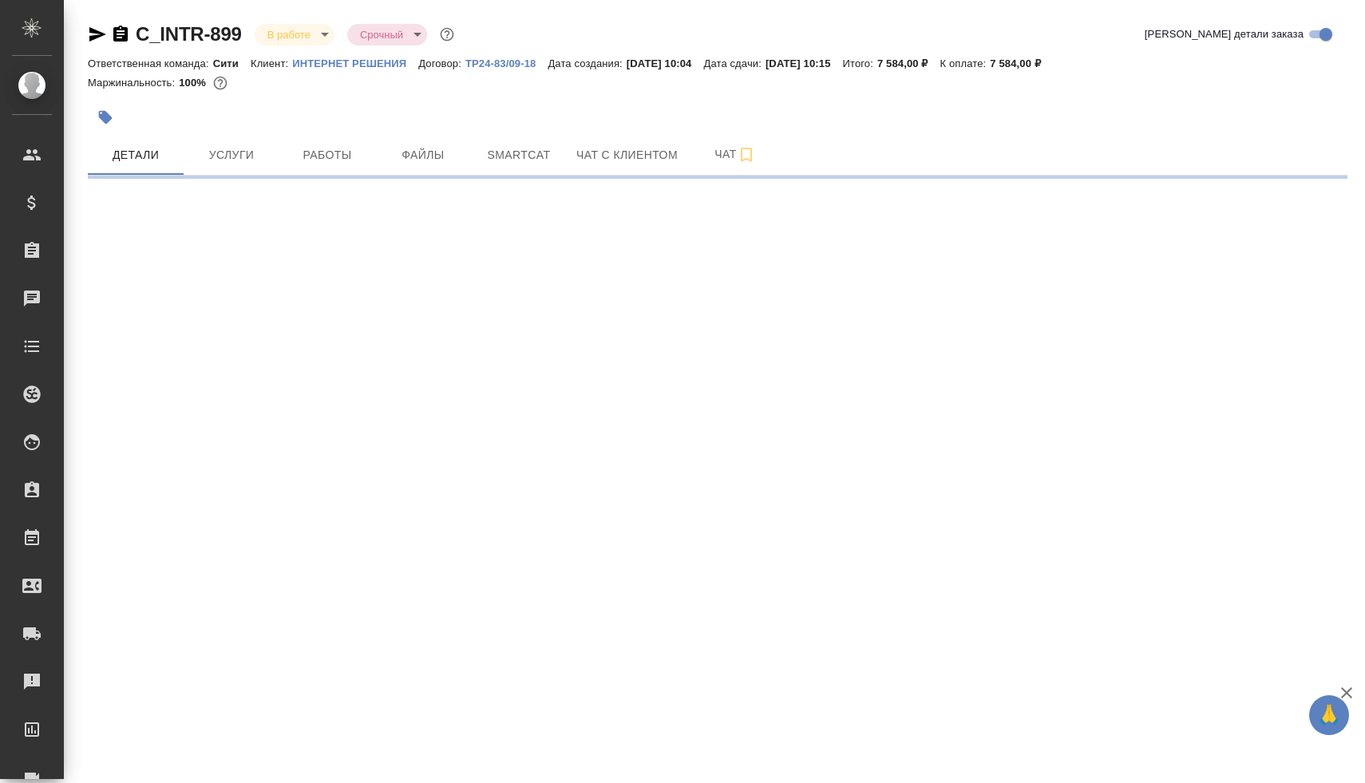
select select "RU"
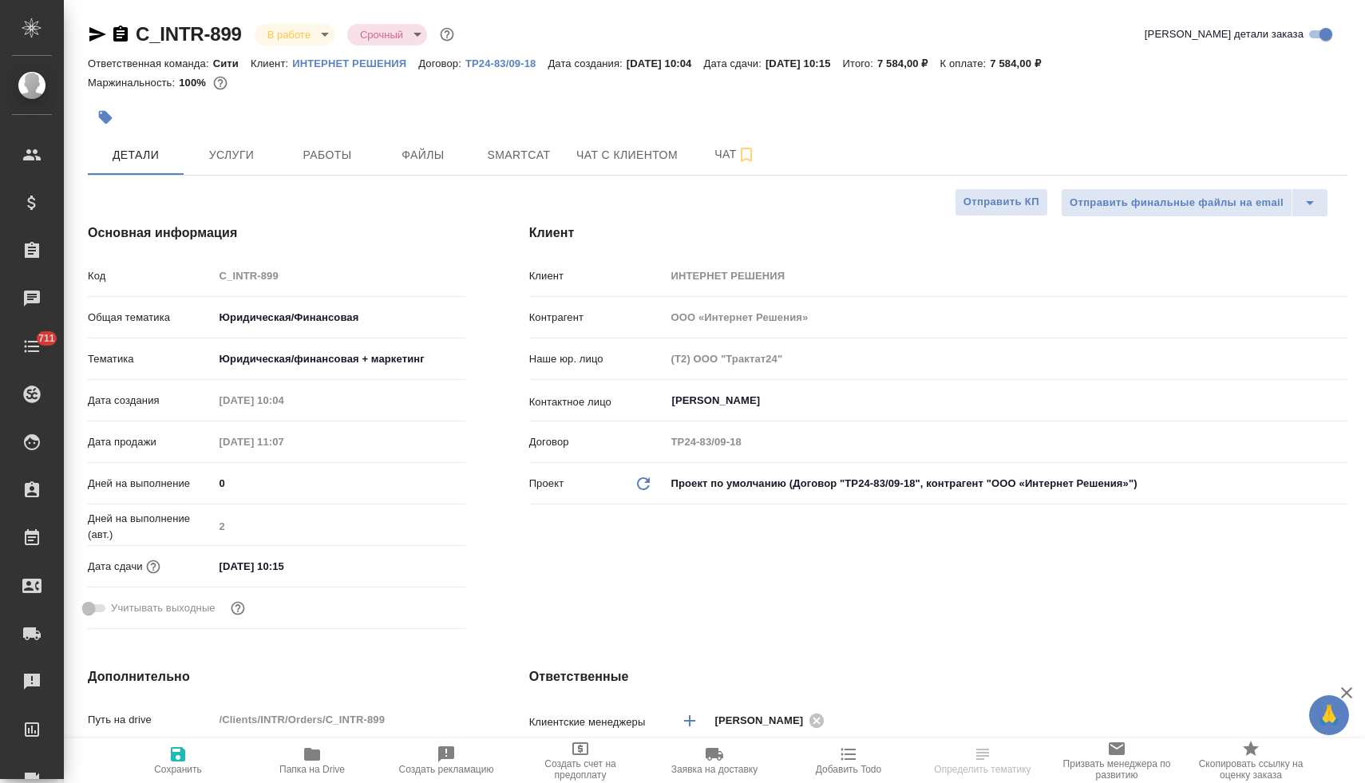
type textarea "x"
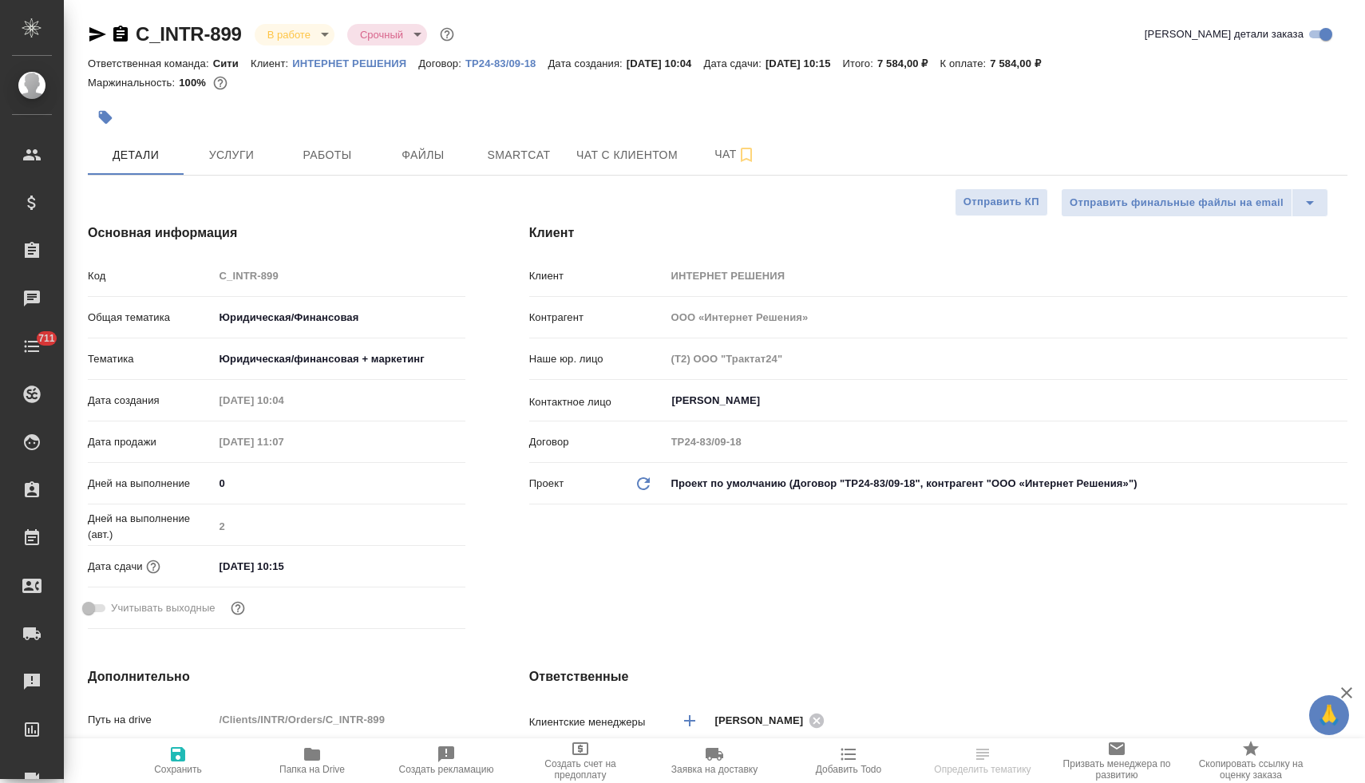
type textarea "x"
click at [320, 567] on input "[DATE] 10:15" at bounding box center [284, 566] width 140 height 23
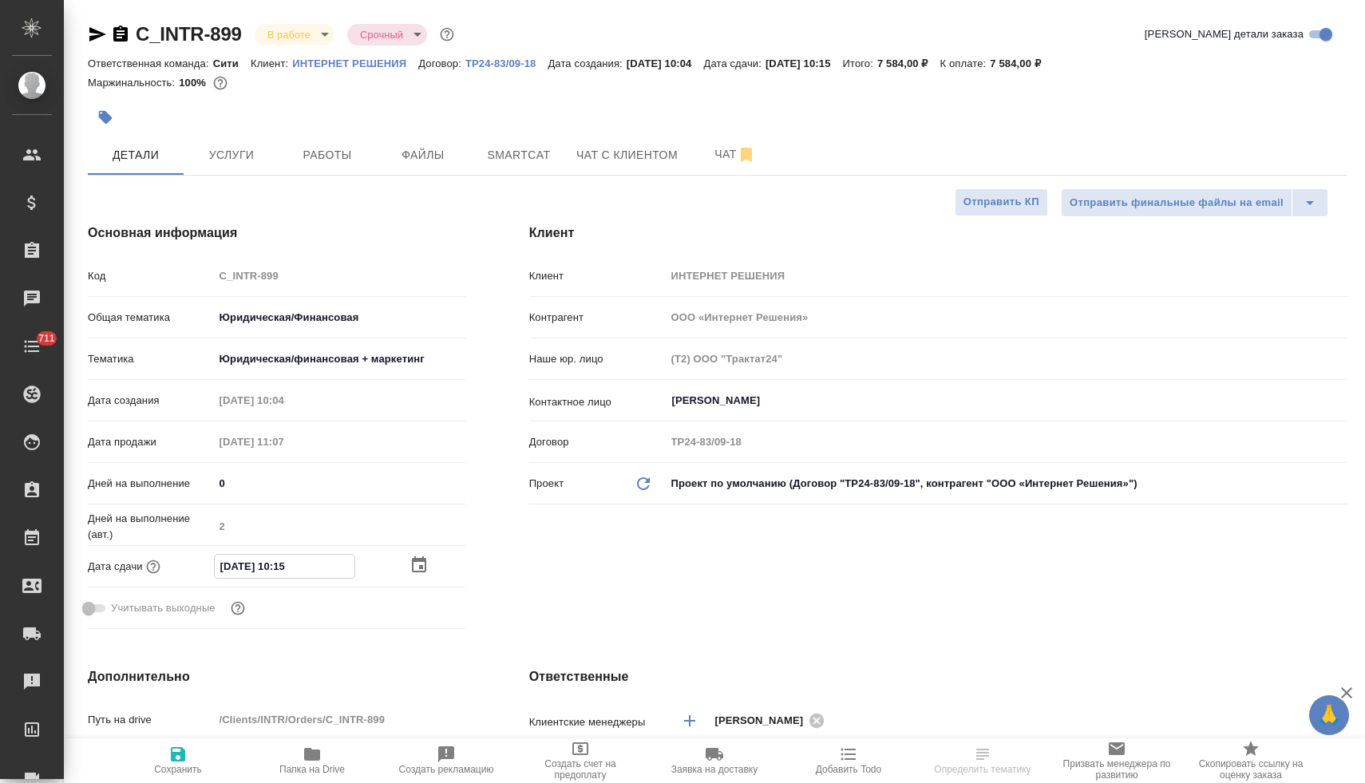
click at [425, 567] on div at bounding box center [437, 564] width 56 height 19
click at [413, 564] on icon "button" at bounding box center [418, 565] width 19 height 19
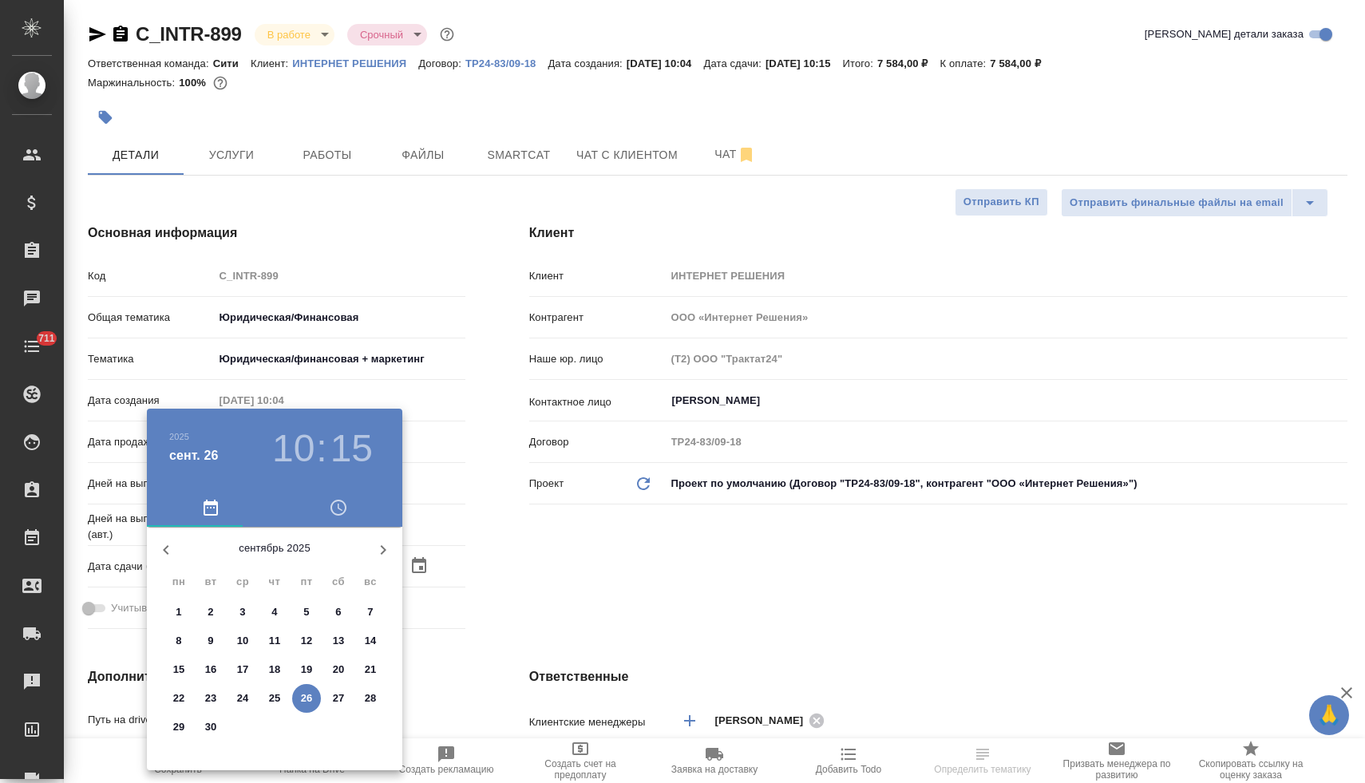
click at [180, 725] on p "29" at bounding box center [179, 727] width 12 height 16
type input "[DATE] 10:15"
type textarea "x"
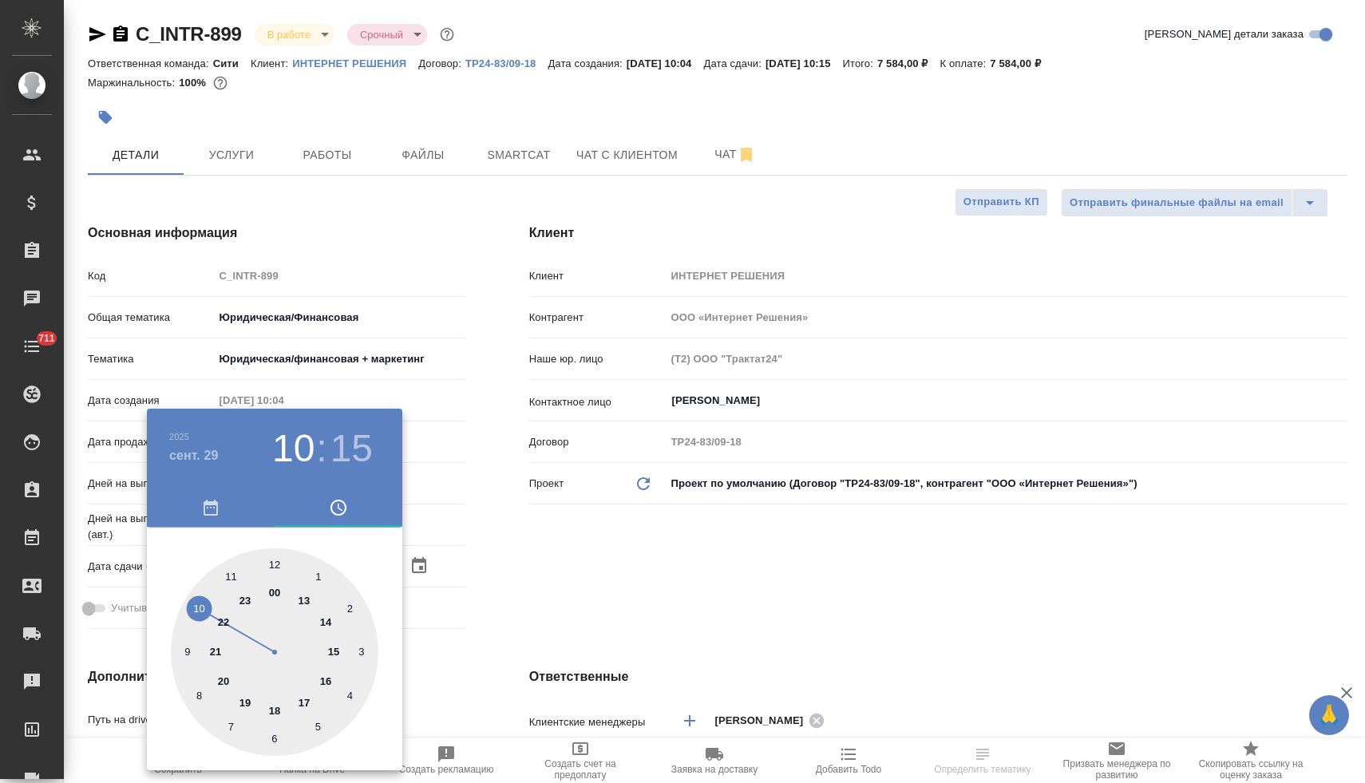
click at [234, 579] on div at bounding box center [274, 651] width 207 height 207
type input "[DATE] 11:15"
type textarea "x"
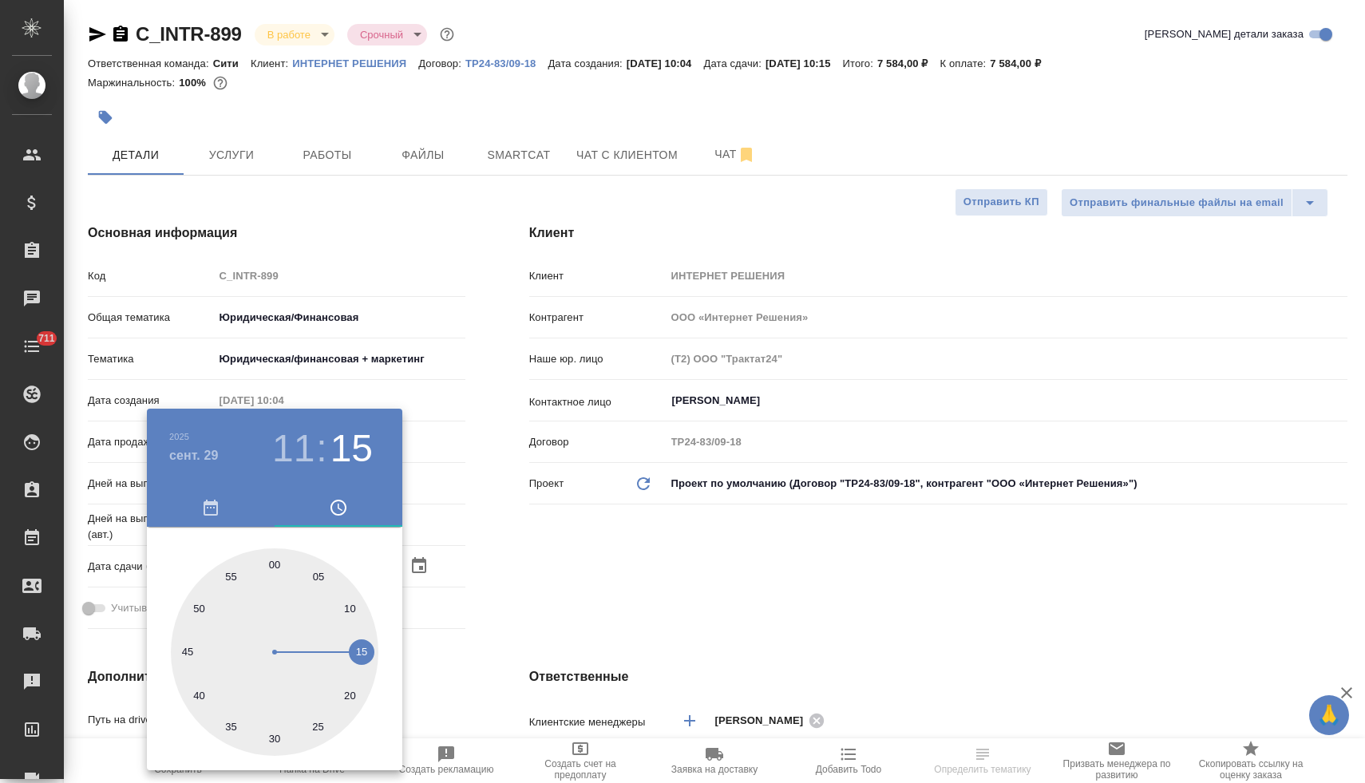
type input "[DATE] 11:00"
type textarea "x"
click at [270, 560] on div at bounding box center [274, 651] width 207 height 207
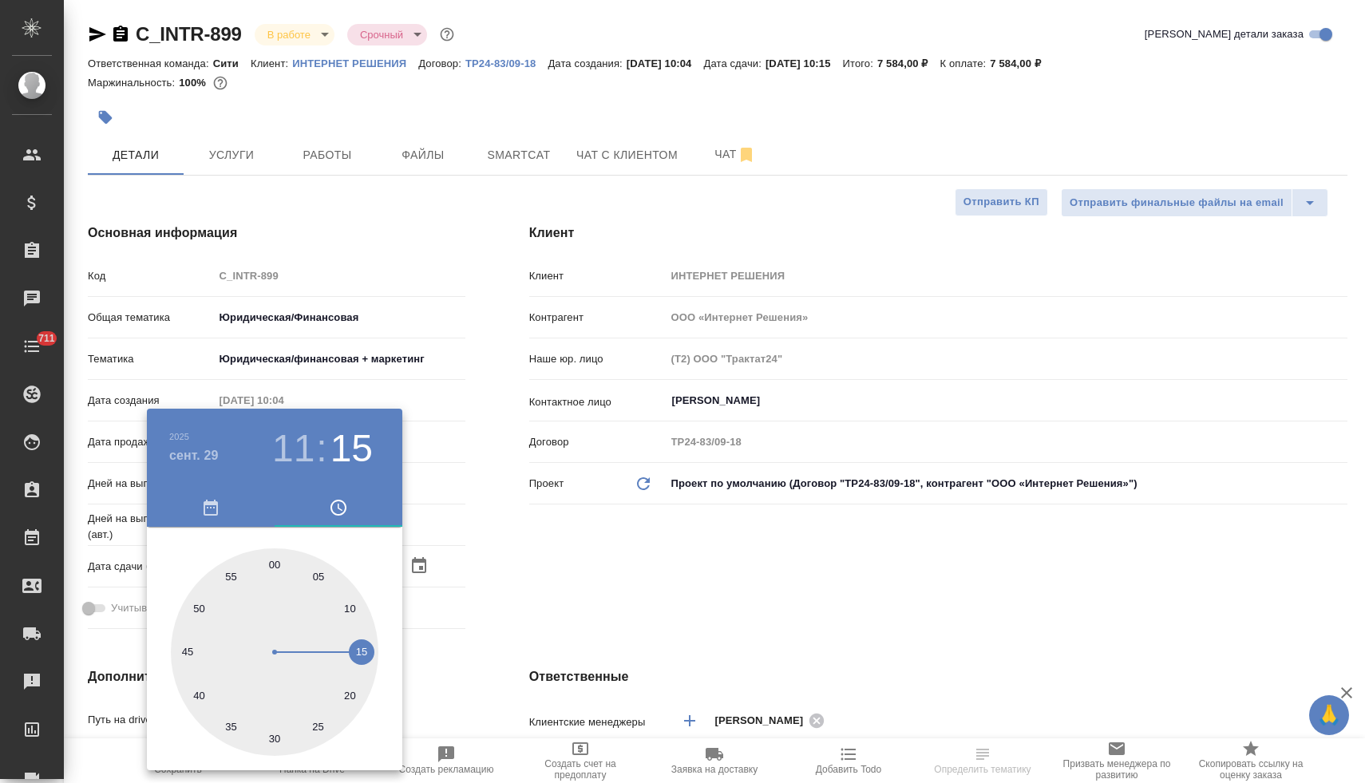
type textarea "x"
click at [581, 571] on div at bounding box center [682, 391] width 1365 height 783
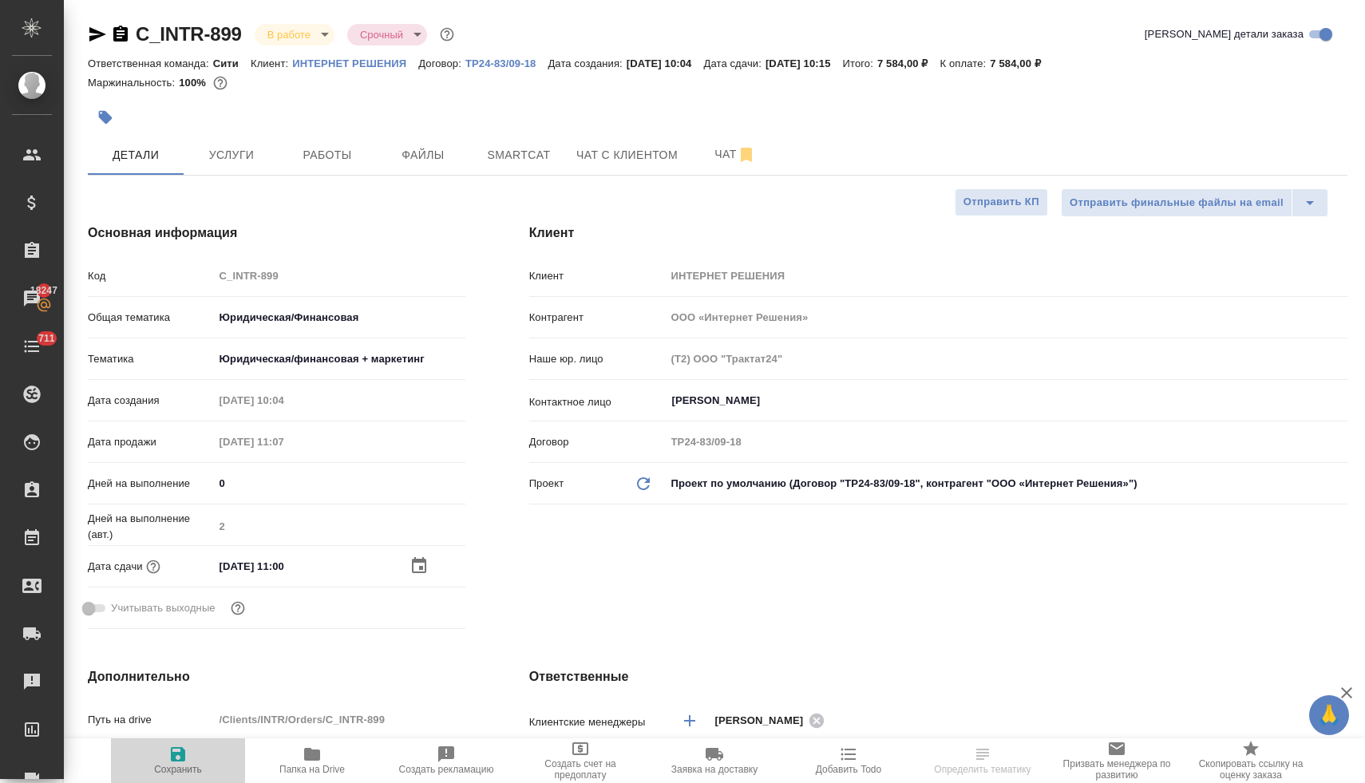
click at [181, 761] on icon "button" at bounding box center [177, 754] width 19 height 19
type textarea "x"
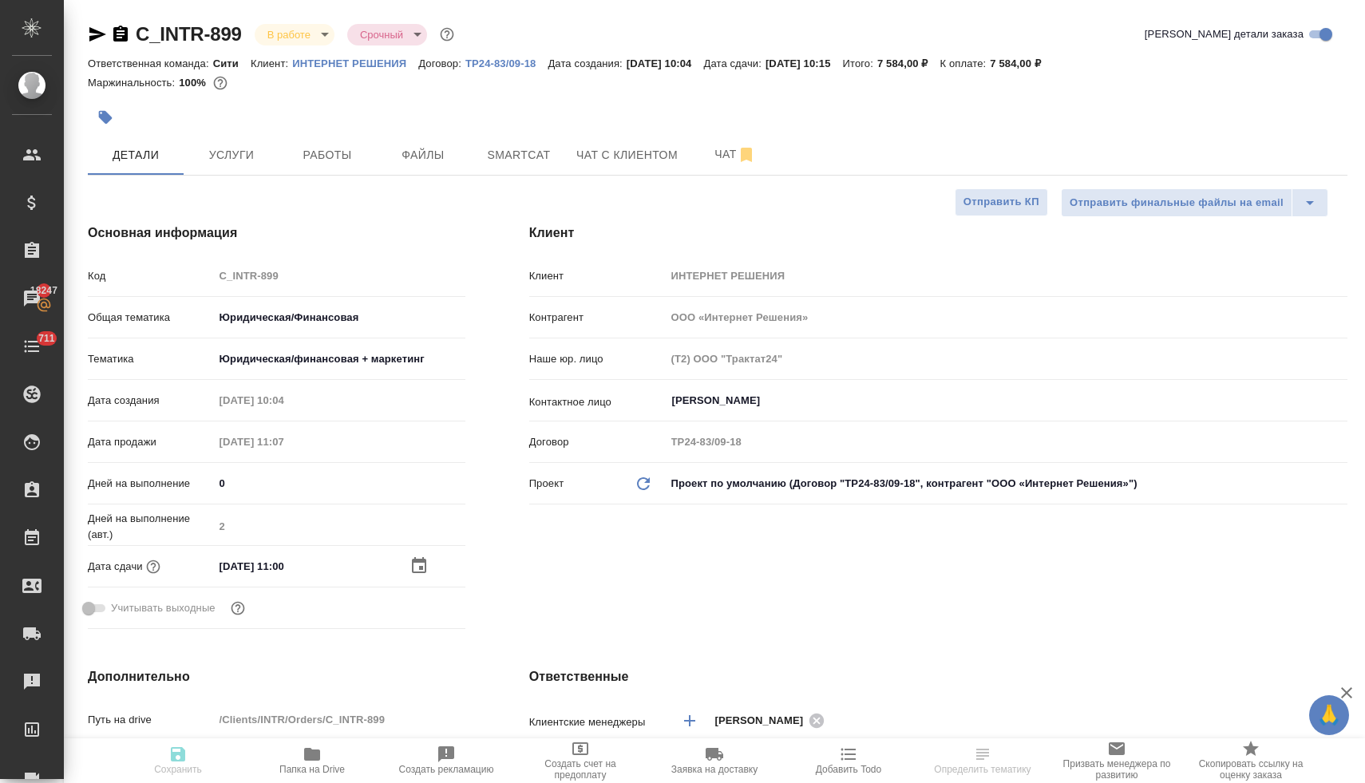
type textarea "x"
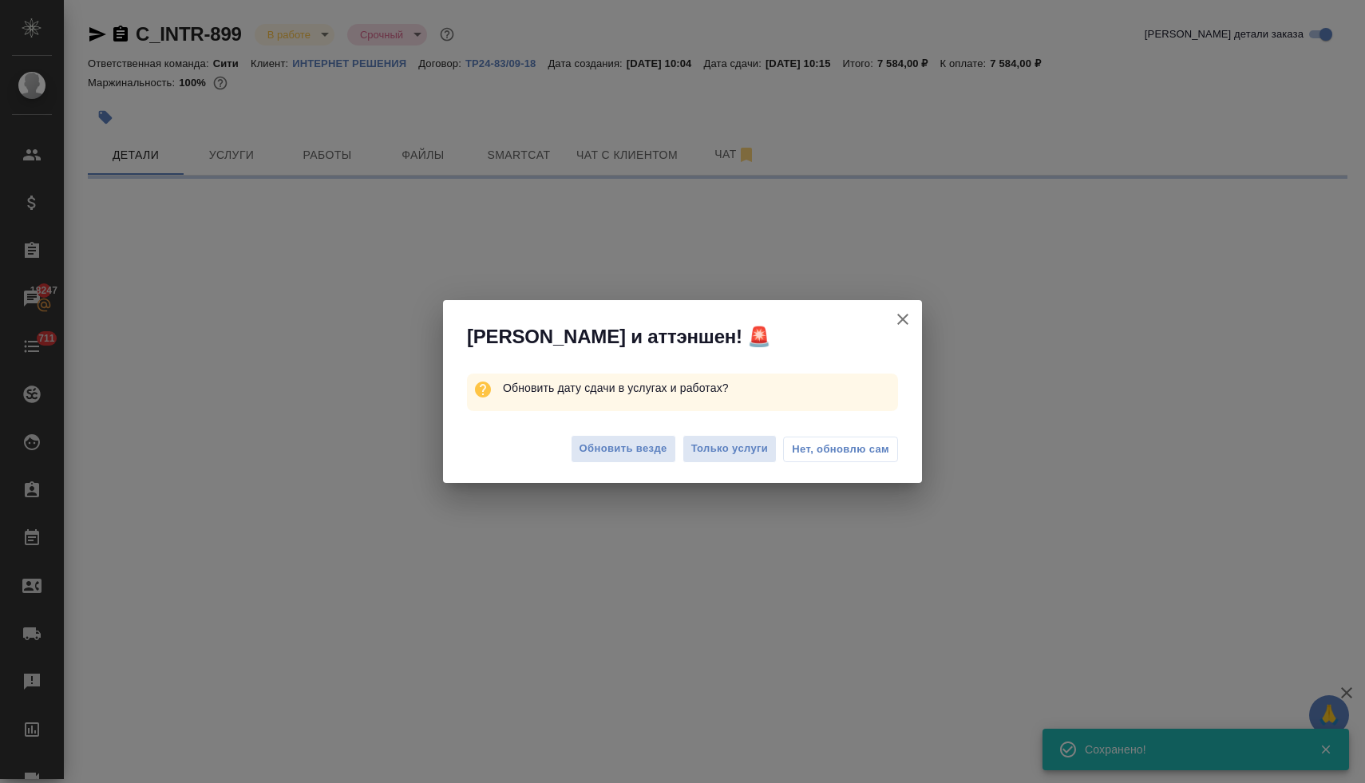
select select "RU"
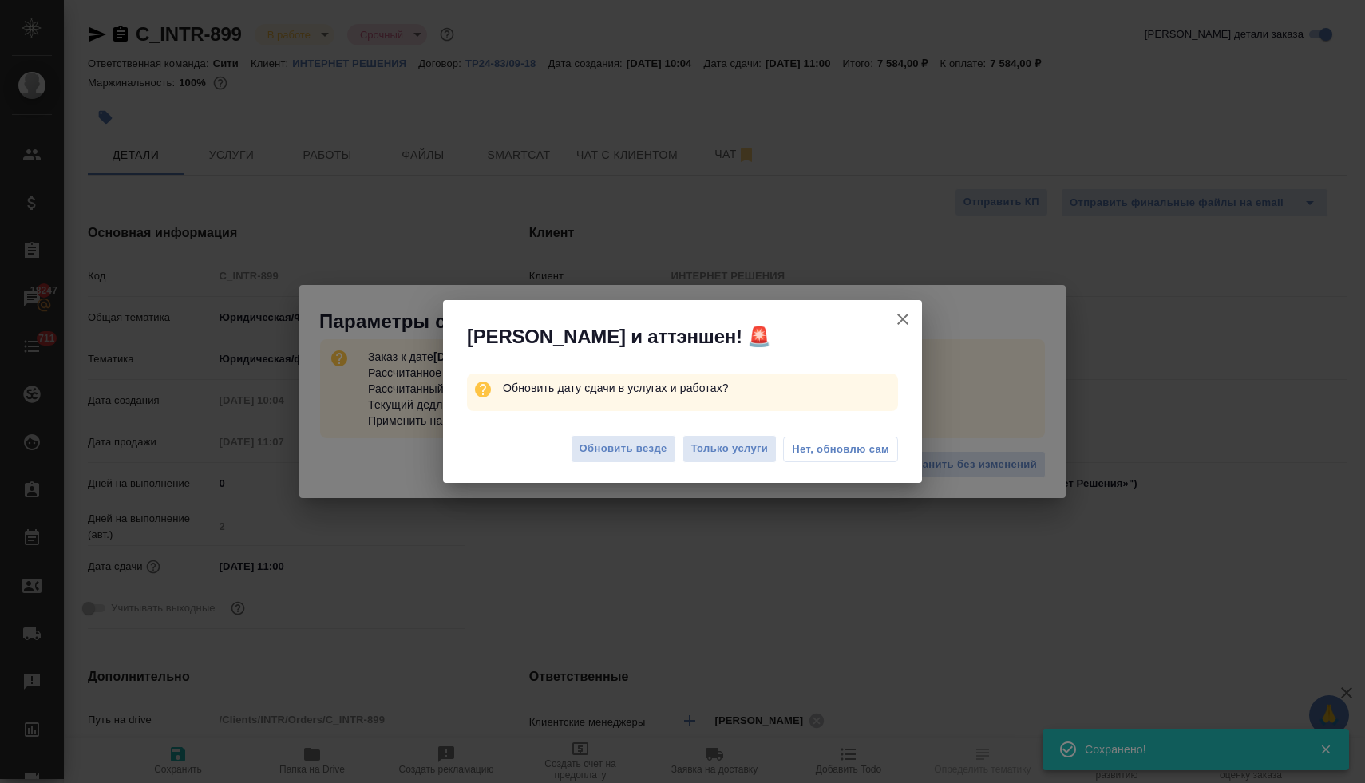
type textarea "x"
click at [658, 452] on span "Обновить везде" at bounding box center [623, 449] width 88 height 18
type textarea "x"
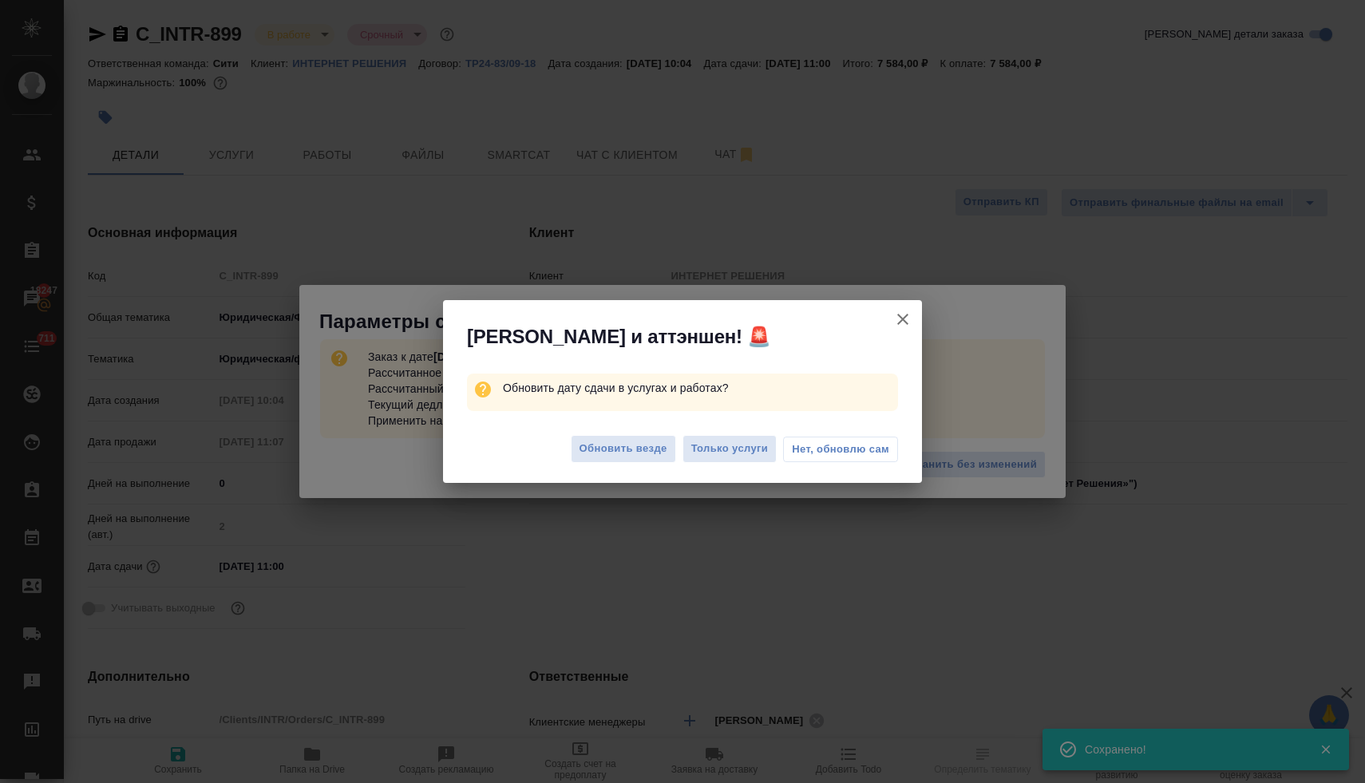
type textarea "x"
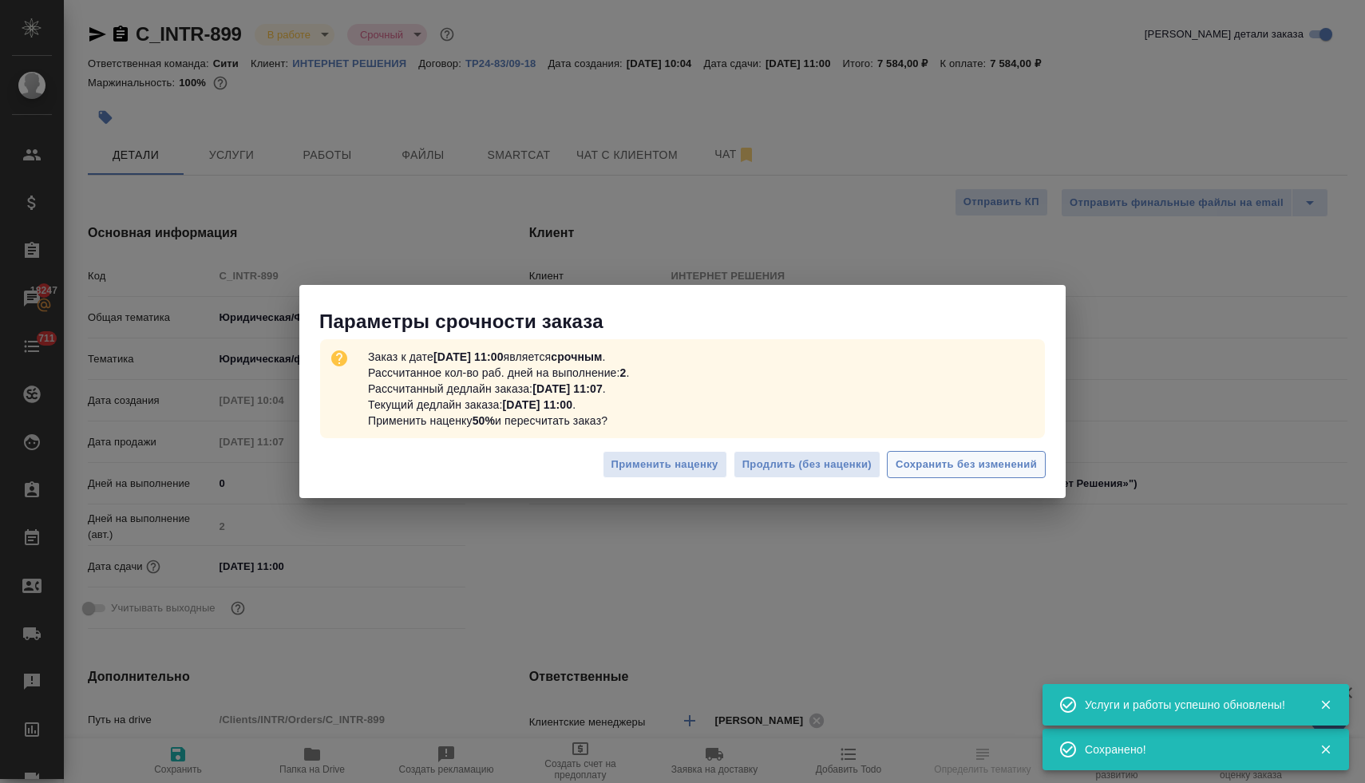
click at [1020, 466] on span "Сохранить без изменений" at bounding box center [965, 465] width 141 height 18
type textarea "x"
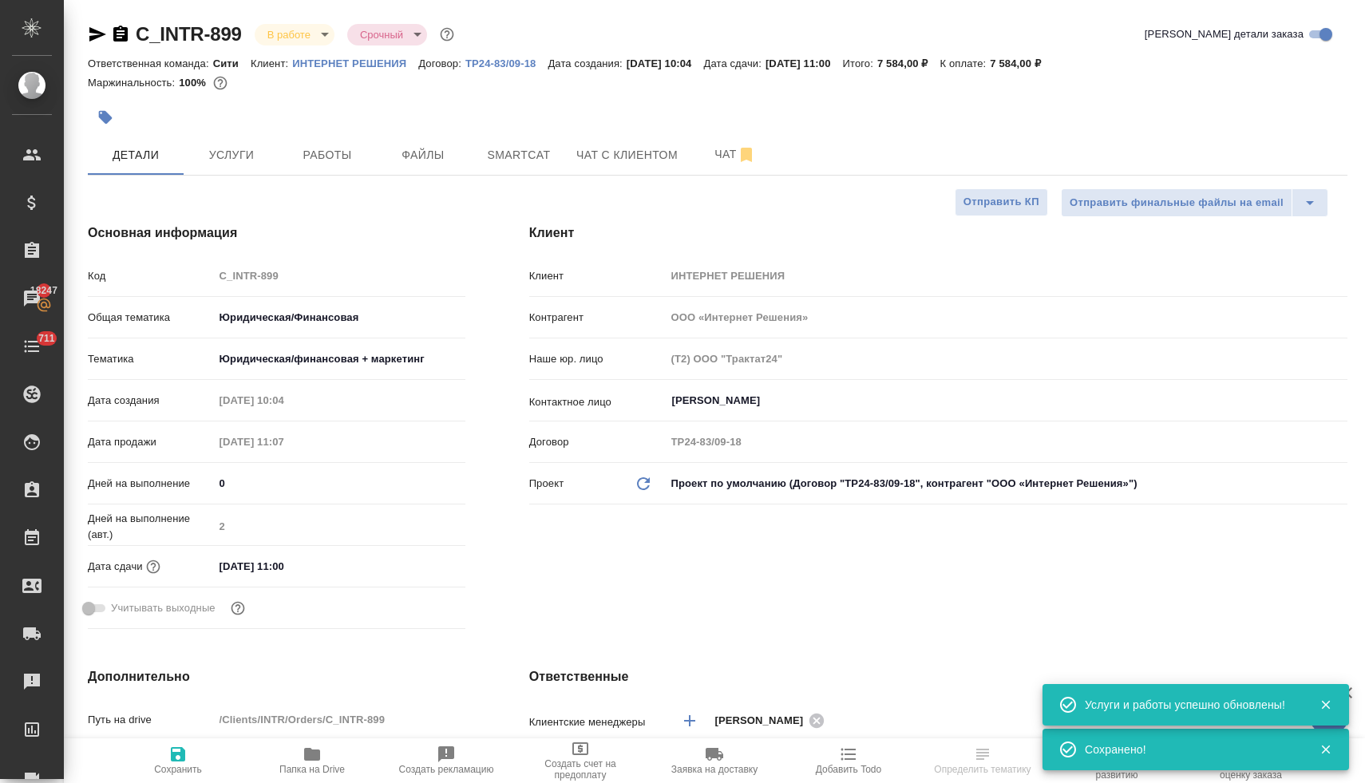
type textarea "x"
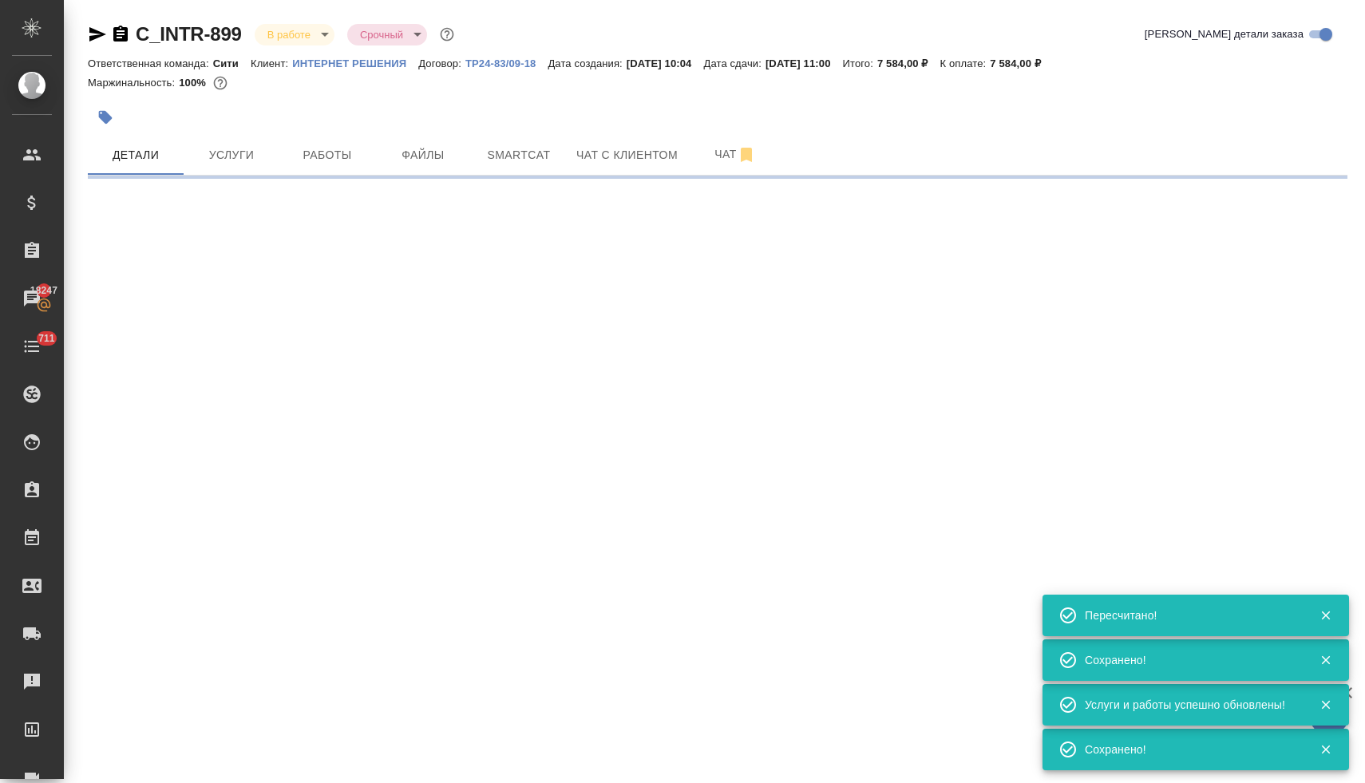
select select "RU"
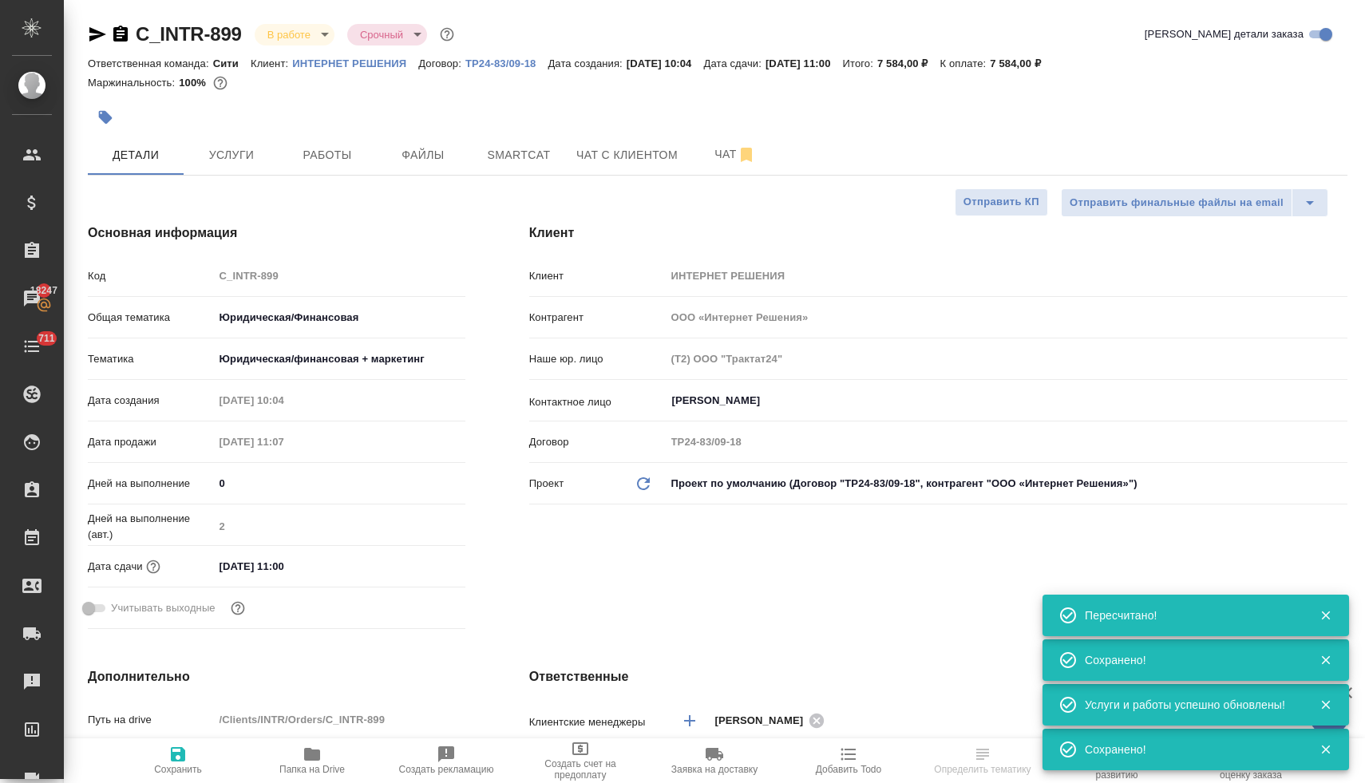
type textarea "x"
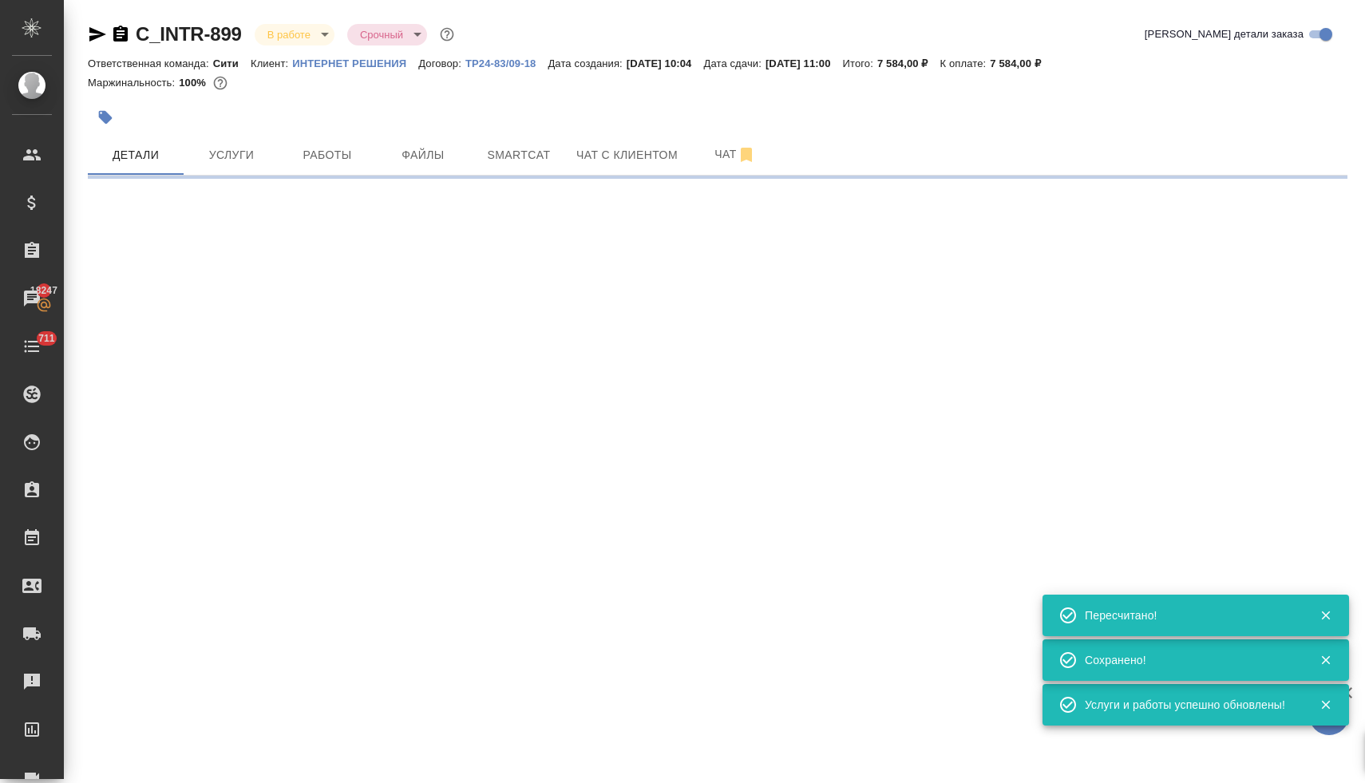
select select "RU"
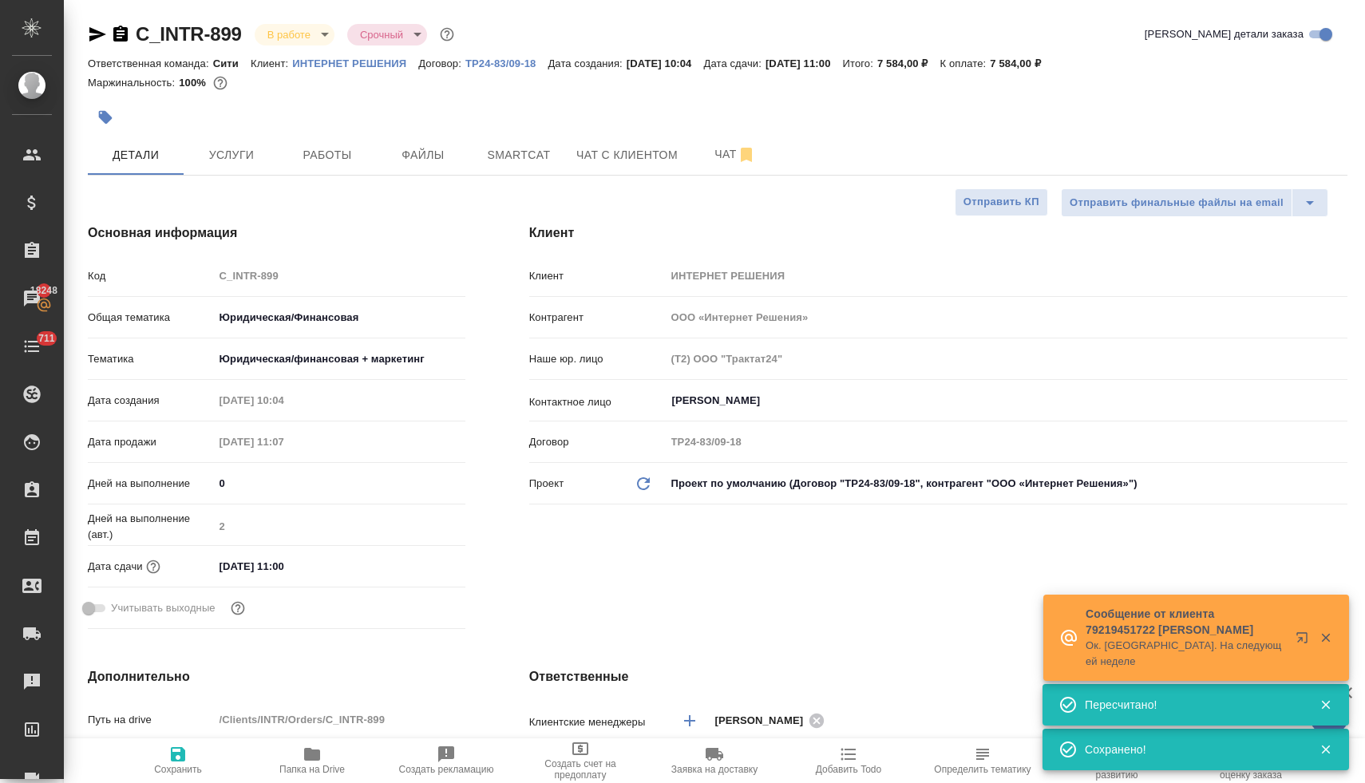
type textarea "x"
